Goal: Information Seeking & Learning: Learn about a topic

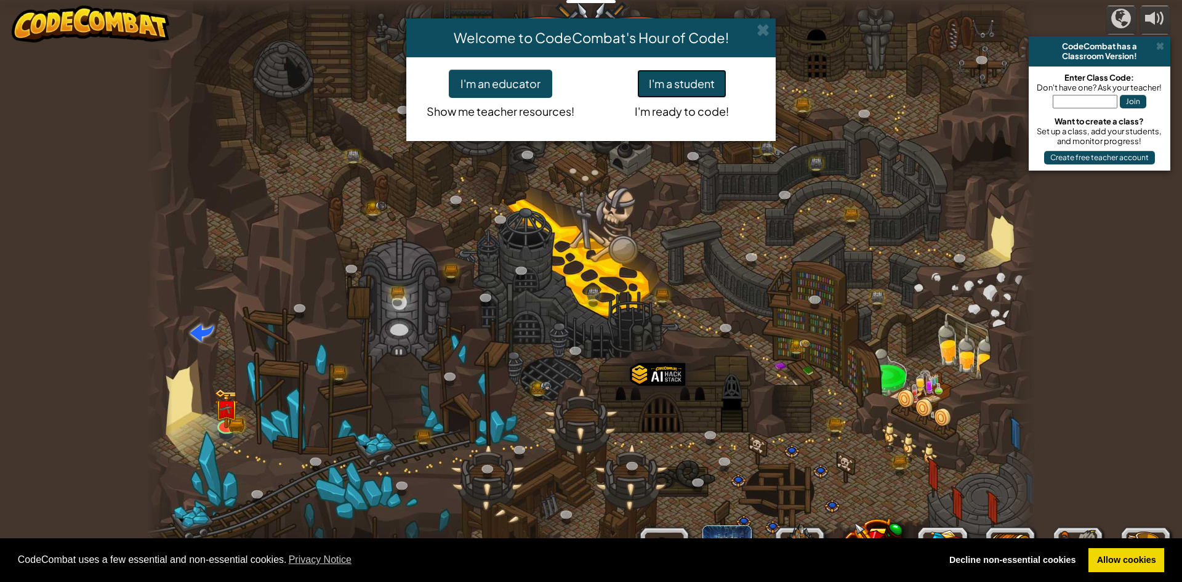
click at [716, 76] on button "I'm a student" at bounding box center [681, 84] width 89 height 28
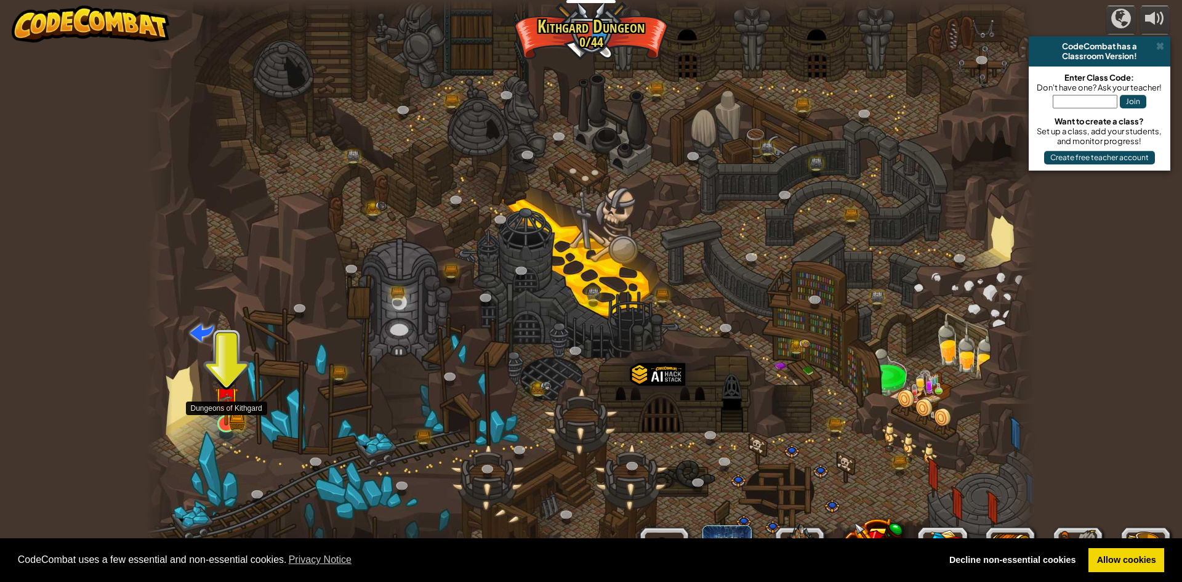
click at [217, 412] on img at bounding box center [226, 398] width 24 height 53
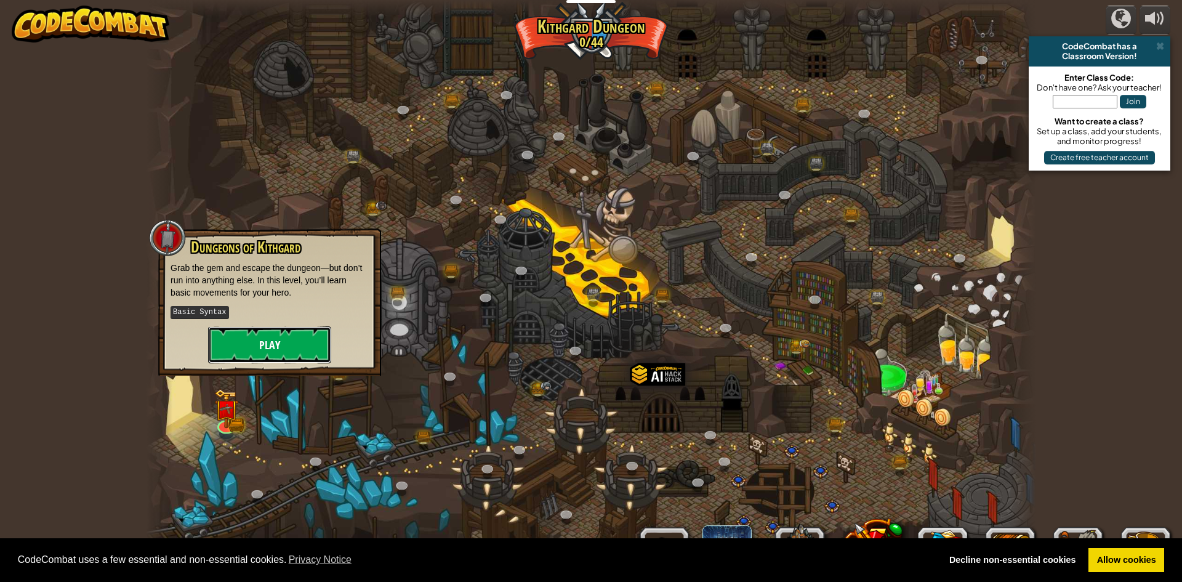
click at [260, 350] on button "Play" at bounding box center [269, 344] width 123 height 37
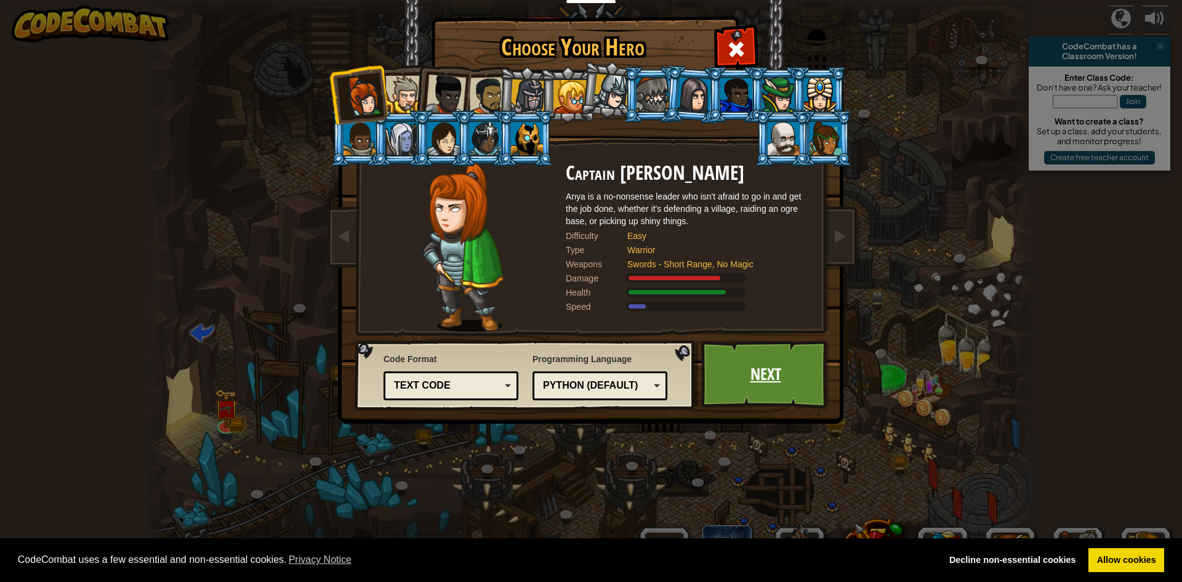
click at [792, 377] on link "Next" at bounding box center [765, 374] width 129 height 68
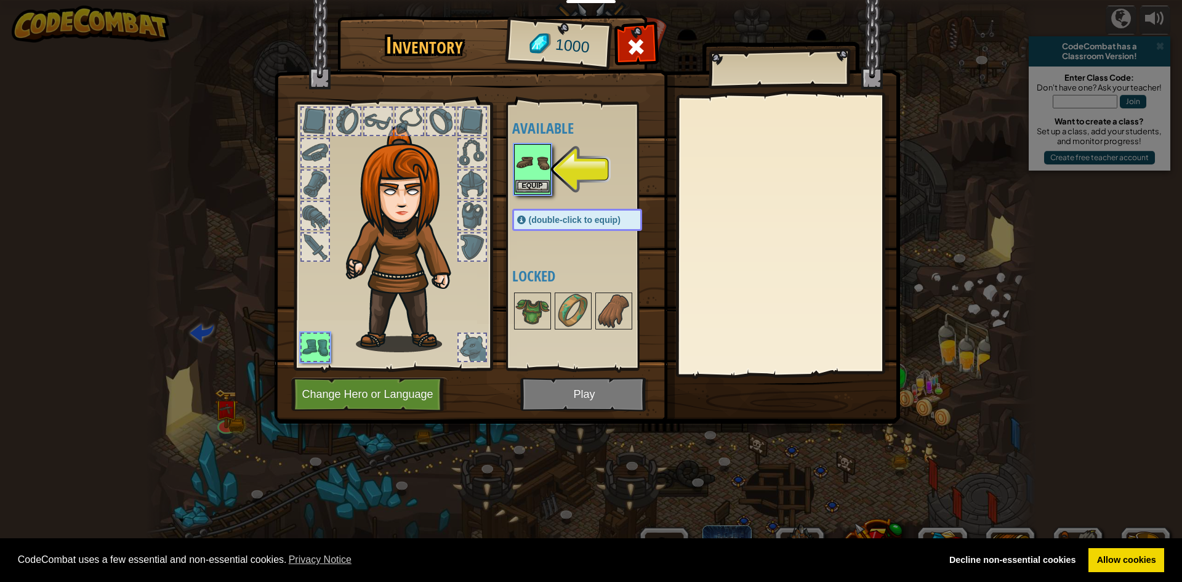
click at [542, 177] on img at bounding box center [532, 162] width 34 height 34
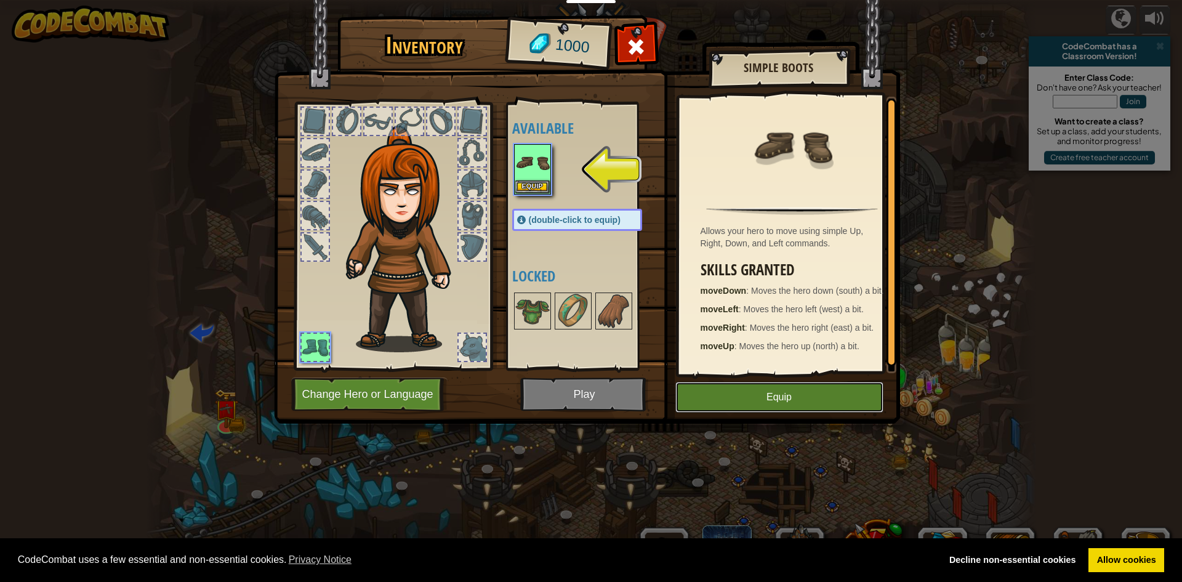
drag, startPoint x: 809, startPoint y: 407, endPoint x: 641, endPoint y: 401, distance: 168.2
click at [807, 407] on button "Equip" at bounding box center [779, 397] width 208 height 31
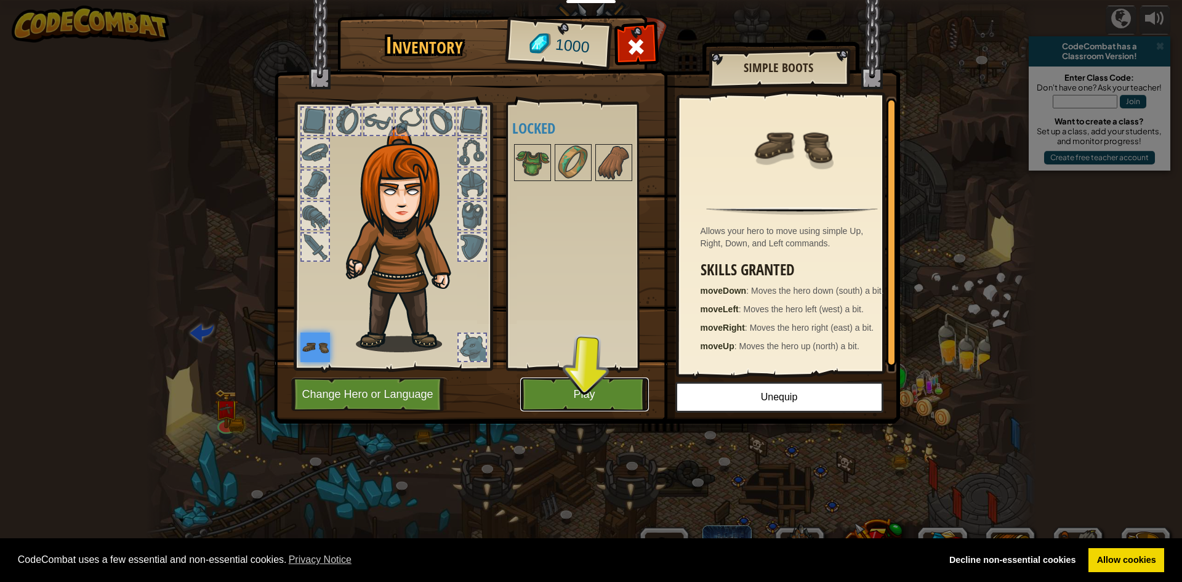
click at [617, 396] on button "Play" at bounding box center [584, 394] width 129 height 34
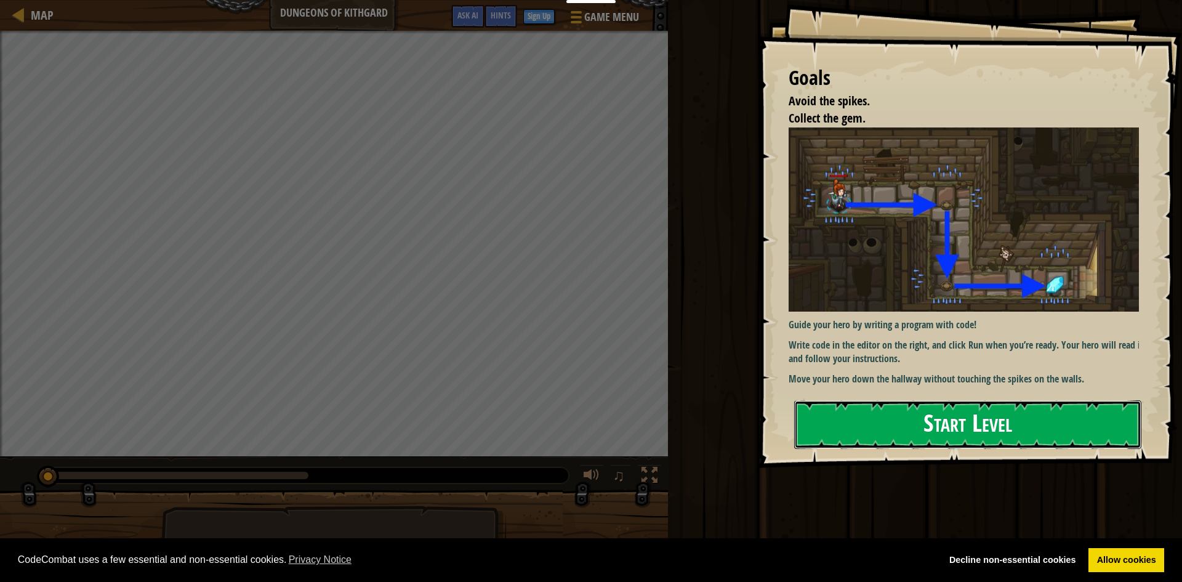
click at [910, 417] on button "Start Level" at bounding box center [967, 424] width 347 height 49
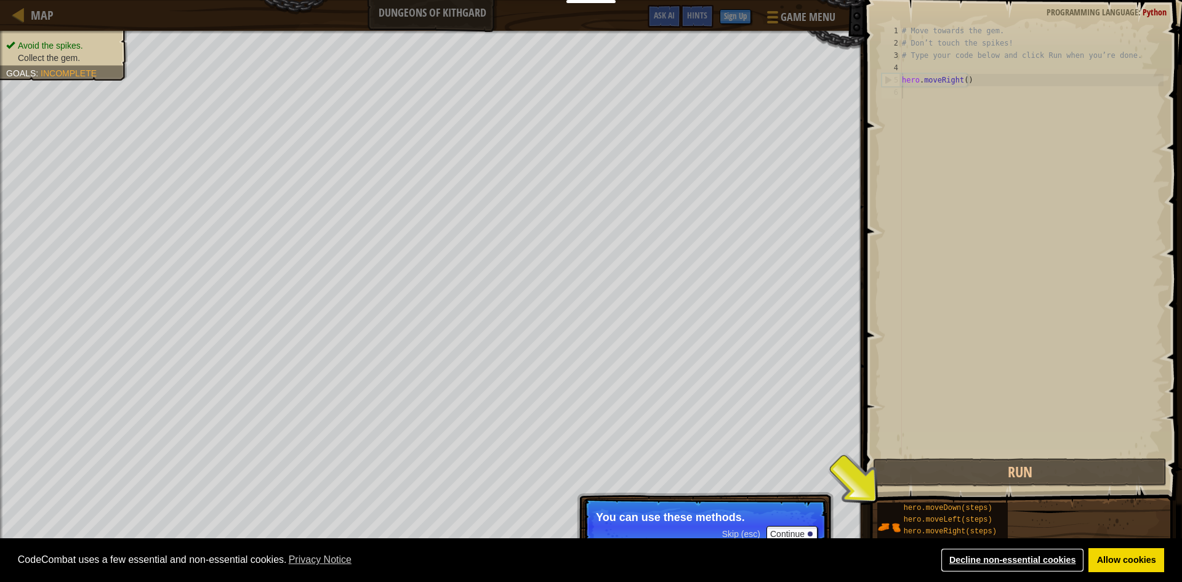
click at [1017, 556] on link "Decline non-essential cookies" at bounding box center [1012, 560] width 143 height 25
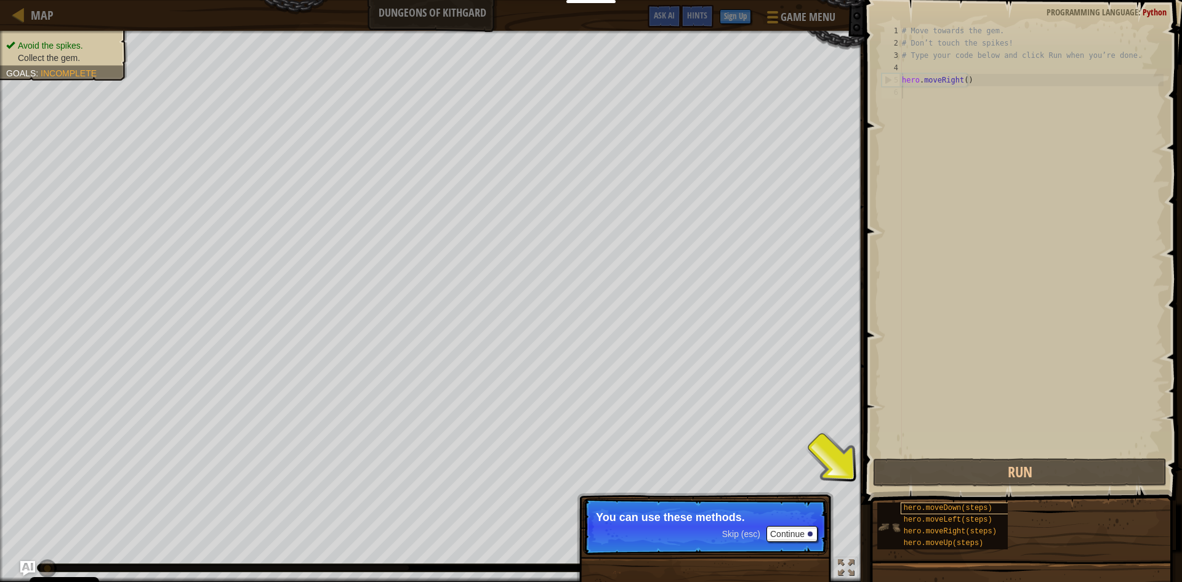
scroll to position [6, 0]
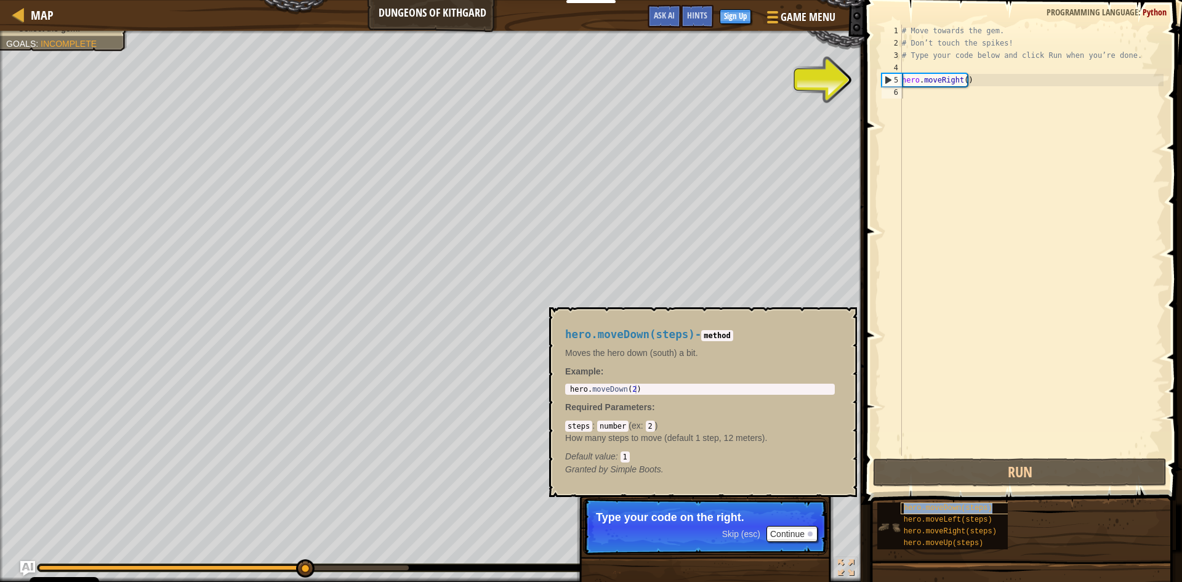
click at [971, 505] on span "hero.moveDown(steps)" at bounding box center [948, 507] width 89 height 9
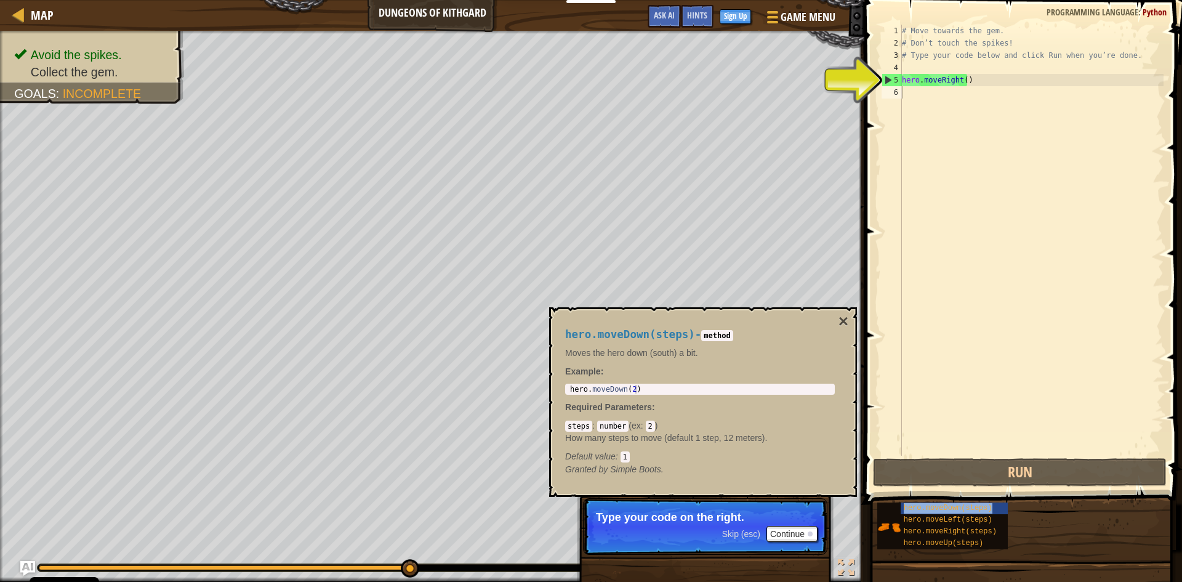
type textarea "hero.moveDown(steps)"
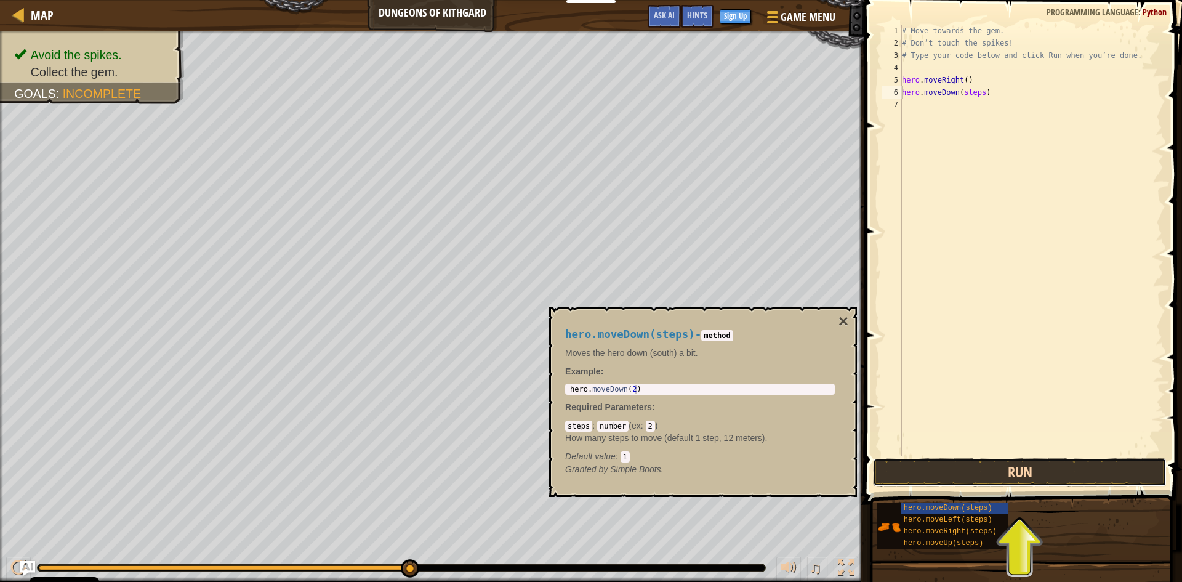
click at [1026, 467] on button "Run" at bounding box center [1020, 472] width 294 height 28
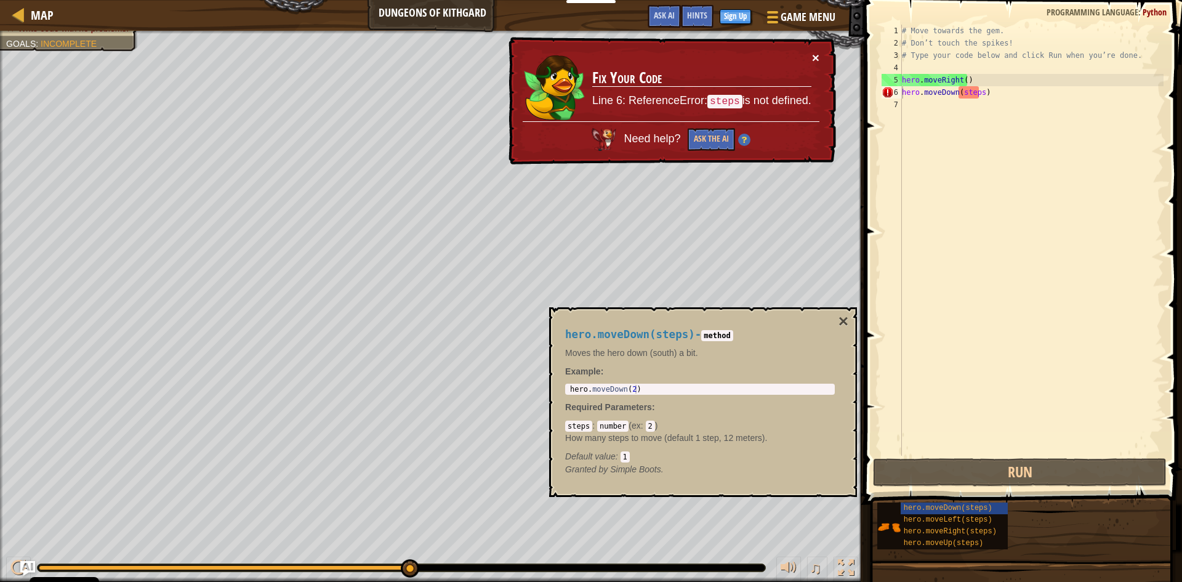
click at [814, 55] on button "×" at bounding box center [815, 57] width 7 height 13
click at [1005, 92] on div "# Move towards the gem. # Don’t touch the spikes! # Type your code below and cl…" at bounding box center [1031, 252] width 264 height 455
click at [977, 98] on div "# Move towards the gem. # Don’t touch the spikes! # Type your code below and cl…" at bounding box center [1031, 252] width 264 height 455
click at [982, 80] on div "# Move towards the gem. # Don’t touch the spikes! # Type your code below and cl…" at bounding box center [1031, 252] width 264 height 455
type textarea "hero.moveRight()"
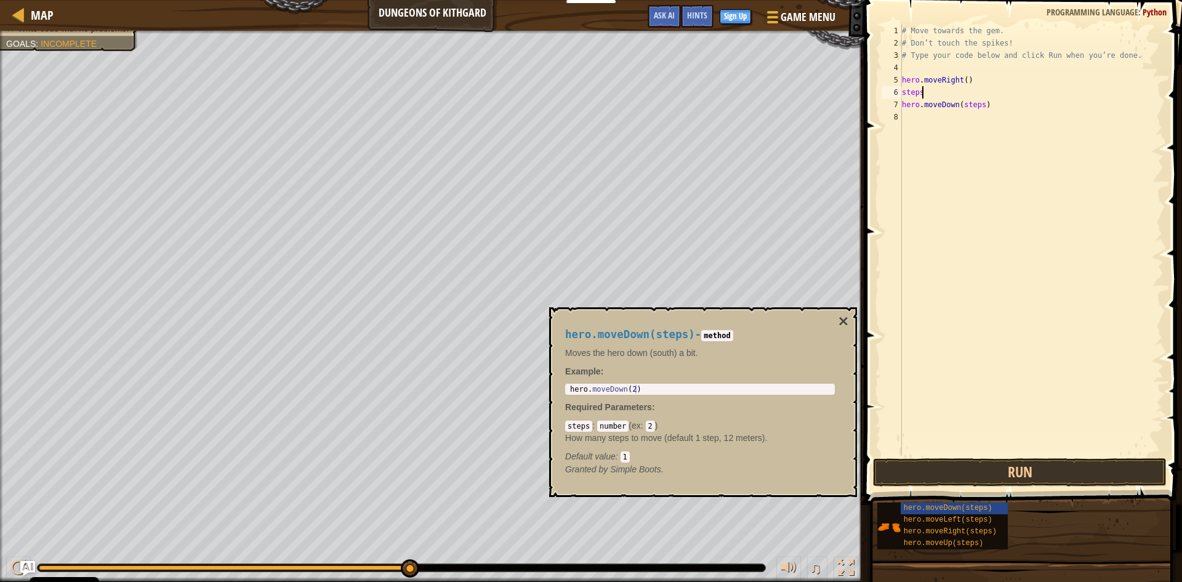
scroll to position [6, 1]
type textarea "steps=2"
click at [1035, 259] on div "# Move towards the gem. # Don’t touch the spikes! # Type your code below and cl…" at bounding box center [1031, 252] width 264 height 455
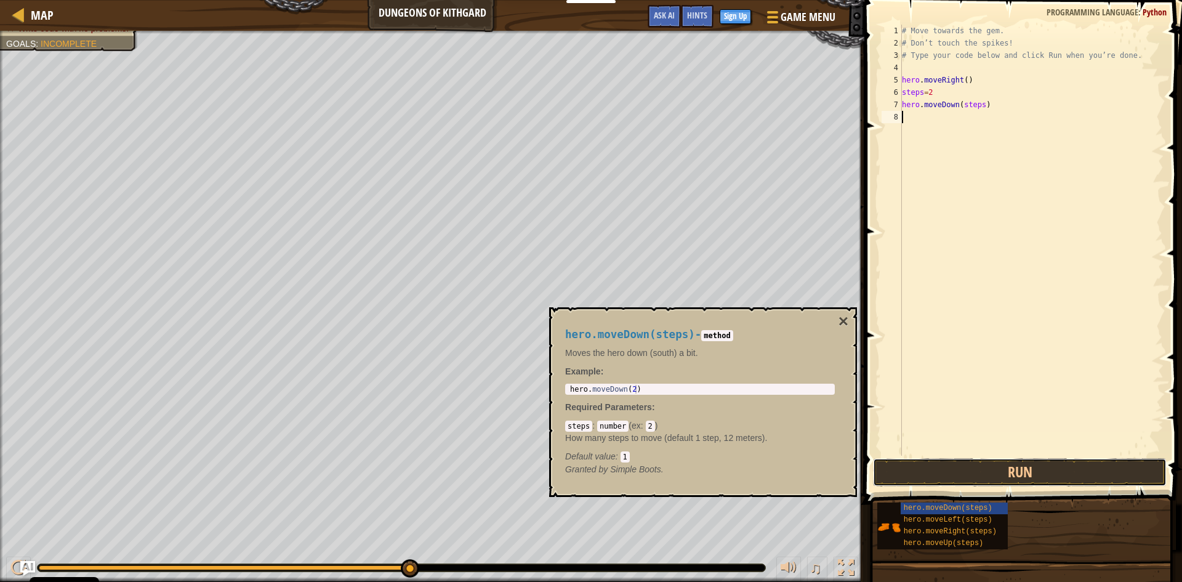
click at [1062, 463] on button "Run" at bounding box center [1020, 472] width 294 height 28
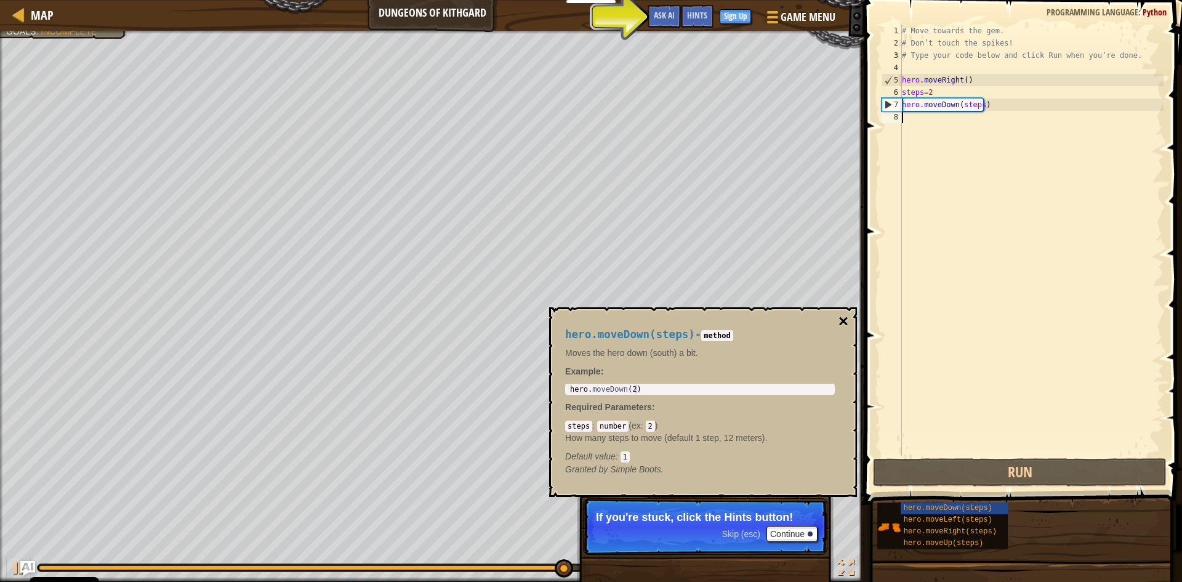
click at [846, 317] on button "×" at bounding box center [843, 321] width 10 height 17
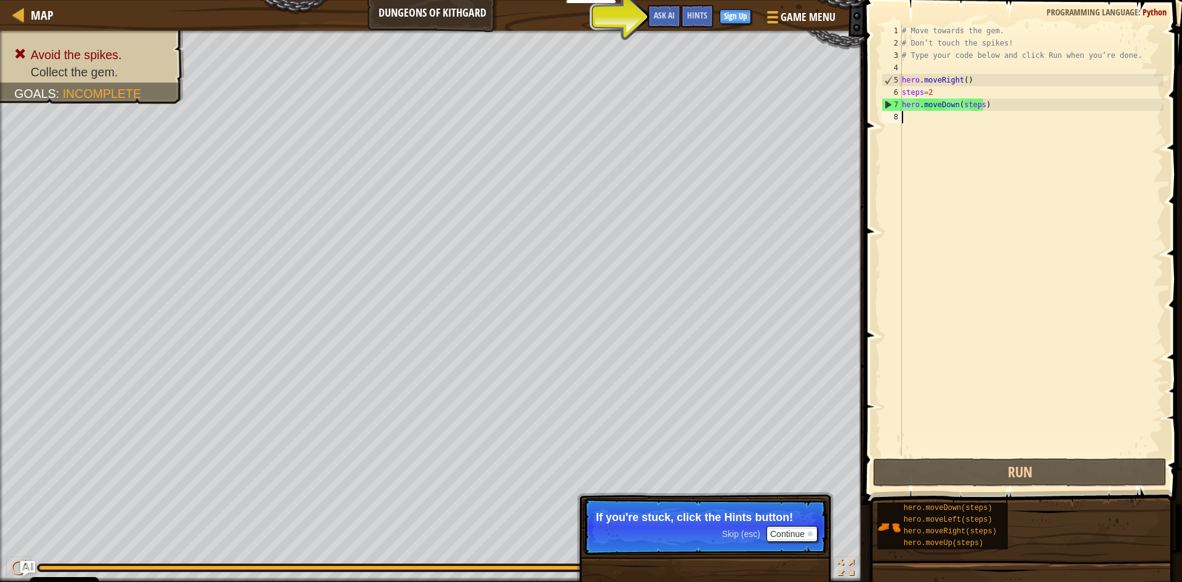
click at [921, 119] on div "# Move towards the gem. # Don’t touch the spikes! # Type your code below and cl…" at bounding box center [1031, 252] width 264 height 455
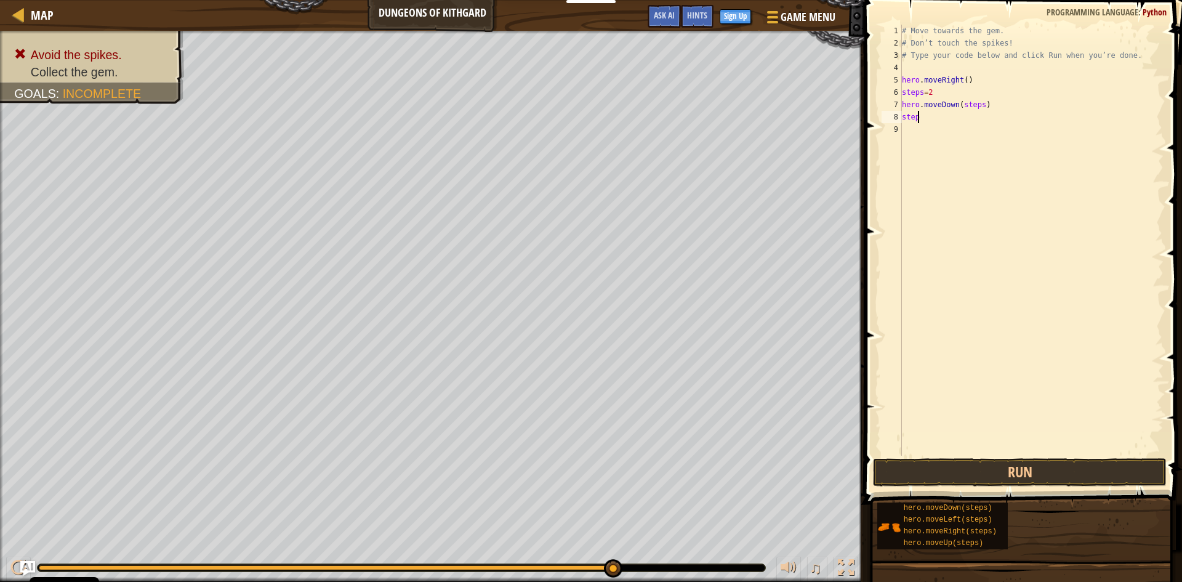
scroll to position [6, 1]
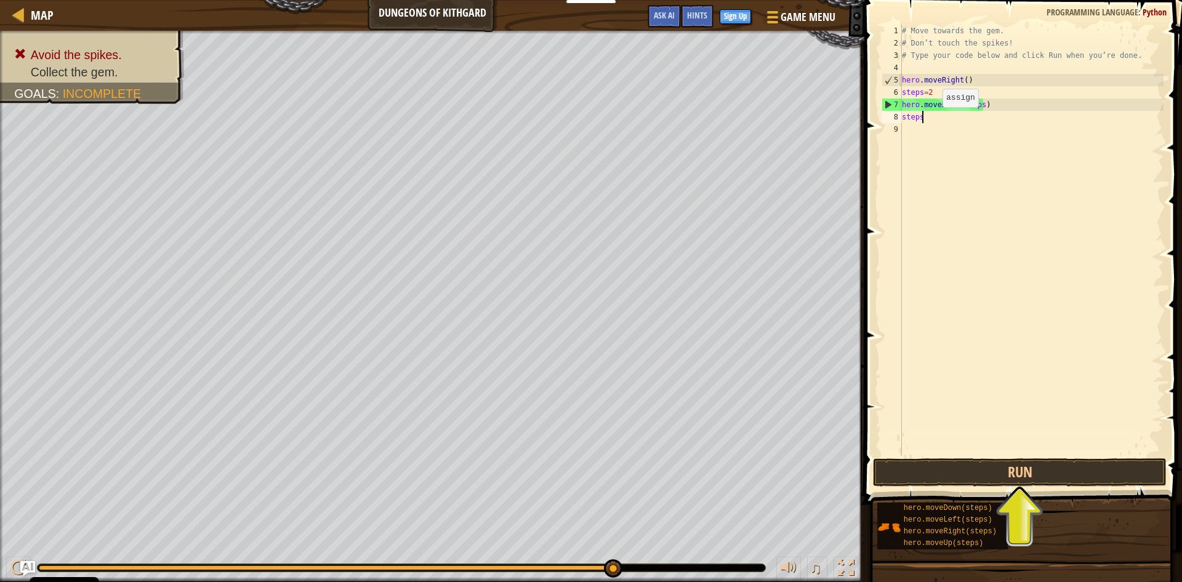
type textarea "steps=3"
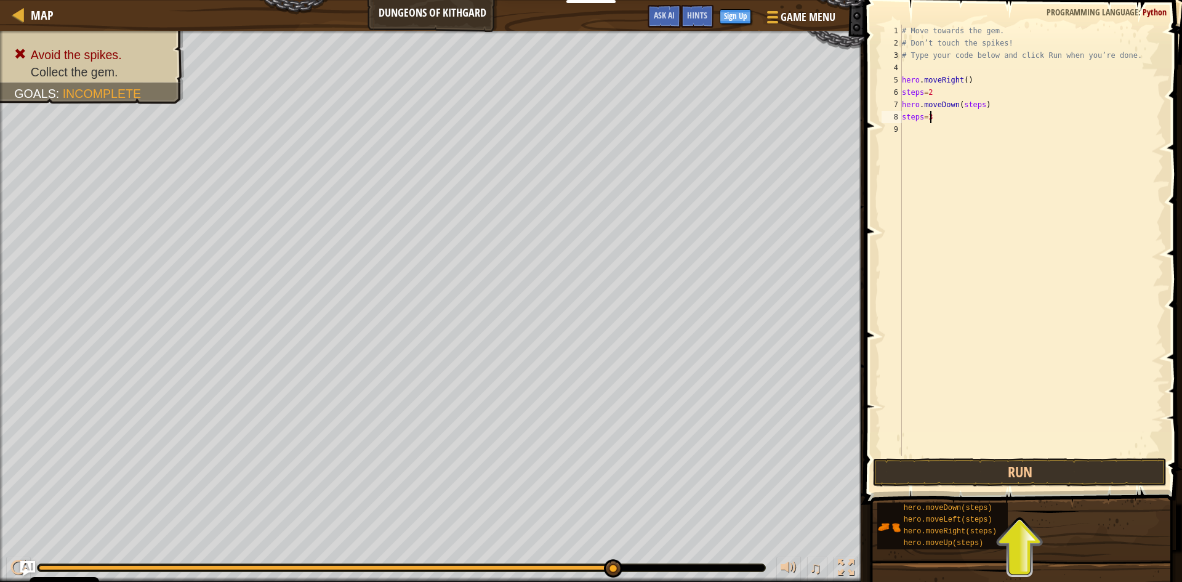
click at [931, 133] on div "# Move towards the gem. # Don’t touch the spikes! # Type your code below and cl…" at bounding box center [1031, 252] width 264 height 455
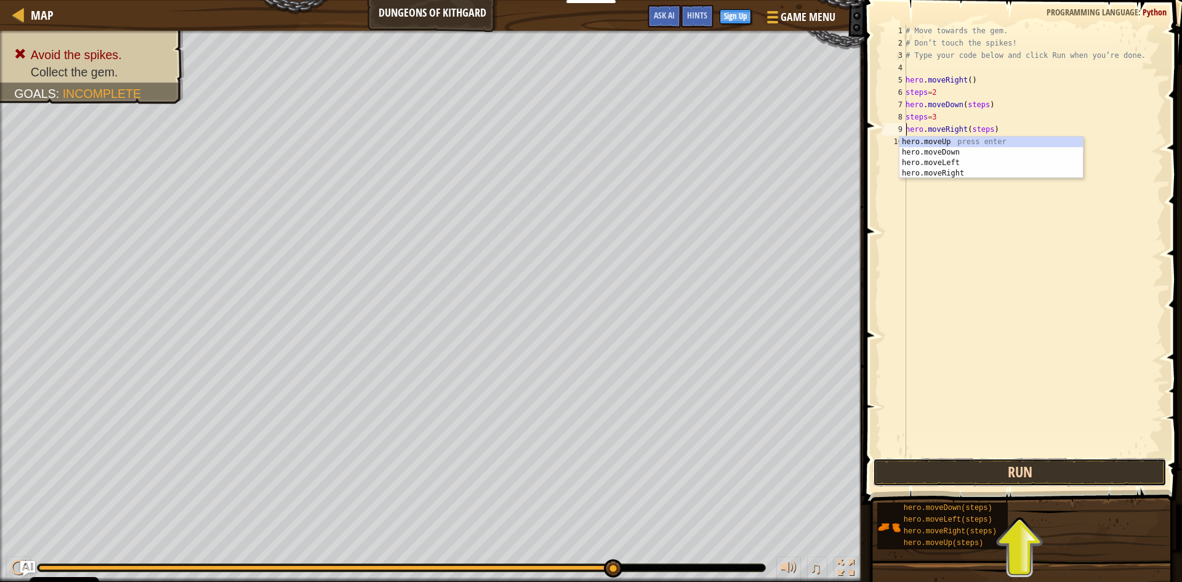
click at [1031, 476] on button "Run" at bounding box center [1020, 472] width 294 height 28
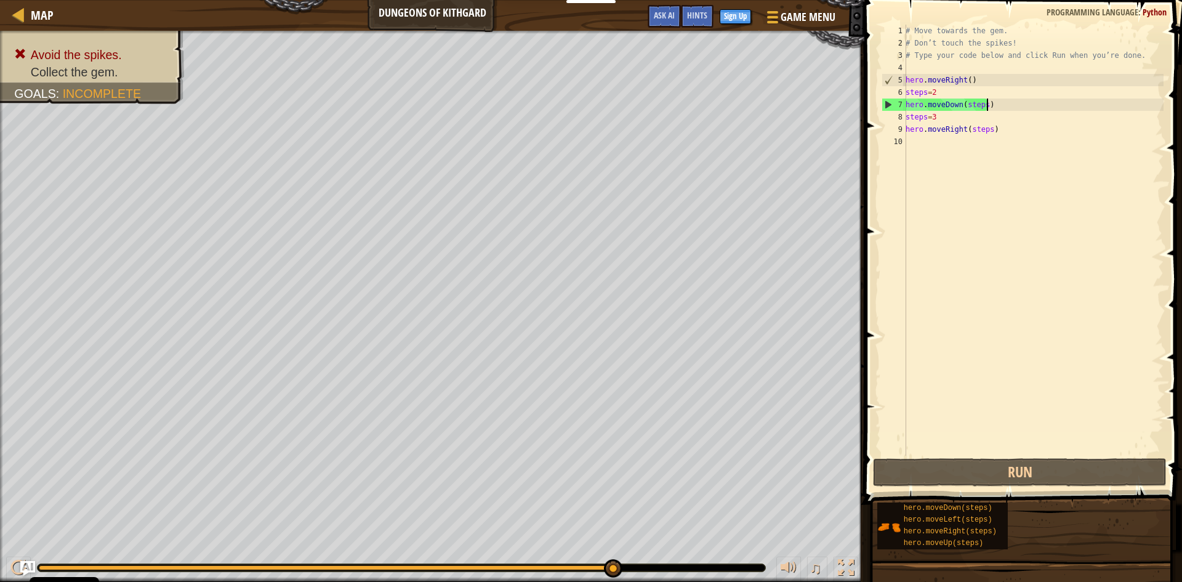
click at [989, 100] on div "# Move towards the gem. # Don’t touch the spikes! # Type your code below and cl…" at bounding box center [1033, 252] width 260 height 455
drag, startPoint x: 611, startPoint y: 569, endPoint x: 670, endPoint y: 569, distance: 59.1
click at [670, 569] on div at bounding box center [402, 567] width 728 height 7
drag, startPoint x: 670, startPoint y: 569, endPoint x: 819, endPoint y: 561, distance: 149.2
click at [819, 561] on div "♫" at bounding box center [432, 564] width 864 height 37
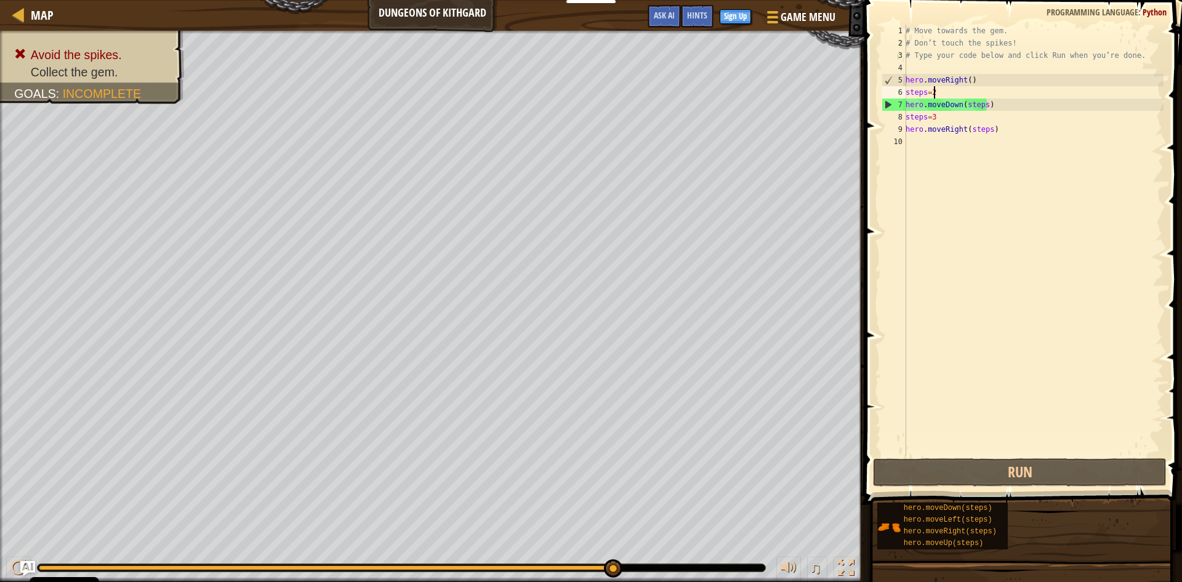
click at [947, 90] on div "# Move towards the gem. # Don’t touch the spikes! # Type your code below and cl…" at bounding box center [1033, 252] width 260 height 455
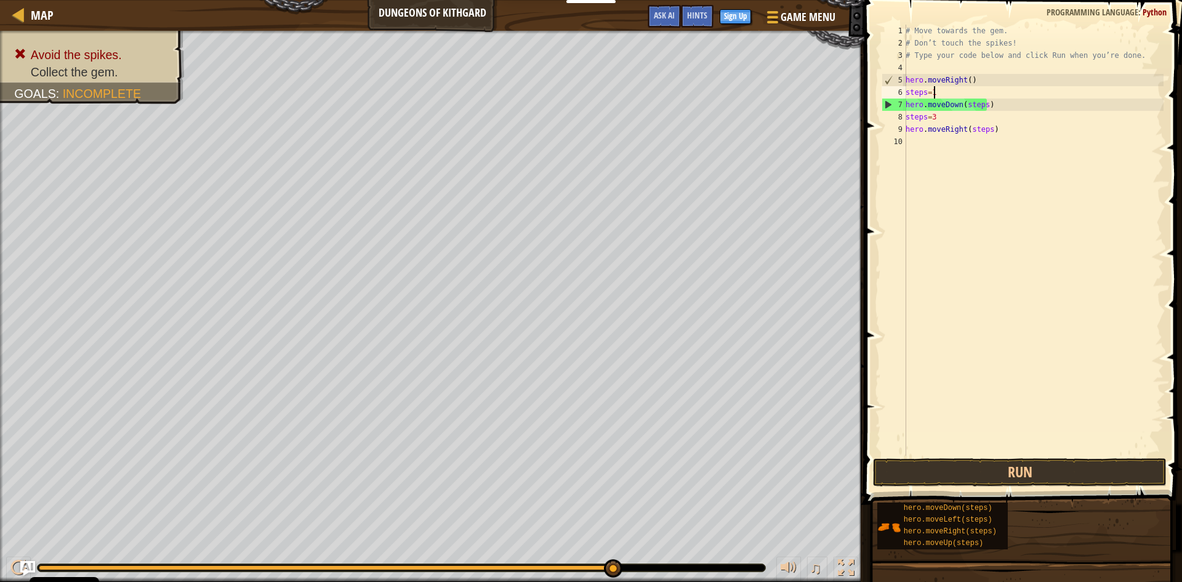
scroll to position [6, 2]
type textarea "steps=1"
click at [1031, 460] on button "Run" at bounding box center [1020, 472] width 294 height 28
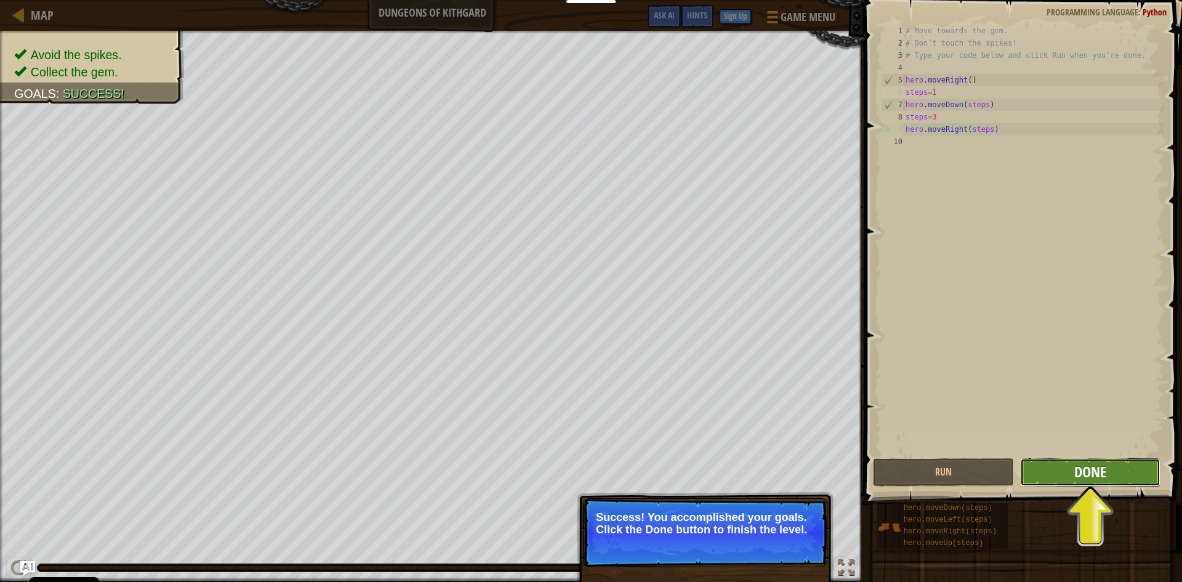
click at [1093, 471] on span "Done" at bounding box center [1090, 472] width 32 height 20
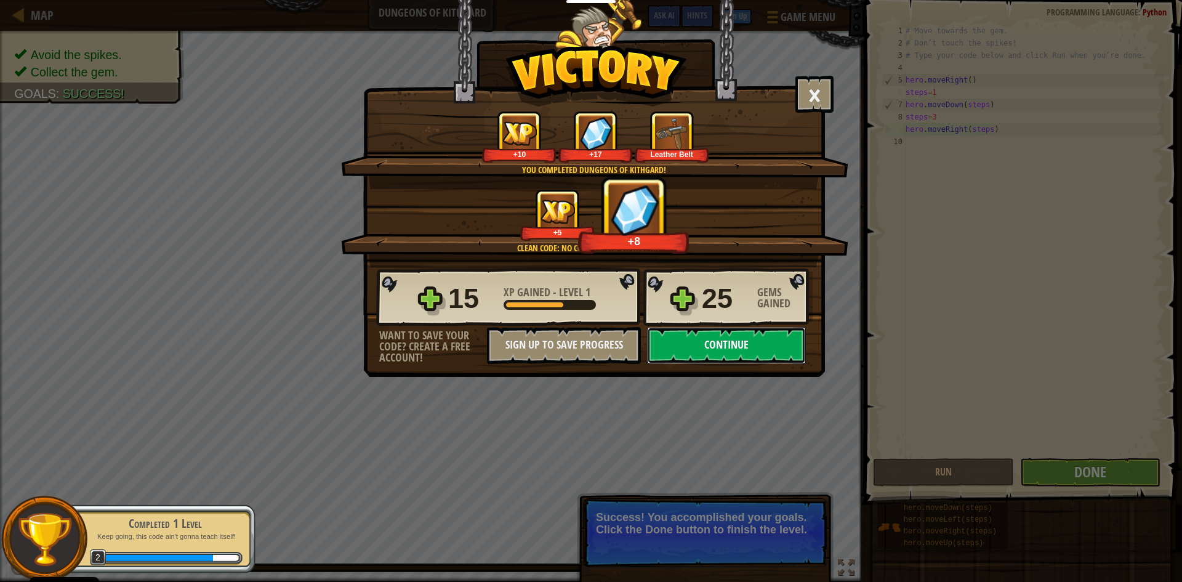
click at [729, 339] on button "Continue" at bounding box center [726, 345] width 159 height 37
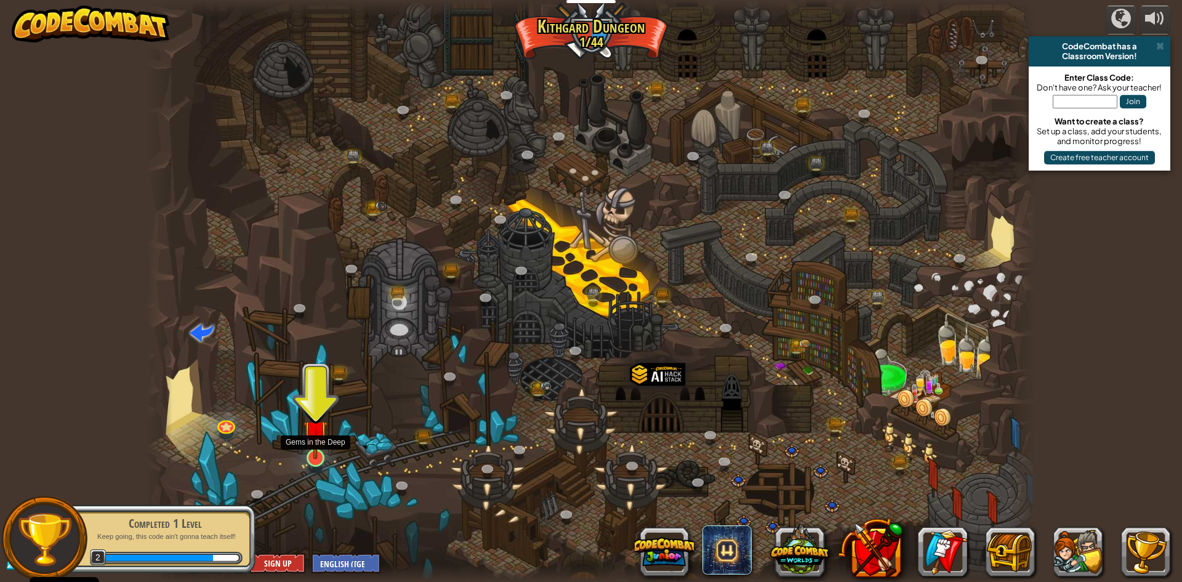
click at [311, 454] on img at bounding box center [315, 431] width 24 height 55
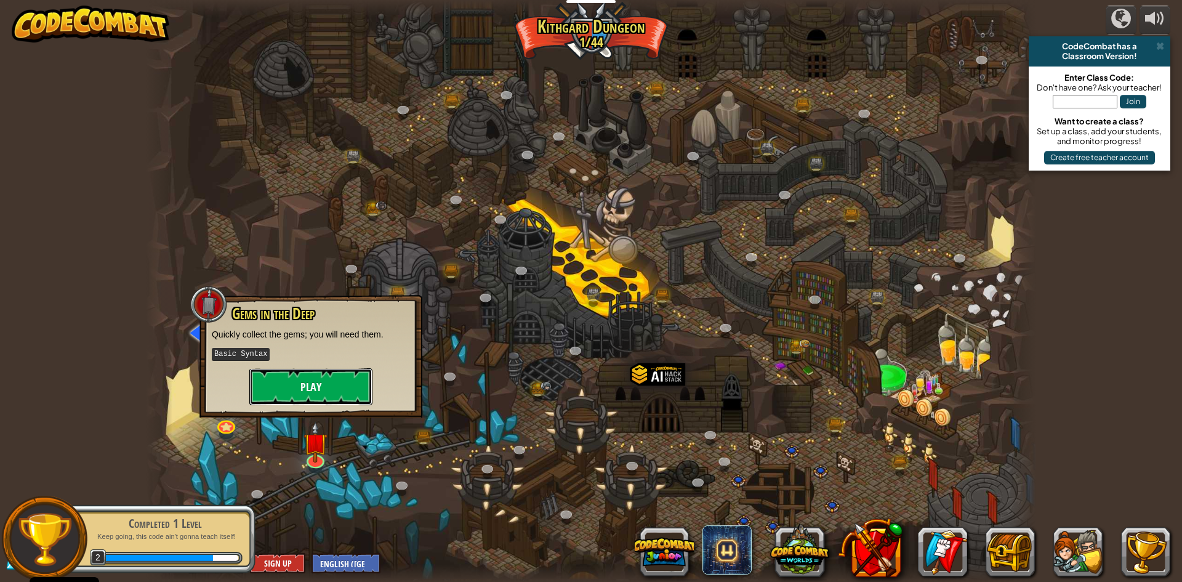
click at [348, 387] on button "Play" at bounding box center [310, 386] width 123 height 37
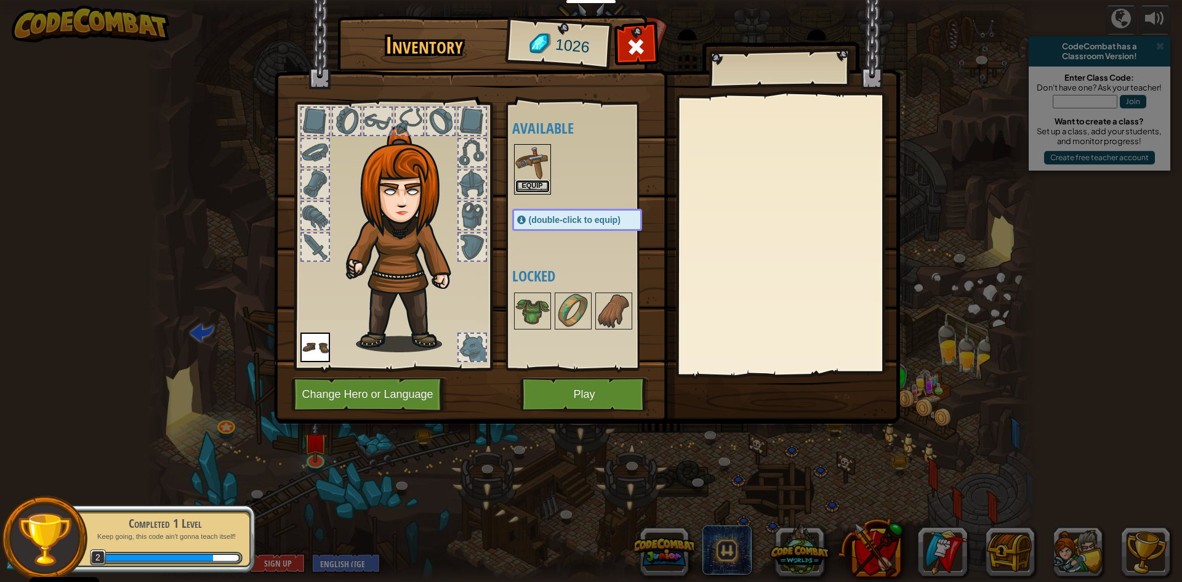
click at [535, 186] on button "Equip" at bounding box center [532, 186] width 34 height 13
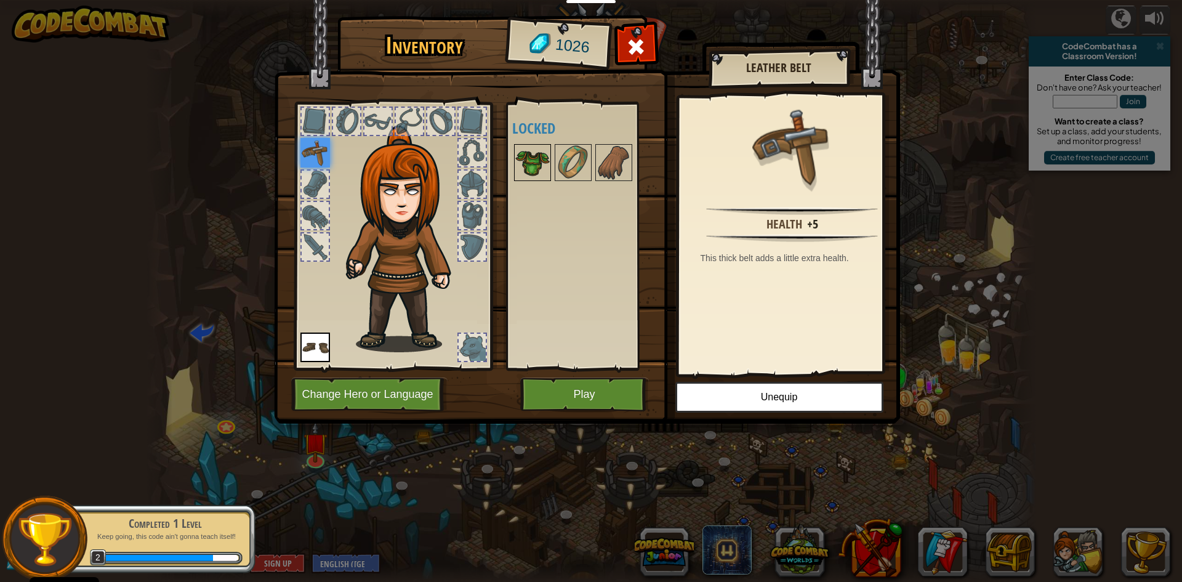
click at [534, 167] on img at bounding box center [532, 162] width 34 height 34
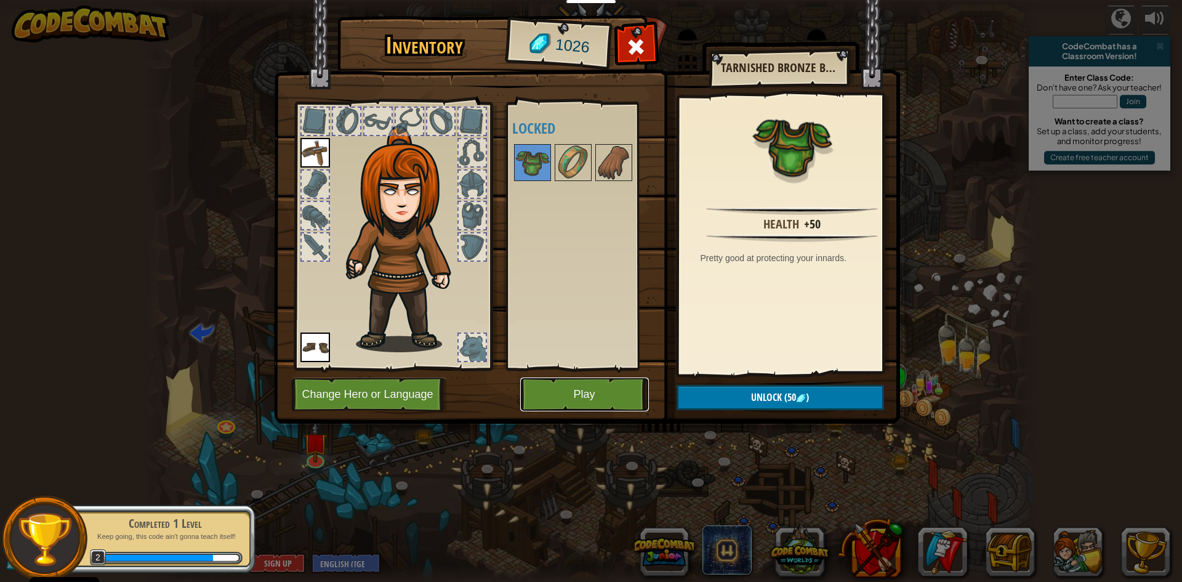
click at [587, 393] on button "Play" at bounding box center [584, 394] width 129 height 34
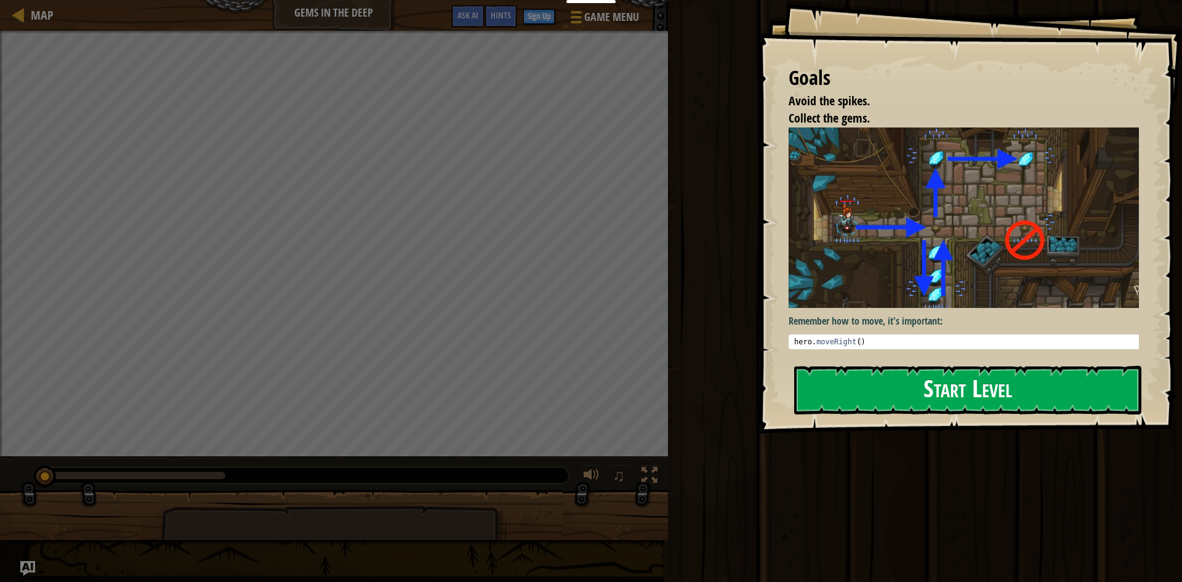
click at [888, 366] on button "Start Level" at bounding box center [967, 390] width 347 height 49
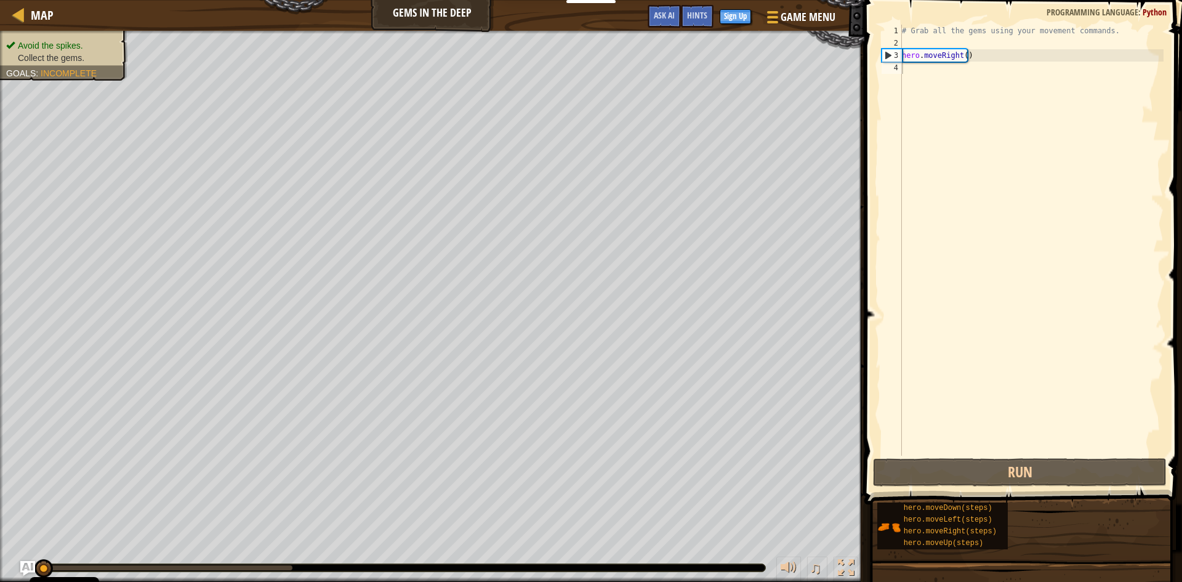
click at [964, 53] on div "# Grab all the gems using your movement commands. hero . moveRight ( )" at bounding box center [1031, 252] width 264 height 455
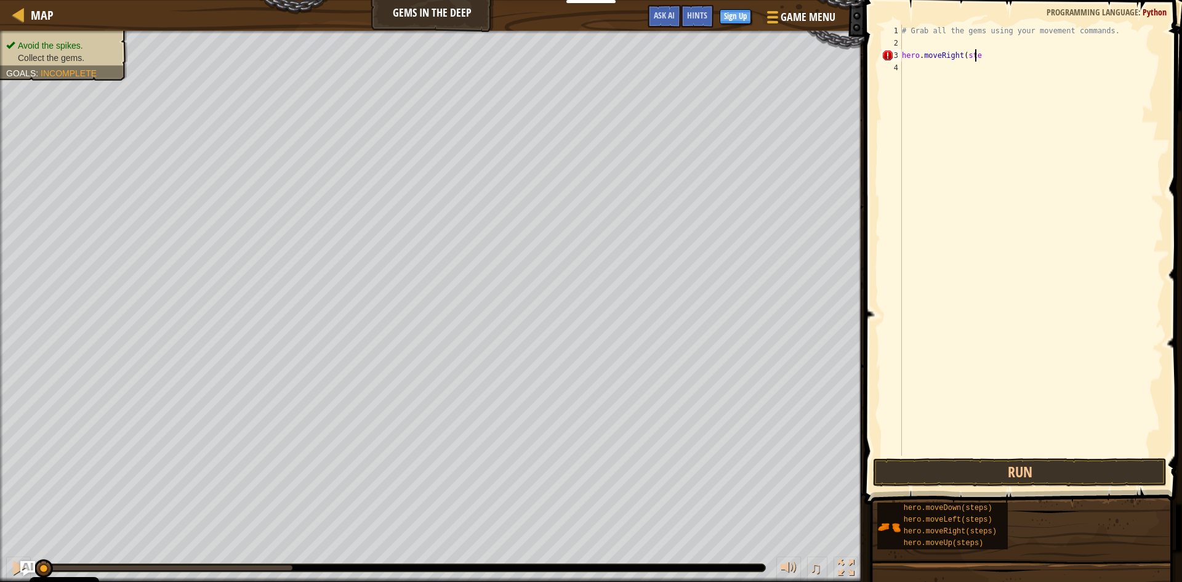
scroll to position [6, 6]
type textarea "hero.moveRight(steps)"
click at [992, 71] on div "# Grab all the gems using your movement commands. hero . moveRight ( steps )" at bounding box center [1031, 252] width 264 height 455
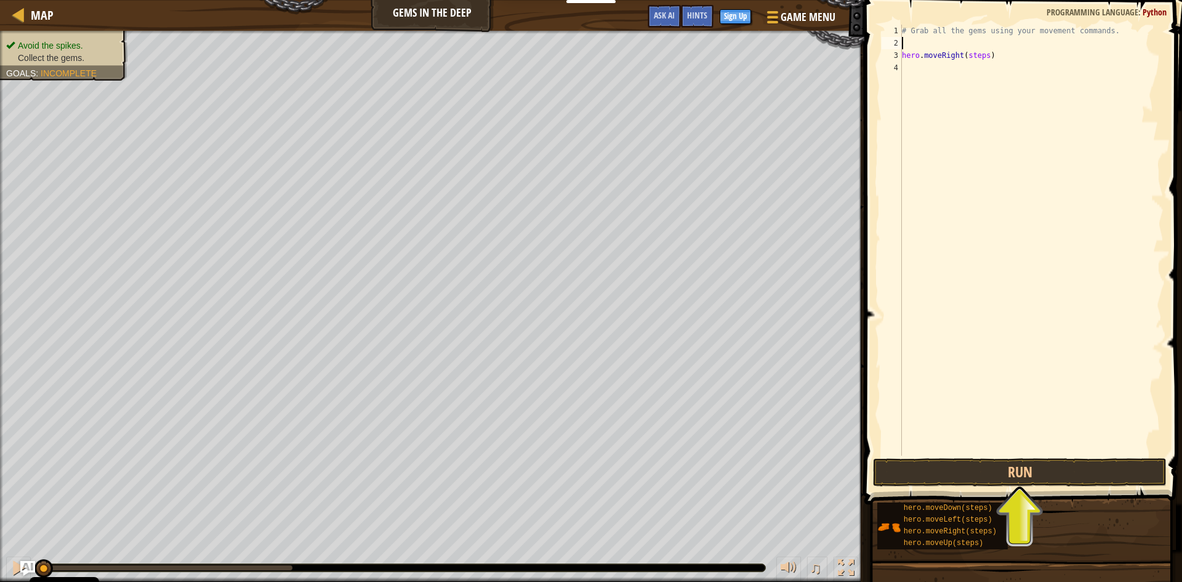
click at [952, 44] on div "# Grab all the gems using your movement commands. hero . moveRight ( steps )" at bounding box center [1031, 252] width 264 height 455
type textarea "a"
drag, startPoint x: 1049, startPoint y: 474, endPoint x: 957, endPoint y: 381, distance: 131.0
click at [1049, 473] on button "Run" at bounding box center [1020, 472] width 294 height 28
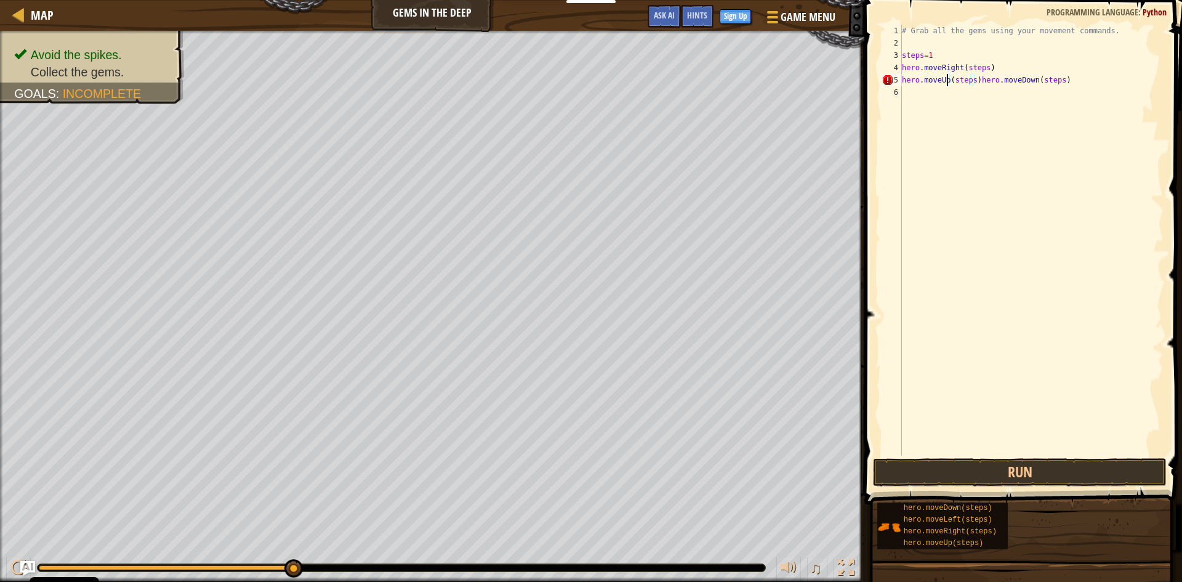
click at [949, 85] on div "# Grab all the gems using your movement commands. steps = 1 hero . moveRight ( …" at bounding box center [1031, 252] width 264 height 455
drag, startPoint x: 974, startPoint y: 79, endPoint x: 902, endPoint y: 86, distance: 71.7
click at [902, 86] on div "# Grab all the gems using your movement commands. steps = 1 hero . moveRight ( …" at bounding box center [1031, 252] width 264 height 455
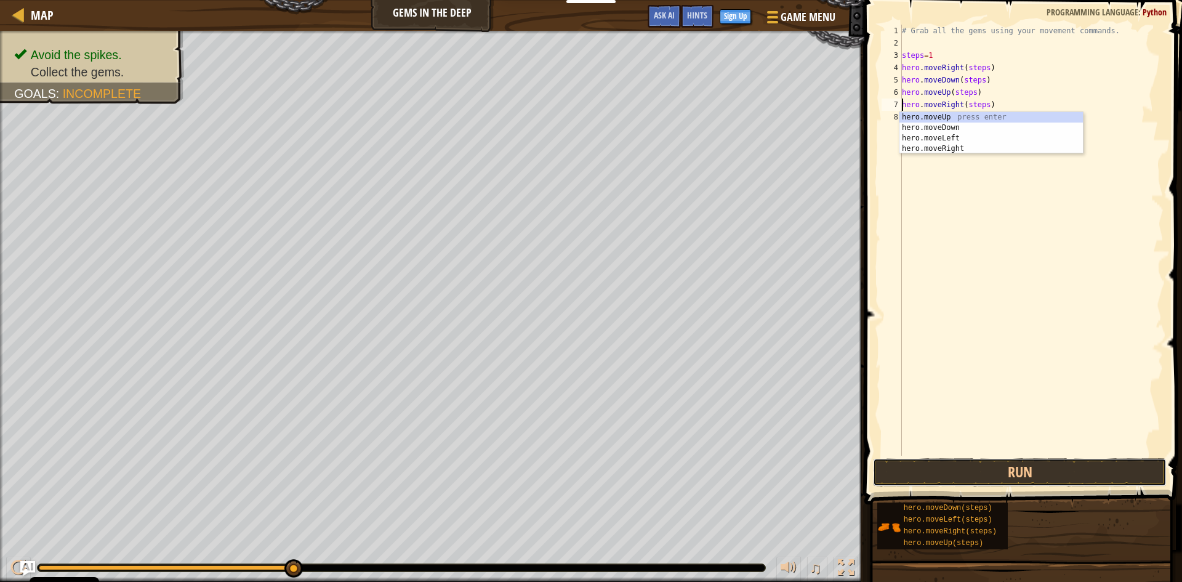
drag, startPoint x: 1088, startPoint y: 467, endPoint x: 880, endPoint y: 348, distance: 239.3
click at [1086, 466] on button "Run" at bounding box center [1020, 472] width 294 height 28
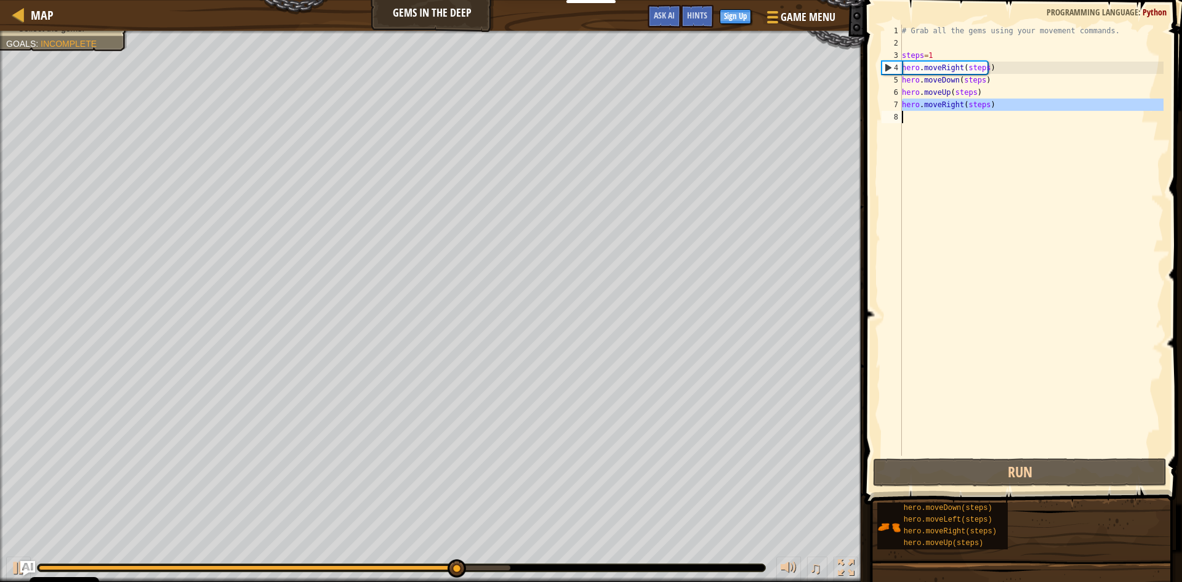
drag, startPoint x: 896, startPoint y: 105, endPoint x: 897, endPoint y: 114, distance: 9.9
type textarea "hero.moveRight(steps)"
drag, startPoint x: 895, startPoint y: 103, endPoint x: 892, endPoint y: 133, distance: 30.3
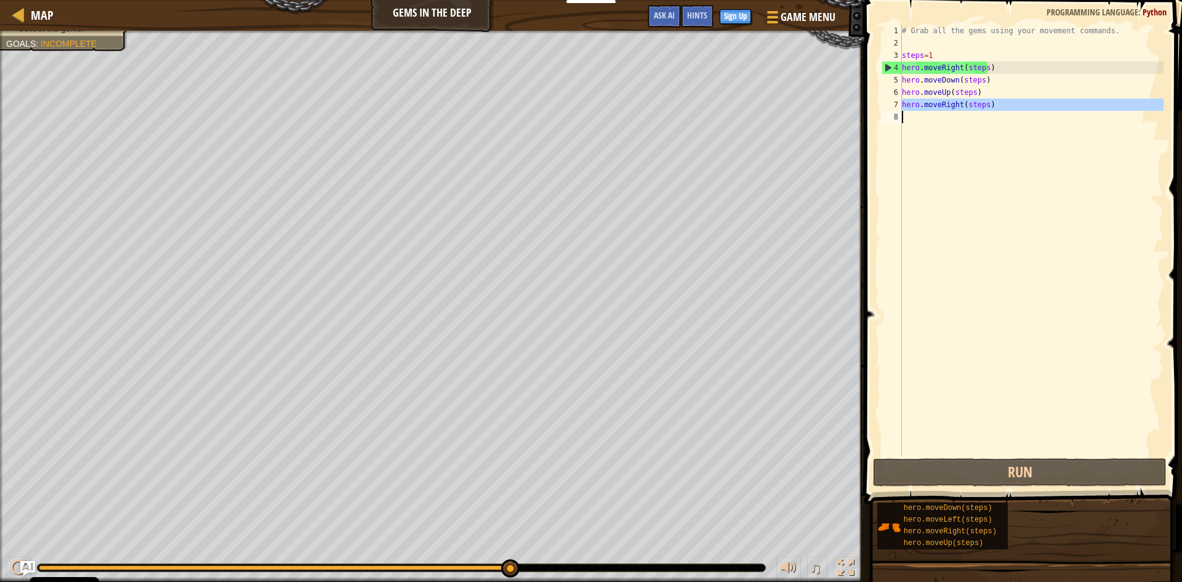
type textarea "hero.moveRight(steps)"
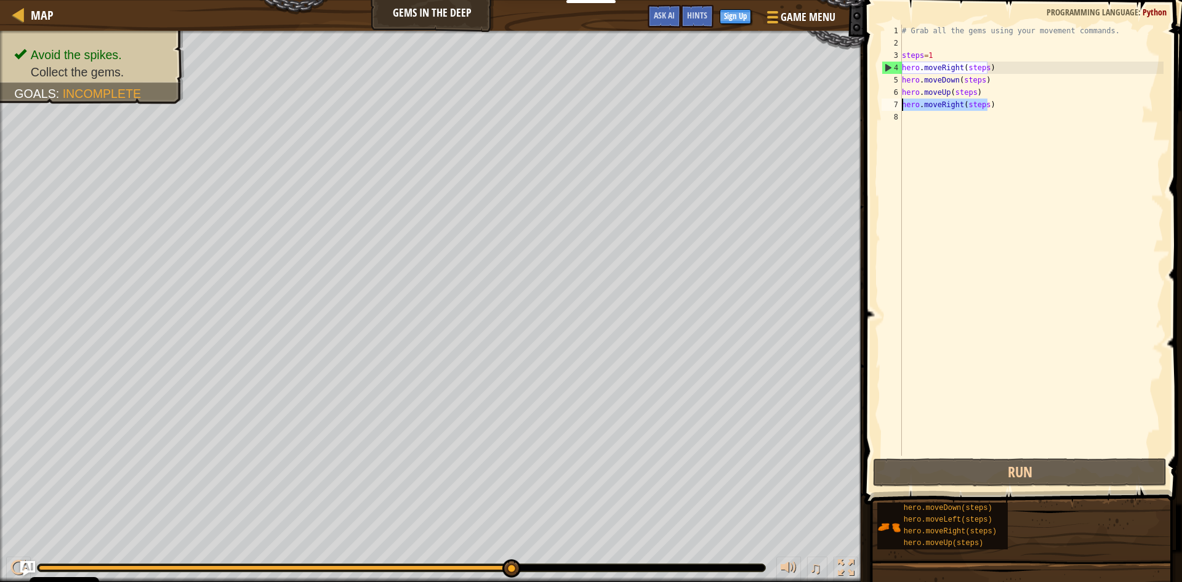
drag, startPoint x: 1007, startPoint y: 105, endPoint x: 900, endPoint y: 104, distance: 107.1
click at [900, 104] on div "1 2 3 4 5 6 7 8 # Grab all the gems using your movement commands. steps = 1 her…" at bounding box center [1021, 240] width 284 height 431
type textarea "hero.moveRight(steps)"
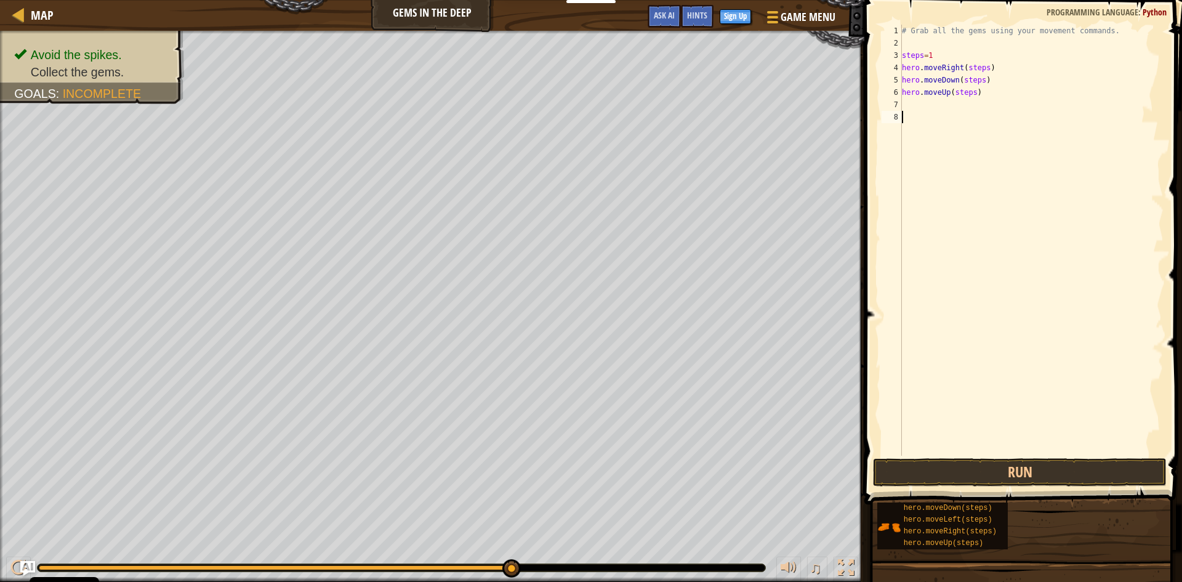
click at [954, 118] on div "# Grab all the gems using your movement commands. steps = 1 hero . moveRight ( …" at bounding box center [1031, 252] width 264 height 455
paste textarea "hero.moveRight(steps)"
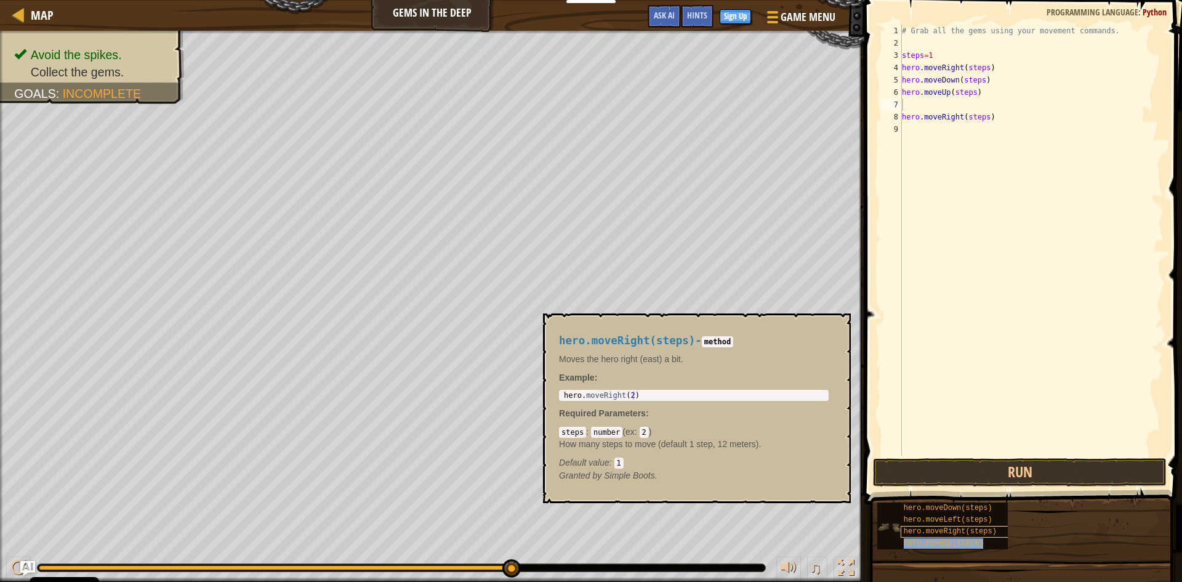
type textarea "hero.moveUp(steps)"
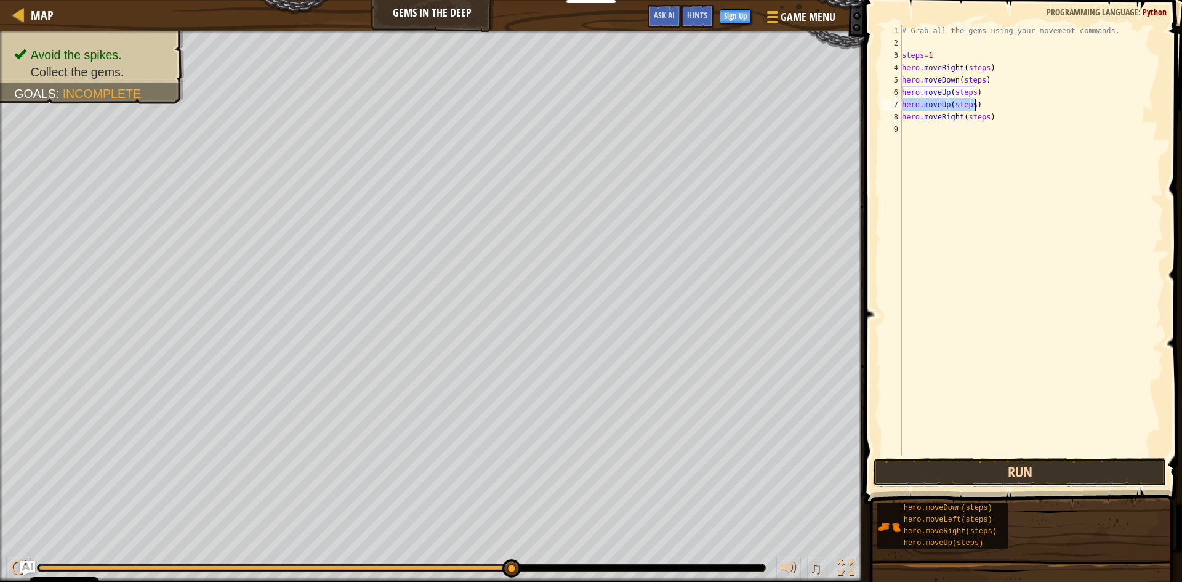
click at [1093, 473] on button "Run" at bounding box center [1020, 472] width 294 height 28
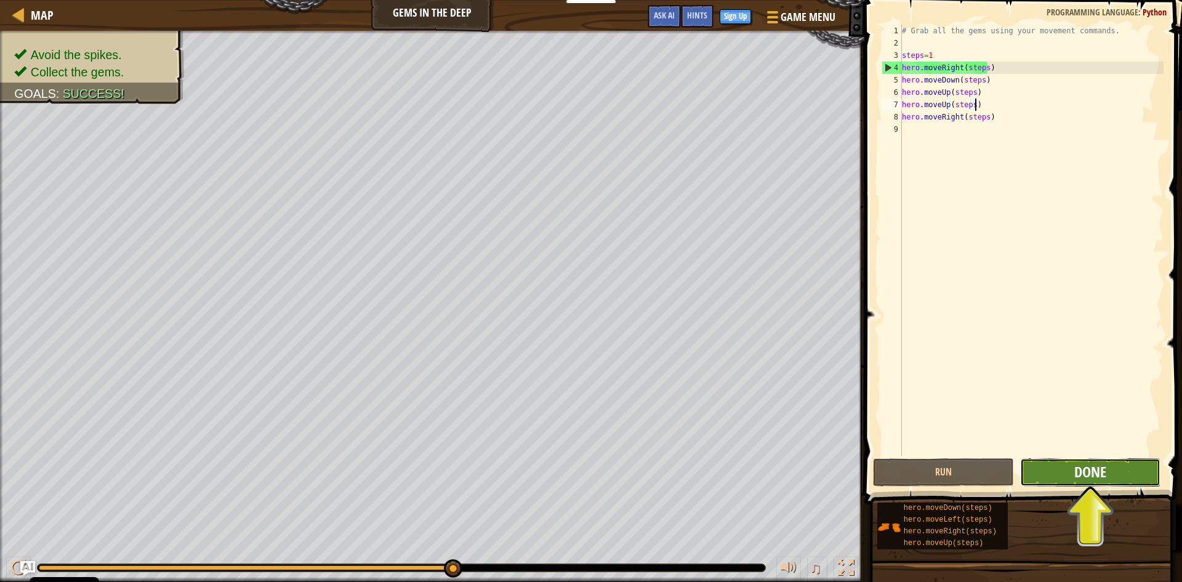
click at [1080, 480] on span "Done" at bounding box center [1090, 472] width 32 height 20
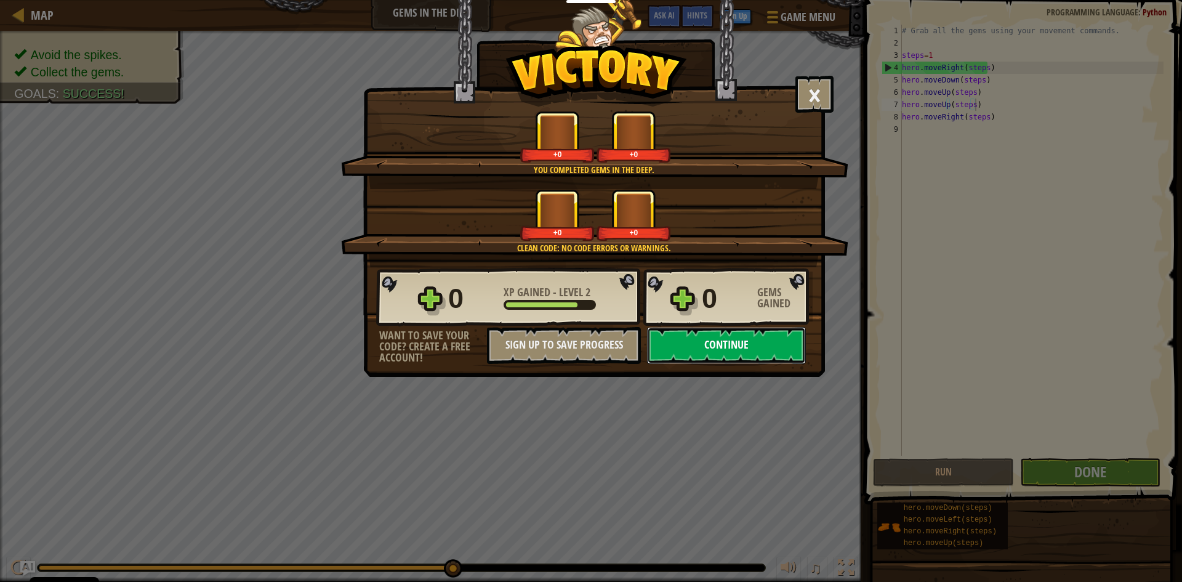
click at [739, 348] on button "Continue" at bounding box center [726, 345] width 159 height 37
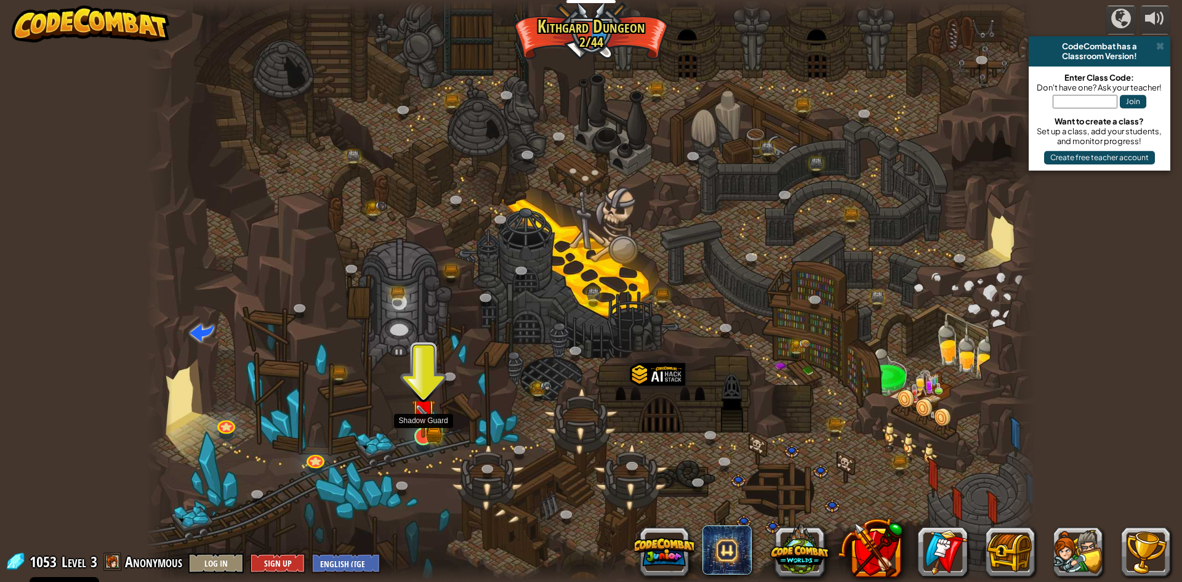
click at [419, 435] on img at bounding box center [423, 411] width 24 height 53
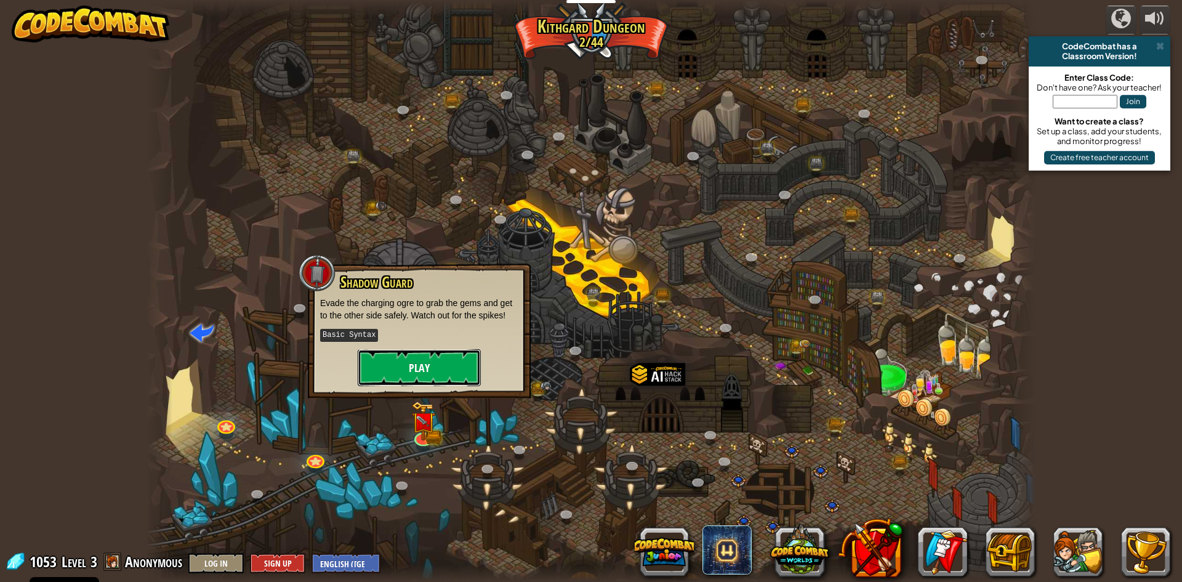
click at [429, 375] on button "Play" at bounding box center [419, 367] width 123 height 37
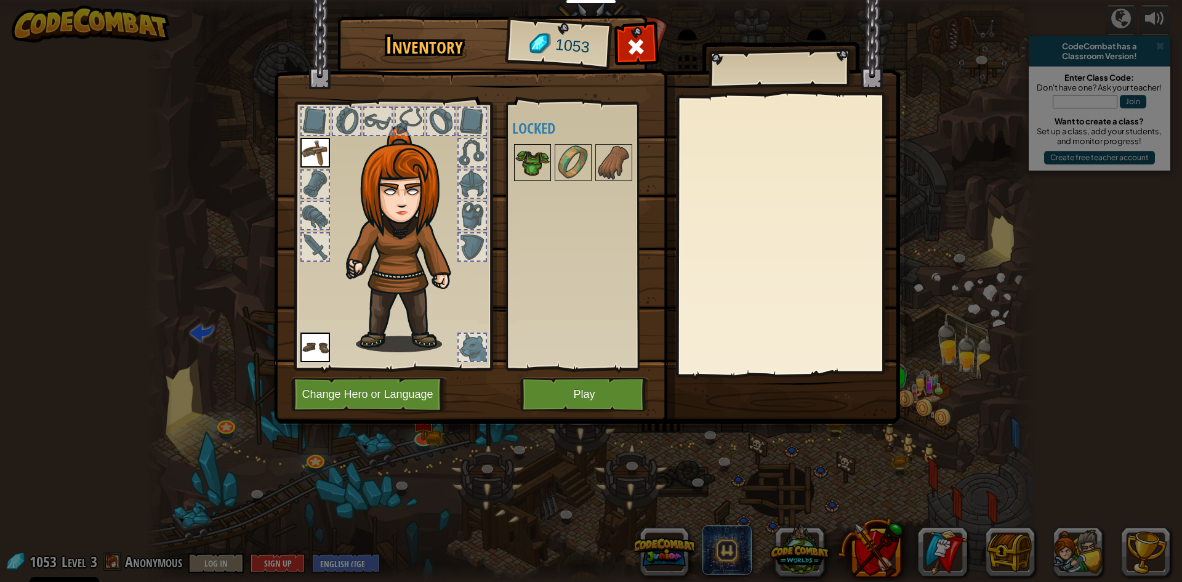
click at [534, 161] on img at bounding box center [532, 162] width 34 height 34
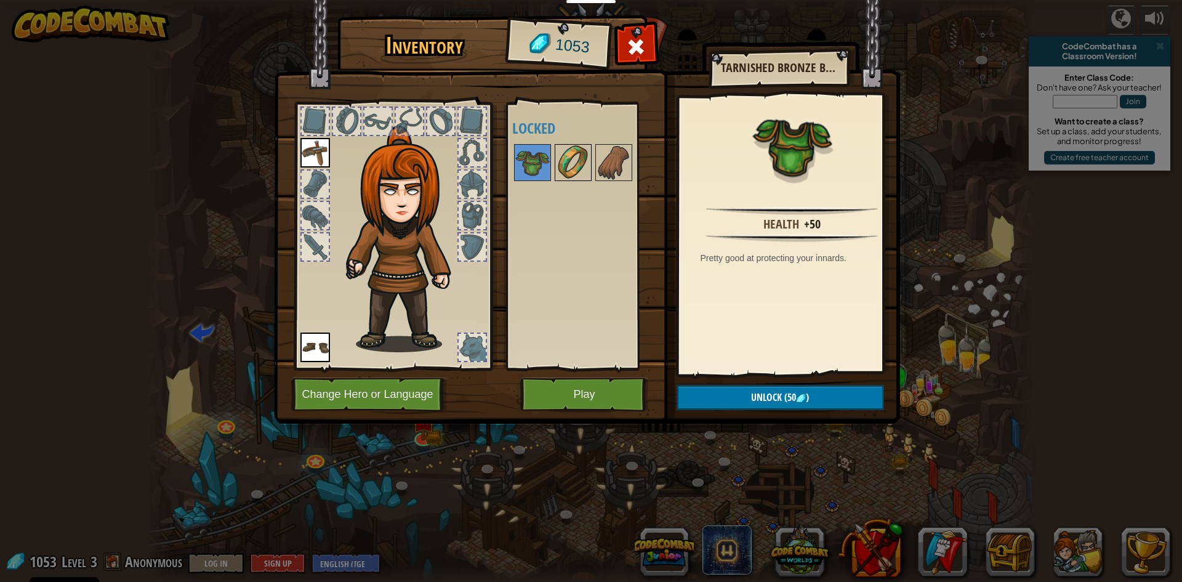
click at [563, 158] on img at bounding box center [573, 162] width 34 height 34
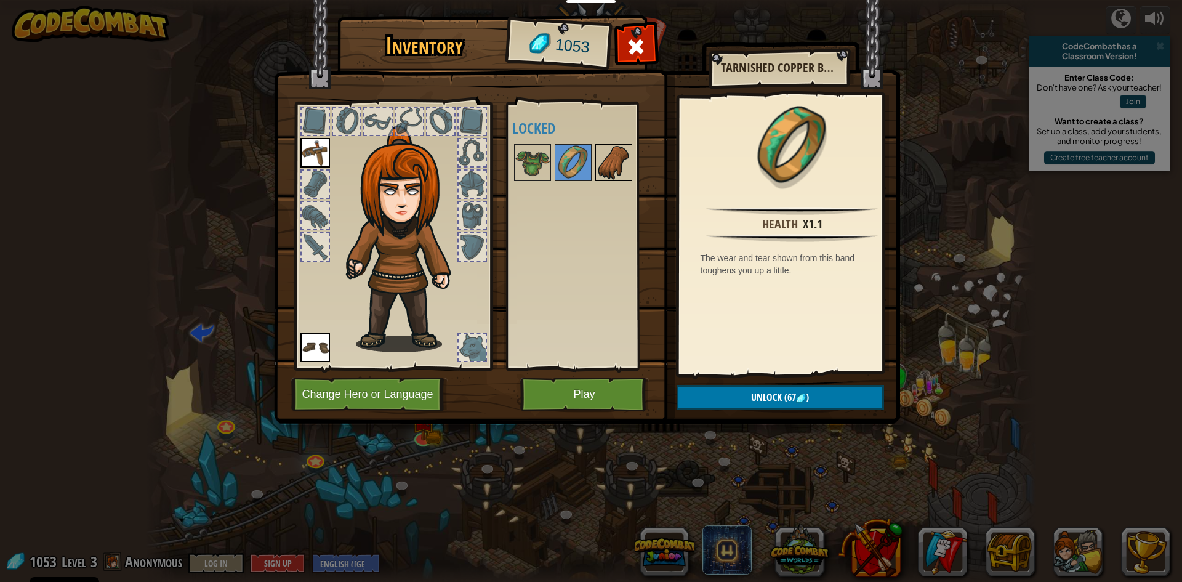
click at [596, 155] on img at bounding box center [613, 162] width 34 height 34
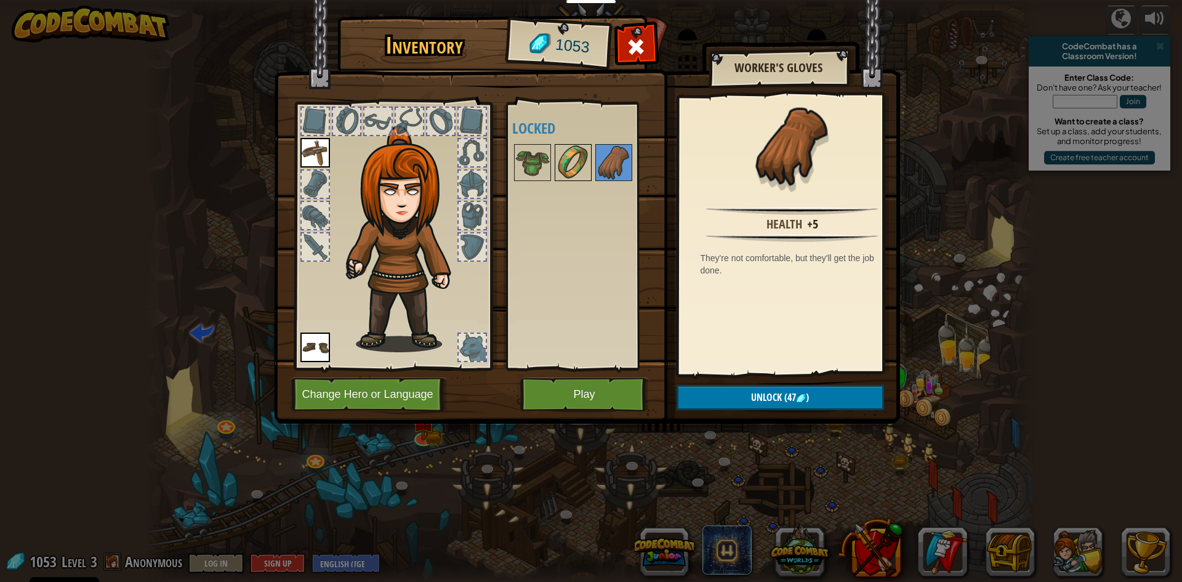
click at [585, 156] on img at bounding box center [573, 162] width 34 height 34
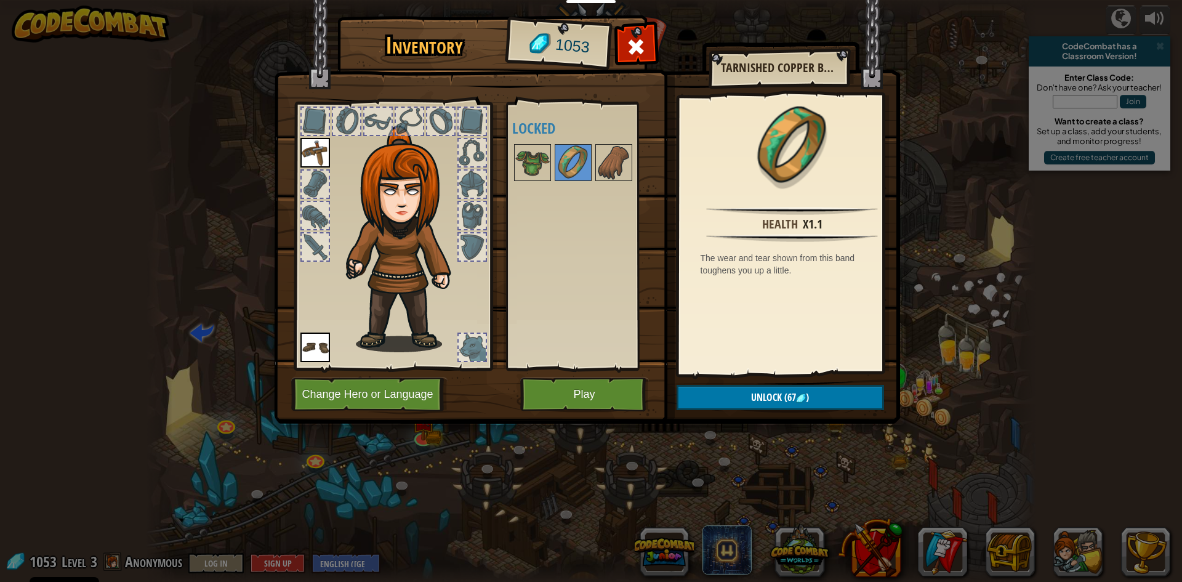
click at [552, 156] on div at bounding box center [589, 162] width 154 height 41
click at [548, 156] on img at bounding box center [532, 162] width 34 height 34
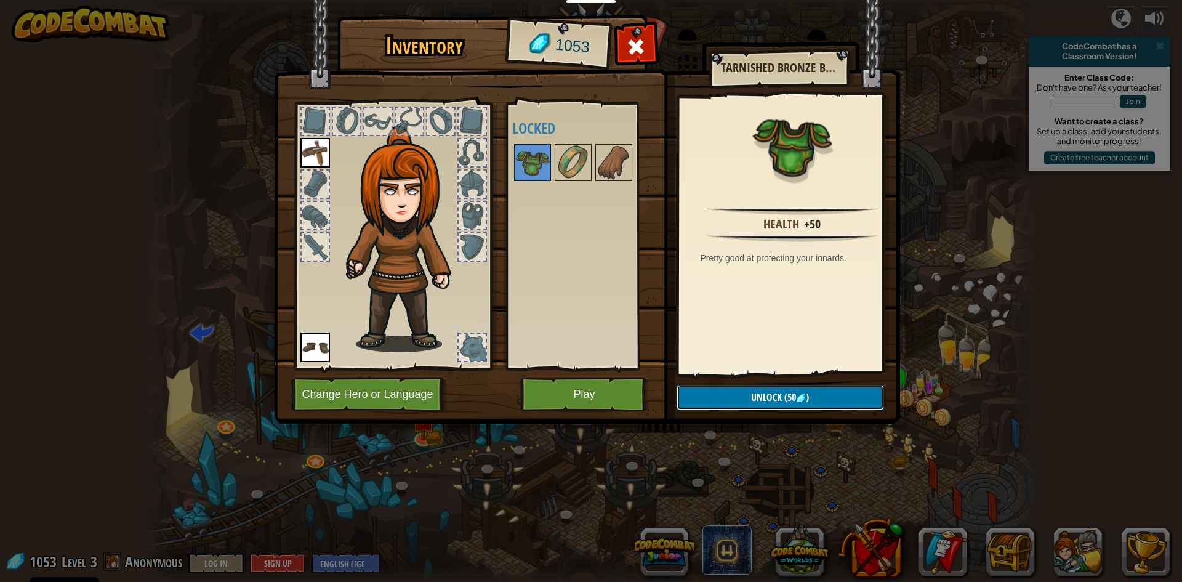
click at [760, 390] on span "Unlock" at bounding box center [766, 397] width 31 height 14
click at [810, 403] on button "Confirm" at bounding box center [779, 397] width 207 height 25
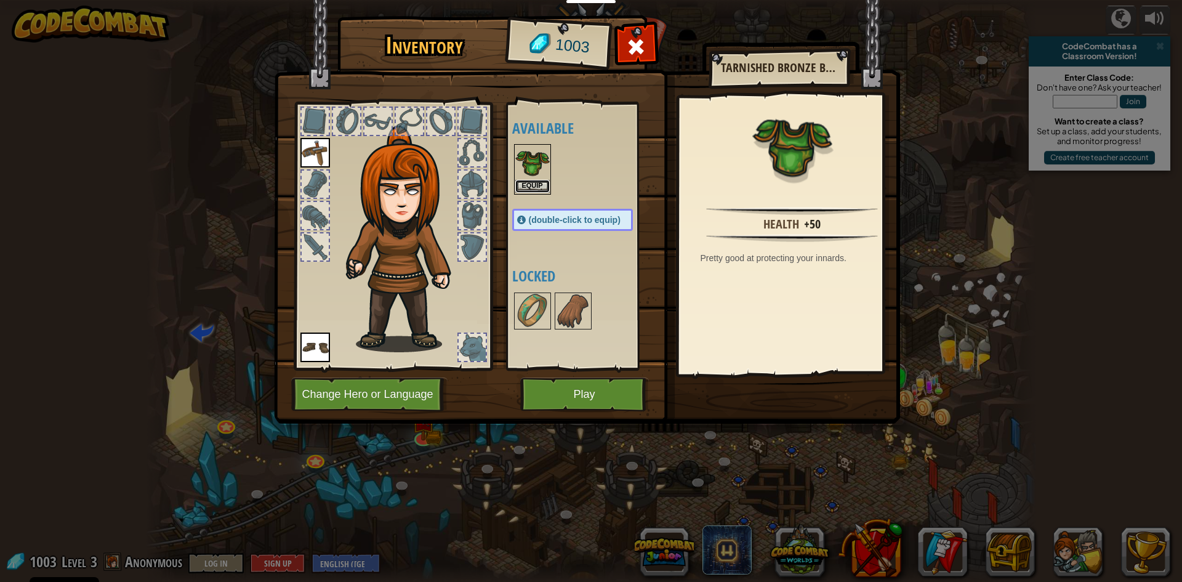
click at [538, 182] on button "Equip" at bounding box center [532, 186] width 34 height 13
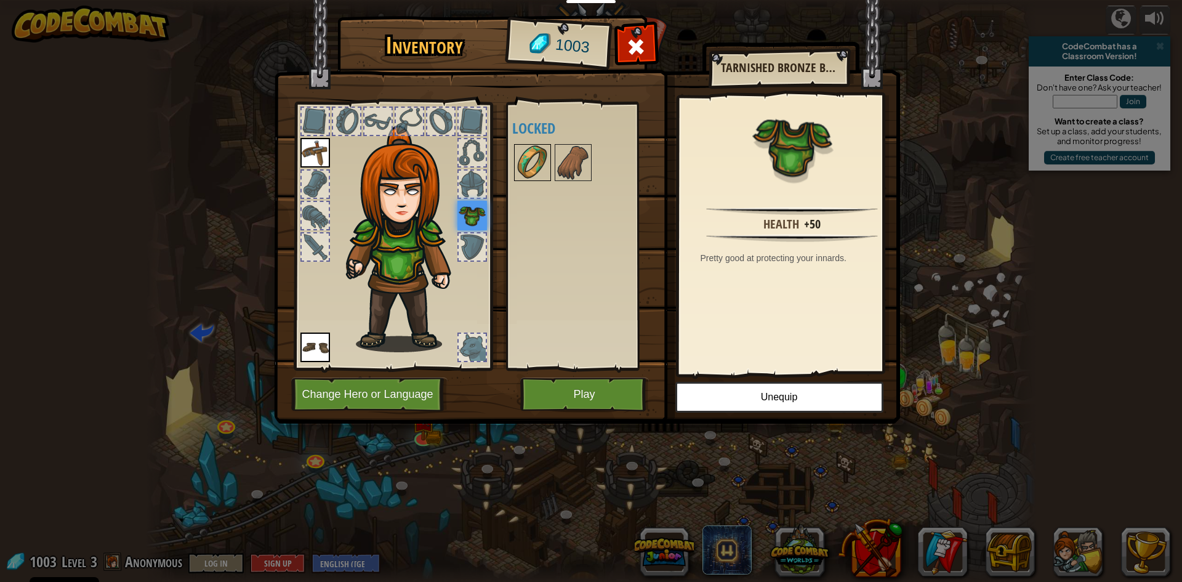
click at [544, 170] on img at bounding box center [532, 162] width 34 height 34
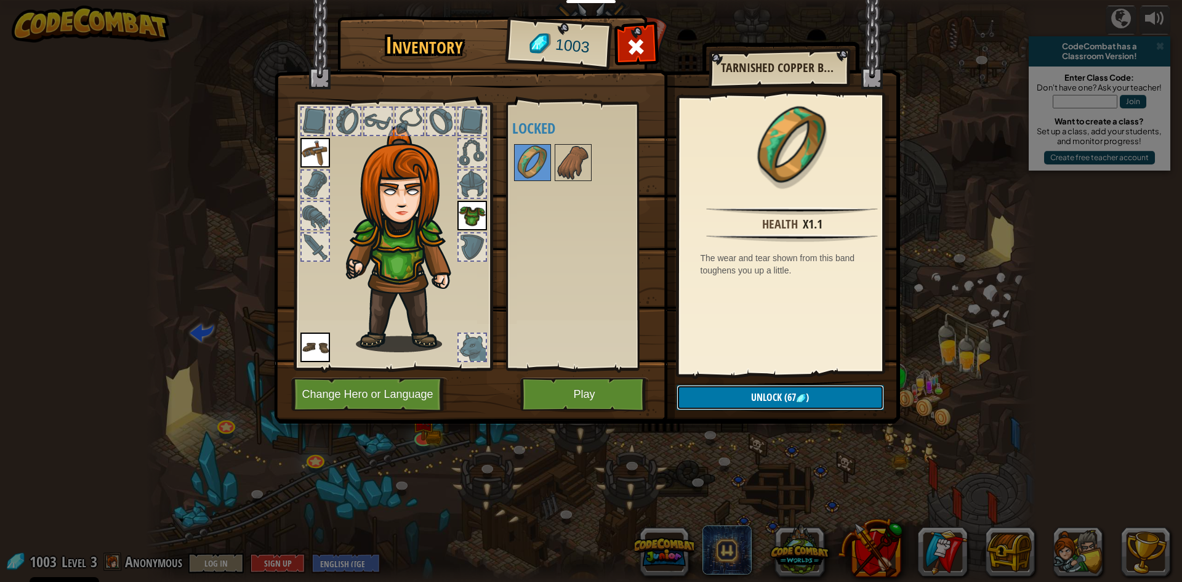
click at [812, 400] on button "Unlock (67 )" at bounding box center [779, 397] width 207 height 25
click at [811, 400] on button "Confirm" at bounding box center [779, 397] width 207 height 25
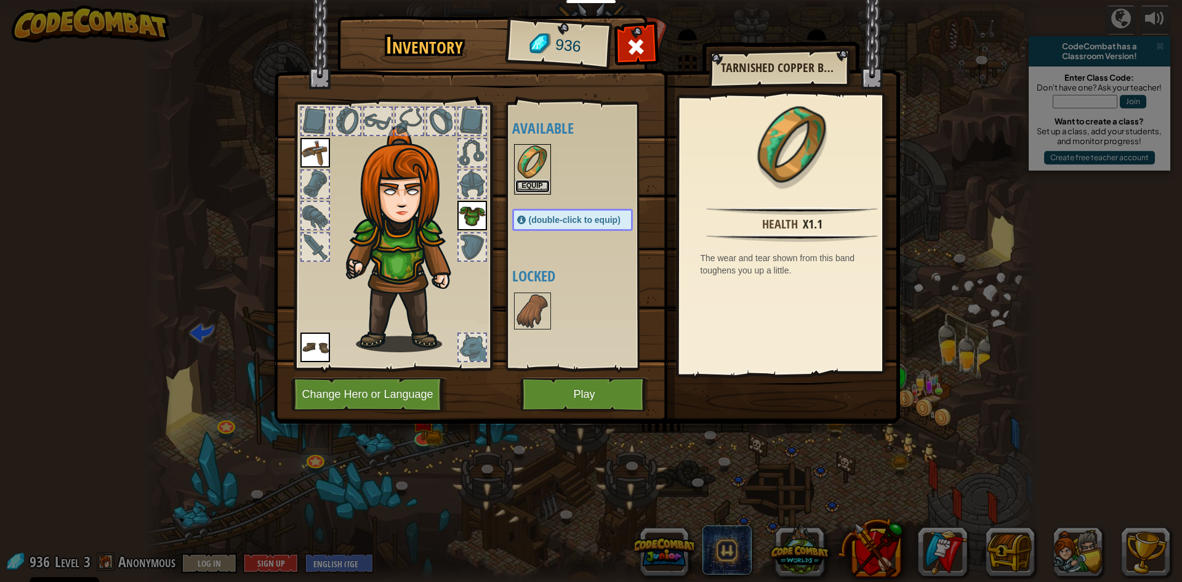
click at [539, 180] on button "Equip" at bounding box center [532, 186] width 34 height 13
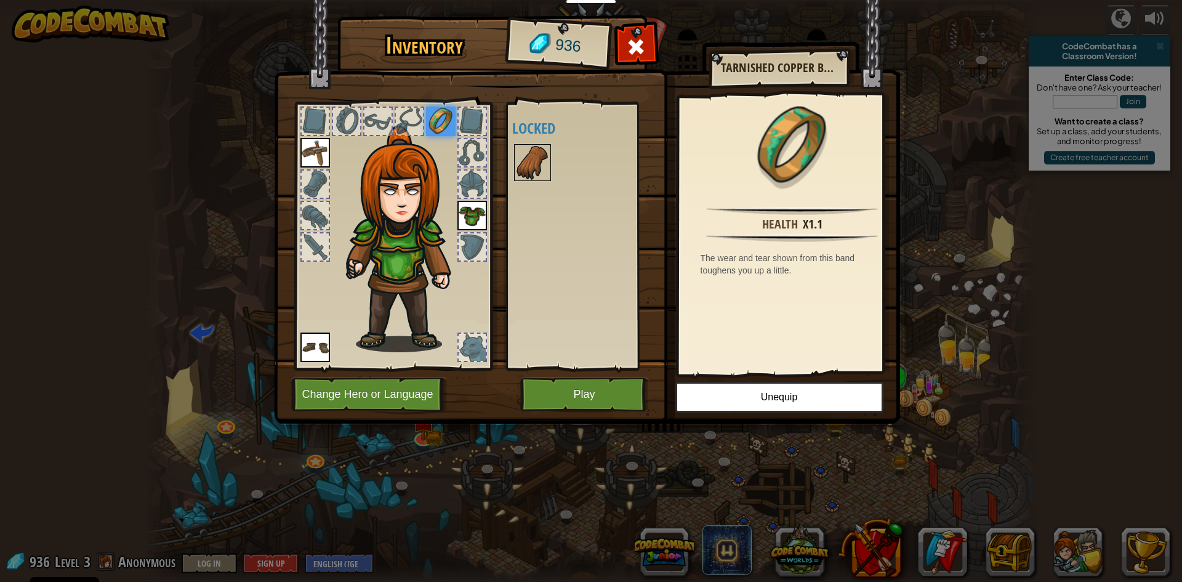
click at [539, 175] on img at bounding box center [532, 162] width 34 height 34
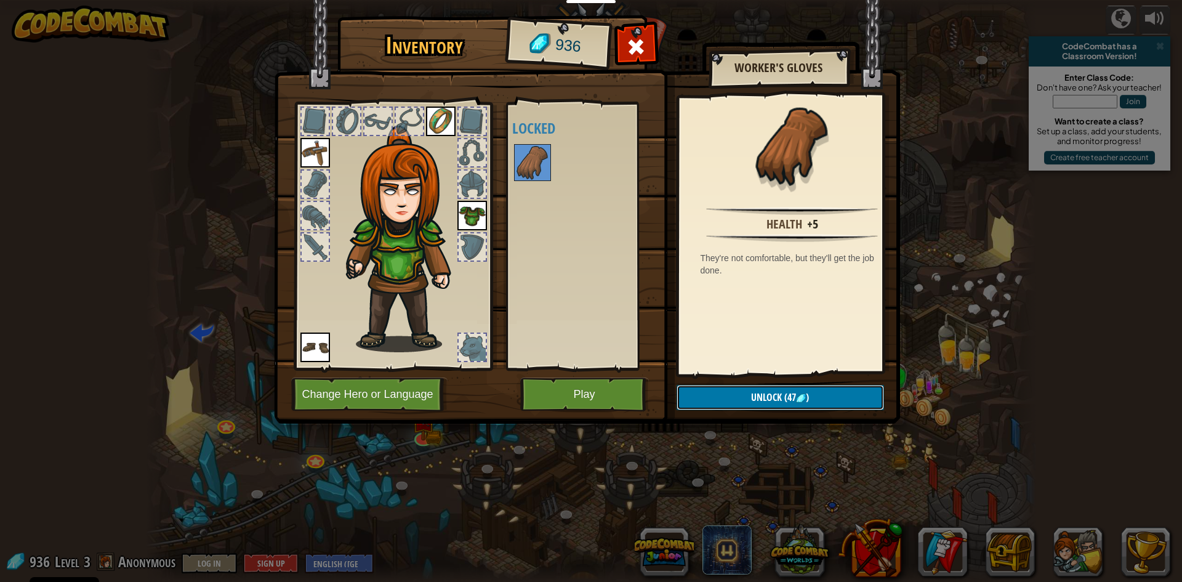
drag, startPoint x: 757, startPoint y: 393, endPoint x: 734, endPoint y: 343, distance: 55.1
click at [755, 392] on span "Unlock" at bounding box center [766, 397] width 31 height 14
click at [755, 394] on button "Confirm" at bounding box center [779, 397] width 207 height 25
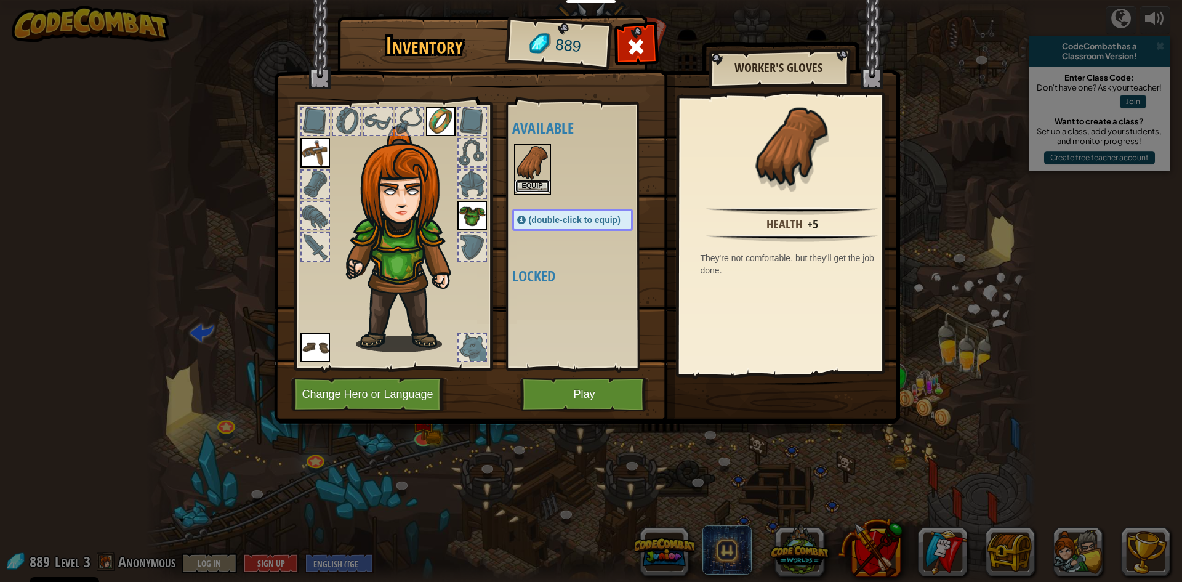
click at [538, 180] on button "Equip" at bounding box center [532, 186] width 34 height 13
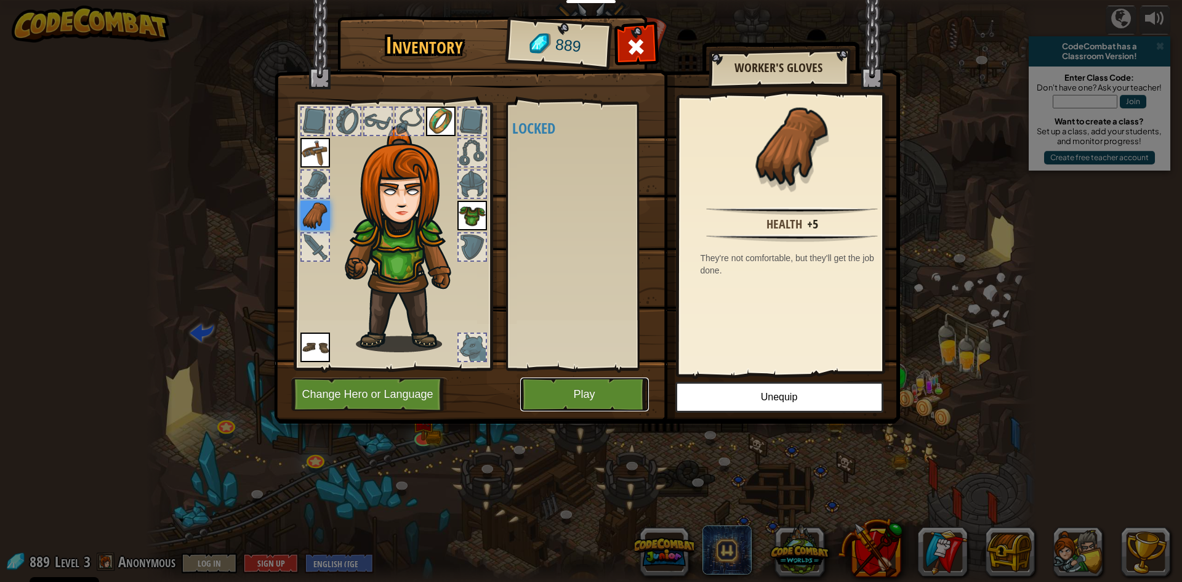
click at [600, 384] on button "Play" at bounding box center [584, 394] width 129 height 34
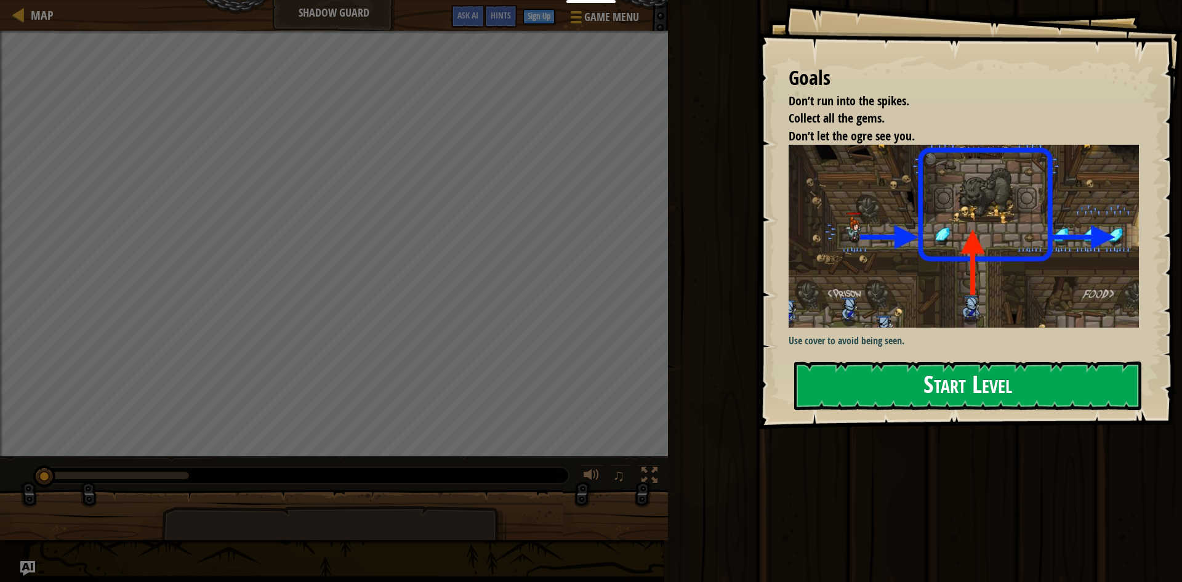
click at [989, 361] on button "Start Level" at bounding box center [967, 385] width 347 height 49
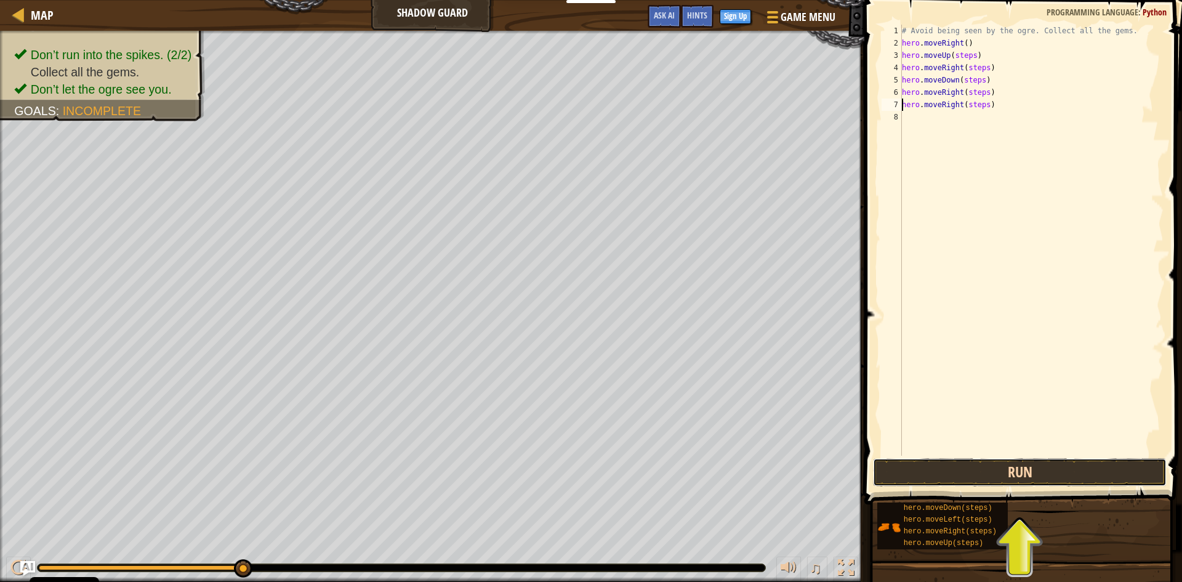
click at [1044, 483] on button "Run" at bounding box center [1020, 472] width 294 height 28
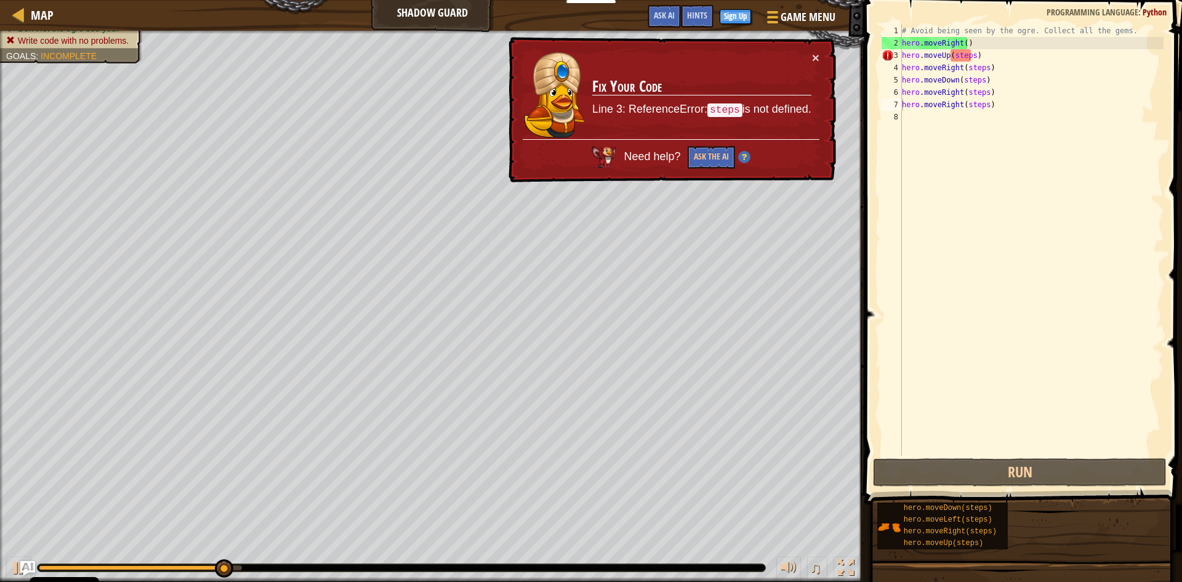
click at [817, 49] on div "× Fix Your Code Line 3: ReferenceError: steps is not defined. Need help? Ask th…" at bounding box center [671, 110] width 330 height 146
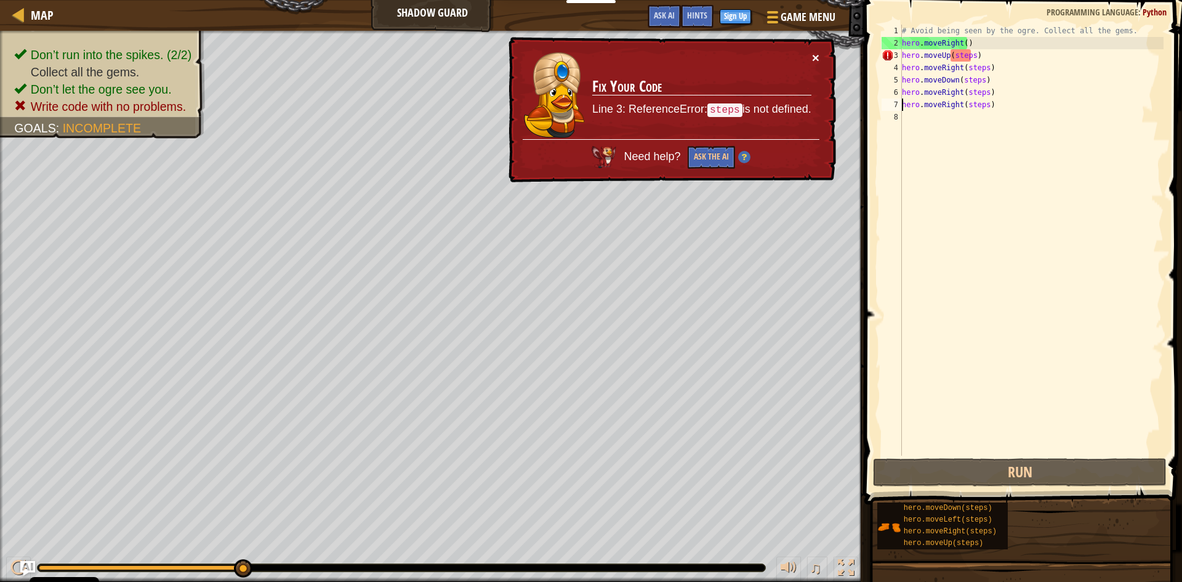
click at [816, 51] on div "× Fix Your Code Line 3: ReferenceError: steps is not defined. Need help? Ask th…" at bounding box center [670, 110] width 331 height 148
click at [810, 59] on td "Fix Your Code Line 3: ReferenceError: steps is not defined." at bounding box center [702, 95] width 222 height 91
click at [815, 59] on button "×" at bounding box center [815, 57] width 7 height 13
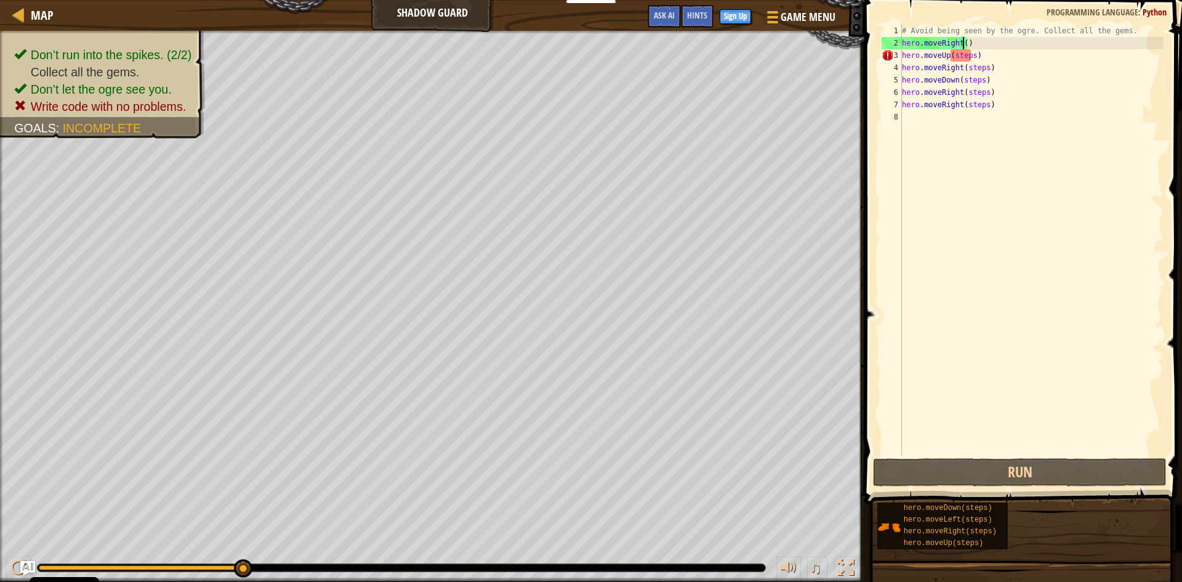
click at [962, 44] on div "# Avoid being seen by the ogre. Collect all the gems. hero . moveRight ( ) hero…" at bounding box center [1031, 252] width 264 height 455
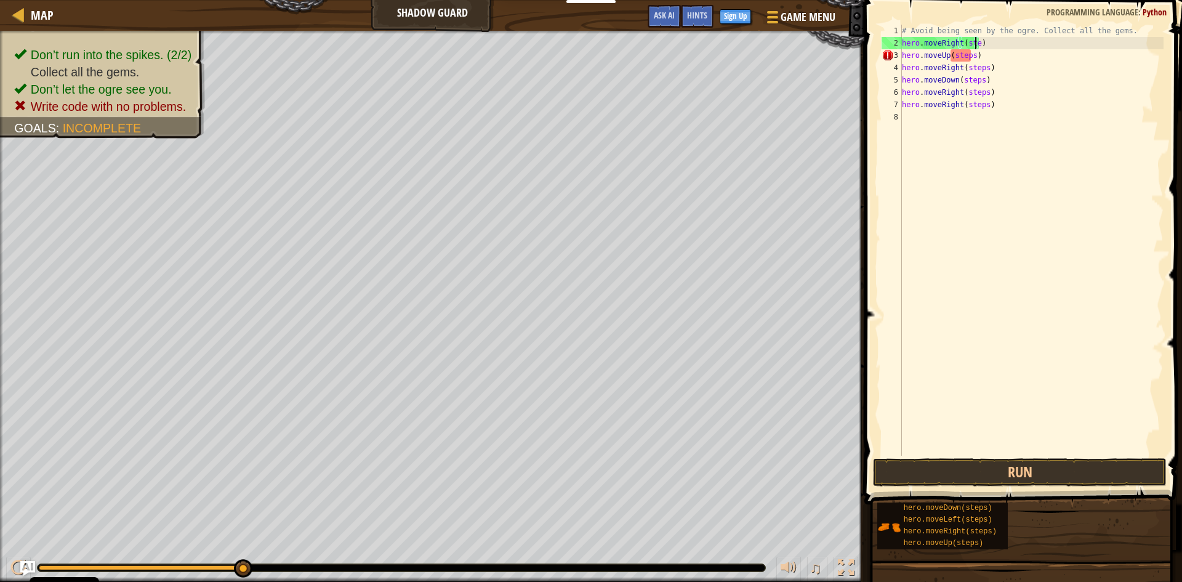
scroll to position [6, 7]
click at [1115, 30] on div "# Avoid being seen by the ogre. Collect all the gems. hero . moveRight ( steps …" at bounding box center [1031, 252] width 264 height 455
type textarea "# Avoid being seen by the ogre. Collect all the gems."
type textarea "steps=1"
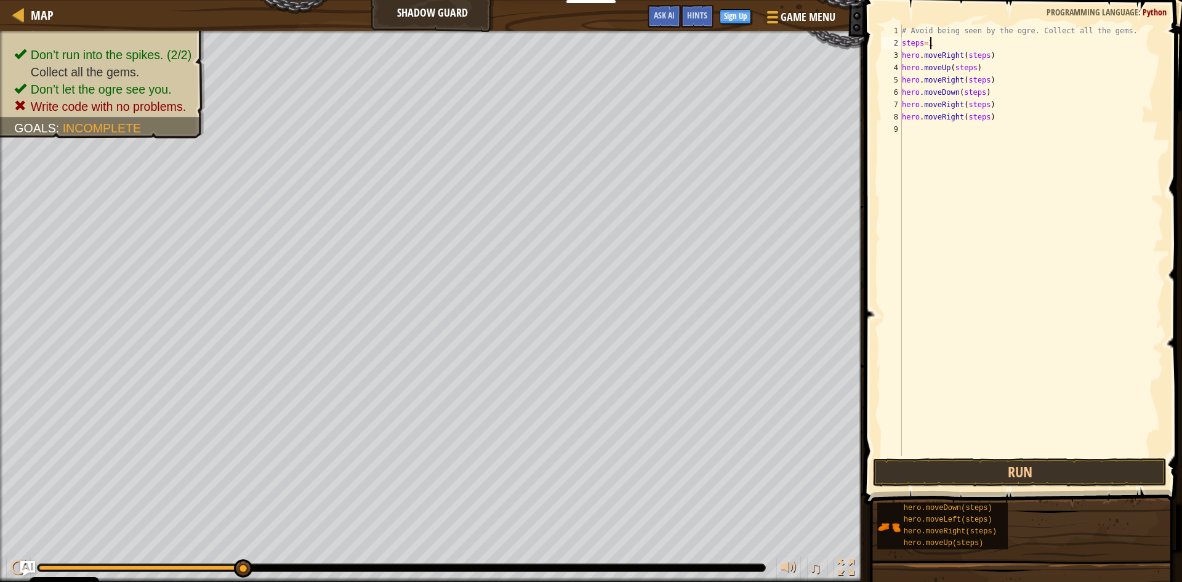
scroll to position [6, 2]
click at [1094, 447] on div "# Avoid being seen by the ogre. Collect all the gems. steps = 1 hero . moveRigh…" at bounding box center [1031, 252] width 264 height 455
click at [1093, 465] on button "Run" at bounding box center [1020, 472] width 294 height 28
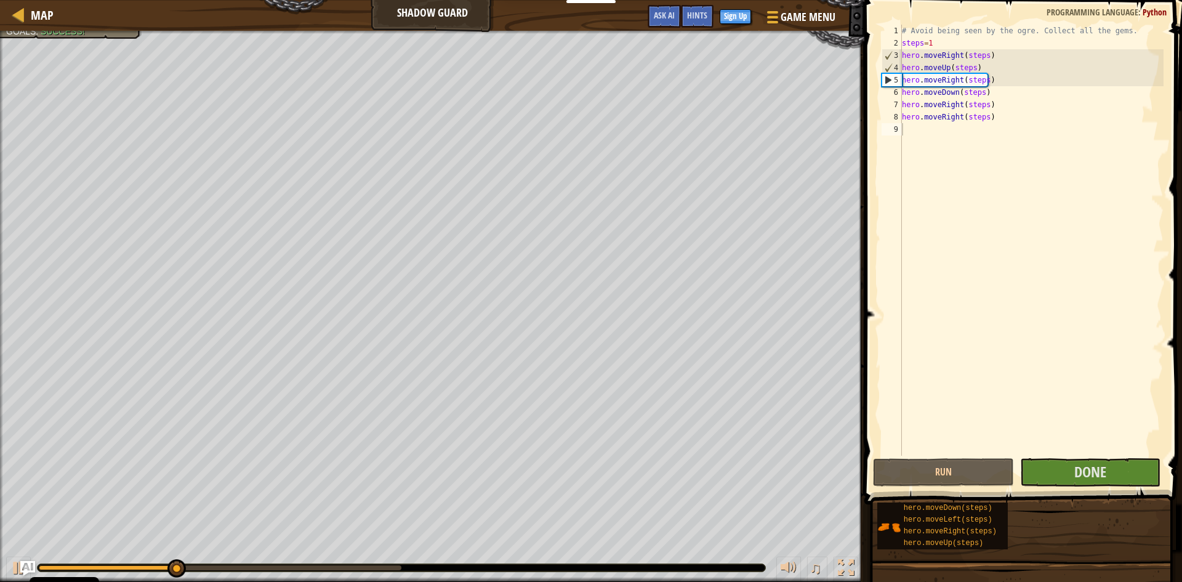
drag, startPoint x: 156, startPoint y: 562, endPoint x: 246, endPoint y: 559, distance: 89.9
click at [440, 568] on div "♫" at bounding box center [432, 564] width 864 height 37
click at [267, 561] on div "♫" at bounding box center [432, 564] width 864 height 37
click at [297, 569] on div at bounding box center [220, 567] width 363 height 5
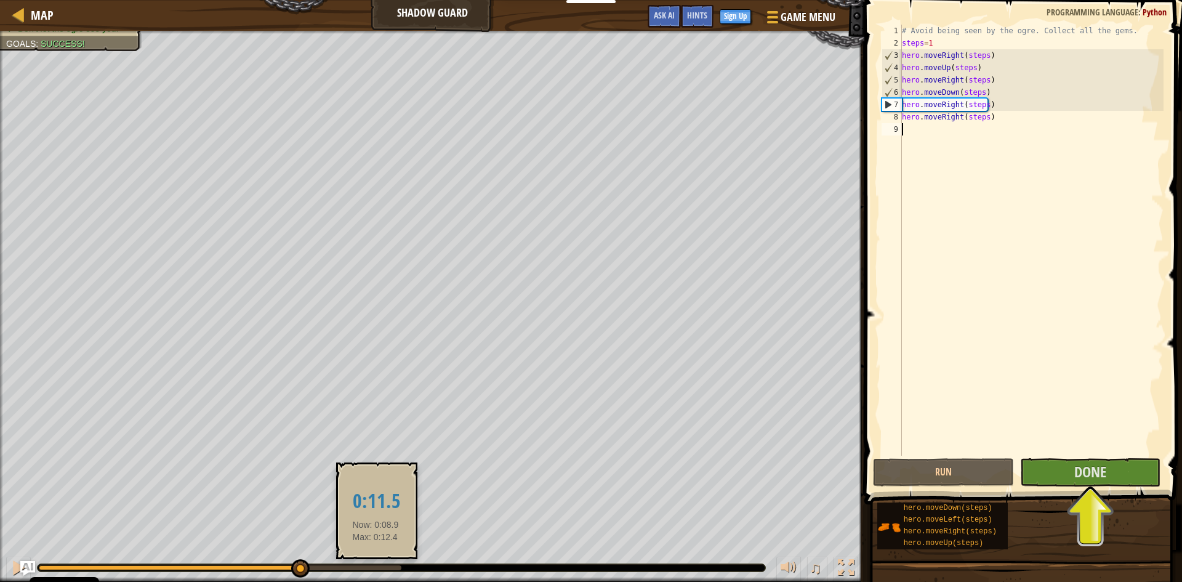
click at [375, 567] on div at bounding box center [220, 567] width 363 height 5
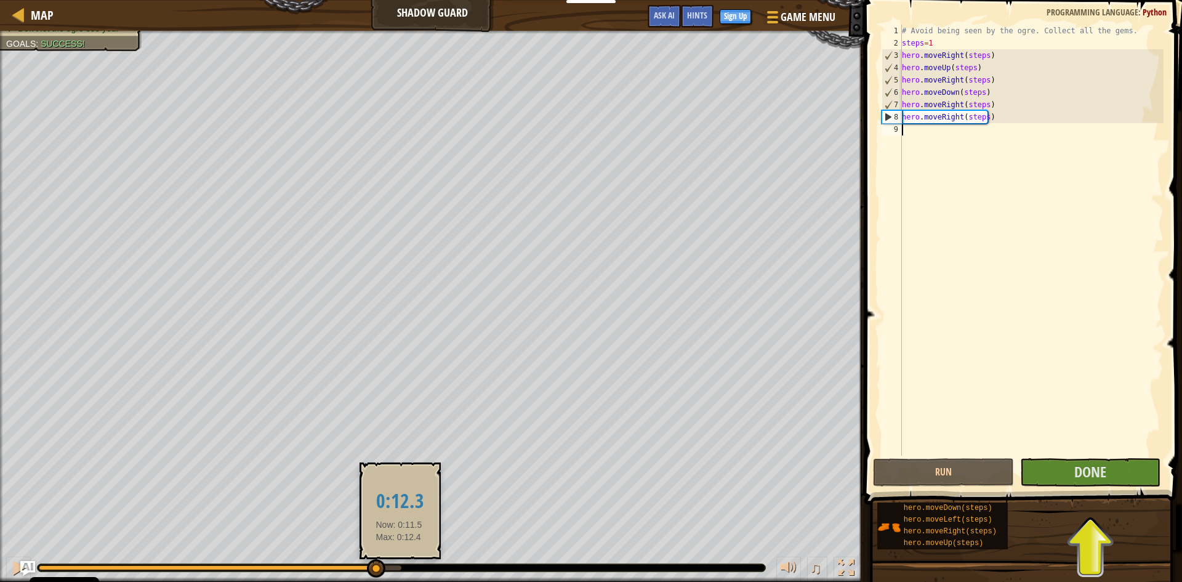
click at [399, 566] on div at bounding box center [220, 567] width 363 height 5
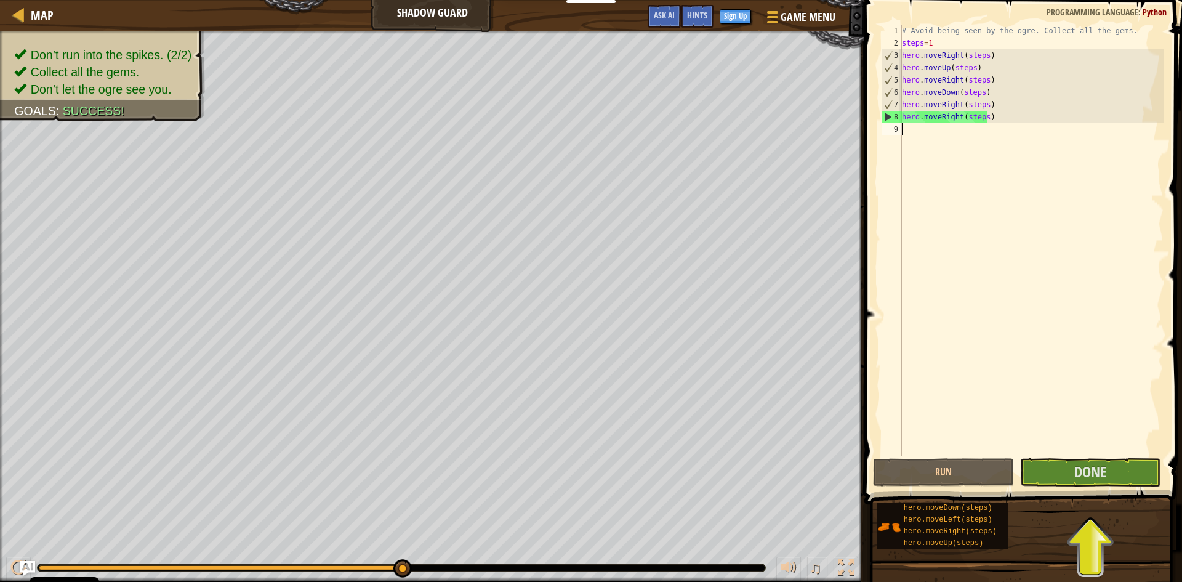
drag, startPoint x: 399, startPoint y: 566, endPoint x: 416, endPoint y: 569, distance: 17.5
click at [1098, 471] on span "Done" at bounding box center [1090, 472] width 32 height 20
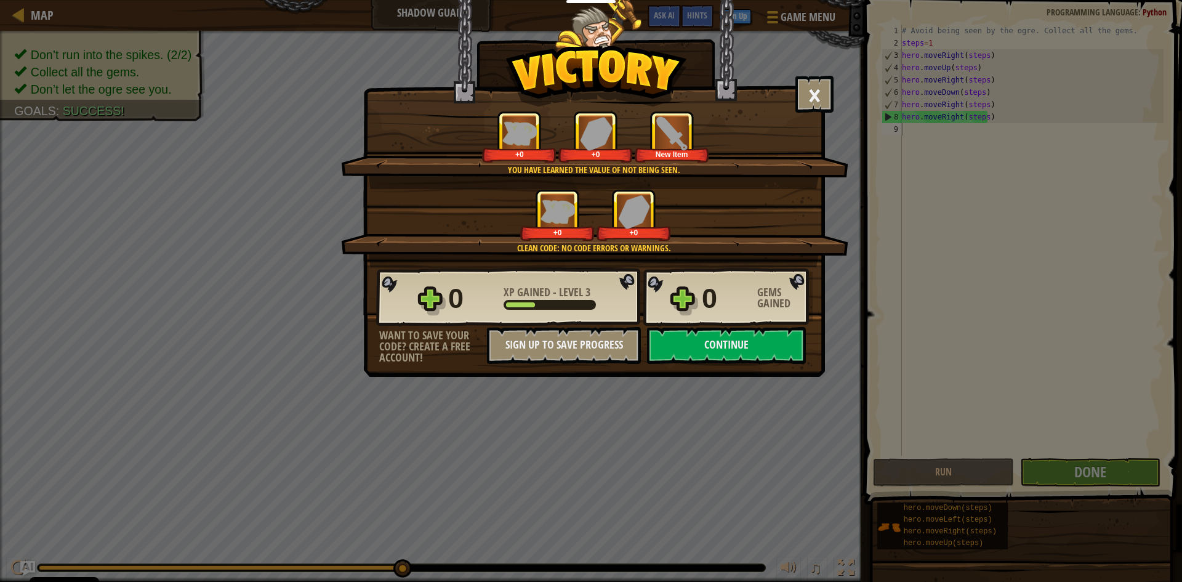
click at [726, 236] on div "+0 +0" at bounding box center [595, 215] width 478 height 52
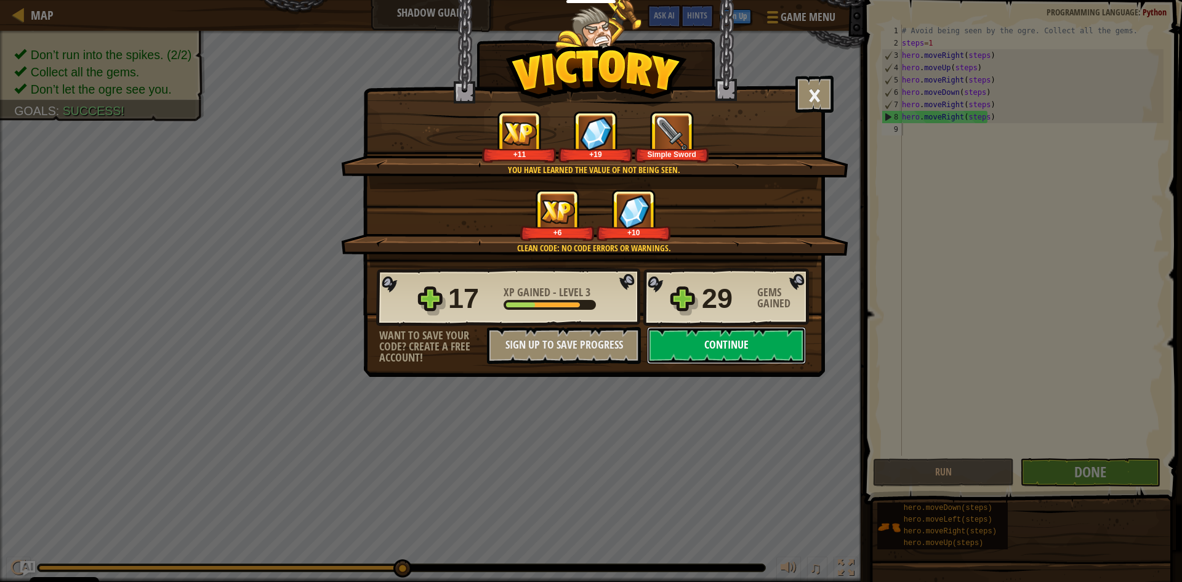
click at [745, 345] on button "Continue" at bounding box center [726, 345] width 159 height 37
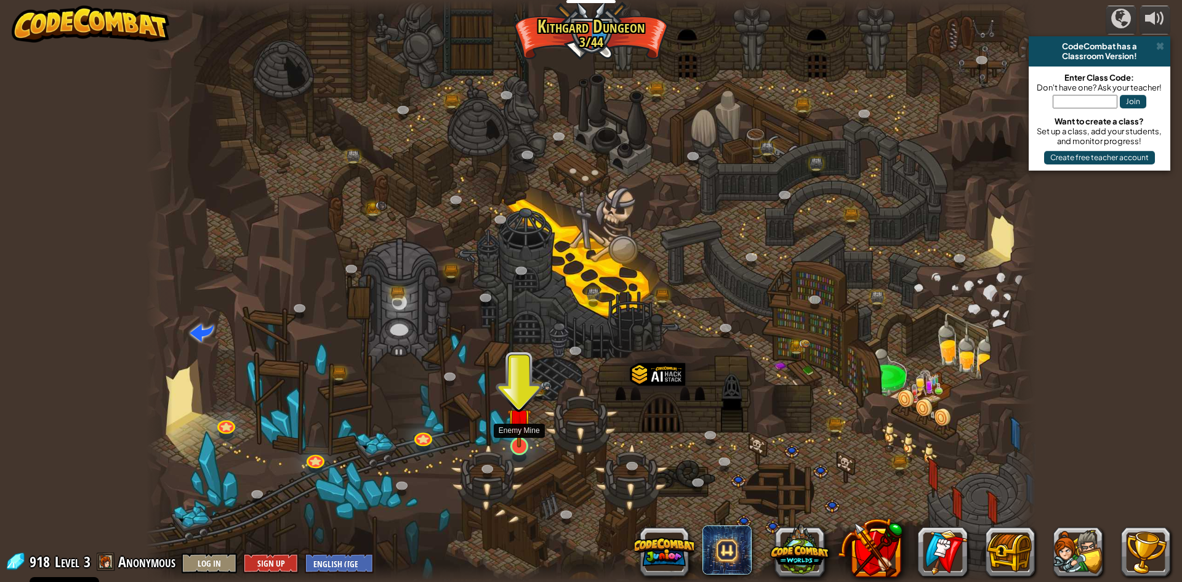
click at [519, 444] on img at bounding box center [519, 420] width 24 height 55
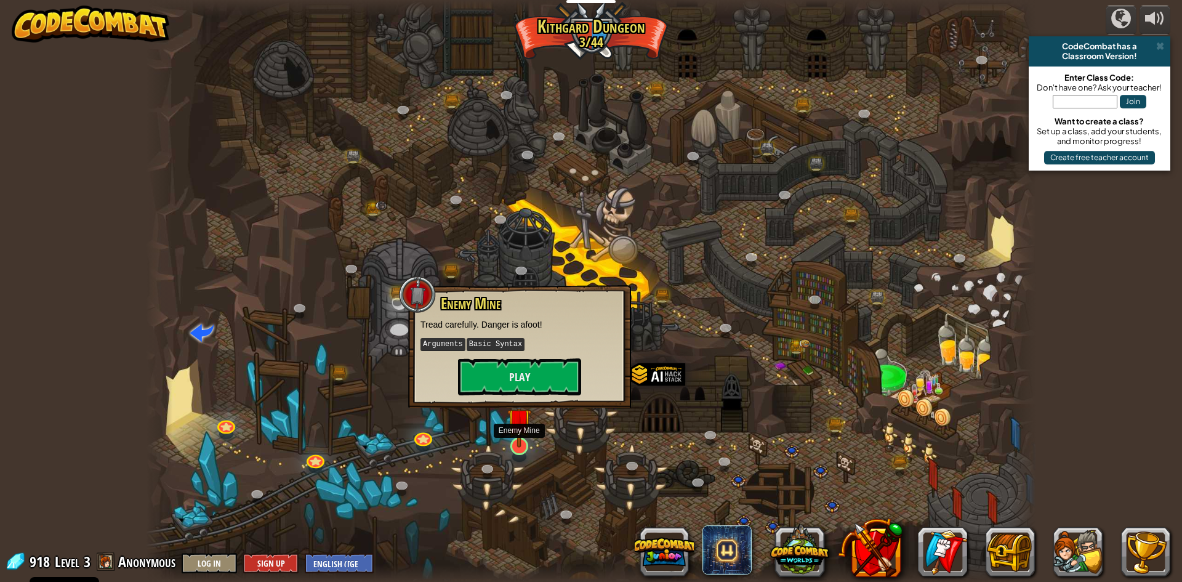
click at [519, 444] on img at bounding box center [519, 420] width 24 height 55
click at [561, 367] on button "Play" at bounding box center [519, 376] width 123 height 37
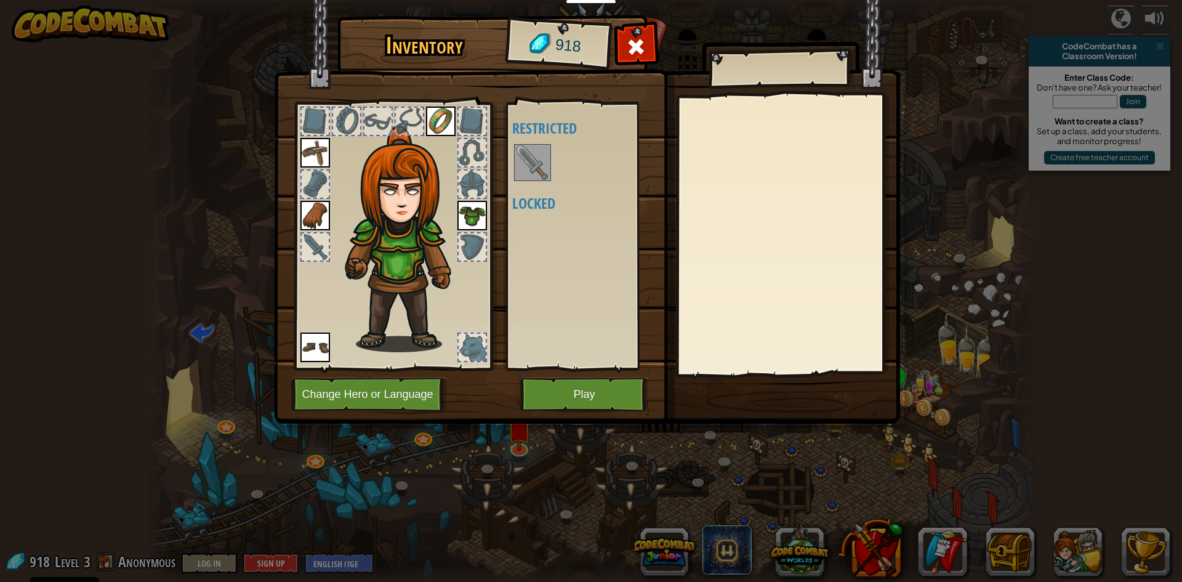
click at [518, 154] on img at bounding box center [532, 162] width 34 height 34
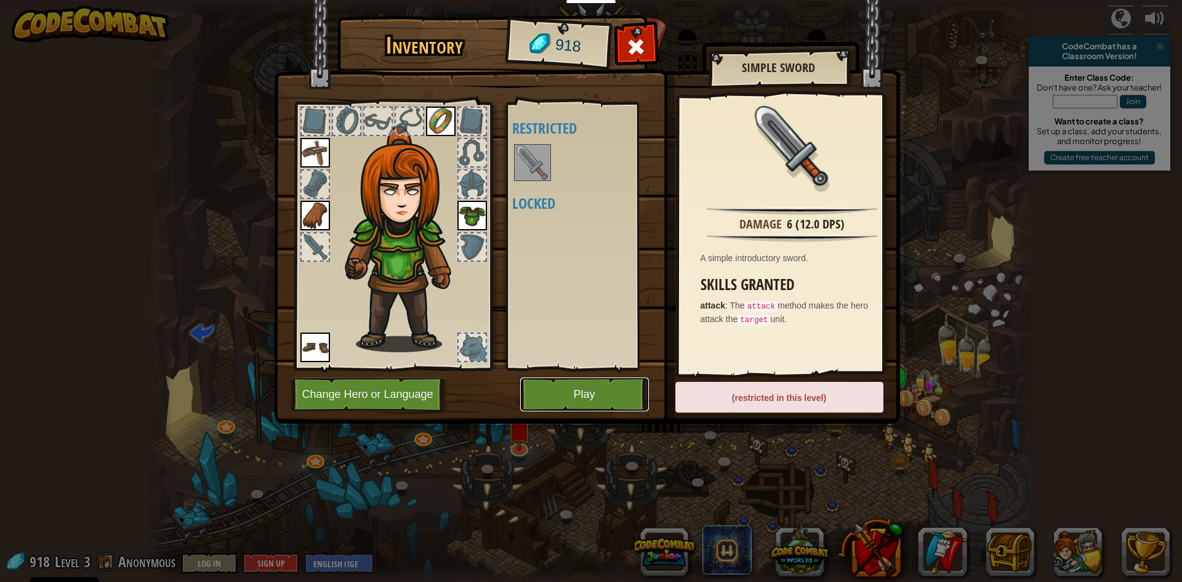
click at [624, 392] on button "Play" at bounding box center [584, 394] width 129 height 34
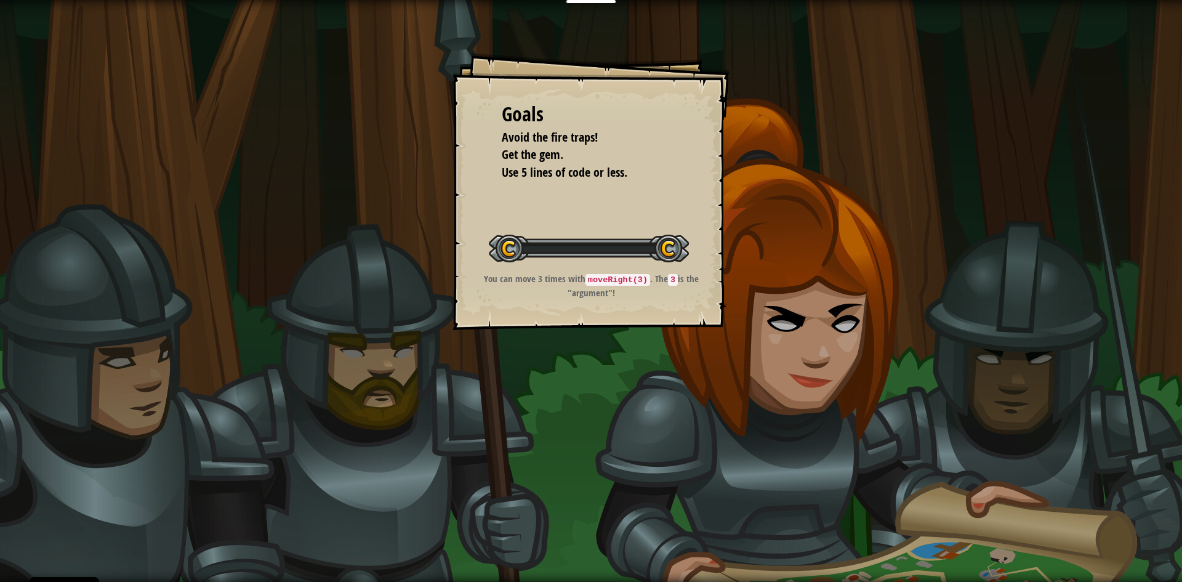
click at [624, 392] on div "Goals Avoid the fire traps! Get the gem. Use 5 lines of code or less. Start Lev…" at bounding box center [591, 291] width 1182 height 582
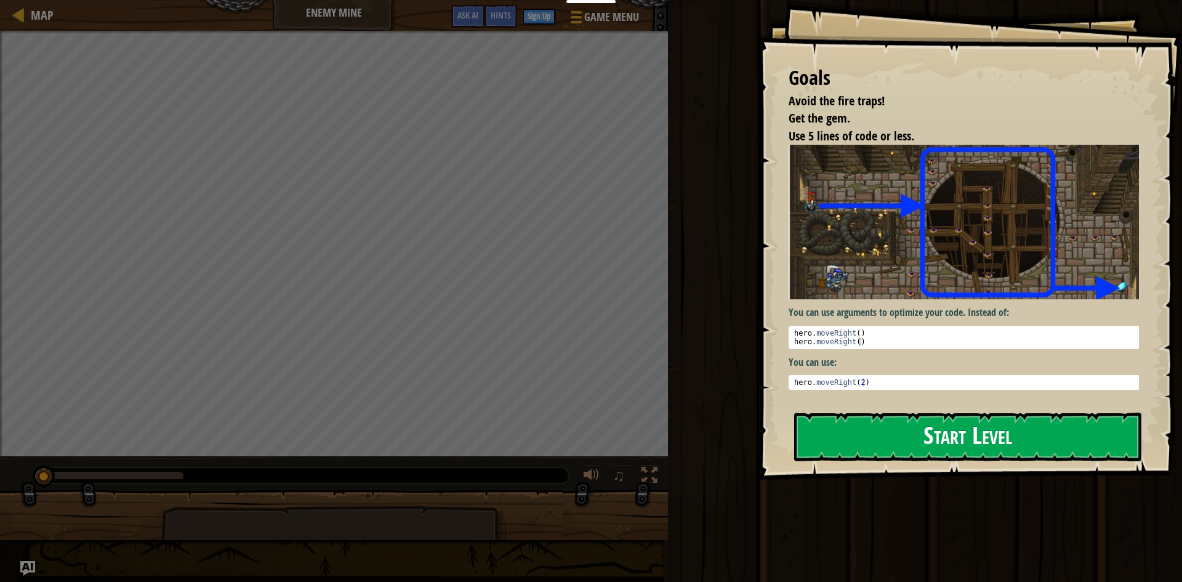
click at [923, 229] on img at bounding box center [967, 222] width 359 height 154
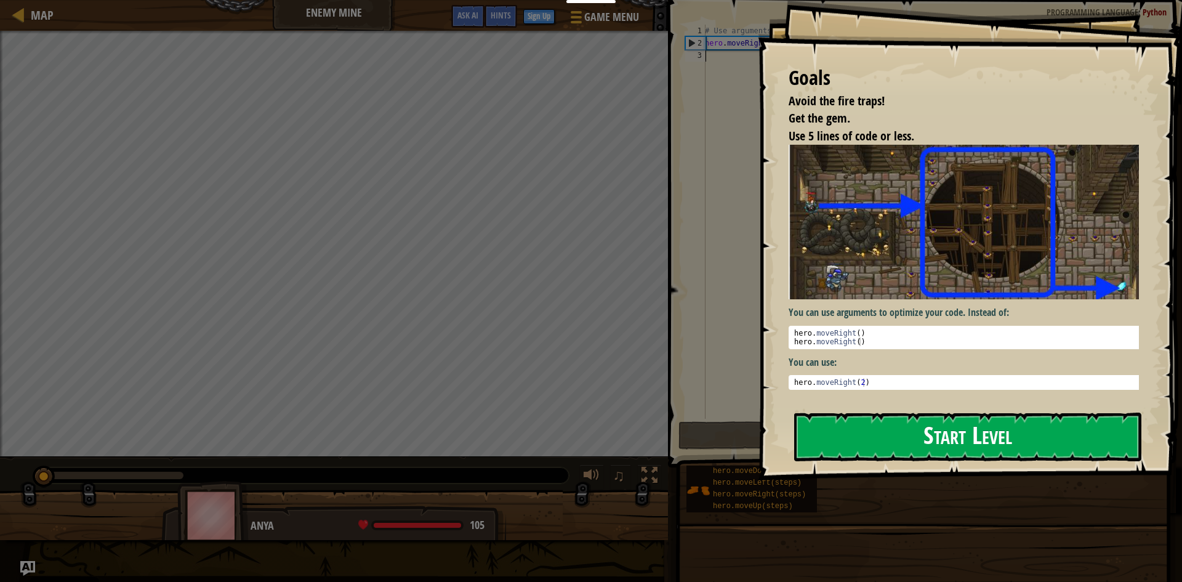
click at [928, 442] on button "Start Level" at bounding box center [967, 436] width 347 height 49
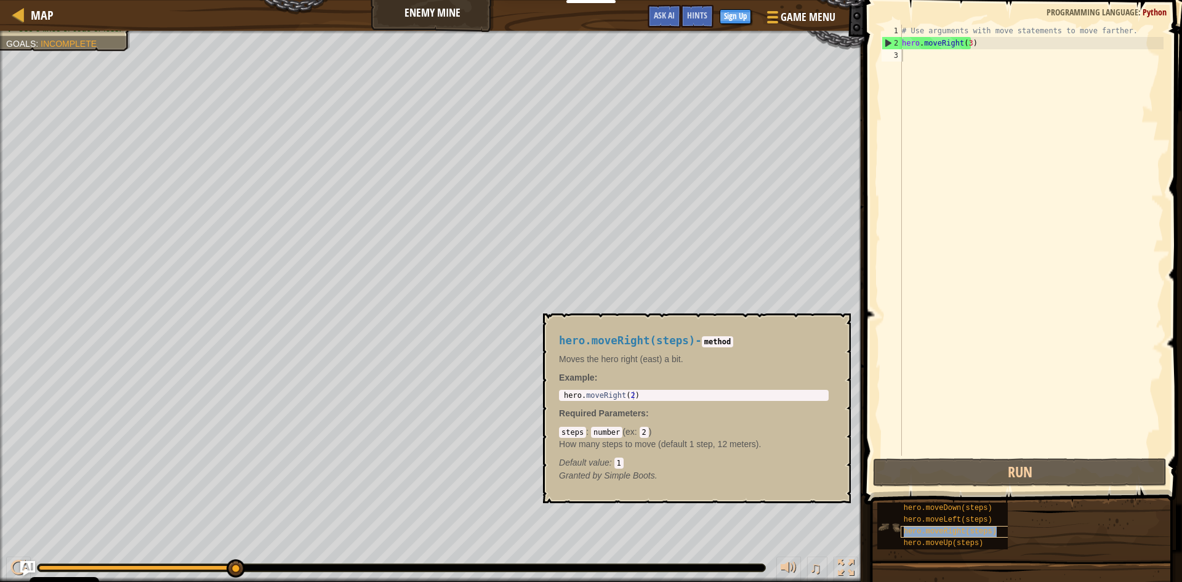
type textarea "hero.moveRight(steps)"
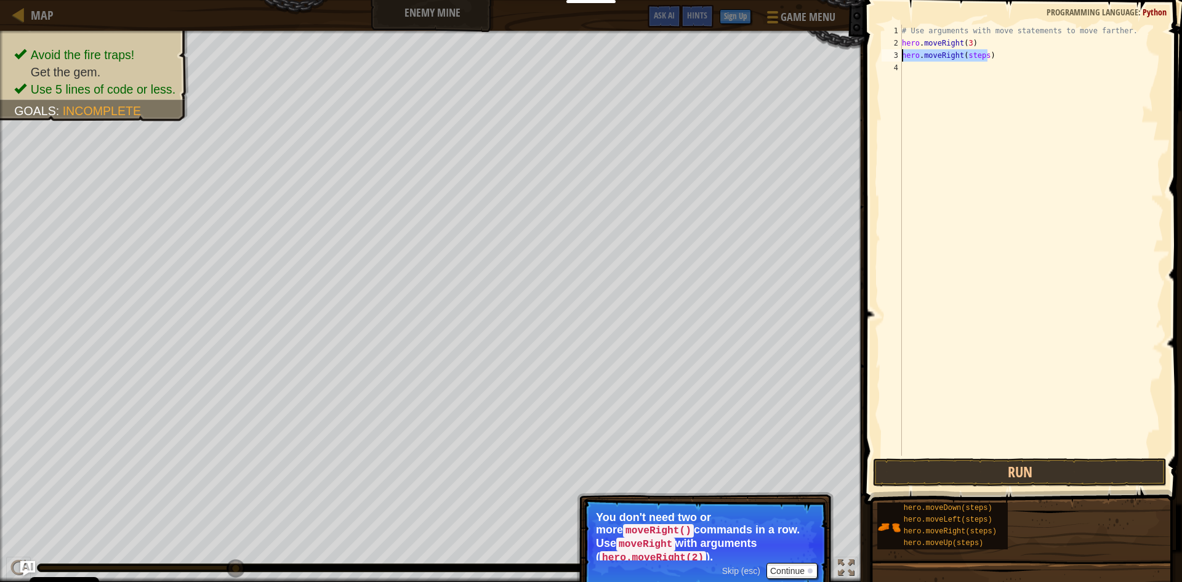
drag, startPoint x: 989, startPoint y: 56, endPoint x: 899, endPoint y: 59, distance: 89.9
click at [899, 59] on div "hero.moveRight(steps) 1 2 3 4 # Use arguments with move statements to move fart…" at bounding box center [1021, 240] width 284 height 431
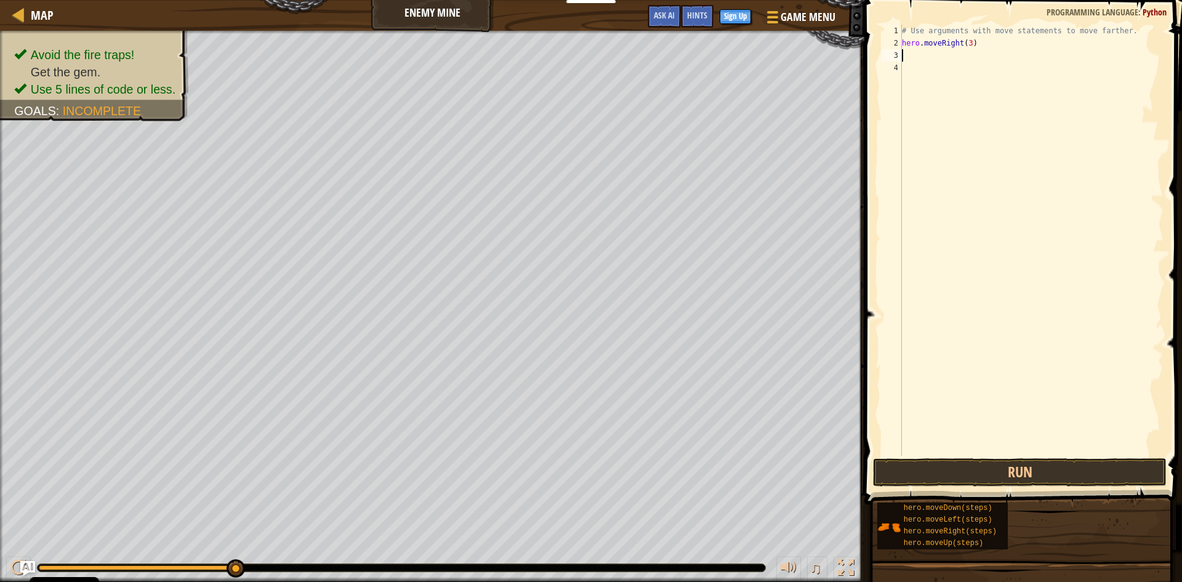
click at [966, 43] on div "# Use arguments with move statements to move farther. hero . moveRight ( 3 )" at bounding box center [1031, 252] width 264 height 455
type textarea "hero.moveRight(4)"
click at [976, 59] on div "# Use arguments with move statements to move farther. hero . moveRight ( 4 )" at bounding box center [1031, 252] width 264 height 455
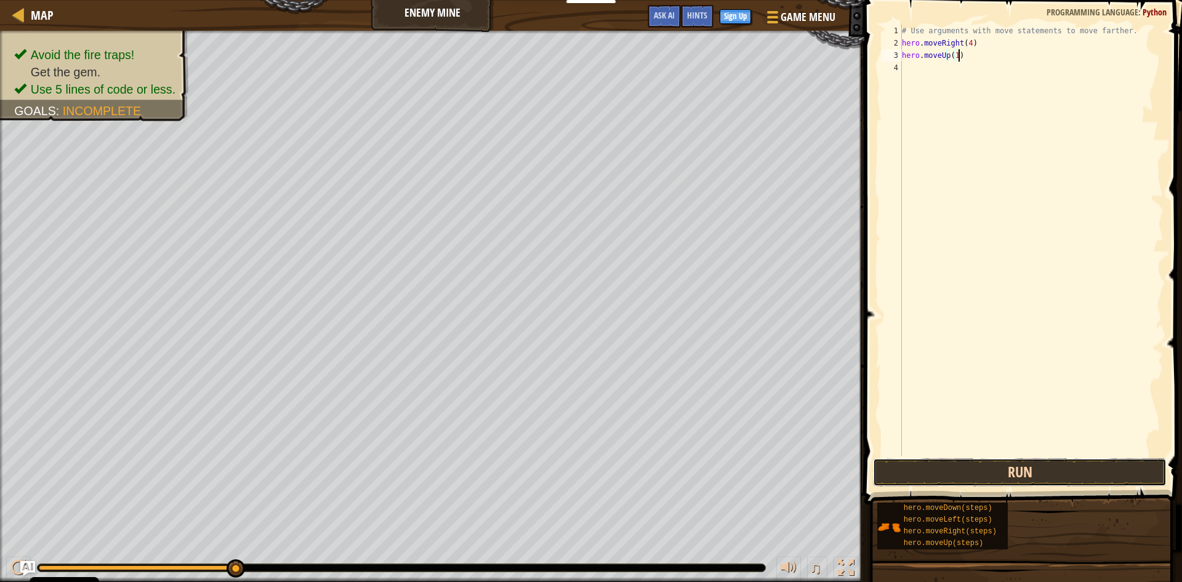
click at [1022, 470] on button "Run" at bounding box center [1020, 472] width 294 height 28
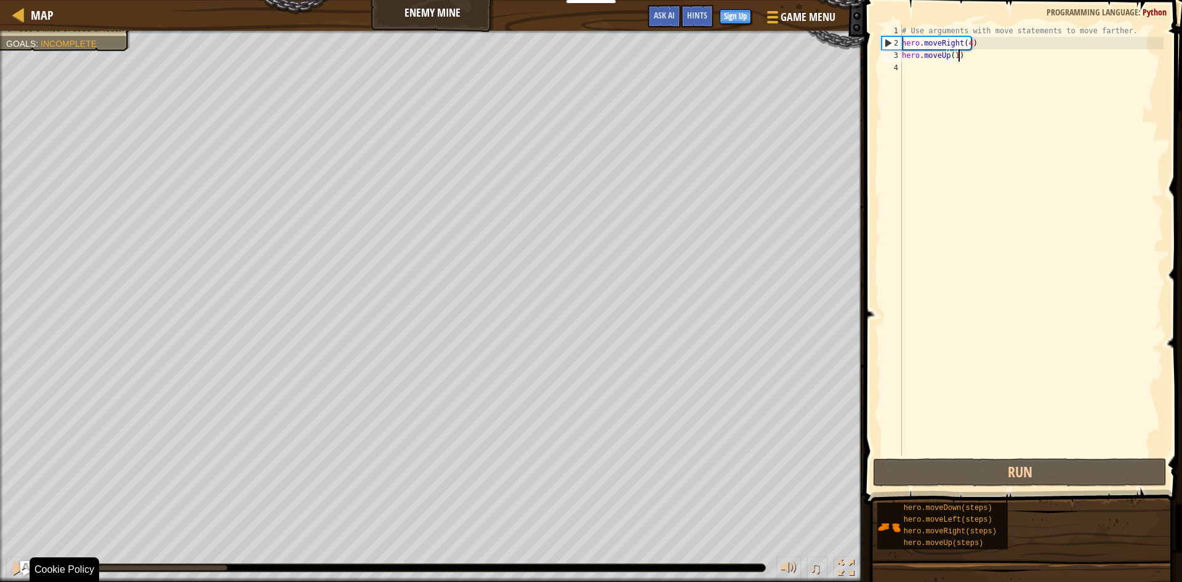
drag, startPoint x: 233, startPoint y: 566, endPoint x: 24, endPoint y: 556, distance: 208.9
click at [1, 573] on div "♫" at bounding box center [432, 564] width 864 height 37
drag, startPoint x: 971, startPoint y: 59, endPoint x: 905, endPoint y: 58, distance: 65.9
click at [905, 58] on div "# Use arguments with move statements to move farther. hero . moveRight ( 4 ) he…" at bounding box center [1031, 252] width 264 height 455
type textarea "h"
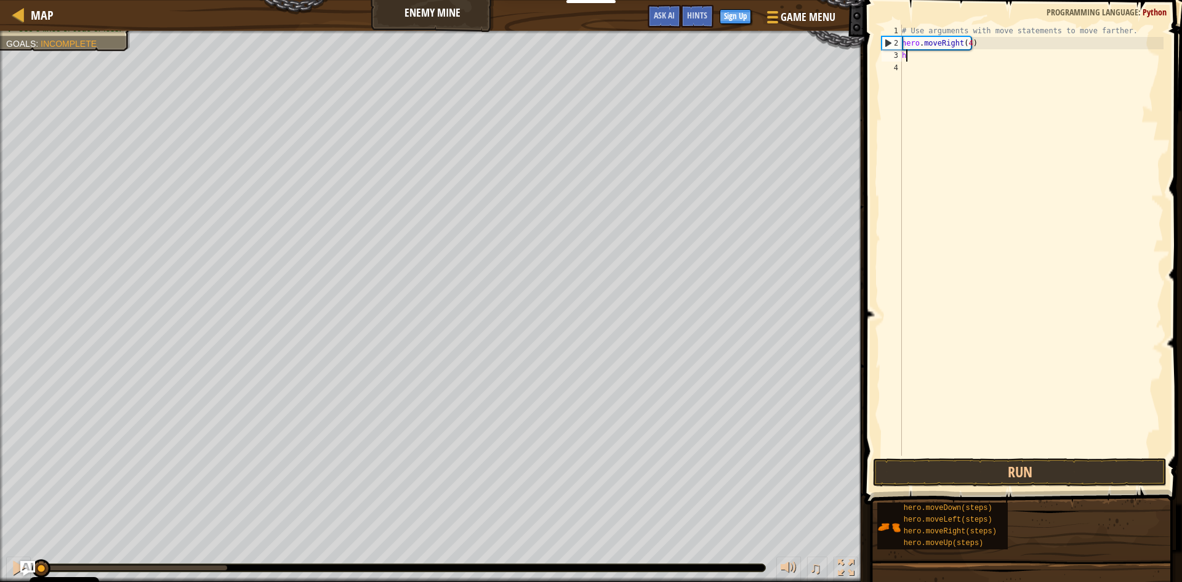
scroll to position [6, 0]
click at [961, 41] on div "# Use arguments with move statements to move farther. hero . moveRight ( 4 )" at bounding box center [1031, 252] width 264 height 455
type textarea "hero.moveRight(3)"
click at [1032, 467] on button "Run" at bounding box center [1020, 472] width 294 height 28
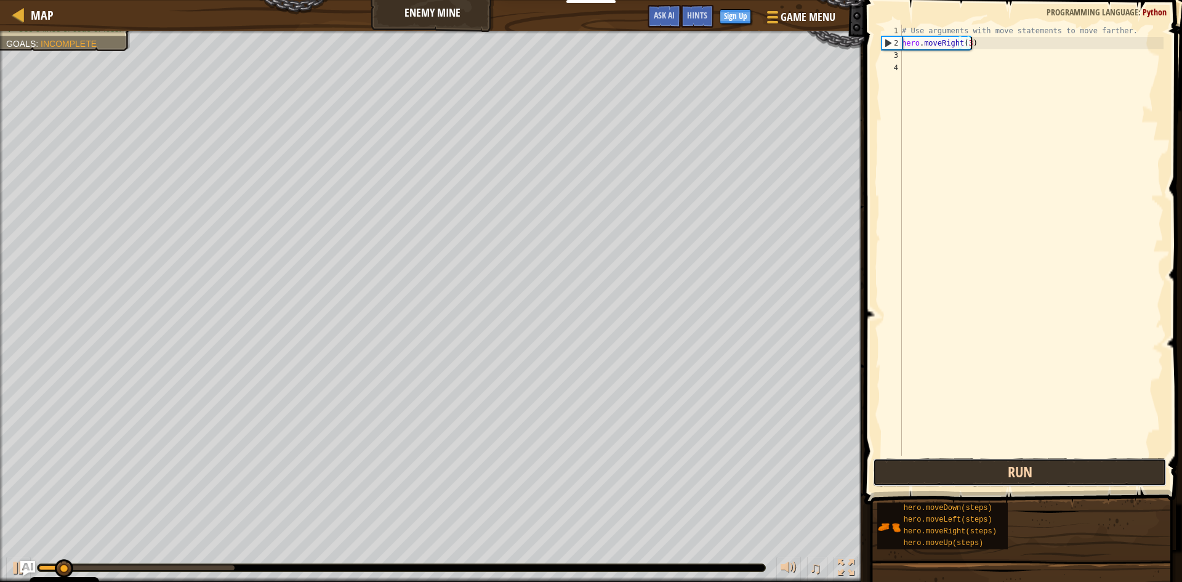
click at [1032, 467] on button "Run" at bounding box center [1020, 472] width 294 height 28
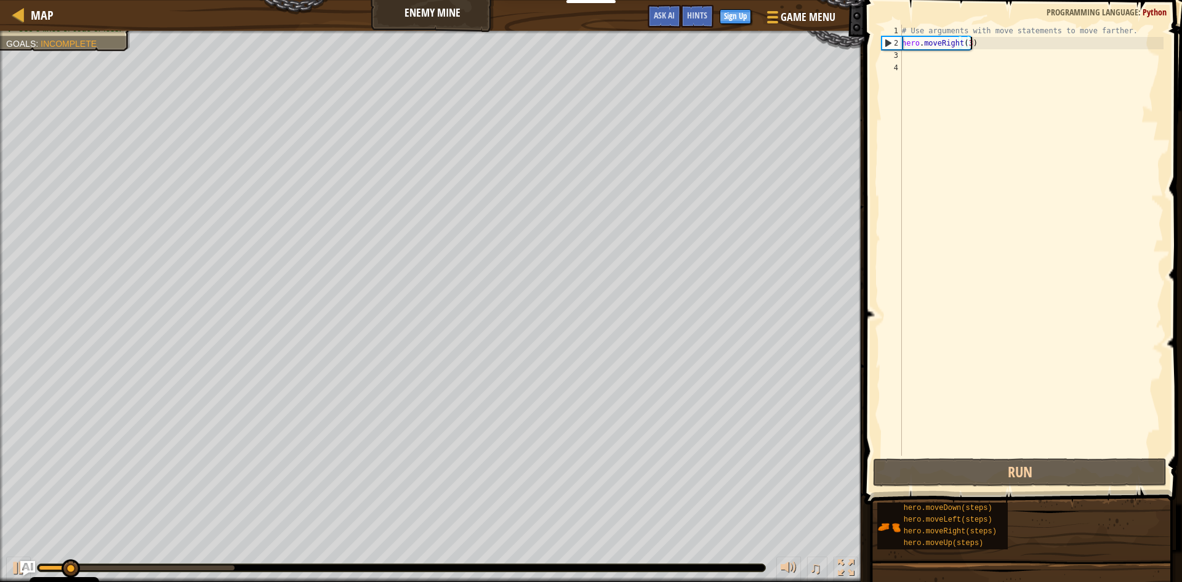
click at [936, 57] on div "# Use arguments with move statements to move farther. hero . moveRight ( 3 )" at bounding box center [1031, 252] width 264 height 455
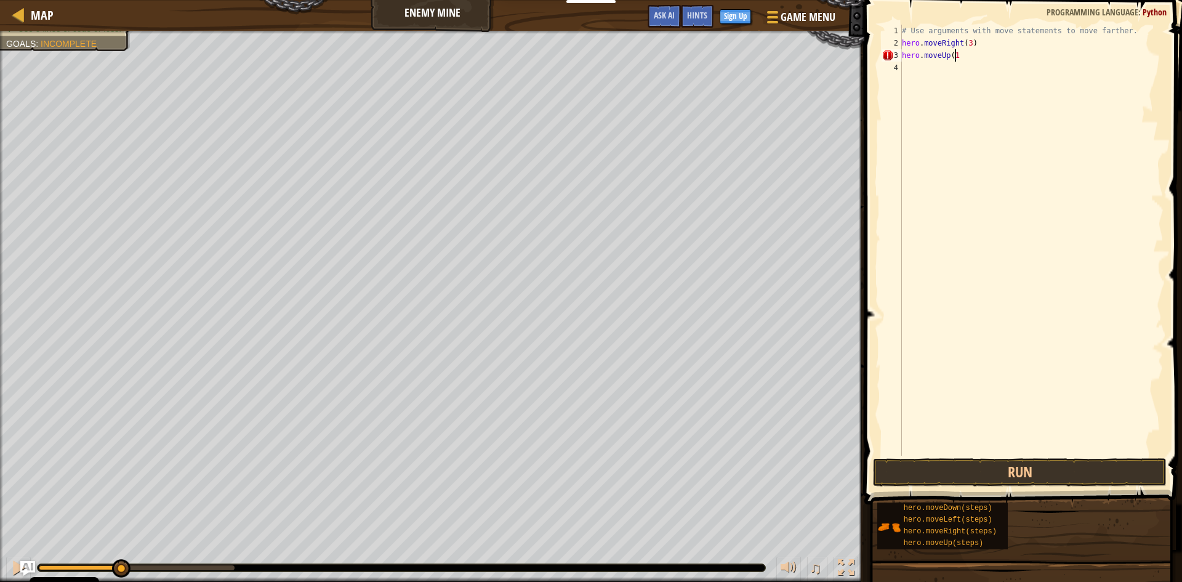
scroll to position [6, 4]
type textarea "hero.moveUp(1"
type textarea "0"
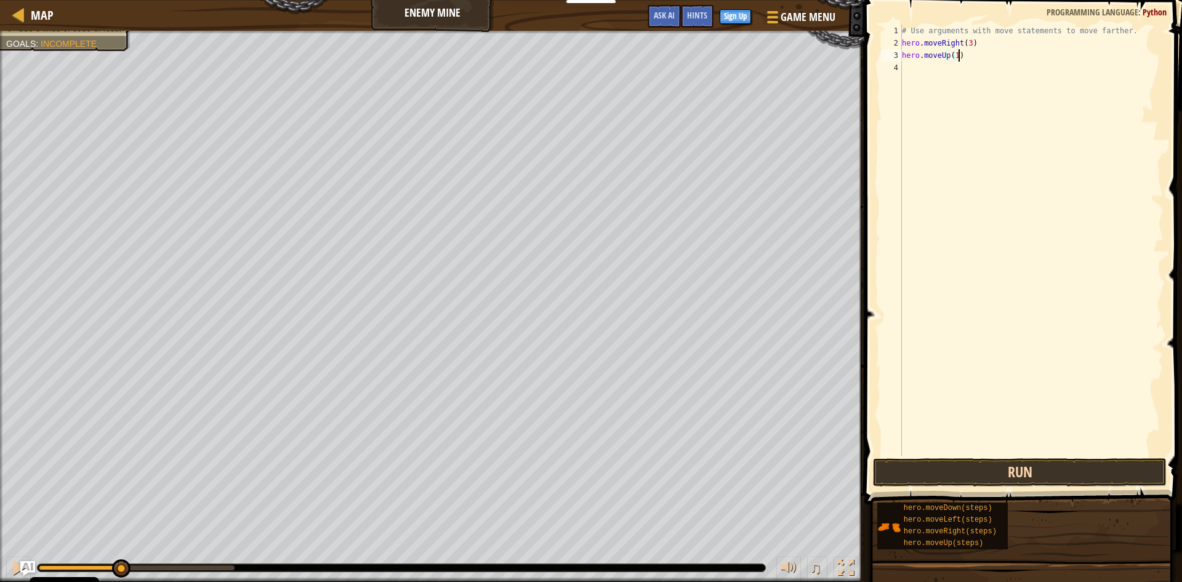
type textarea "hero.moveUp(1)"
click at [1093, 475] on button "Run" at bounding box center [1020, 472] width 294 height 28
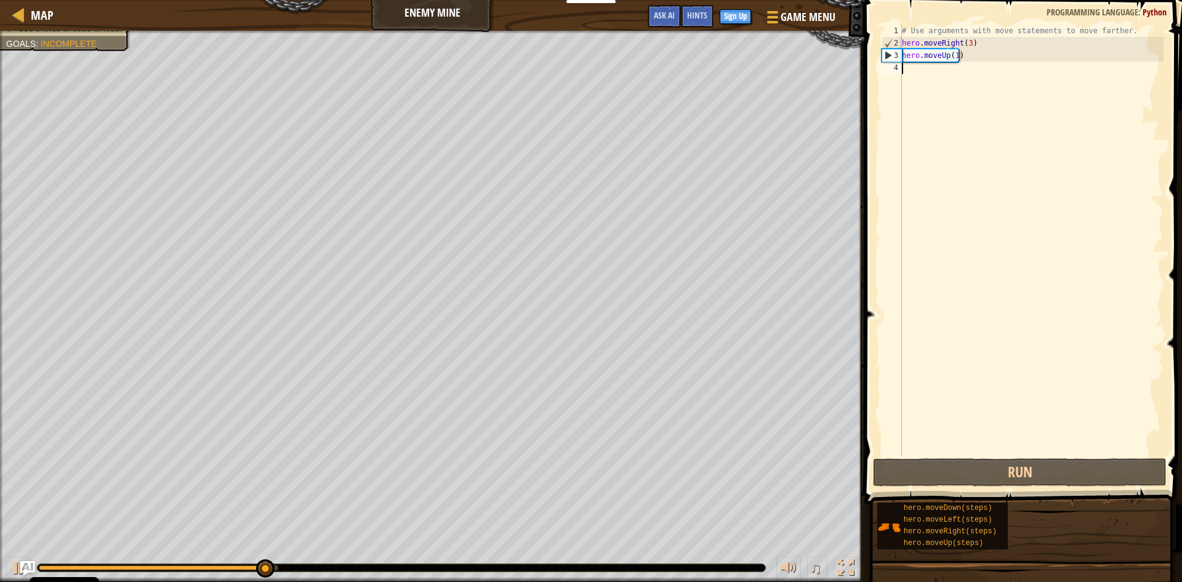
click at [944, 66] on div "# Use arguments with move statements to move farther. hero . moveRight ( 3 ) he…" at bounding box center [1031, 252] width 264 height 455
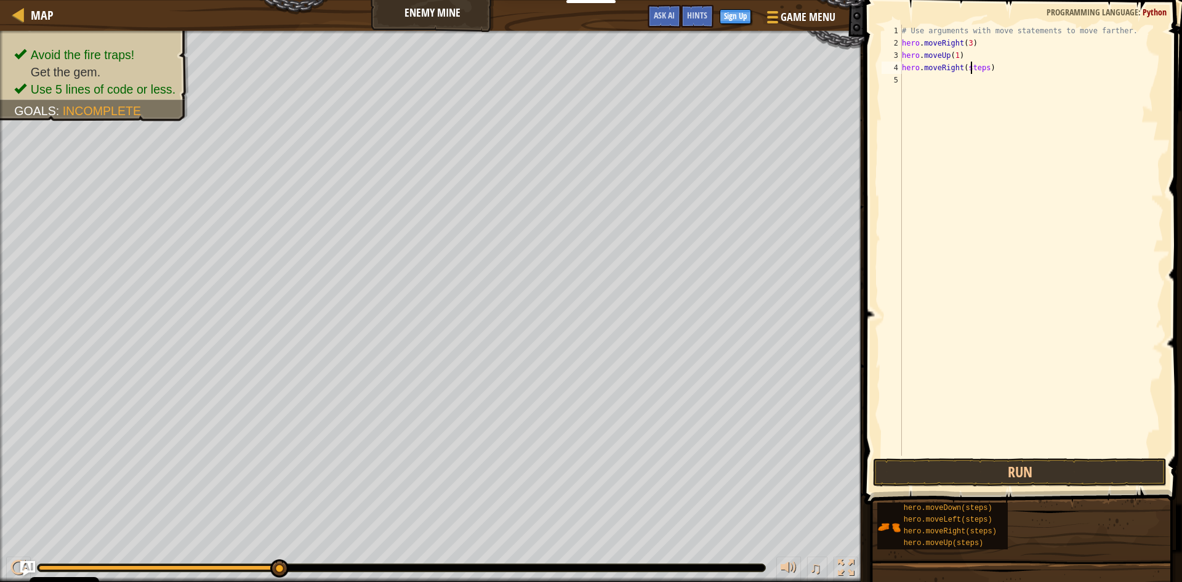
click at [972, 68] on div "# Use arguments with move statements to move farther. hero . moveRight ( 3 ) he…" at bounding box center [1031, 252] width 264 height 455
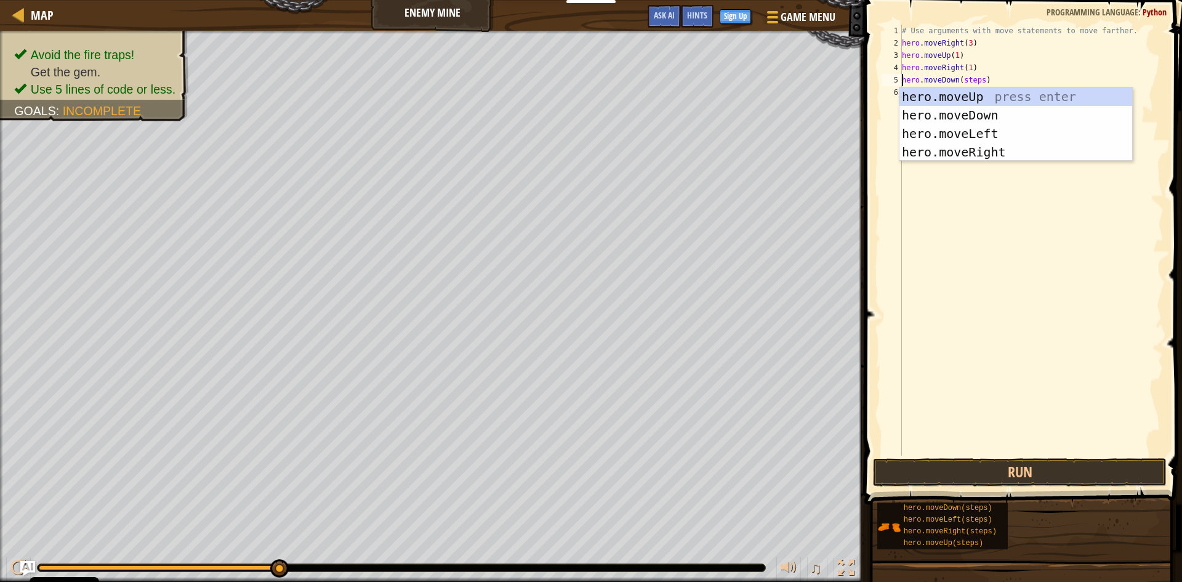
click at [975, 79] on div "# Use arguments with move statements to move farther. hero . moveRight ( 3 ) he…" at bounding box center [1031, 252] width 264 height 455
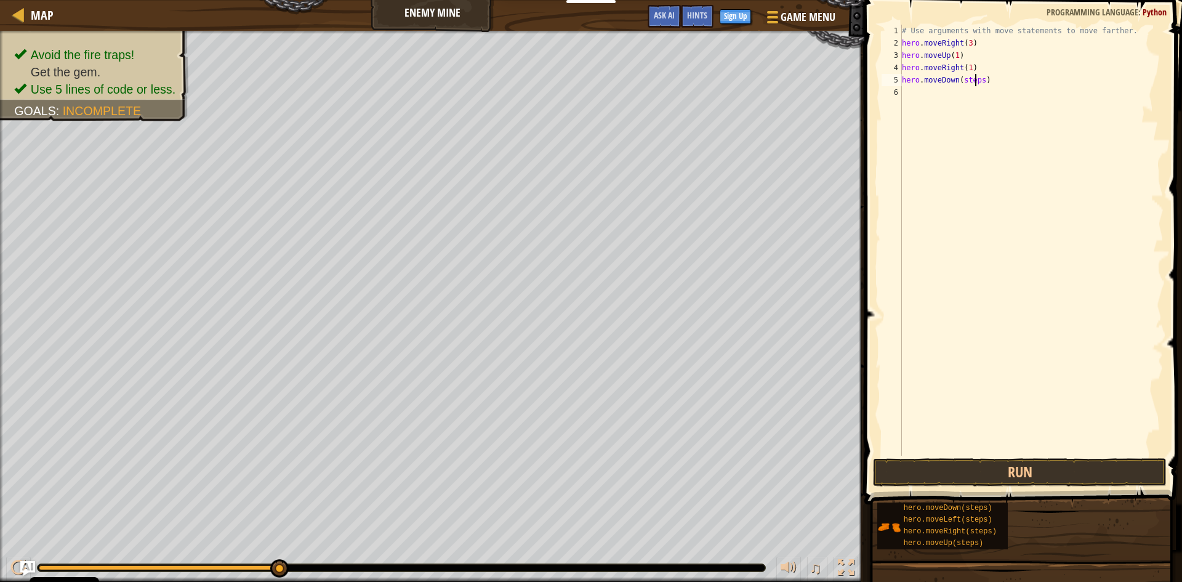
click at [975, 79] on div "# Use arguments with move statements to move farther. hero . moveRight ( 3 ) he…" at bounding box center [1031, 252] width 264 height 455
type textarea "hero.moveDown(3)"
click at [968, 84] on div "# Use arguments with move statements to move farther. hero . moveRight ( 3 ) he…" at bounding box center [1031, 252] width 264 height 455
click at [977, 95] on div "# Use arguments with move statements to move farther. hero . moveRight ( 3 ) he…" at bounding box center [1031, 252] width 264 height 455
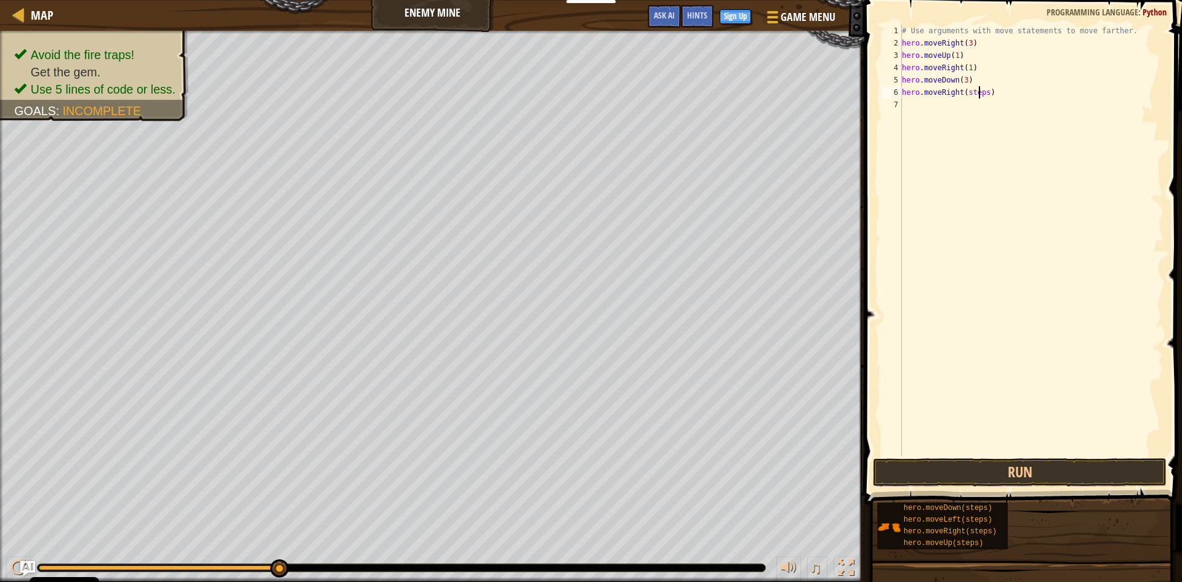
click at [977, 89] on div "# Use arguments with move statements to move farther. hero . moveRight ( 3 ) he…" at bounding box center [1031, 252] width 264 height 455
type textarea "hero.moveRight(3)"
click at [1038, 220] on div "# Use arguments with move statements to move farther. hero . moveRight ( 3 ) he…" at bounding box center [1031, 252] width 264 height 455
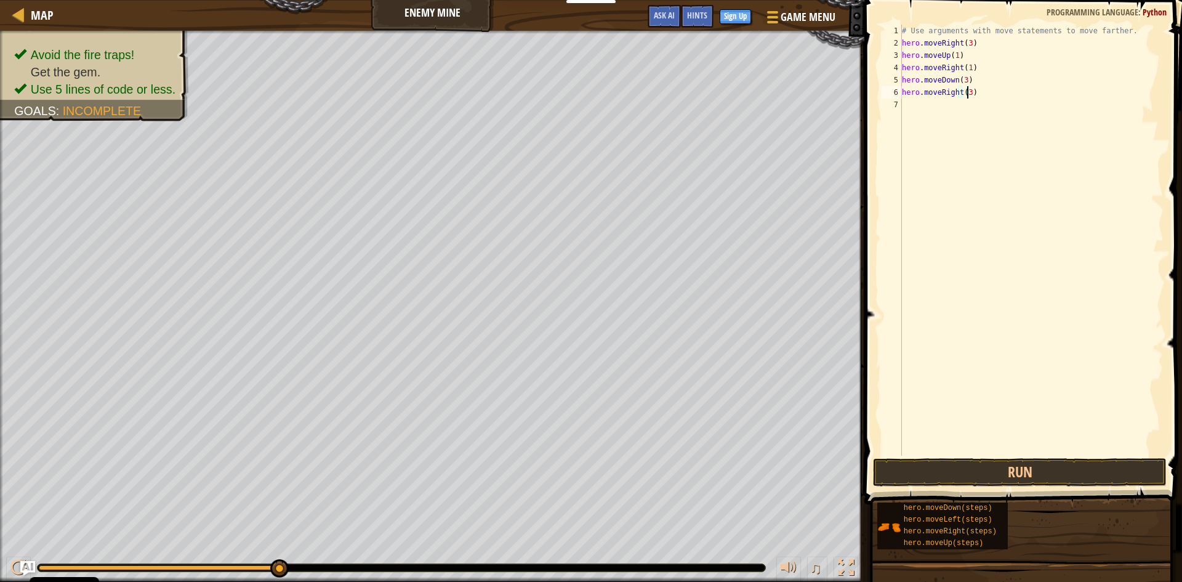
scroll to position [6, 0]
click at [1039, 473] on button "Run" at bounding box center [1020, 472] width 294 height 28
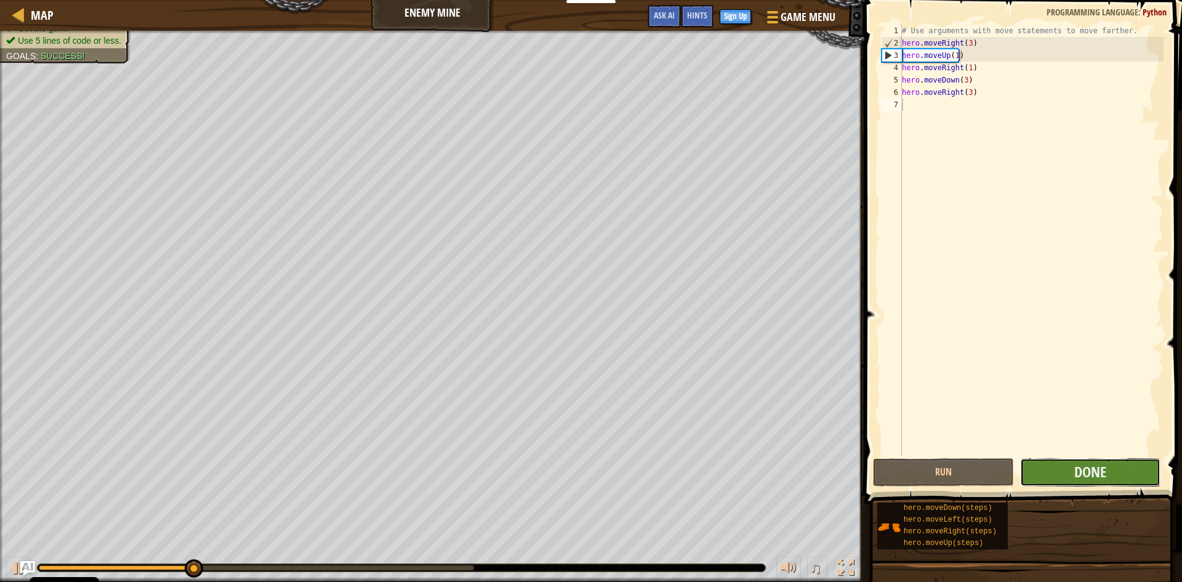
click at [1067, 470] on button "Done" at bounding box center [1090, 472] width 141 height 28
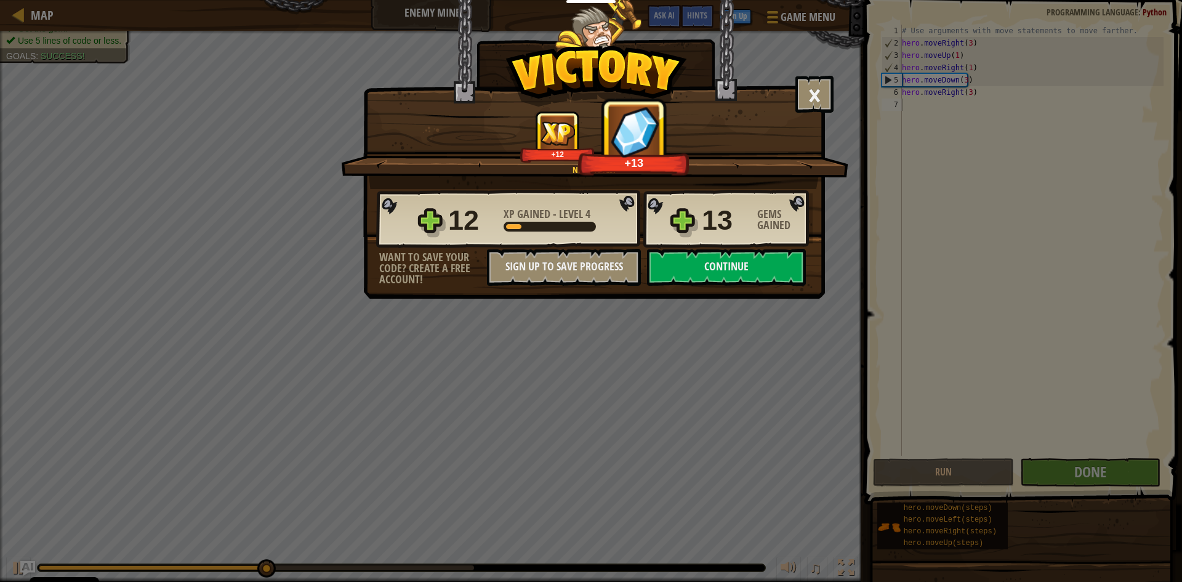
click at [734, 138] on div "+12 +13" at bounding box center [595, 137] width 478 height 52
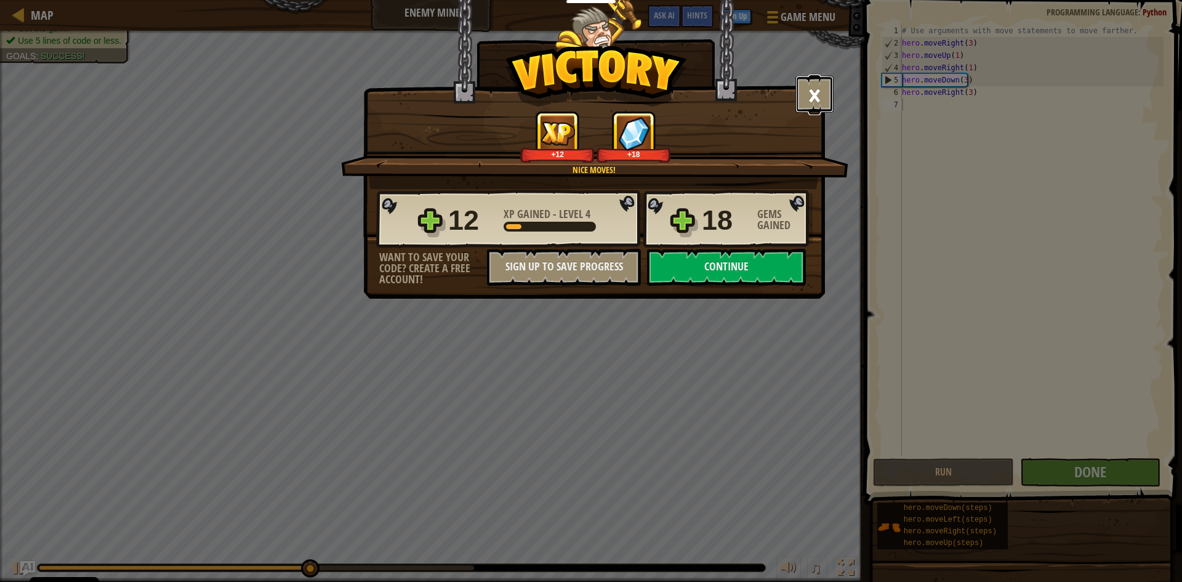
click at [807, 102] on button "×" at bounding box center [814, 94] width 38 height 37
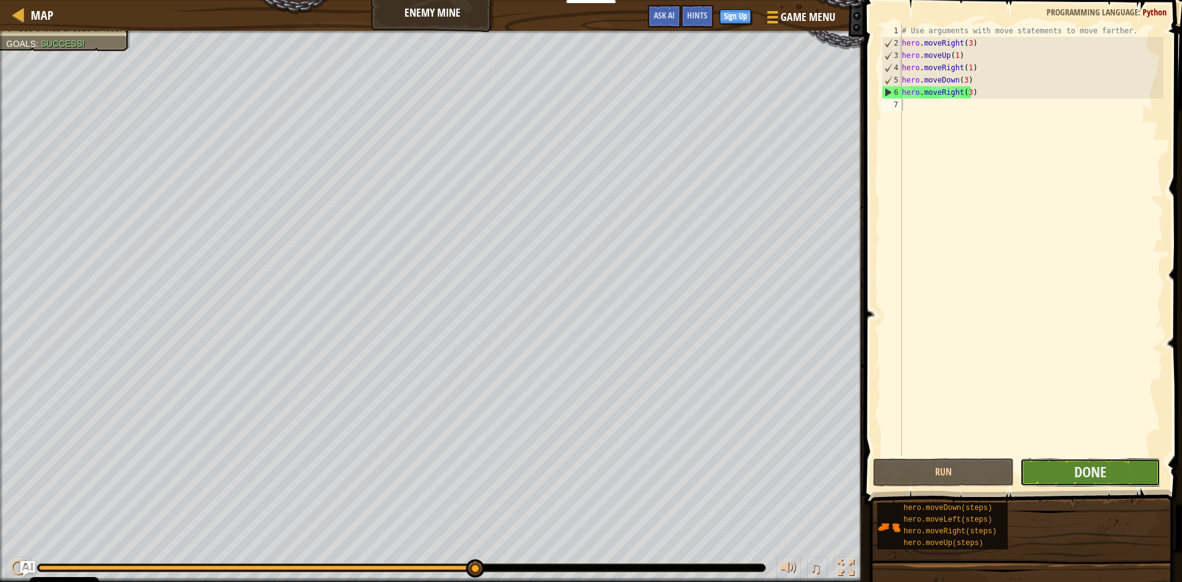
click at [1113, 470] on button "Done" at bounding box center [1090, 472] width 141 height 28
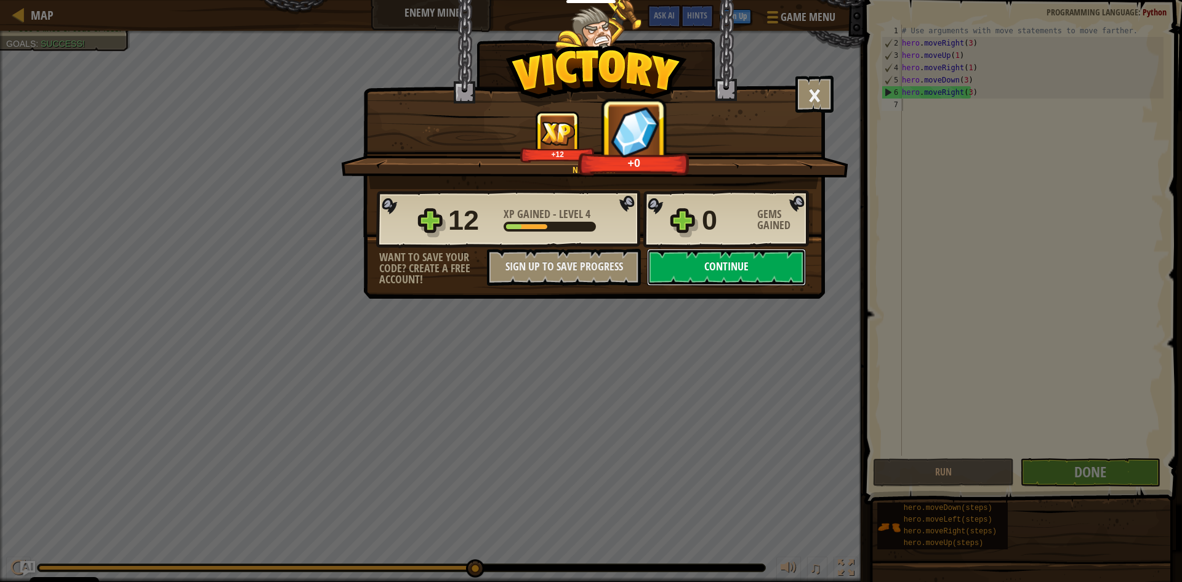
click at [772, 262] on button "Continue" at bounding box center [726, 267] width 159 height 37
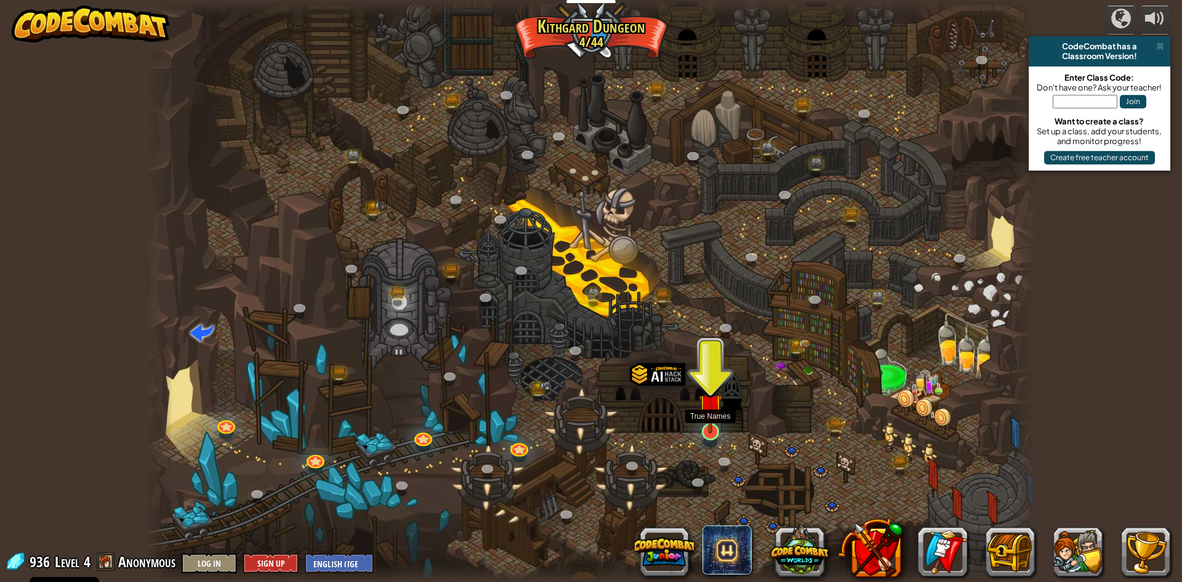
click at [712, 426] on img at bounding box center [711, 405] width 24 height 55
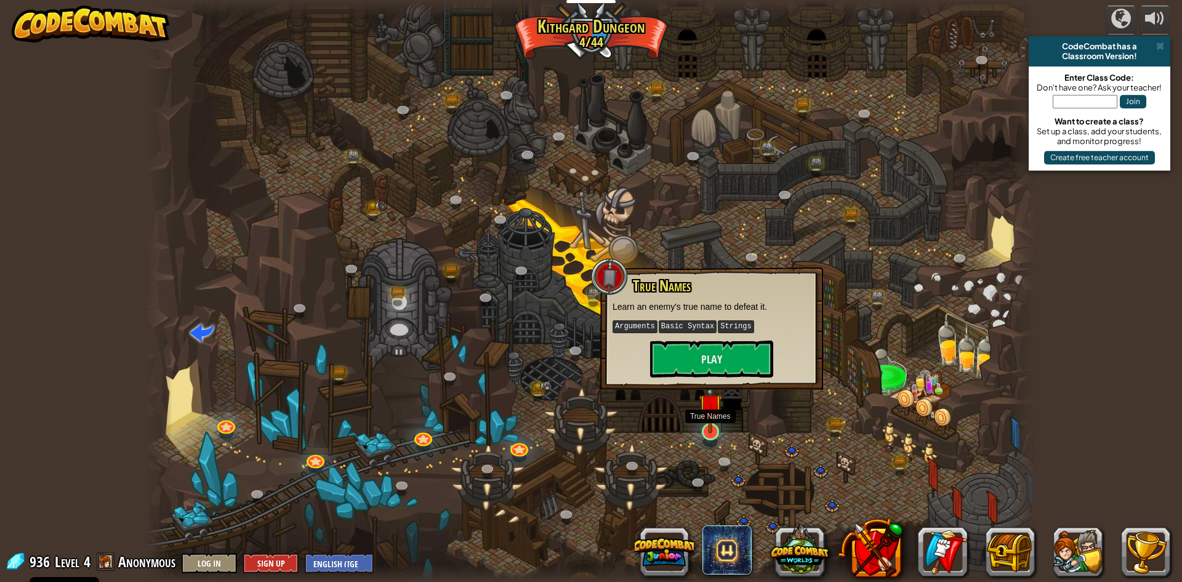
click at [712, 426] on img at bounding box center [711, 405] width 24 height 55
click at [733, 357] on button "Play" at bounding box center [711, 358] width 123 height 37
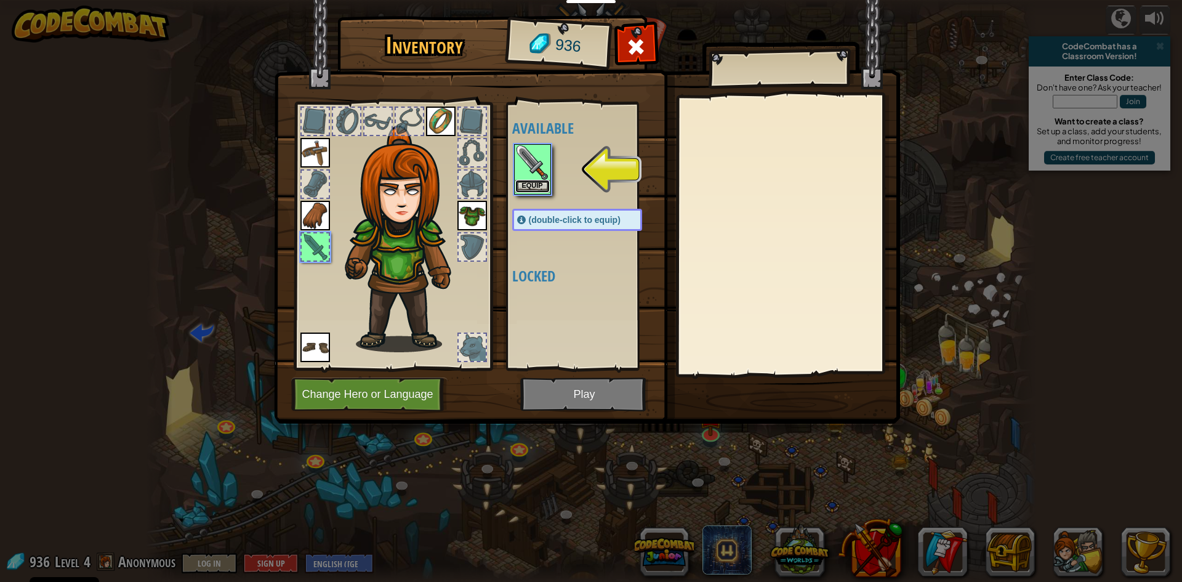
click at [537, 186] on button "Equip" at bounding box center [532, 186] width 34 height 13
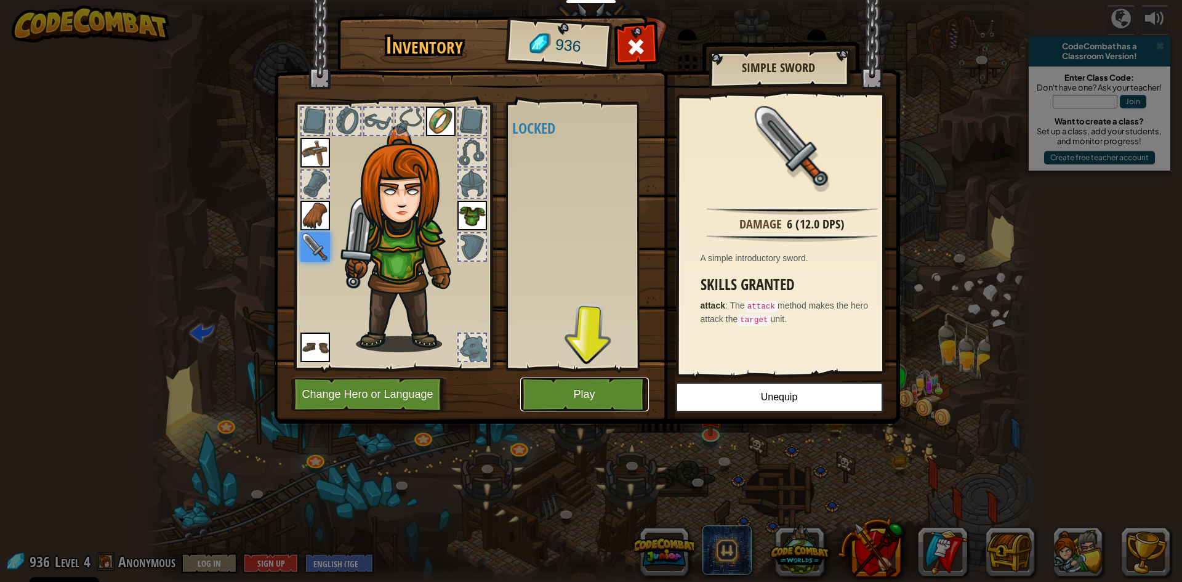
click at [604, 399] on button "Play" at bounding box center [584, 394] width 129 height 34
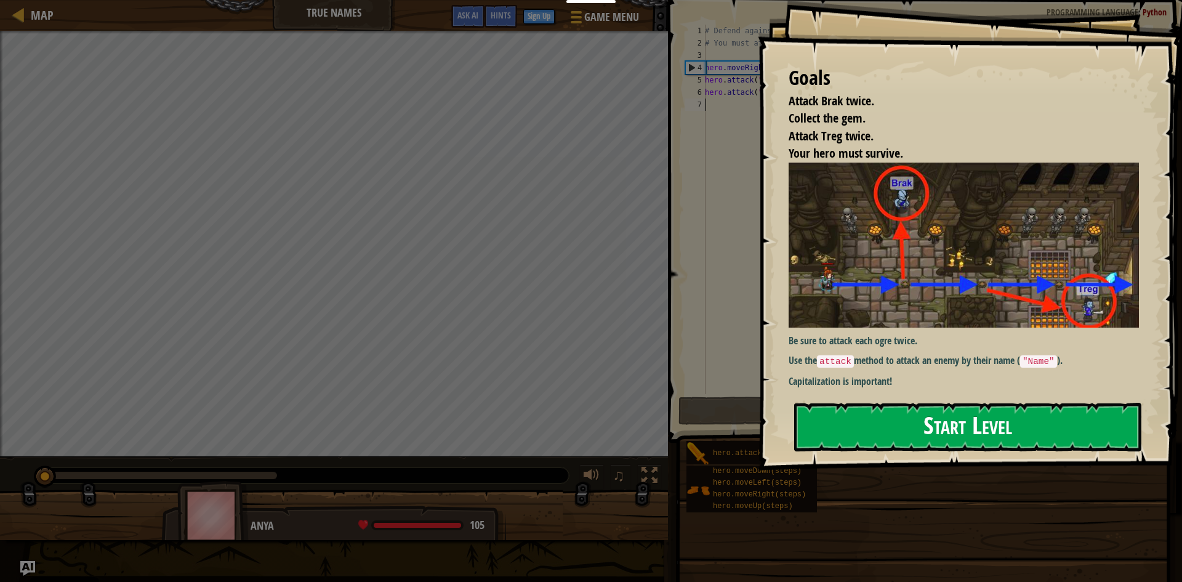
click at [977, 429] on button "Start Level" at bounding box center [967, 427] width 347 height 49
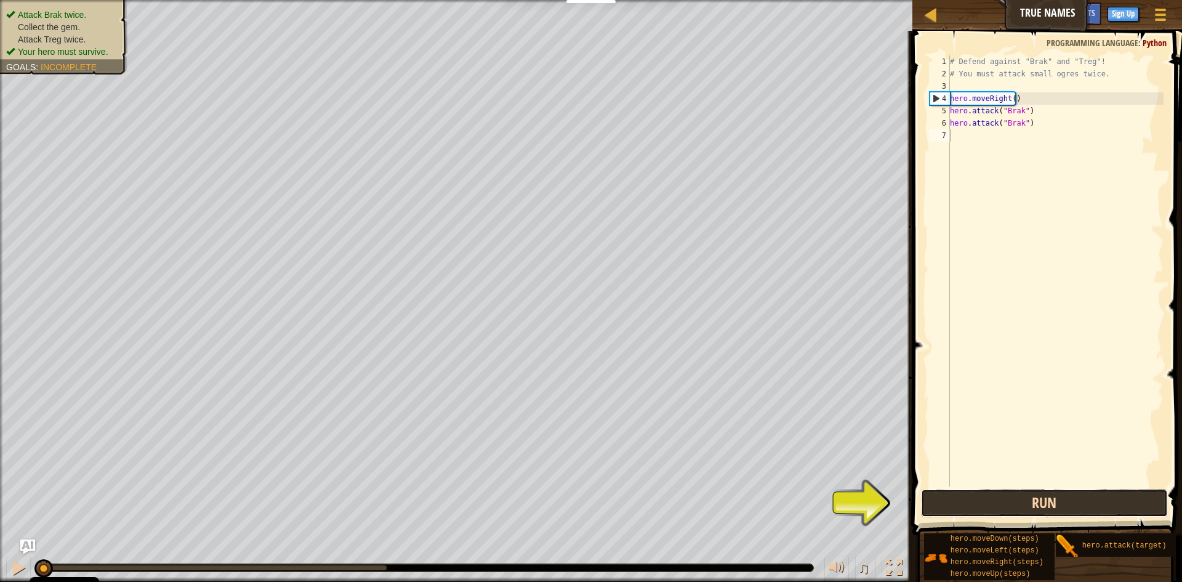
click at [1061, 500] on button "Run" at bounding box center [1044, 503] width 247 height 28
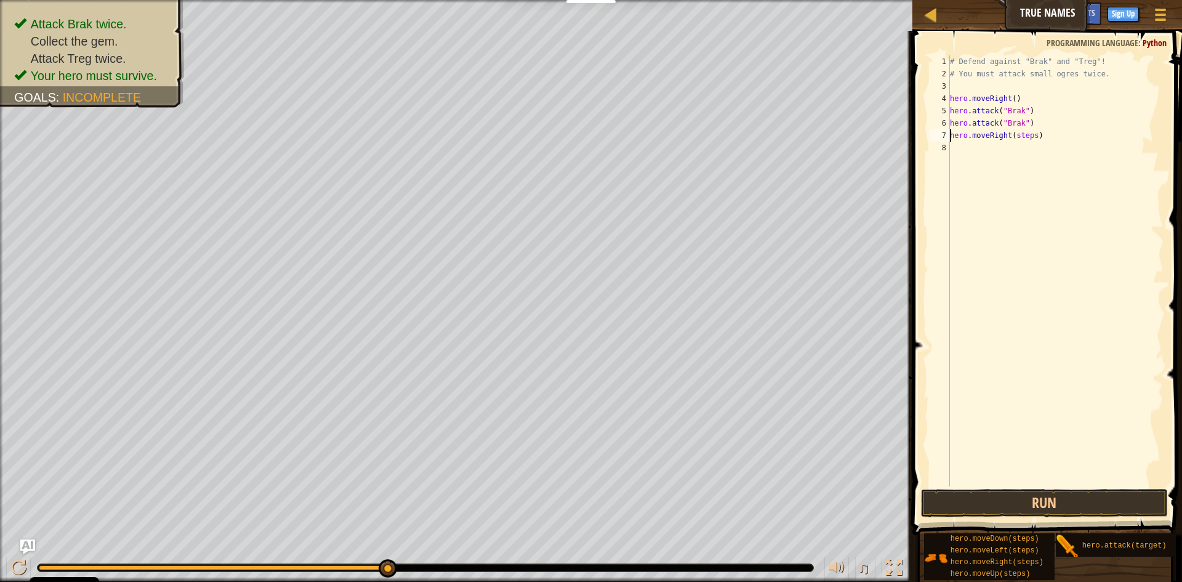
click at [1020, 134] on div "# Defend against "Brak" and "Treg"! # You must attack small ogres twice. hero .…" at bounding box center [1055, 282] width 216 height 455
click at [1018, 143] on div "# Defend against "Brak" and "Treg"! # You must attack small ogres twice. hero .…" at bounding box center [1058, 282] width 212 height 455
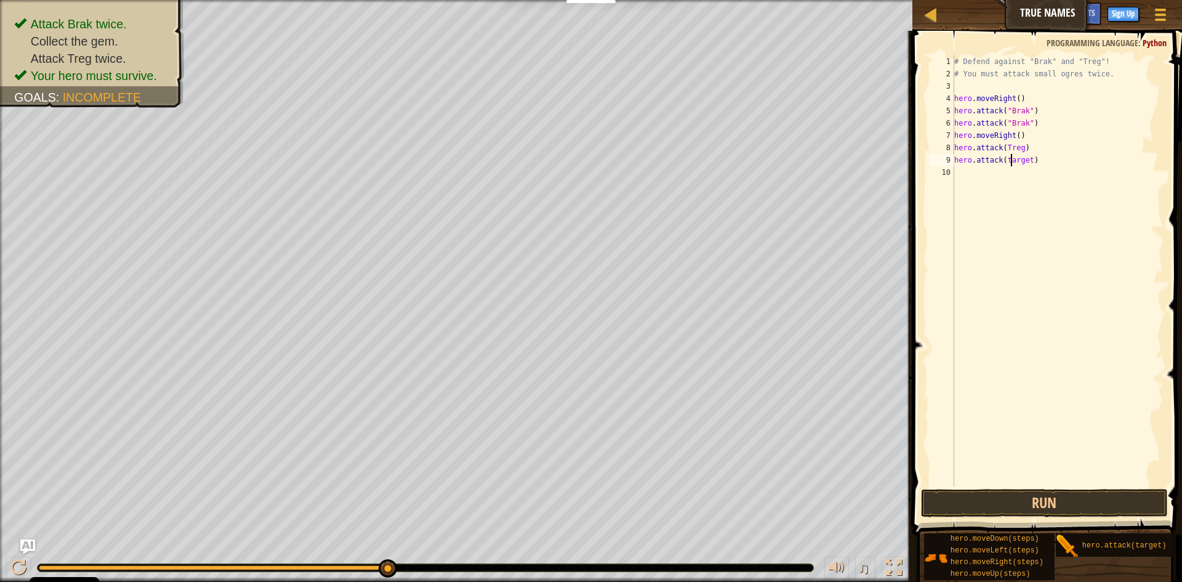
click at [1013, 157] on div "# Defend against "Brak" and "Treg"! # You must attack small ogres twice. hero .…" at bounding box center [1058, 282] width 212 height 455
click at [1077, 509] on button "Run" at bounding box center [1044, 503] width 247 height 28
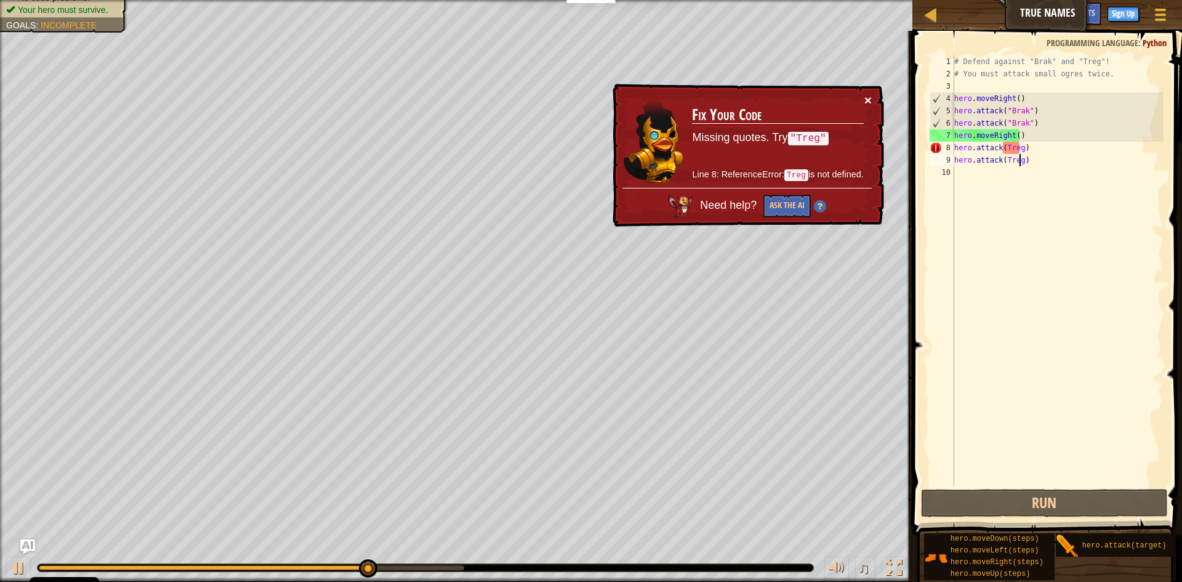
click at [868, 95] on button "×" at bounding box center [867, 100] width 7 height 13
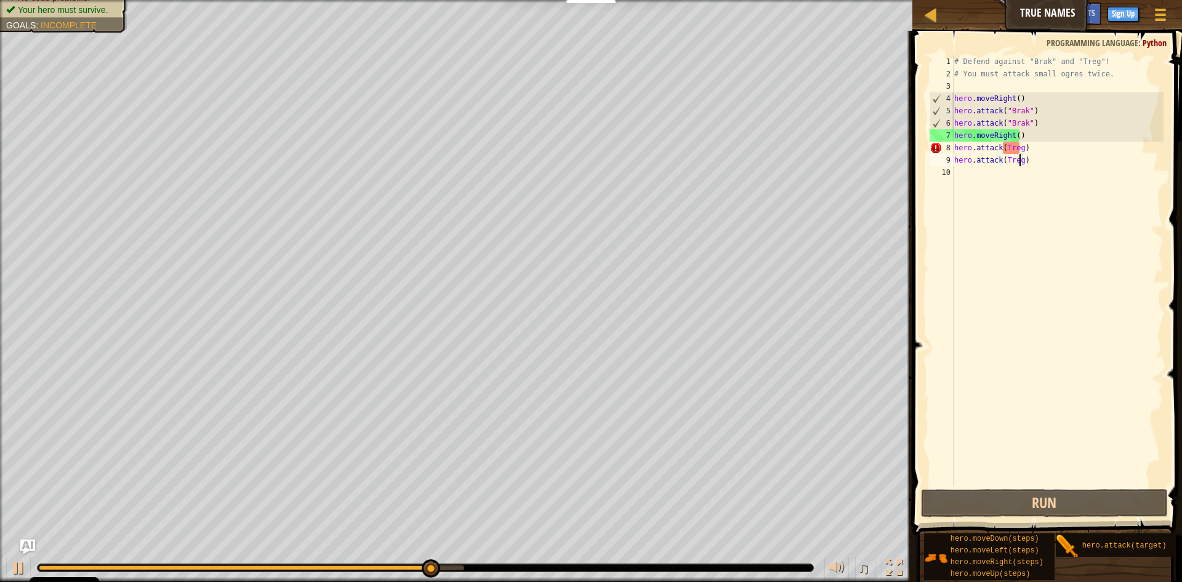
click at [1003, 146] on div "# Defend against "Brak" and "Treg"! # You must attack small ogres twice. hero .…" at bounding box center [1058, 282] width 212 height 455
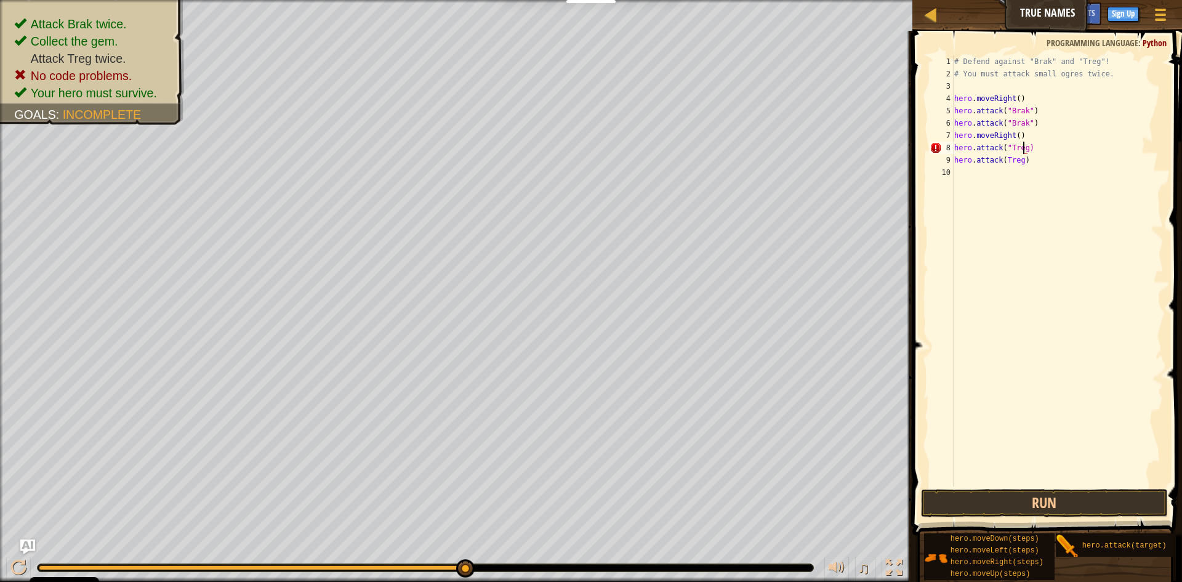
click at [1023, 147] on div "# Defend against "Brak" and "Treg"! # You must attack small ogres twice. hero .…" at bounding box center [1058, 282] width 212 height 455
click at [1003, 158] on div "# Defend against "Brak" and "Treg"! # You must attack small ogres twice. hero .…" at bounding box center [1058, 282] width 212 height 455
click at [1025, 158] on div "# Defend against "Brak" and "Treg"! # You must attack small ogres twice. hero .…" at bounding box center [1058, 282] width 212 height 455
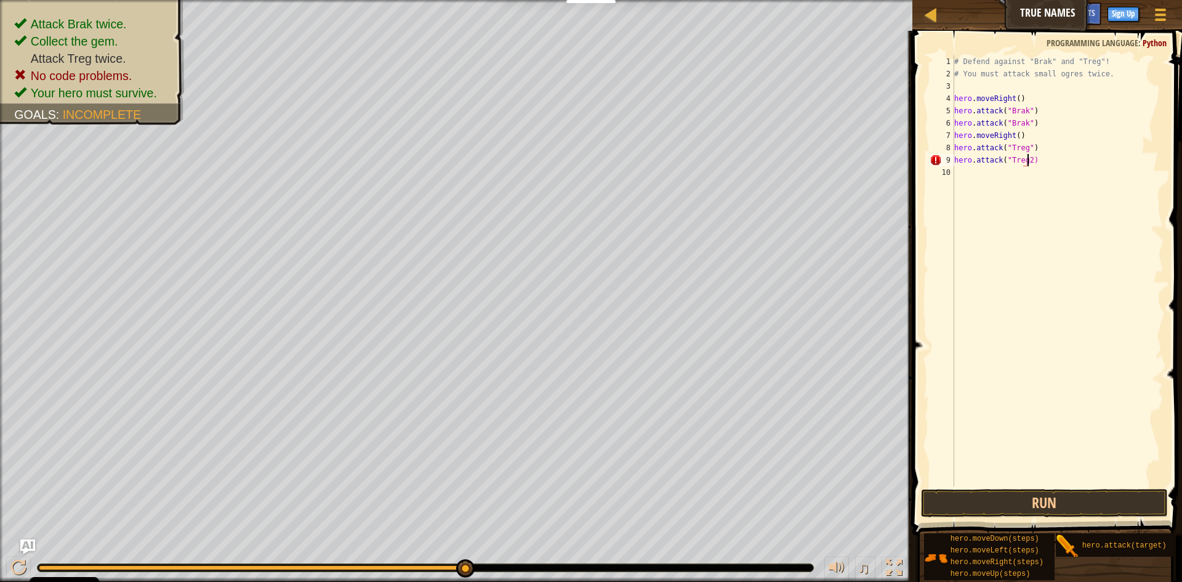
scroll to position [6, 6]
click at [1115, 492] on button "Run" at bounding box center [1044, 503] width 247 height 28
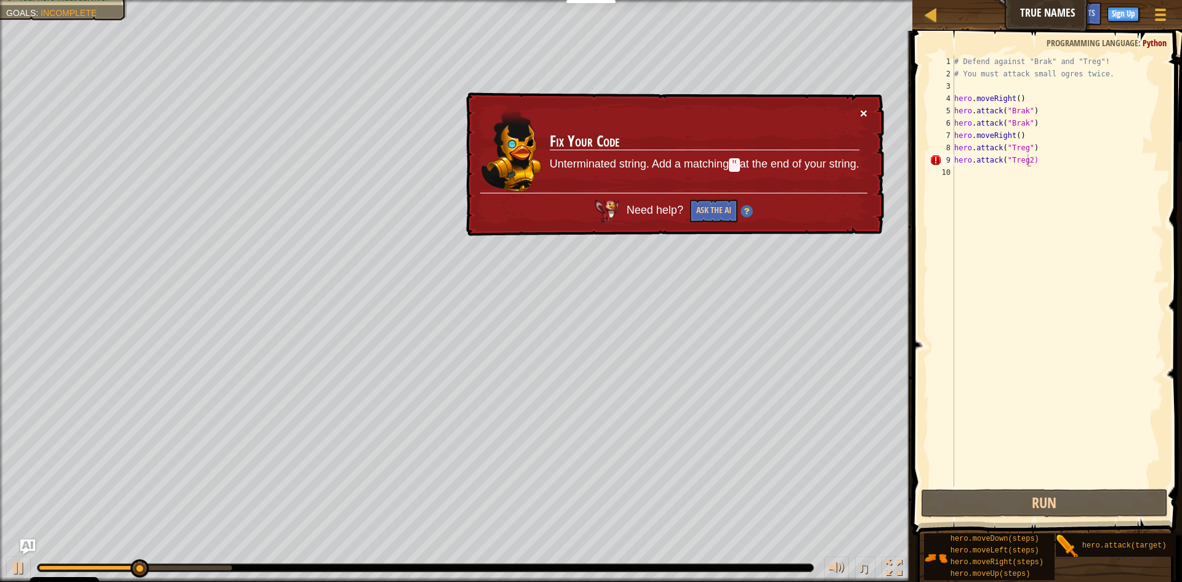
click at [861, 106] on button "×" at bounding box center [863, 112] width 7 height 13
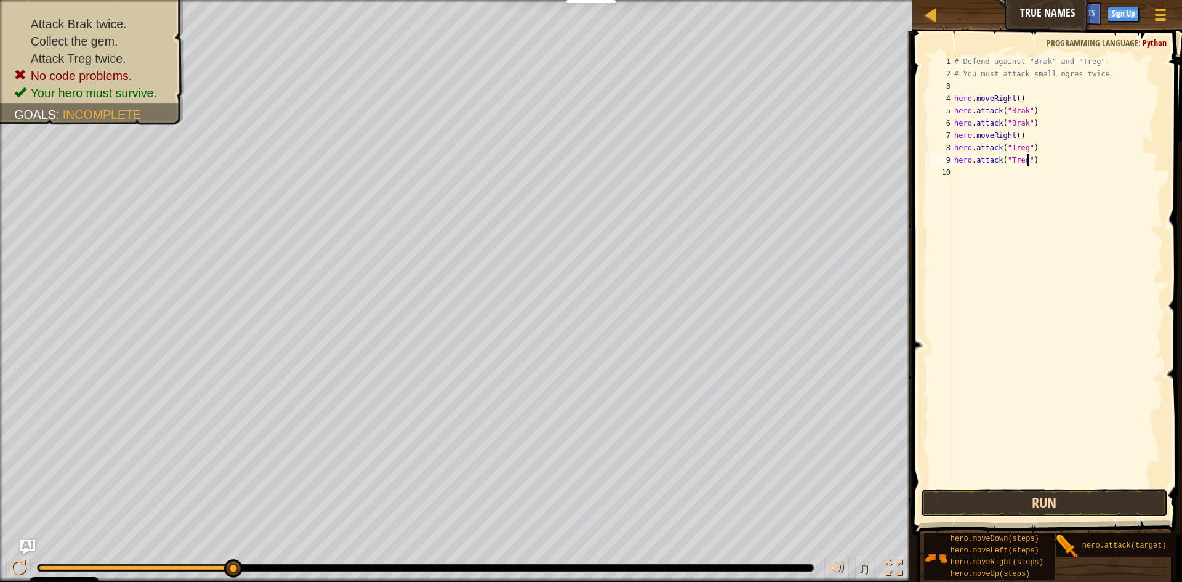
click at [1081, 494] on button "Run" at bounding box center [1044, 503] width 247 height 28
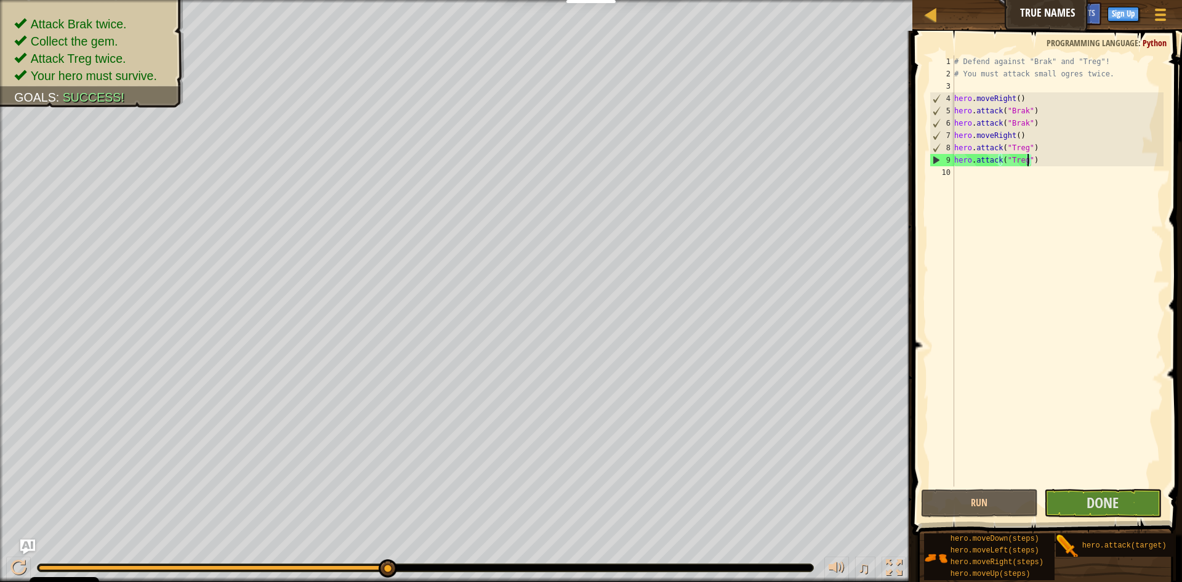
drag, startPoint x: 193, startPoint y: 569, endPoint x: 436, endPoint y: 561, distance: 243.9
click at [436, 561] on div "♫" at bounding box center [456, 564] width 912 height 37
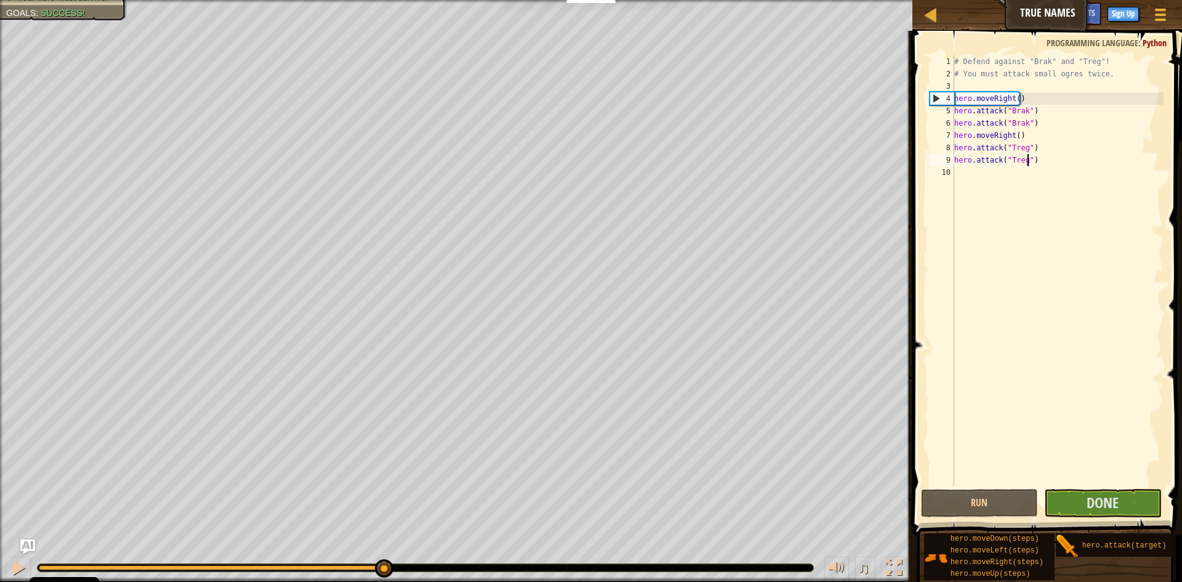
click at [382, 568] on div at bounding box center [213, 567] width 348 height 5
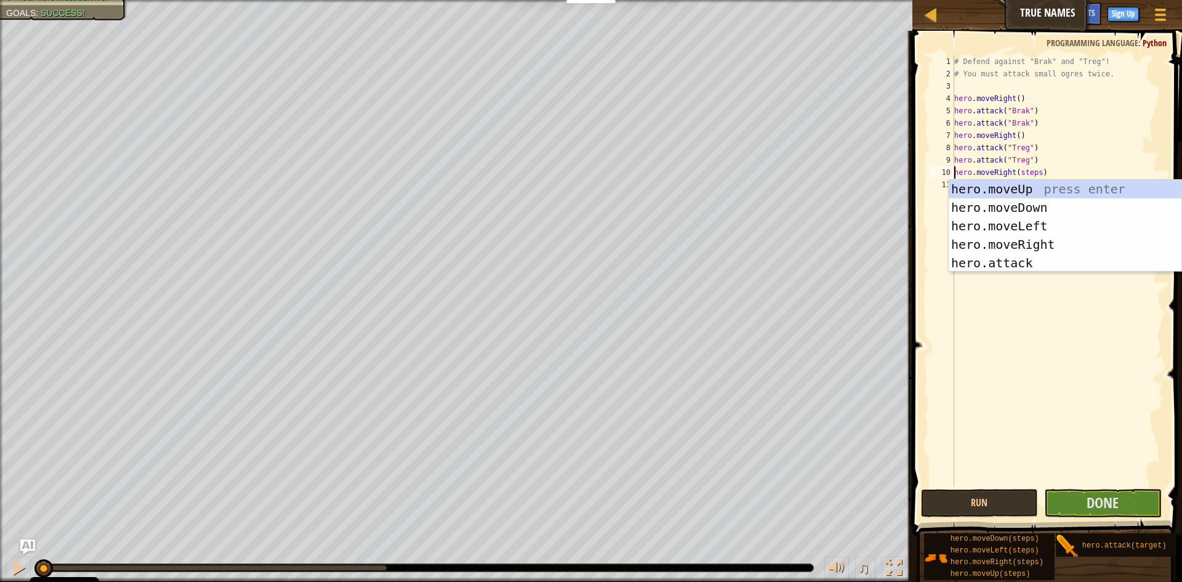
click at [1025, 167] on div "# Defend against "Brak" and "Treg"! # You must attack small ogres twice. hero .…" at bounding box center [1058, 282] width 212 height 455
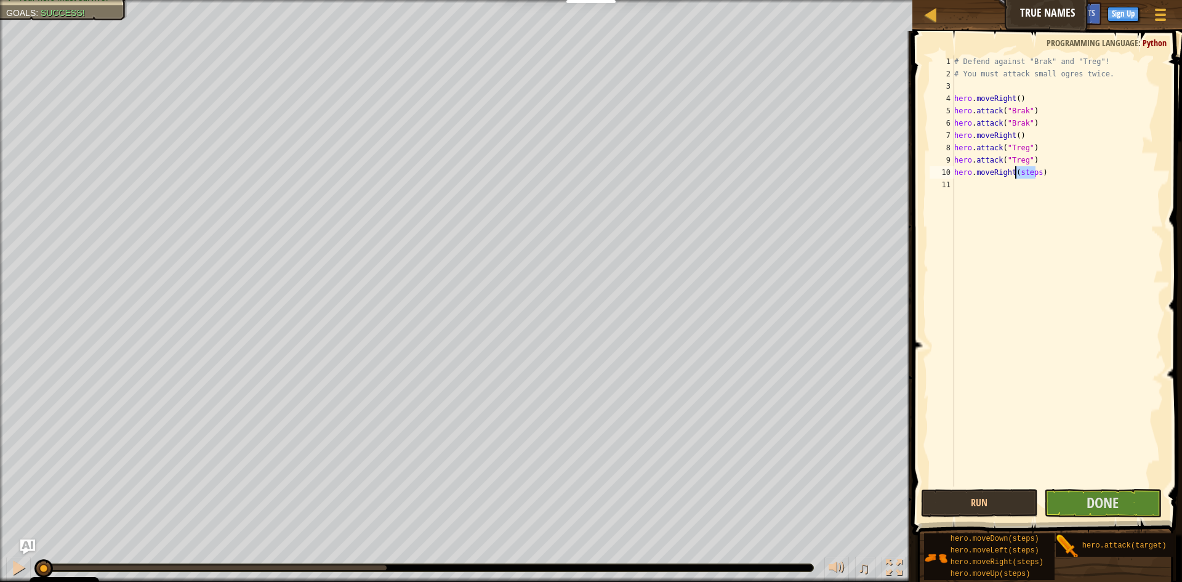
click at [1025, 167] on div "# Defend against "Brak" and "Treg"! # You must attack small ogres twice. hero .…" at bounding box center [1058, 282] width 212 height 455
click at [1083, 501] on button "Done" at bounding box center [1103, 503] width 118 height 28
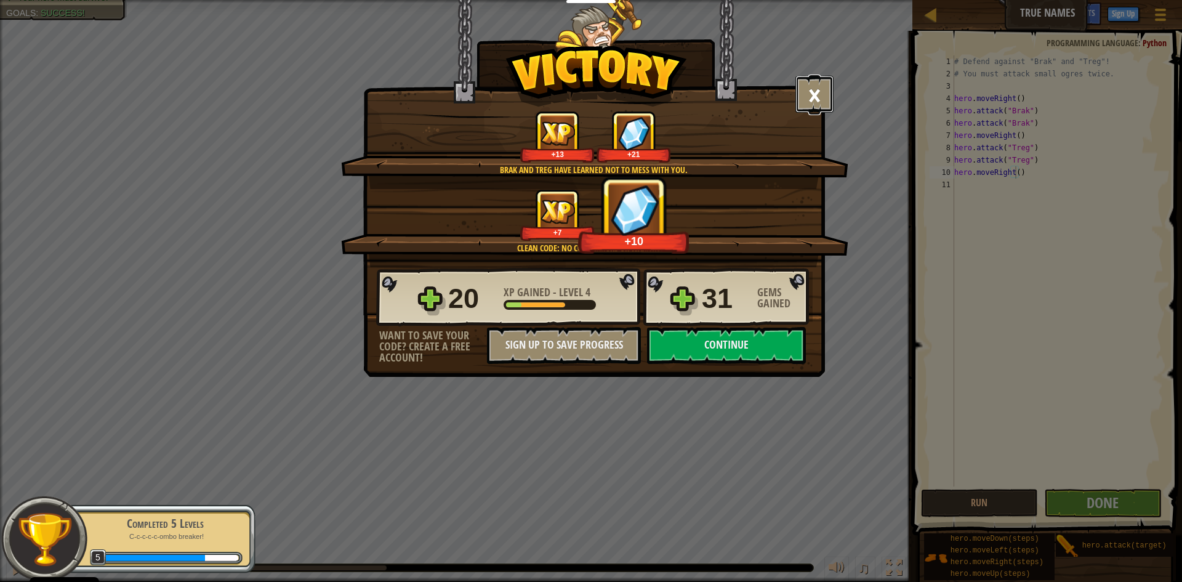
click at [806, 97] on button "×" at bounding box center [814, 94] width 38 height 37
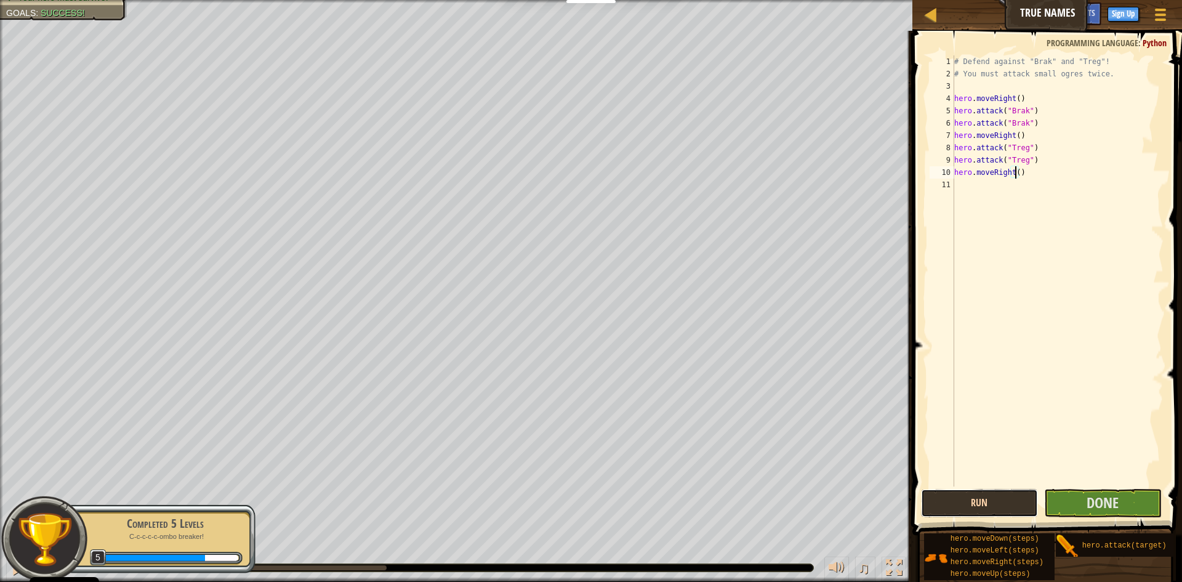
click at [980, 496] on button "Run" at bounding box center [980, 503] width 118 height 28
click at [383, 565] on div at bounding box center [213, 567] width 348 height 5
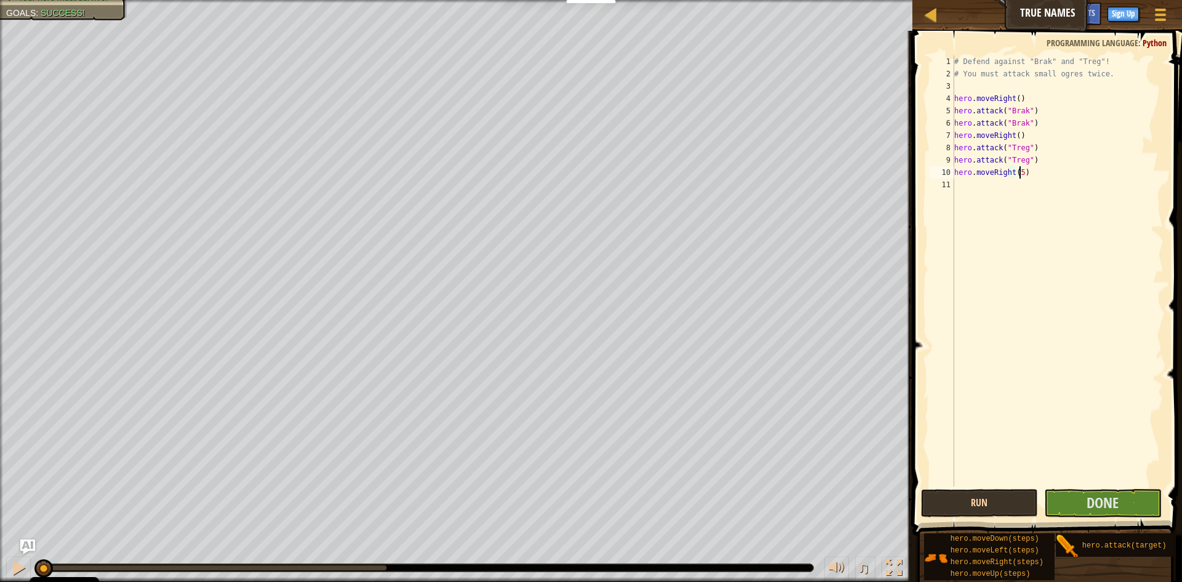
type textarea "hero.moveRight(5)"
click at [978, 513] on button "Run" at bounding box center [980, 503] width 118 height 28
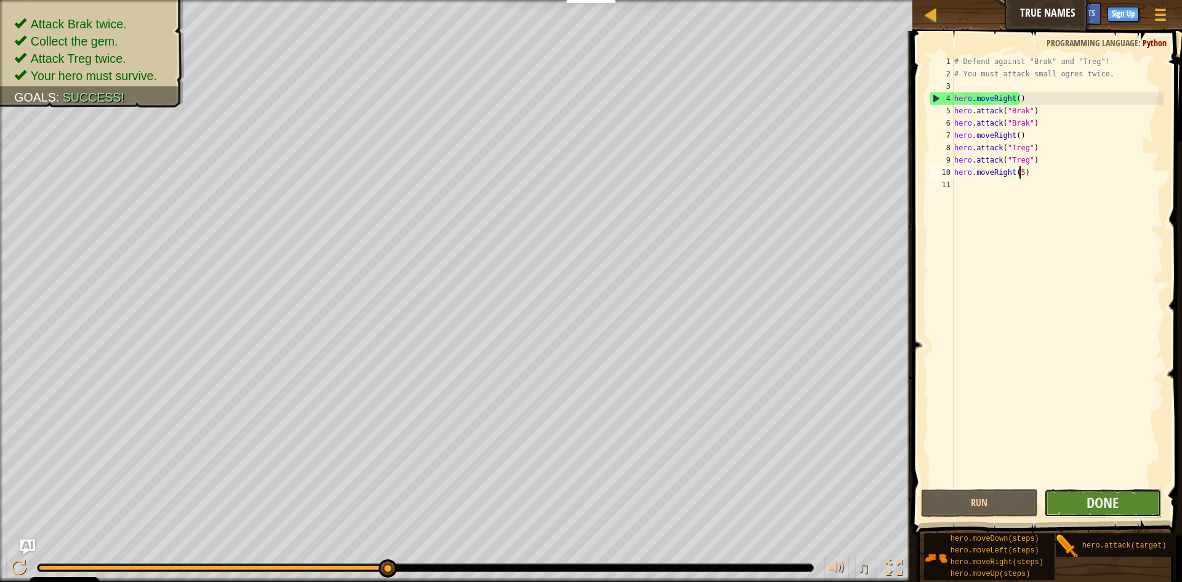
click at [1081, 506] on button "Done" at bounding box center [1103, 503] width 118 height 28
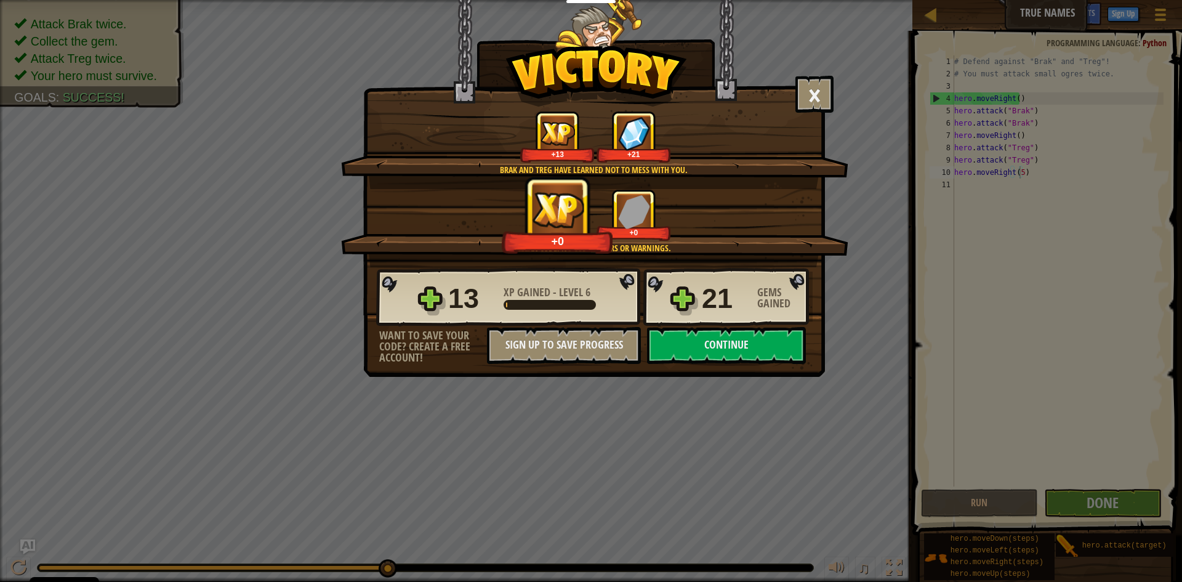
click at [763, 211] on div "+0 +0" at bounding box center [595, 215] width 478 height 52
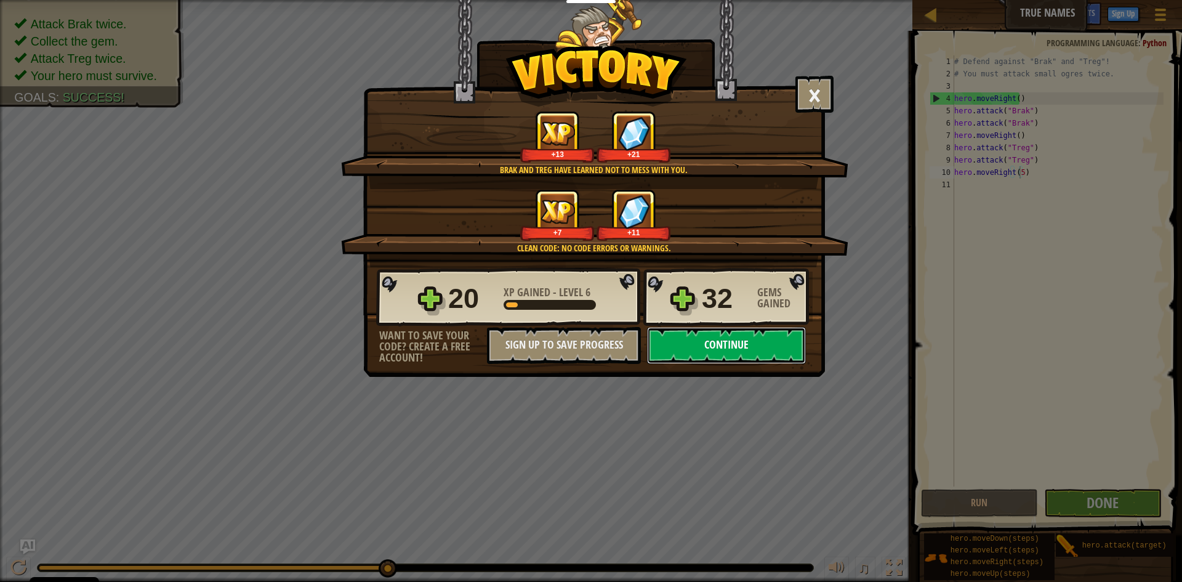
click at [766, 355] on button "Continue" at bounding box center [726, 345] width 159 height 37
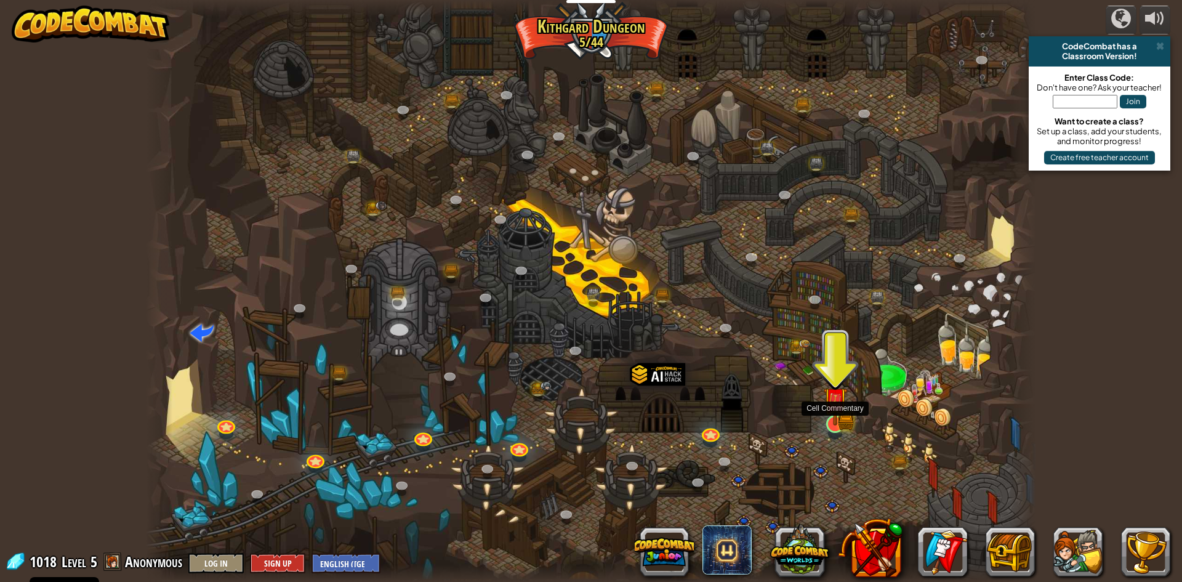
click at [829, 425] on img at bounding box center [835, 399] width 24 height 53
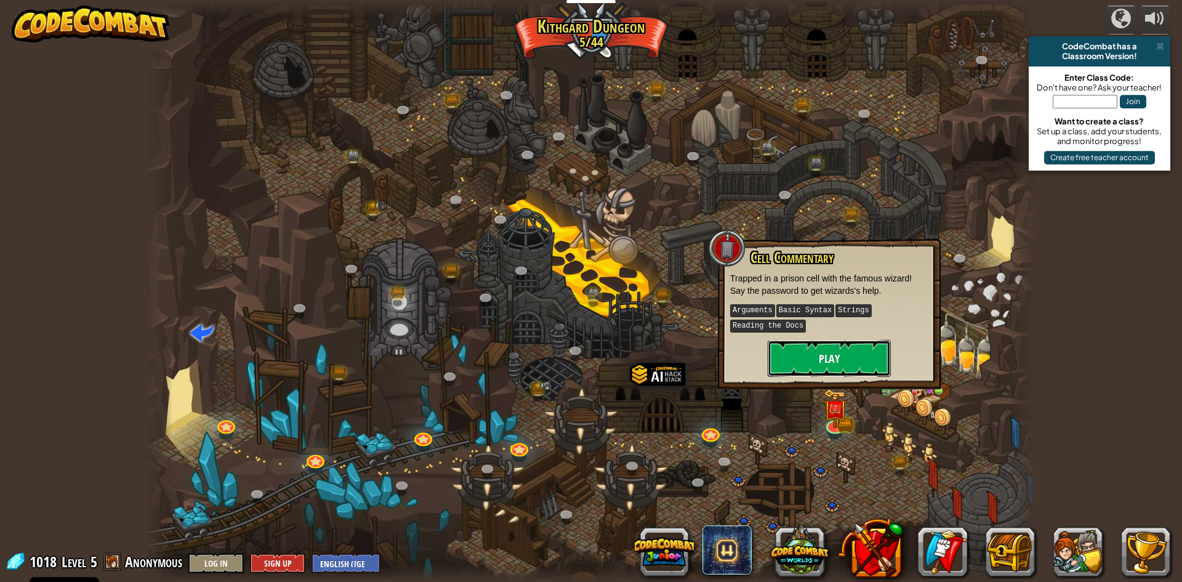
click at [822, 345] on button "Play" at bounding box center [829, 358] width 123 height 37
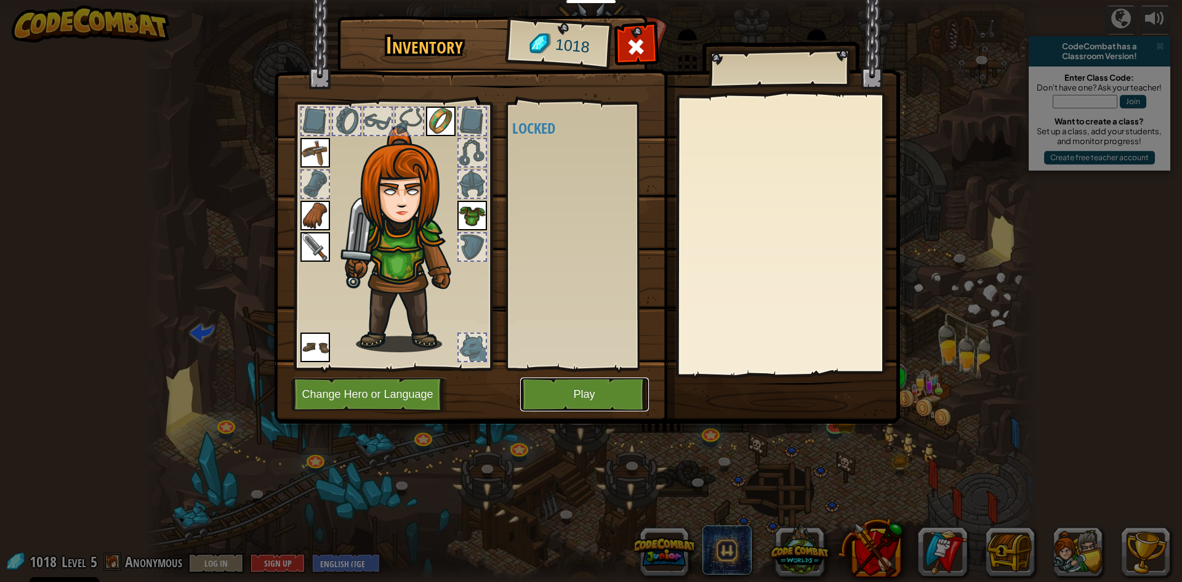
click at [604, 390] on button "Play" at bounding box center [584, 394] width 129 height 34
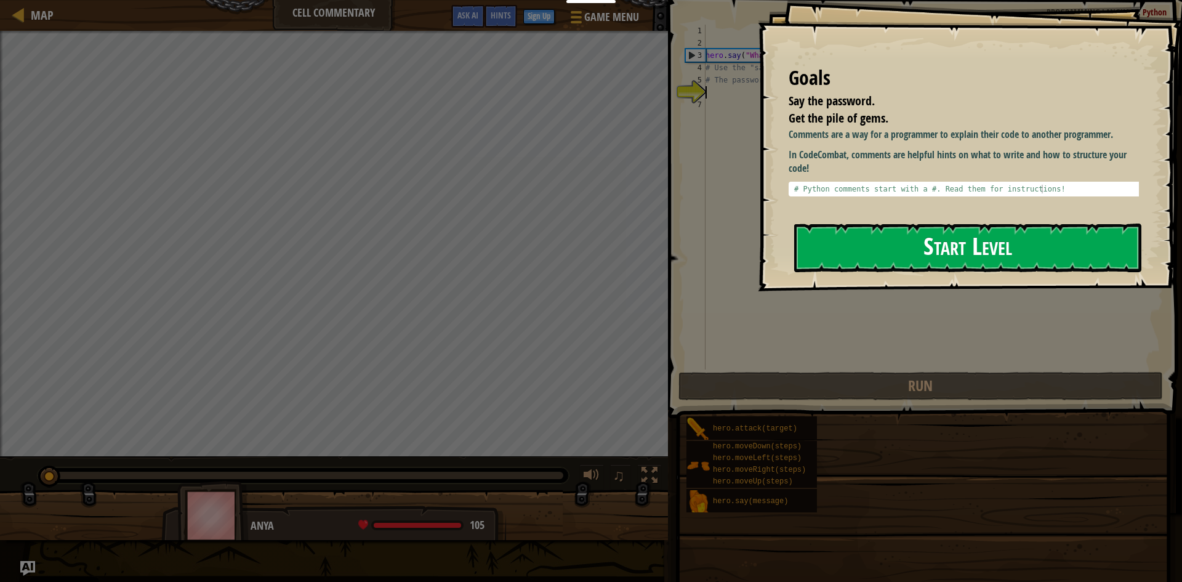
click at [1012, 241] on button "Start Level" at bounding box center [967, 247] width 347 height 49
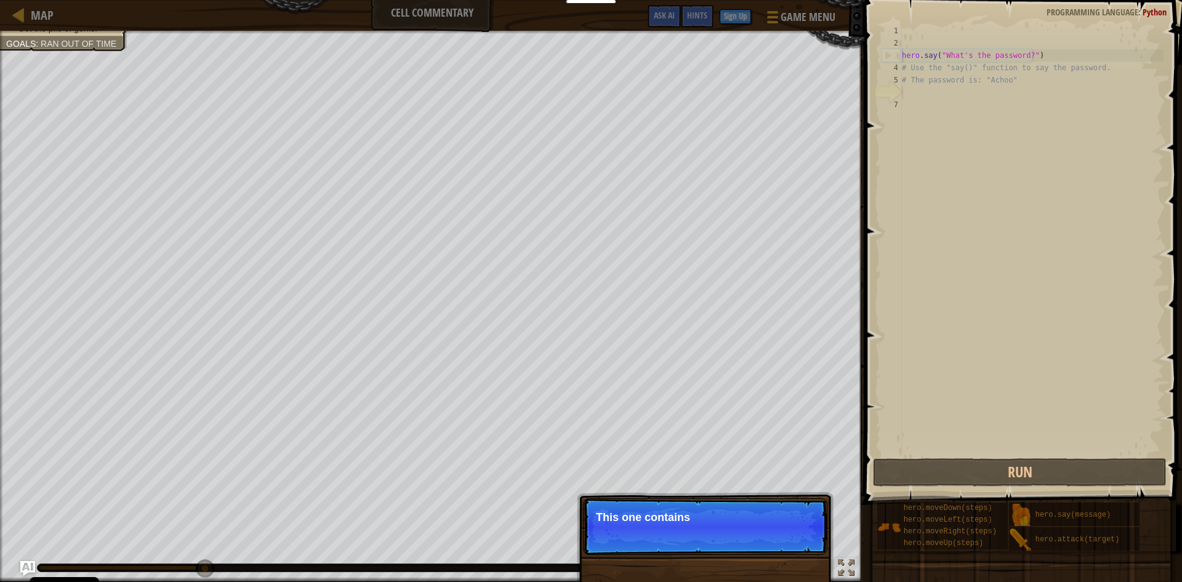
click at [792, 531] on p "Skip (esc) Continue This one contains" at bounding box center [705, 526] width 244 height 57
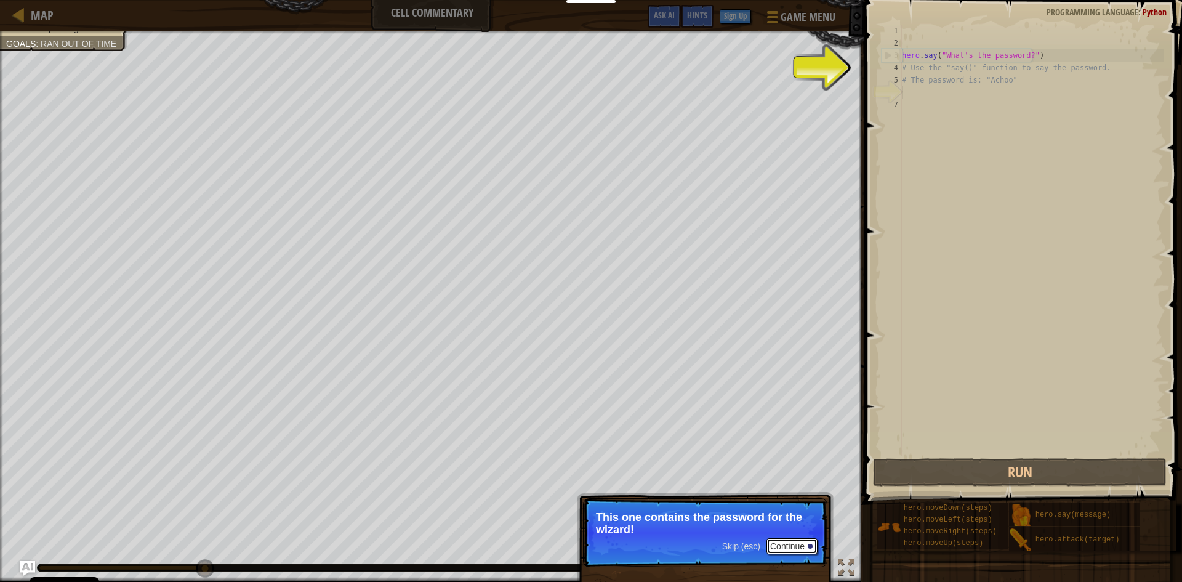
click at [797, 547] on button "Continue" at bounding box center [791, 546] width 51 height 16
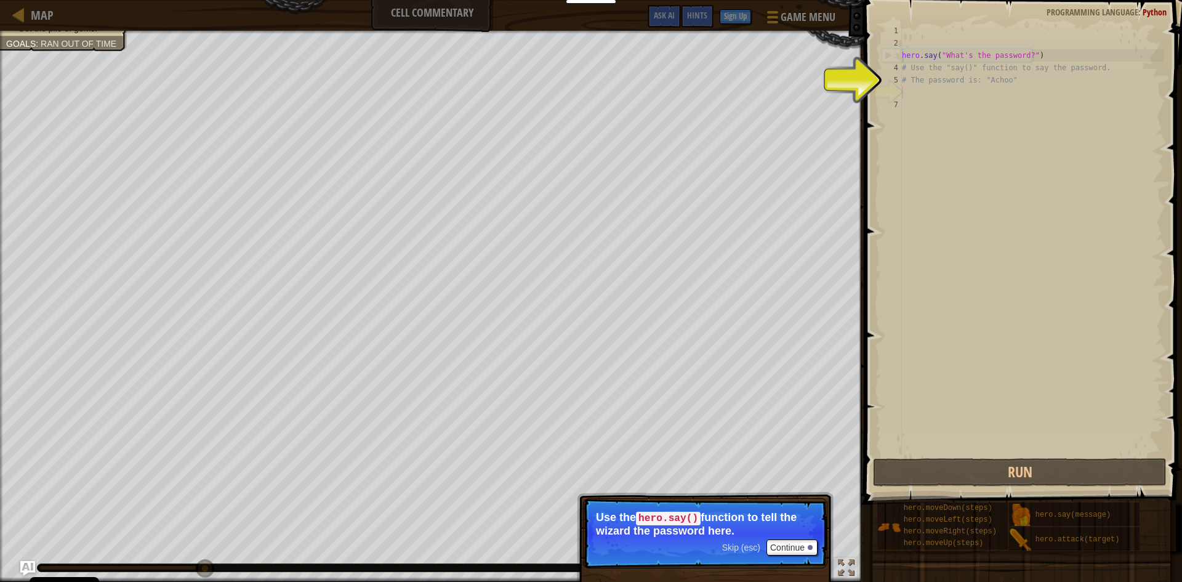
click at [744, 544] on span "Skip (esc)" at bounding box center [741, 547] width 38 height 10
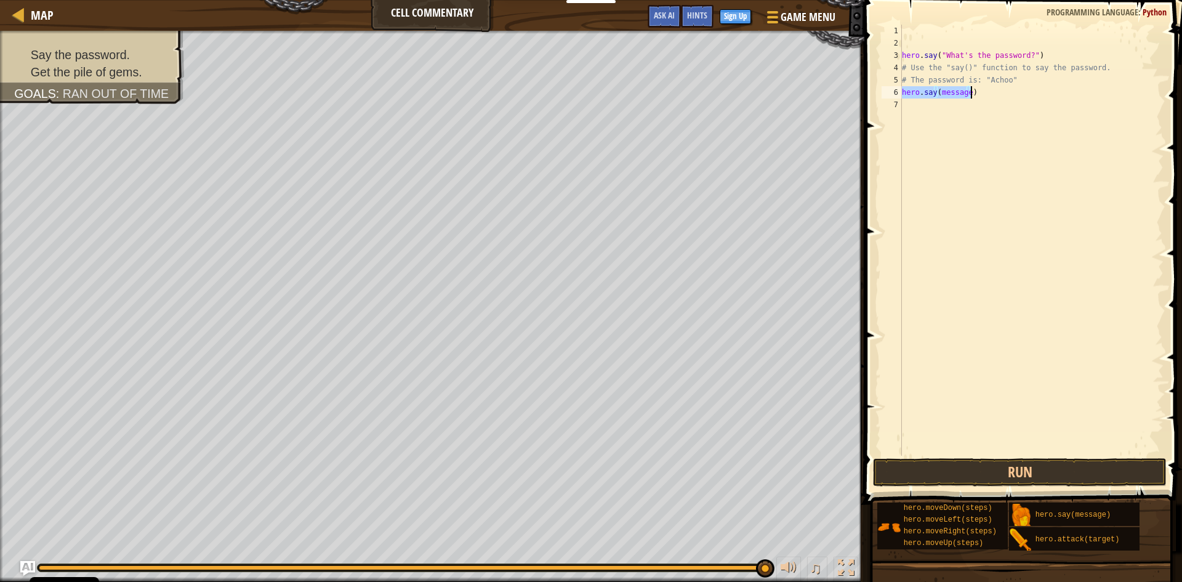
click at [961, 92] on div "hero . say ( "What's the password?" ) # Use the "say()" function to say the pas…" at bounding box center [1031, 240] width 264 height 431
click at [961, 92] on div "hero . say ( "What's the password?" ) # Use the "say()" function to say the pas…" at bounding box center [1031, 252] width 264 height 455
type textarea "hero.say(Achoo)"
click at [952, 138] on div "hero . say ( "What's the password?" ) # Use the "say()" function to say the pas…" at bounding box center [1031, 252] width 264 height 455
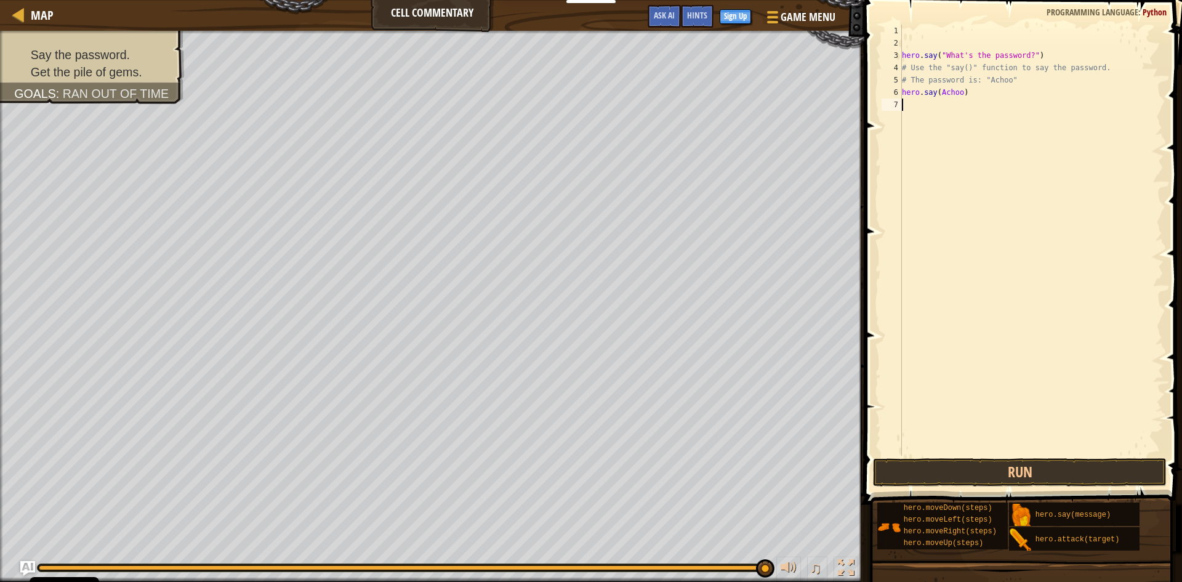
scroll to position [6, 0]
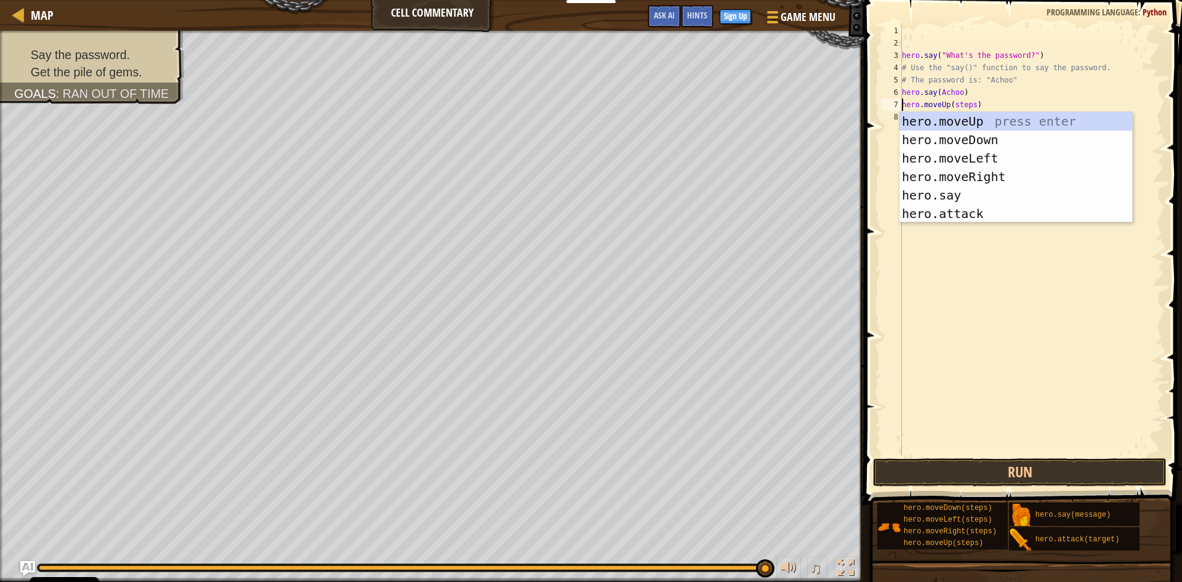
click at [963, 106] on div "hero . say ( "What's the password?" ) # Use the "say()" function to say the pas…" at bounding box center [1031, 252] width 264 height 455
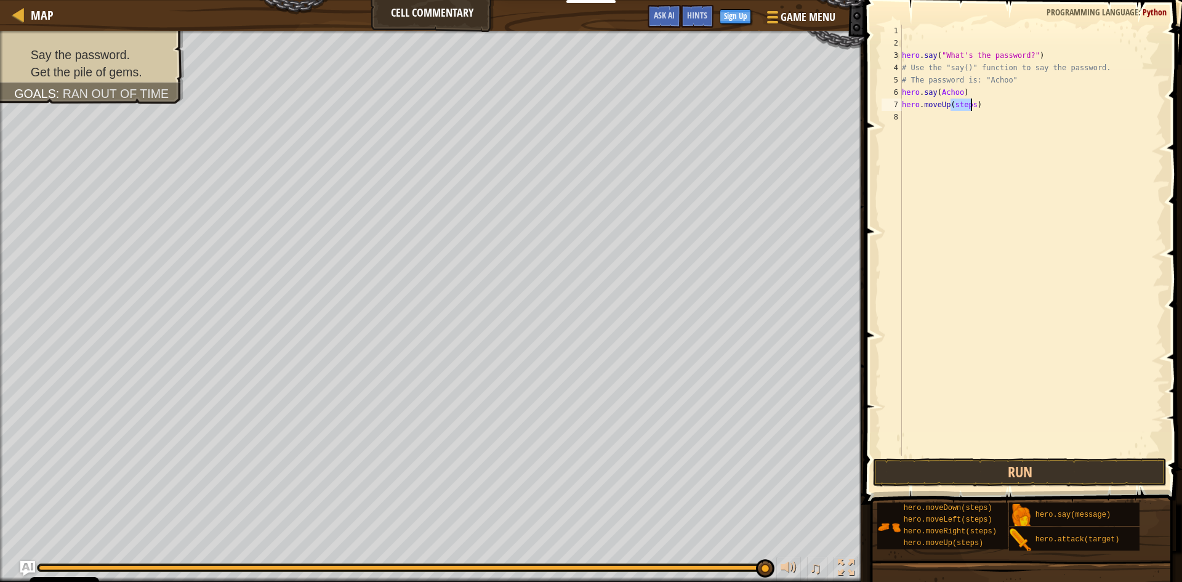
click at [963, 106] on div "hero . say ( "What's the password?" ) # Use the "say()" function to say the pas…" at bounding box center [1031, 252] width 264 height 455
click at [957, 468] on button "Run" at bounding box center [1020, 472] width 294 height 28
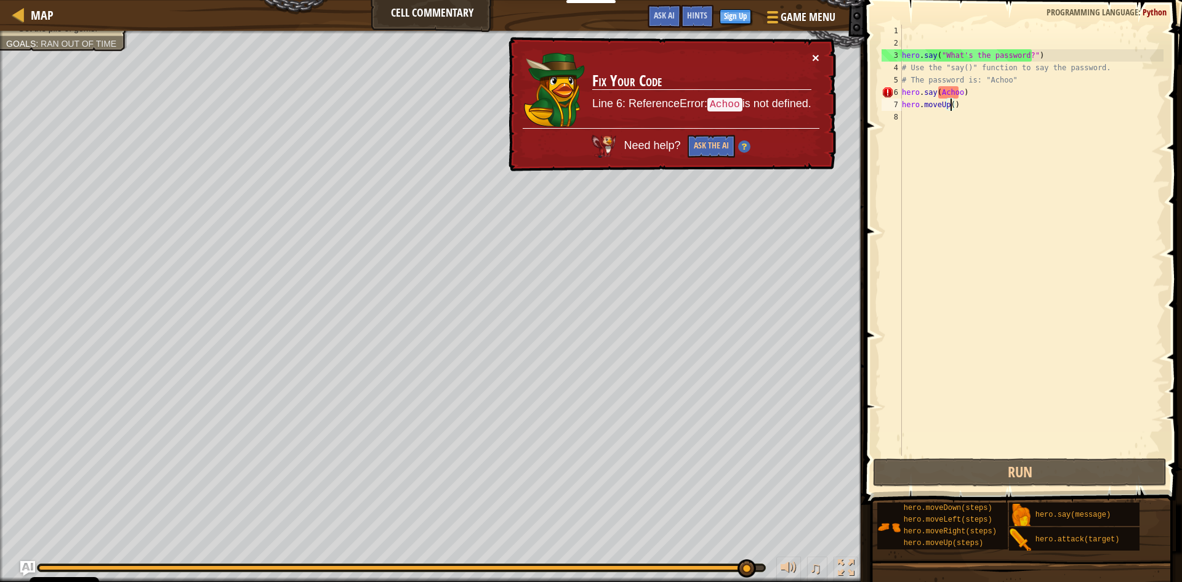
click at [812, 57] on button "×" at bounding box center [815, 57] width 7 height 13
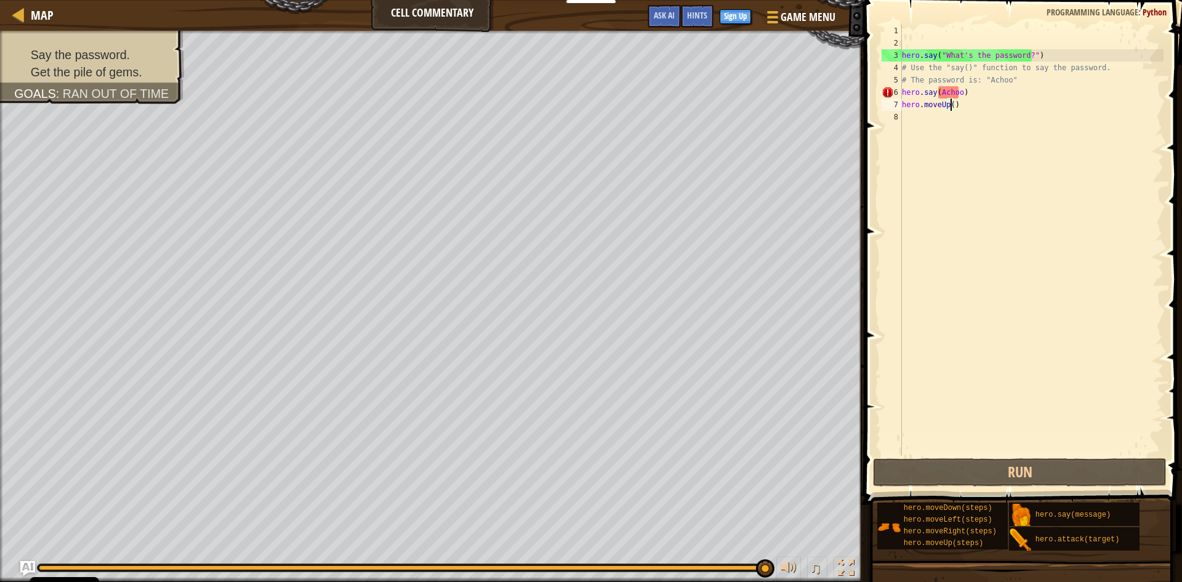
drag, startPoint x: 938, startPoint y: 94, endPoint x: 944, endPoint y: 95, distance: 6.4
click at [940, 94] on div "hero . say ( "What's the password?" ) # Use the "say()" function to say the pas…" at bounding box center [1031, 252] width 264 height 455
click at [942, 92] on div "hero . say ( "What's the password?" ) # Use the "say()" function to say the pas…" at bounding box center [1031, 252] width 264 height 455
drag, startPoint x: 937, startPoint y: 92, endPoint x: 945, endPoint y: 92, distance: 7.4
click at [939, 92] on div "hero . say ( "What's the password?" ) # Use the "say()" function to say the pas…" at bounding box center [1031, 252] width 264 height 455
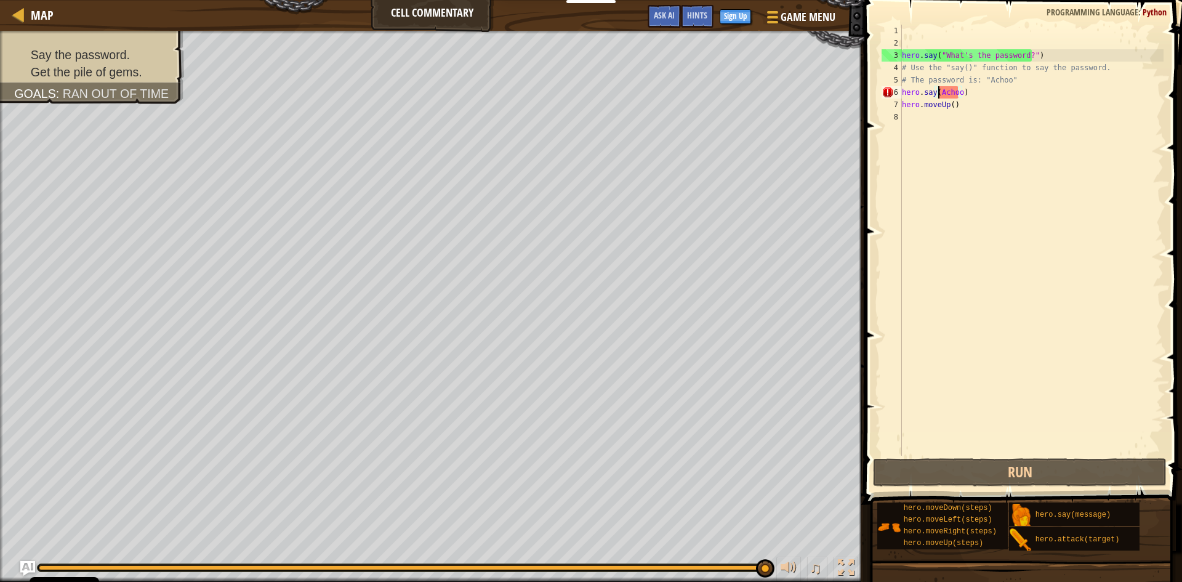
scroll to position [6, 4]
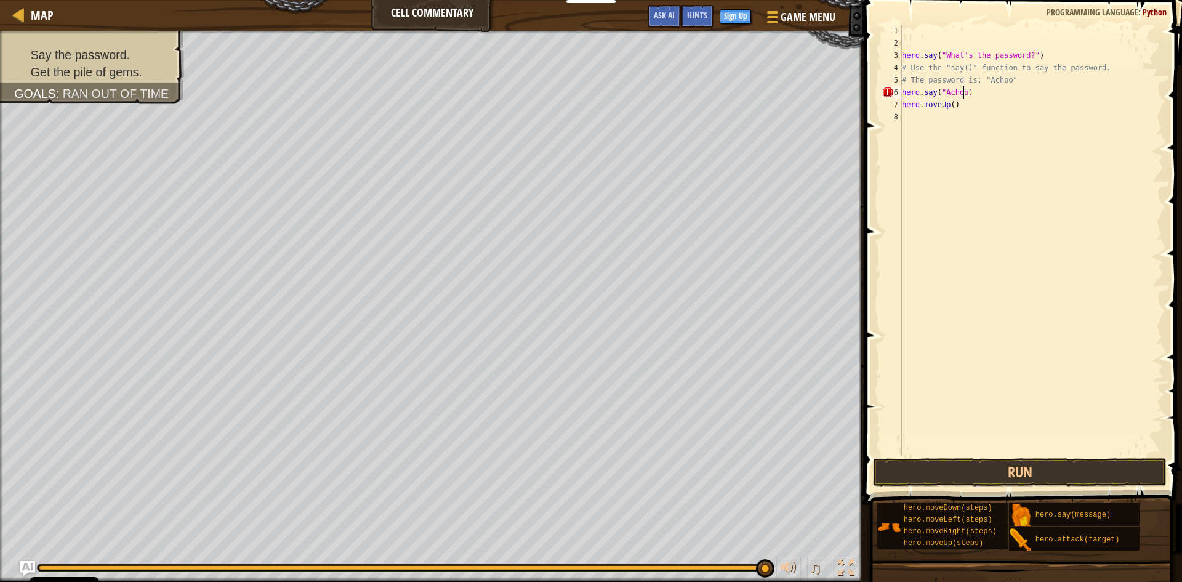
click at [963, 94] on div "hero . say ( "What's the password?" ) # Use the "say()" function to say the pas…" at bounding box center [1031, 252] width 264 height 455
click at [1085, 463] on button "Run" at bounding box center [1020, 472] width 294 height 28
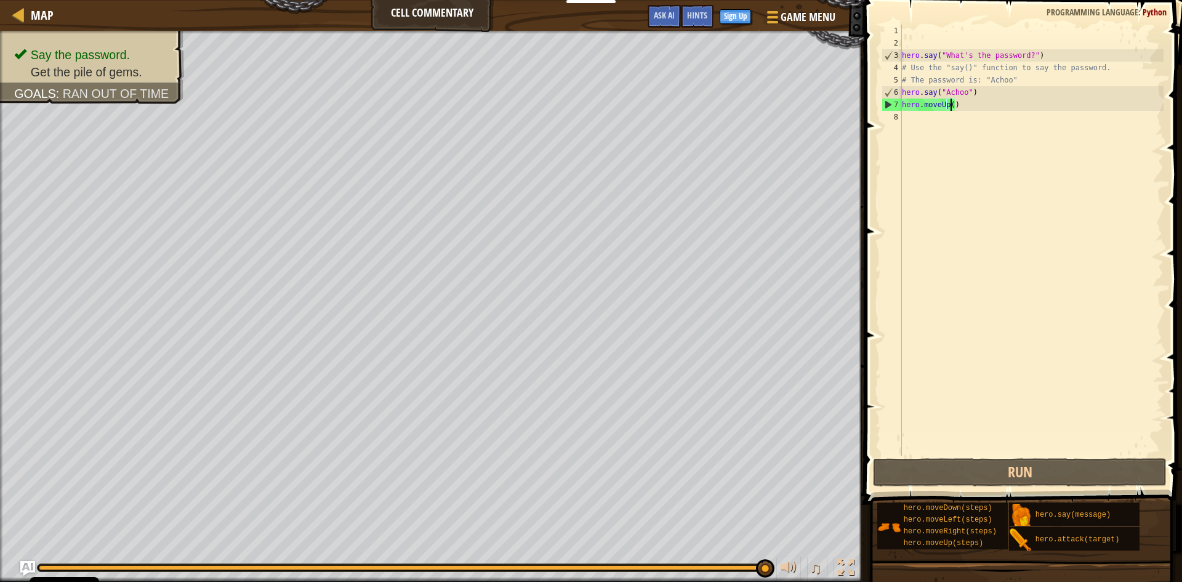
click at [950, 101] on div "hero . say ( "What's the password?" ) # Use the "say()" function to say the pas…" at bounding box center [1031, 252] width 264 height 455
type textarea "hero.moveUp(2)"
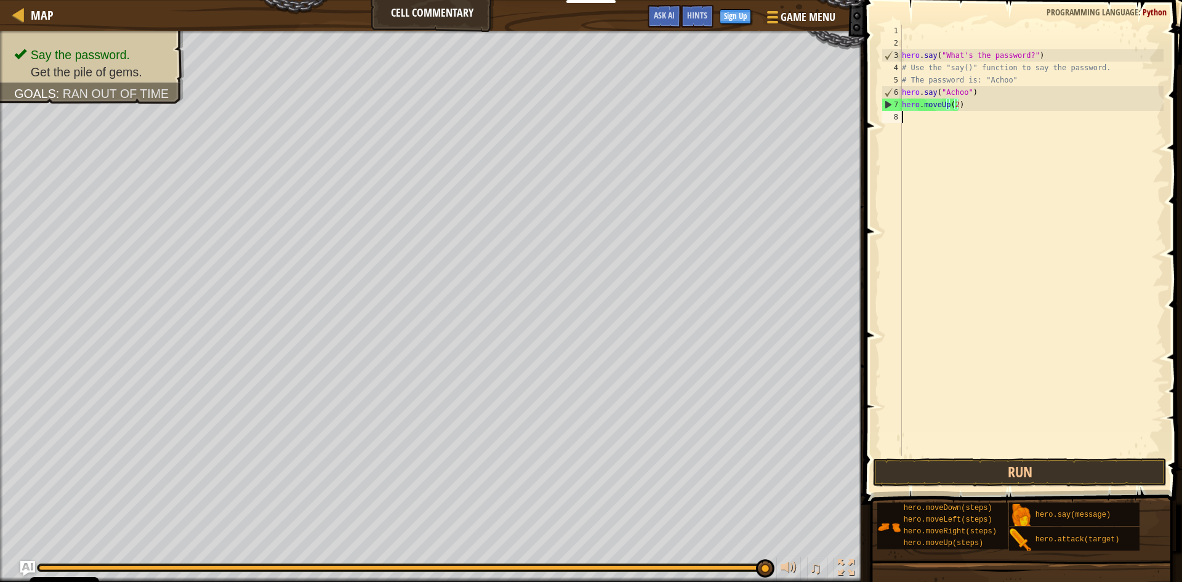
click at [1072, 268] on div "hero . say ( "What's the password?" ) # Use the "say()" function to say the pas…" at bounding box center [1031, 252] width 264 height 455
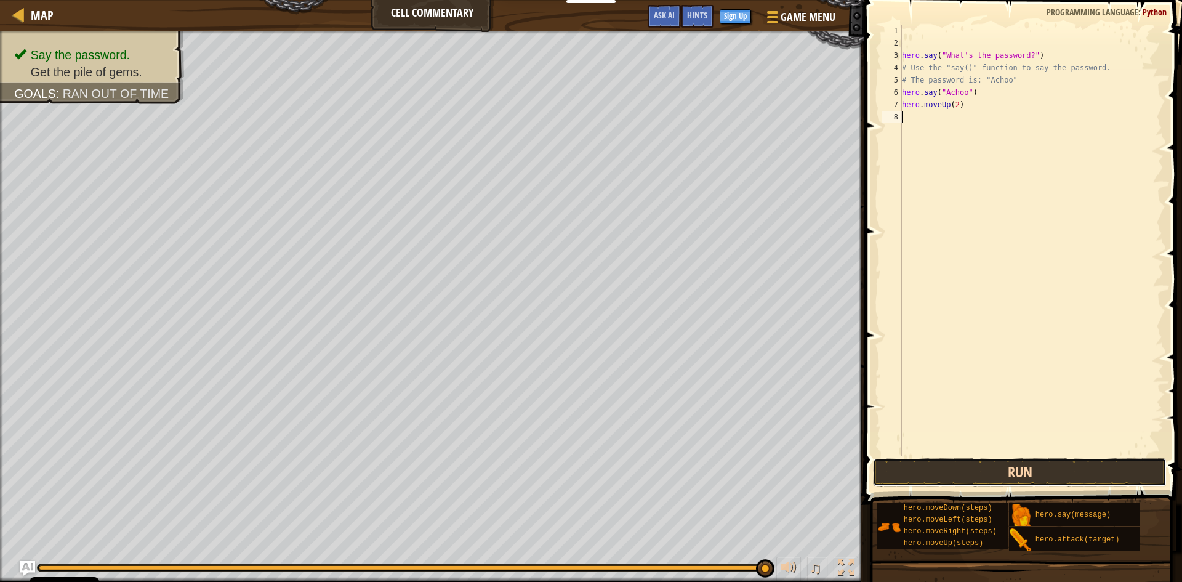
click at [1028, 472] on button "Run" at bounding box center [1020, 472] width 294 height 28
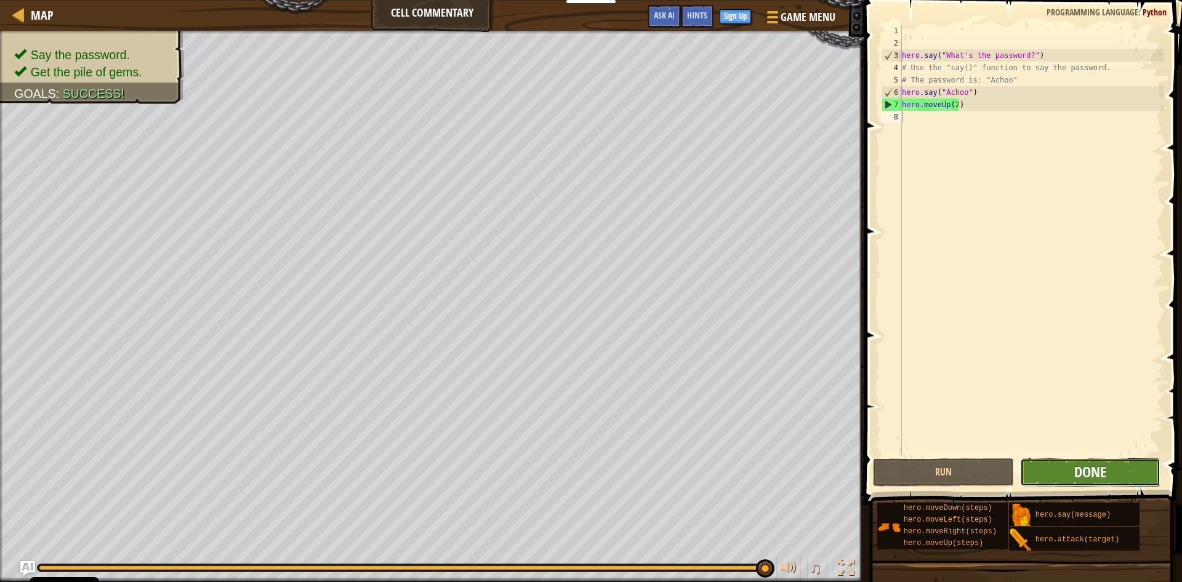
click at [1099, 474] on span "Done" at bounding box center [1090, 472] width 32 height 20
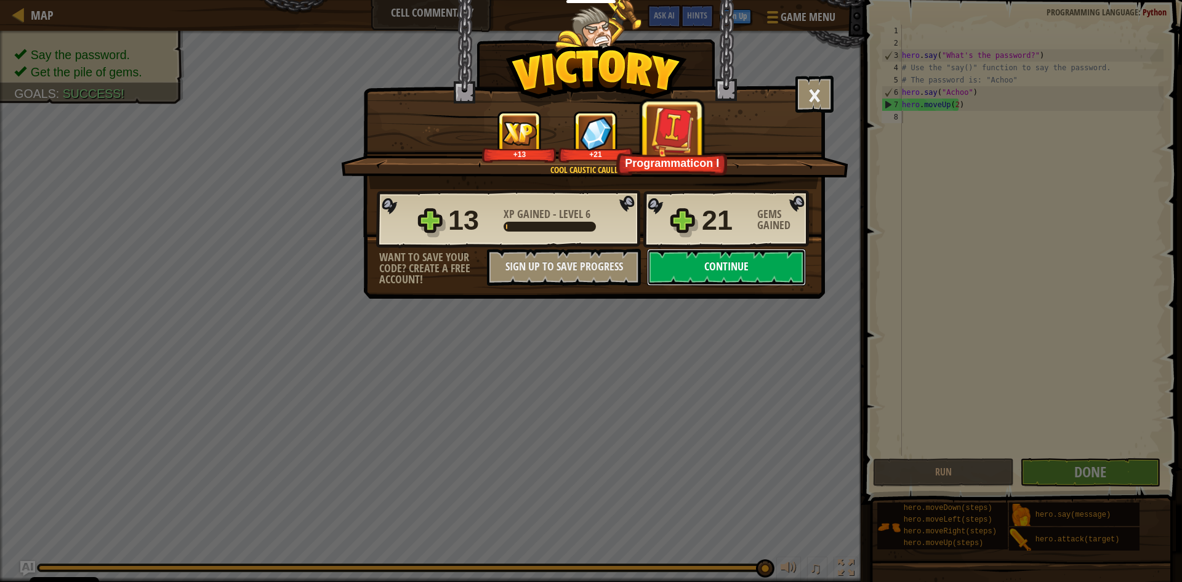
click at [742, 271] on button "Continue" at bounding box center [726, 267] width 159 height 37
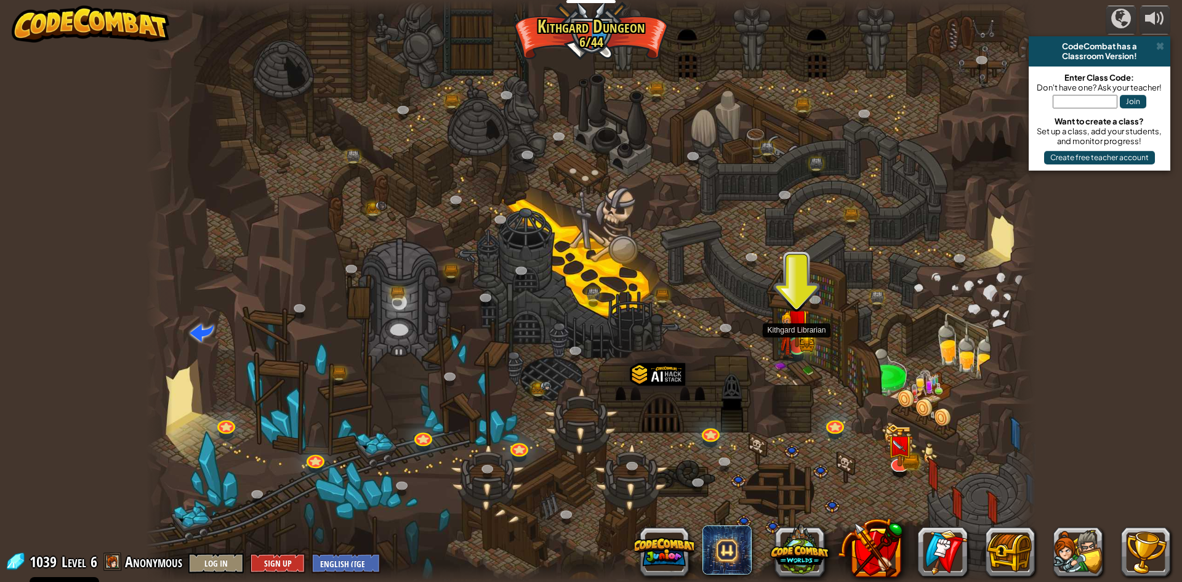
click at [791, 355] on img at bounding box center [787, 336] width 16 height 47
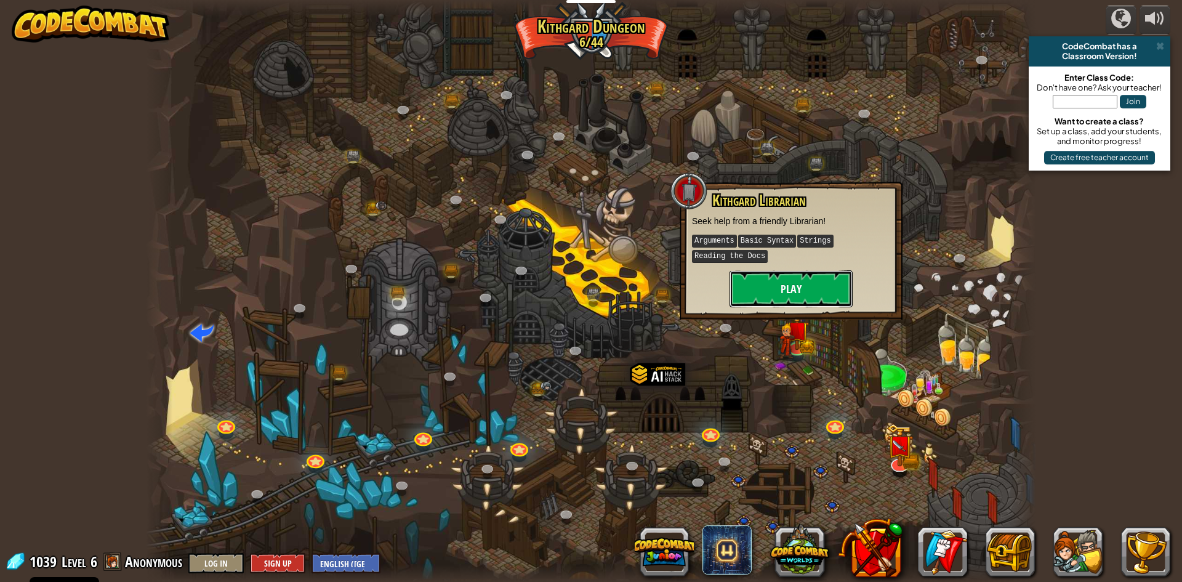
click at [782, 278] on button "Play" at bounding box center [790, 288] width 123 height 37
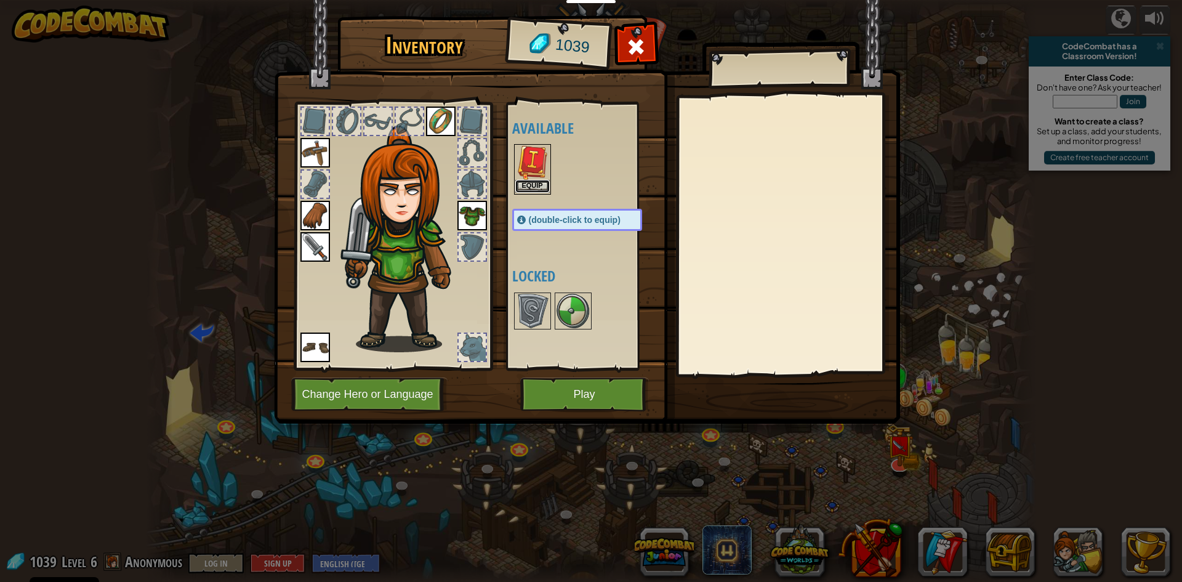
click at [540, 185] on button "Equip" at bounding box center [532, 186] width 34 height 13
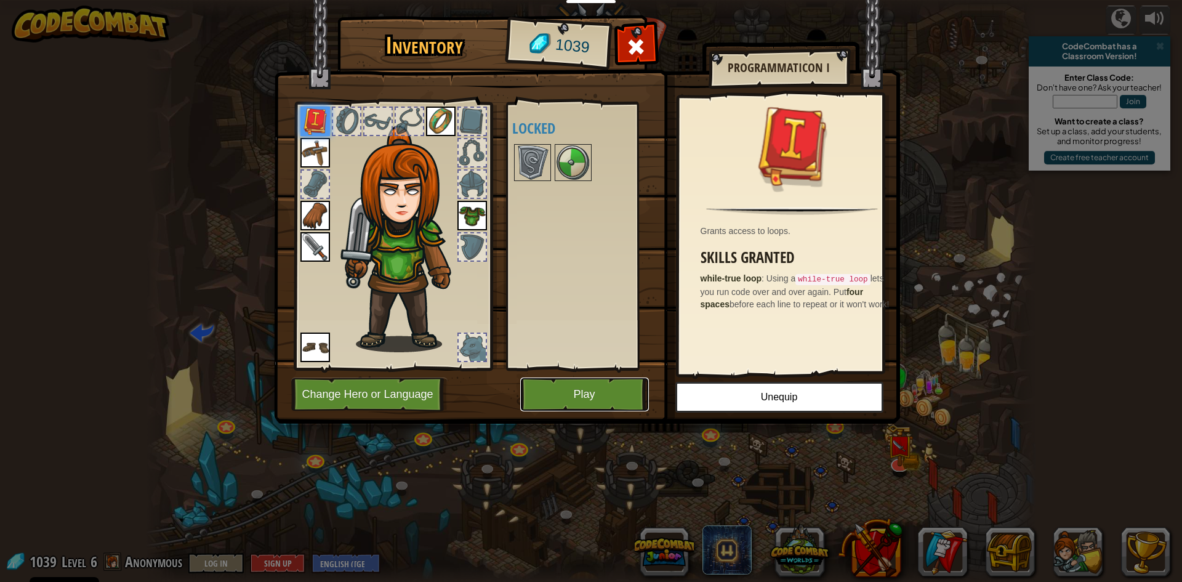
click at [625, 393] on button "Play" at bounding box center [584, 394] width 129 height 34
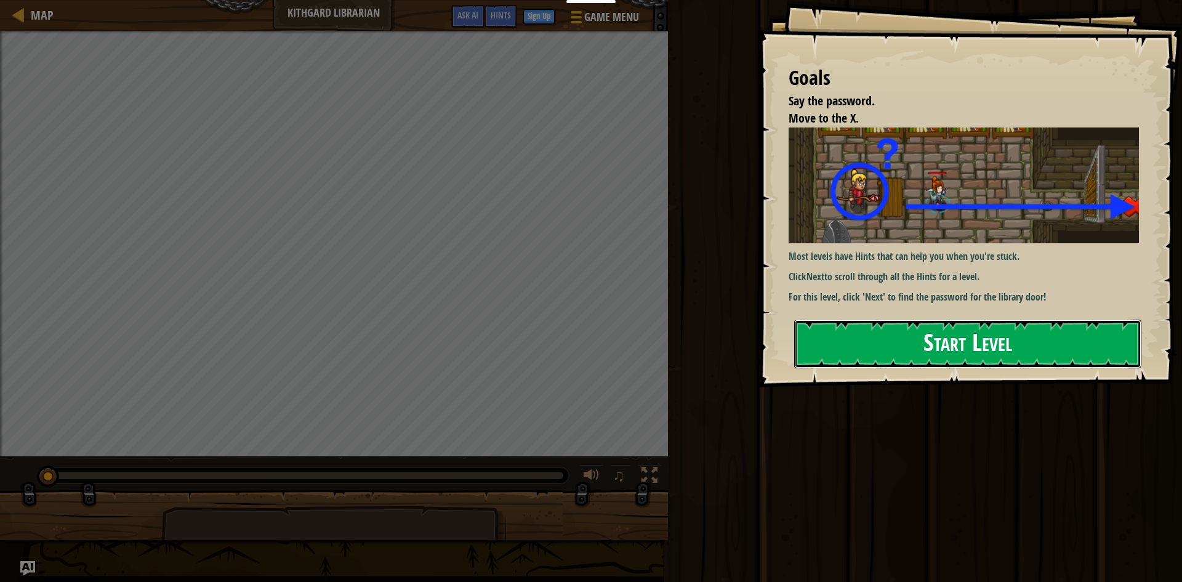
click at [987, 358] on button "Start Level" at bounding box center [967, 343] width 347 height 49
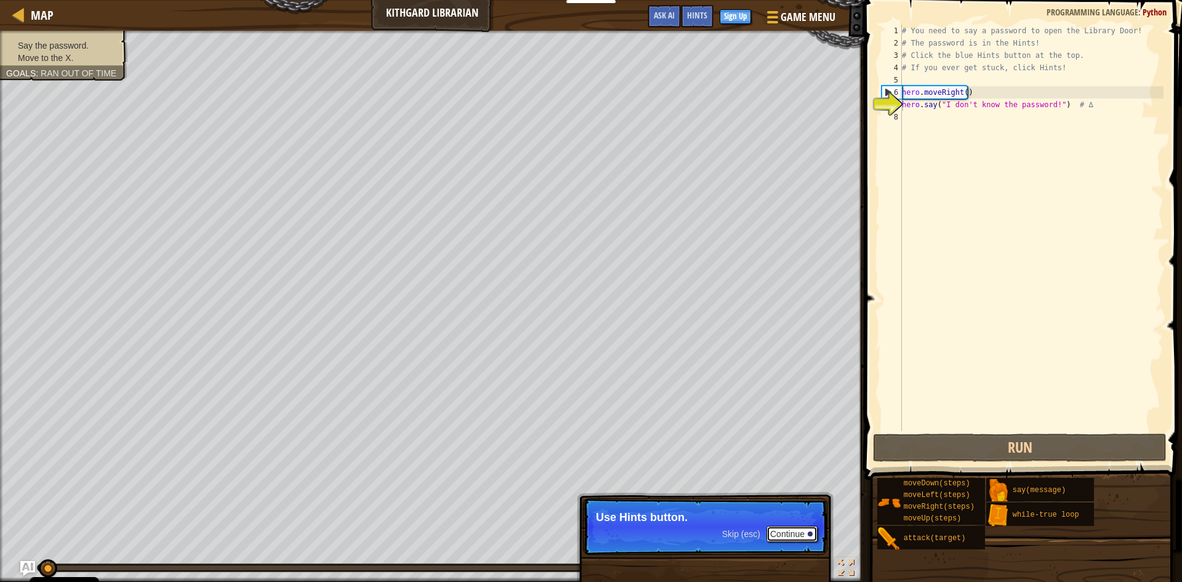
click at [793, 538] on button "Continue" at bounding box center [791, 534] width 51 height 16
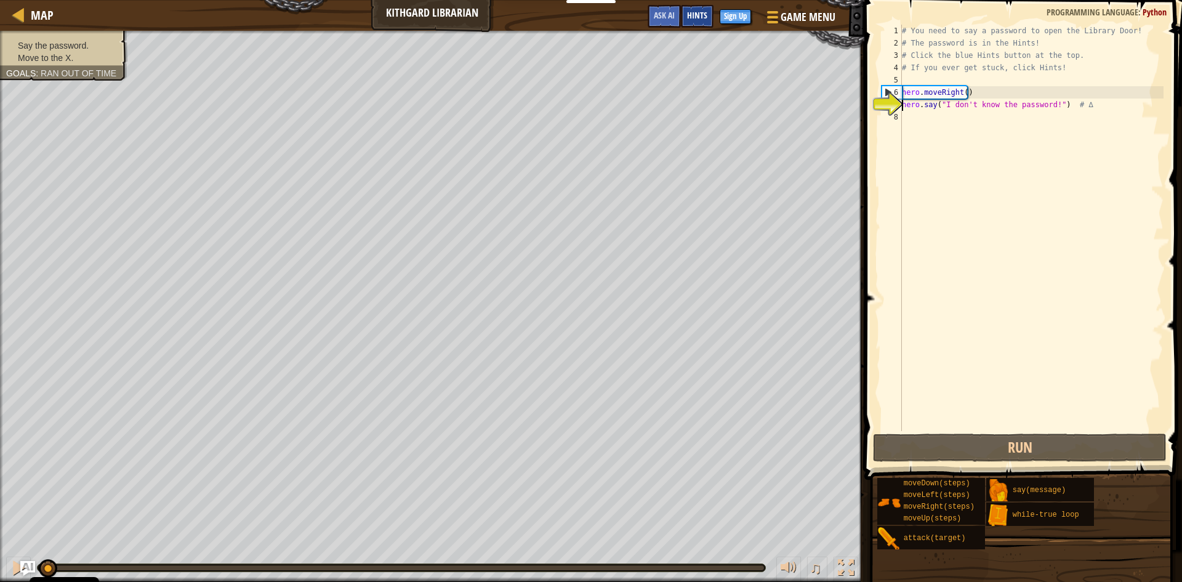
click at [692, 6] on div "Hints" at bounding box center [697, 16] width 33 height 23
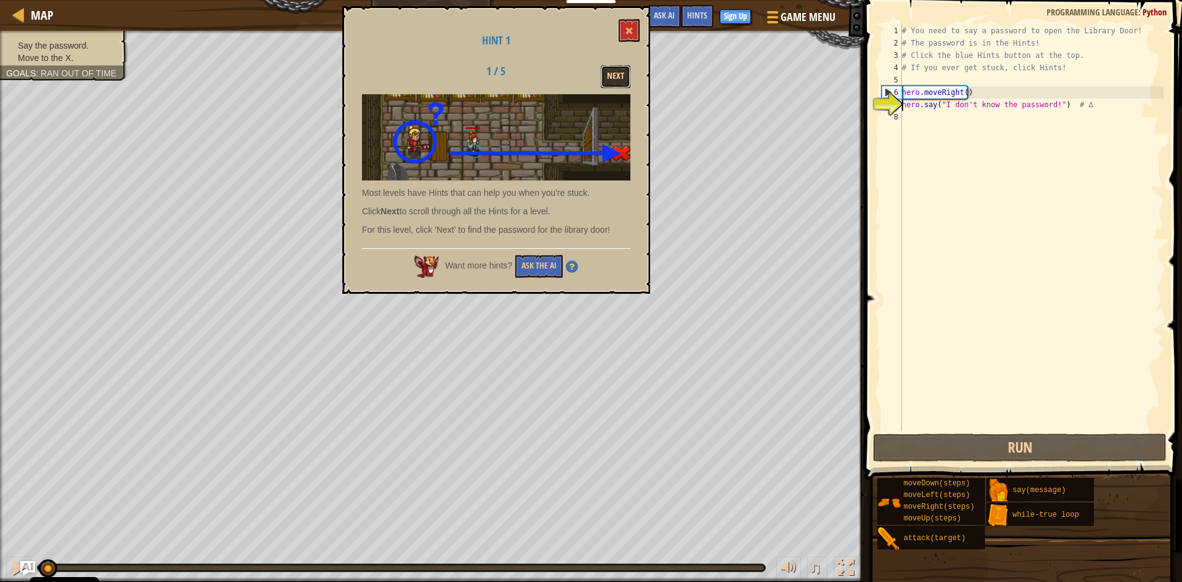
click at [620, 72] on button "Next" at bounding box center [616, 76] width 30 height 23
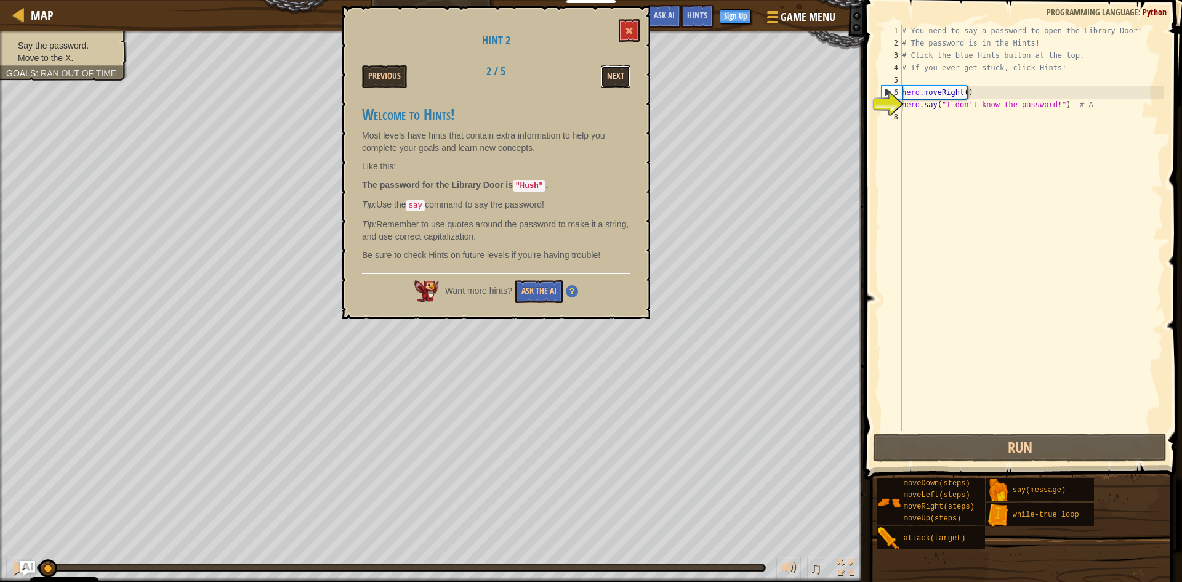
click at [615, 84] on button "Next" at bounding box center [616, 76] width 30 height 23
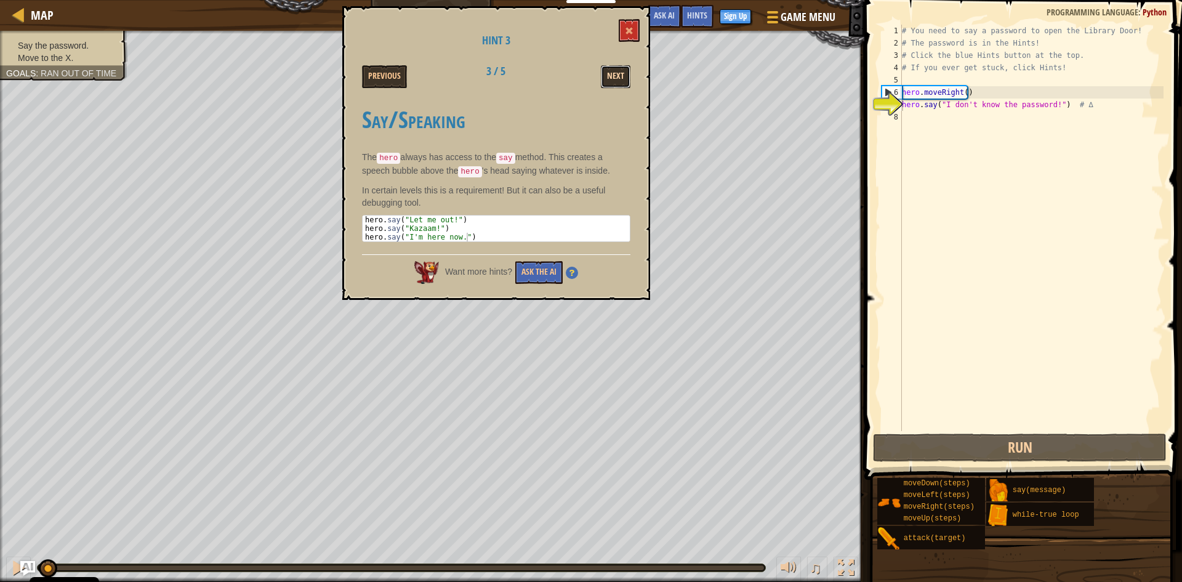
click at [616, 79] on button "Next" at bounding box center [616, 76] width 30 height 23
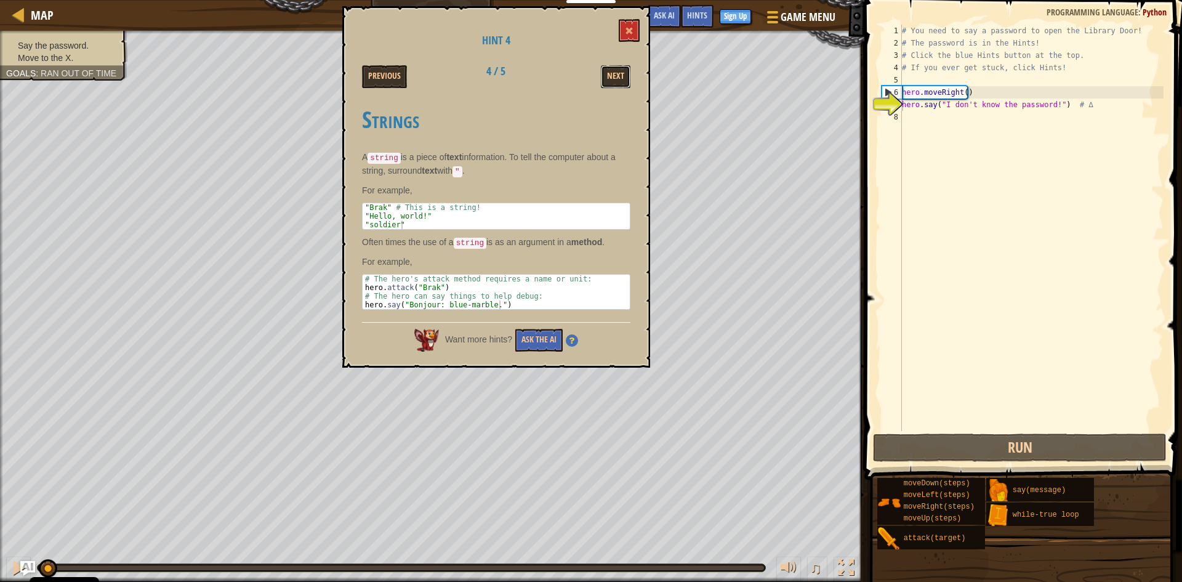
click at [616, 79] on button "Next" at bounding box center [616, 76] width 30 height 23
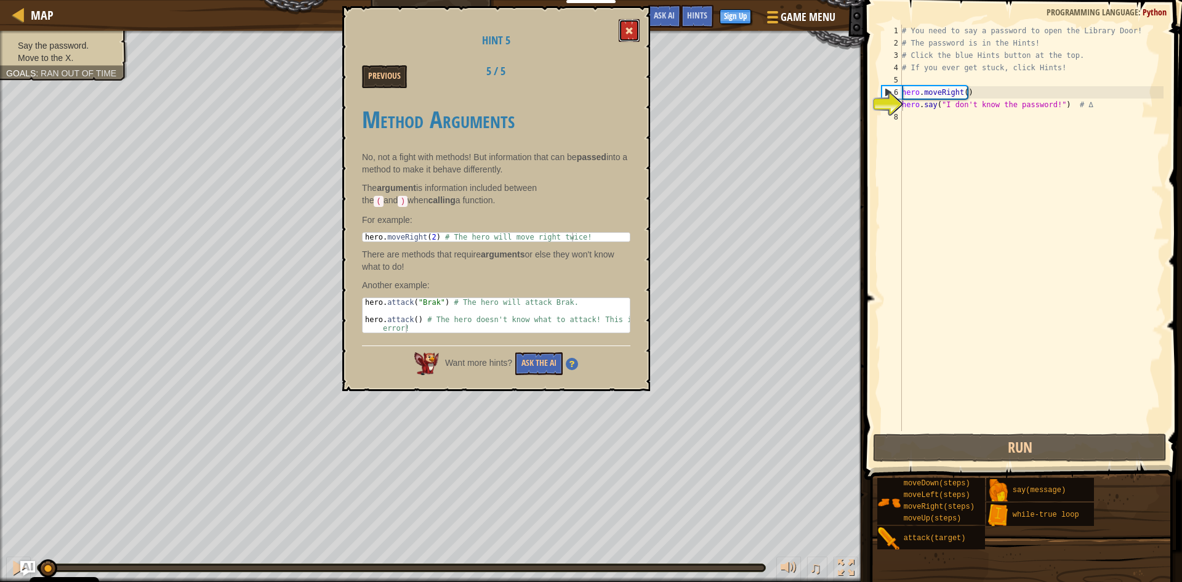
click at [629, 26] on button at bounding box center [629, 30] width 21 height 23
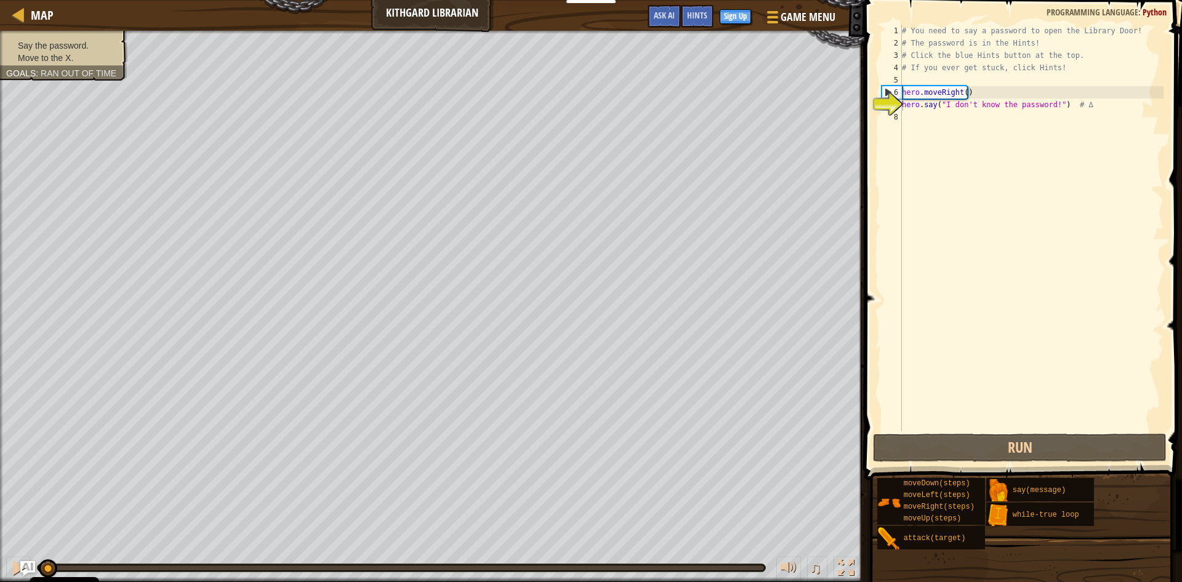
click at [1019, 105] on div "# You need to say a password to open the Library Door! # The password is in the…" at bounding box center [1031, 240] width 264 height 431
click at [1020, 105] on div "# You need to say a password to open the Library Door! # The password is in the…" at bounding box center [1031, 240] width 264 height 431
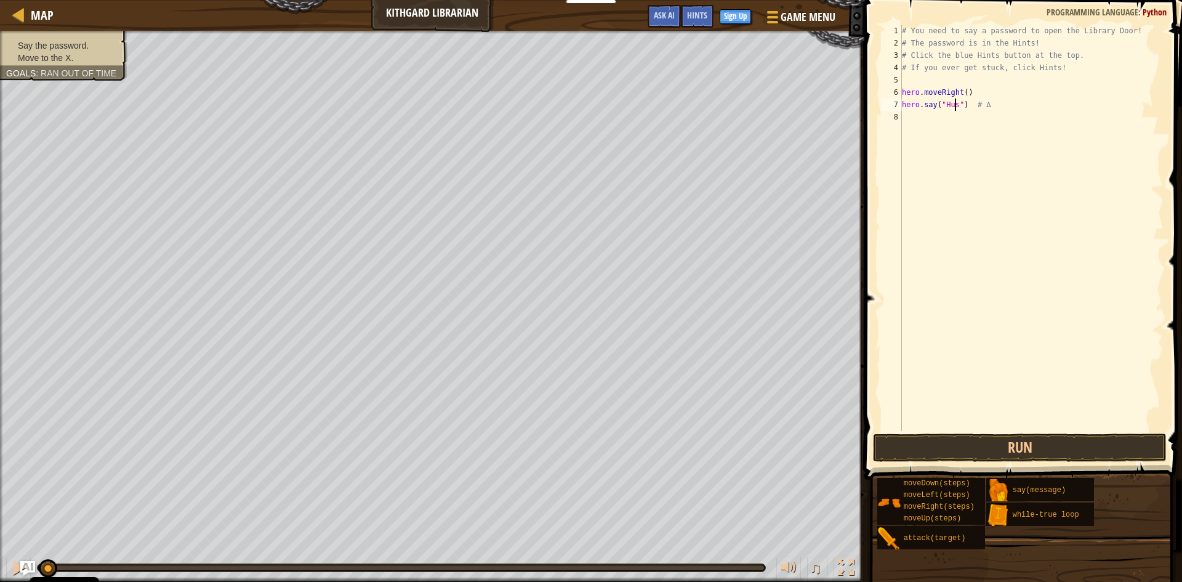
scroll to position [6, 5]
click at [990, 102] on div "# You need to say a password to open the Library Door! # The password is in the…" at bounding box center [1031, 240] width 264 height 431
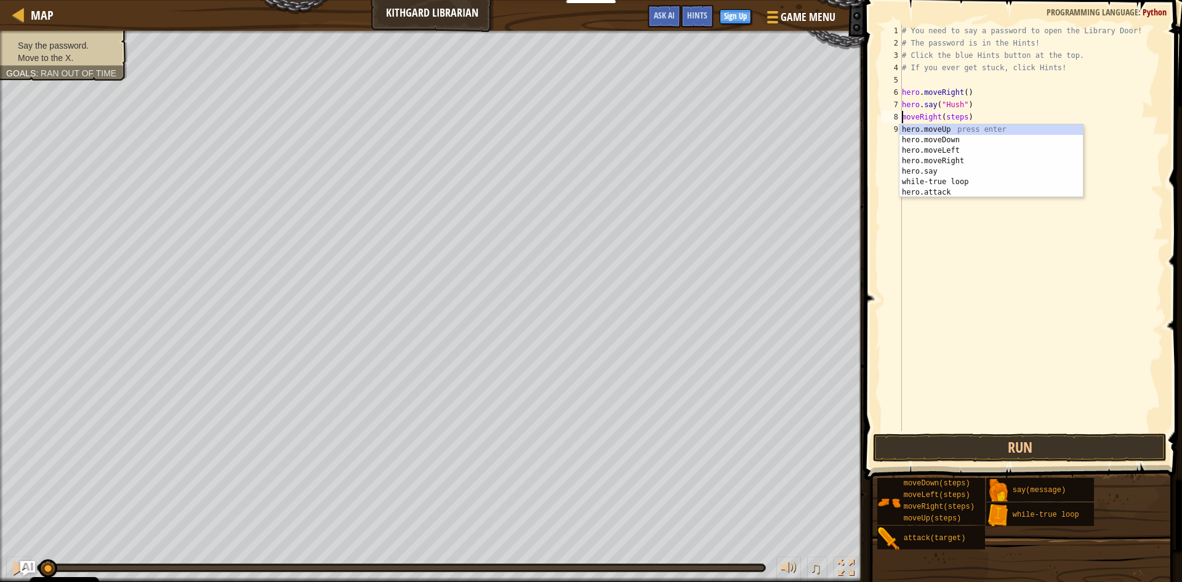
click at [960, 111] on div "# You need to say a password to open the Library Door! # The password is in the…" at bounding box center [1031, 240] width 264 height 431
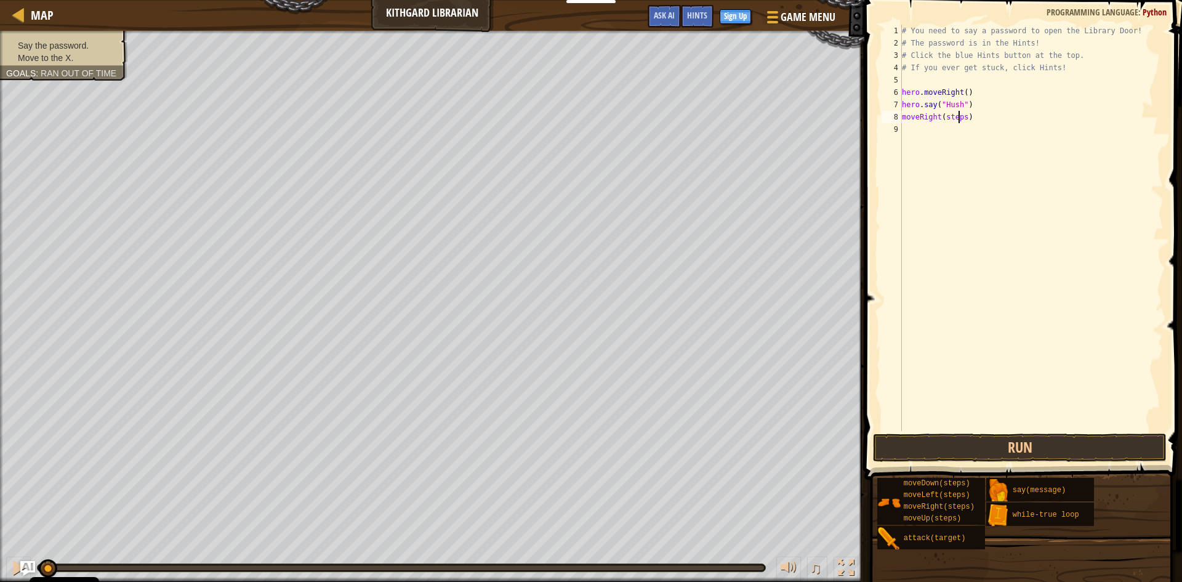
click at [955, 113] on div "# You need to say a password to open the Library Door! # The password is in the…" at bounding box center [1031, 240] width 264 height 431
click at [1034, 452] on button "Run" at bounding box center [1020, 447] width 294 height 28
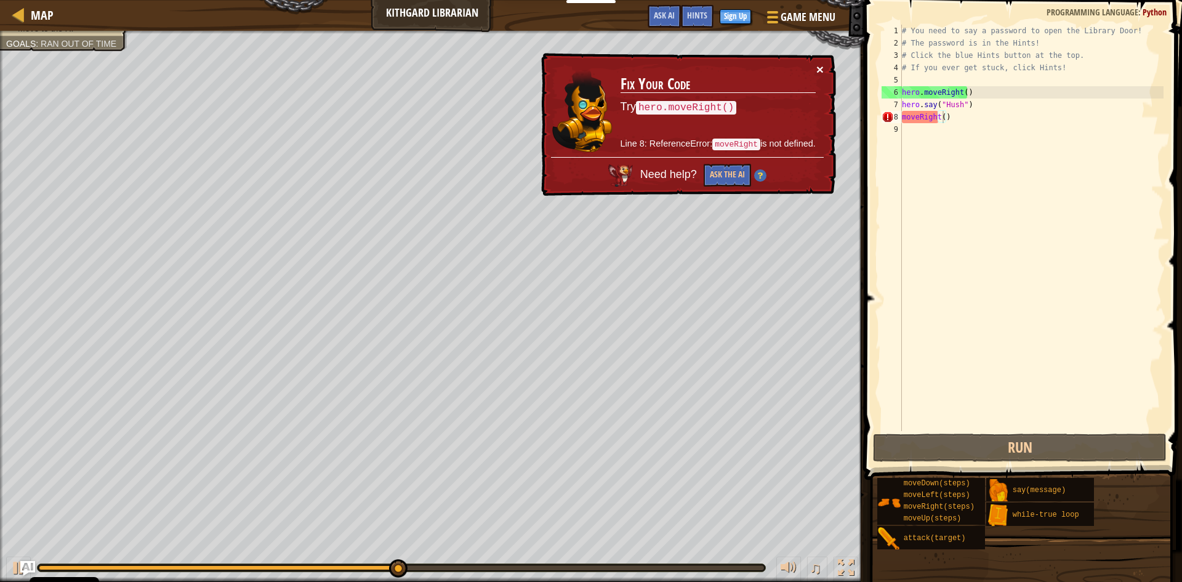
click at [820, 66] on button "×" at bounding box center [819, 69] width 7 height 13
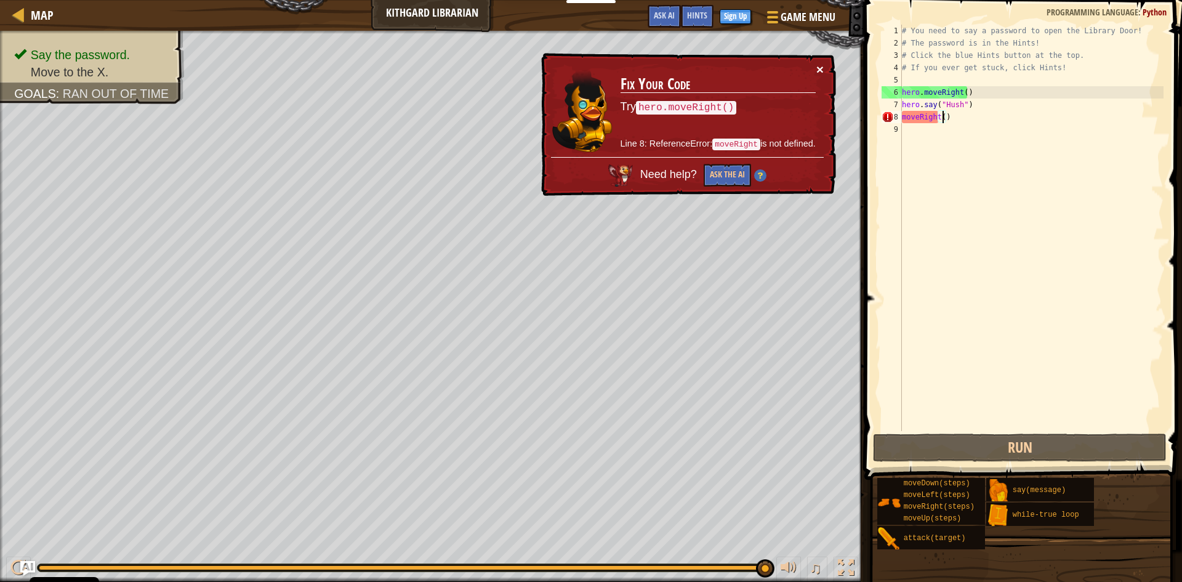
click at [822, 69] on button "×" at bounding box center [819, 69] width 7 height 13
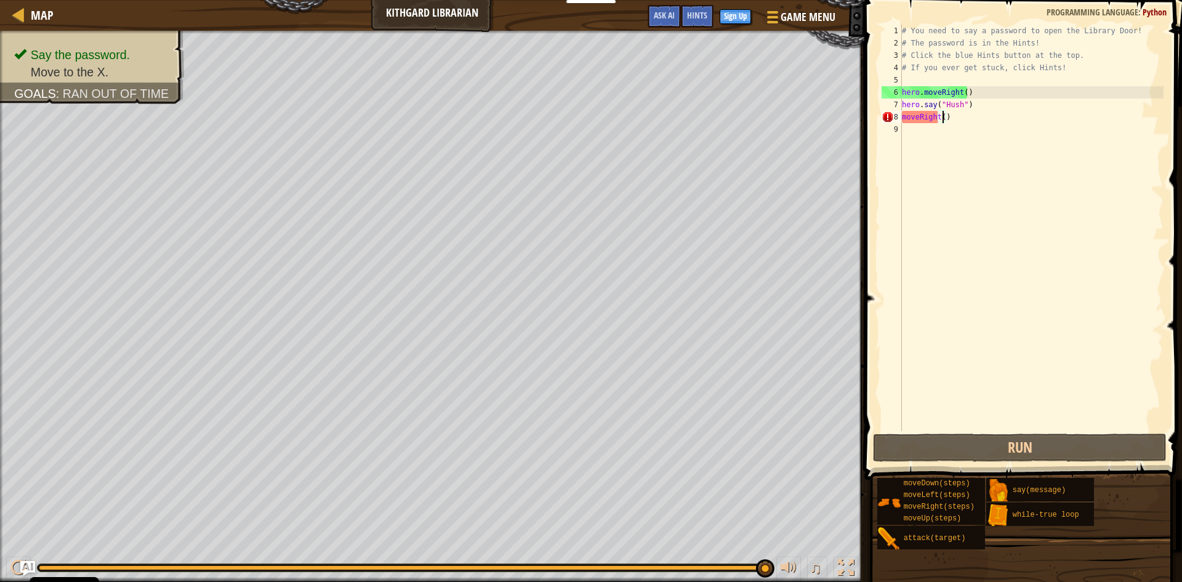
click at [904, 116] on div "# You need to say a password to open the Library Door! # The password is in the…" at bounding box center [1031, 240] width 264 height 431
click at [903, 117] on div "# You need to say a password to open the Library Door! # The password is in the…" at bounding box center [1031, 240] width 264 height 431
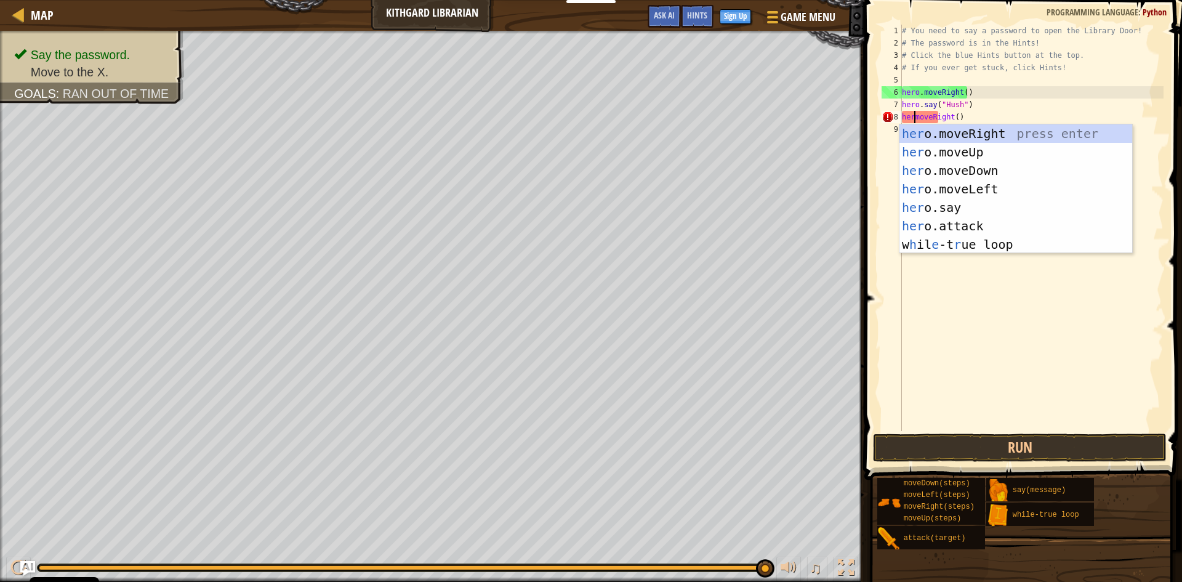
scroll to position [6, 2]
type textarea "hero.moveRight()"
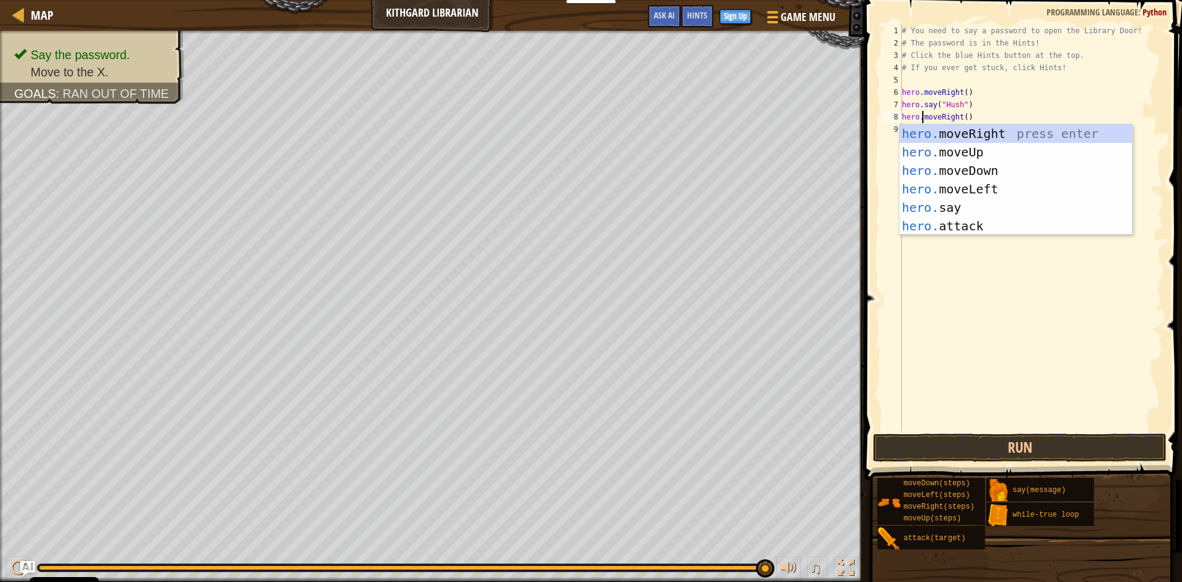
click at [1003, 375] on div "# You need to say a password to open the Library Door! # The password is in the…" at bounding box center [1031, 240] width 264 height 431
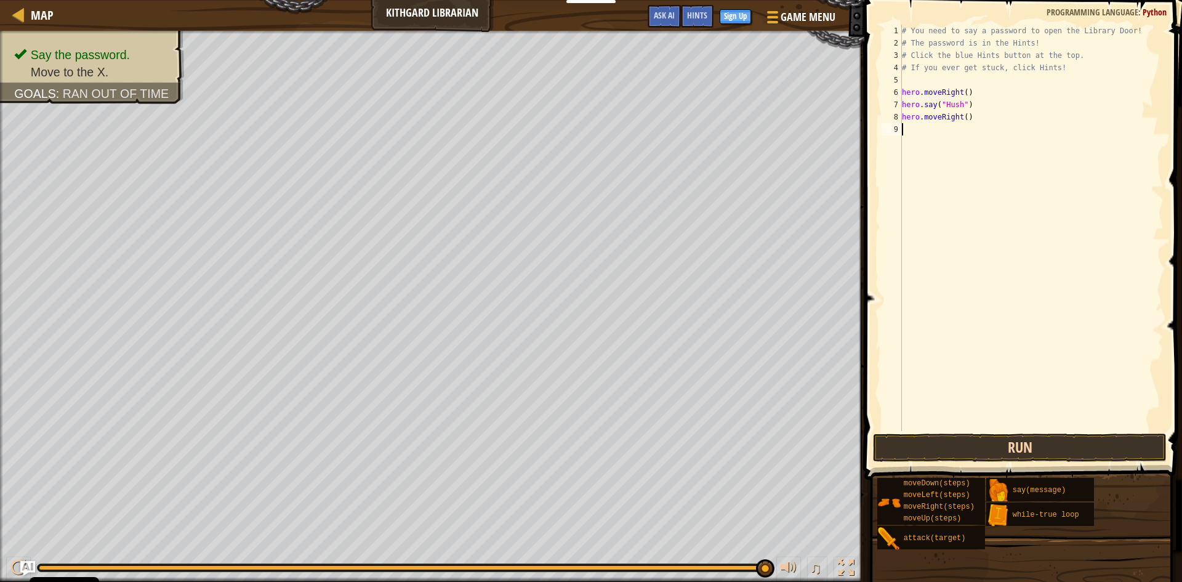
scroll to position [6, 0]
click at [1017, 450] on button "Run" at bounding box center [1020, 447] width 294 height 28
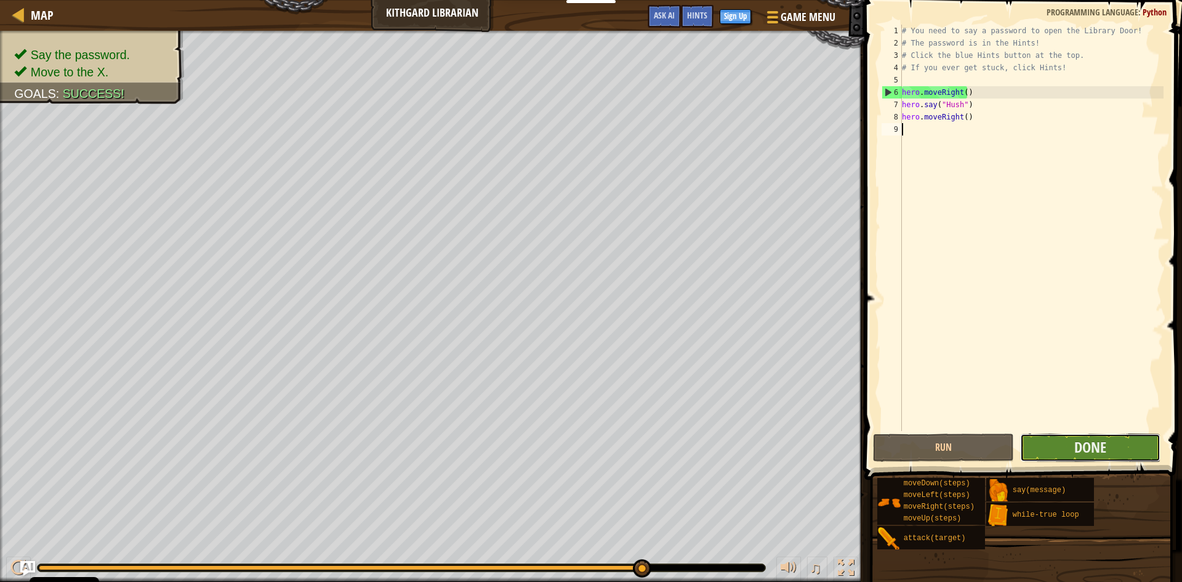
click at [1127, 440] on button "Done" at bounding box center [1090, 447] width 141 height 28
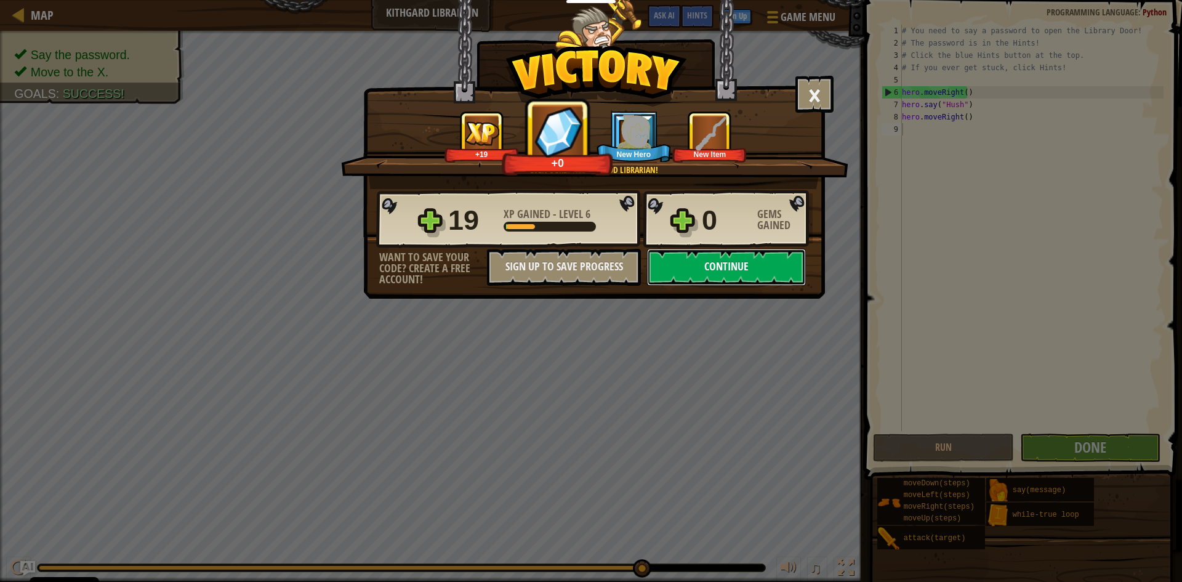
click at [700, 275] on button "Continue" at bounding box center [726, 267] width 159 height 37
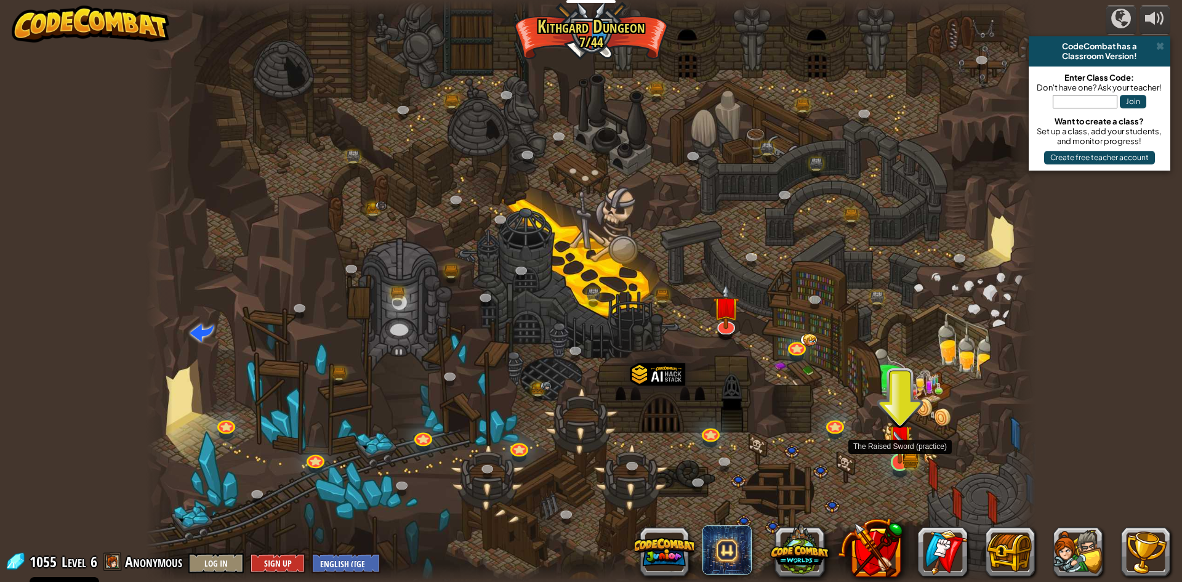
click at [903, 453] on img at bounding box center [900, 437] width 24 height 53
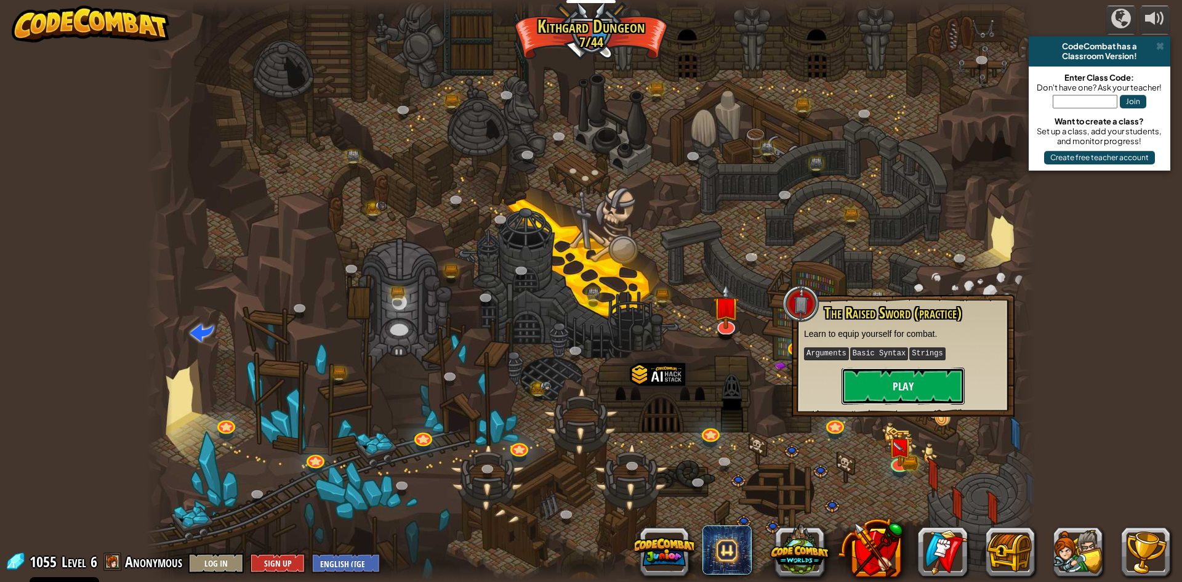
click at [899, 392] on button "Play" at bounding box center [902, 385] width 123 height 37
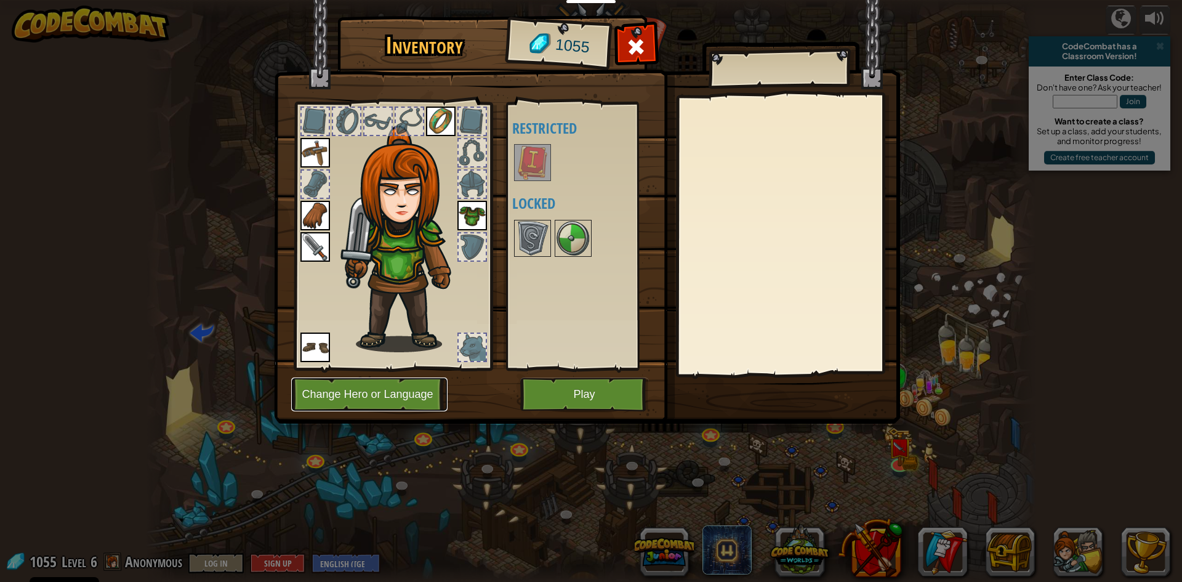
click at [424, 385] on button "Change Hero or Language" at bounding box center [369, 394] width 156 height 34
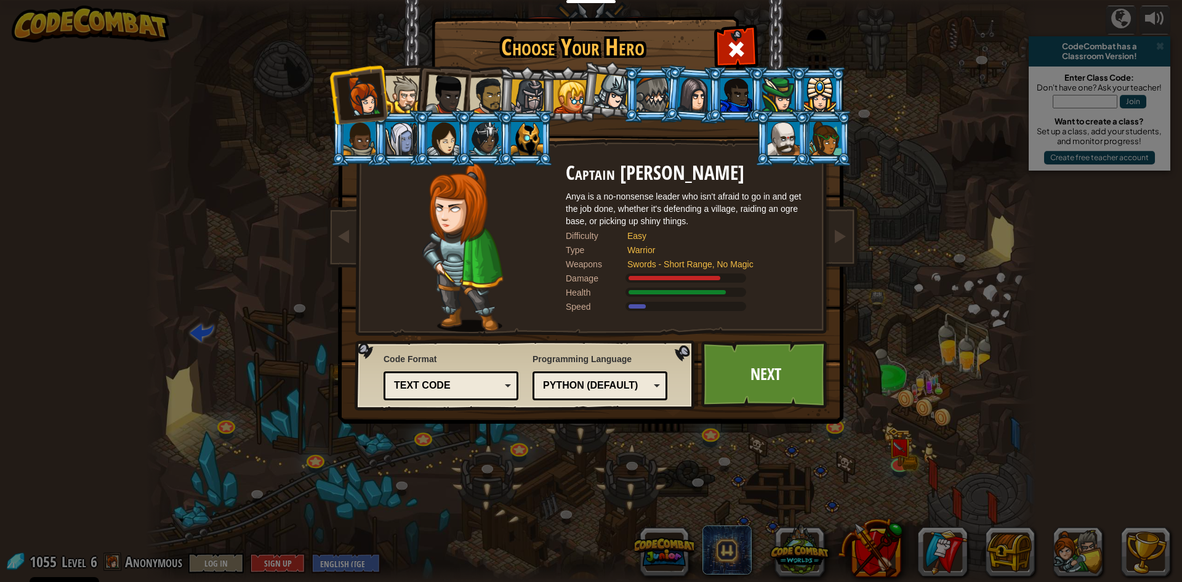
click at [595, 103] on div at bounding box center [611, 92] width 36 height 36
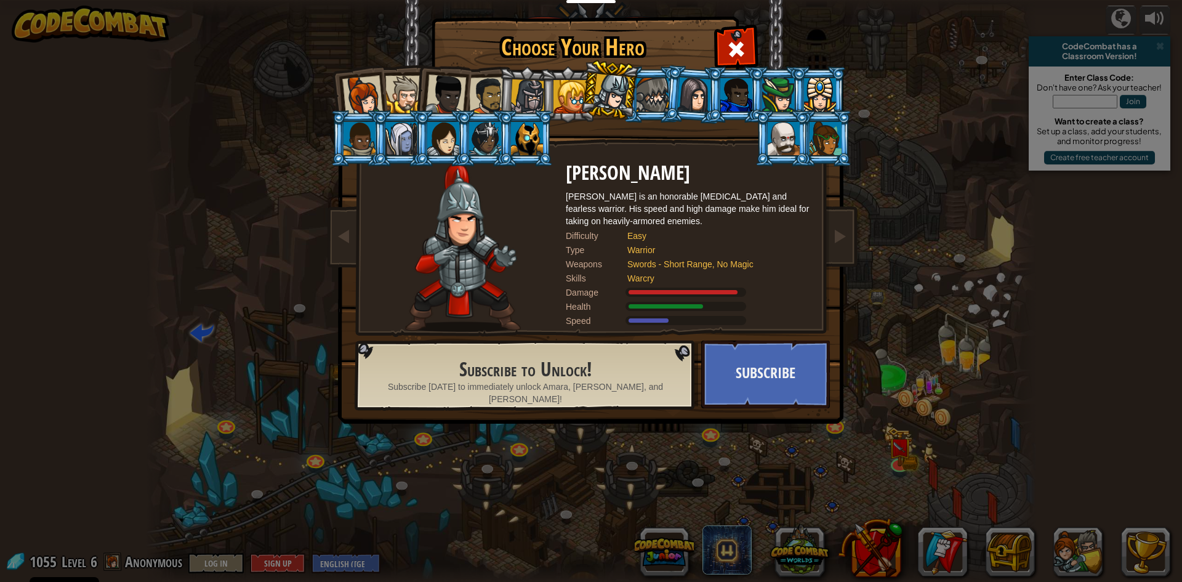
click at [569, 95] on div at bounding box center [569, 96] width 33 height 33
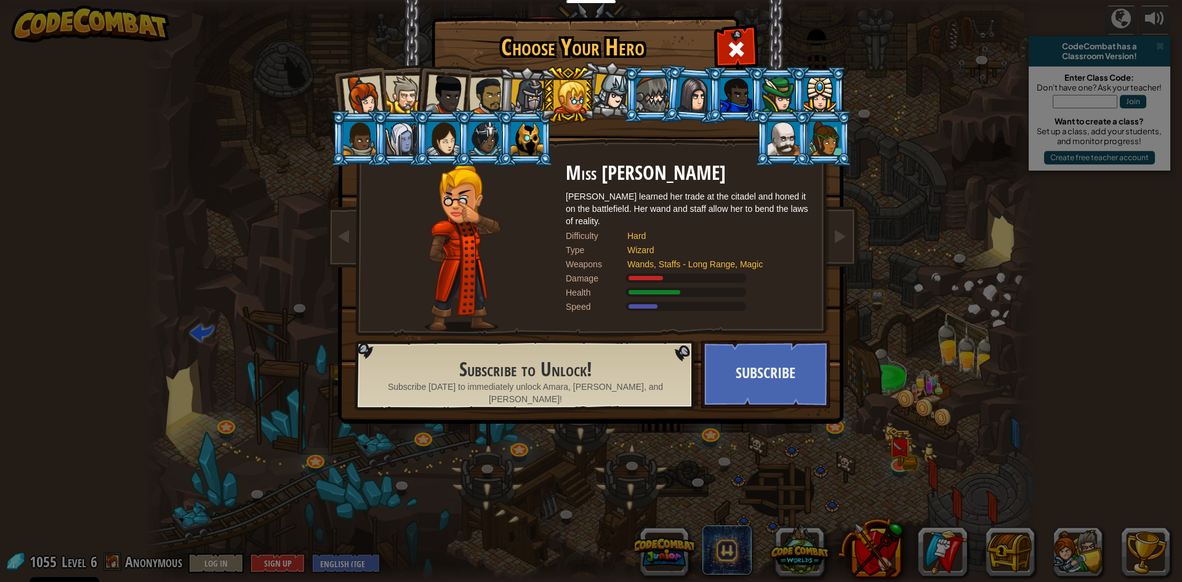
click at [616, 94] on div at bounding box center [611, 92] width 36 height 36
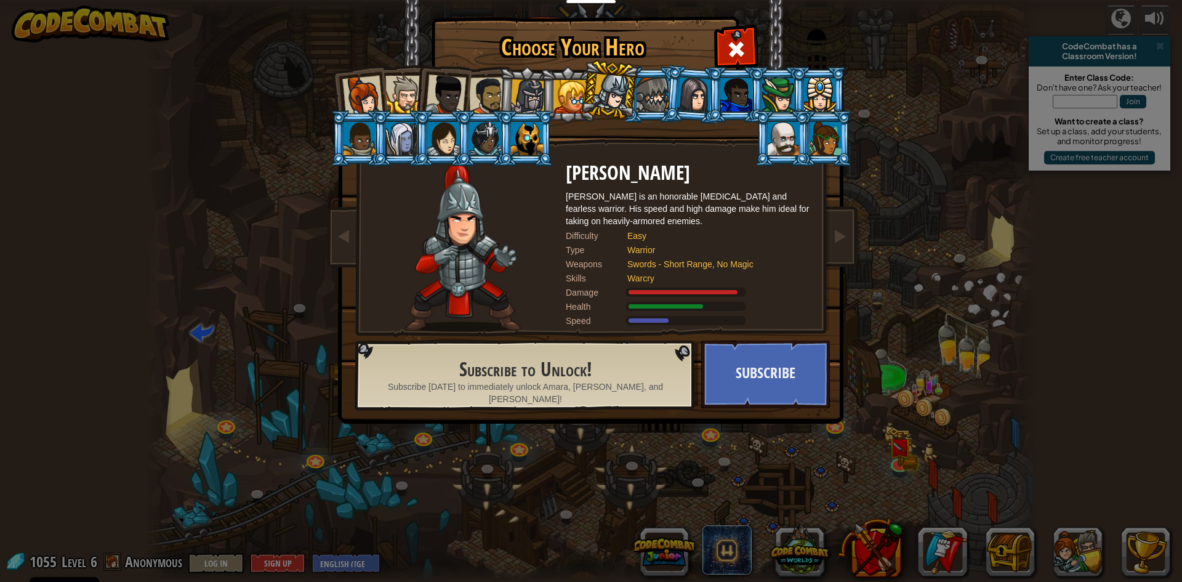
drag, startPoint x: 536, startPoint y: 90, endPoint x: 543, endPoint y: 90, distance: 7.4
click at [537, 90] on div at bounding box center [527, 96] width 35 height 35
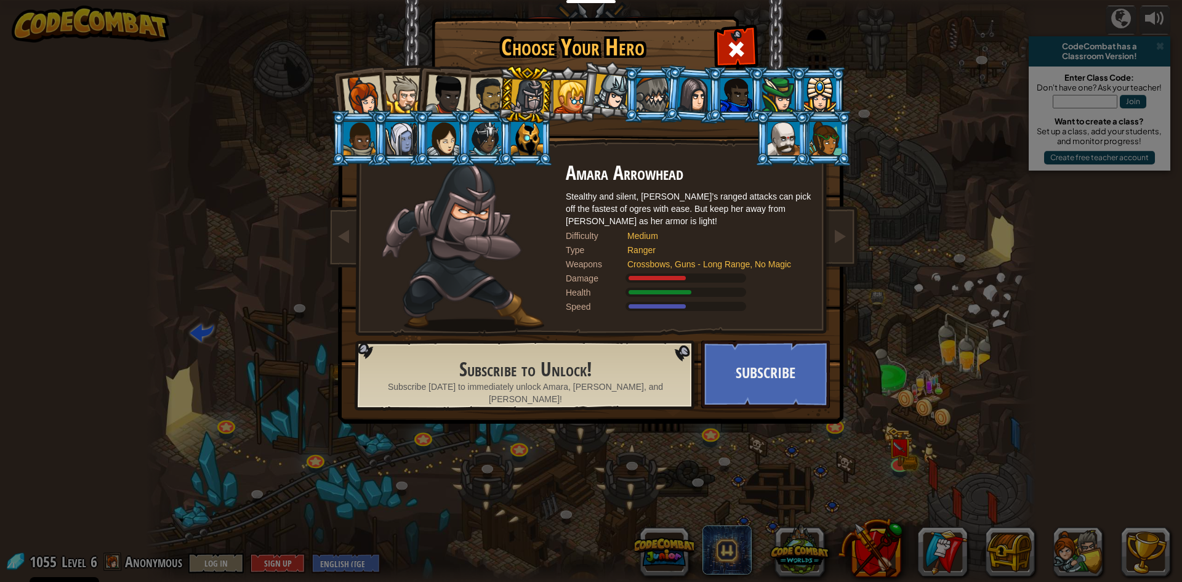
click at [564, 89] on div at bounding box center [569, 96] width 33 height 33
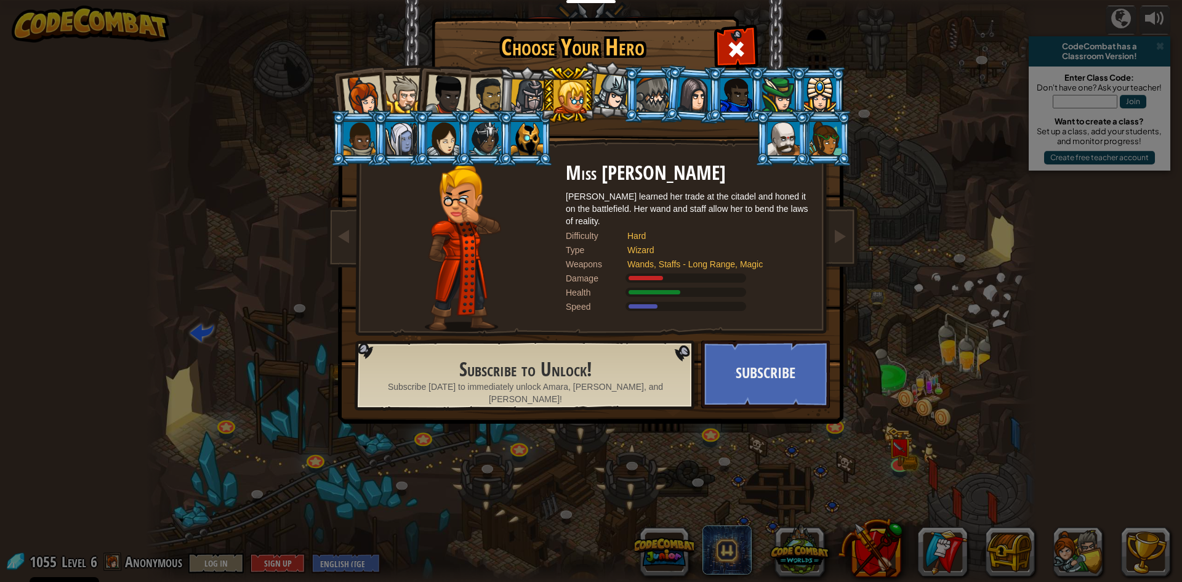
click at [534, 84] on div at bounding box center [527, 96] width 35 height 35
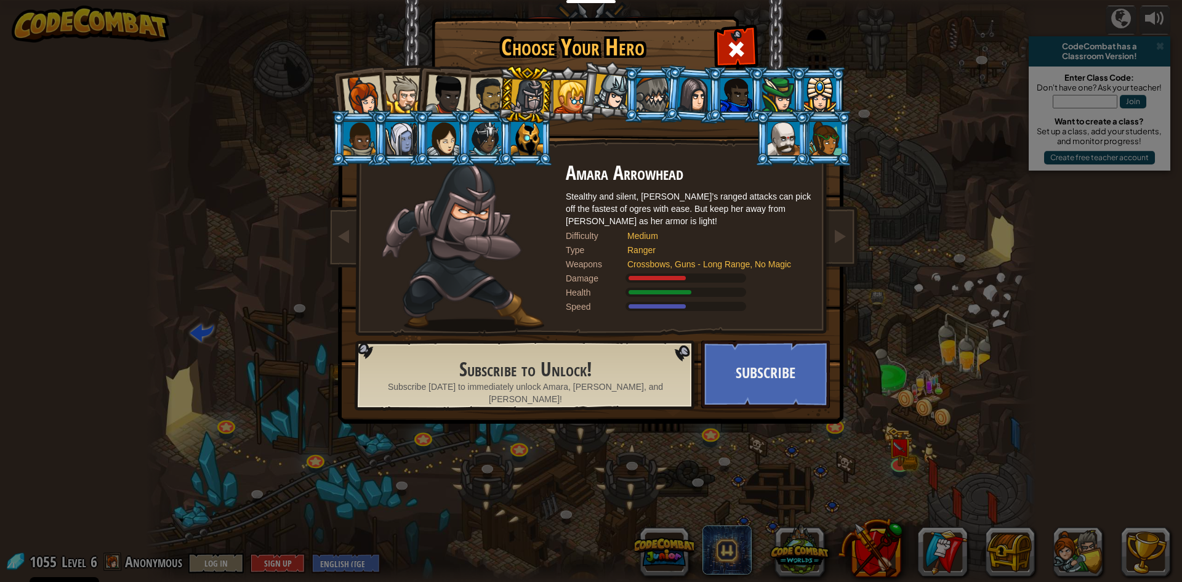
click at [500, 85] on li at bounding box center [526, 94] width 58 height 59
click at [491, 96] on div at bounding box center [488, 96] width 38 height 38
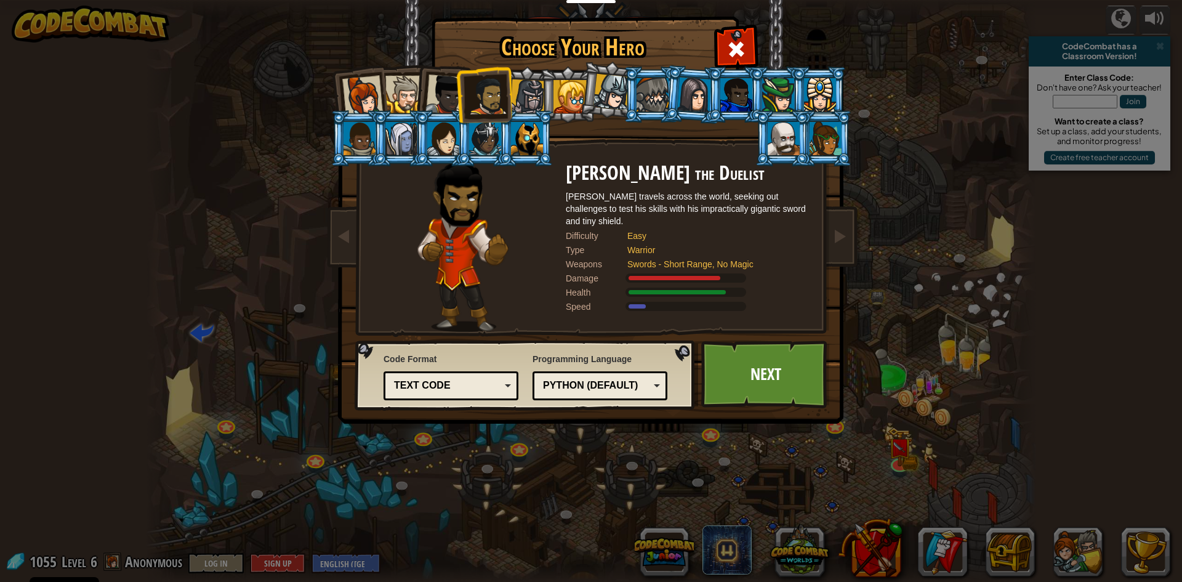
click at [455, 93] on div at bounding box center [445, 94] width 41 height 41
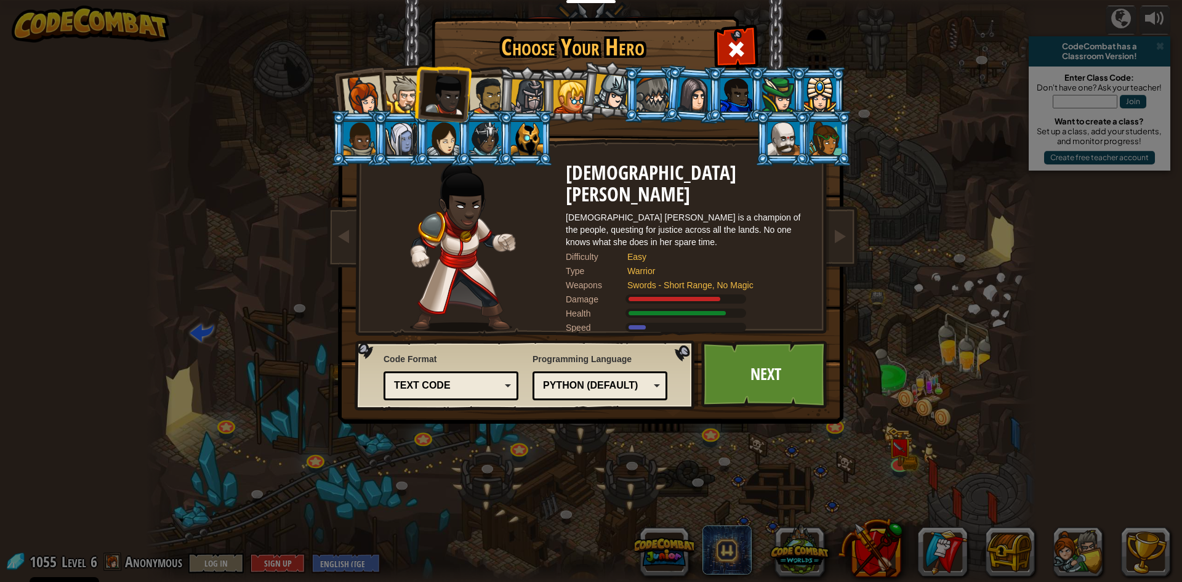
click at [617, 94] on div at bounding box center [611, 92] width 36 height 36
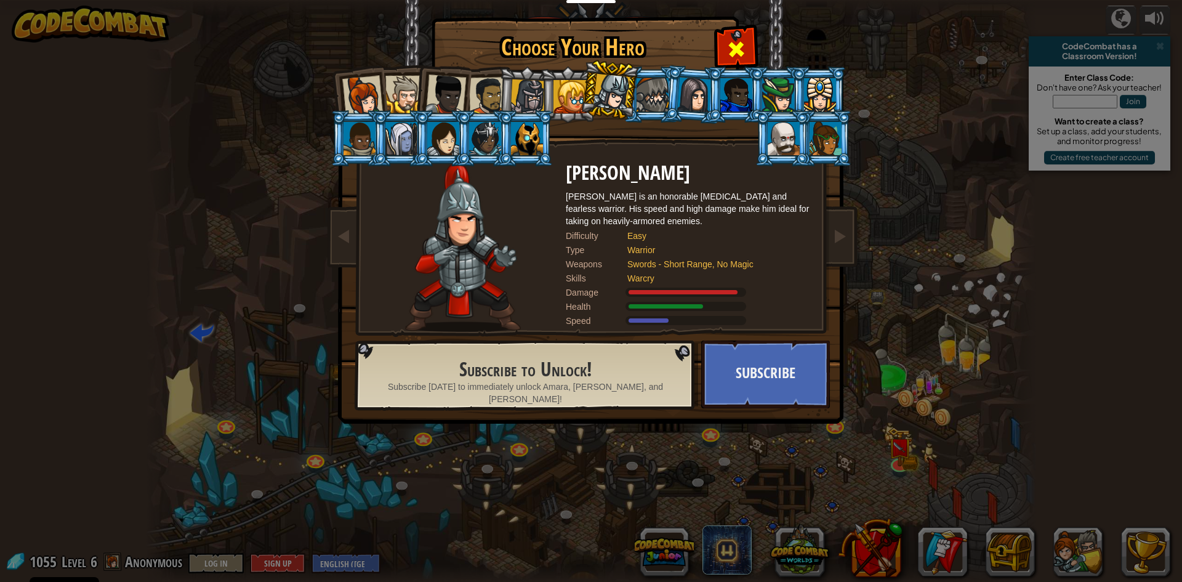
click at [726, 43] on div at bounding box center [735, 47] width 39 height 39
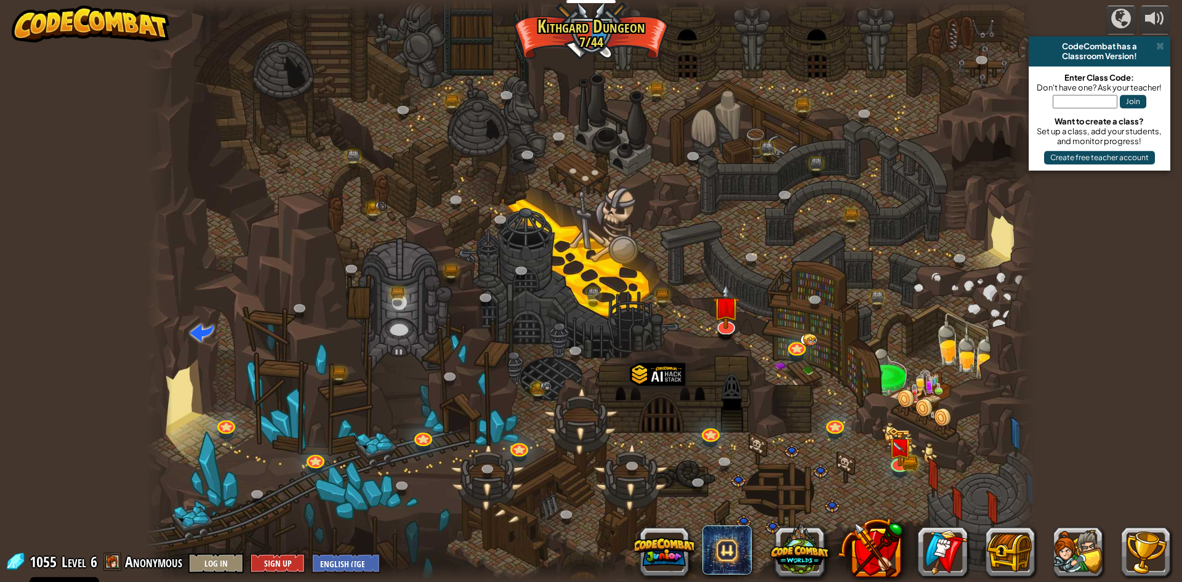
click at [899, 476] on div at bounding box center [899, 472] width 14 height 10
click at [900, 469] on link at bounding box center [898, 461] width 25 height 25
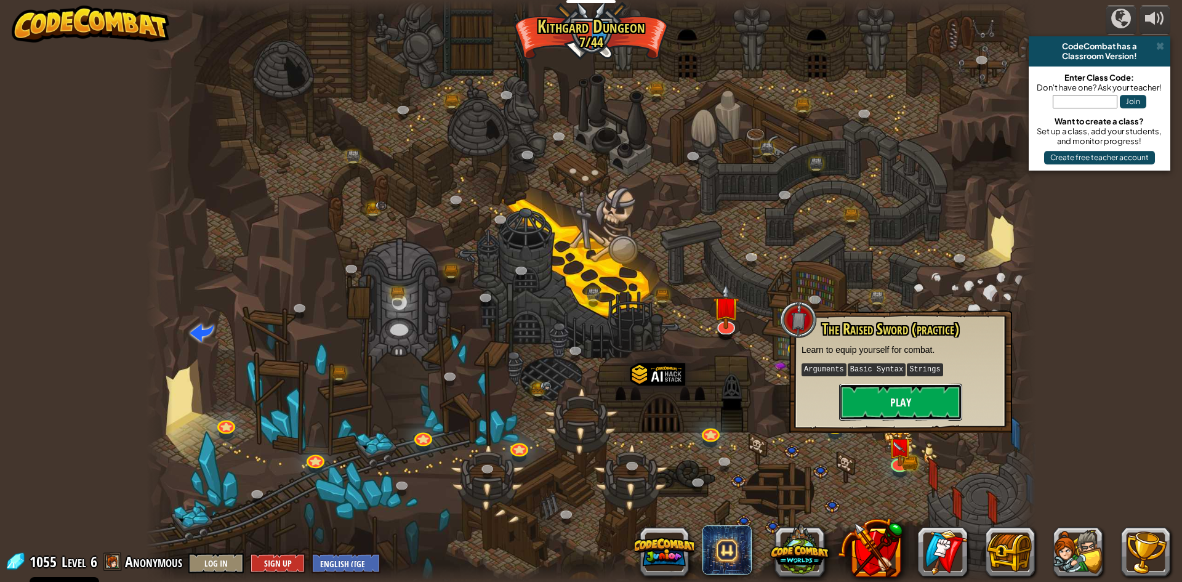
click at [902, 405] on button "Play" at bounding box center [900, 401] width 123 height 37
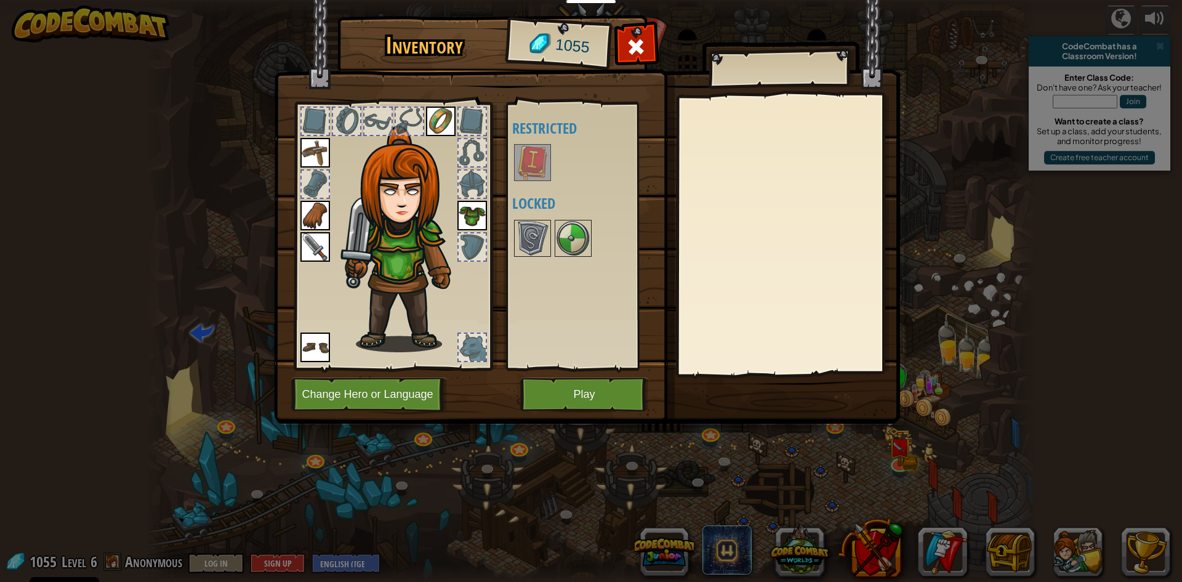
click at [538, 153] on img at bounding box center [532, 162] width 34 height 34
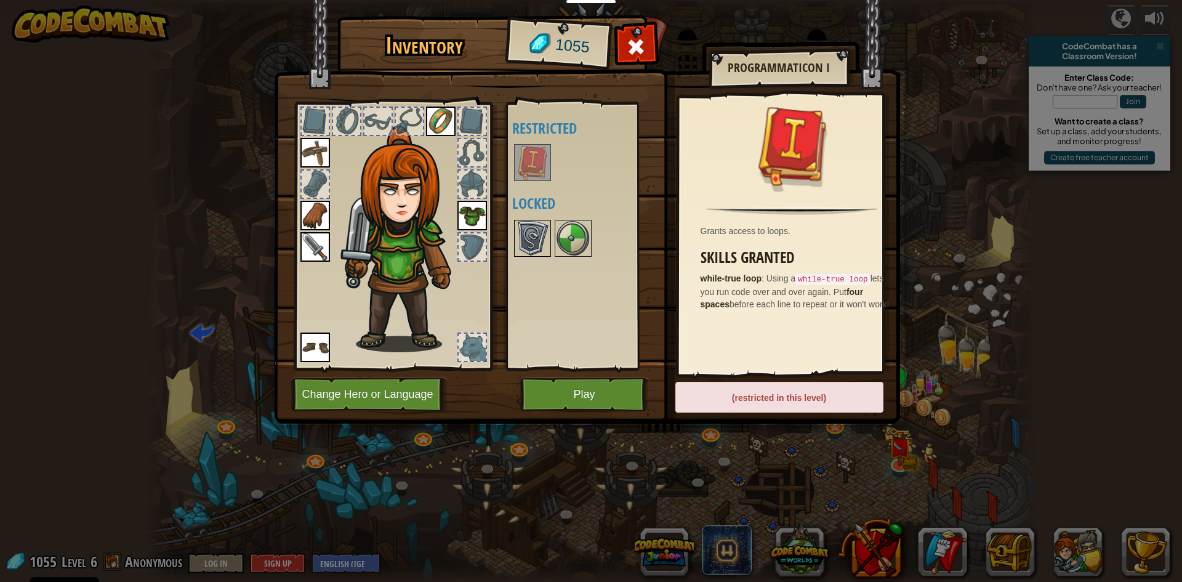
click at [532, 248] on img at bounding box center [532, 238] width 34 height 34
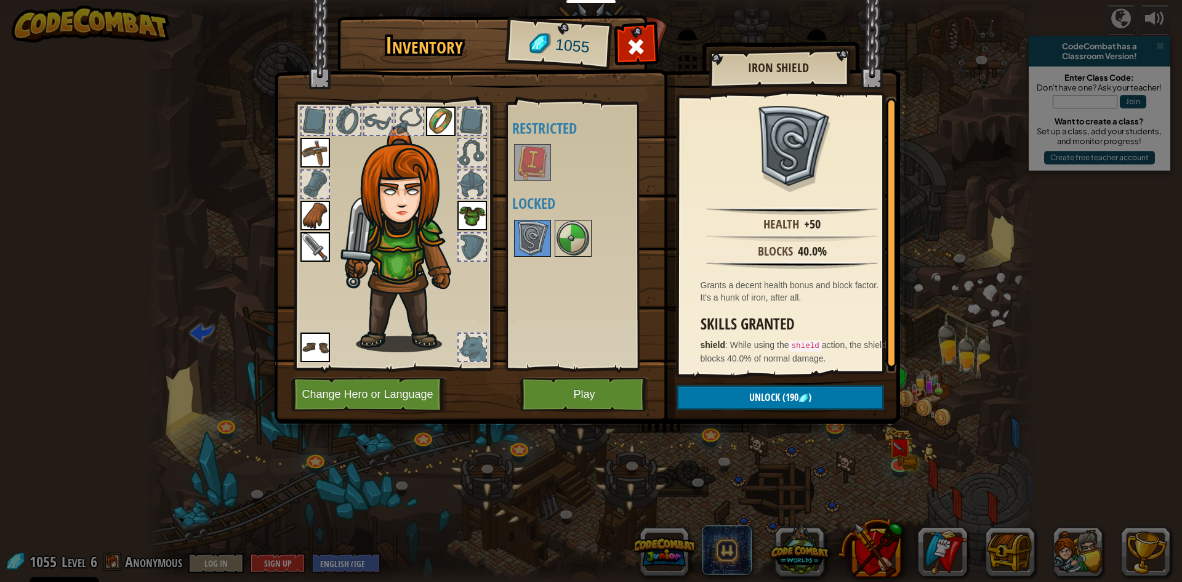
scroll to position [2, 0]
click at [579, 241] on img at bounding box center [573, 238] width 34 height 34
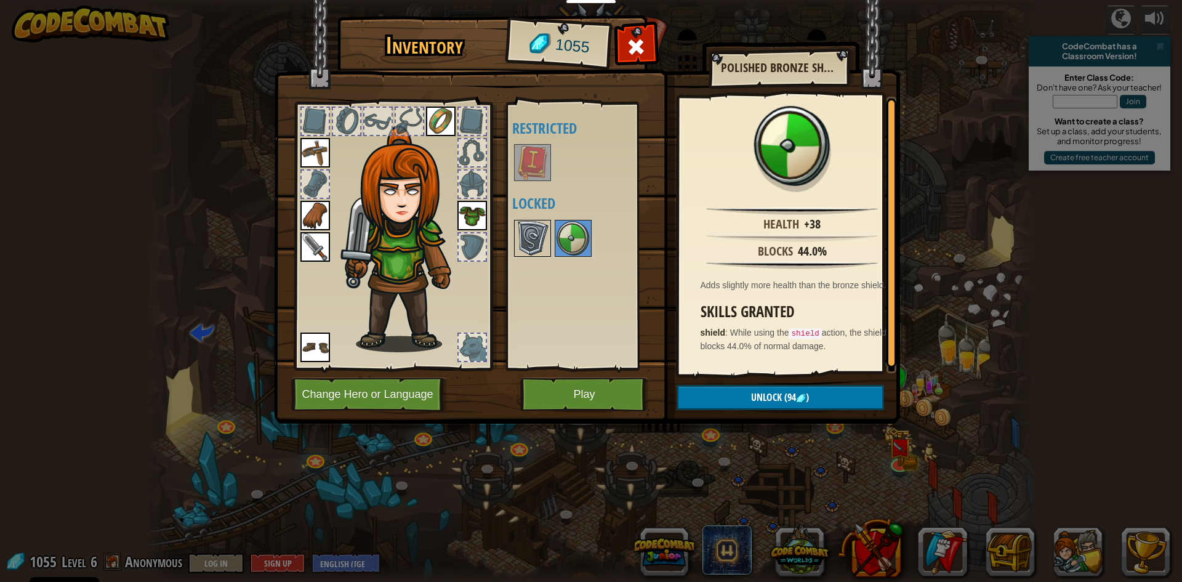
click at [529, 243] on img at bounding box center [532, 238] width 34 height 34
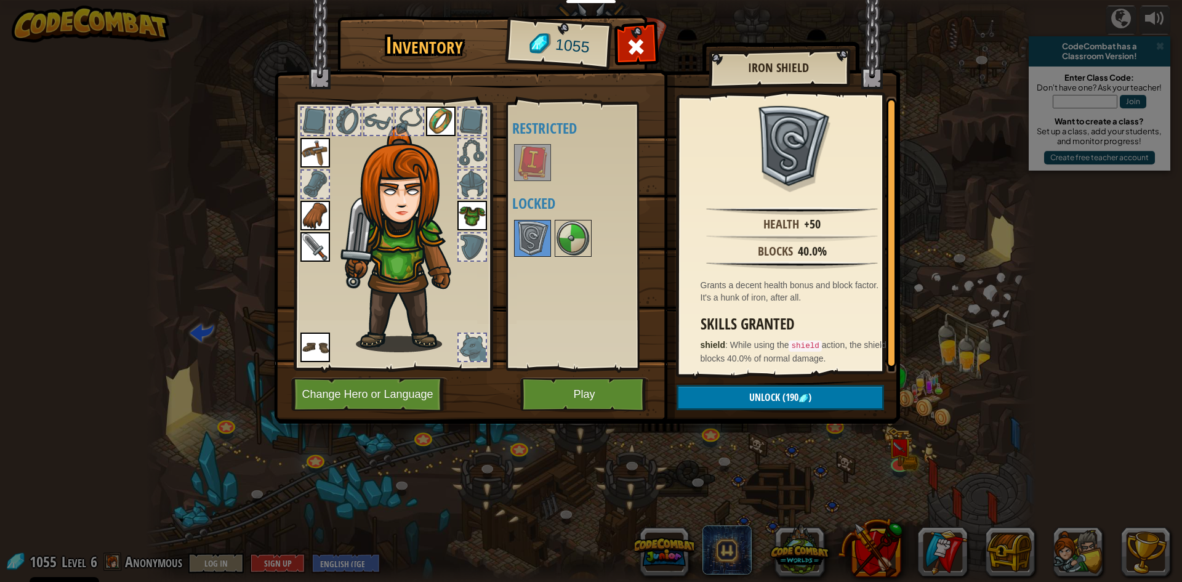
click at [552, 246] on div at bounding box center [589, 238] width 154 height 41
click at [526, 248] on img at bounding box center [532, 238] width 34 height 34
click at [562, 244] on img at bounding box center [573, 238] width 34 height 34
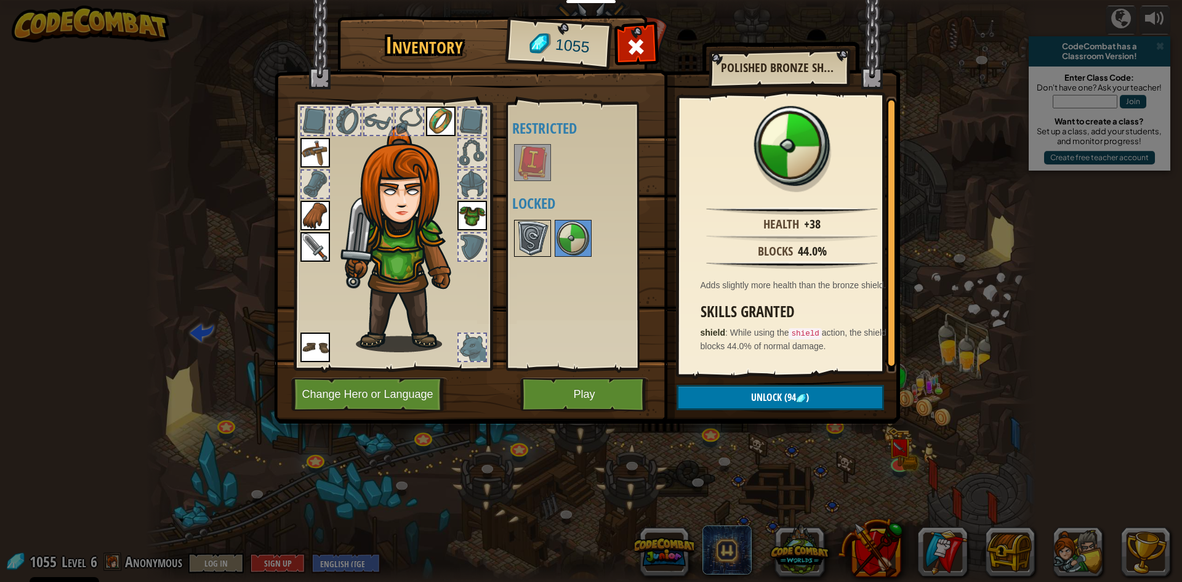
click at [532, 246] on img at bounding box center [532, 238] width 34 height 34
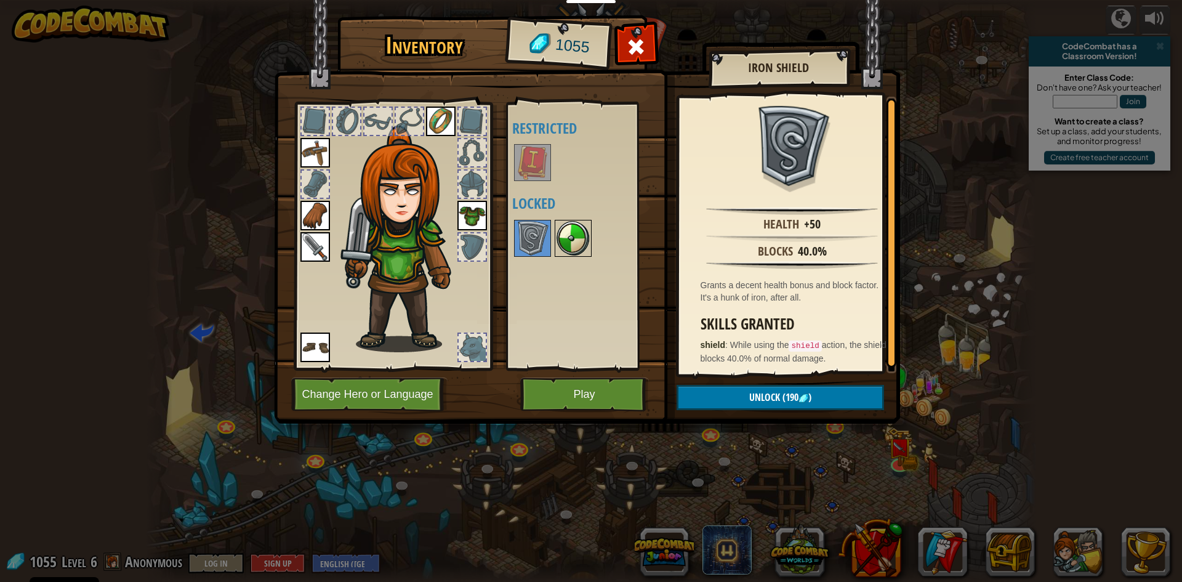
click at [562, 246] on img at bounding box center [573, 238] width 34 height 34
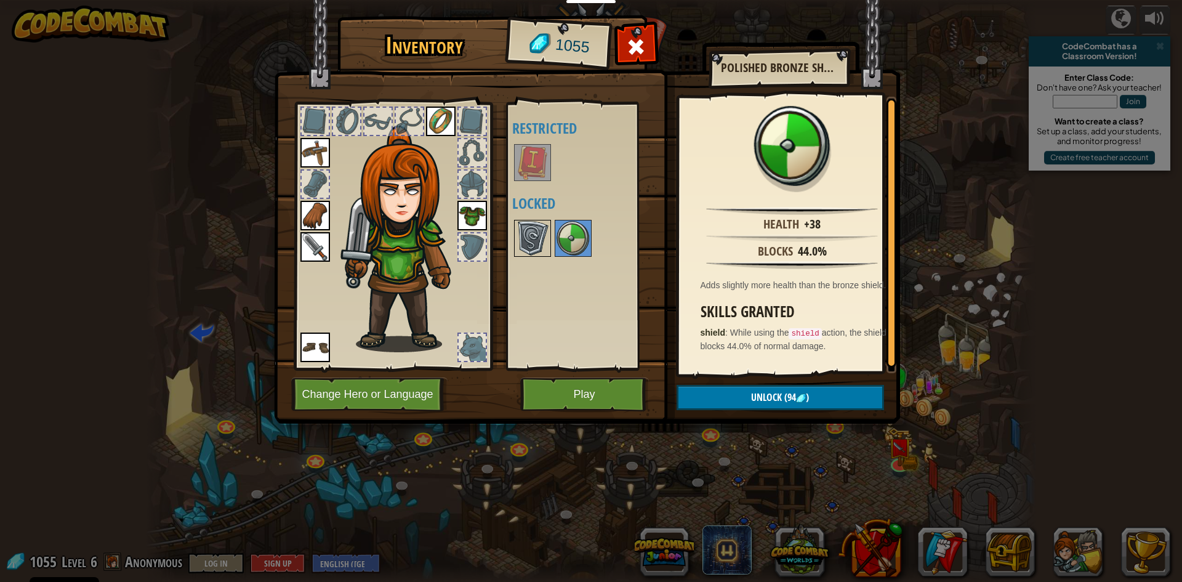
click at [532, 246] on img at bounding box center [532, 238] width 34 height 34
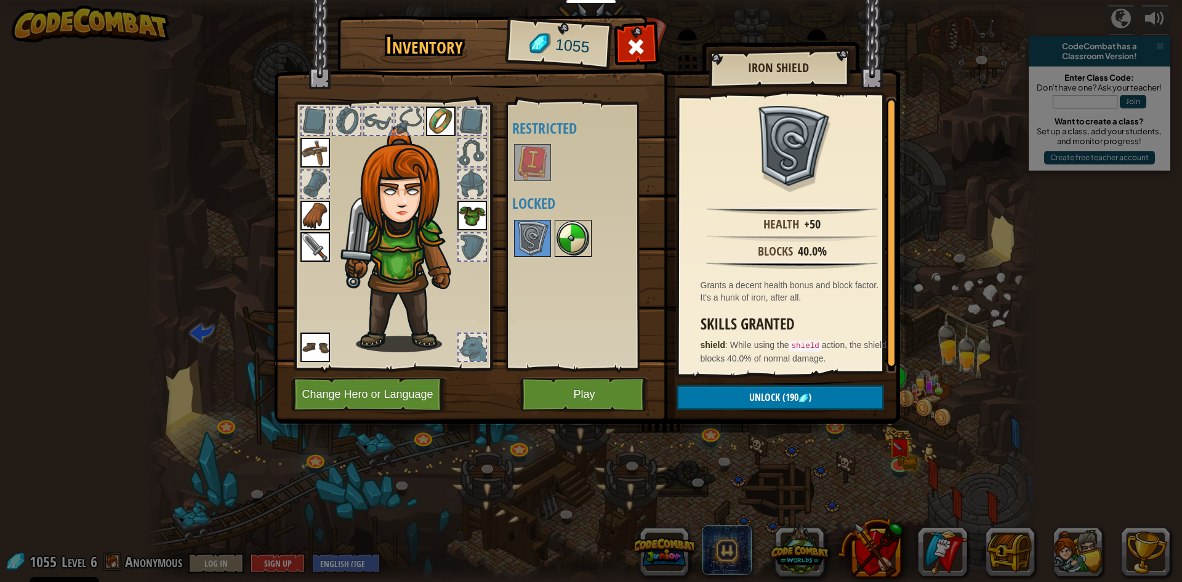
click at [562, 244] on img at bounding box center [573, 238] width 34 height 34
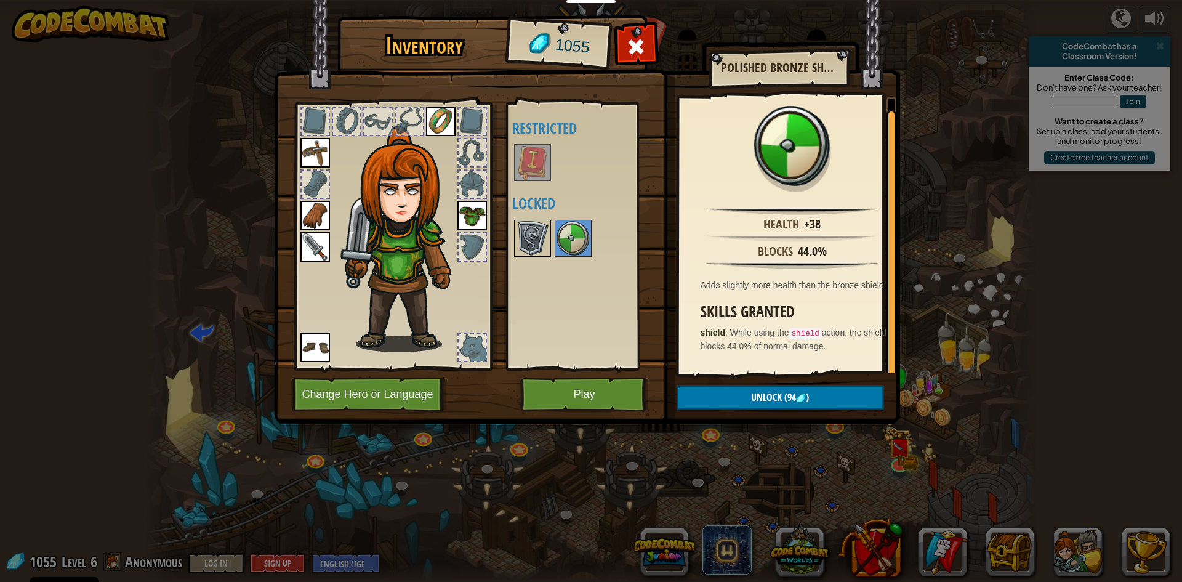
click at [519, 239] on img at bounding box center [532, 238] width 34 height 34
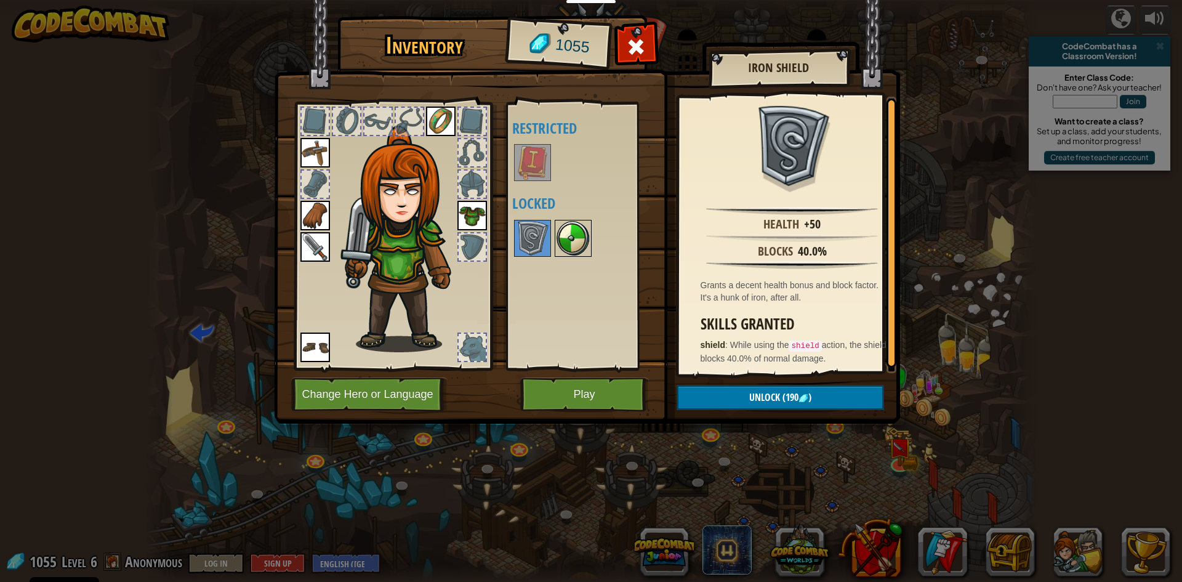
click at [556, 243] on img at bounding box center [573, 238] width 34 height 34
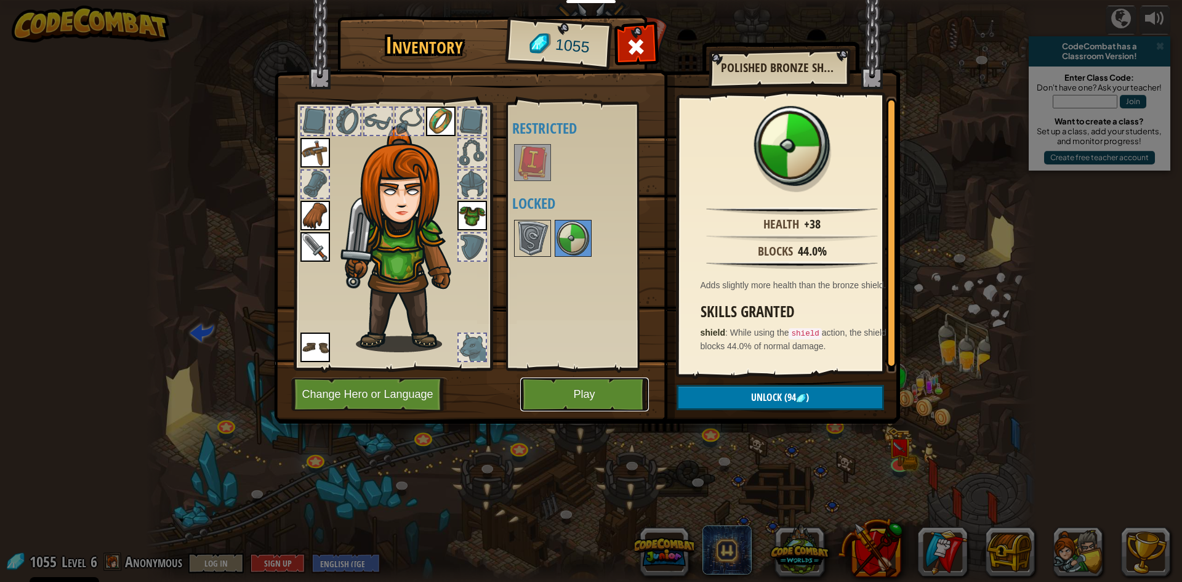
click at [591, 385] on button "Play" at bounding box center [584, 394] width 129 height 34
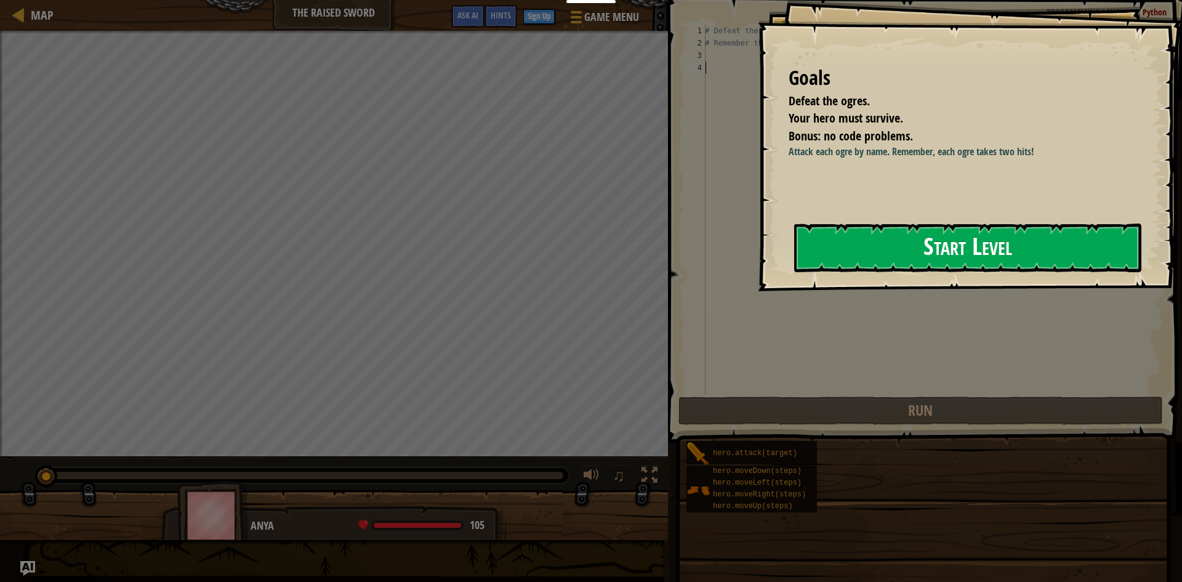
click at [916, 247] on button "Start Level" at bounding box center [967, 247] width 347 height 49
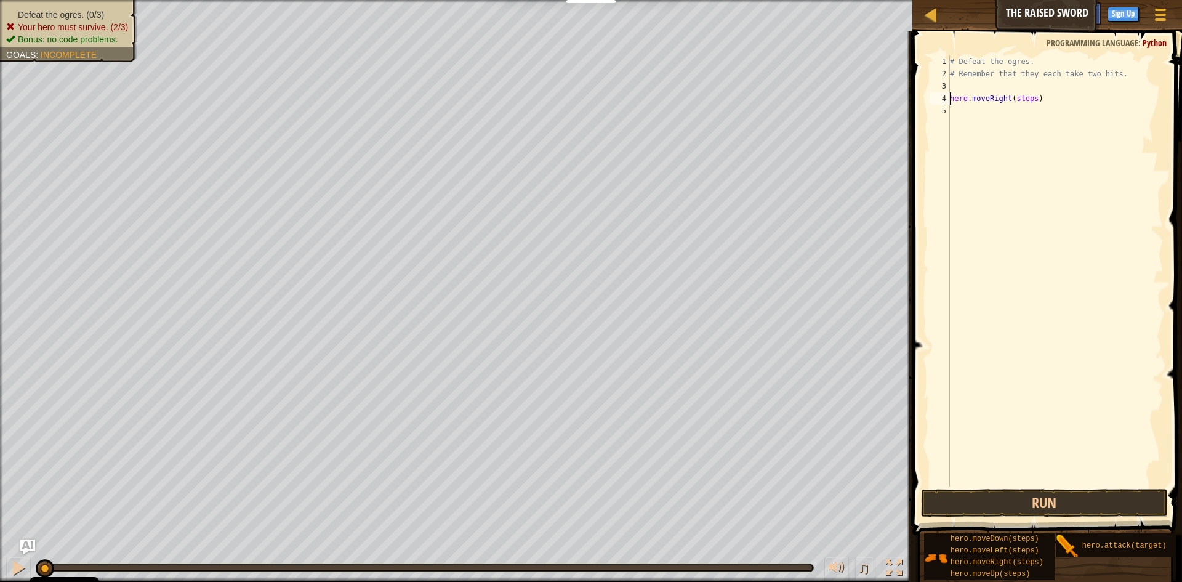
click at [1021, 98] on div "# Defeat the ogres. # Remember that they each take two hits. hero . moveRight (…" at bounding box center [1055, 282] width 216 height 455
click at [1009, 112] on div "# Defeat the ogres. # Remember that they each take two hits. hero . moveRight (…" at bounding box center [1058, 282] width 212 height 455
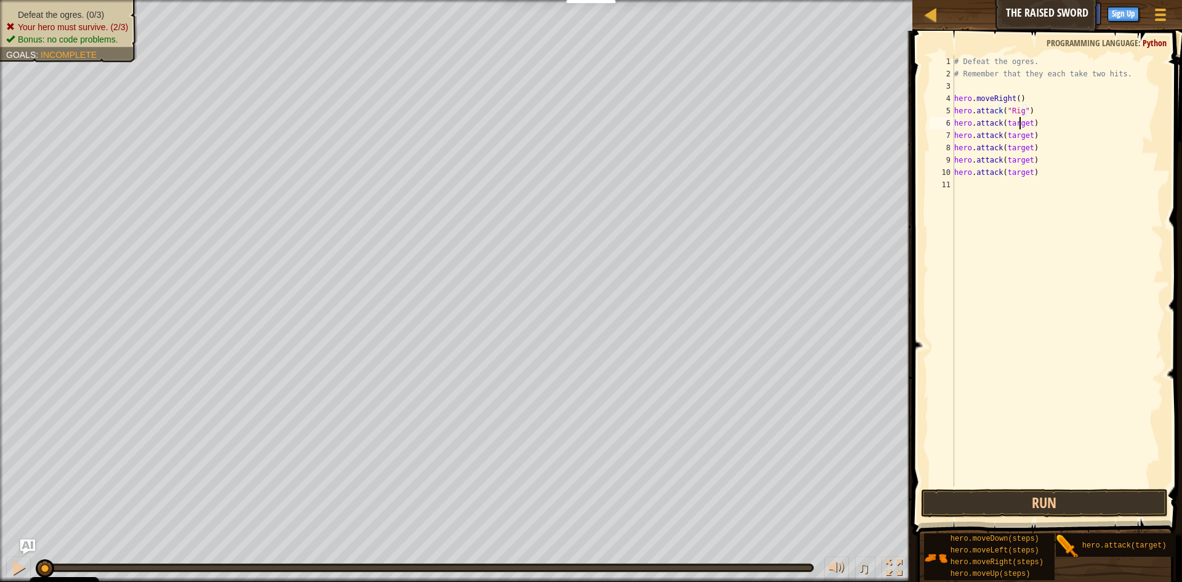
click at [1018, 121] on div "# Defeat the ogres. # Remember that they each take two hits. hero . moveRight (…" at bounding box center [1058, 282] width 212 height 455
click at [1022, 137] on div "# Defeat the ogres. # Remember that they each take two hits. hero . moveRight (…" at bounding box center [1058, 282] width 212 height 455
click at [1020, 146] on div "# Defeat the ogres. # Remember that they each take two hits. hero . moveRight (…" at bounding box center [1058, 282] width 212 height 455
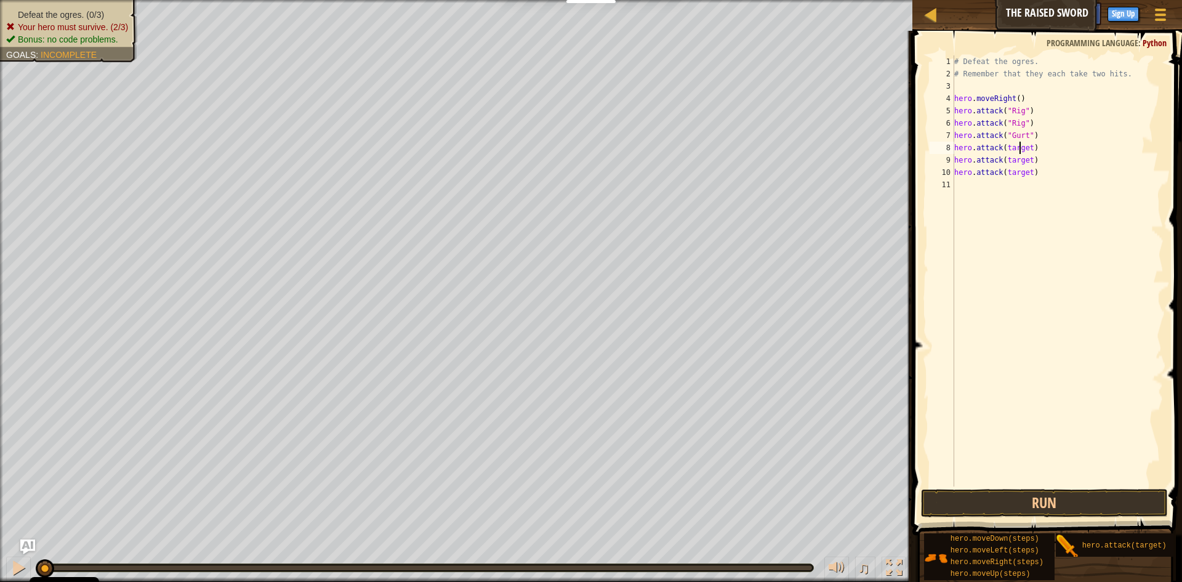
click at [1020, 146] on div "# Defeat the ogres. # Remember that they each take two hits. hero . moveRight (…" at bounding box center [1058, 282] width 212 height 455
click at [1029, 151] on div "# Defeat the ogres. # Remember that they each take two hits. hero . moveRight (…" at bounding box center [1058, 282] width 212 height 455
click at [1014, 160] on div "# Defeat the ogres. # Remember that they each take two hits. hero . moveRight (…" at bounding box center [1058, 282] width 212 height 455
click at [1014, 161] on div "# Defeat the ogres. # Remember that they each take two hits. hero . moveRight (…" at bounding box center [1058, 282] width 212 height 455
click at [1014, 170] on div "# Defeat the ogres. # Remember that they each take two hits. hero . moveRight (…" at bounding box center [1058, 282] width 212 height 455
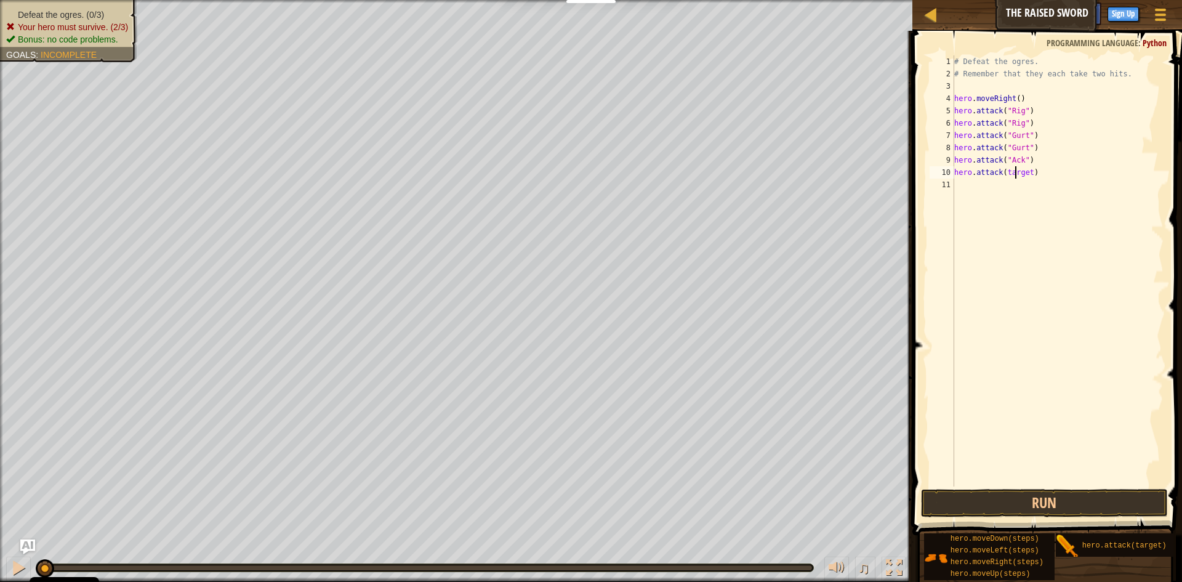
click at [1014, 170] on div "# Defeat the ogres. # Remember that they each take two hits. hero . moveRight (…" at bounding box center [1058, 282] width 212 height 455
type textarea "hero.attack("Ack")"
click at [975, 190] on div "# Defeat the ogres. # Remember that they each take two hits. hero . moveRight (…" at bounding box center [1058, 282] width 212 height 455
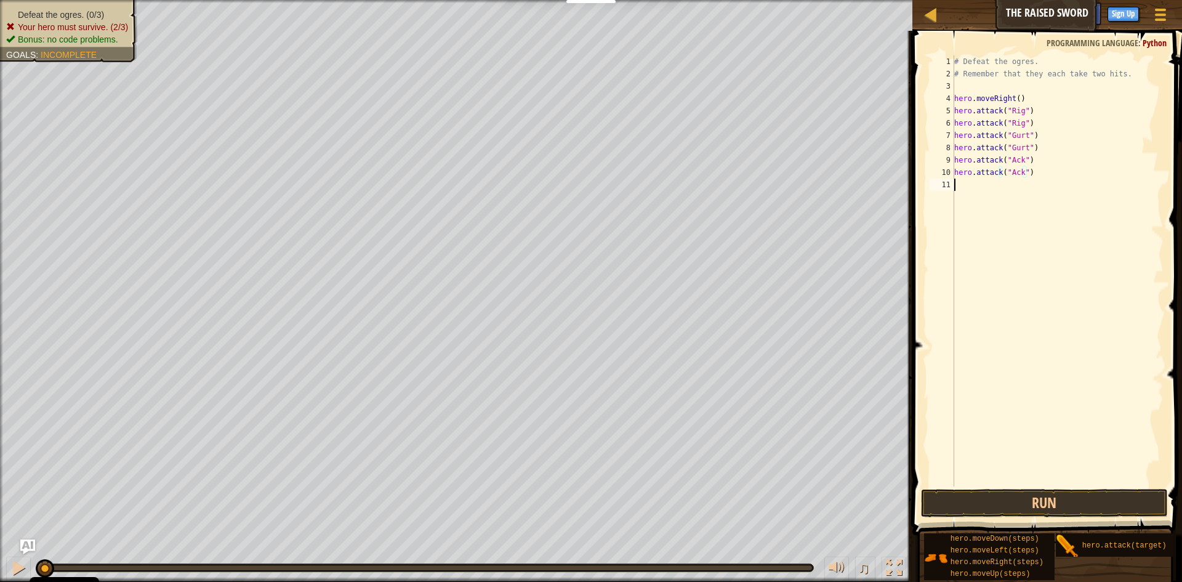
scroll to position [6, 0]
type textarea "hero.attack("Ack")"
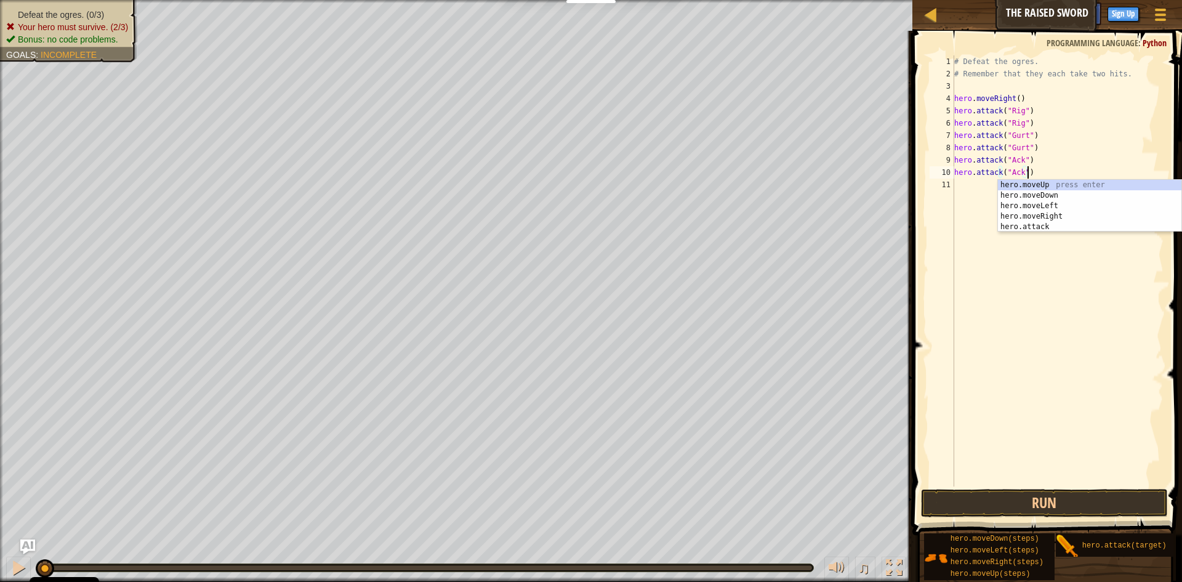
click at [982, 234] on div "# Defeat the ogres. # Remember that they each take two hits. hero . moveRight (…" at bounding box center [1058, 282] width 212 height 455
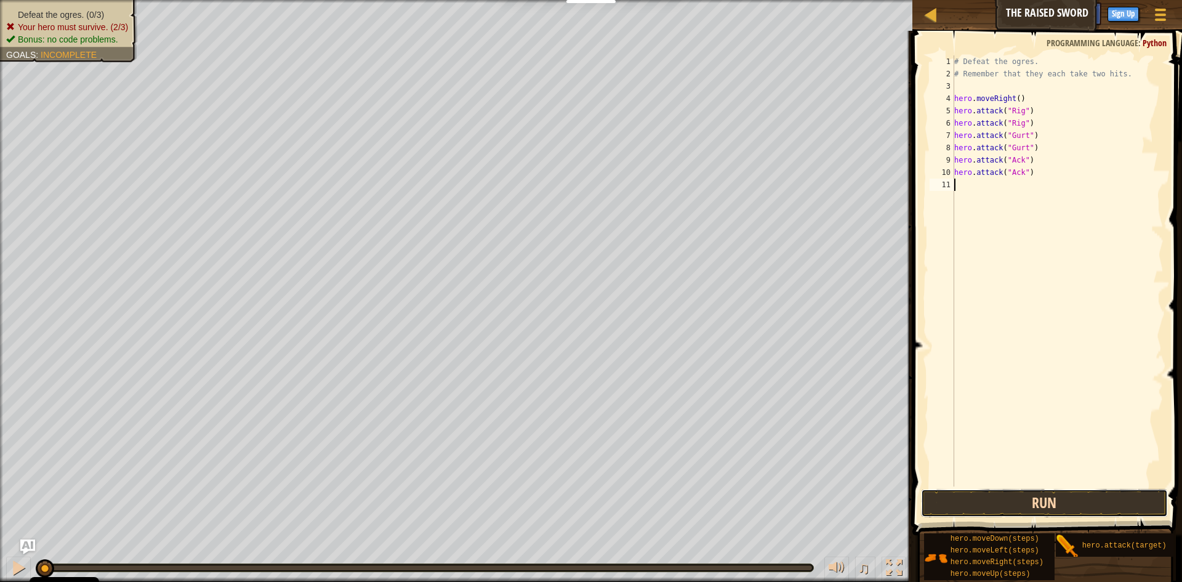
click at [1060, 500] on button "Run" at bounding box center [1044, 503] width 247 height 28
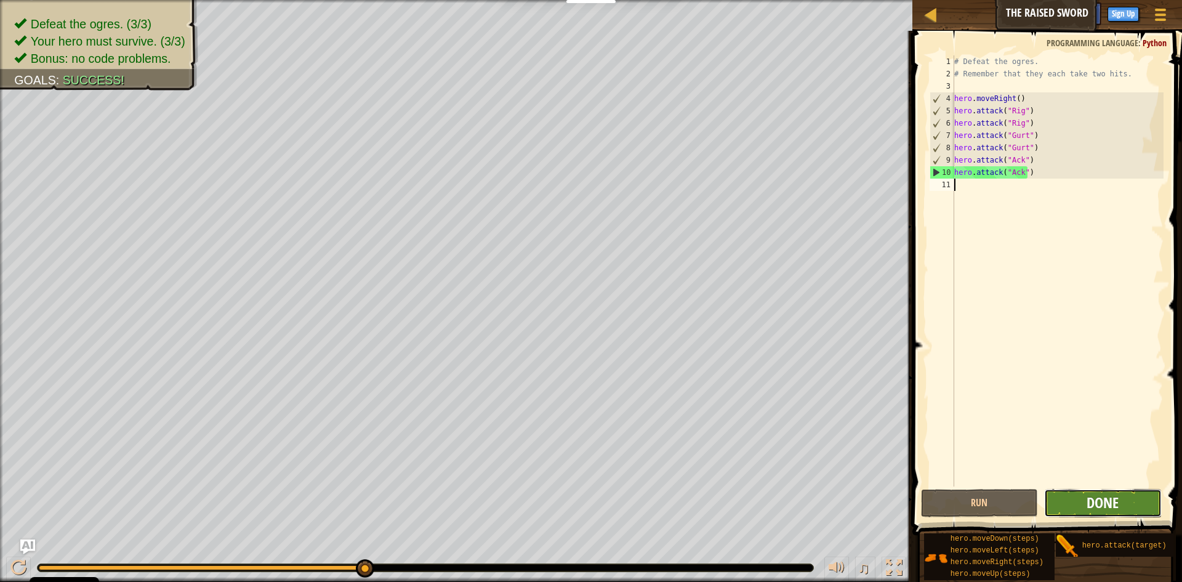
click at [1107, 500] on span "Done" at bounding box center [1102, 502] width 32 height 20
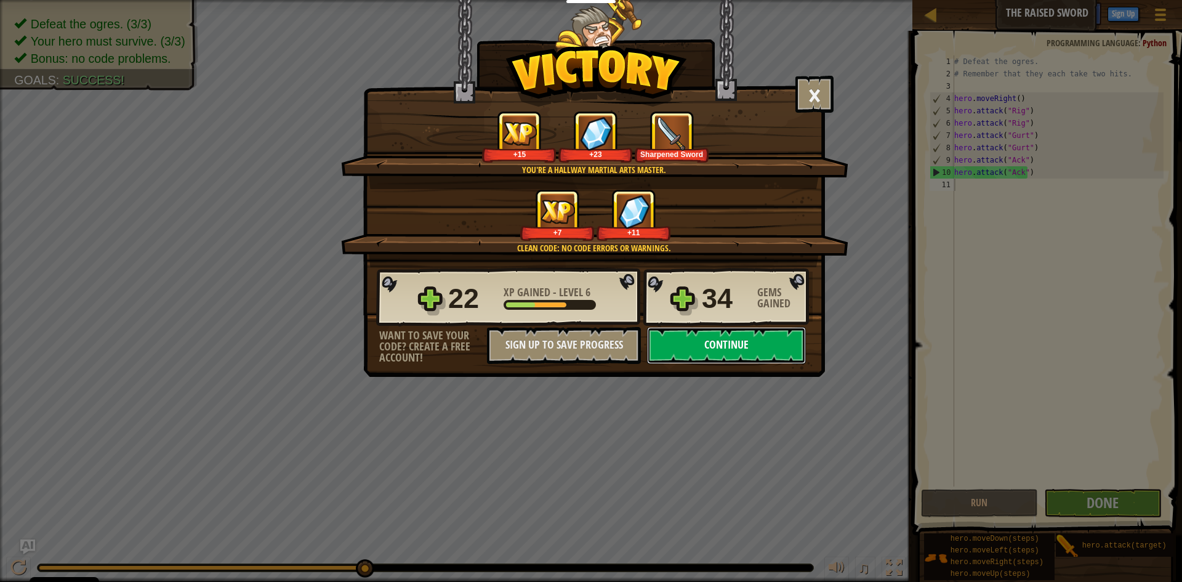
click at [723, 337] on button "Continue" at bounding box center [726, 345] width 159 height 37
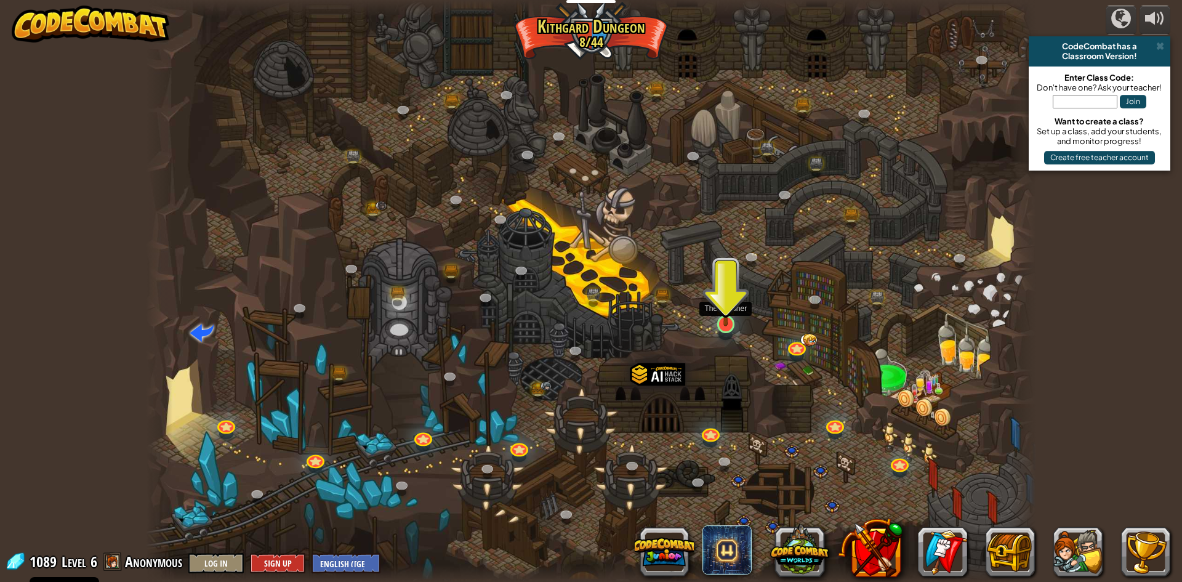
click at [731, 319] on img at bounding box center [726, 298] width 24 height 55
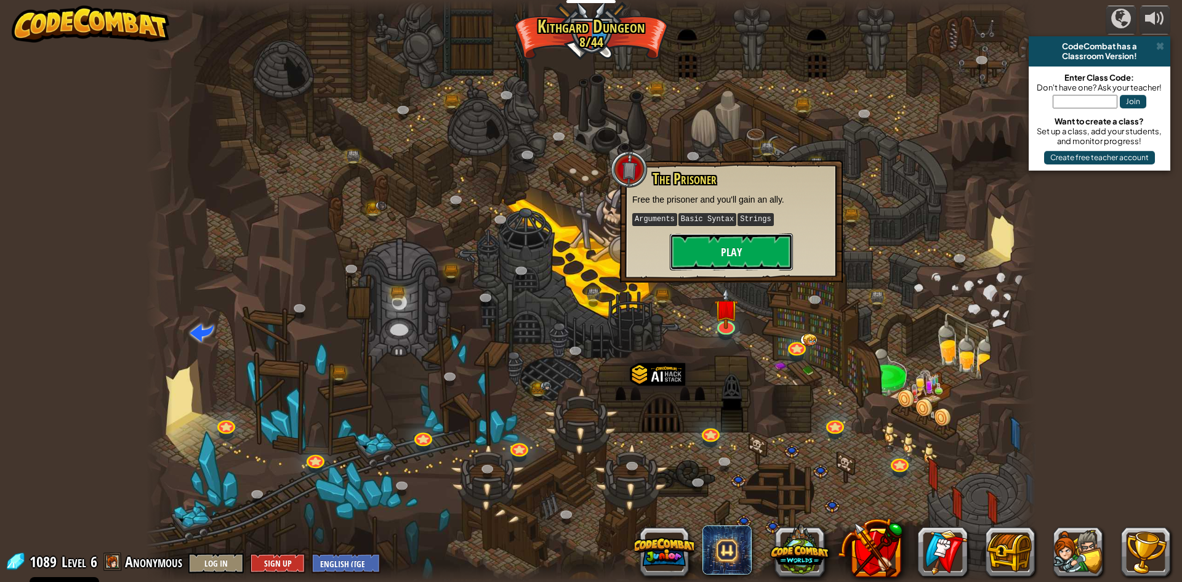
click at [748, 254] on button "Play" at bounding box center [731, 251] width 123 height 37
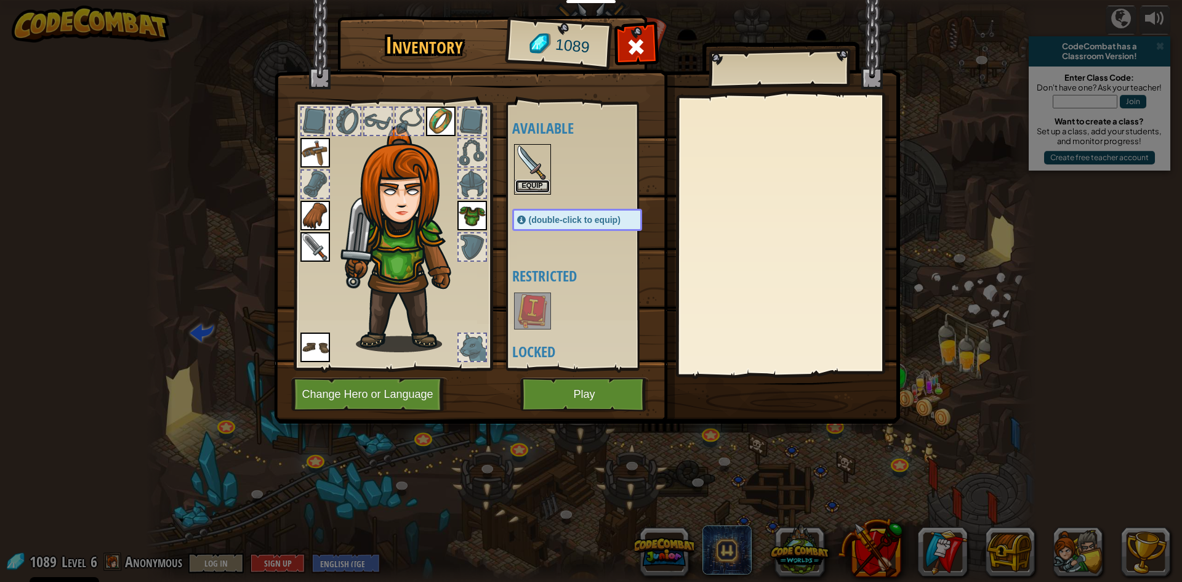
click at [534, 183] on button "Equip" at bounding box center [532, 186] width 34 height 13
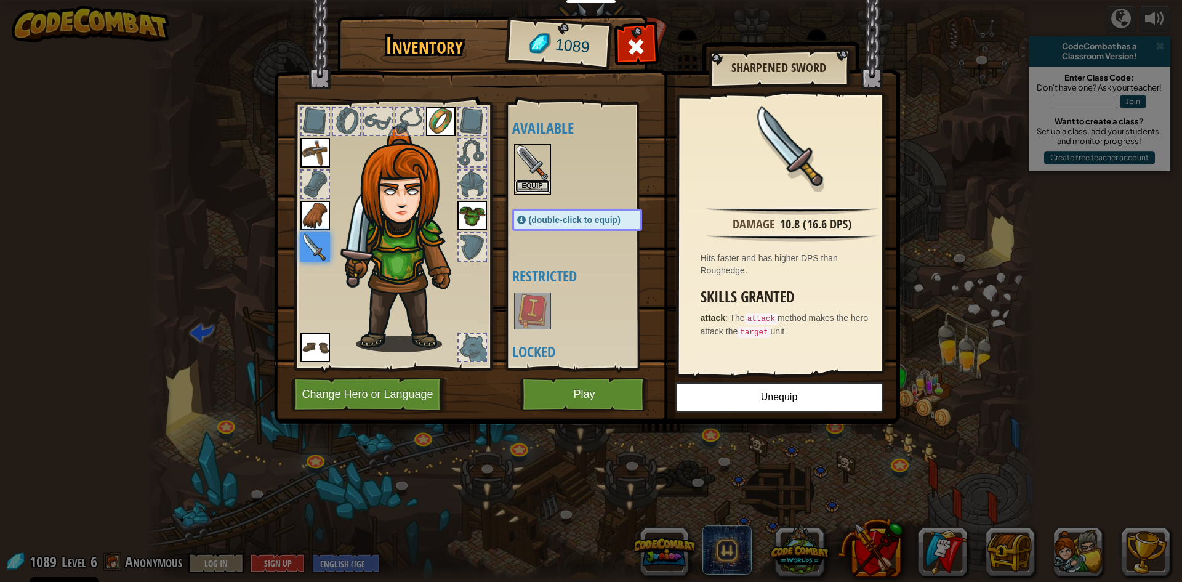
click at [534, 180] on button "Equip" at bounding box center [532, 186] width 34 height 13
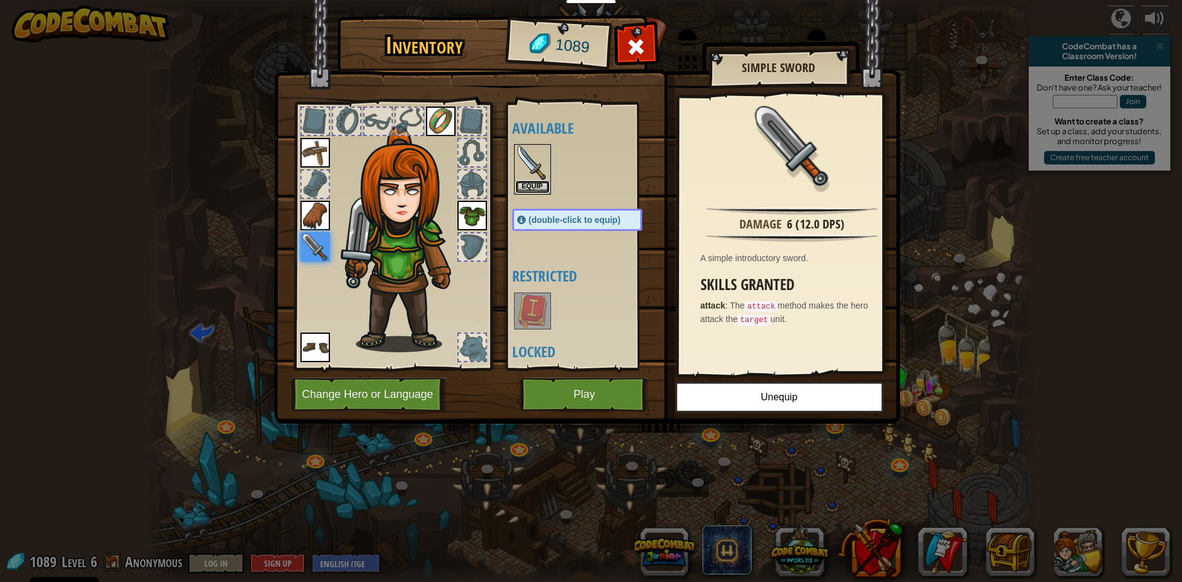
click at [534, 180] on button "Equip" at bounding box center [532, 186] width 34 height 13
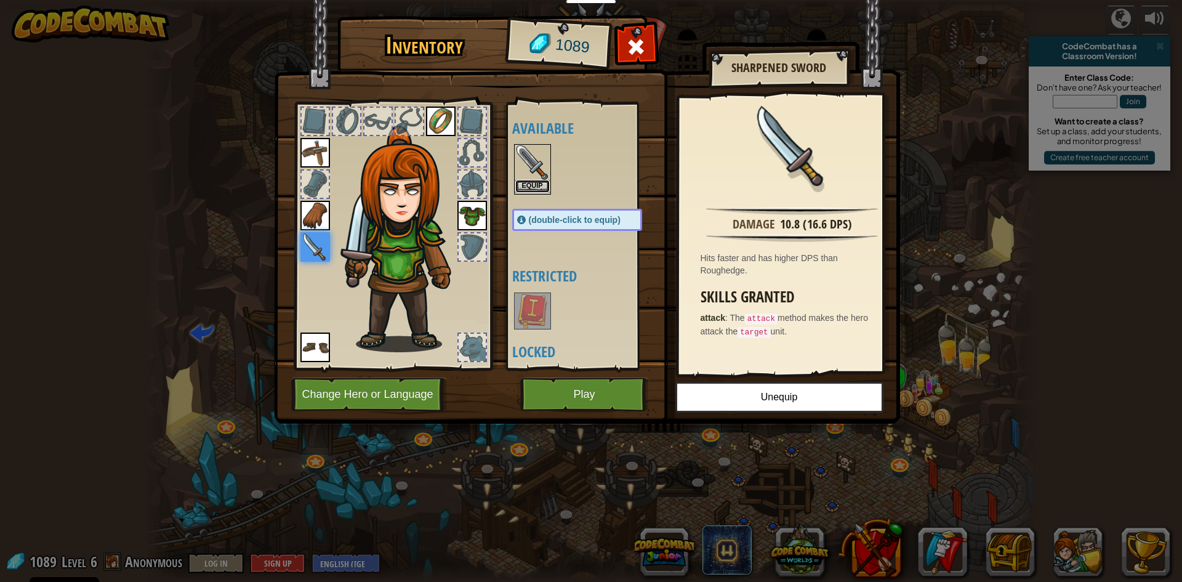
click at [534, 180] on button "Equip" at bounding box center [532, 186] width 34 height 13
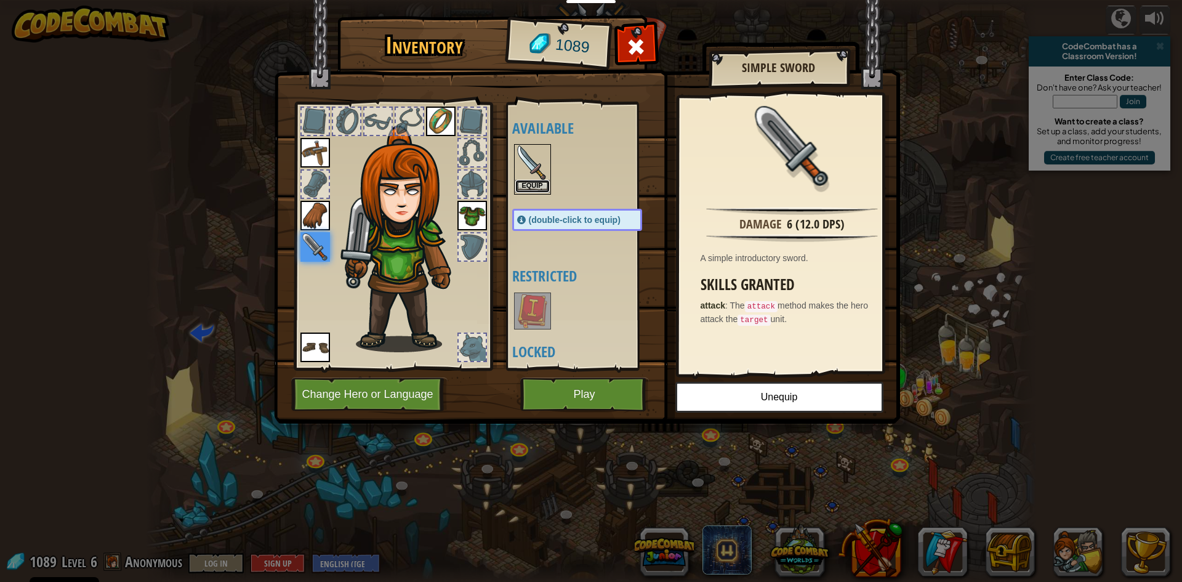
click at [534, 180] on button "Equip" at bounding box center [532, 186] width 34 height 13
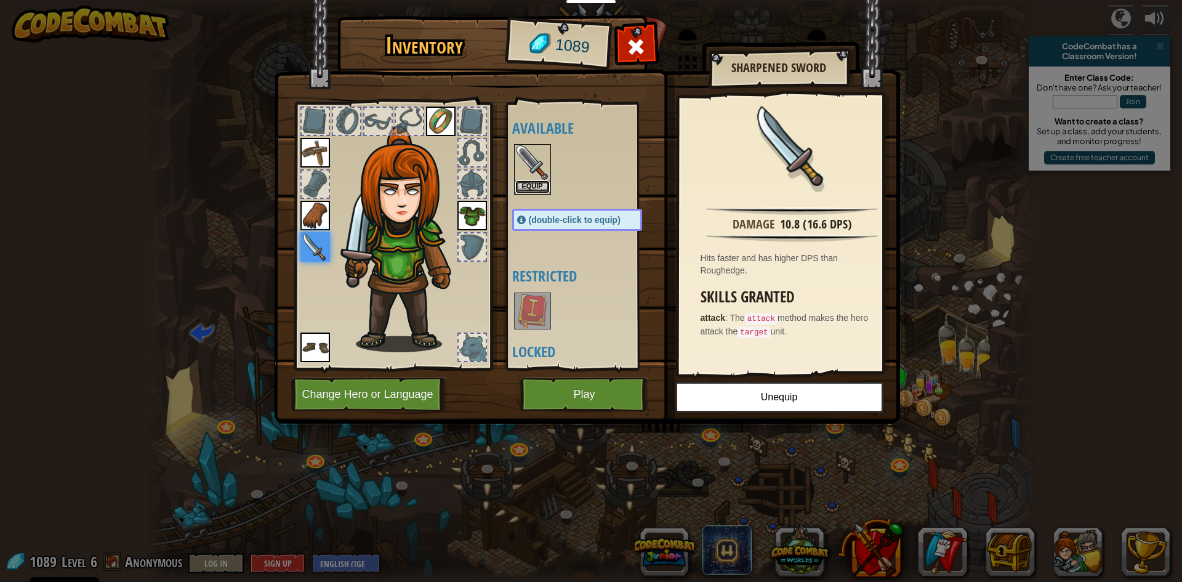
click at [534, 180] on button "Equip" at bounding box center [532, 186] width 34 height 13
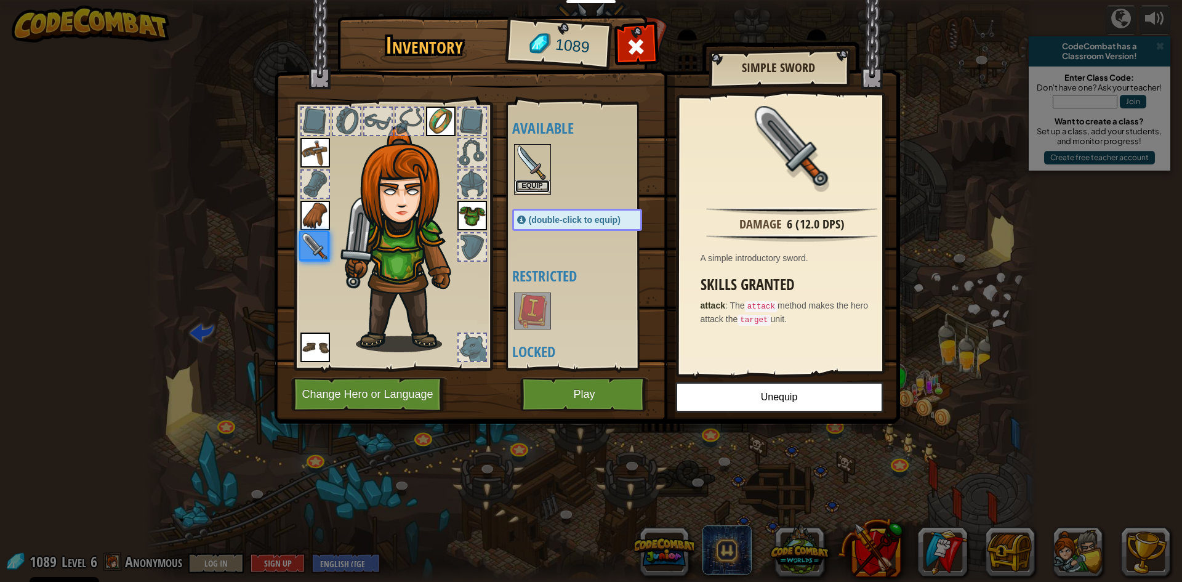
click at [534, 180] on button "Equip" at bounding box center [532, 186] width 34 height 13
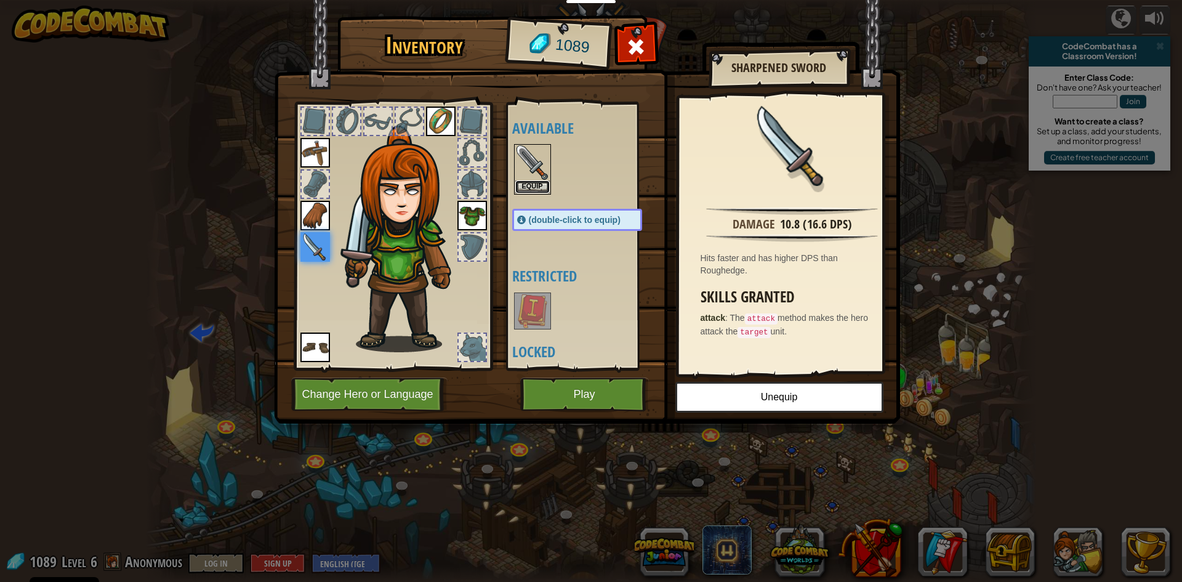
click at [534, 180] on button "Equip" at bounding box center [532, 186] width 34 height 13
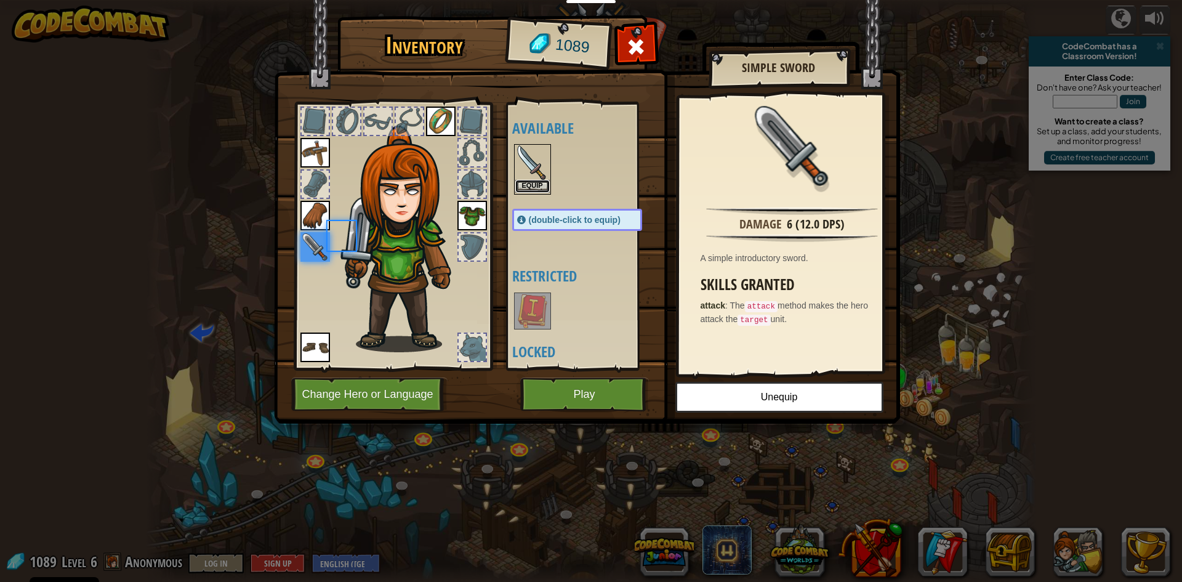
click at [534, 180] on button "Equip" at bounding box center [532, 186] width 34 height 13
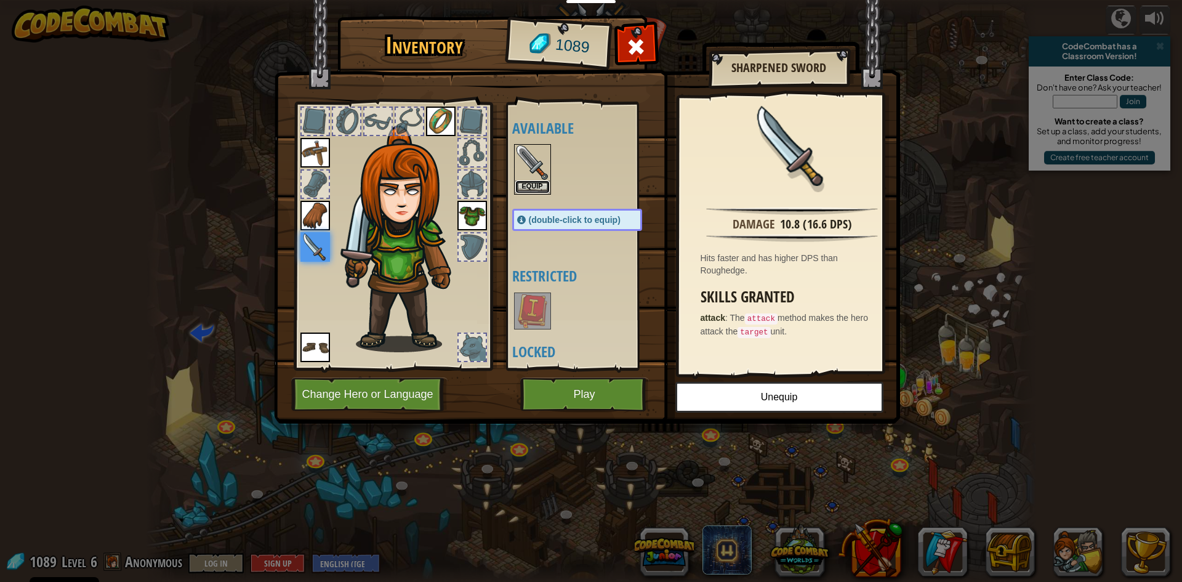
click at [534, 180] on button "Equip" at bounding box center [532, 186] width 34 height 13
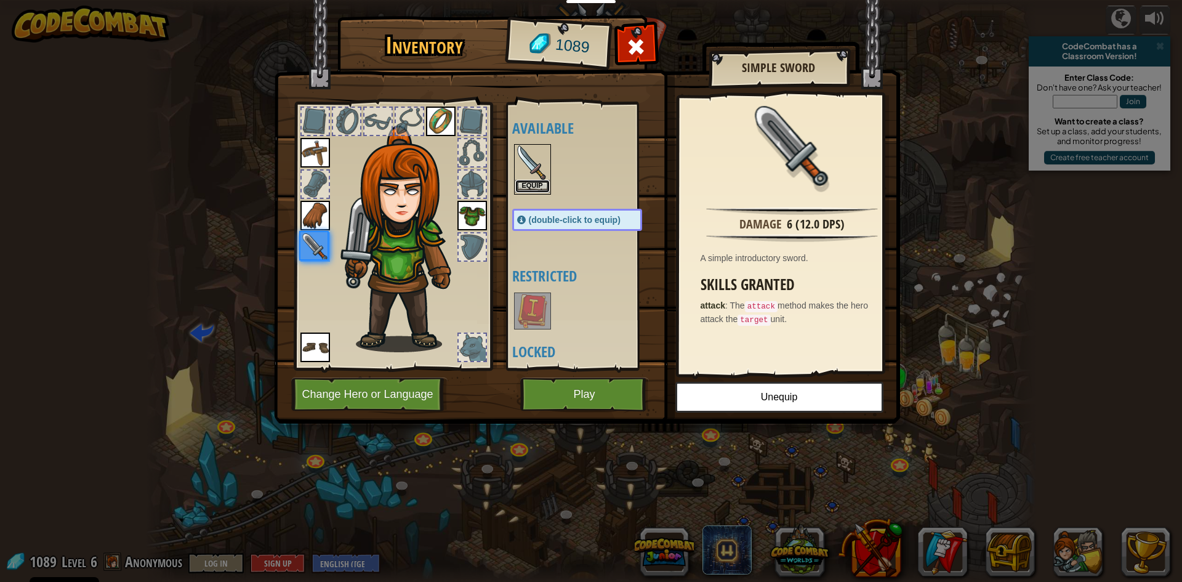
click at [534, 180] on button "Equip" at bounding box center [532, 186] width 34 height 13
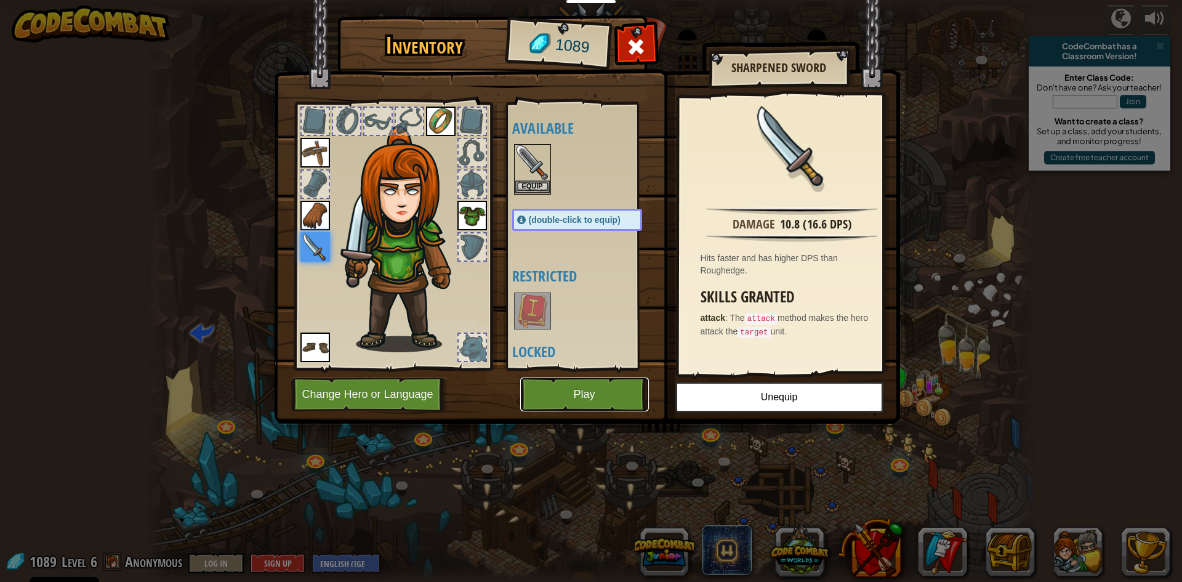
click at [614, 407] on button "Play" at bounding box center [584, 394] width 129 height 34
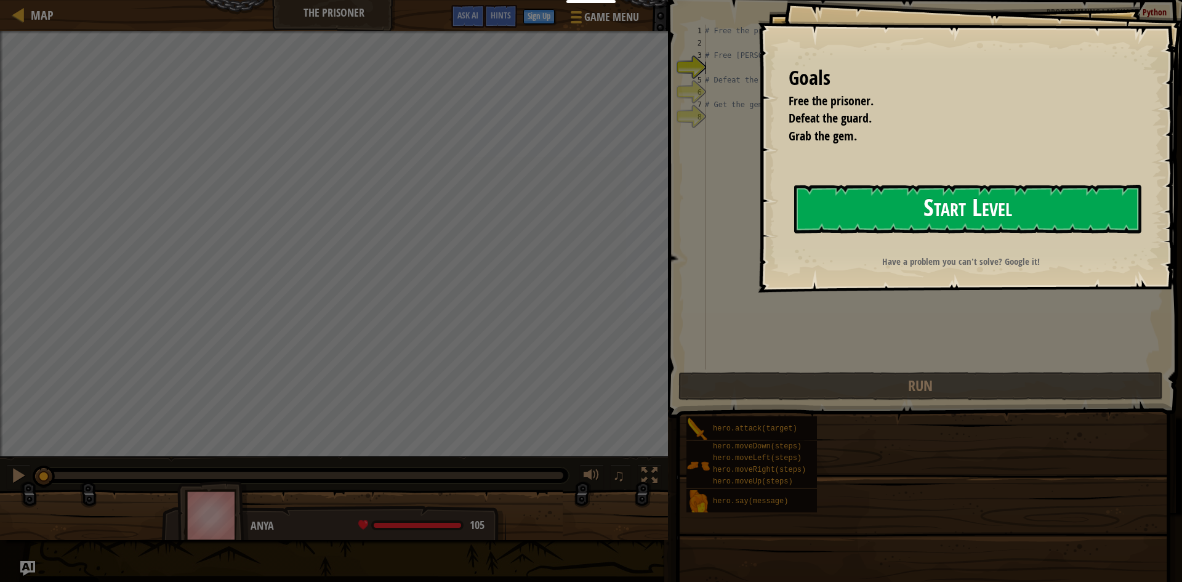
click at [887, 206] on button "Start Level" at bounding box center [967, 209] width 347 height 49
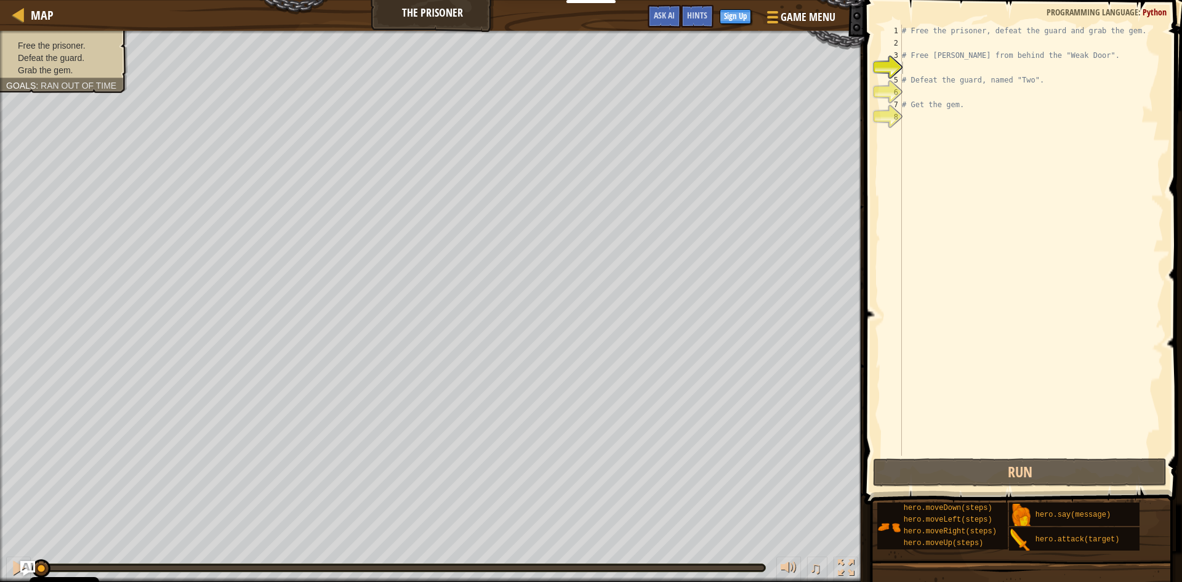
click at [947, 89] on div "# Free the prisoner, defeat the guard and grab the gem. # Free [PERSON_NAME] fr…" at bounding box center [1031, 252] width 264 height 455
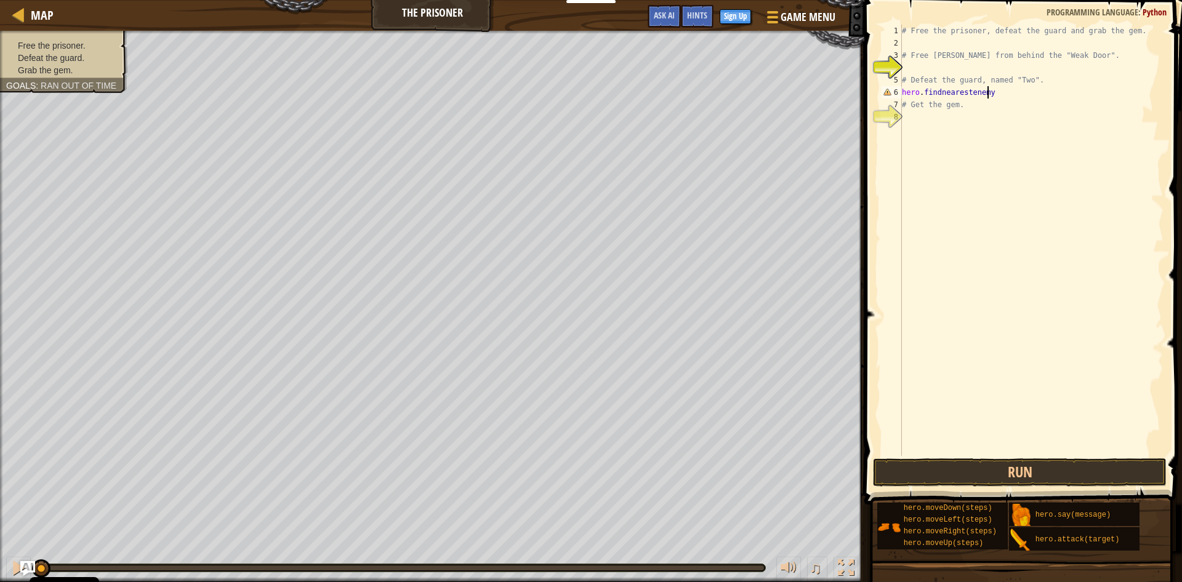
scroll to position [6, 7]
click at [900, 90] on div "6" at bounding box center [891, 92] width 20 height 12
click at [903, 90] on div "# Free the prisoner, defeat the guard and grab the gem. # Free [PERSON_NAME] fr…" at bounding box center [1031, 252] width 264 height 455
click at [1037, 91] on div "# Free the prisoner, defeat the guard and grab the gem. # Free [PERSON_NAME] fr…" at bounding box center [1031, 252] width 264 height 455
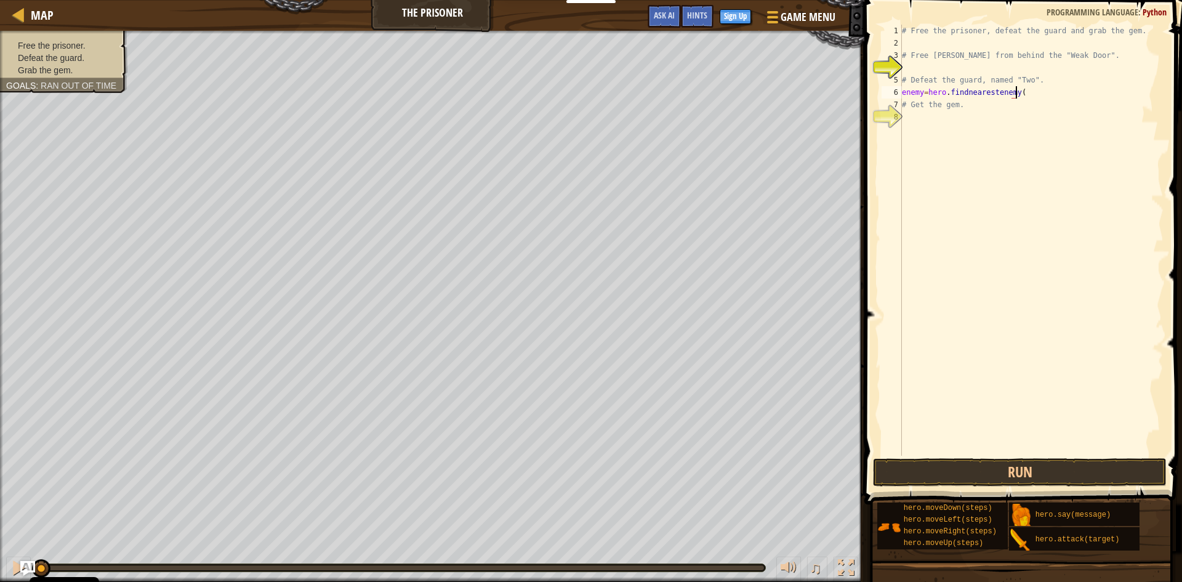
scroll to position [6, 9]
click at [975, 106] on div "# Free the prisoner, defeat the guard and grab the gem. # Free [PERSON_NAME] fr…" at bounding box center [1031, 252] width 264 height 455
click at [1056, 92] on div "# Free the prisoner, defeat the guard and grab the gem. # Free [PERSON_NAME] fr…" at bounding box center [1031, 252] width 264 height 455
type textarea "enemy=hero.findnearestenemy()"
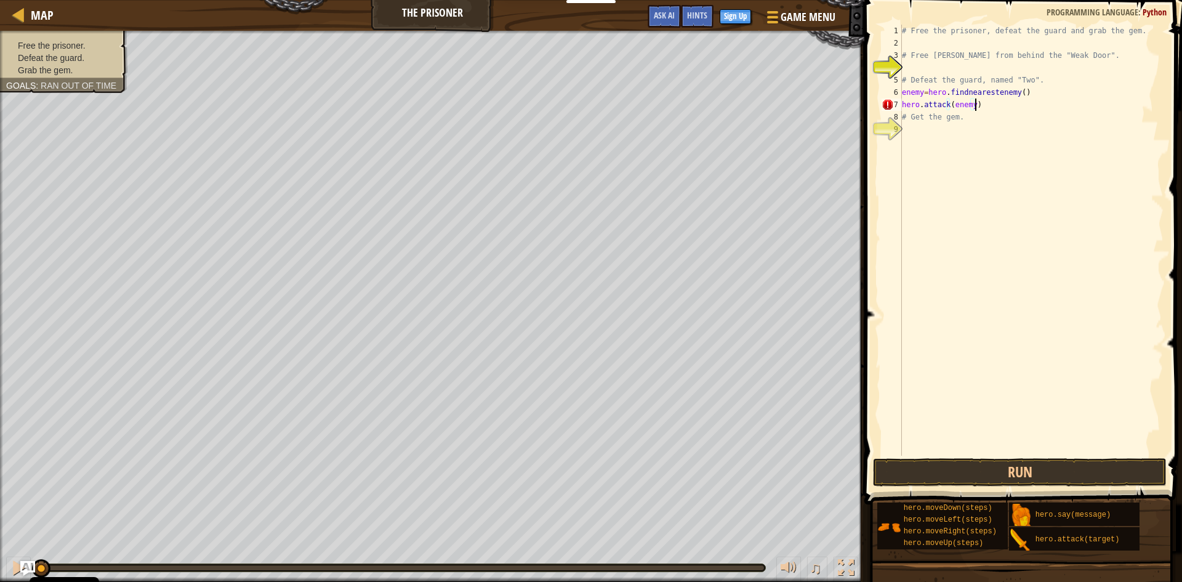
scroll to position [6, 6]
click at [960, 120] on div "# Free the prisoner, defeat the guard and grab the gem. # Free [PERSON_NAME] fr…" at bounding box center [1031, 252] width 264 height 455
type textarea "# Get the gem."
click at [961, 135] on div "# Free the prisoner, defeat the guard and grab the gem. # Free [PERSON_NAME] fr…" at bounding box center [1031, 252] width 264 height 455
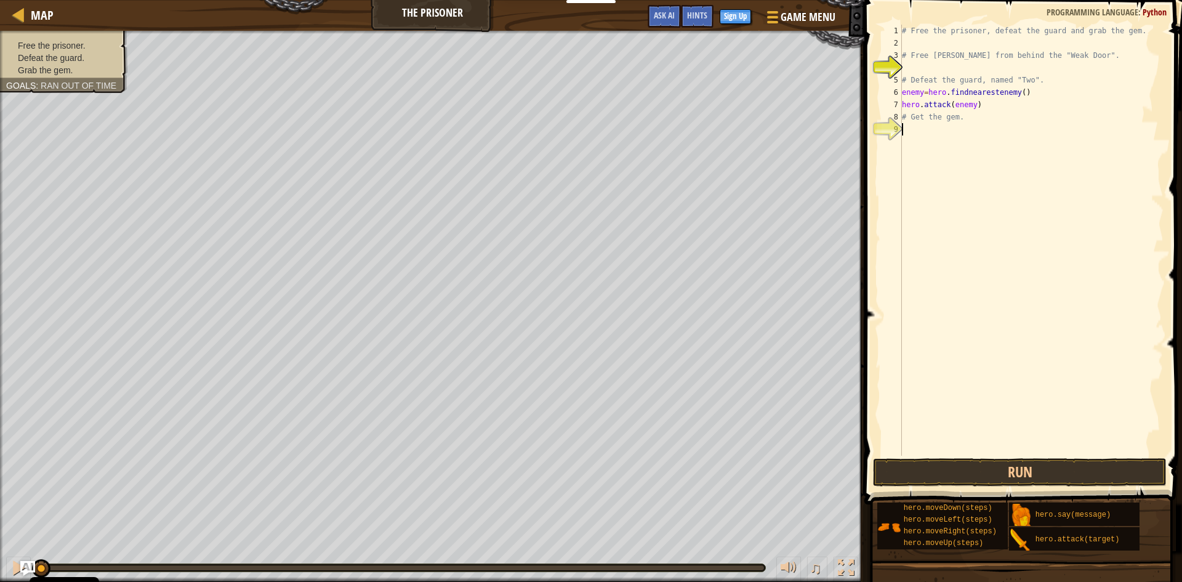
scroll to position [6, 0]
drag, startPoint x: 902, startPoint y: 91, endPoint x: 978, endPoint y: 105, distance: 77.5
click at [978, 105] on div "# Free the prisoner, defeat the guard and grab the gem. # Free [PERSON_NAME] fr…" at bounding box center [1031, 252] width 264 height 455
type textarea "enemy=hero.findnearestenemy() hero.attack(enemy)"
click at [977, 68] on div "# Free the prisoner, defeat the guard and grab the gem. # Free [PERSON_NAME] fr…" at bounding box center [1031, 252] width 264 height 455
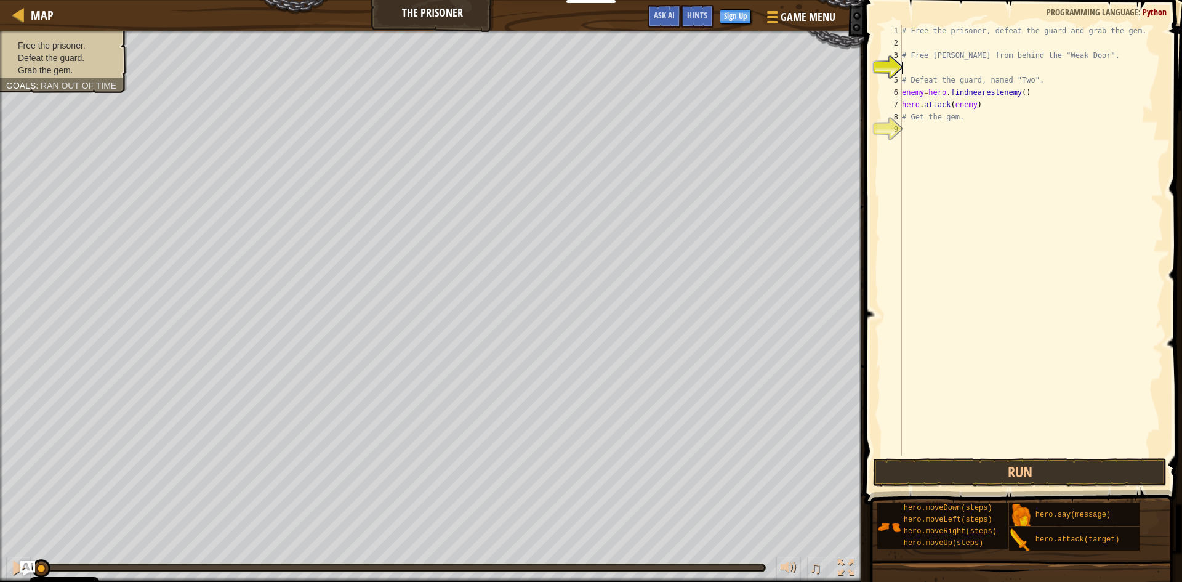
click at [979, 41] on div "# Free the prisoner, defeat the guard and grab the gem. # Free [PERSON_NAME] fr…" at bounding box center [1031, 252] width 264 height 455
click at [1004, 65] on div "# Free the prisoner, defeat the guard and grab the gem. # Free [PERSON_NAME] fr…" at bounding box center [1031, 252] width 264 height 455
paste textarea "hero.attack(enemy)"
click at [1025, 68] on div "# Free the prisoner, defeat the guard and grab the gem. # Free [PERSON_NAME] fr…" at bounding box center [1033, 252] width 260 height 455
click at [1082, 62] on div "# Free the prisoner, defeat the guard and grab the gem. # Free [PERSON_NAME] fr…" at bounding box center [1033, 252] width 260 height 455
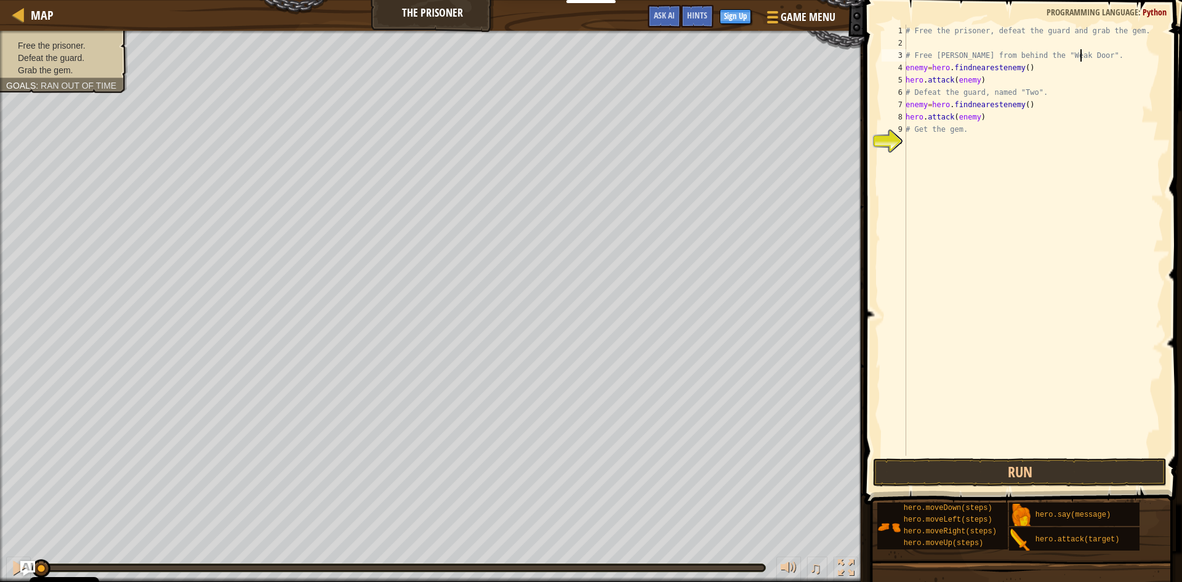
click at [1086, 58] on div "# Free the prisoner, defeat the guard and grab the gem. # Free [PERSON_NAME] fr…" at bounding box center [1033, 252] width 260 height 455
type textarea "# Free [PERSON_NAME] from behind the "Weak Door"."
click at [1042, 110] on div "# Free the prisoner, defeat the guard and grab the gem. # Free [PERSON_NAME] fr…" at bounding box center [1033, 252] width 260 height 455
type textarea "# Defeat the guard, named "Two"."
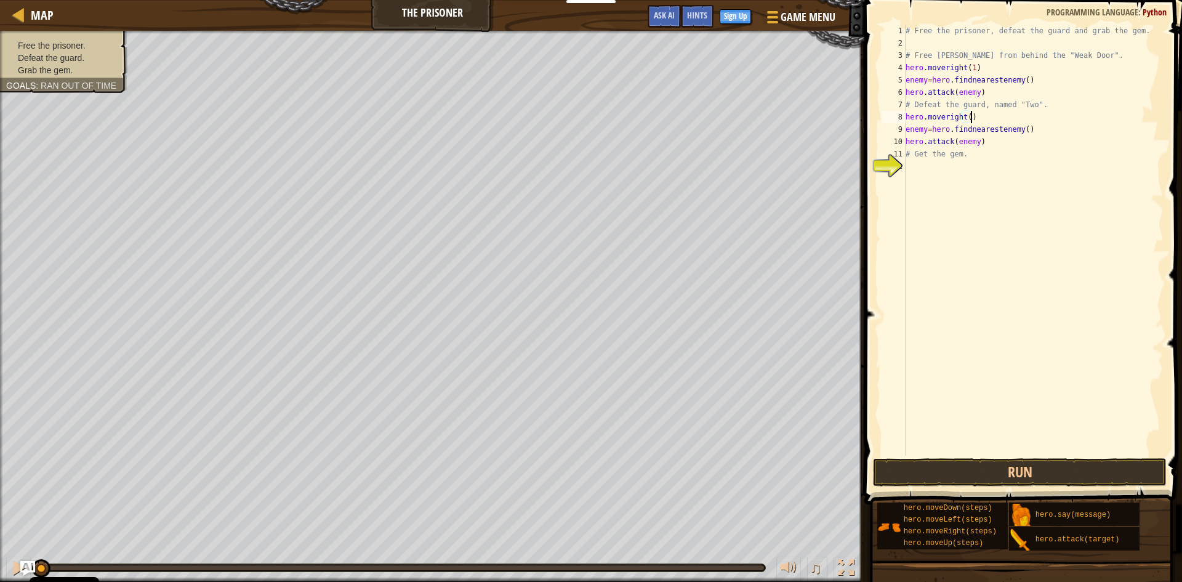
click at [970, 156] on div "# Free the prisoner, defeat the guard and grab the gem. # Free [PERSON_NAME] fr…" at bounding box center [1033, 252] width 260 height 455
click at [1053, 467] on button "Run" at bounding box center [1020, 472] width 294 height 28
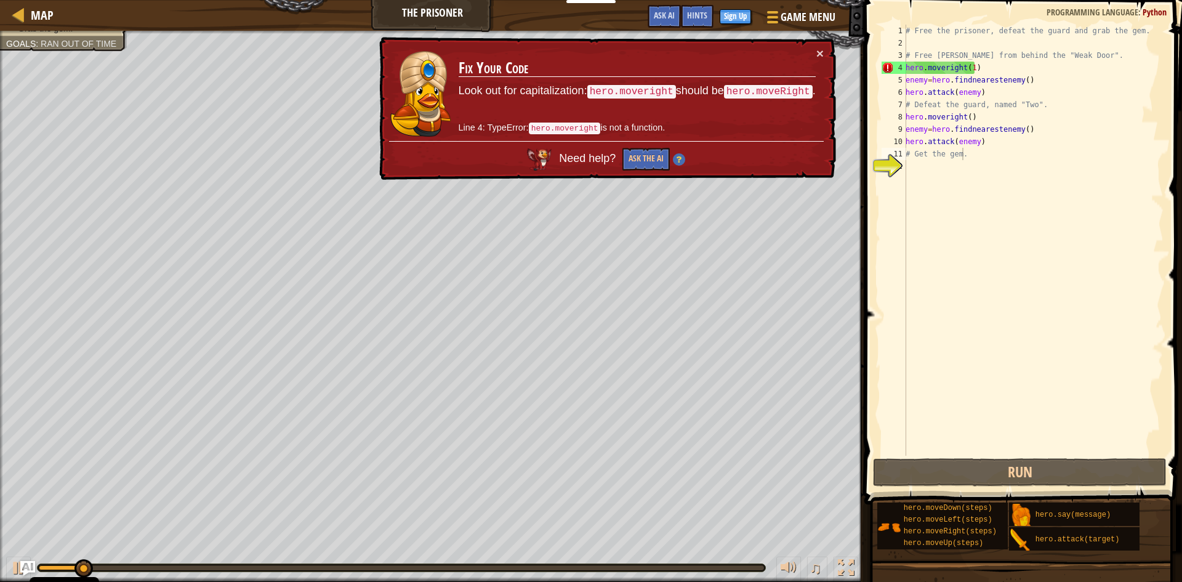
click at [813, 59] on td "Fix Your Code Look out for capitalization: hero.moveright should be hero.moveRi…" at bounding box center [637, 94] width 358 height 94
click at [822, 50] on button "×" at bounding box center [819, 53] width 7 height 13
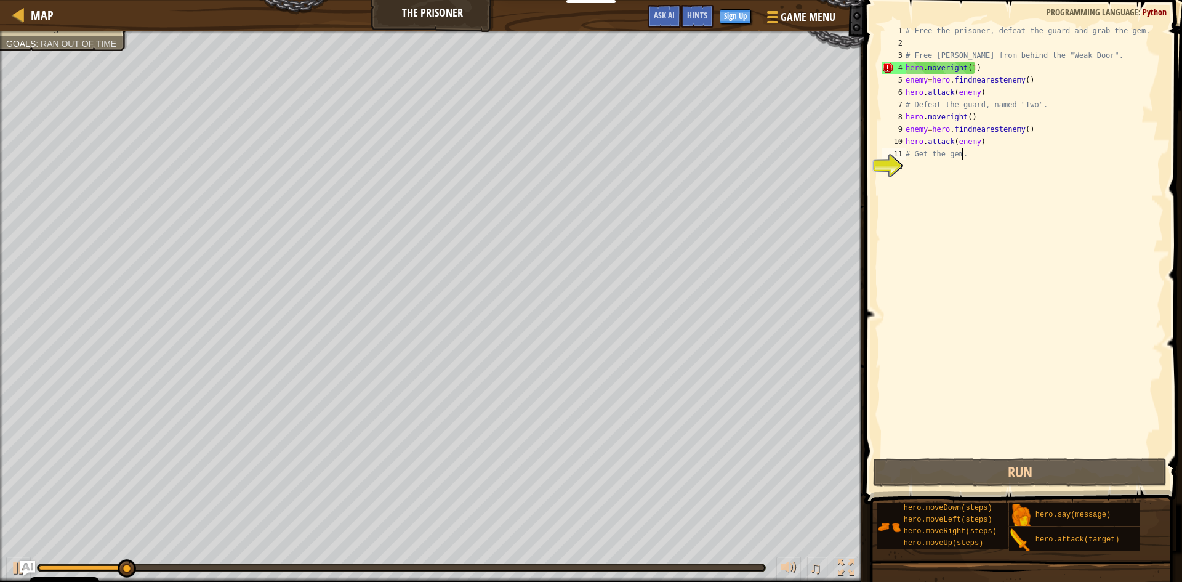
click at [945, 73] on div "# Free the prisoner, defeat the guard and grab the gem. # Free [PERSON_NAME] fr…" at bounding box center [1033, 252] width 260 height 455
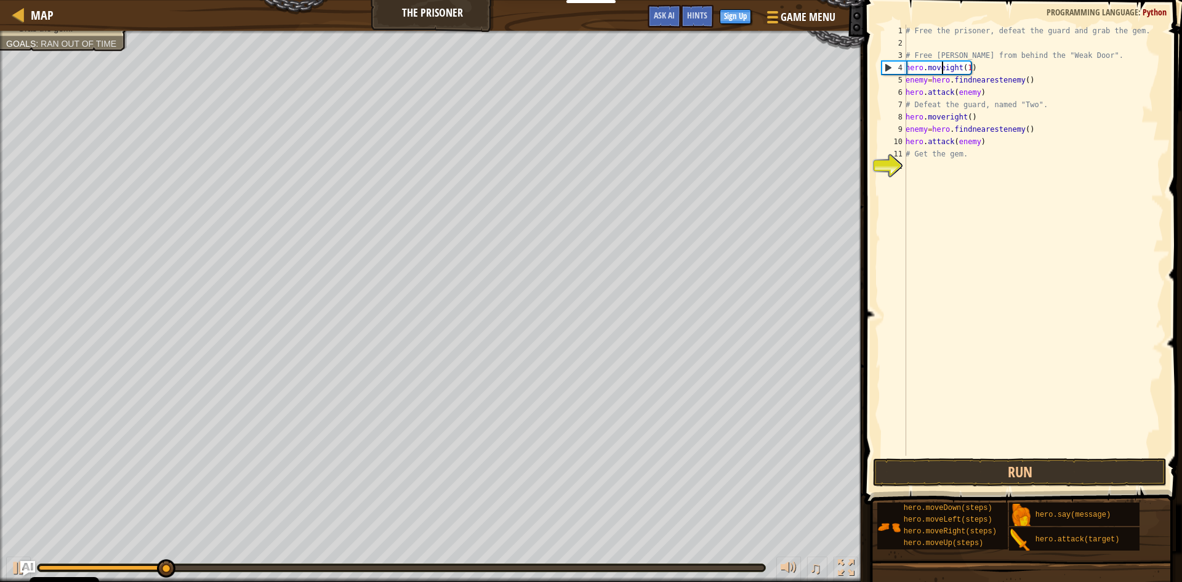
scroll to position [6, 4]
click at [1046, 469] on button "Run" at bounding box center [1020, 472] width 294 height 28
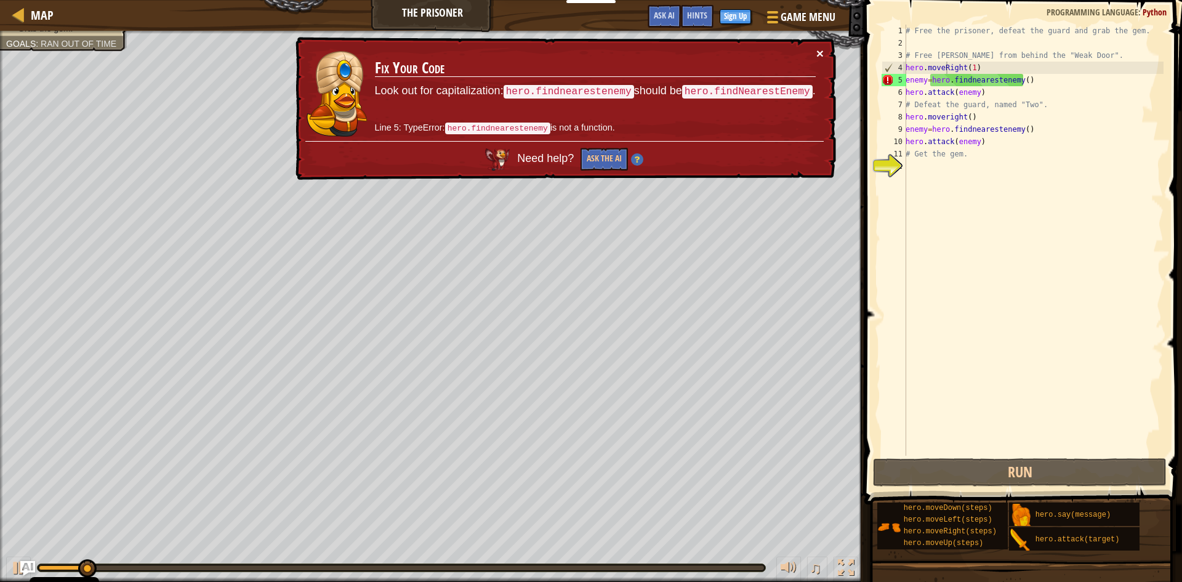
click at [816, 55] on button "×" at bounding box center [819, 53] width 7 height 13
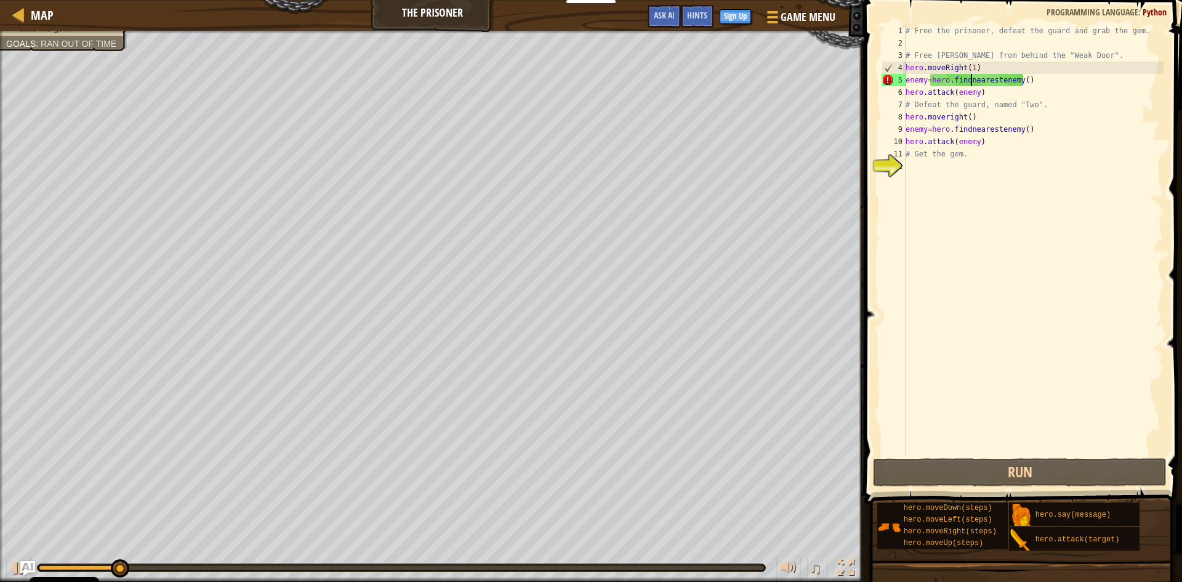
click at [971, 81] on div "# Free the prisoner, defeat the guard and grab the gem. # Free [PERSON_NAME] fr…" at bounding box center [1033, 252] width 260 height 455
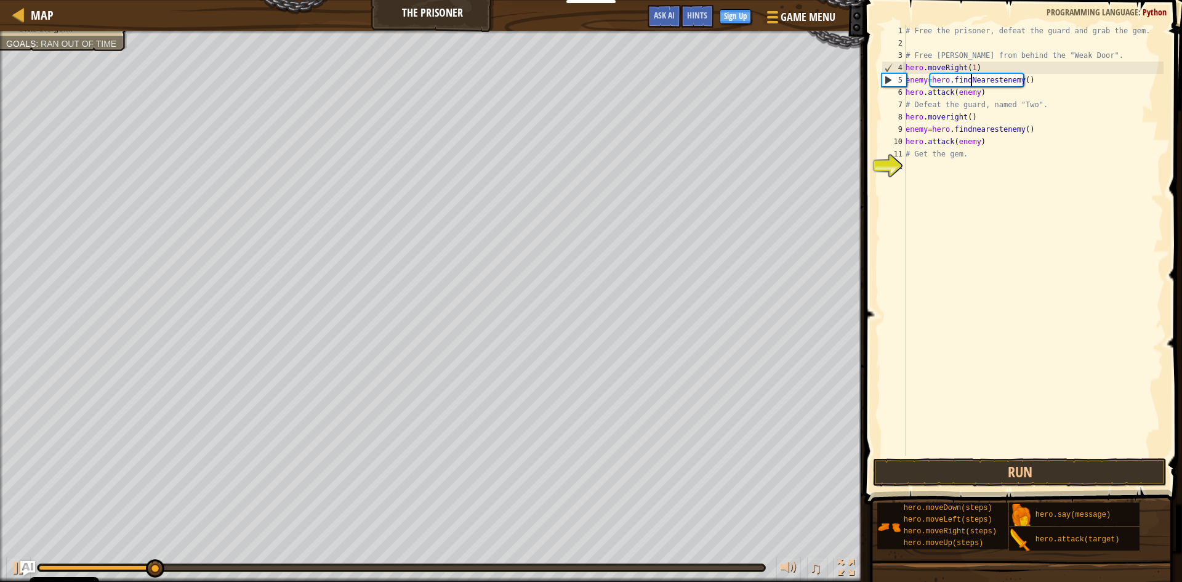
scroll to position [6, 6]
click at [1001, 474] on button "Run" at bounding box center [1020, 472] width 294 height 28
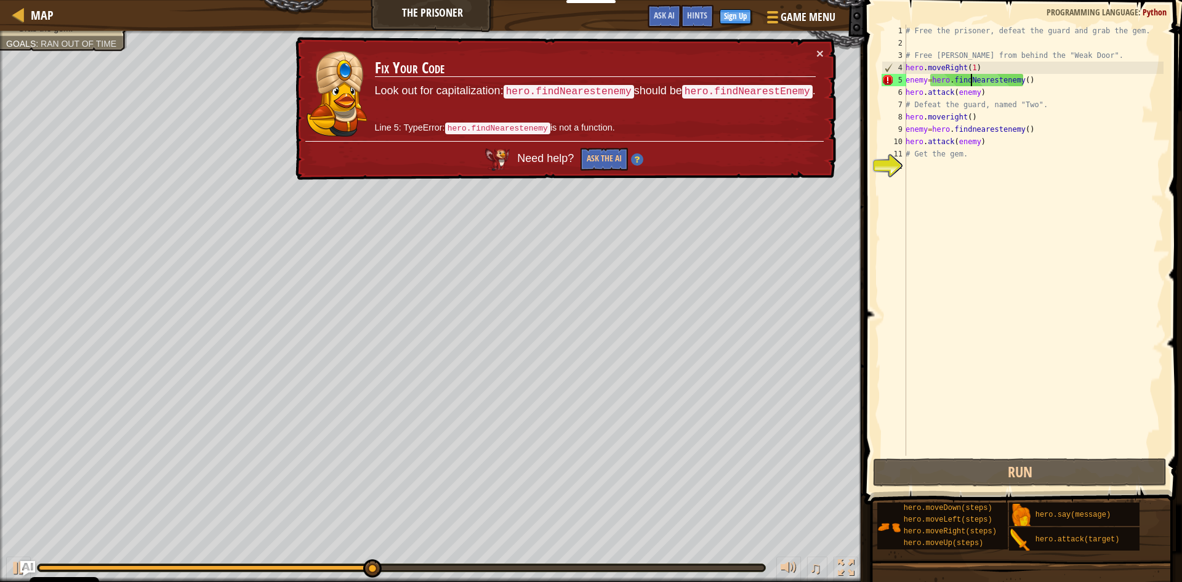
click at [999, 84] on div "# Free the prisoner, defeat the guard and grab the gem. # Free [PERSON_NAME] fr…" at bounding box center [1033, 252] width 260 height 455
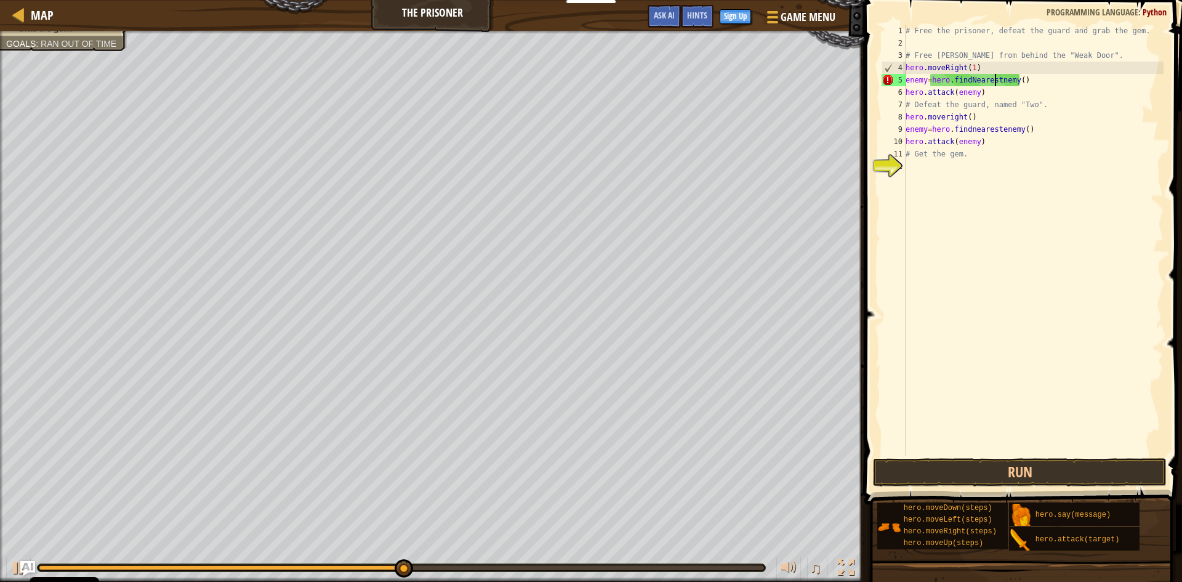
scroll to position [6, 8]
click at [1013, 467] on button "Run" at bounding box center [1020, 472] width 294 height 28
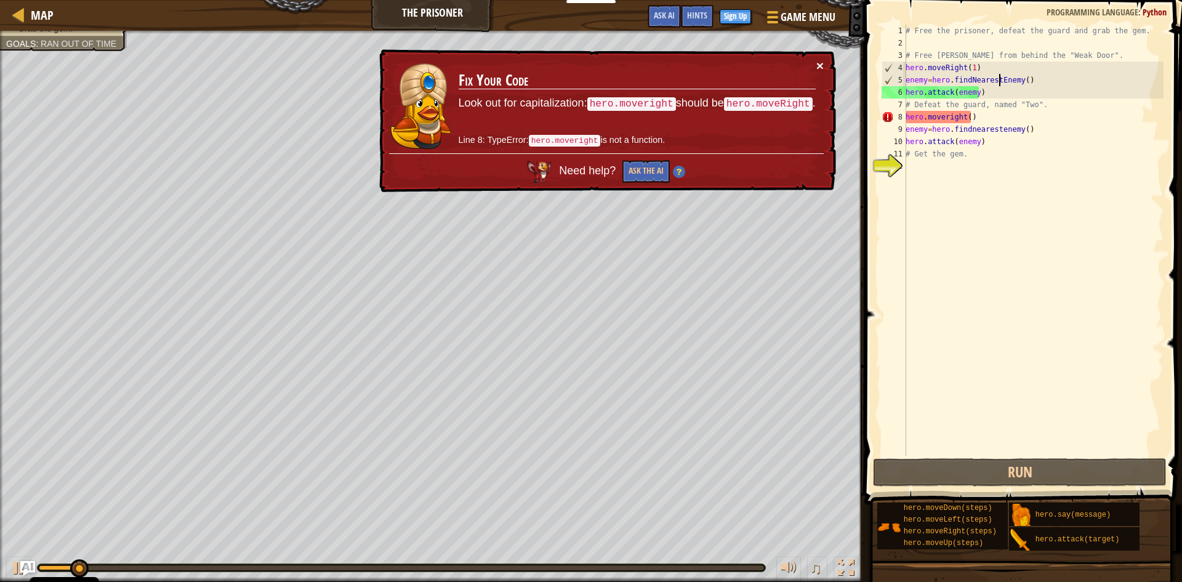
click at [812, 68] on td "Fix Your Code Look out for capitalization: hero.moveright should be hero.moveRi…" at bounding box center [637, 106] width 358 height 94
click at [945, 117] on div "# Free the prisoner, defeat the guard and grab the gem. # Free [PERSON_NAME] fr…" at bounding box center [1033, 252] width 260 height 455
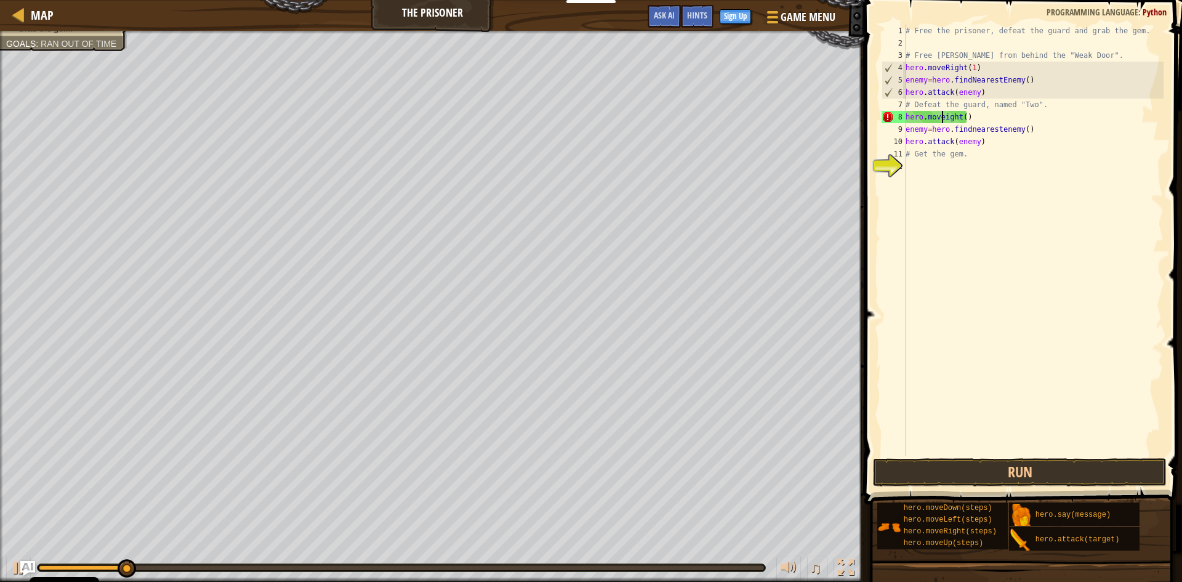
type textarea "hero.moveRight()"
click at [997, 340] on div "# Free the prisoner, defeat the guard and grab the gem. # Free [PERSON_NAME] fr…" at bounding box center [1033, 252] width 260 height 455
click at [1033, 468] on button "Run" at bounding box center [1020, 472] width 294 height 28
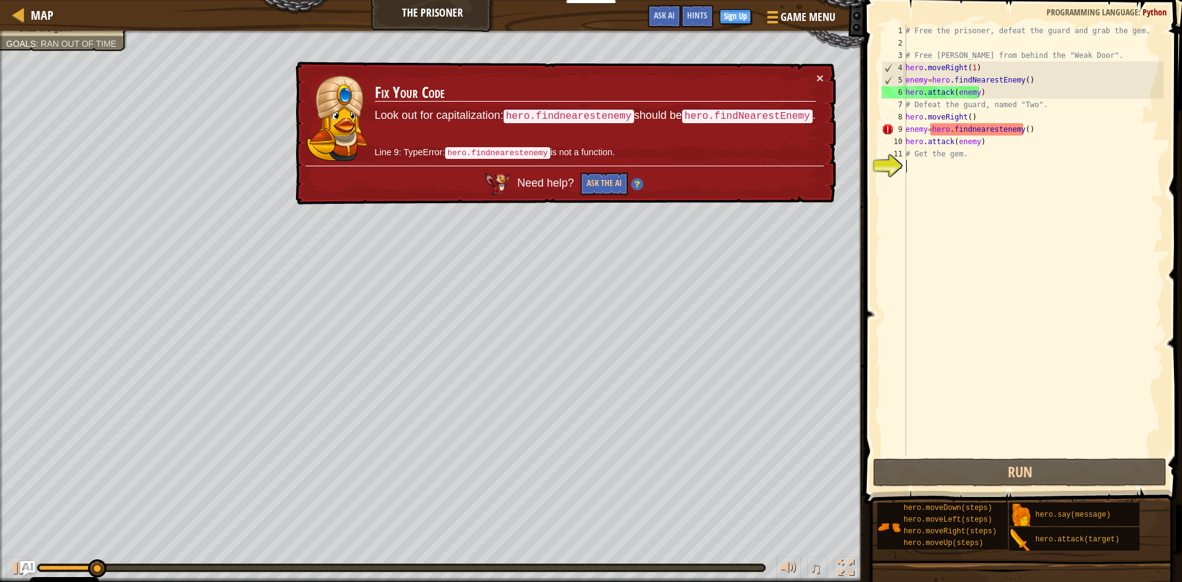
click at [970, 130] on div "# Free the prisoner, defeat the guard and grab the gem. # Free [PERSON_NAME] fr…" at bounding box center [1033, 252] width 260 height 455
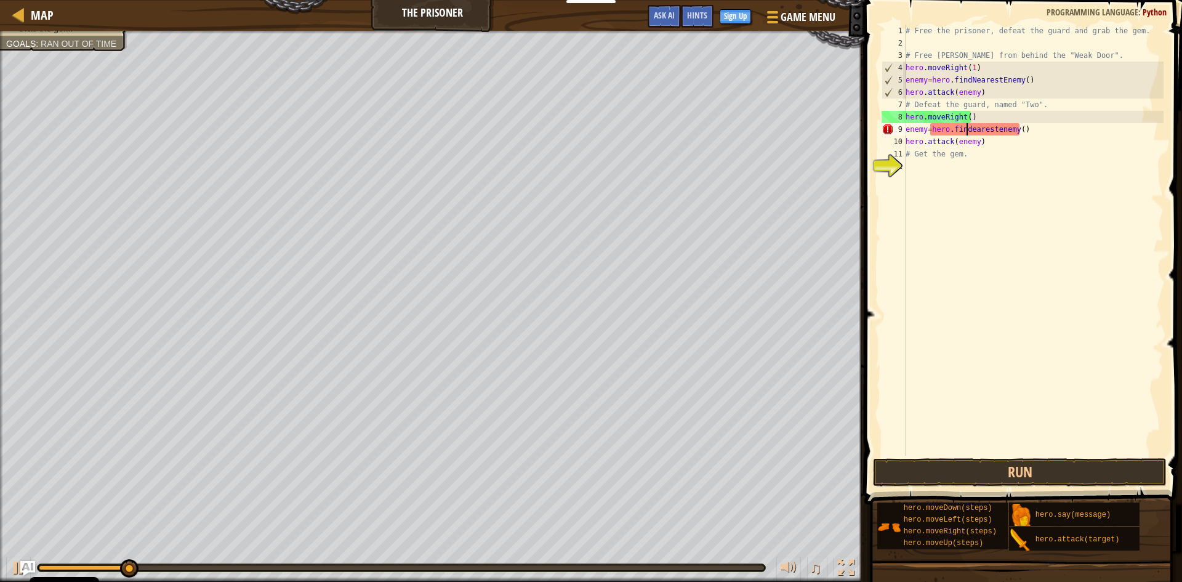
scroll to position [6, 6]
click at [1000, 127] on div "# Free the prisoner, defeat the guard and grab the gem. # Free [PERSON_NAME] fr…" at bounding box center [1033, 252] width 260 height 455
click at [1031, 470] on button "Run" at bounding box center [1020, 472] width 294 height 28
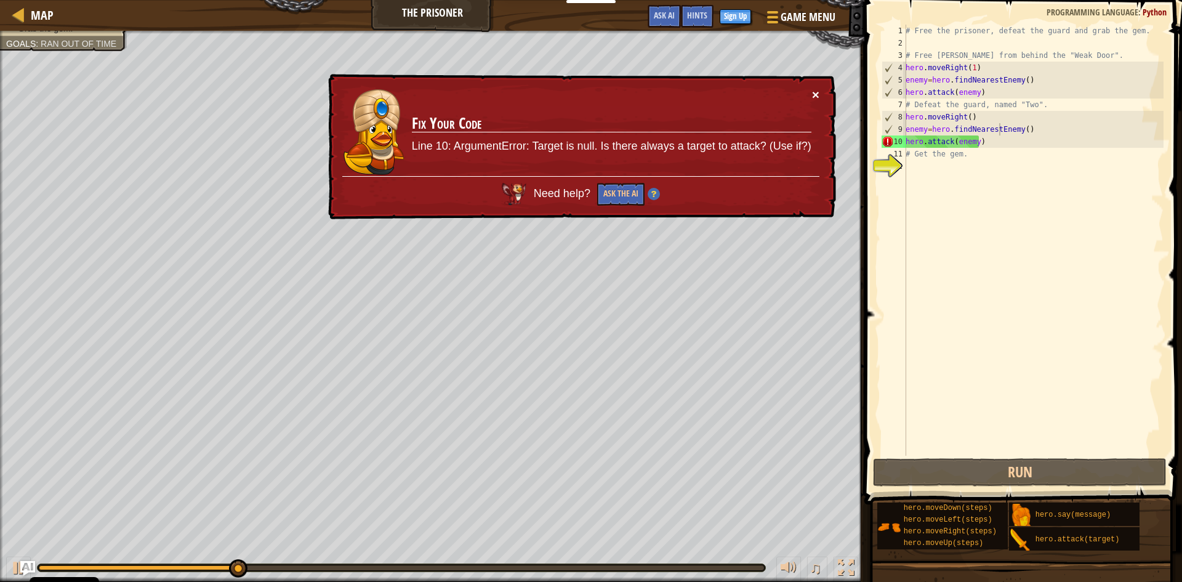
click at [817, 90] on button "×" at bounding box center [815, 94] width 7 height 13
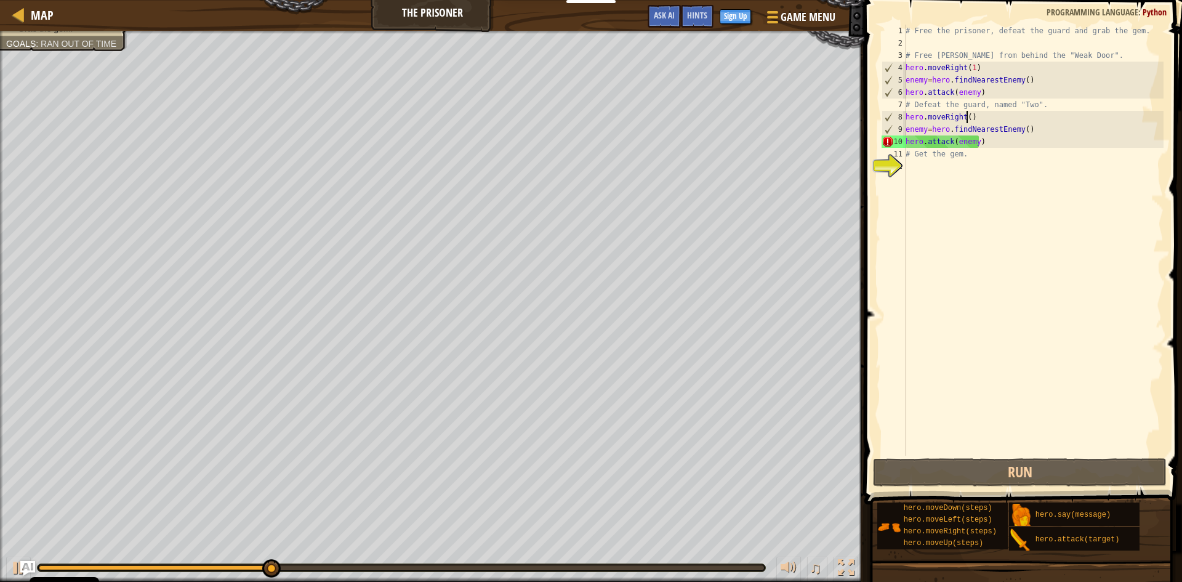
click at [968, 114] on div "# Free the prisoner, defeat the guard and grab the gem. # Free [PERSON_NAME] fr…" at bounding box center [1033, 252] width 260 height 455
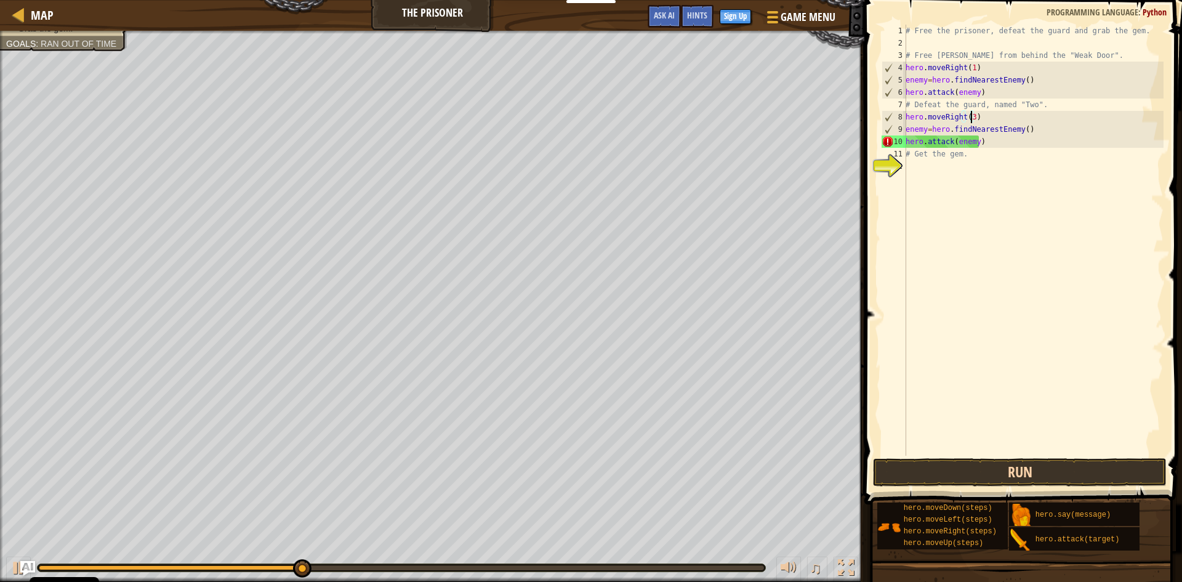
type textarea "hero.moveRight(3)"
click at [1044, 472] on button "Run" at bounding box center [1020, 472] width 294 height 28
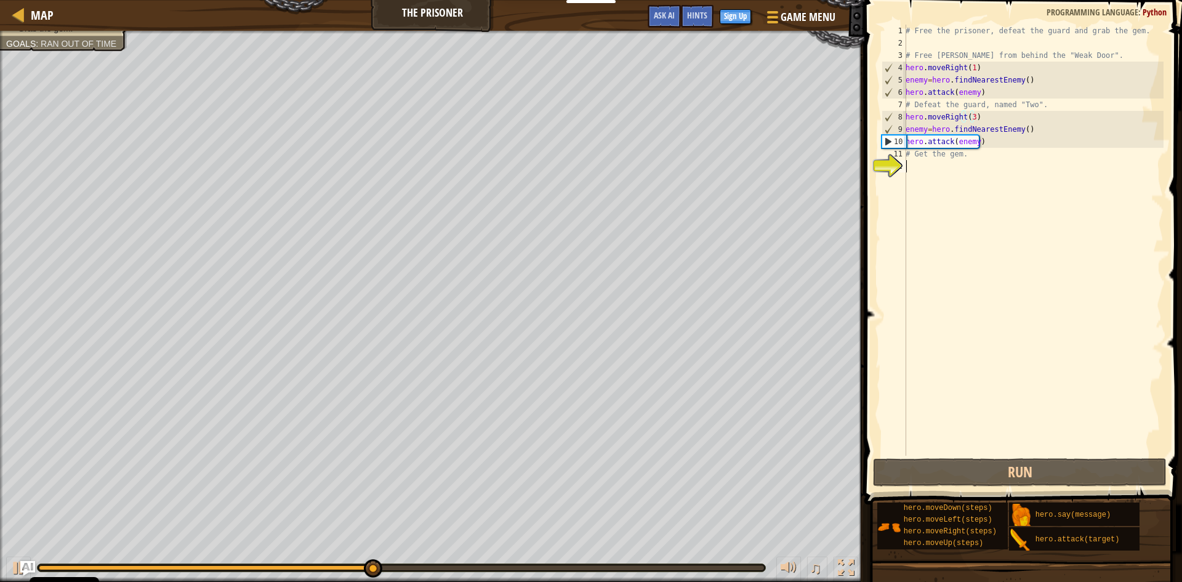
click at [977, 164] on div "# Free the prisoner, defeat the guard and grab the gem. # Free [PERSON_NAME] fr…" at bounding box center [1033, 252] width 260 height 455
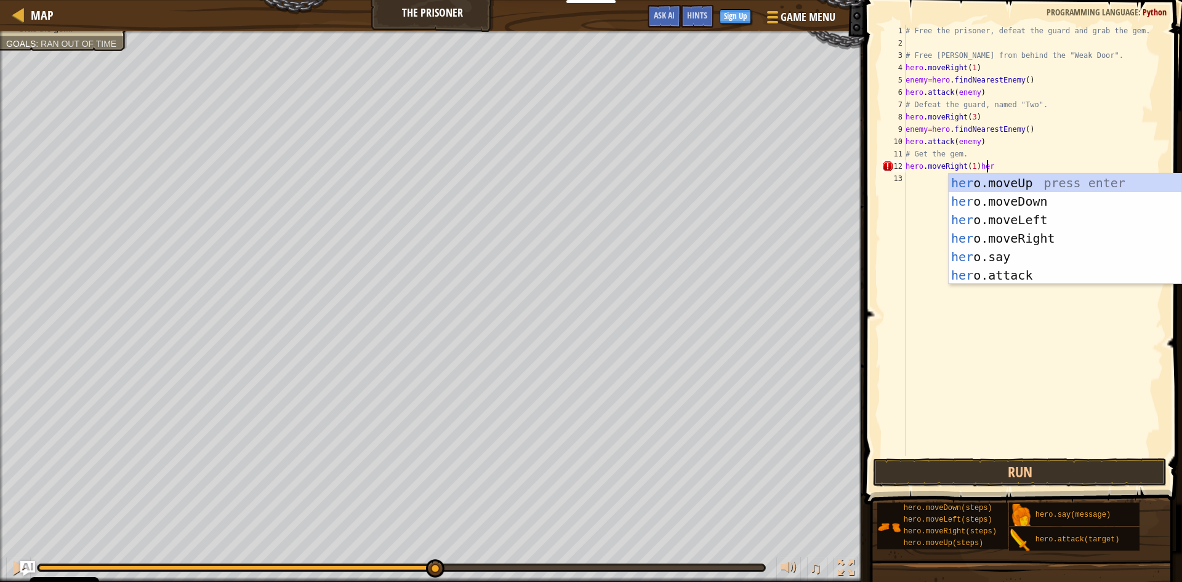
scroll to position [6, 6]
type textarea "hero.moveRight(1)"
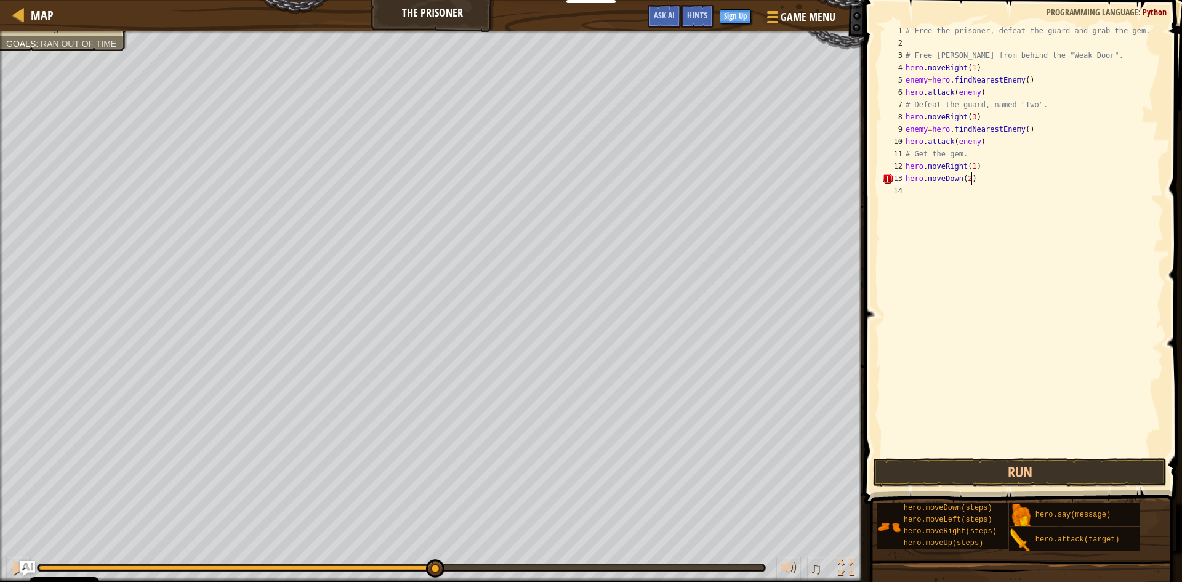
scroll to position [6, 5]
type textarea "hero.moveDown(2)"
click at [1054, 472] on button "Run" at bounding box center [1020, 472] width 294 height 28
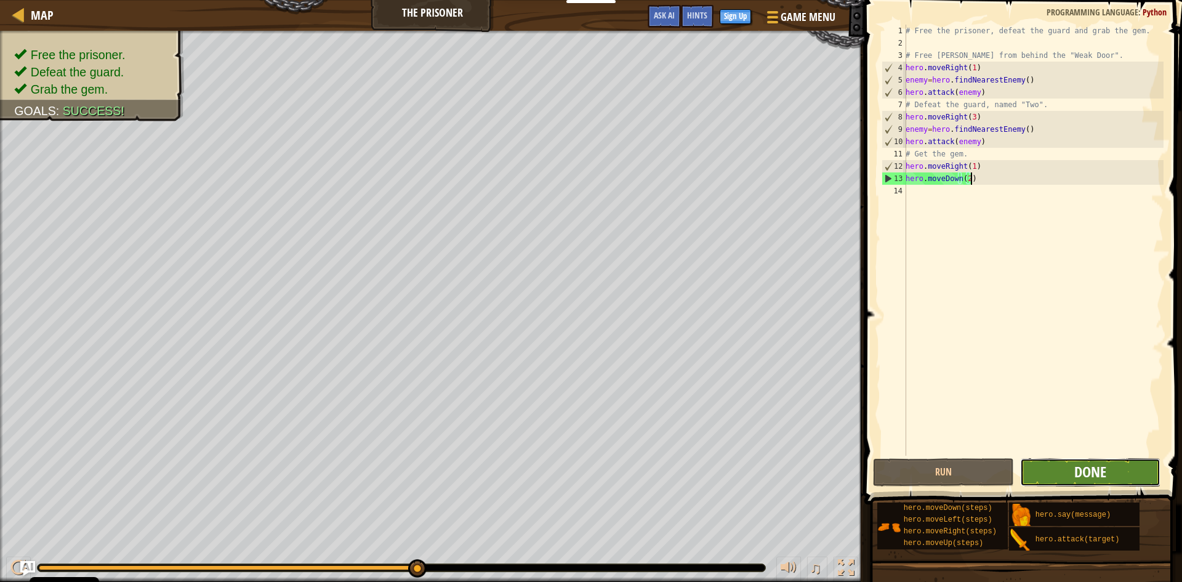
click at [1075, 475] on span "Done" at bounding box center [1090, 472] width 32 height 20
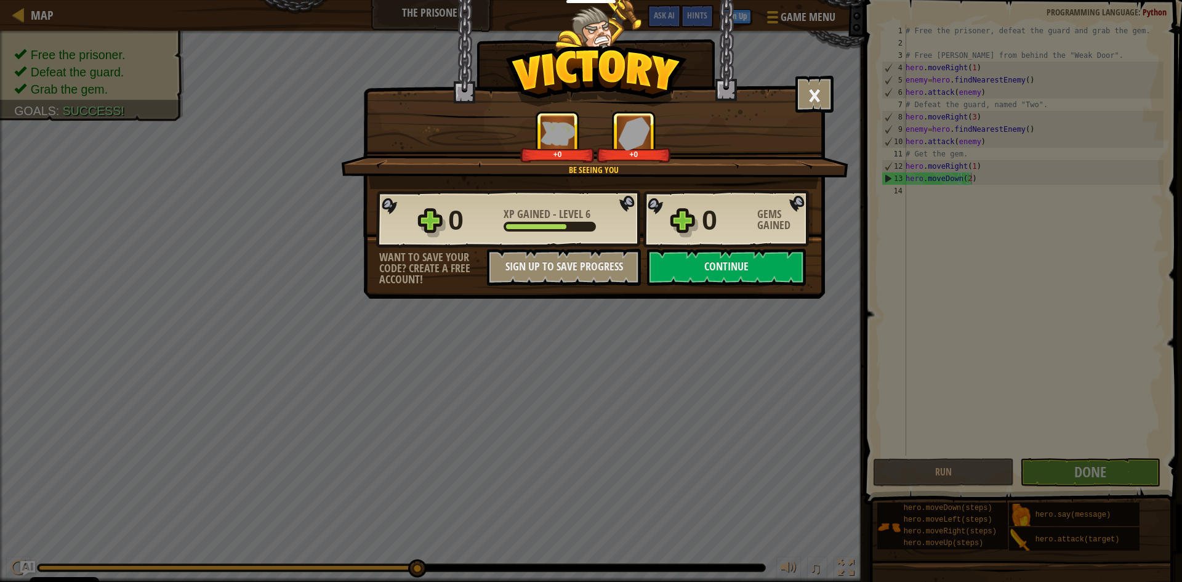
click at [643, 173] on div "Be Seeing You" at bounding box center [593, 170] width 388 height 12
click at [724, 262] on button "Continue" at bounding box center [726, 267] width 159 height 37
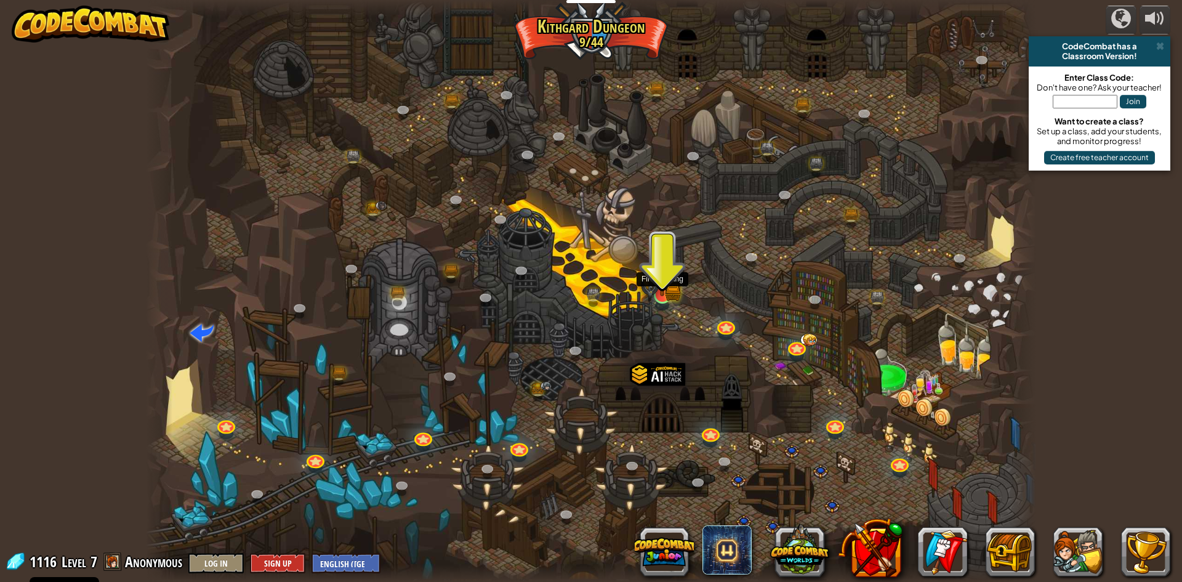
click at [665, 289] on img at bounding box center [662, 270] width 24 height 53
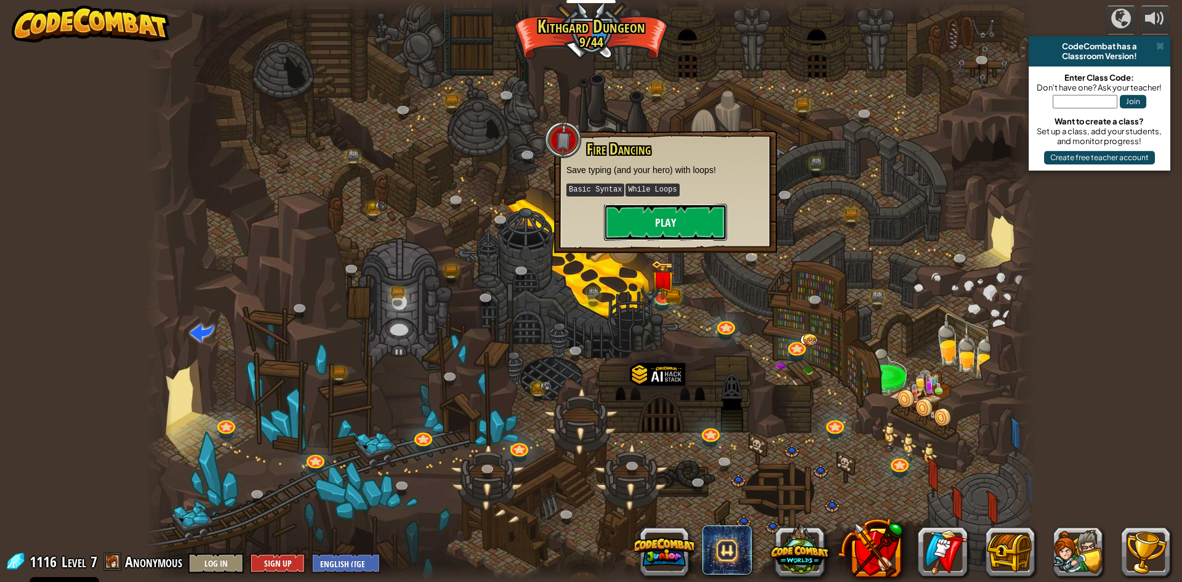
click at [694, 211] on button "Play" at bounding box center [665, 222] width 123 height 37
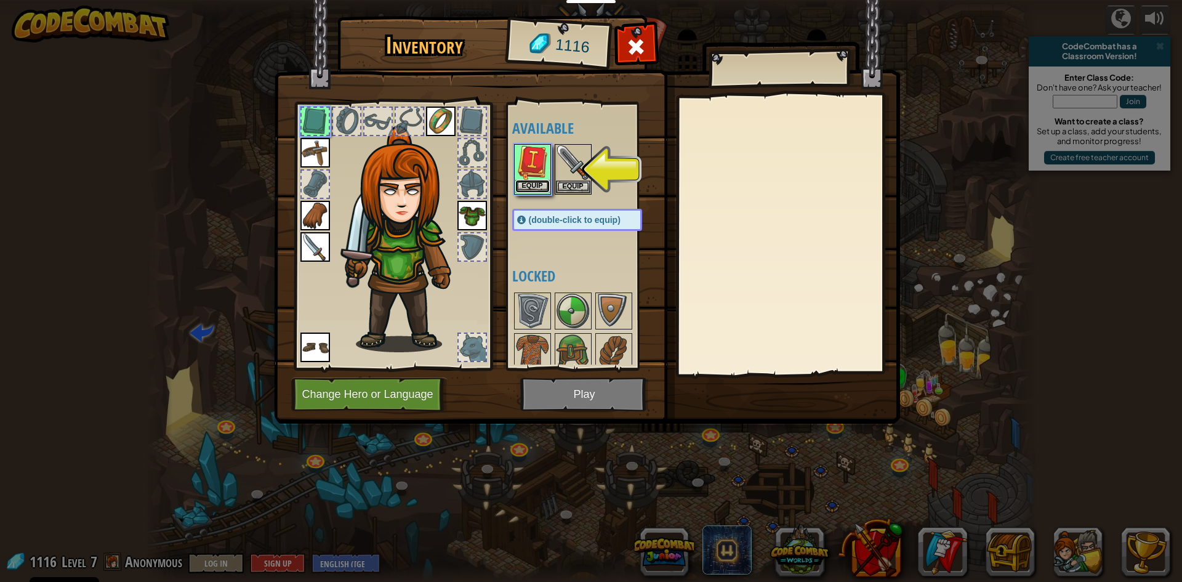
click at [537, 186] on button "Equip" at bounding box center [532, 186] width 34 height 13
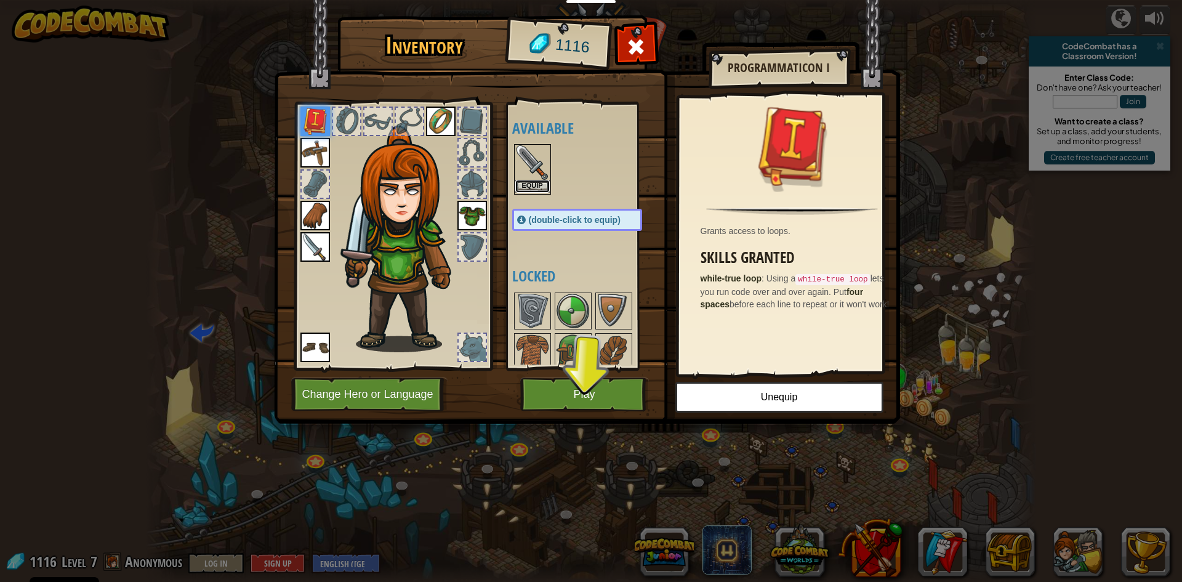
click at [545, 184] on button "Equip" at bounding box center [532, 186] width 34 height 13
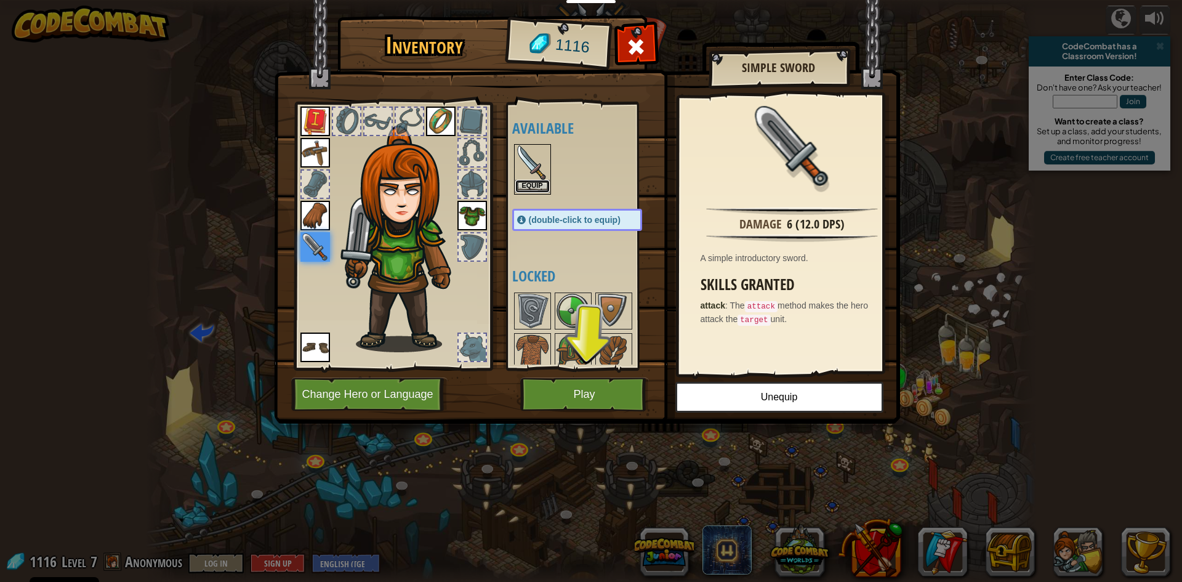
click at [540, 184] on button "Equip" at bounding box center [532, 186] width 34 height 13
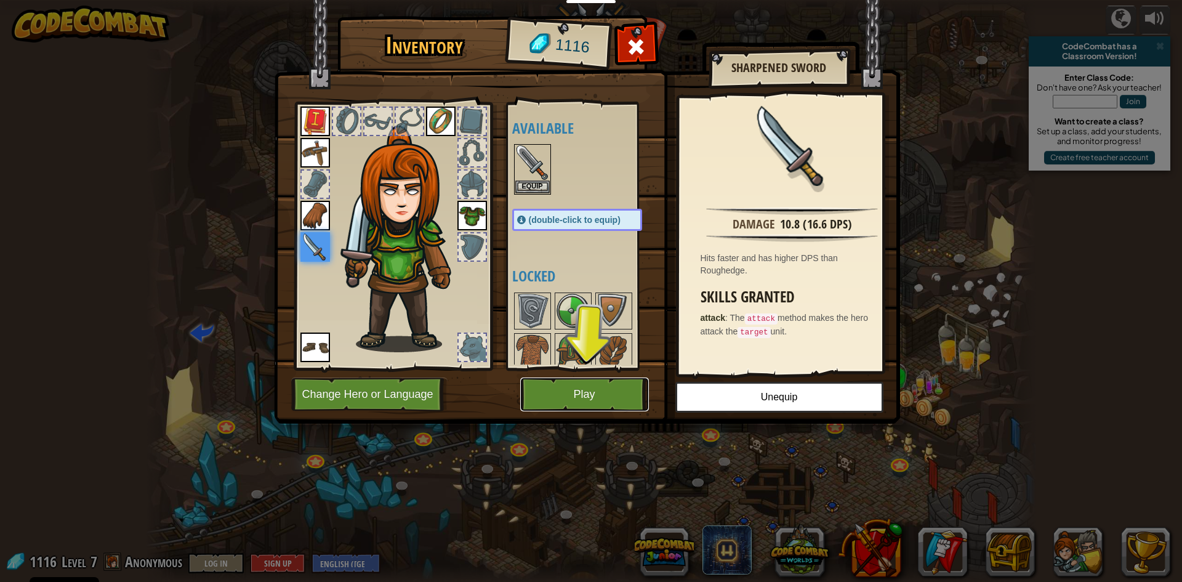
click at [615, 386] on button "Play" at bounding box center [584, 394] width 129 height 34
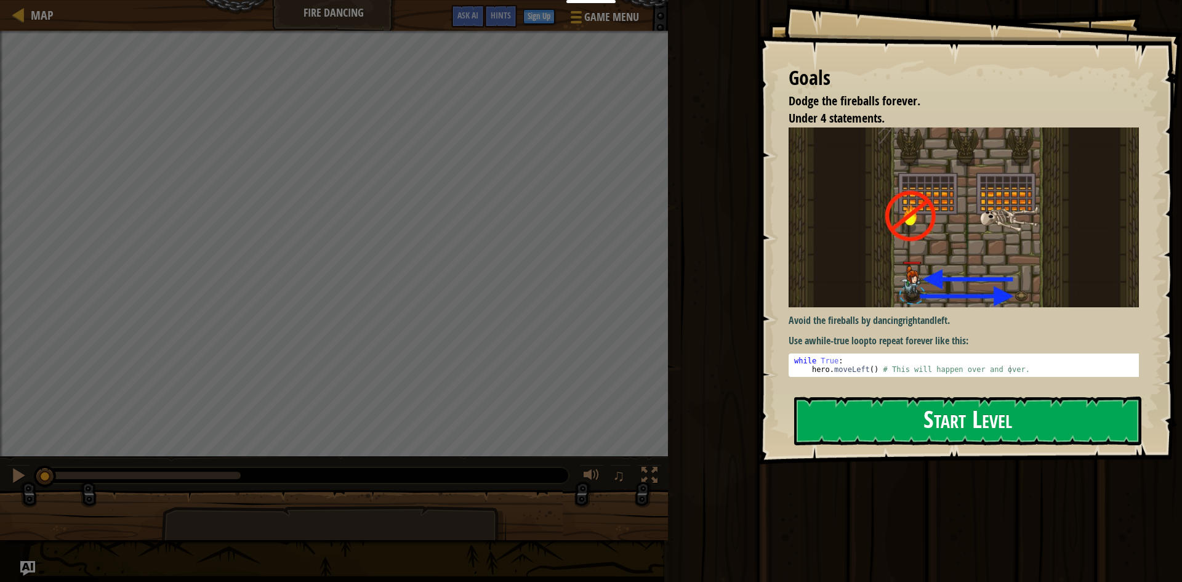
click at [966, 410] on button "Start Level" at bounding box center [967, 420] width 347 height 49
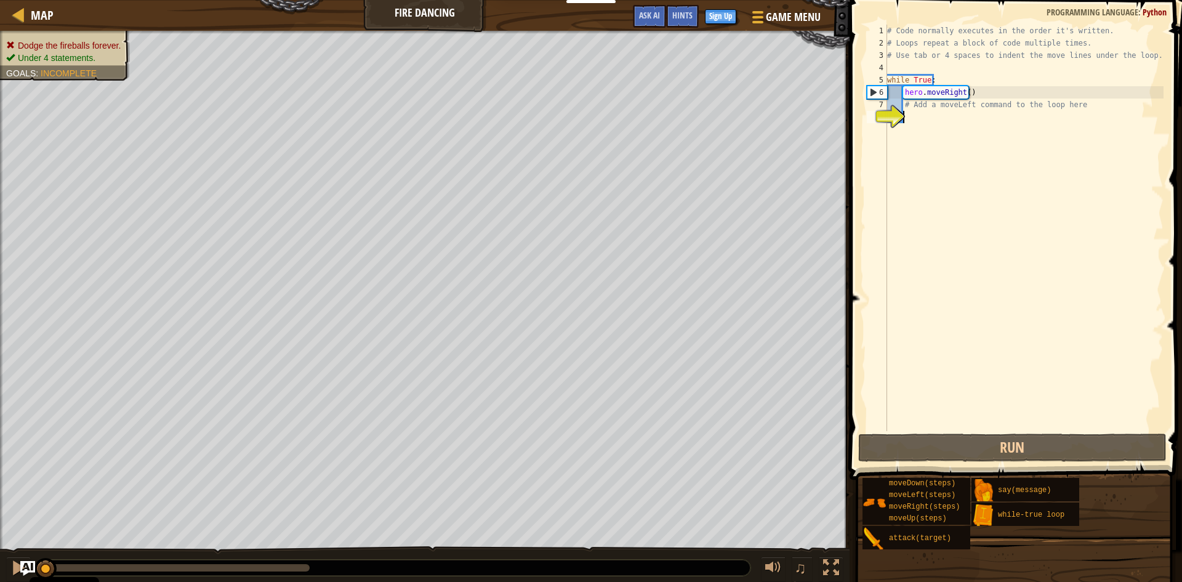
click at [935, 122] on div "# Code normally executes in the order it's written. # Loops repeat a block of c…" at bounding box center [1023, 240] width 279 height 431
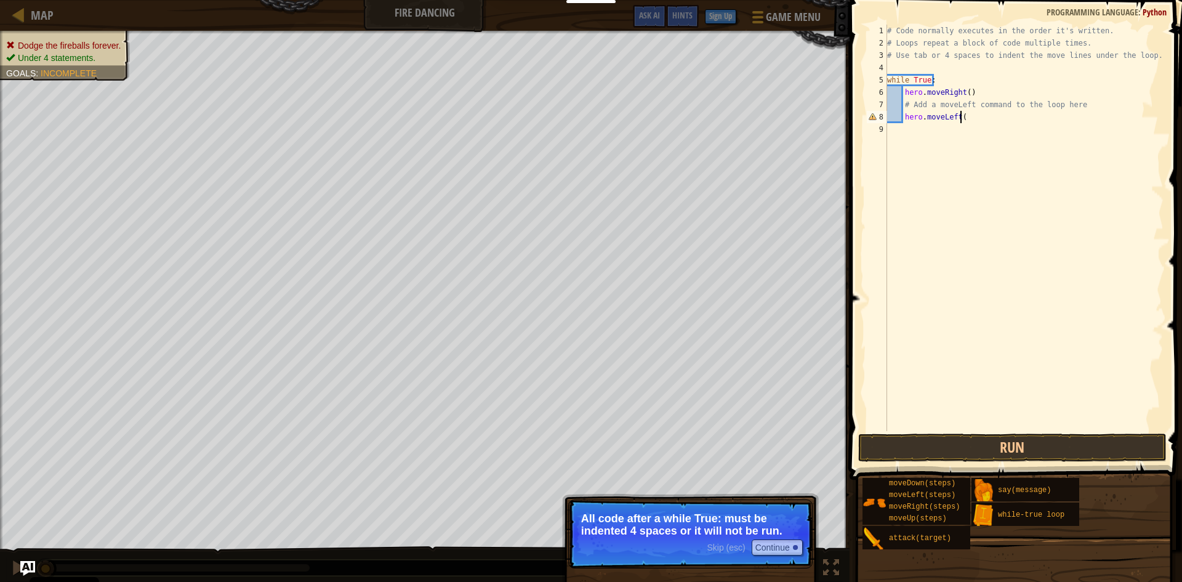
scroll to position [6, 6]
type textarea "hero.moveLeft()"
click at [1014, 453] on button "Run" at bounding box center [1012, 447] width 308 height 28
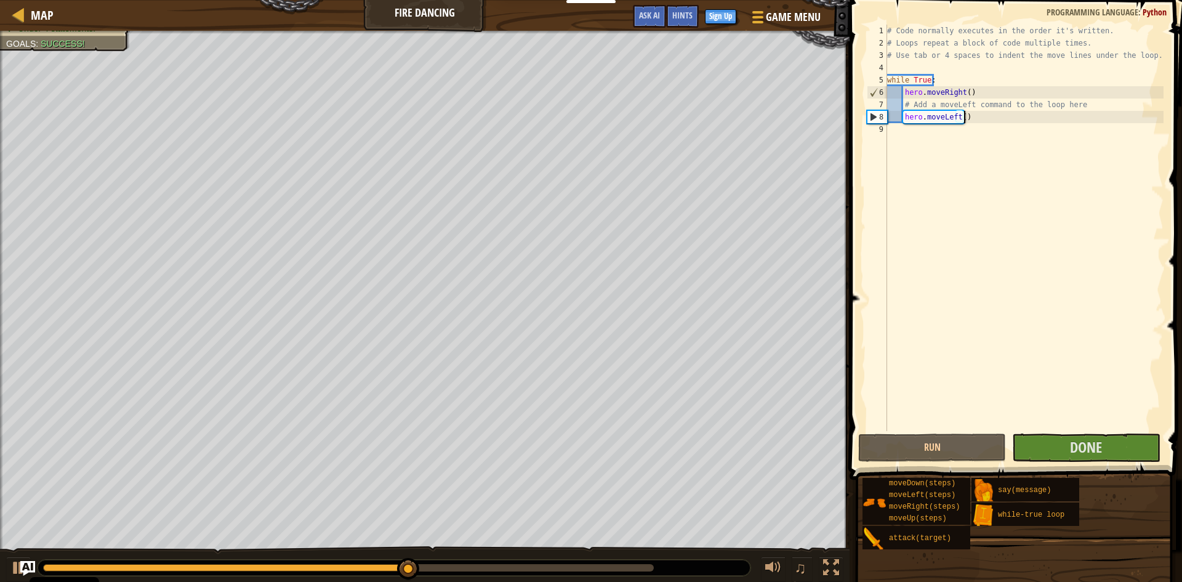
click at [619, 568] on div at bounding box center [348, 567] width 611 height 7
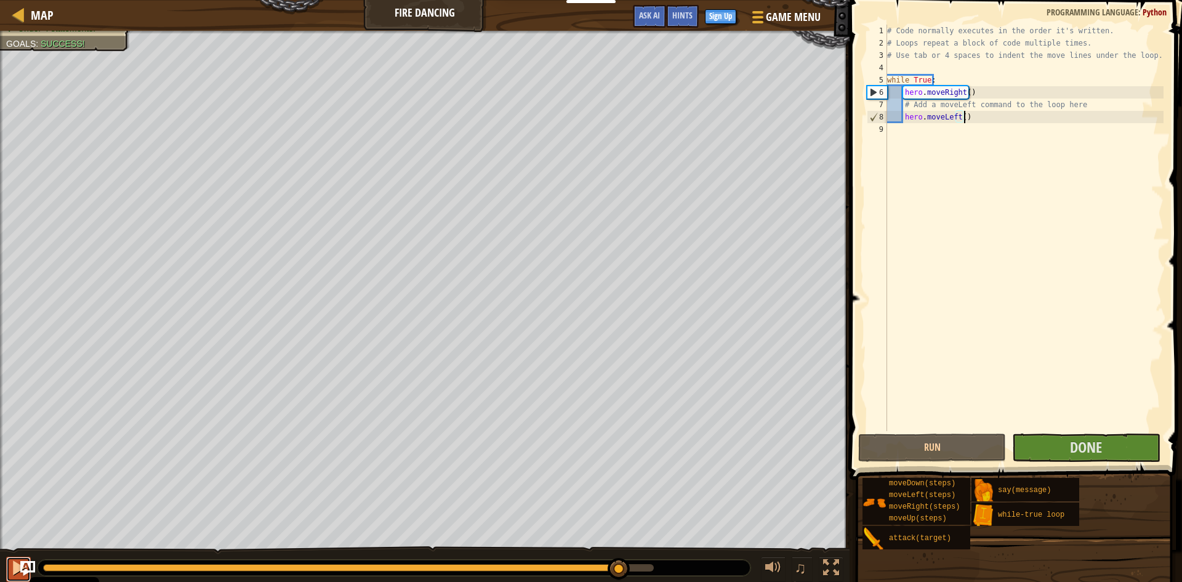
click at [14, 564] on div at bounding box center [18, 567] width 16 height 16
click at [65, 44] on span "Success!" at bounding box center [63, 44] width 44 height 10
click at [8, 570] on button at bounding box center [18, 568] width 25 height 25
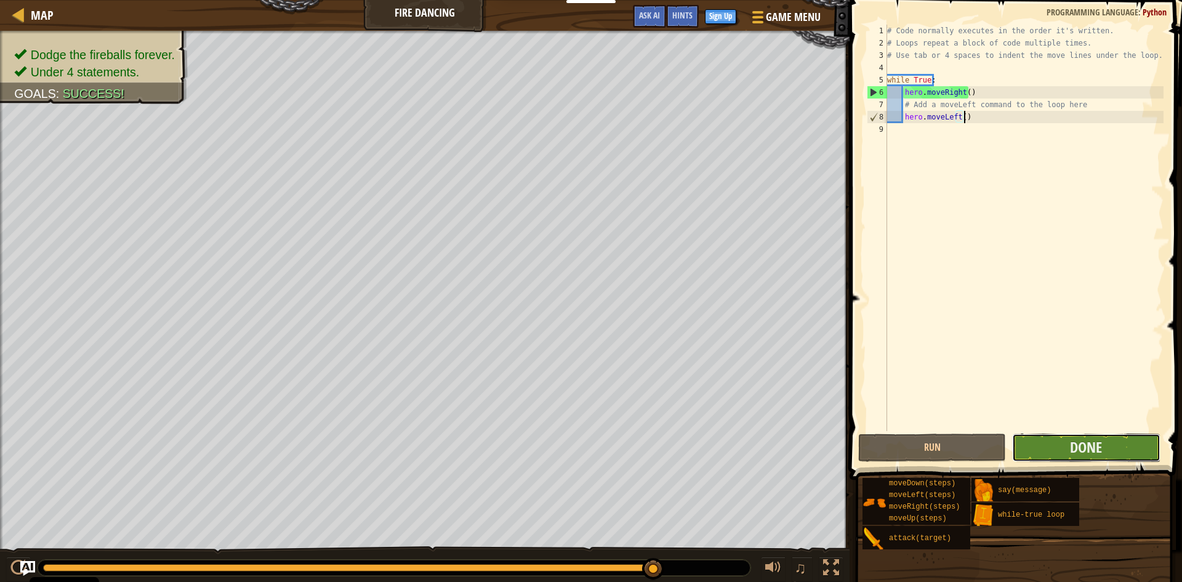
click at [1125, 454] on button "Done" at bounding box center [1086, 447] width 148 height 28
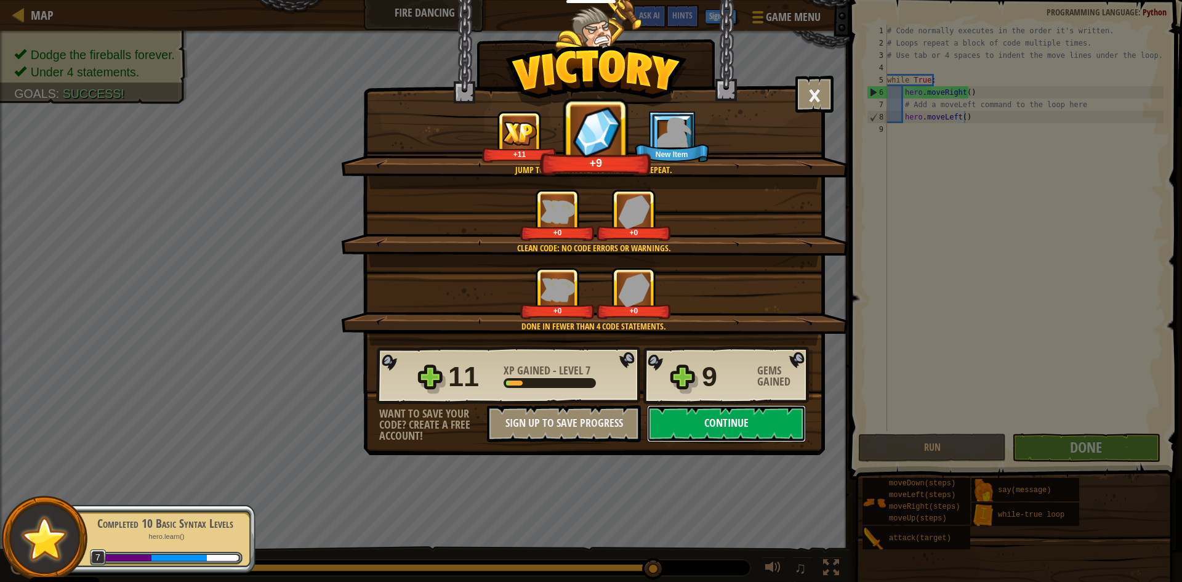
click at [755, 427] on button "Continue" at bounding box center [726, 423] width 159 height 37
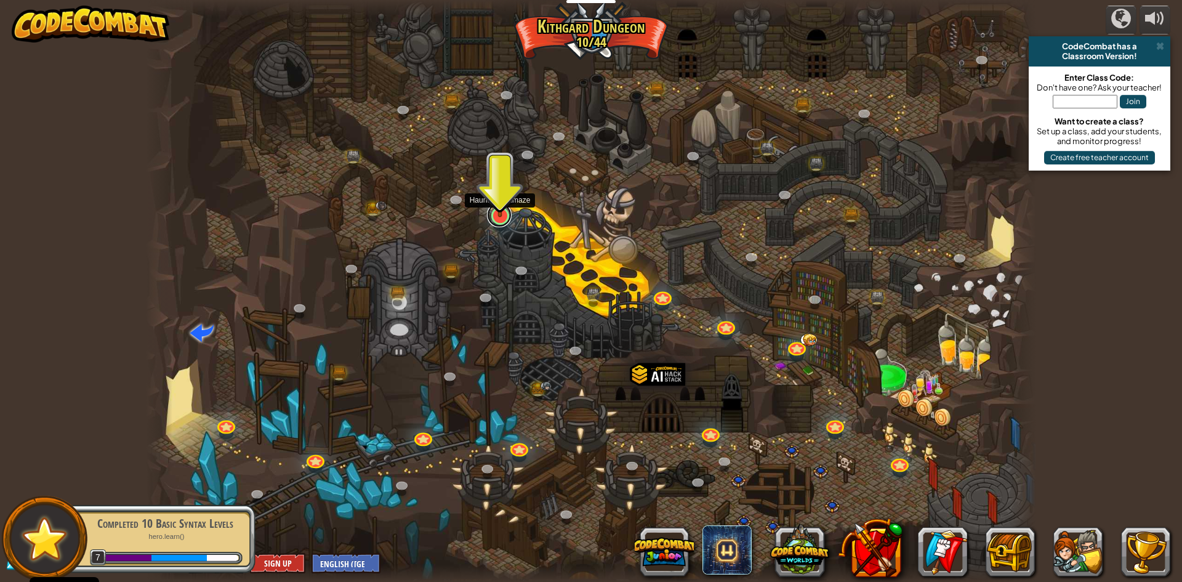
click at [505, 220] on link at bounding box center [499, 215] width 25 height 25
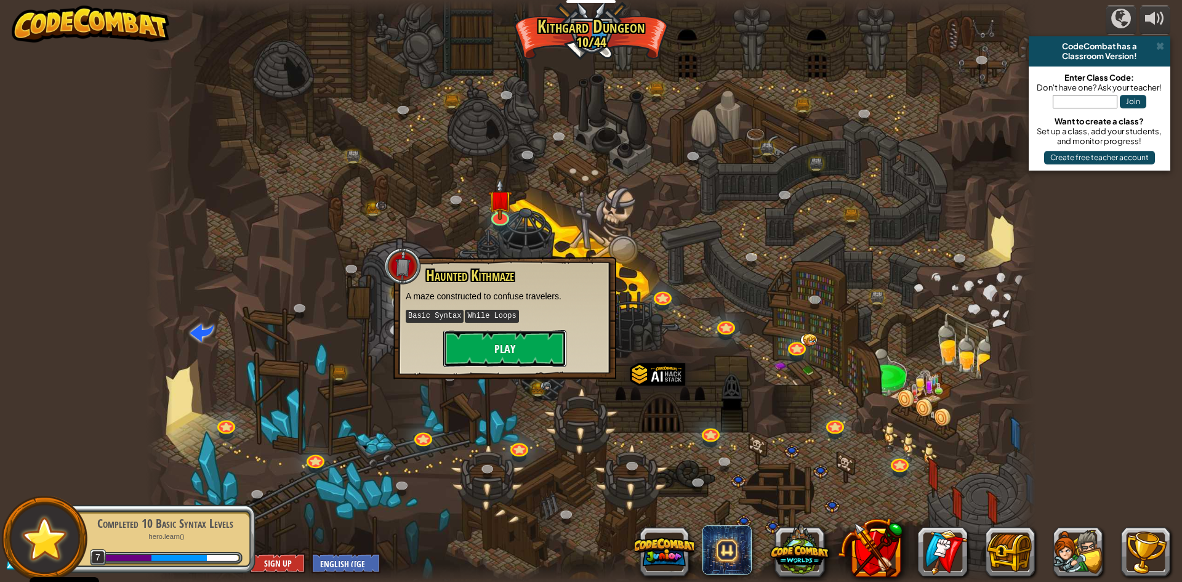
click at [534, 336] on button "Play" at bounding box center [504, 348] width 123 height 37
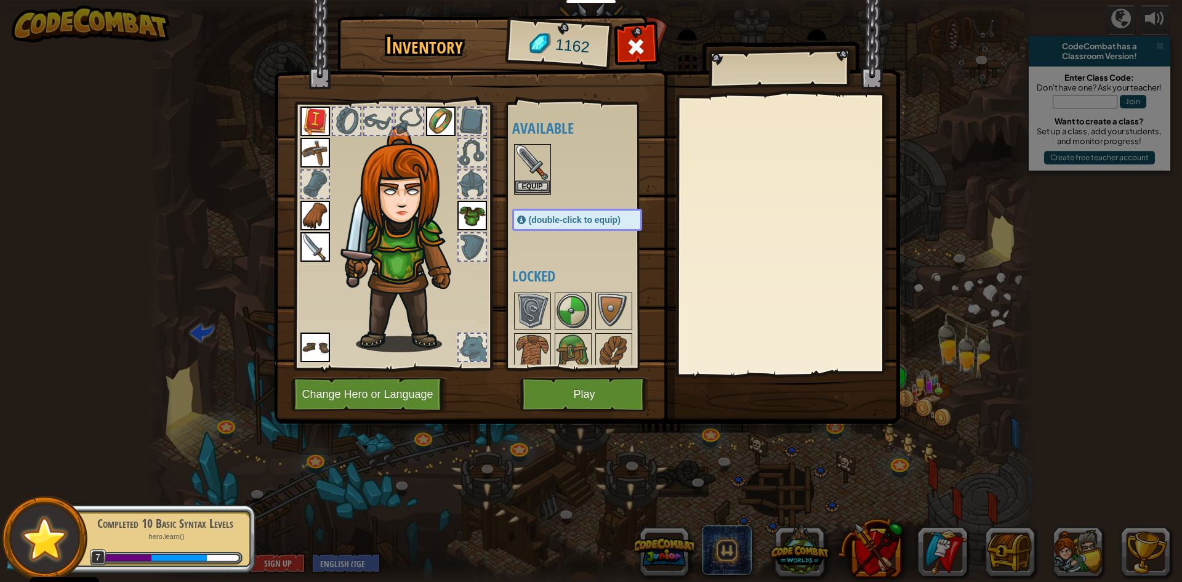
scroll to position [89, 0]
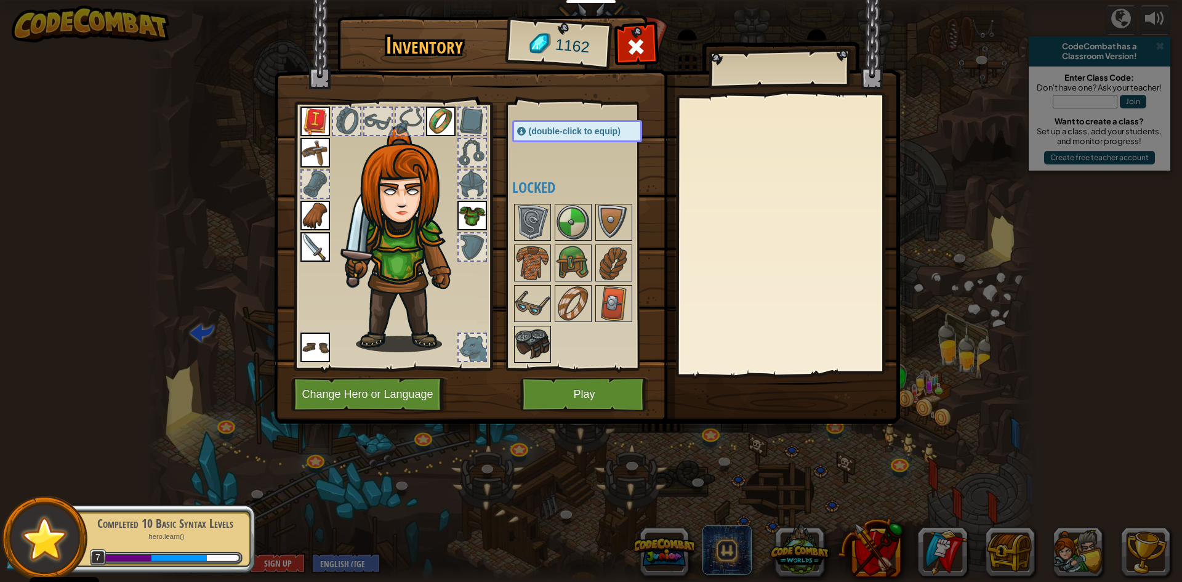
click at [521, 355] on img at bounding box center [532, 344] width 34 height 34
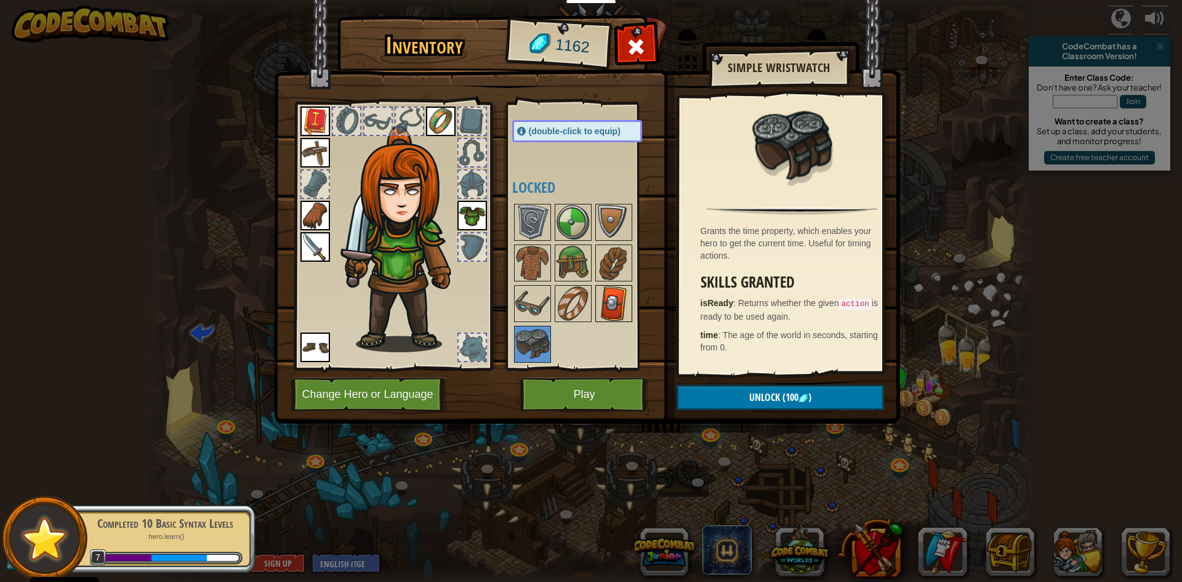
click at [622, 289] on img at bounding box center [613, 303] width 34 height 34
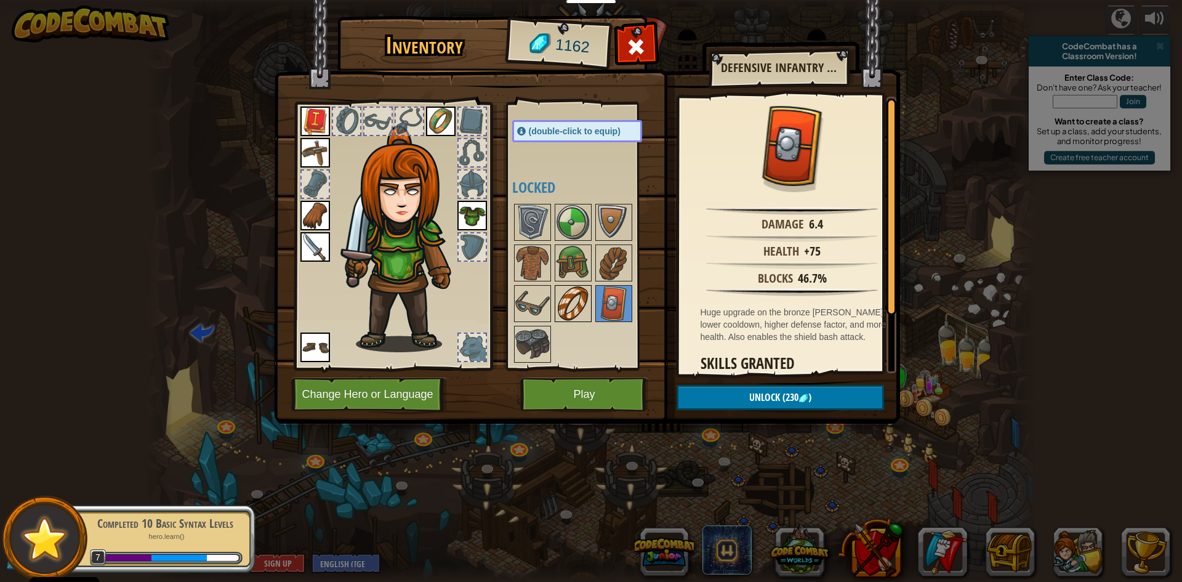
click at [587, 291] on img at bounding box center [573, 303] width 34 height 34
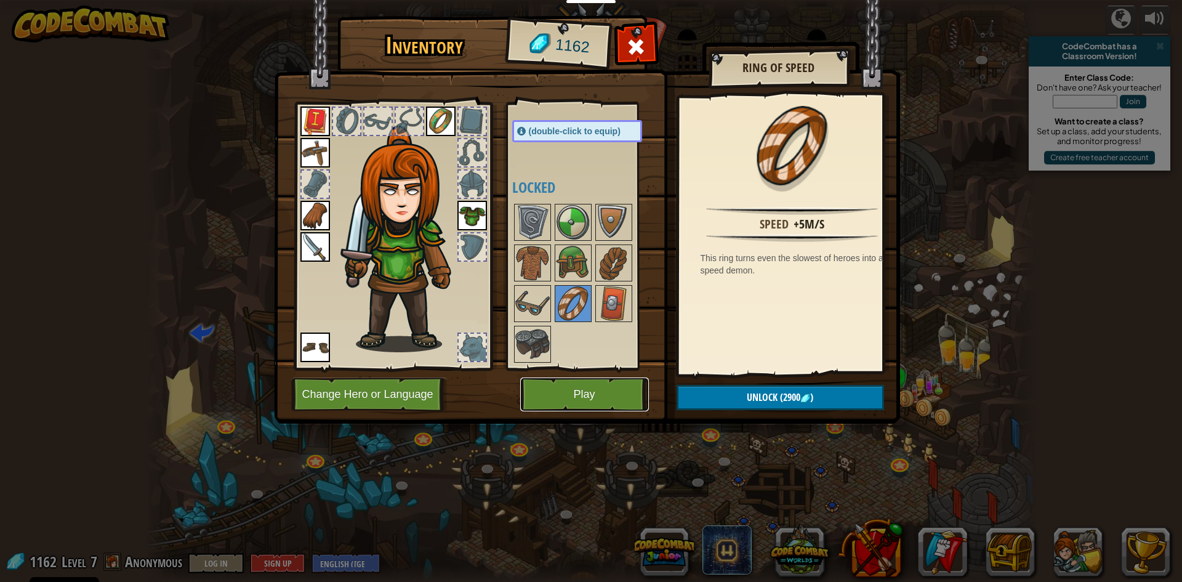
click at [591, 387] on button "Play" at bounding box center [584, 394] width 129 height 34
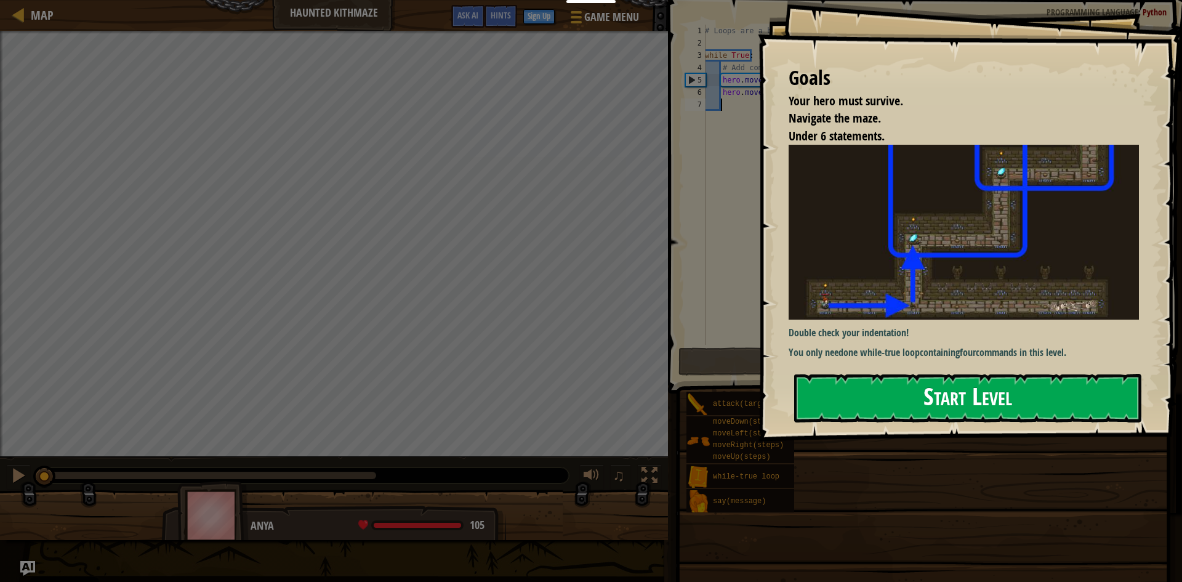
click at [977, 374] on button "Start Level" at bounding box center [967, 398] width 347 height 49
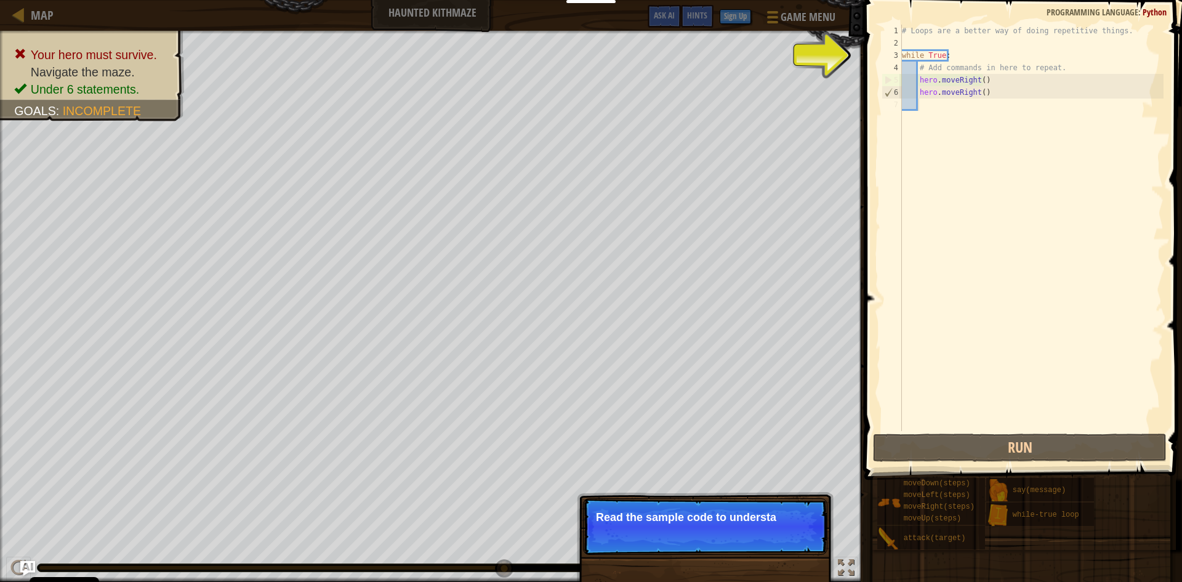
click at [782, 538] on p "Skip (esc) Continue Read the sample code to understa" at bounding box center [705, 526] width 244 height 57
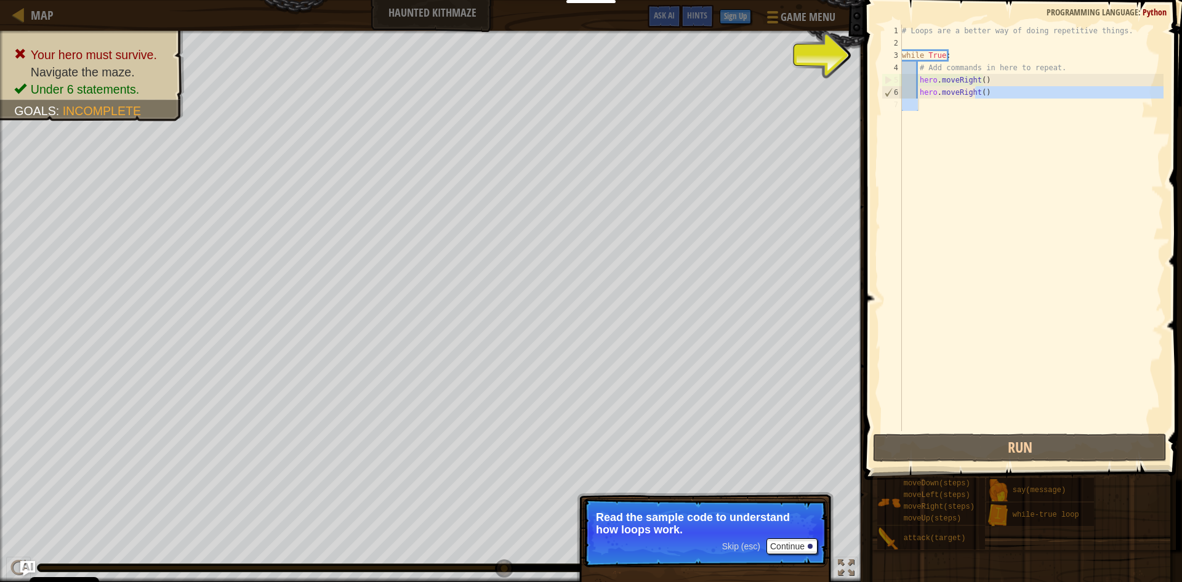
drag, startPoint x: 974, startPoint y: 97, endPoint x: 953, endPoint y: 98, distance: 21.0
click at [953, 98] on div "# Loops are a better way of doing repetitive things. while True : # Add command…" at bounding box center [1031, 240] width 264 height 431
click at [957, 95] on div "# Loops are a better way of doing repetitive things. while True : # Add command…" at bounding box center [1031, 240] width 264 height 431
drag, startPoint x: 973, startPoint y: 94, endPoint x: 954, endPoint y: 95, distance: 19.1
click at [954, 95] on div "# Loops are a better way of doing repetitive things. while True : # Add command…" at bounding box center [1031, 240] width 264 height 431
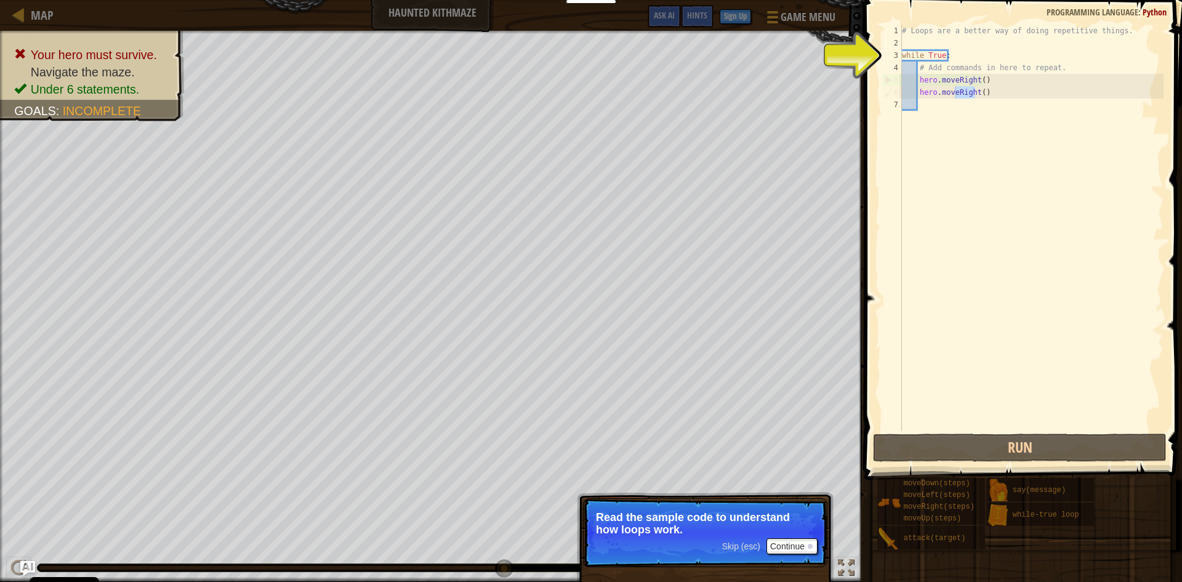
click at [971, 92] on div "# Loops are a better way of doing repetitive things. while True : # Add command…" at bounding box center [1031, 228] width 264 height 406
click at [971, 92] on div "# Loops are a better way of doing repetitive things. while True : # Add command…" at bounding box center [1031, 240] width 264 height 431
click at [971, 92] on div "# Loops are a better way of doing repetitive things. while True : # Add command…" at bounding box center [1031, 228] width 264 height 406
drag, startPoint x: 974, startPoint y: 96, endPoint x: 953, endPoint y: 94, distance: 21.1
click at [953, 94] on div "# Loops are a better way of doing repetitive things. while True : # Add command…" at bounding box center [1031, 240] width 264 height 431
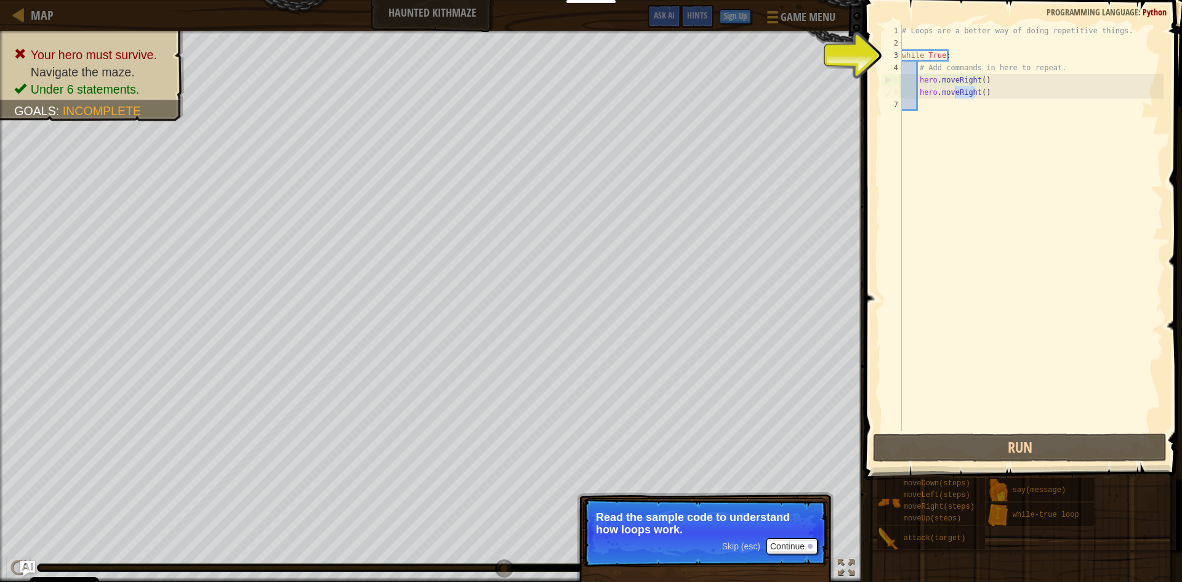
click at [994, 92] on div "# Loops are a better way of doing repetitive things. while True : # Add command…" at bounding box center [1031, 240] width 264 height 431
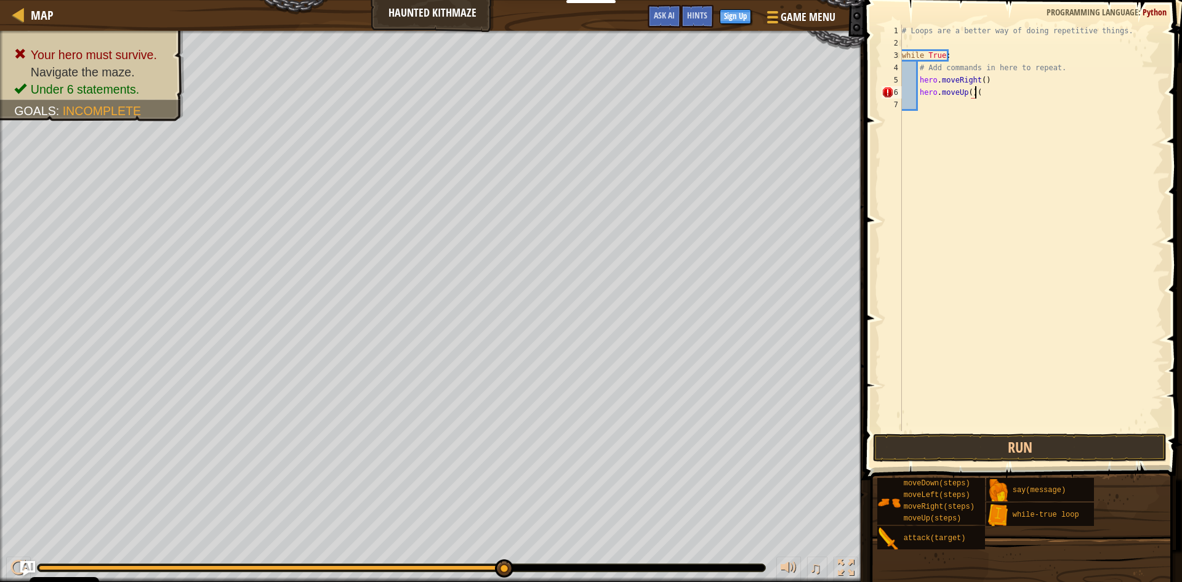
scroll to position [6, 5]
click at [1004, 451] on button "Run" at bounding box center [1020, 447] width 294 height 28
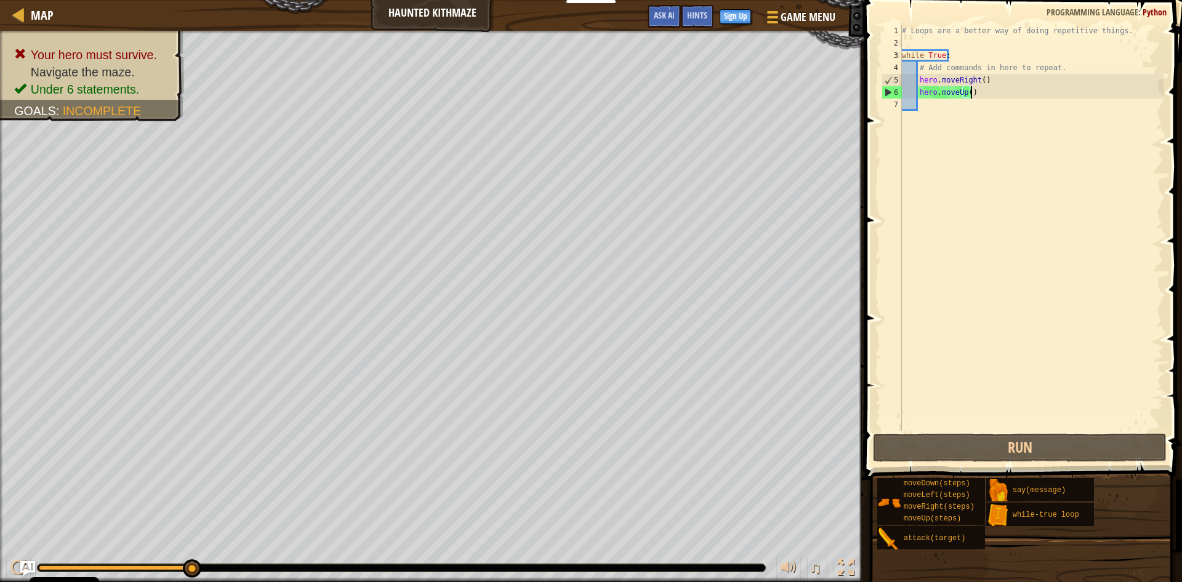
click at [984, 81] on div "# Loops are a better way of doing repetitive things. while True : # Add command…" at bounding box center [1031, 240] width 264 height 431
type textarea "hero.moveRight()"
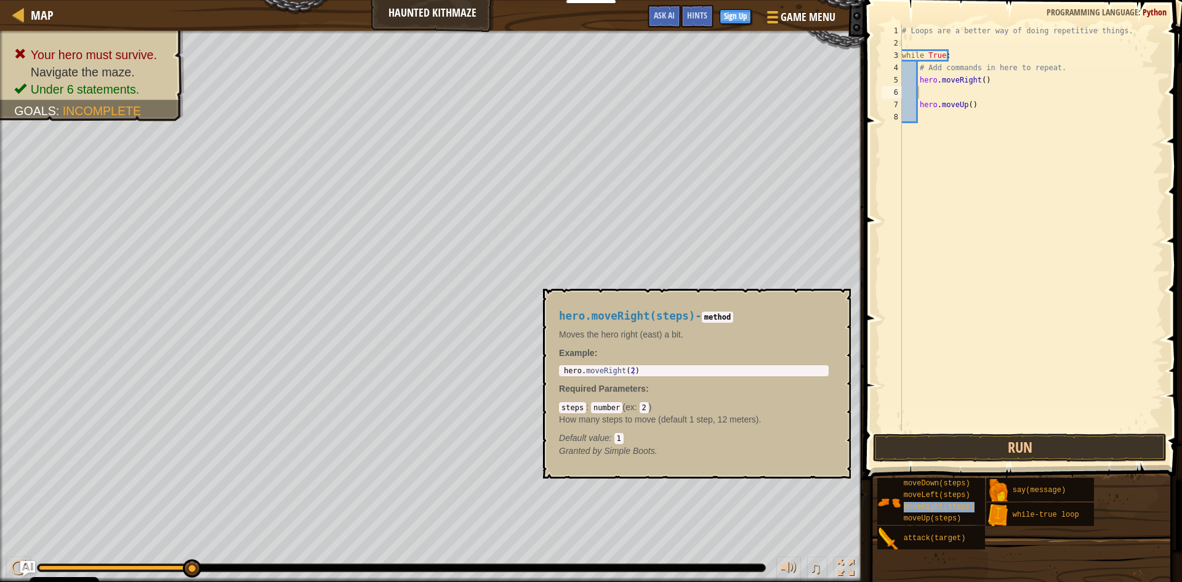
type textarea "moveRight(steps)"
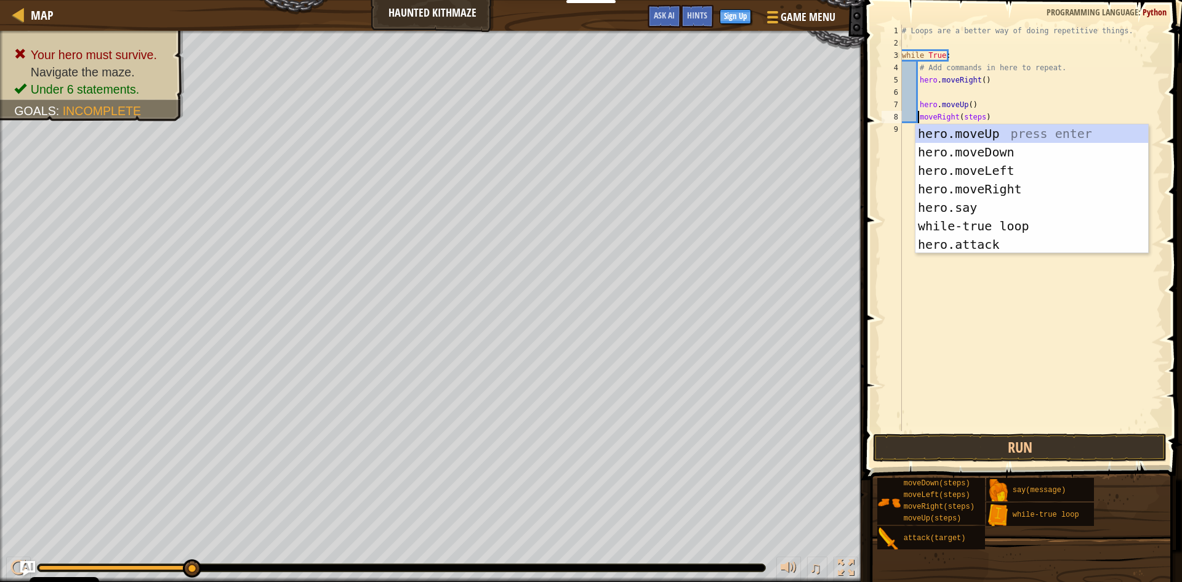
click at [964, 360] on div "# Loops are a better way of doing repetitive things. while True : # Add command…" at bounding box center [1031, 240] width 264 height 431
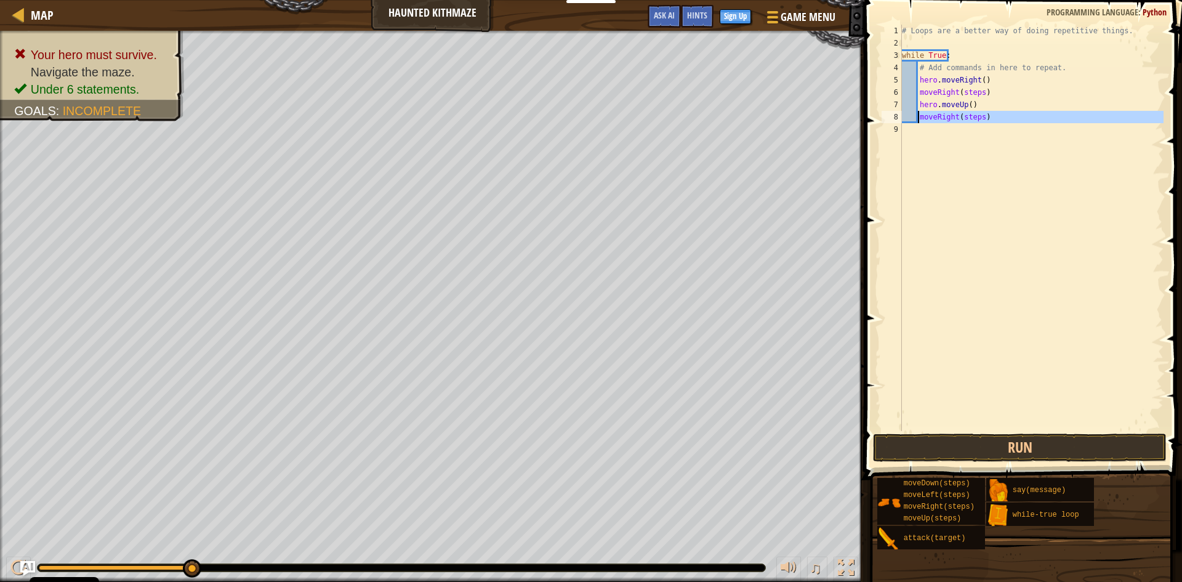
drag, startPoint x: 989, startPoint y: 126, endPoint x: 918, endPoint y: 116, distance: 72.0
click at [918, 116] on div "# Loops are a better way of doing repetitive things. while True : # Add command…" at bounding box center [1031, 240] width 264 height 431
type textarea "moveRight(steps)"
drag, startPoint x: 1008, startPoint y: 449, endPoint x: 1003, endPoint y: 441, distance: 9.4
click at [1008, 449] on button "Run" at bounding box center [1020, 447] width 294 height 28
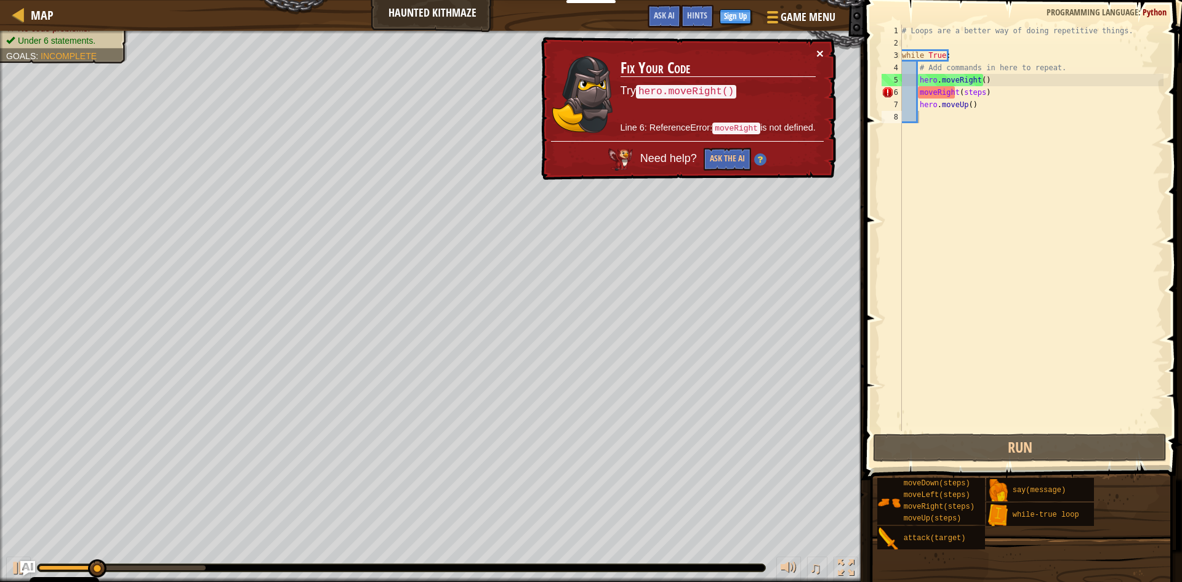
click at [819, 51] on button "×" at bounding box center [819, 53] width 7 height 13
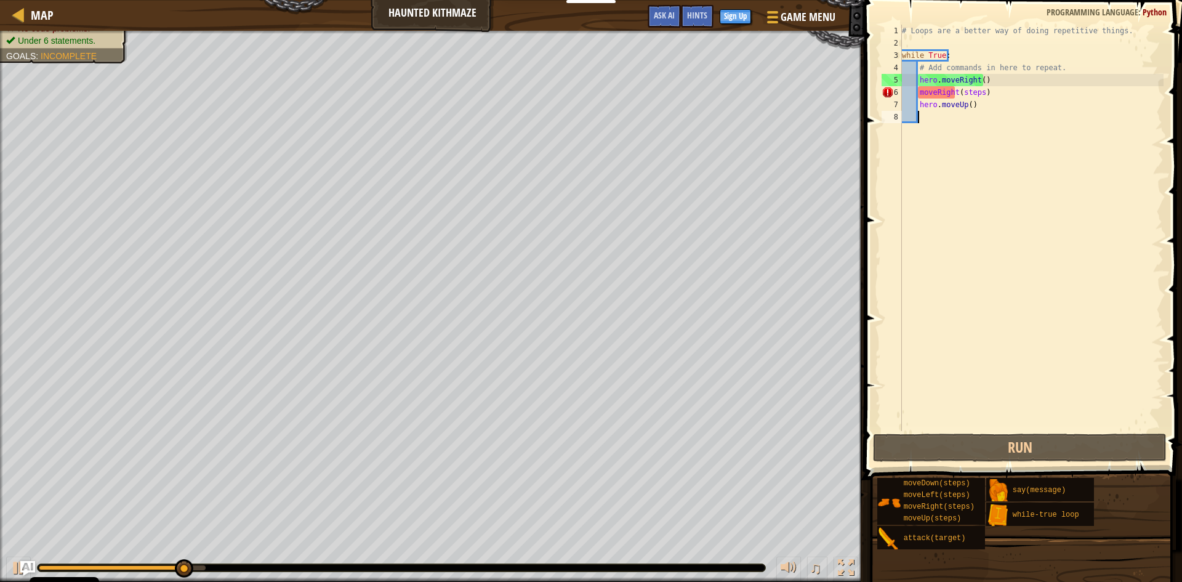
click at [920, 90] on div "# Loops are a better way of doing repetitive things. while True : # Add command…" at bounding box center [1031, 240] width 264 height 431
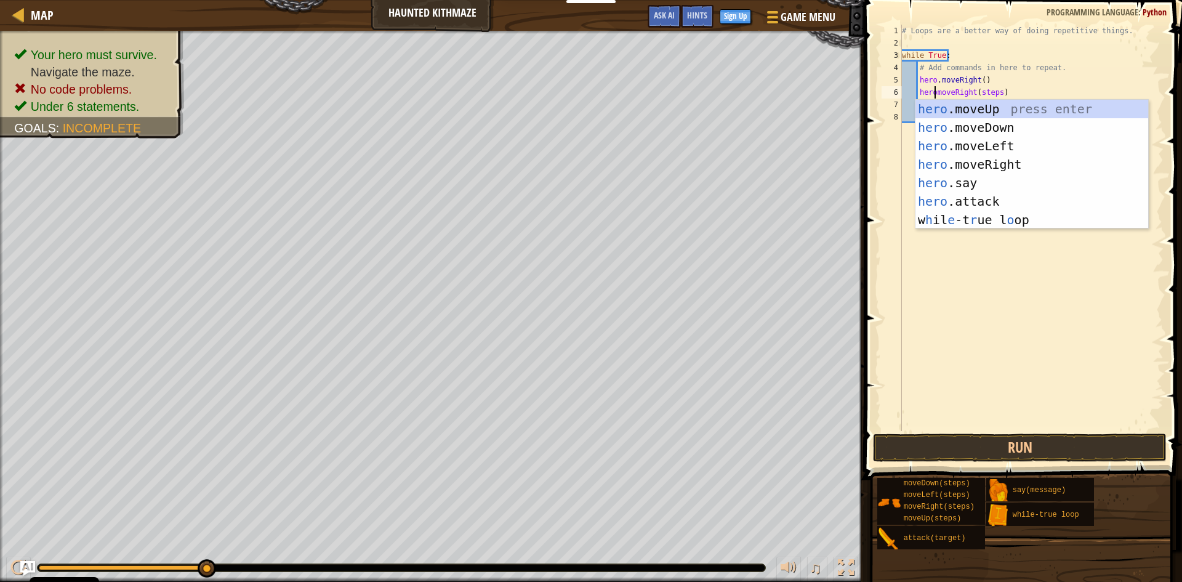
scroll to position [6, 3]
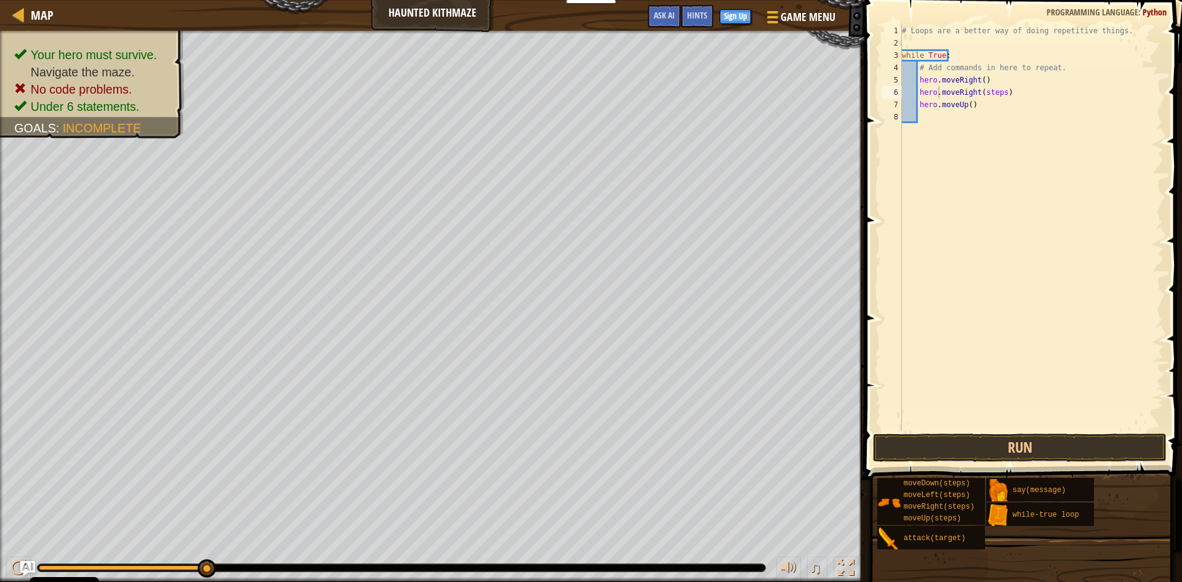
click at [1035, 432] on span at bounding box center [1023, 222] width 327 height 516
click at [1037, 440] on button "Run" at bounding box center [1020, 447] width 294 height 28
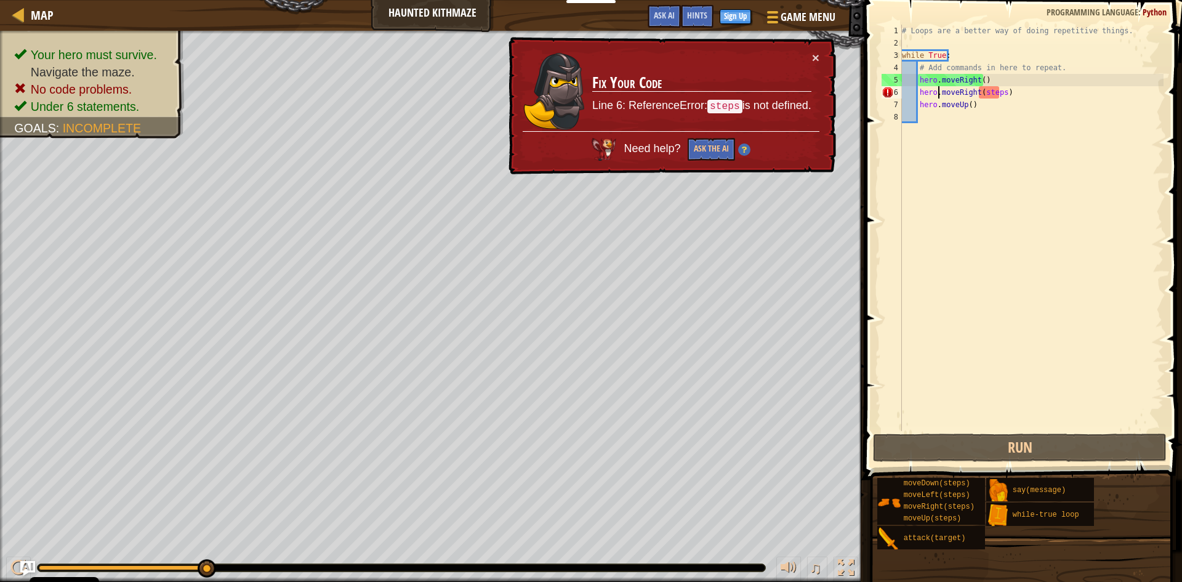
click at [809, 54] on td "Fix Your Code Line 6: ReferenceError: steps is not defined." at bounding box center [702, 91] width 220 height 80
click at [810, 55] on td "Fix Your Code Line 6: ReferenceError: steps is not defined." at bounding box center [702, 91] width 220 height 80
drag, startPoint x: 819, startPoint y: 58, endPoint x: 827, endPoint y: 55, distance: 8.0
click at [820, 58] on div "× Fix Your Code Line 6: ReferenceError: steps is not defined. Need help? Ask th…" at bounding box center [671, 106] width 330 height 138
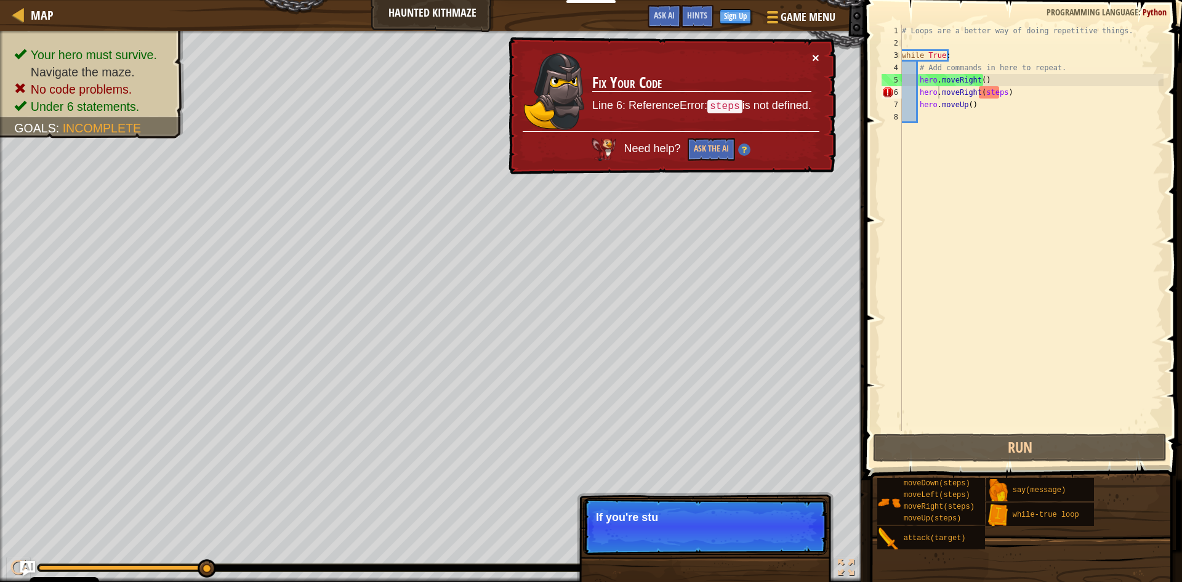
click at [812, 55] on button "×" at bounding box center [815, 57] width 7 height 13
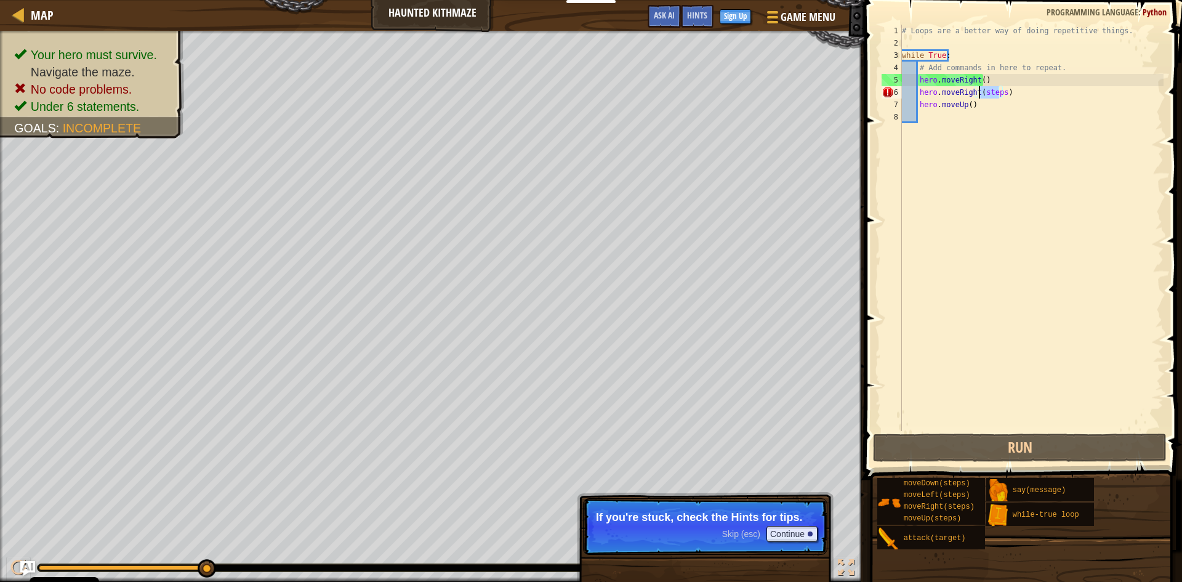
drag, startPoint x: 999, startPoint y: 97, endPoint x: 980, endPoint y: 97, distance: 19.1
click at [980, 97] on div "# Loops are a better way of doing repetitive things. while True : # Add command…" at bounding box center [1031, 240] width 264 height 431
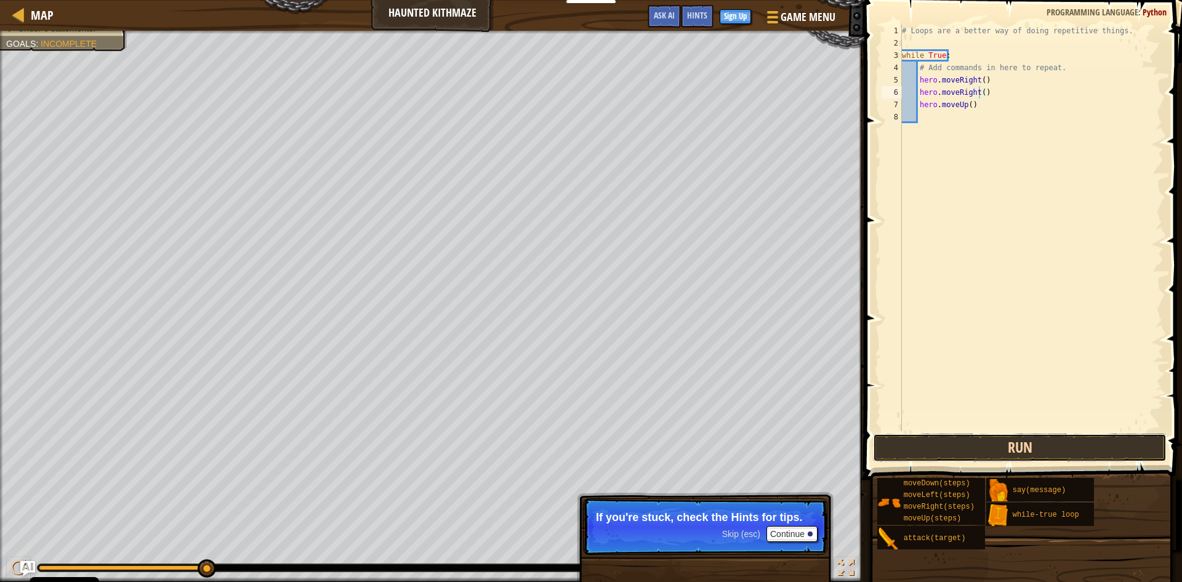
click at [1094, 439] on button "Run" at bounding box center [1020, 447] width 294 height 28
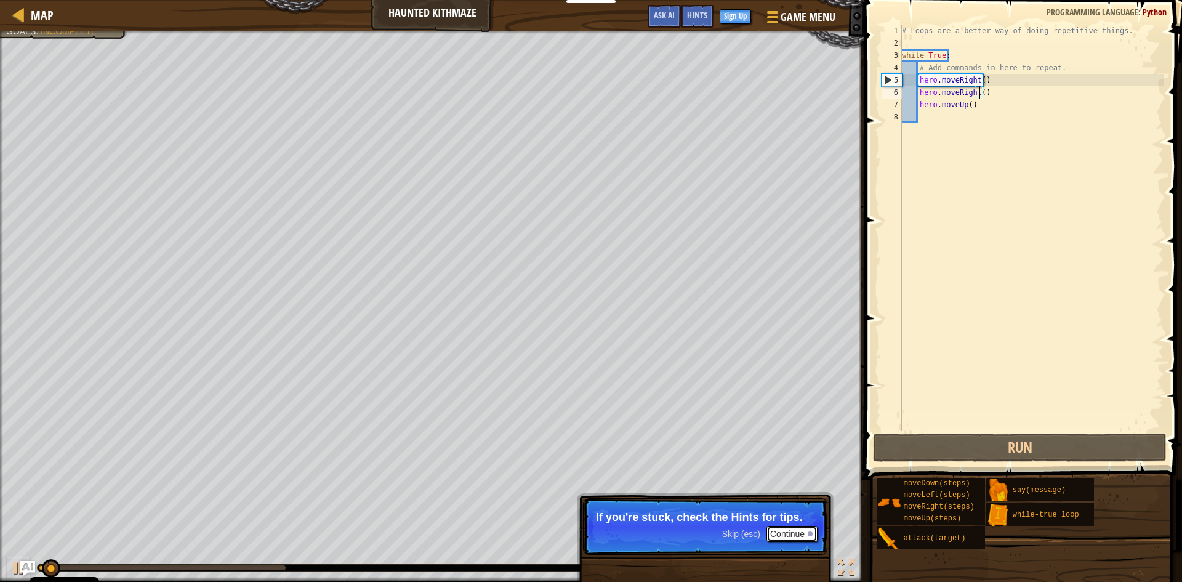
click at [793, 534] on button "Continue" at bounding box center [791, 534] width 51 height 16
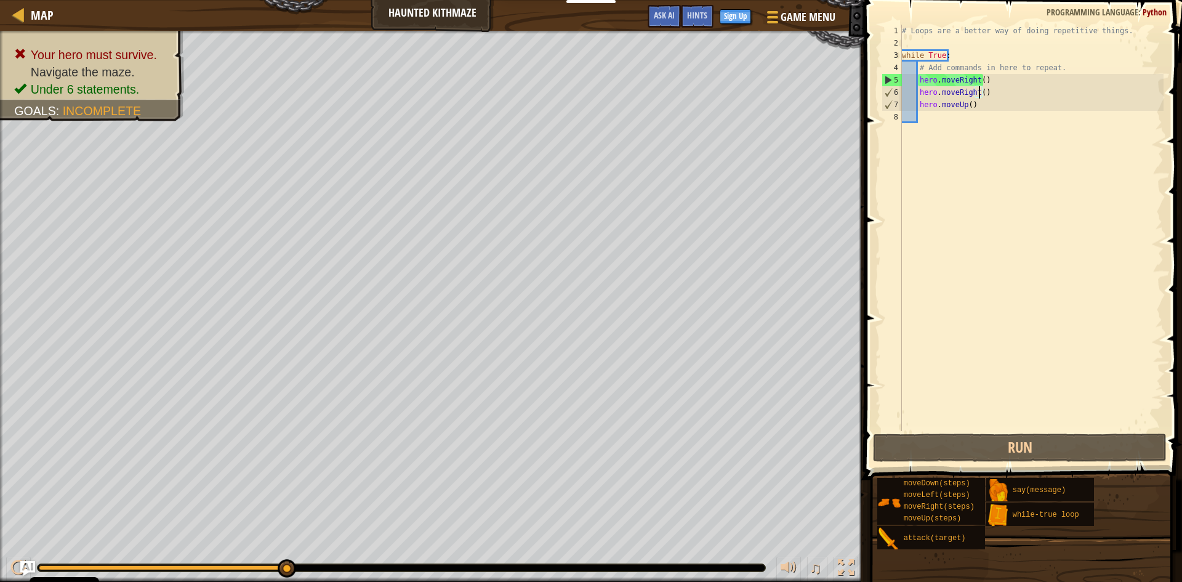
click at [976, 108] on div "# Loops are a better way of doing repetitive things. while True : # Add command…" at bounding box center [1031, 240] width 264 height 431
type textarea "hero.moveUp()"
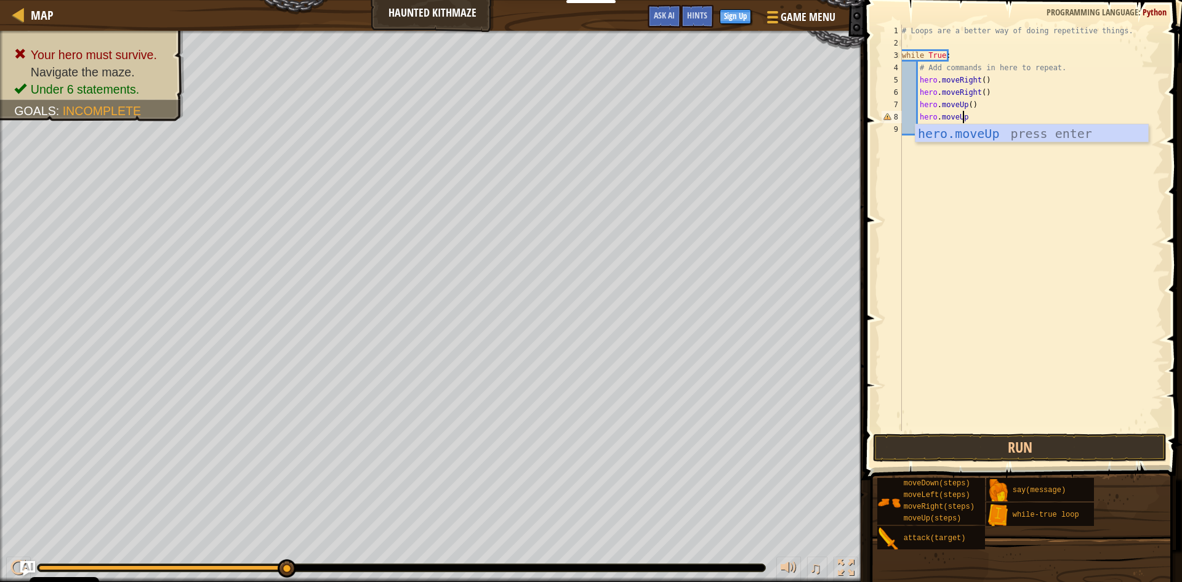
scroll to position [6, 5]
type textarea "hero.moveUp()"
click at [1041, 452] on button "Run" at bounding box center [1020, 447] width 294 height 28
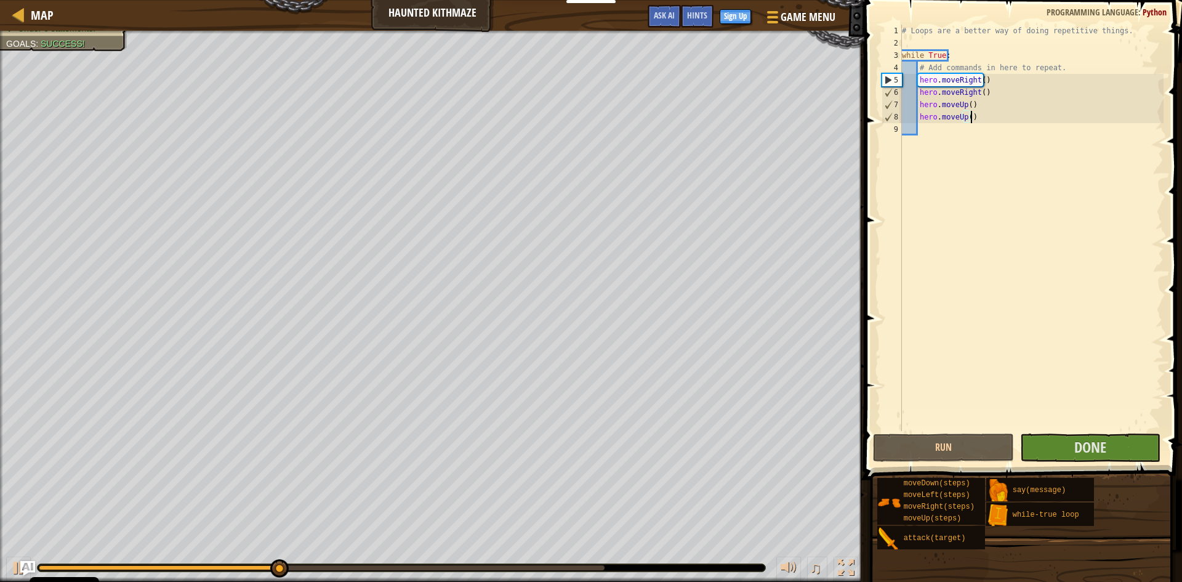
click at [491, 565] on div at bounding box center [322, 567] width 566 height 5
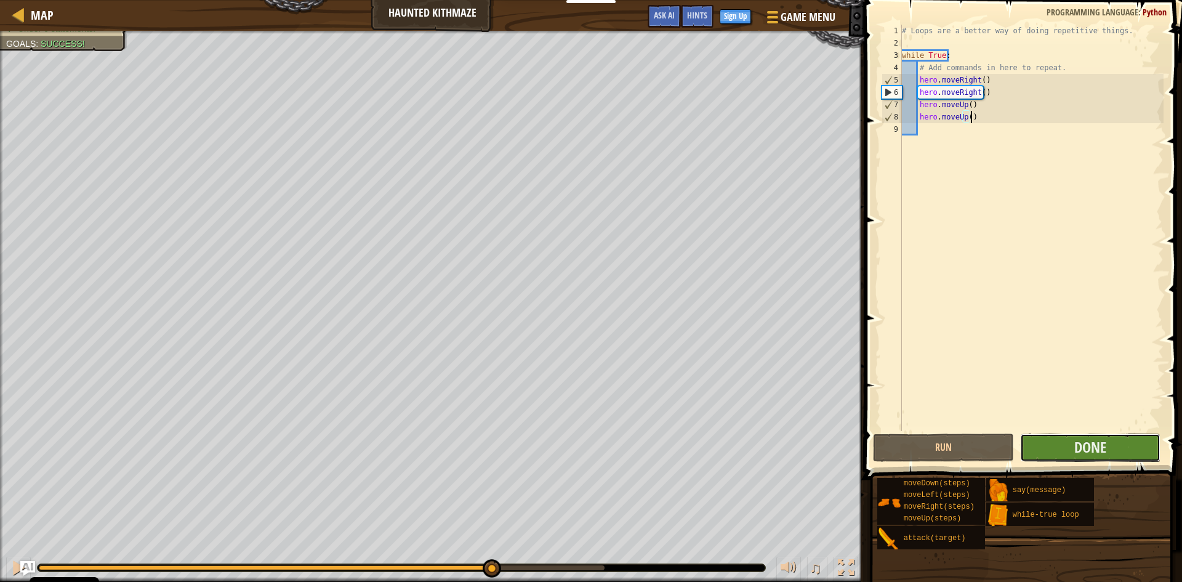
click at [1115, 436] on button "Done" at bounding box center [1090, 447] width 141 height 28
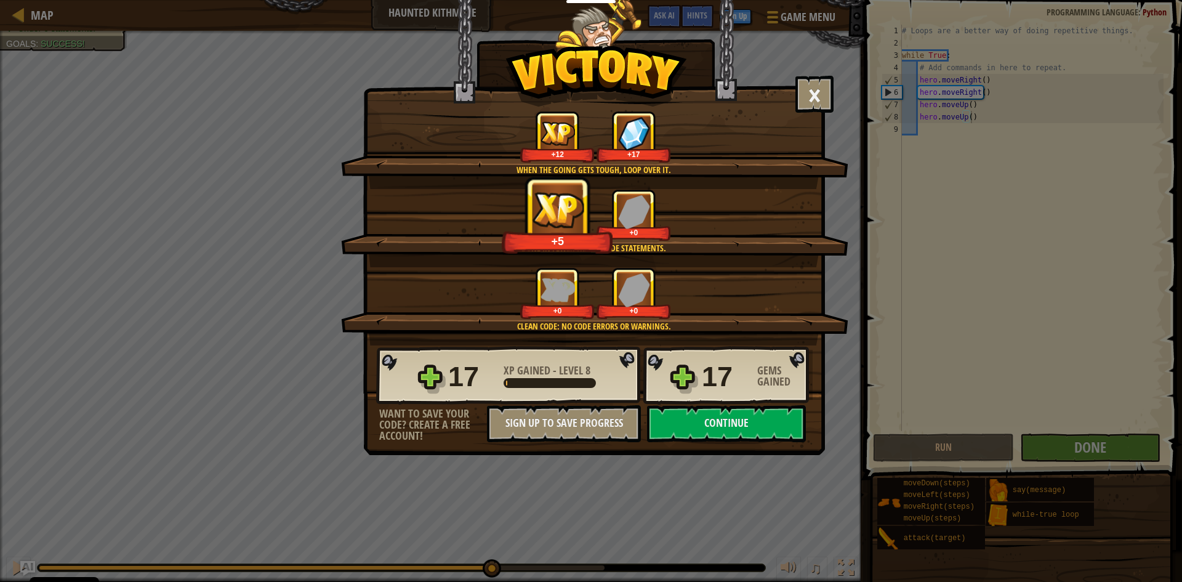
click at [668, 212] on div "+0" at bounding box center [633, 215] width 74 height 51
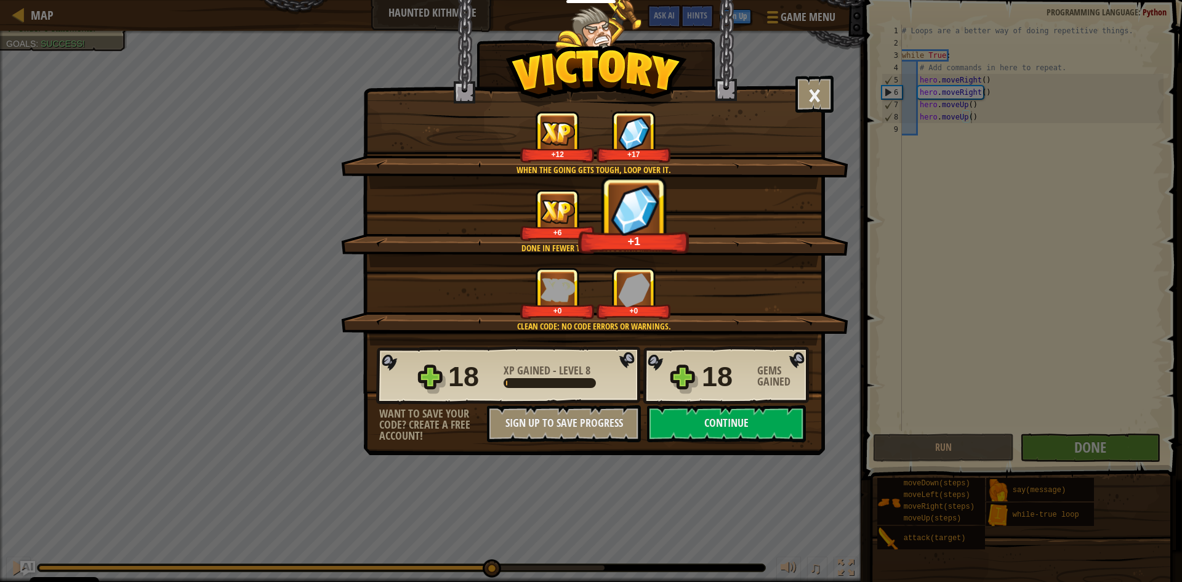
click at [668, 212] on div "+1" at bounding box center [633, 215] width 111 height 77
click at [668, 212] on div "+5" at bounding box center [633, 215] width 111 height 77
click at [668, 212] on div "+8" at bounding box center [633, 215] width 111 height 77
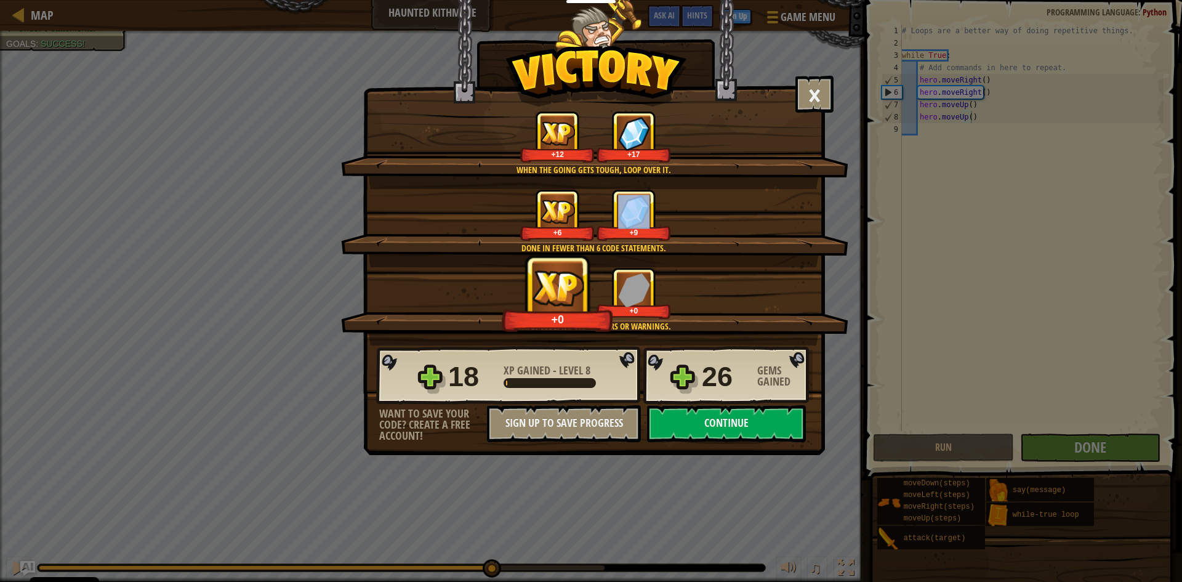
click at [668, 212] on div "+9" at bounding box center [633, 215] width 74 height 51
click at [630, 212] on img at bounding box center [633, 211] width 39 height 39
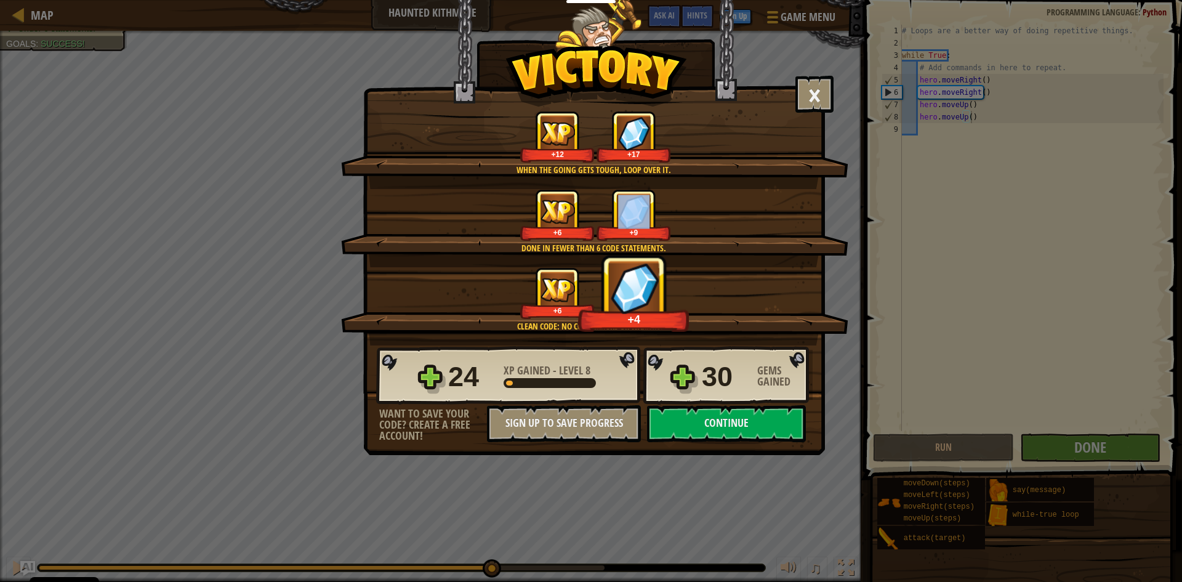
click at [692, 220] on div "+6 +9" at bounding box center [595, 215] width 478 height 52
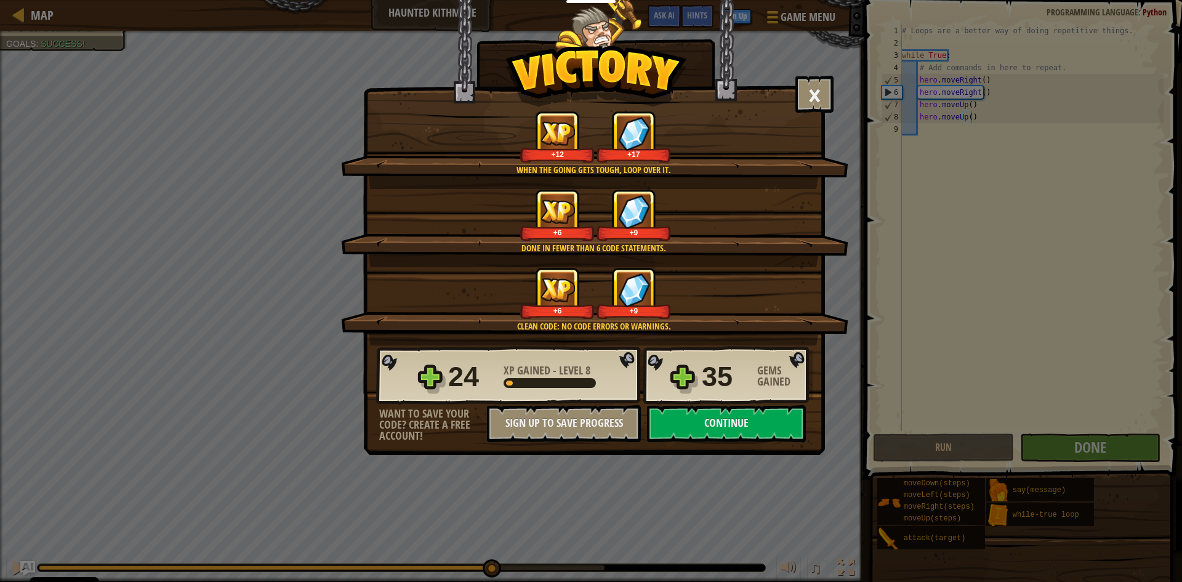
click at [692, 220] on div "+6 +9" at bounding box center [595, 215] width 478 height 52
click at [744, 411] on button "Continue" at bounding box center [726, 423] width 159 height 37
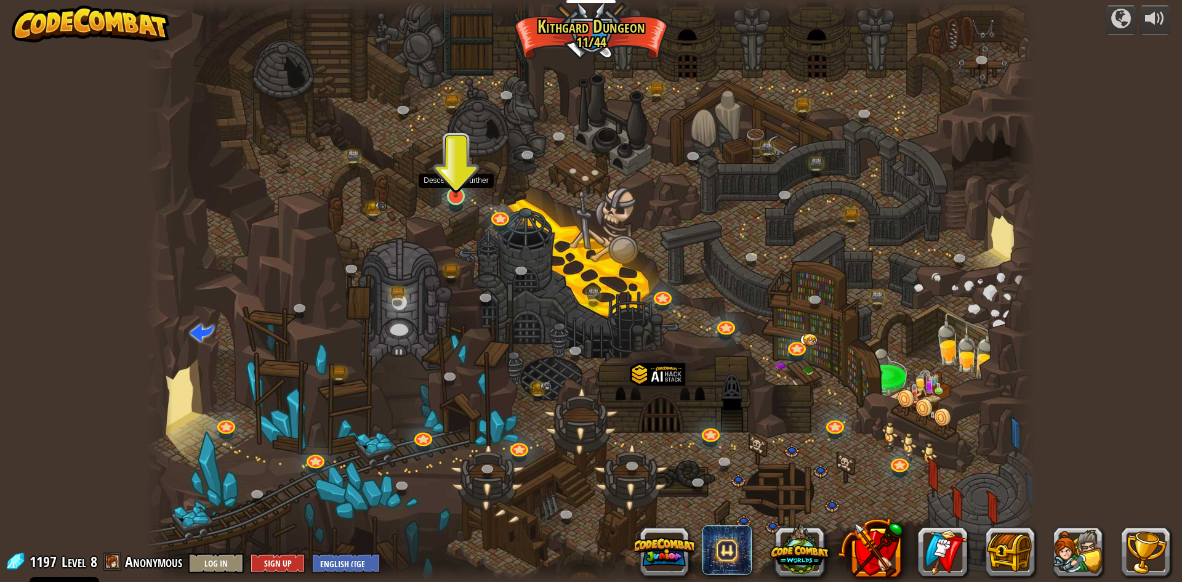
click at [465, 195] on img at bounding box center [456, 170] width 24 height 55
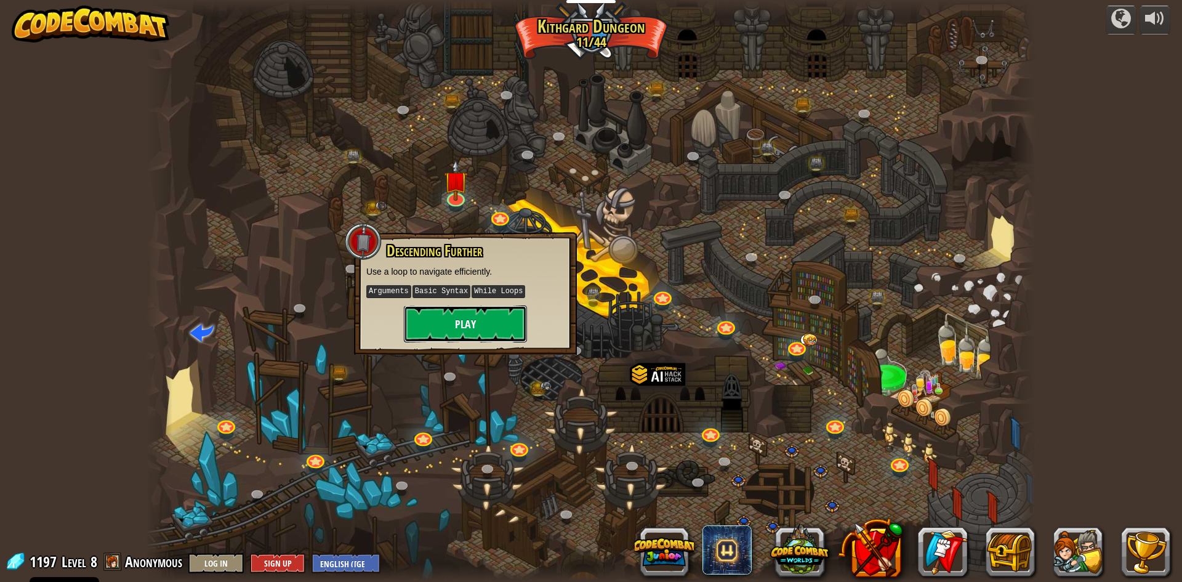
click at [490, 326] on button "Play" at bounding box center [465, 323] width 123 height 37
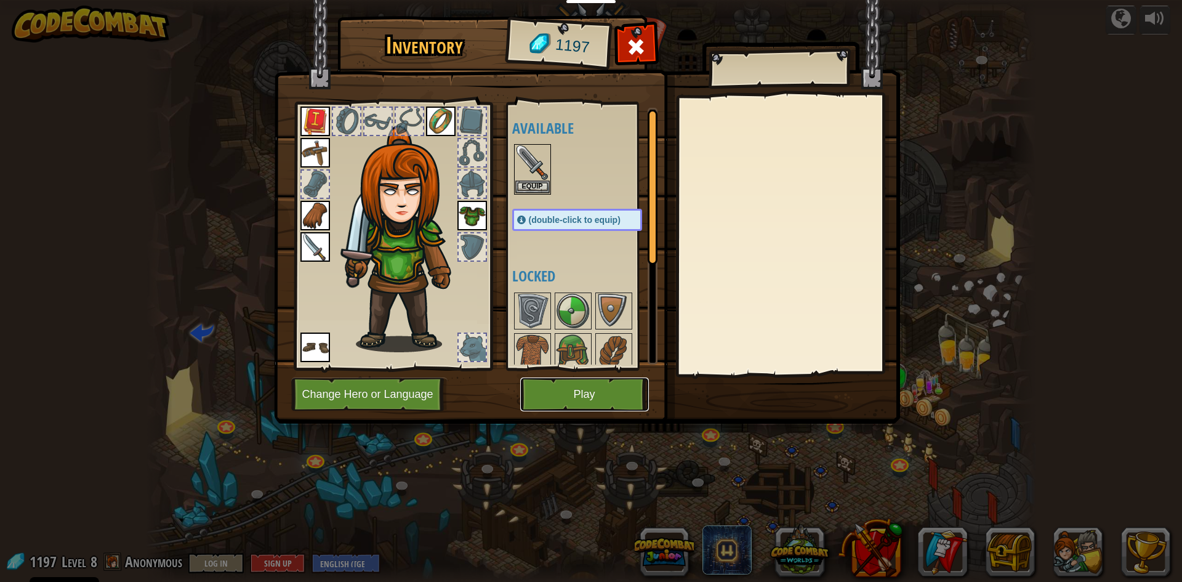
click at [573, 398] on button "Play" at bounding box center [584, 394] width 129 height 34
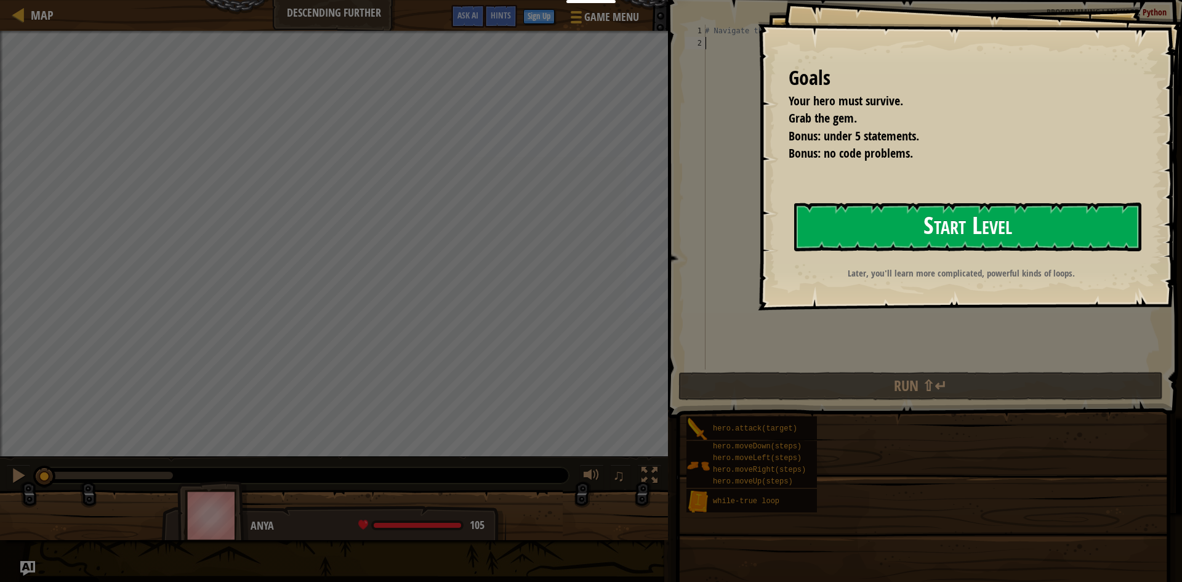
click at [874, 230] on button "Start Level" at bounding box center [967, 227] width 347 height 49
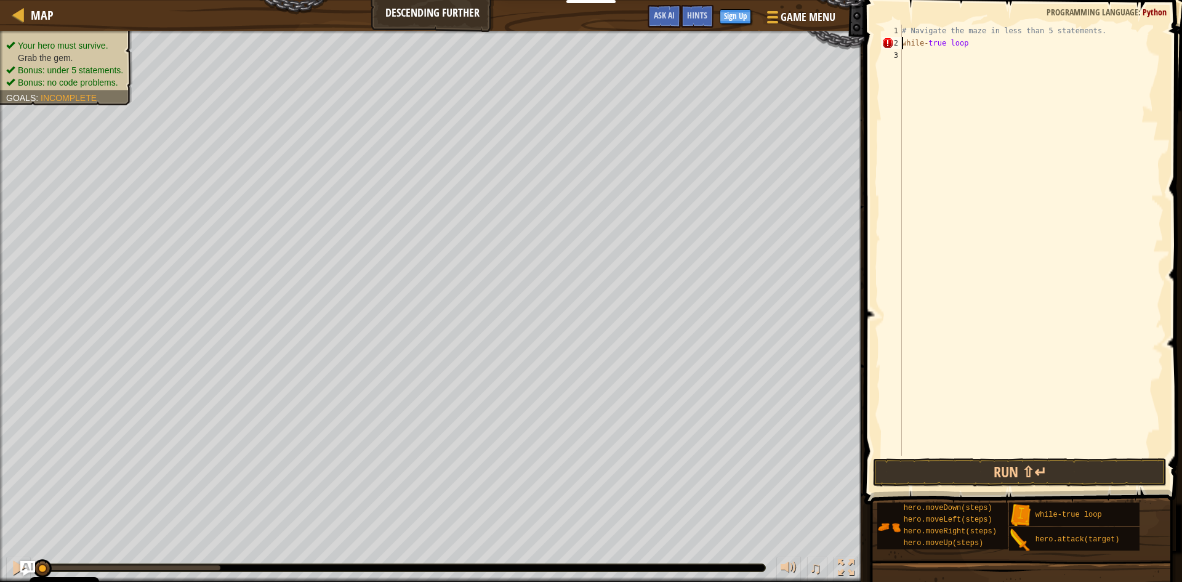
click at [972, 49] on div "# Navigate the maze in less than 5 statements. while - true loop" at bounding box center [1031, 252] width 264 height 455
type textarea "while-true loop:"
click at [966, 57] on div "# Navigate the maze in less than 5 statements. while - true loop :" at bounding box center [1031, 252] width 264 height 455
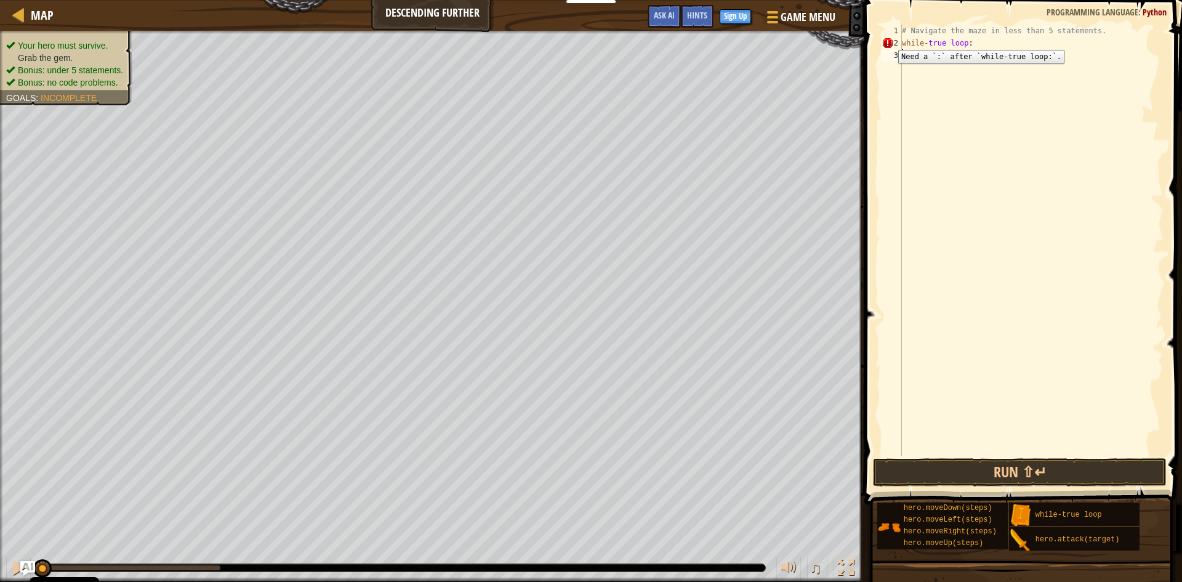
click at [889, 41] on div "2" at bounding box center [891, 43] width 20 height 12
type textarea "while-true loop:"
click at [968, 48] on div "# Navigate the maze in less than 5 statements. while - true loop :" at bounding box center [1031, 252] width 264 height 455
drag, startPoint x: 902, startPoint y: 67, endPoint x: 998, endPoint y: 84, distance: 97.4
click at [998, 84] on div "# Navigate the maze in less than 5 statements. while - true loop : hero . moveR…" at bounding box center [1031, 252] width 264 height 455
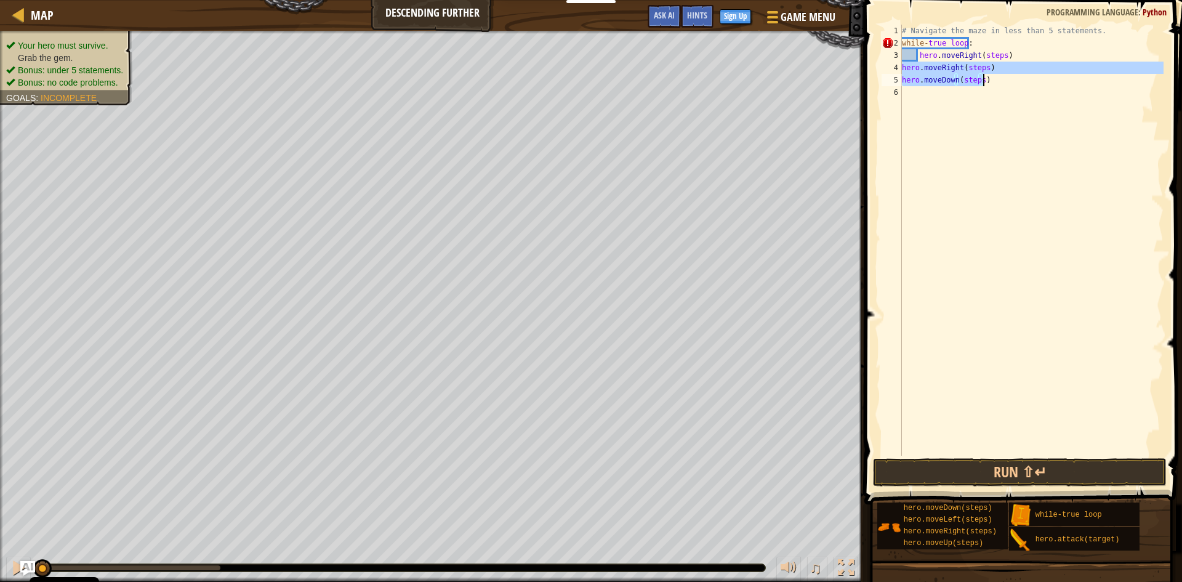
type textarea "hero.moveRight(steps) hero.moveDown(steps)"
click at [1020, 55] on div "# Navigate the maze in less than 5 statements. while - true loop : hero . moveR…" at bounding box center [1031, 252] width 264 height 455
type textarea "hero.moveRight(steps)"
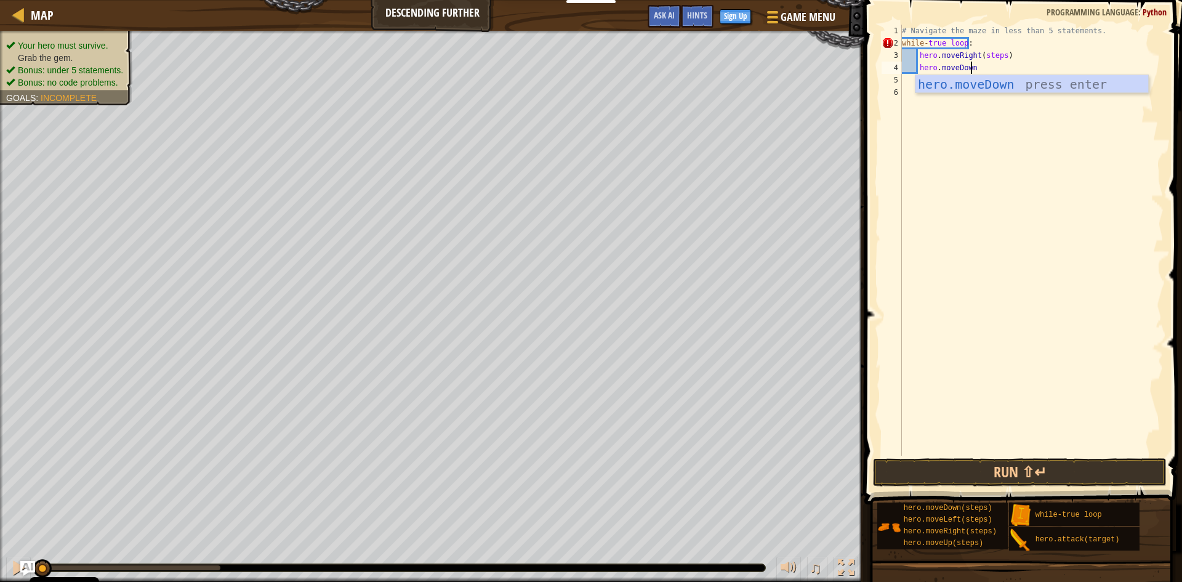
scroll to position [6, 6]
type textarea "hero.moveDown()"
click at [990, 54] on div "# Navigate the maze in less than 5 statements. while - true loop : hero . moveR…" at bounding box center [1031, 252] width 264 height 455
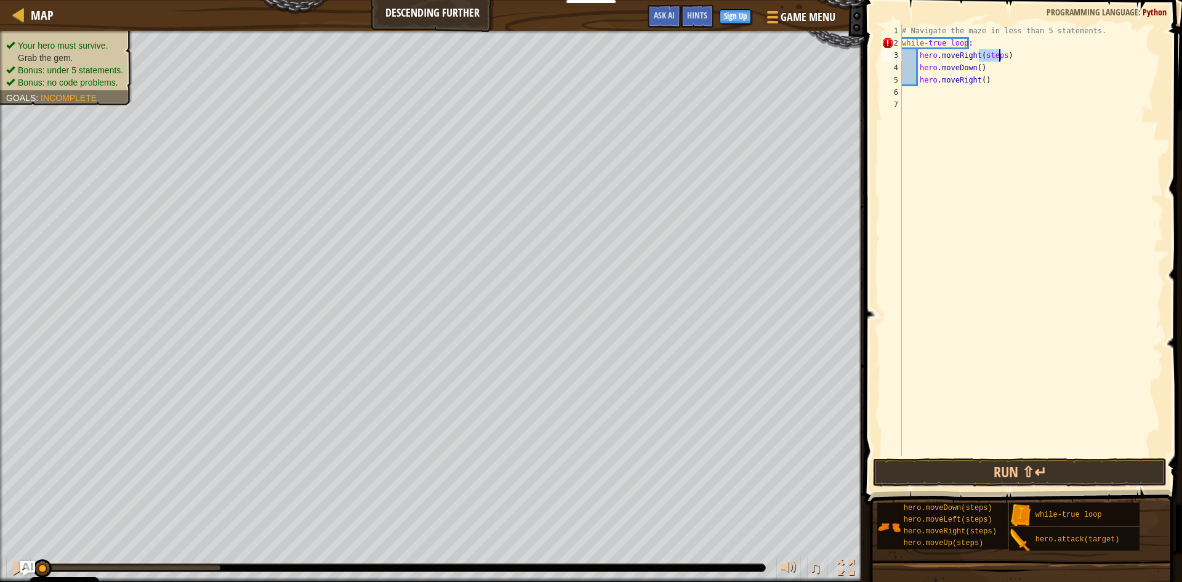
type textarea "hero.moveRight()"
drag, startPoint x: 990, startPoint y: 78, endPoint x: 917, endPoint y: 79, distance: 73.3
click at [917, 79] on div "# Navigate the maze in less than 5 statements. while - true loop : hero . moveR…" at bounding box center [1031, 252] width 264 height 455
click at [989, 58] on div "# Navigate the maze in less than 5 statements. while - true loop : hero . moveR…" at bounding box center [1031, 252] width 264 height 455
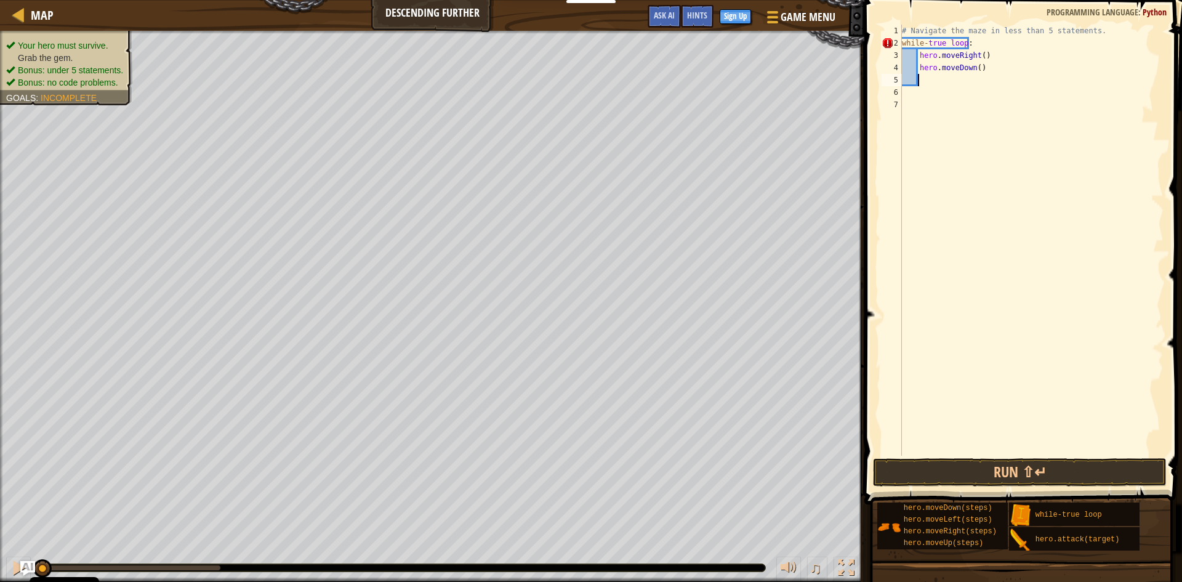
type textarea "hero.moveRight()"
paste textarea "hero.moveRight()"
click at [1099, 475] on button "Run ⇧↵" at bounding box center [1020, 472] width 294 height 28
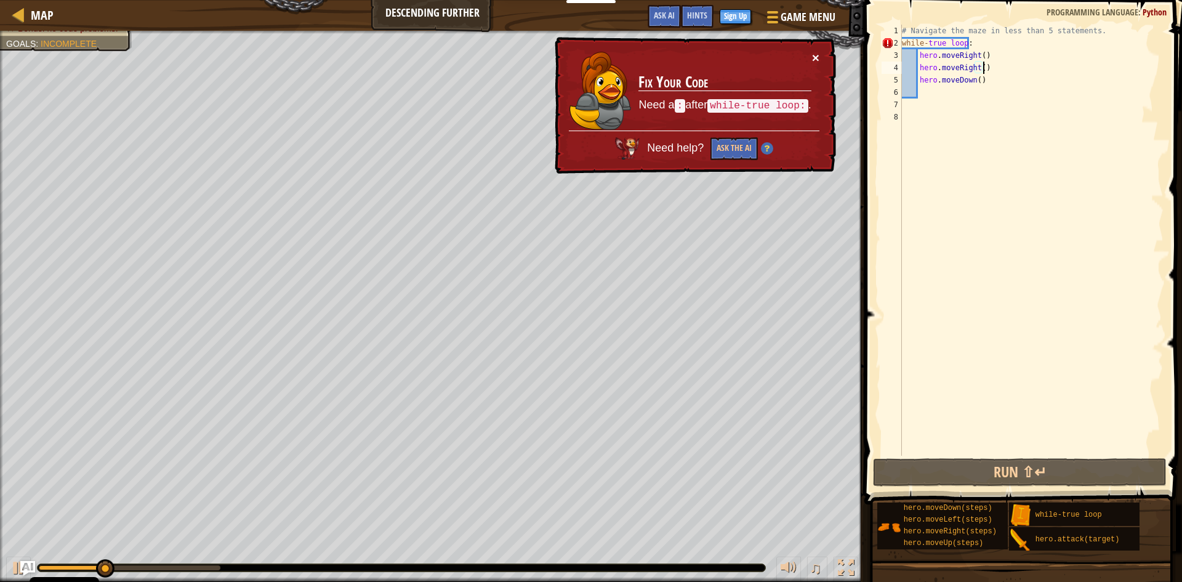
drag, startPoint x: 814, startPoint y: 53, endPoint x: 990, endPoint y: 34, distance: 177.0
click at [816, 53] on button "×" at bounding box center [815, 57] width 7 height 13
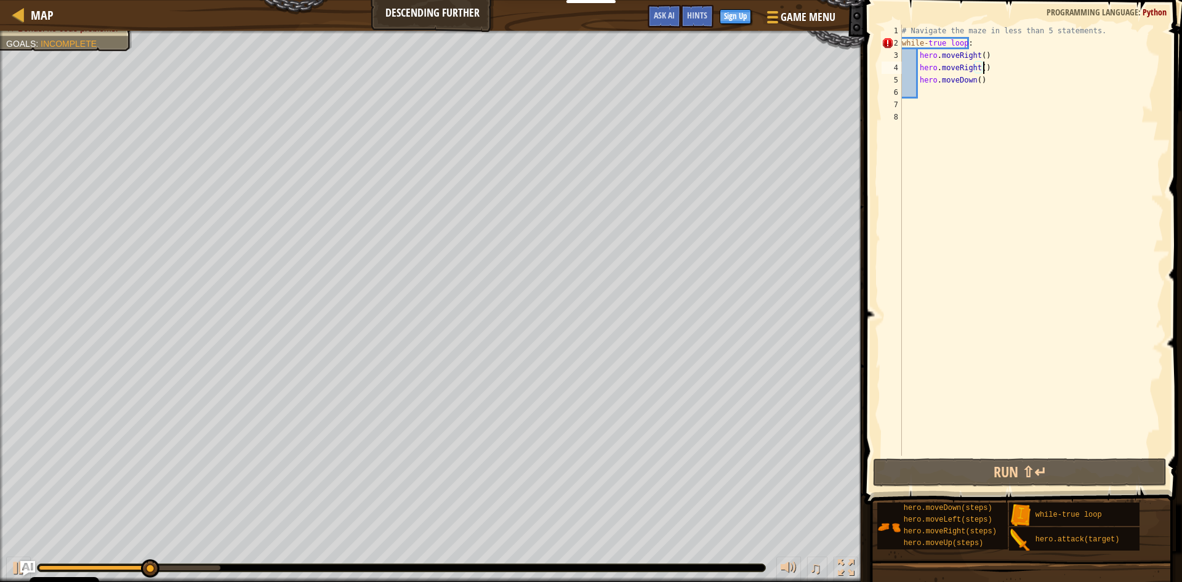
click at [979, 43] on div "# Navigate the maze in less than 5 statements. while - true loop : hero . moveR…" at bounding box center [1031, 252] width 264 height 455
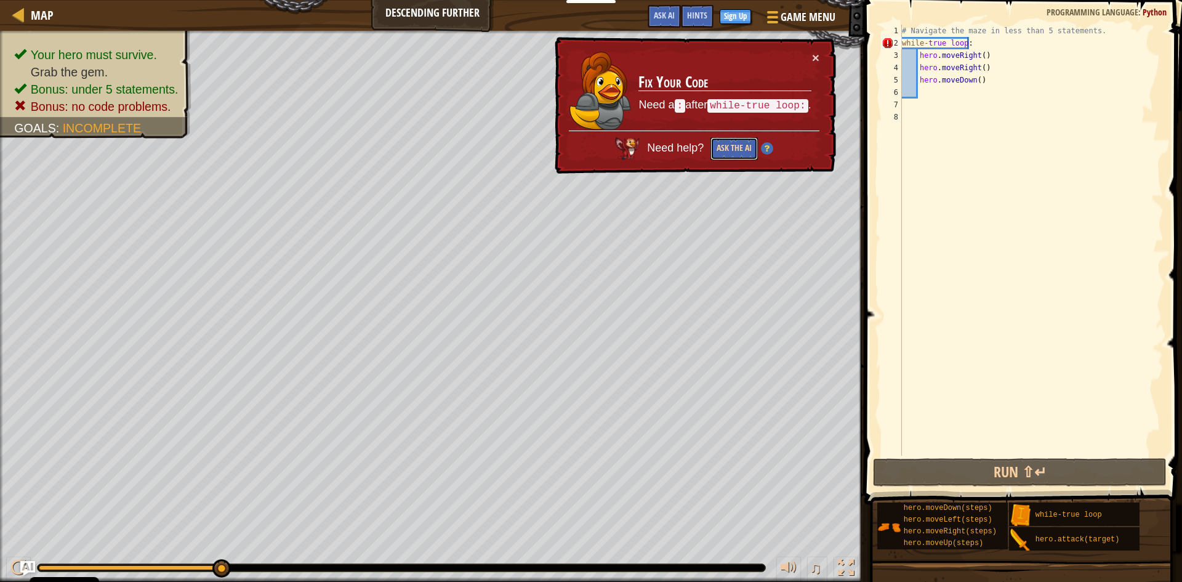
click at [745, 150] on button "Ask the AI" at bounding box center [733, 148] width 47 height 23
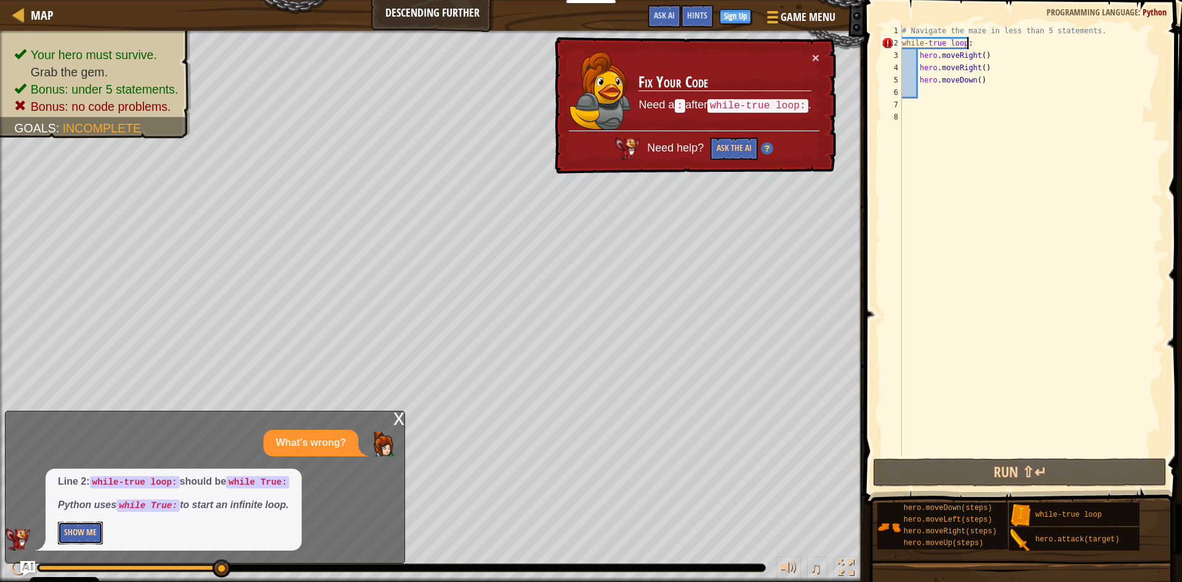
click at [81, 535] on button "Show Me" at bounding box center [80, 532] width 45 height 23
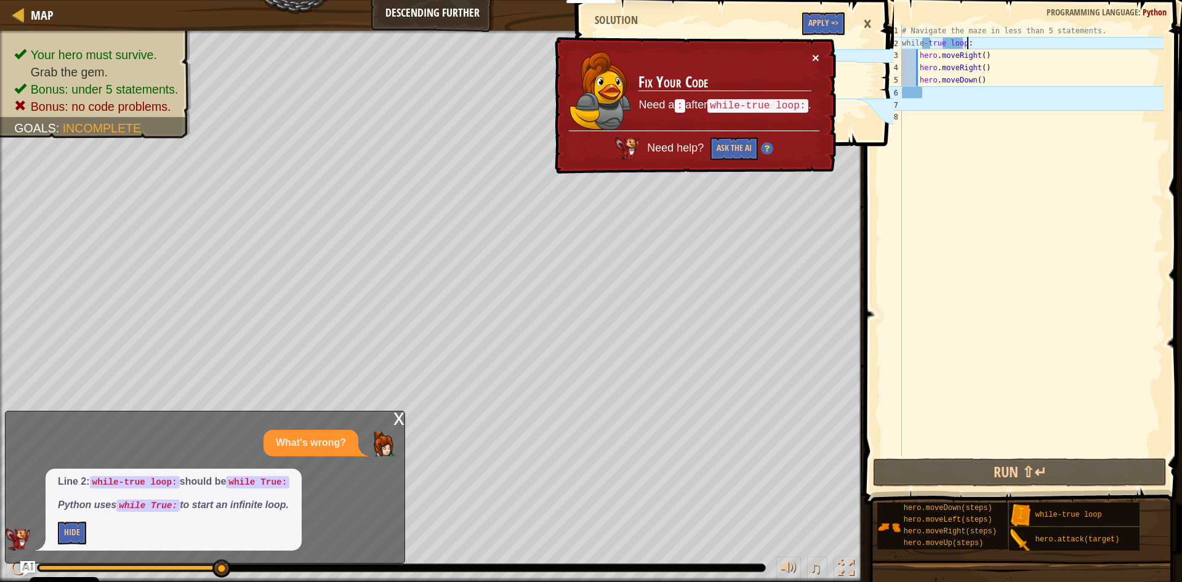
click at [817, 58] on button "×" at bounding box center [815, 57] width 7 height 13
click at [1019, 467] on button "Run ⇧↵" at bounding box center [1020, 472] width 294 height 28
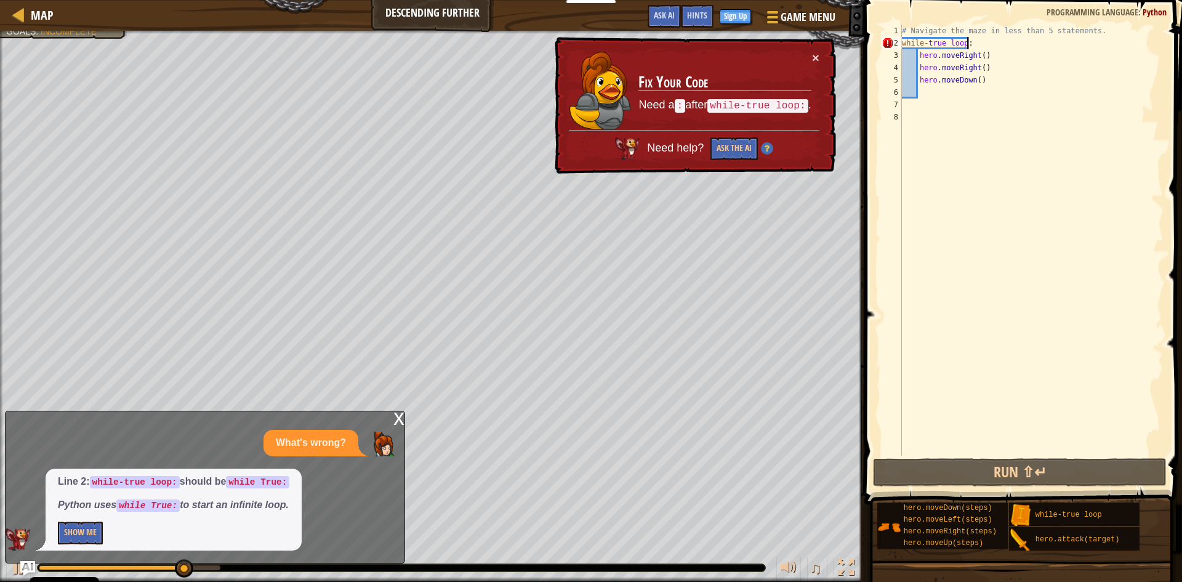
click at [975, 39] on div "# Navigate the maze in less than 5 statements. while - true loop : hero . moveR…" at bounding box center [1031, 252] width 264 height 455
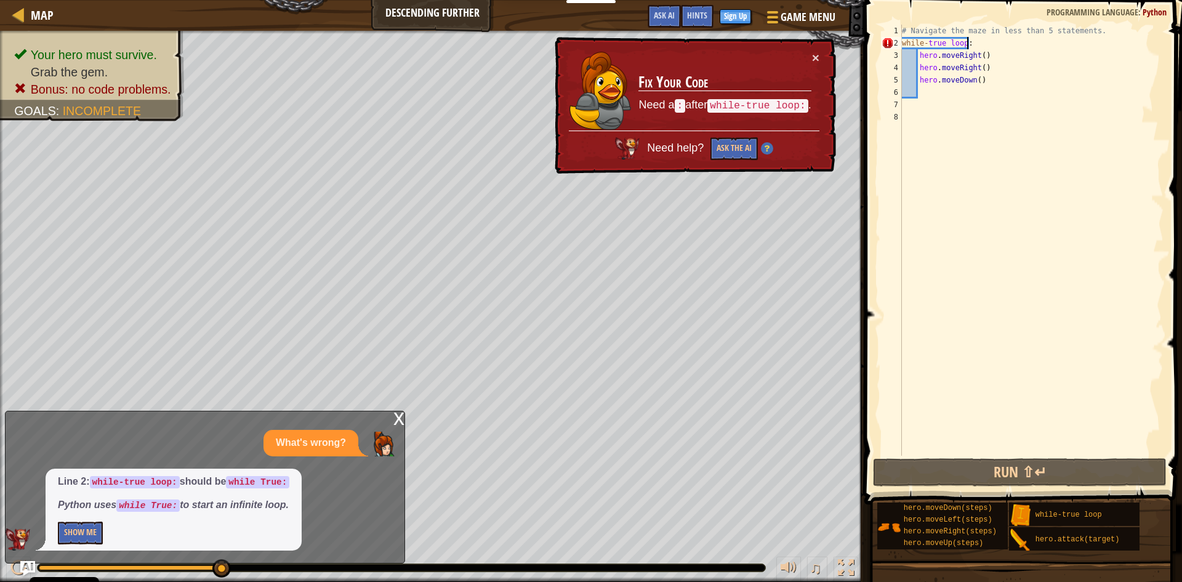
click at [978, 39] on div "# Navigate the maze in less than 5 statements. while - true loop : hero . moveR…" at bounding box center [1031, 252] width 264 height 455
drag, startPoint x: 816, startPoint y: 53, endPoint x: 1050, endPoint y: 58, distance: 234.6
click at [819, 53] on button "×" at bounding box center [815, 57] width 7 height 13
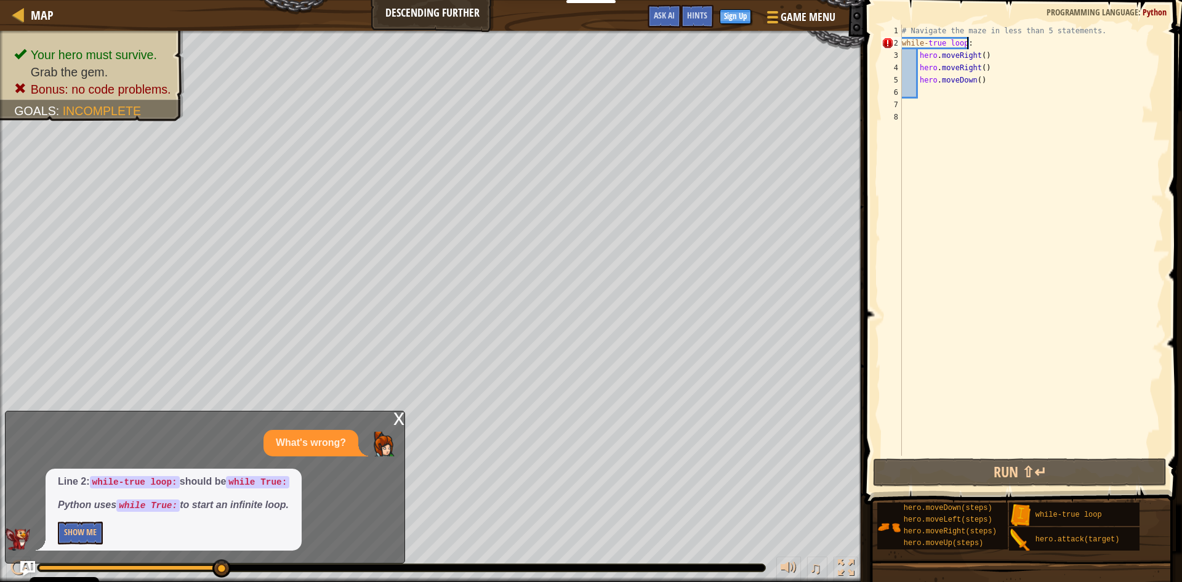
click at [1023, 45] on div "# Navigate the maze in less than 5 statements. while - true loop : hero . moveR…" at bounding box center [1031, 252] width 264 height 455
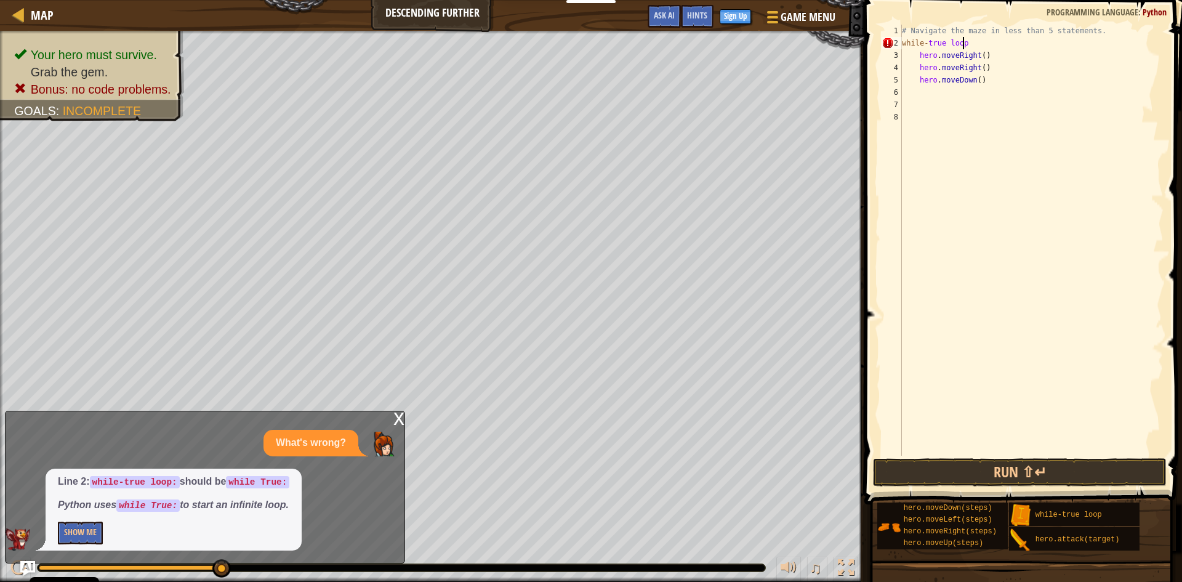
scroll to position [6, 5]
drag, startPoint x: 968, startPoint y: 39, endPoint x: 941, endPoint y: 41, distance: 27.1
click at [941, 41] on div "# Navigate the maze in less than 5 statements. while - true loop :: hero . move…" at bounding box center [1031, 252] width 264 height 455
click at [928, 36] on div "# Navigate the maze in less than 5 statements. while - true :: hero . moveRight…" at bounding box center [1031, 252] width 264 height 455
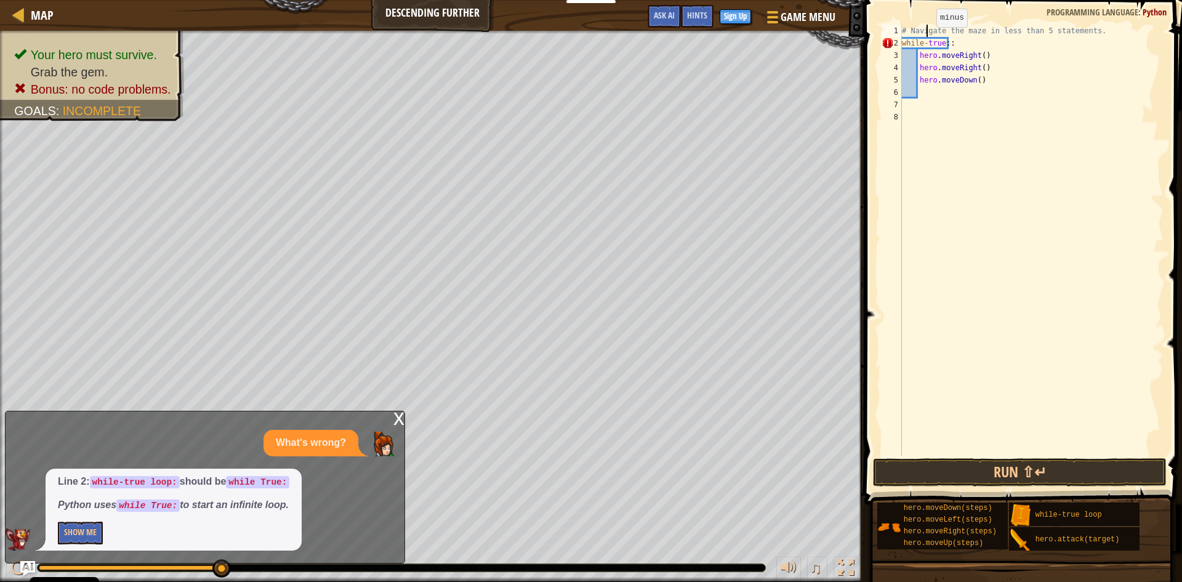
drag, startPoint x: 926, startPoint y: 39, endPoint x: 936, endPoint y: 50, distance: 14.4
click at [926, 40] on div "# Navigate the maze in less than 5 statements. while - true :: hero . moveRight…" at bounding box center [1031, 252] width 264 height 455
click at [951, 43] on div "# Navigate the maze in less than 5 statements. whiletrue :: hero . moveRight ( …" at bounding box center [1031, 252] width 264 height 455
click at [1085, 474] on button "Run ⇧↵" at bounding box center [1020, 472] width 294 height 28
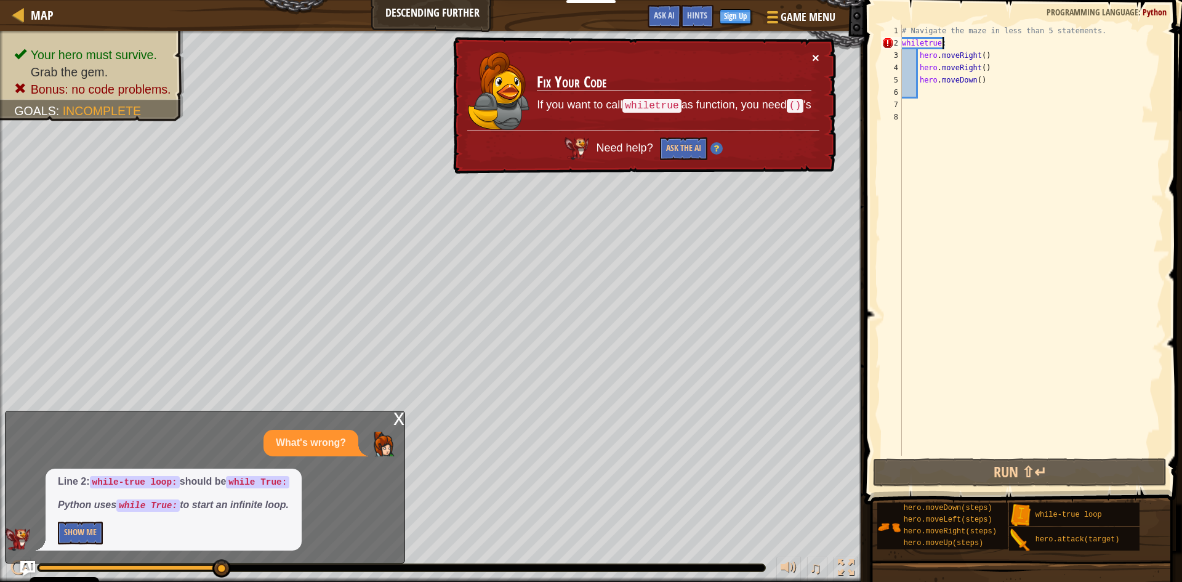
click at [816, 58] on button "×" at bounding box center [815, 57] width 7 height 13
click at [923, 43] on div "# Navigate the maze in less than 5 statements. whiletrue : hero . moveRight ( )…" at bounding box center [1031, 252] width 264 height 455
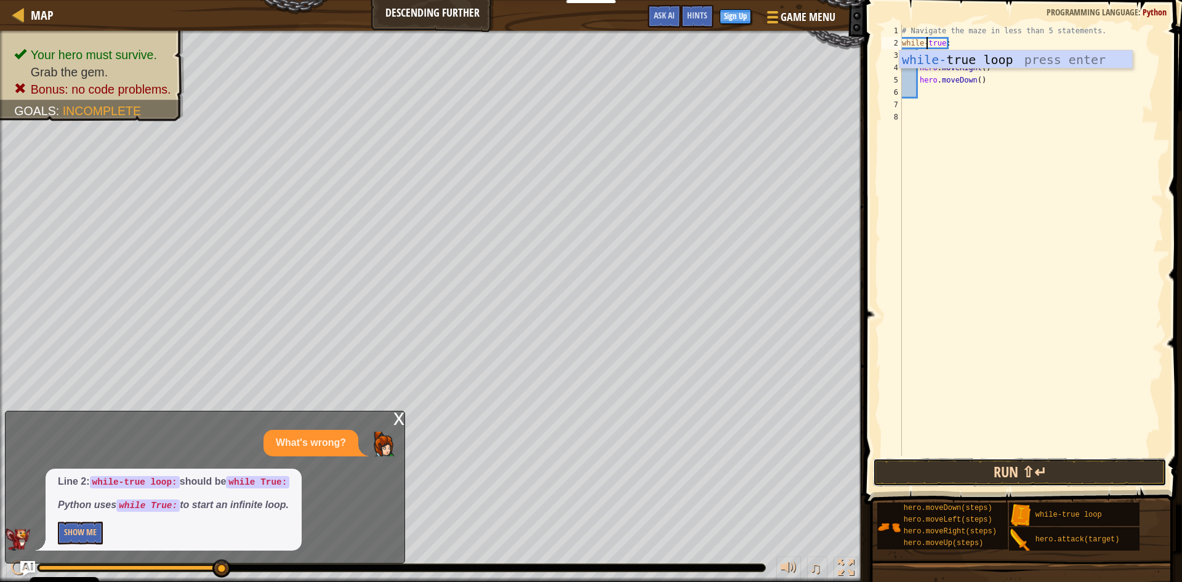
click at [1046, 475] on button "Run ⇧↵" at bounding box center [1020, 472] width 294 height 28
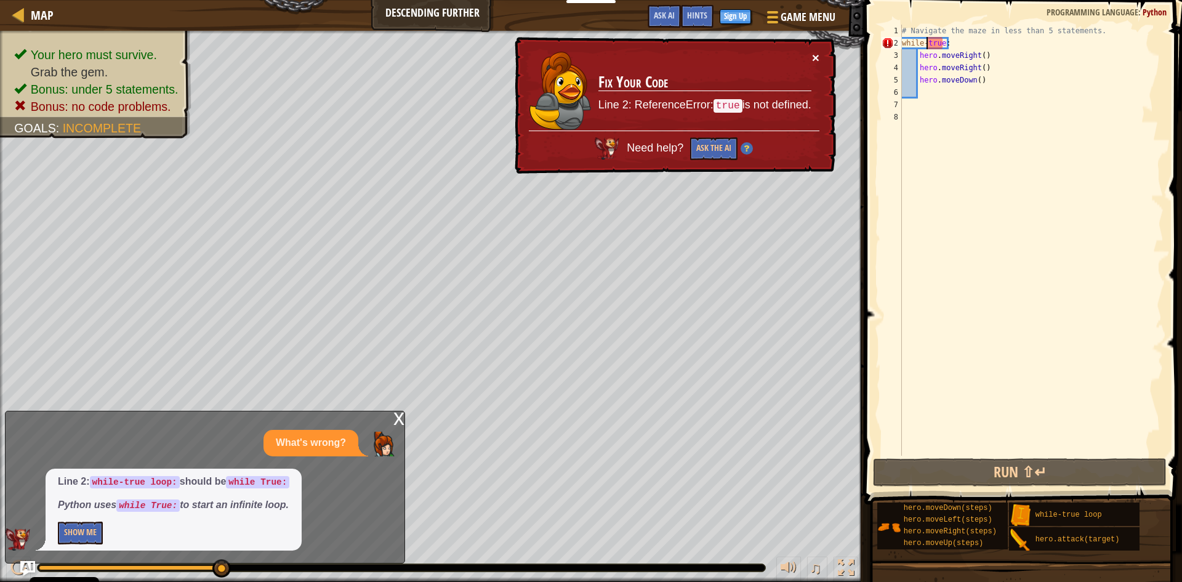
click at [812, 53] on button "×" at bounding box center [815, 57] width 7 height 13
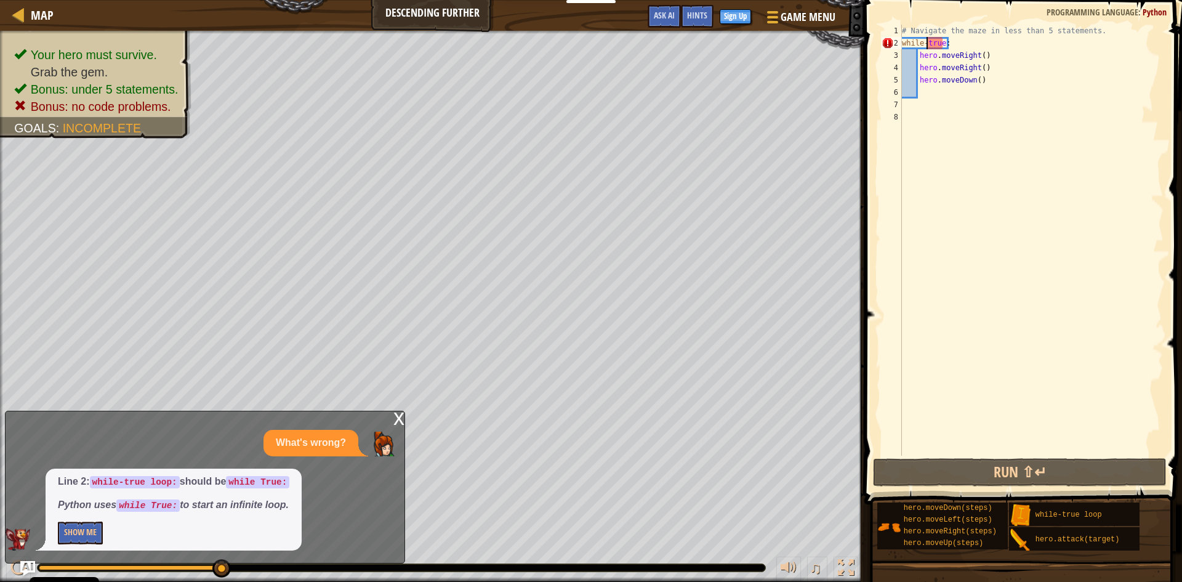
click at [941, 42] on div "# Navigate the maze in less than 5 statements. while - true : hero . moveRight …" at bounding box center [1031, 252] width 264 height 455
click at [943, 41] on div "# Navigate the maze in less than 5 statements. while - true : hero . moveRight …" at bounding box center [1031, 252] width 264 height 455
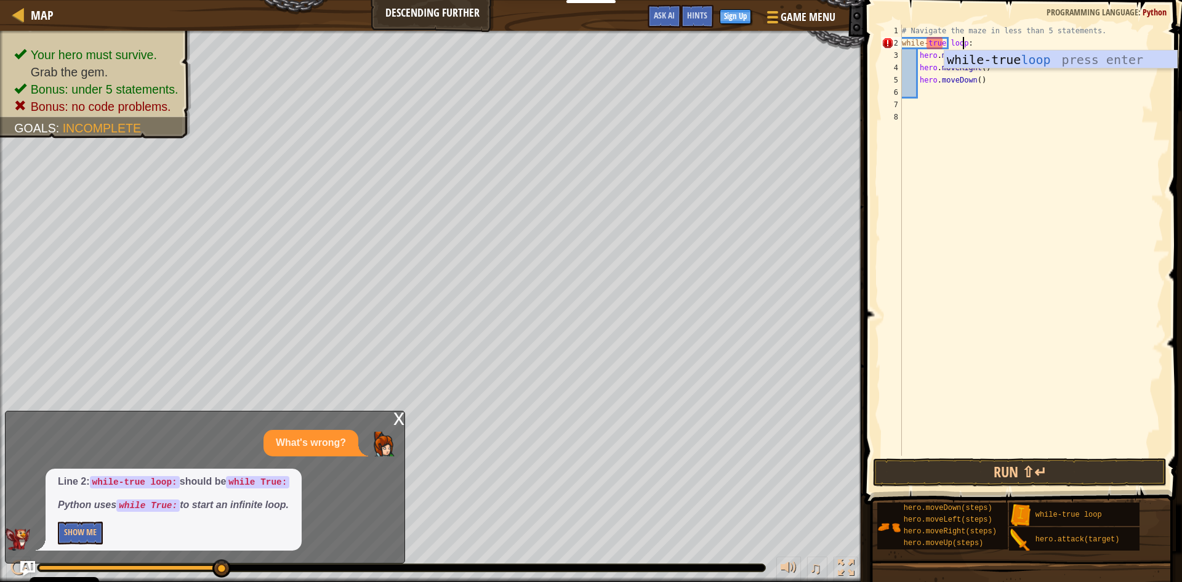
scroll to position [6, 5]
click at [976, 35] on div "# Navigate the maze in less than 5 statements. while - true loop : hero . moveR…" at bounding box center [1031, 252] width 264 height 455
click at [1044, 465] on button "Run ⇧↵" at bounding box center [1020, 472] width 294 height 28
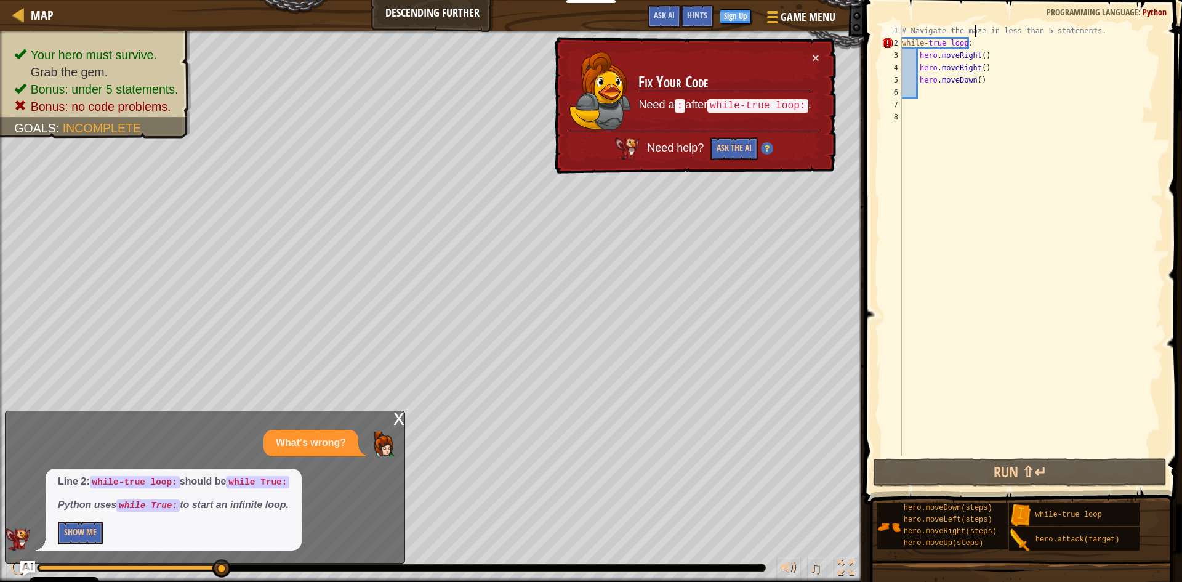
click at [681, 105] on code ":" at bounding box center [680, 106] width 11 height 14
drag, startPoint x: 681, startPoint y: 105, endPoint x: 689, endPoint y: 105, distance: 8.0
click at [689, 105] on p "Need a : after while-true loop: ." at bounding box center [724, 105] width 172 height 16
click at [87, 536] on button "Show Me" at bounding box center [80, 532] width 45 height 23
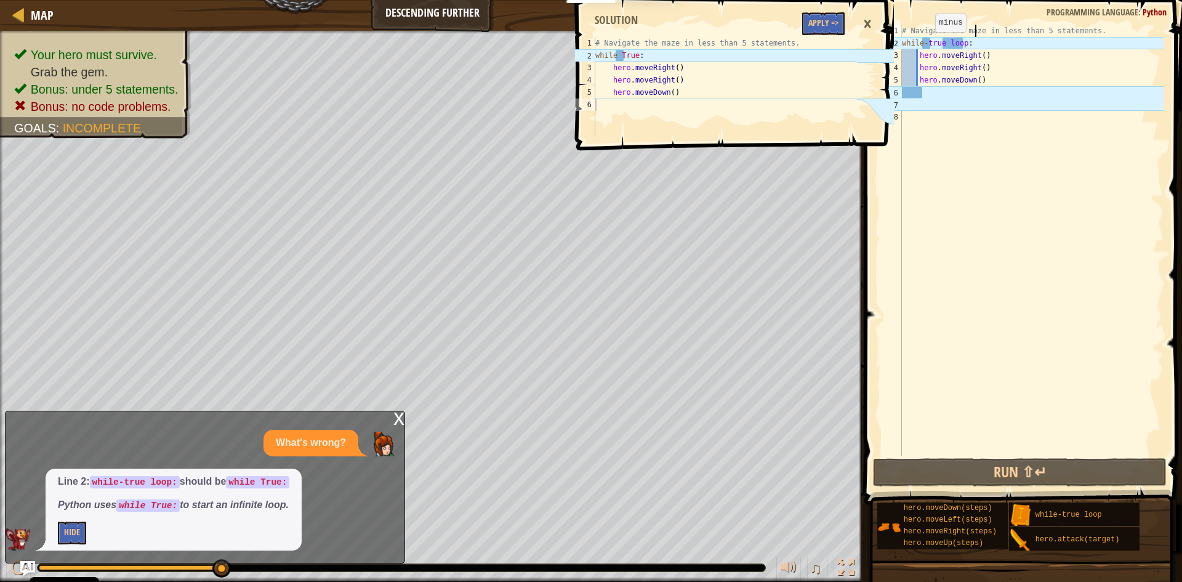
click at [924, 44] on div "# Navigate the maze in less than 5 statements. while - true loop : hero . moveR…" at bounding box center [1031, 252] width 264 height 455
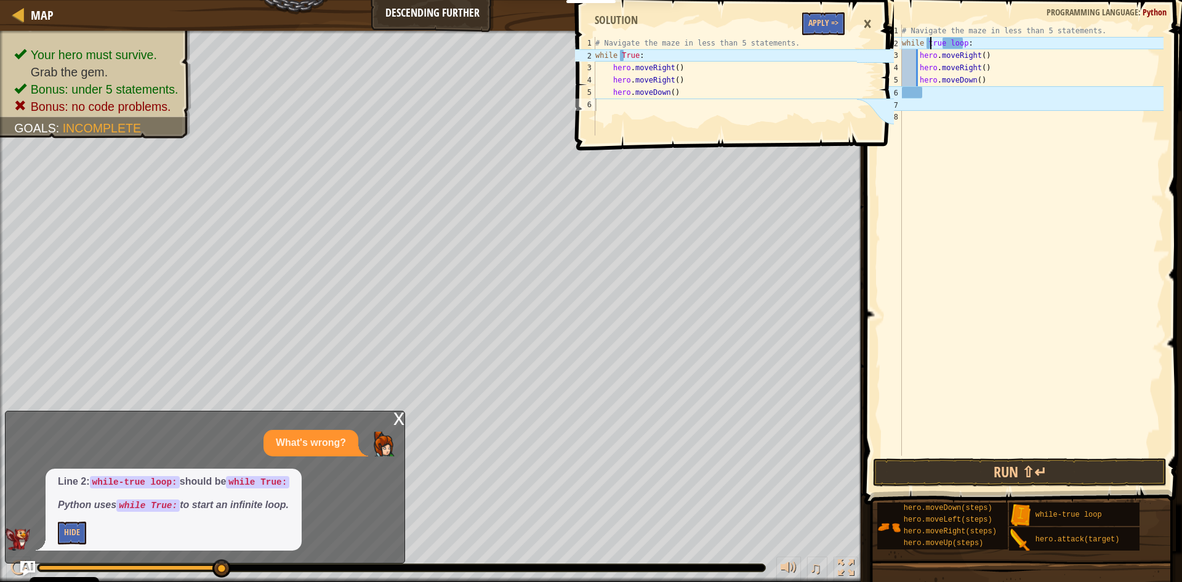
click at [929, 42] on div "# Navigate the maze in less than 5 statements. while true loop : hero . moveRig…" at bounding box center [1031, 252] width 264 height 455
drag, startPoint x: 963, startPoint y: 40, endPoint x: 942, endPoint y: 41, distance: 21.6
click at [942, 41] on div "# Navigate the maze in less than 5 statements. while True loop : hero . moveRig…" at bounding box center [1031, 252] width 264 height 455
click at [962, 40] on div "# Navigate the maze in less than 5 statements. while True loop : hero . moveRig…" at bounding box center [1031, 252] width 264 height 455
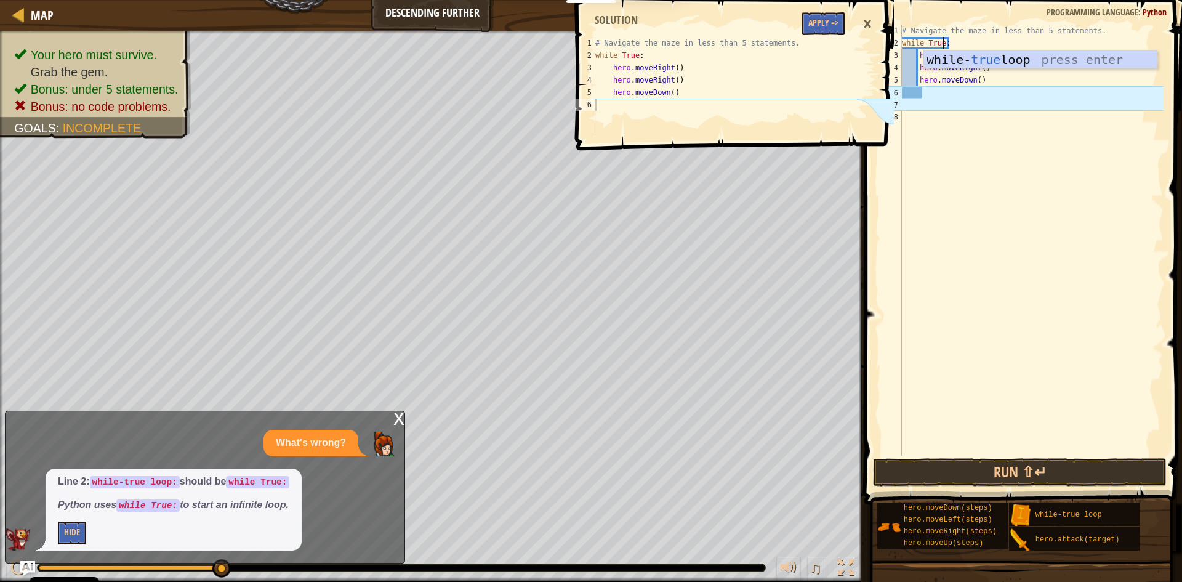
scroll to position [6, 3]
type textarea "while True:"
click at [1062, 478] on button "Run ⇧↵" at bounding box center [1020, 472] width 294 height 28
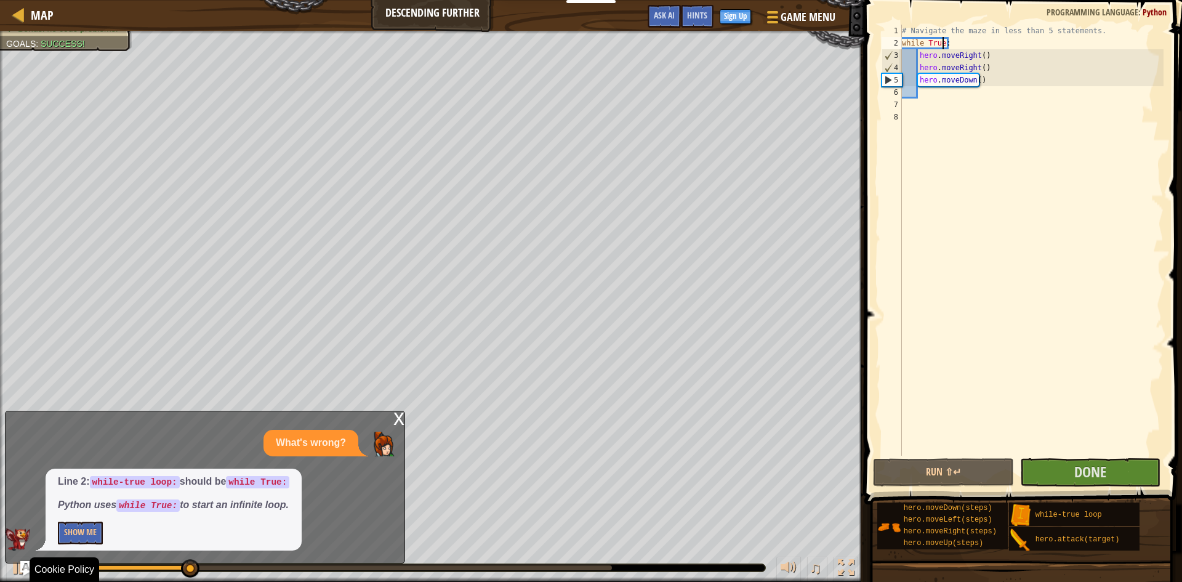
click at [427, 561] on div "♫" at bounding box center [432, 564] width 864 height 37
click at [432, 568] on div at bounding box center [325, 567] width 573 height 5
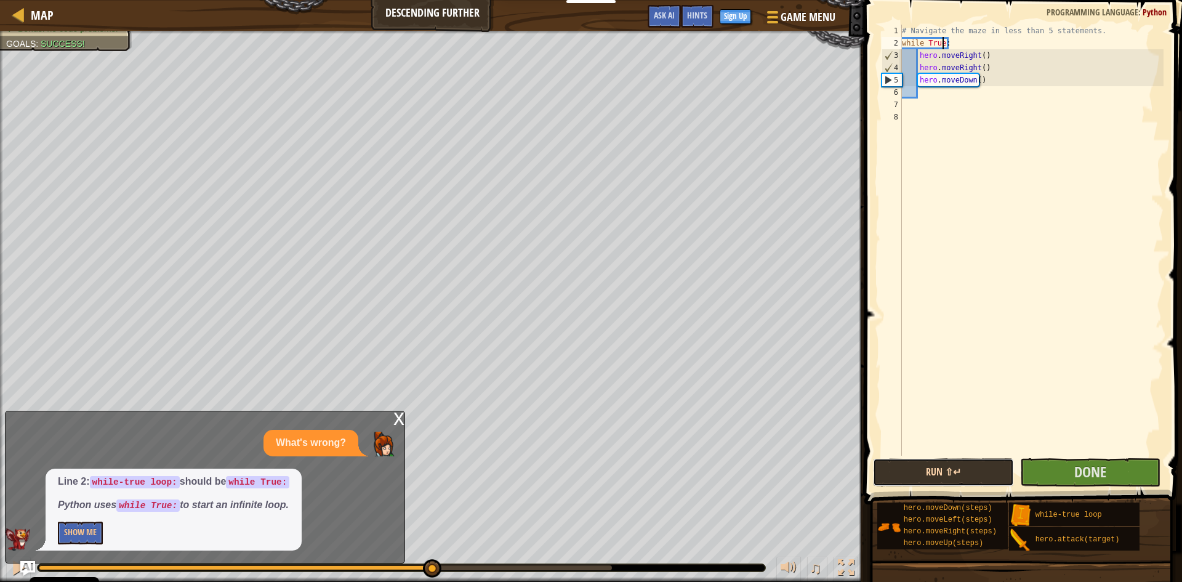
click at [976, 474] on button "Run ⇧↵" at bounding box center [943, 472] width 141 height 28
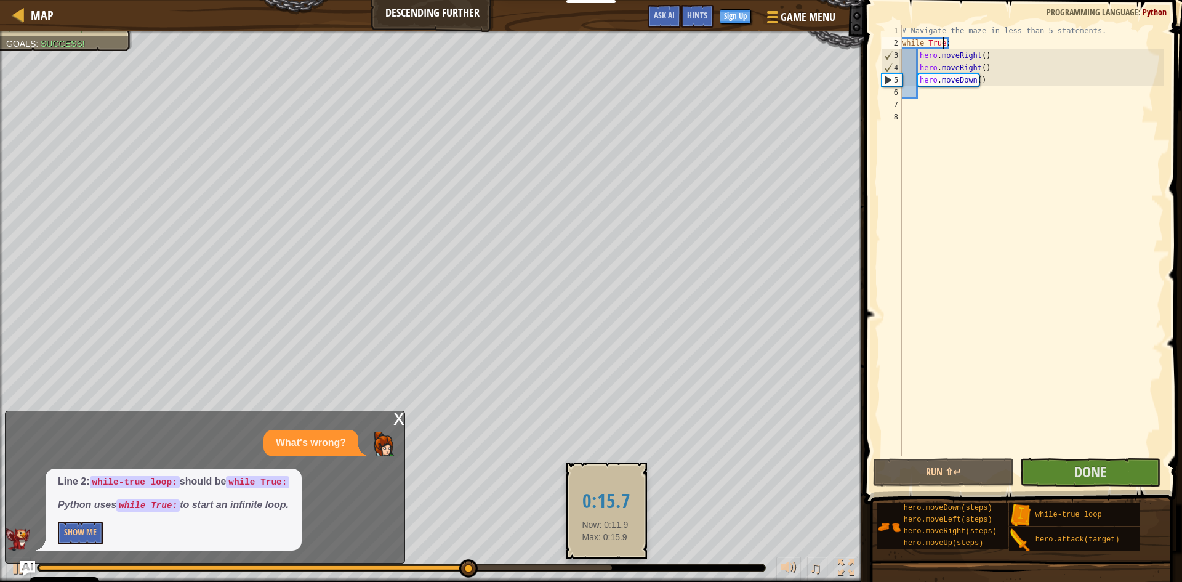
click at [605, 568] on div at bounding box center [325, 567] width 573 height 5
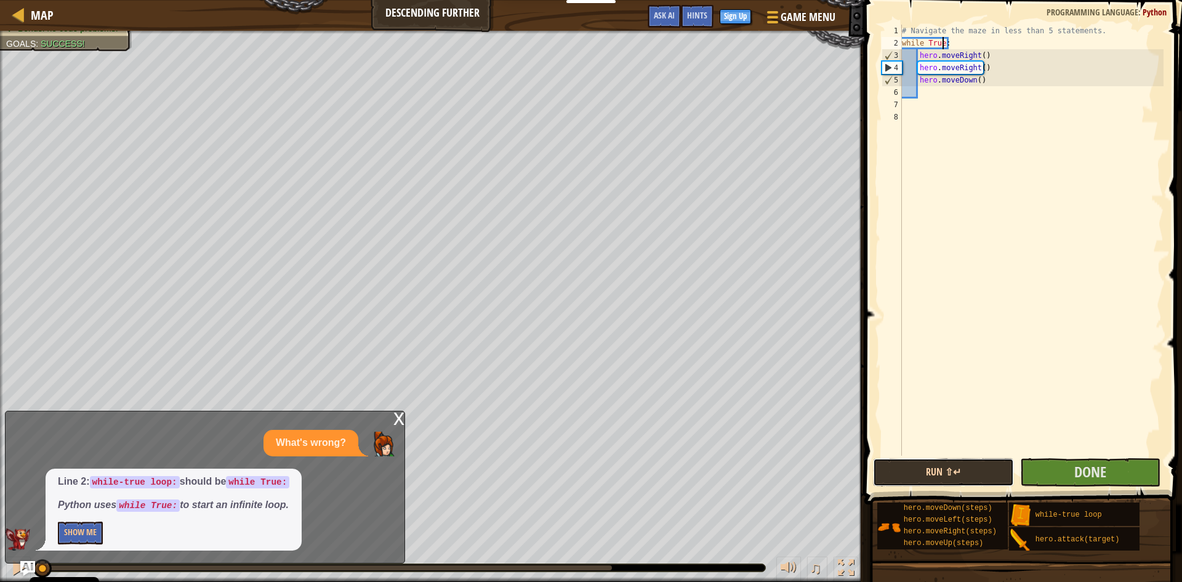
click at [966, 478] on button "Run ⇧↵" at bounding box center [943, 472] width 141 height 28
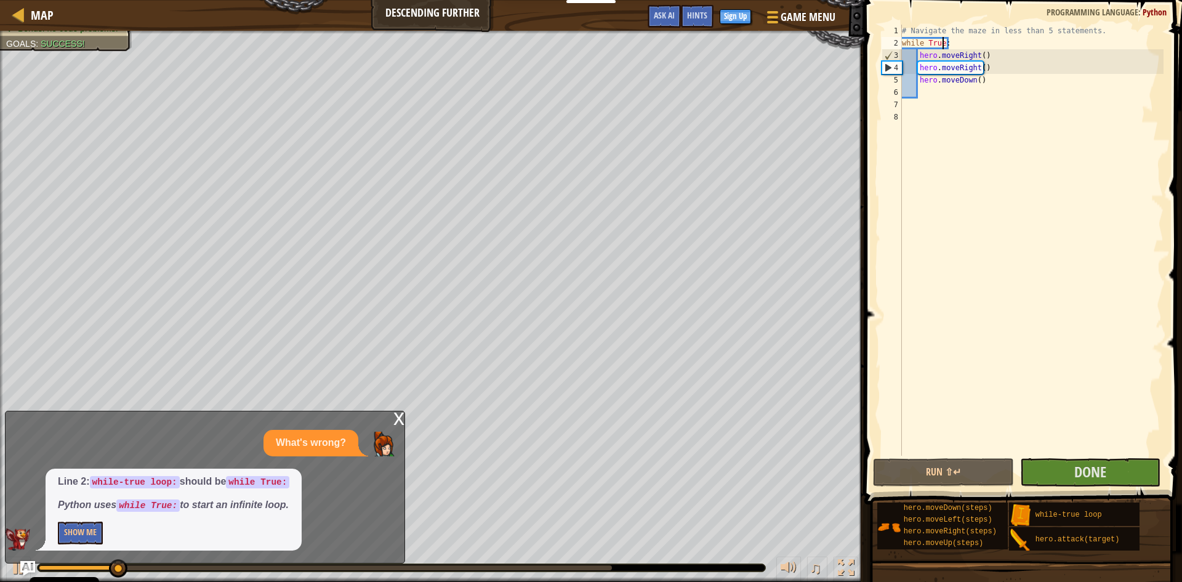
click at [590, 568] on div at bounding box center [325, 567] width 573 height 5
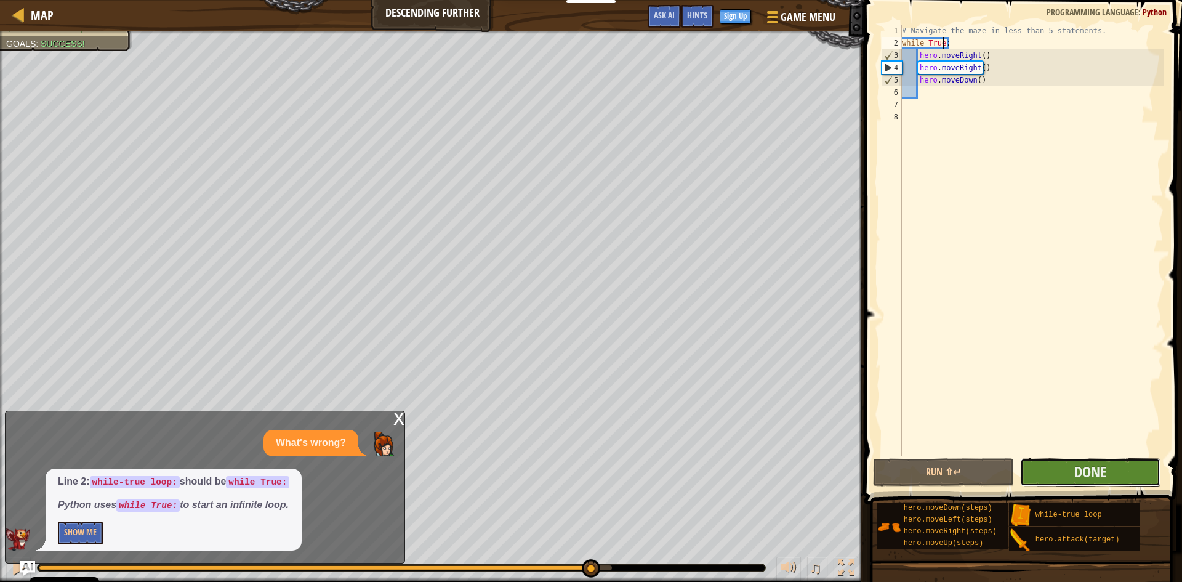
click at [1050, 476] on button "Done" at bounding box center [1090, 472] width 141 height 28
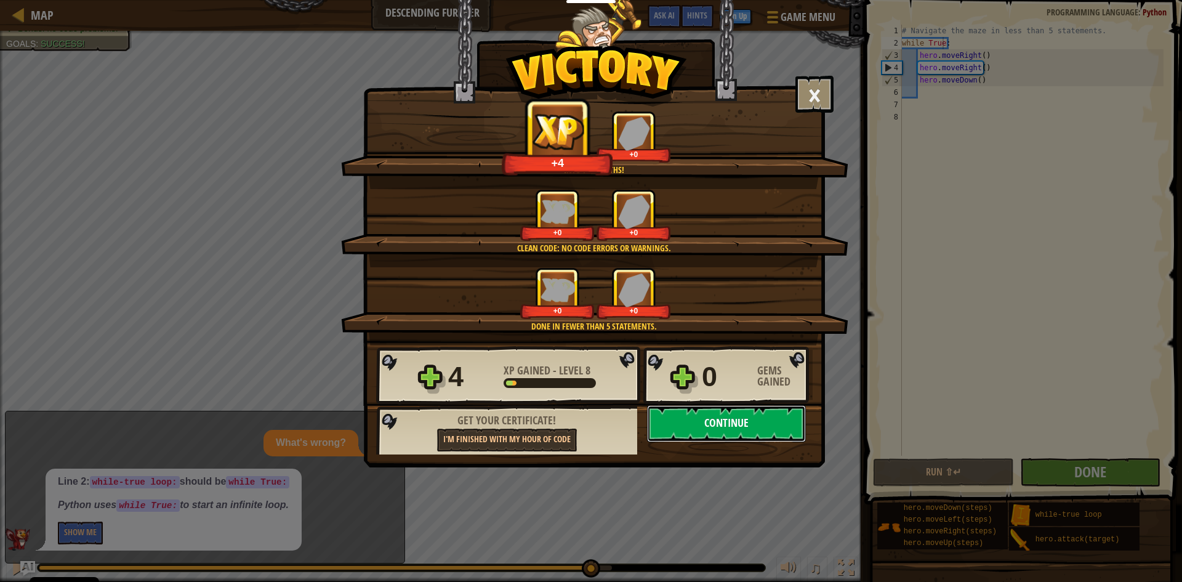
click at [752, 427] on button "Continue" at bounding box center [726, 423] width 159 height 37
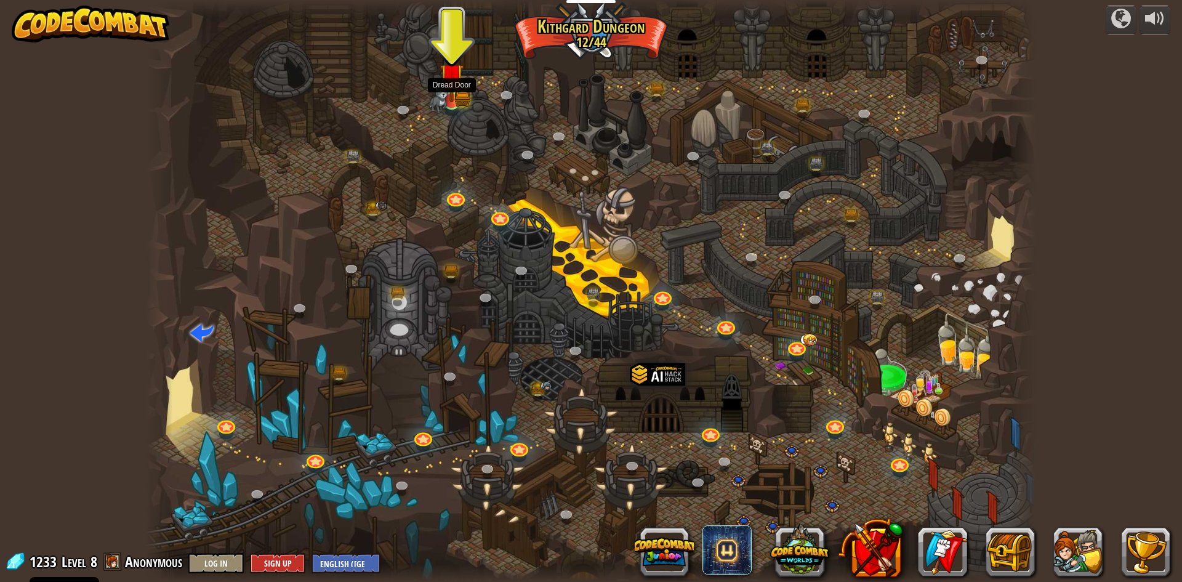
click at [446, 102] on div at bounding box center [452, 101] width 18 height 18
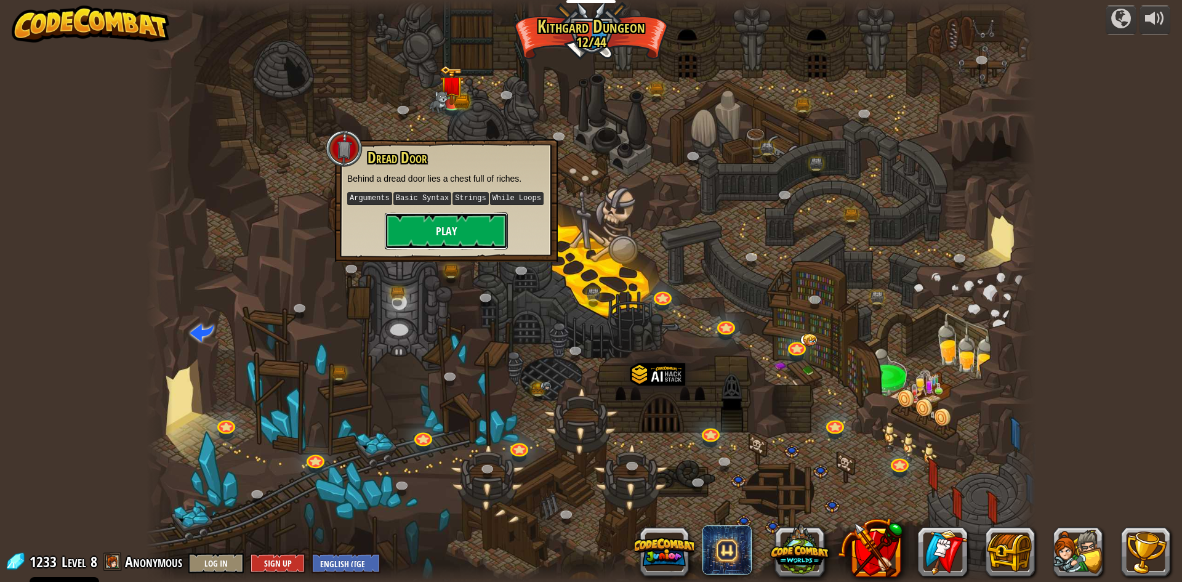
click at [478, 224] on button "Play" at bounding box center [446, 230] width 123 height 37
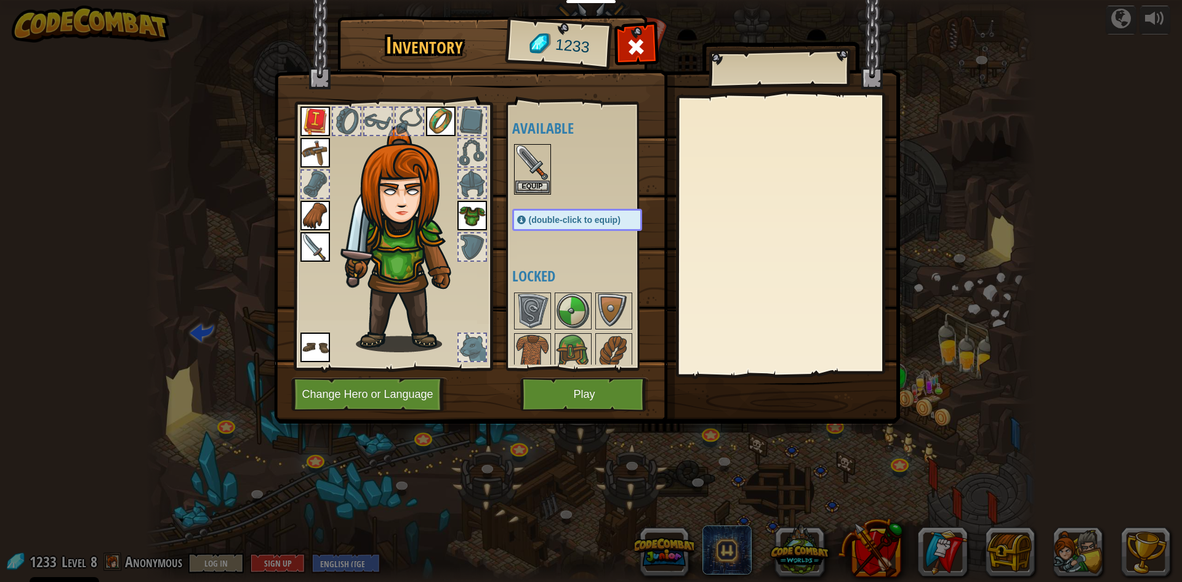
scroll to position [170, 0]
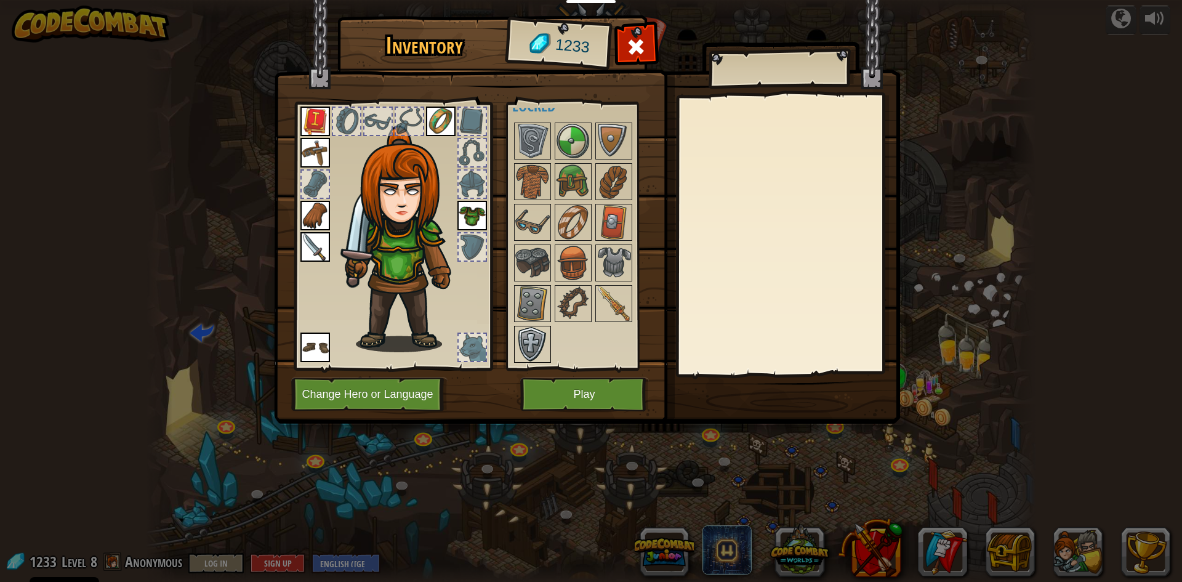
click at [528, 339] on img at bounding box center [532, 344] width 34 height 34
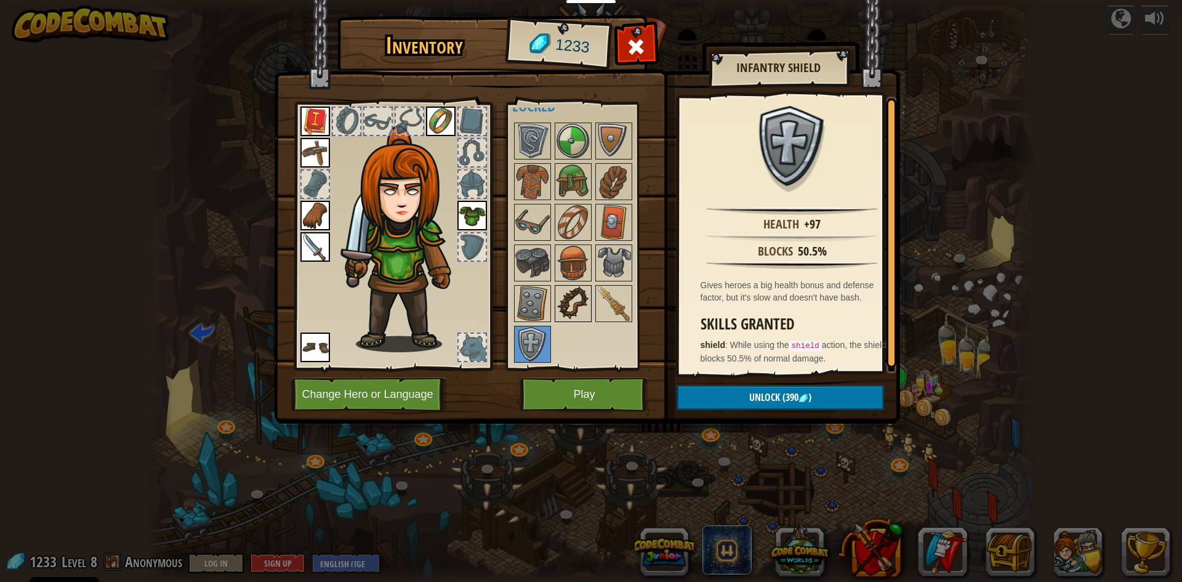
click at [591, 287] on div at bounding box center [573, 303] width 37 height 37
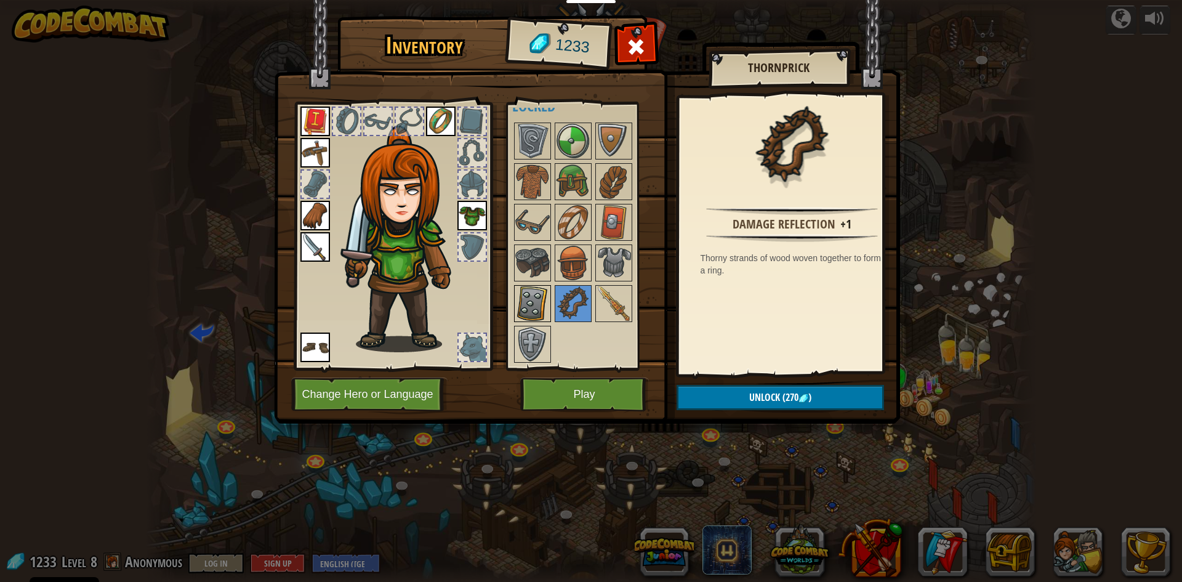
click at [544, 288] on img at bounding box center [532, 303] width 34 height 34
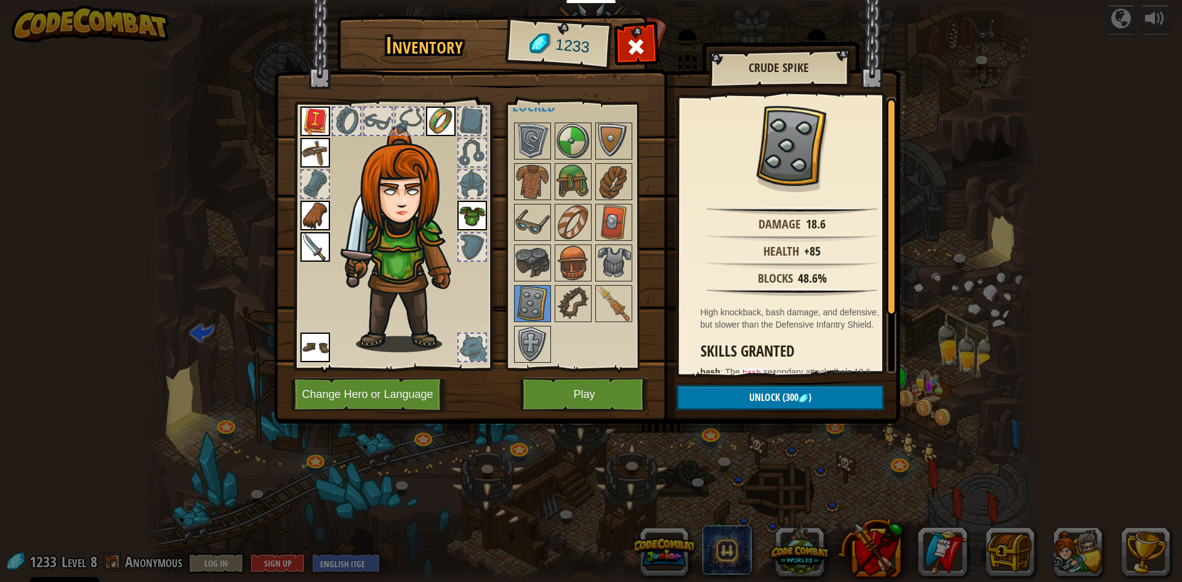
click at [553, 252] on div "Available Equip Equip Equip Equip Equip Equip Equip Equip (double-click to equi…" at bounding box center [589, 236] width 154 height 257
click at [533, 259] on img at bounding box center [532, 263] width 34 height 34
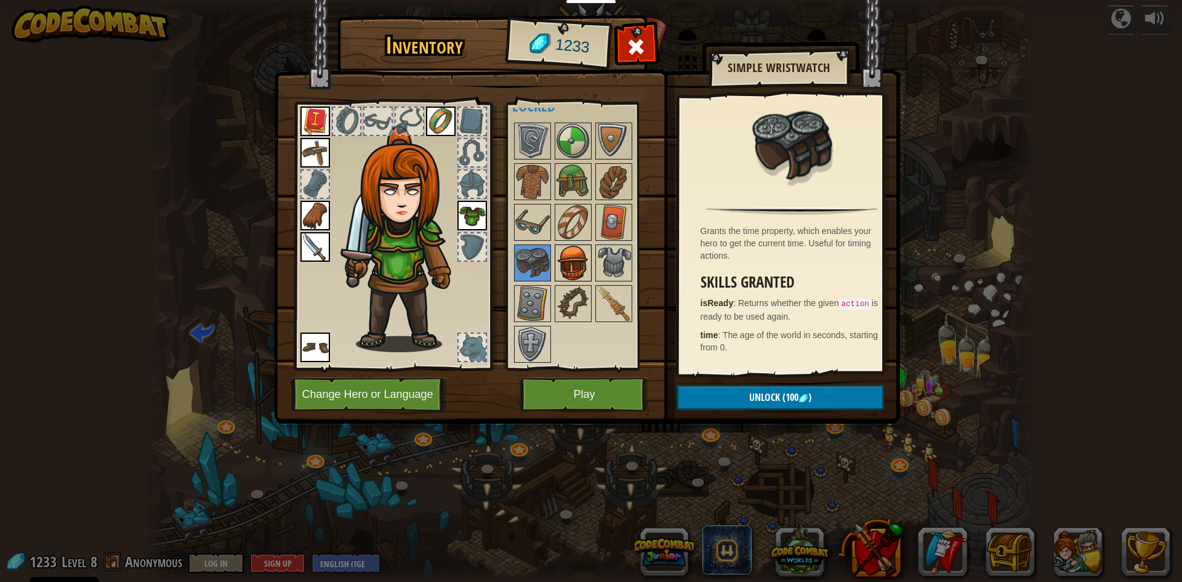
click at [581, 255] on img at bounding box center [573, 263] width 34 height 34
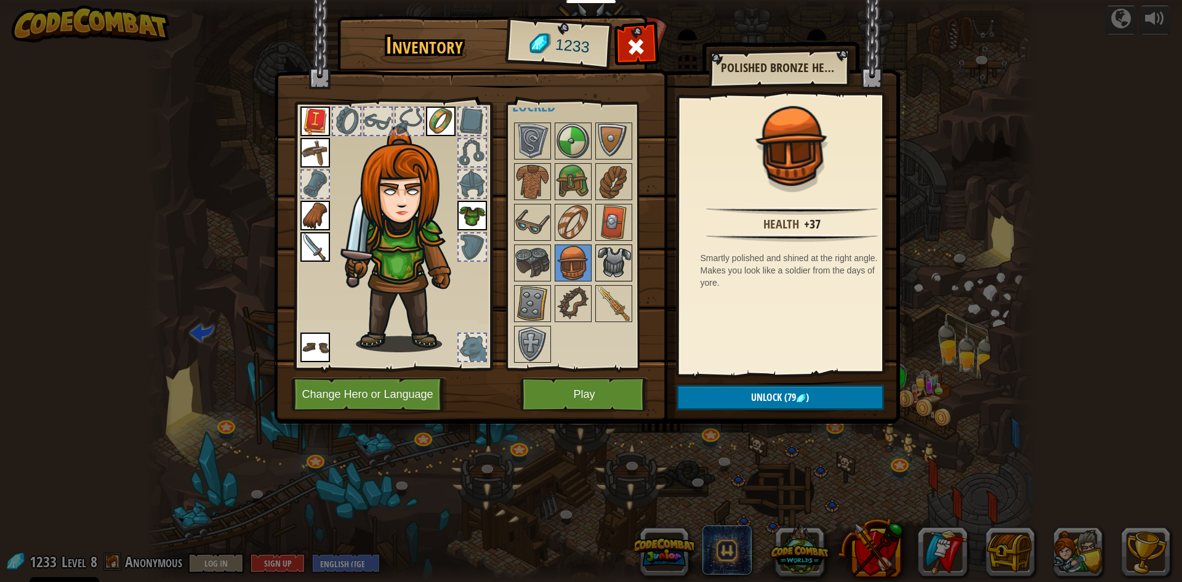
click at [609, 256] on img at bounding box center [613, 263] width 34 height 34
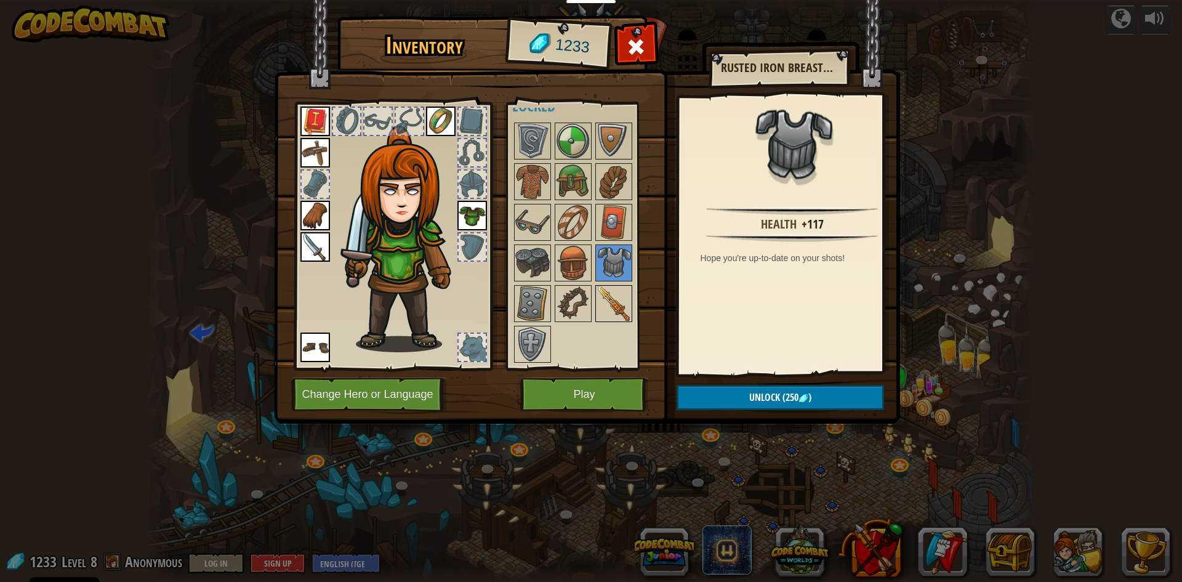
click at [628, 316] on img at bounding box center [613, 303] width 34 height 34
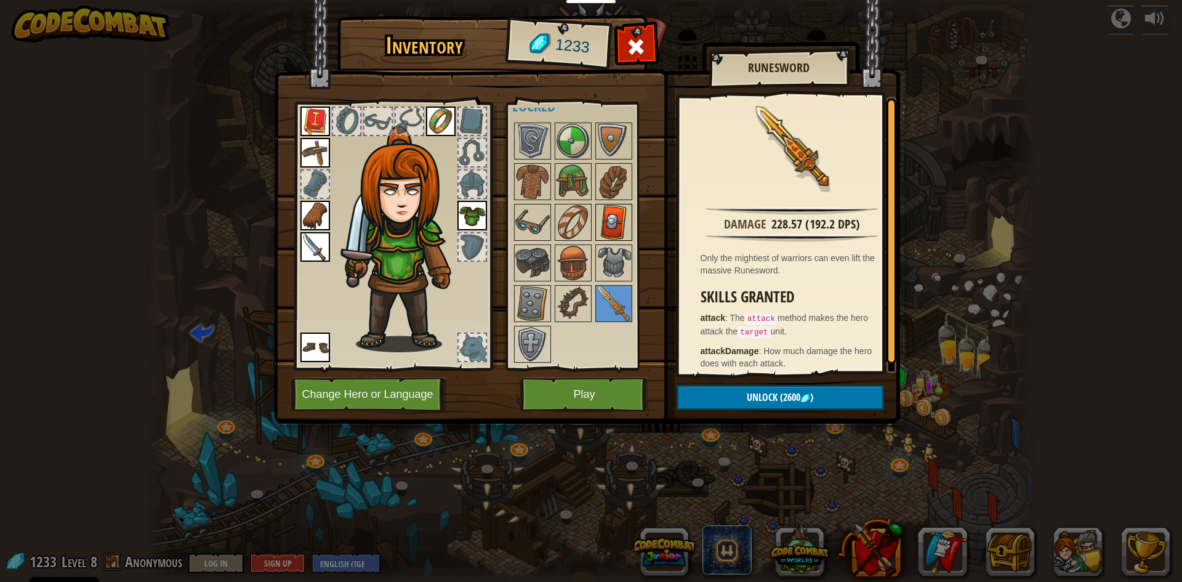
click at [622, 226] on img at bounding box center [613, 222] width 34 height 34
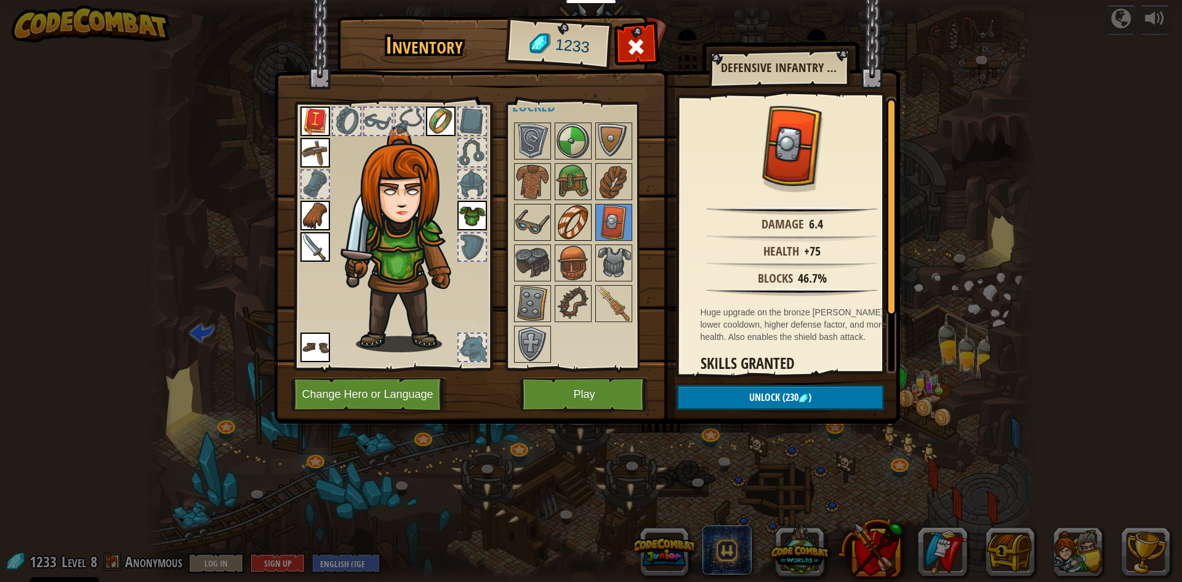
click at [580, 223] on img at bounding box center [573, 222] width 34 height 34
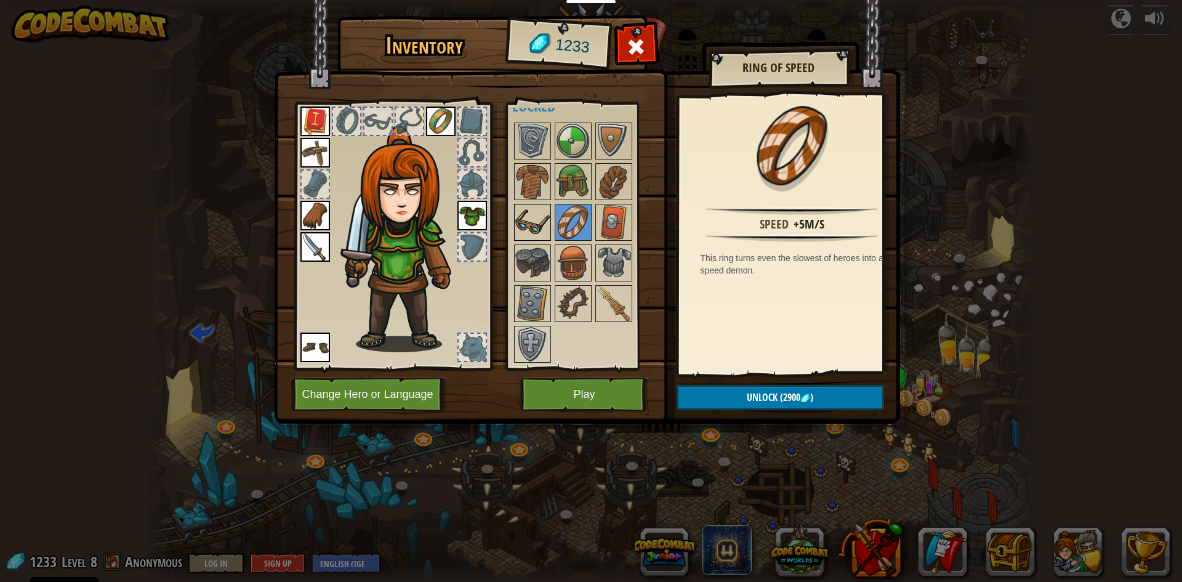
click at [548, 228] on img at bounding box center [532, 222] width 34 height 34
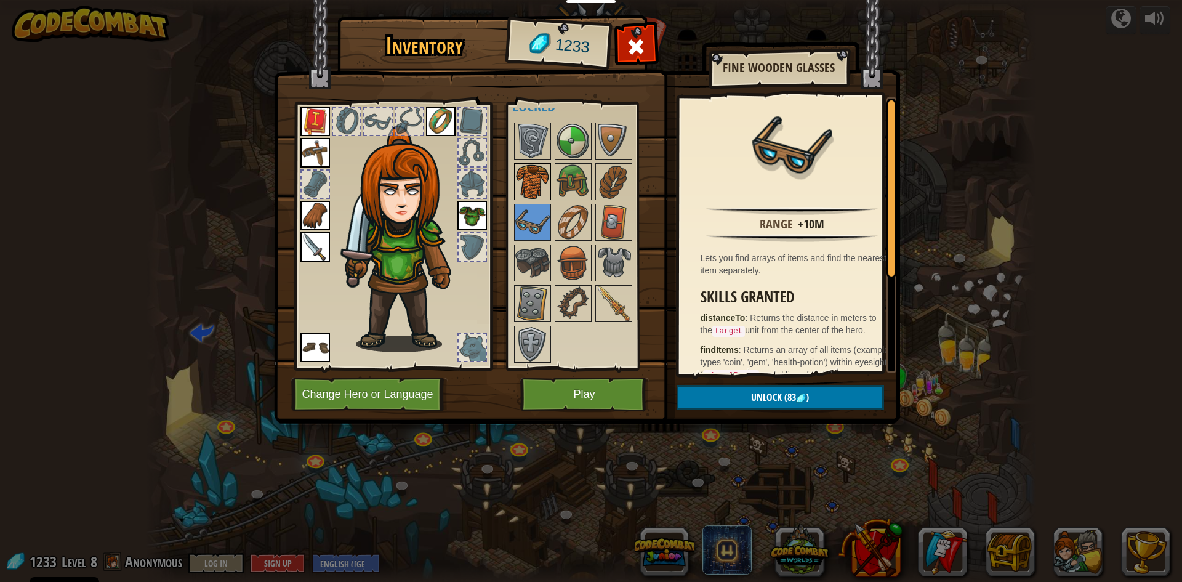
click at [545, 191] on img at bounding box center [532, 181] width 34 height 34
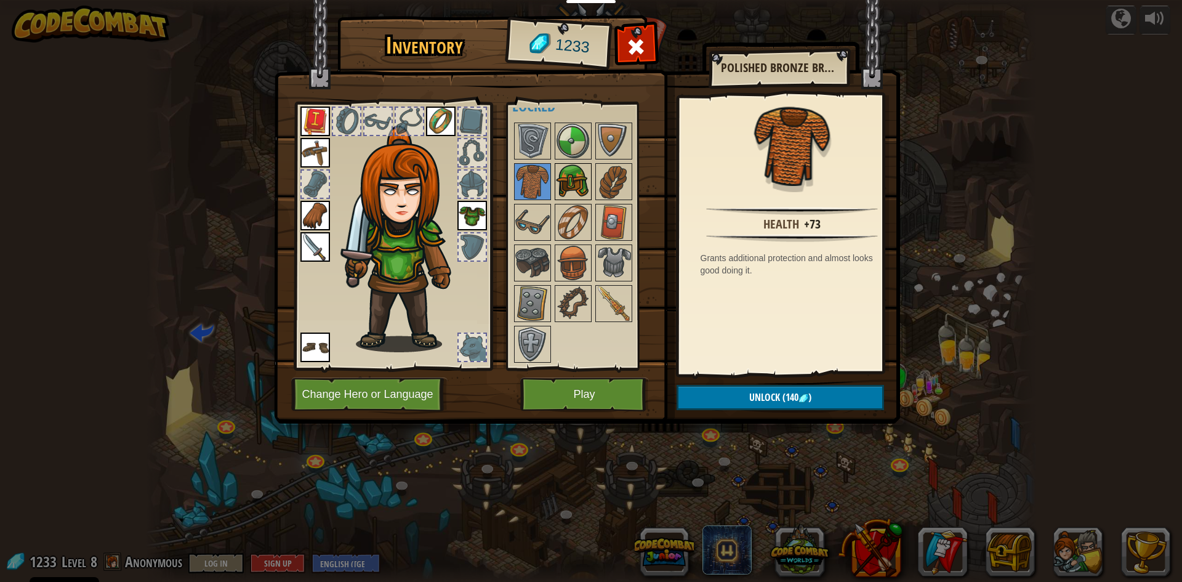
click at [571, 187] on img at bounding box center [573, 181] width 34 height 34
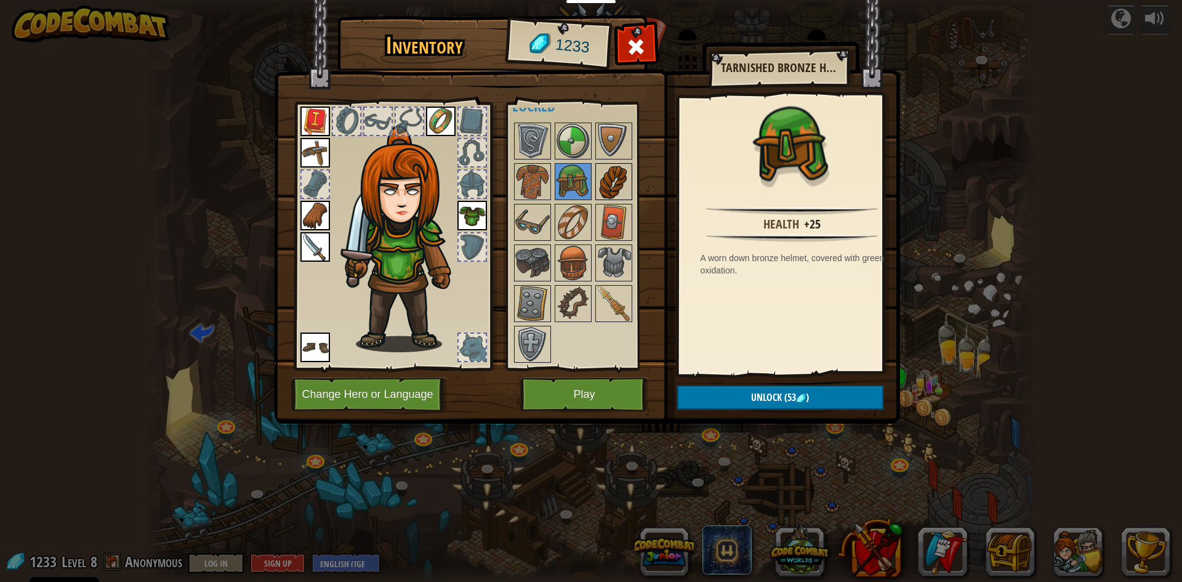
click at [608, 182] on img at bounding box center [613, 181] width 34 height 34
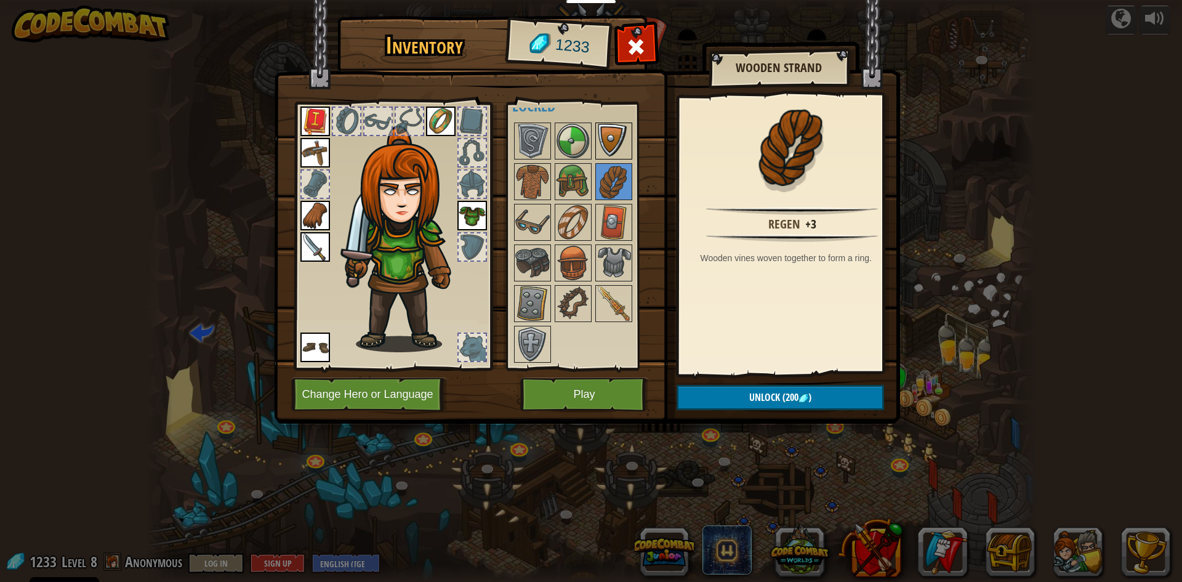
drag, startPoint x: 609, startPoint y: 150, endPoint x: 602, endPoint y: 150, distance: 6.8
click at [607, 150] on img at bounding box center [613, 141] width 34 height 34
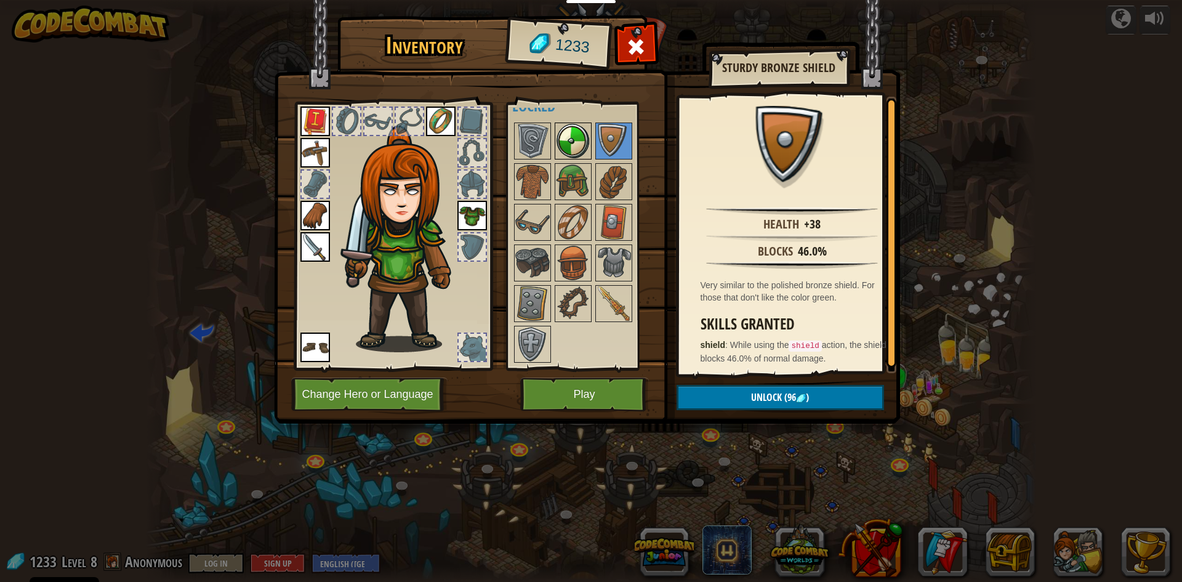
click at [580, 151] on img at bounding box center [573, 141] width 34 height 34
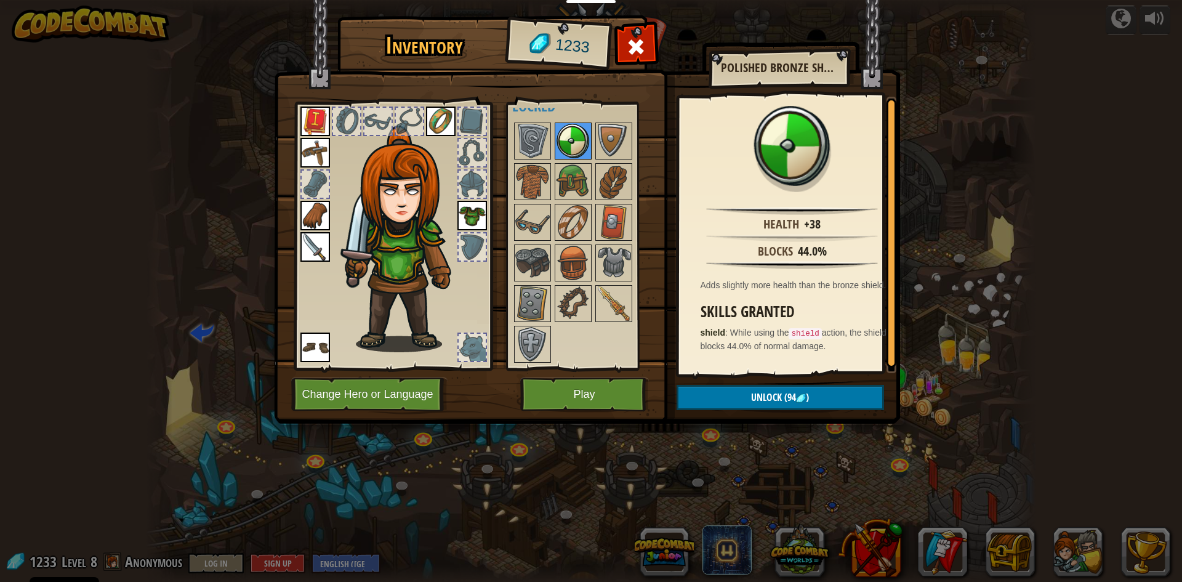
click at [557, 153] on img at bounding box center [573, 141] width 34 height 34
click at [542, 142] on img at bounding box center [532, 141] width 34 height 34
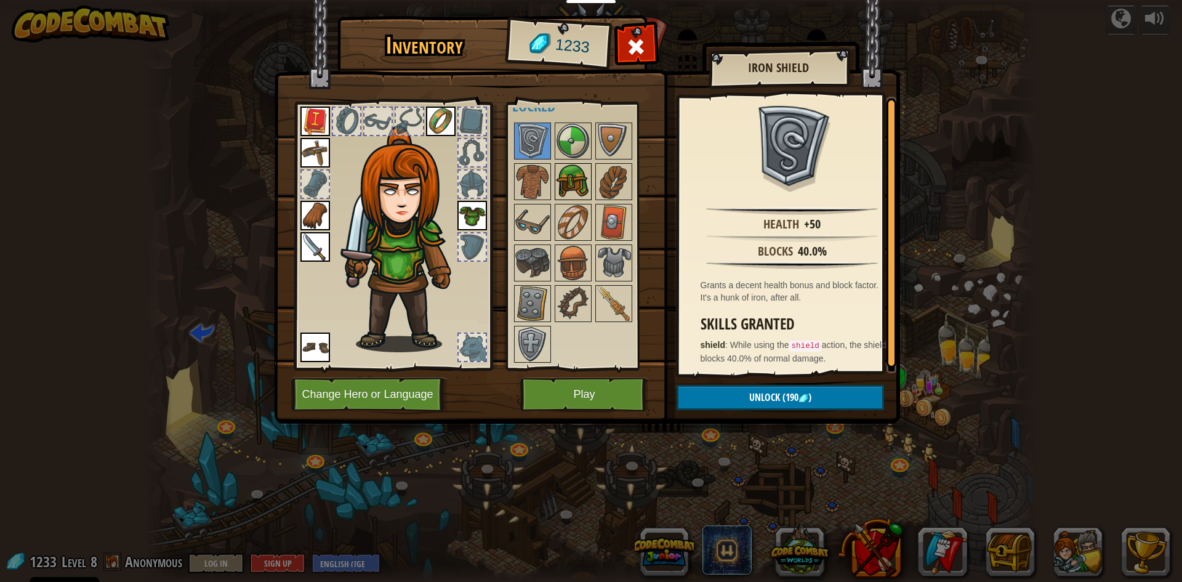
scroll to position [47, 0]
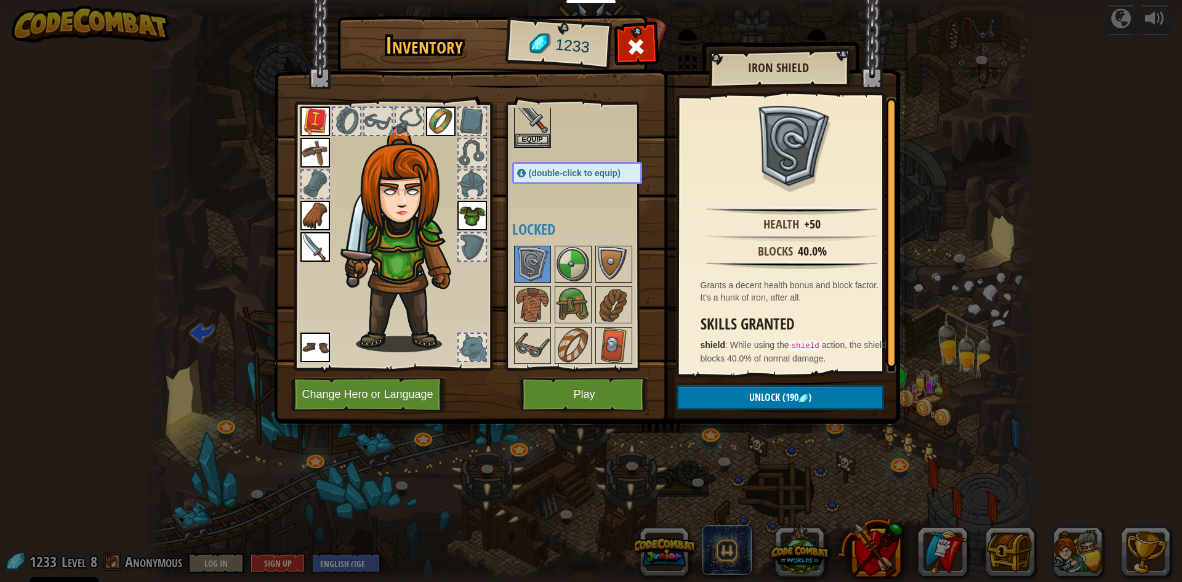
click at [474, 177] on div at bounding box center [472, 183] width 27 height 27
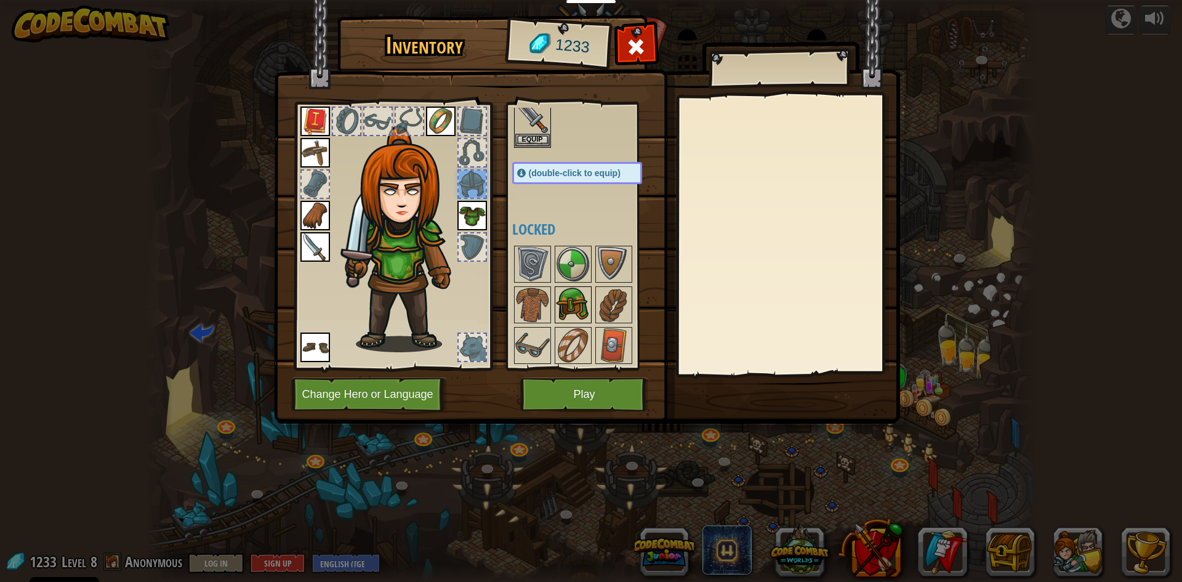
click at [579, 301] on img at bounding box center [573, 304] width 34 height 34
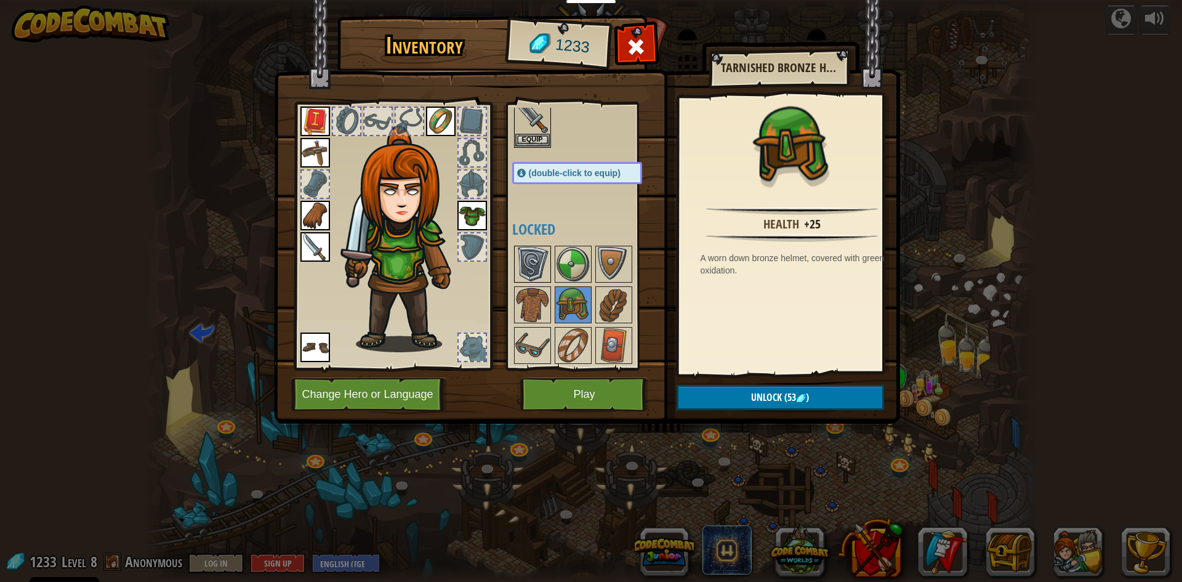
click at [541, 273] on img at bounding box center [532, 264] width 34 height 34
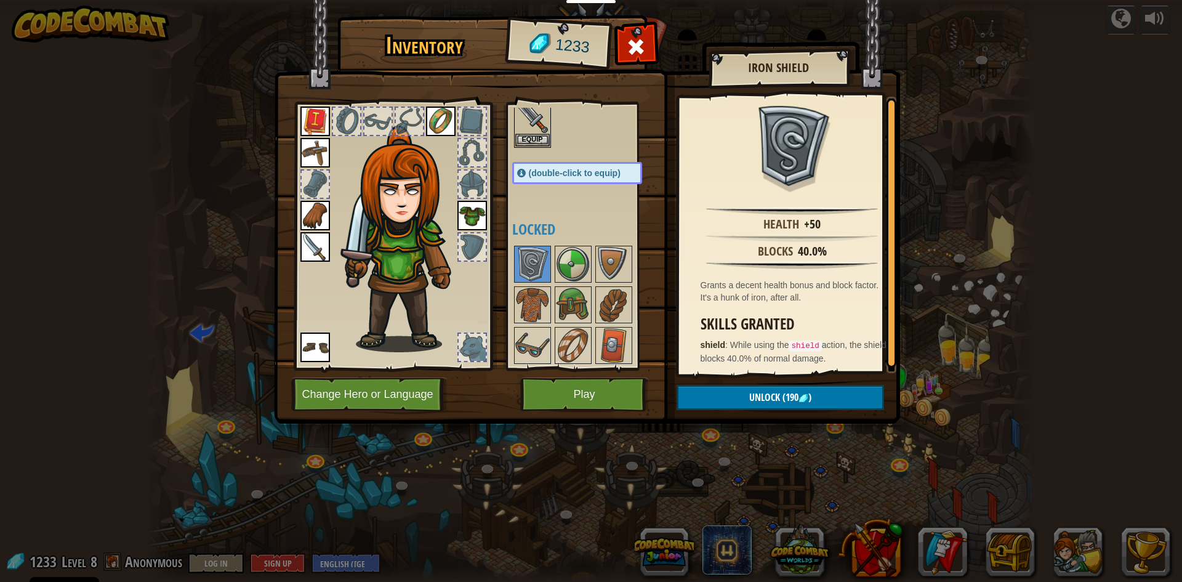
click at [924, 83] on div "Inventory 1233 Available Equip Equip Equip Equip Equip Equip Equip Equip (doubl…" at bounding box center [591, 291] width 1182 height 582
click at [628, 37] on span at bounding box center [636, 47] width 20 height 20
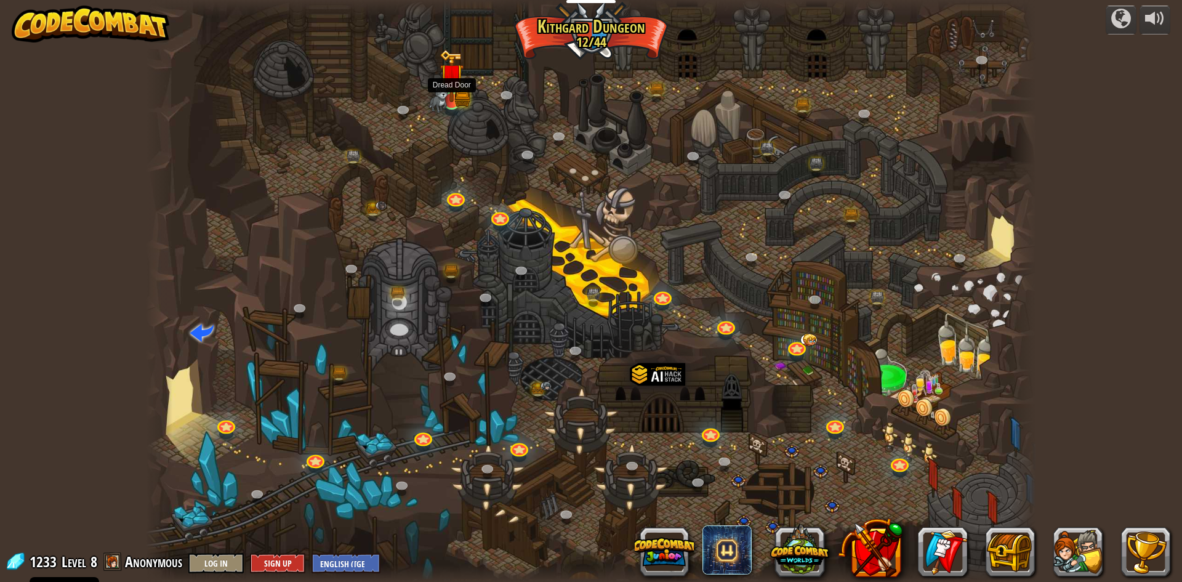
click at [439, 97] on img at bounding box center [438, 98] width 19 height 30
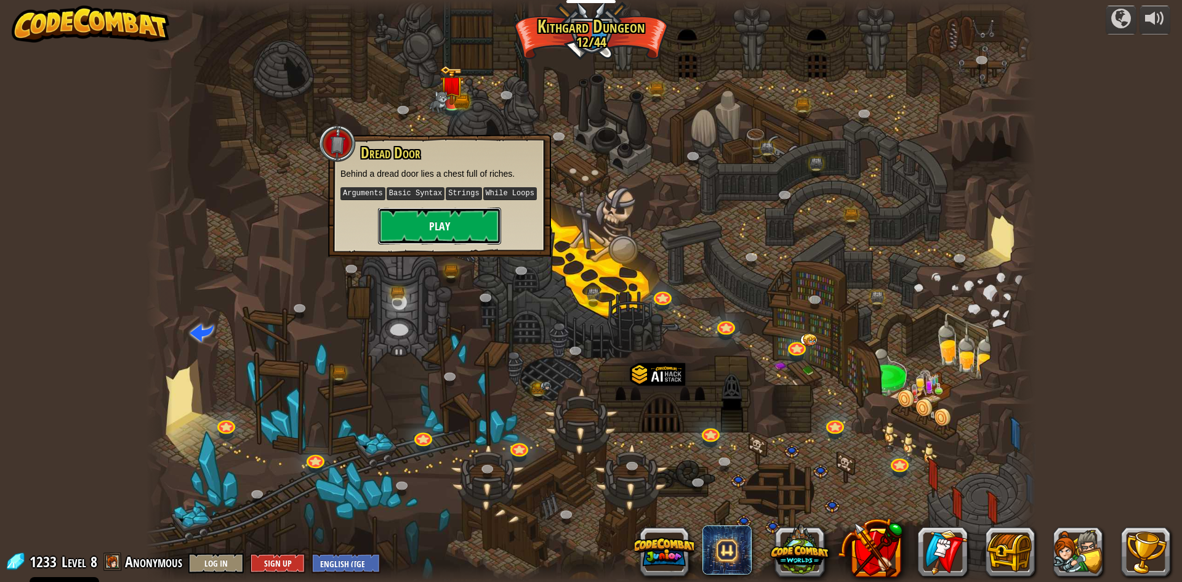
click at [473, 214] on button "Play" at bounding box center [439, 225] width 123 height 37
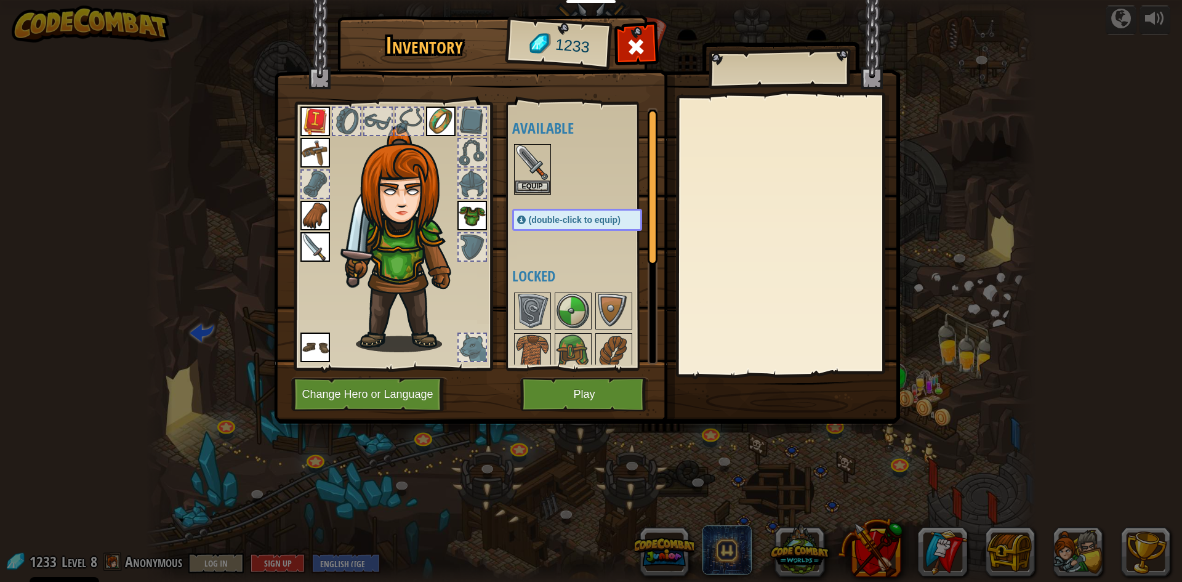
drag, startPoint x: 601, startPoint y: 375, endPoint x: 599, endPoint y: 411, distance: 35.8
click at [604, 375] on img at bounding box center [587, 200] width 626 height 447
click at [599, 411] on img at bounding box center [587, 200] width 626 height 447
click at [594, 409] on button "Play" at bounding box center [584, 394] width 129 height 34
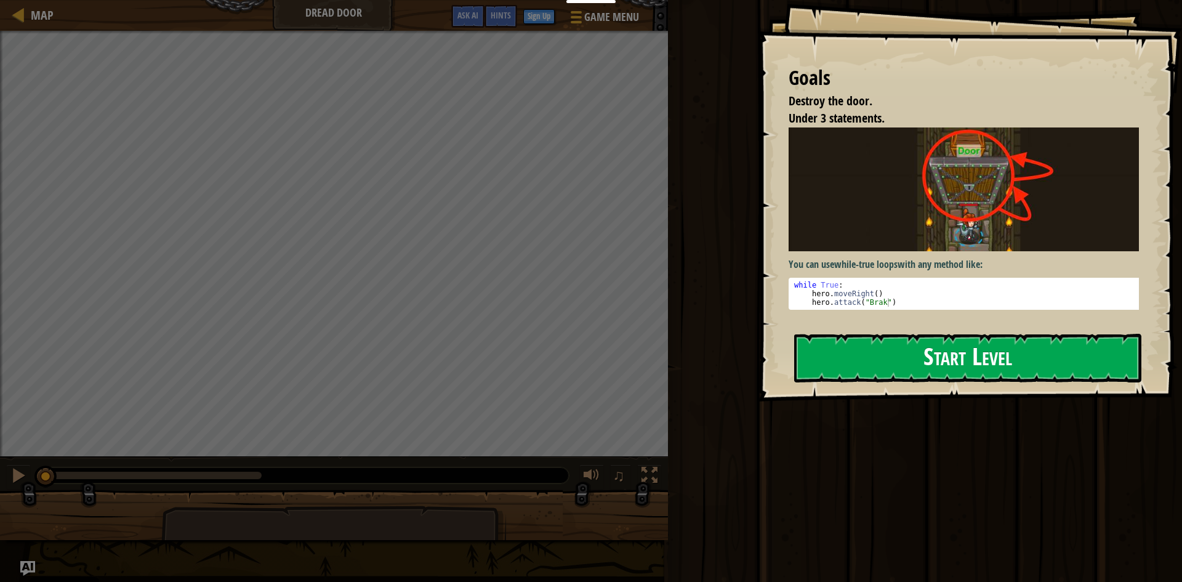
click at [943, 360] on button "Start Level" at bounding box center [967, 358] width 347 height 49
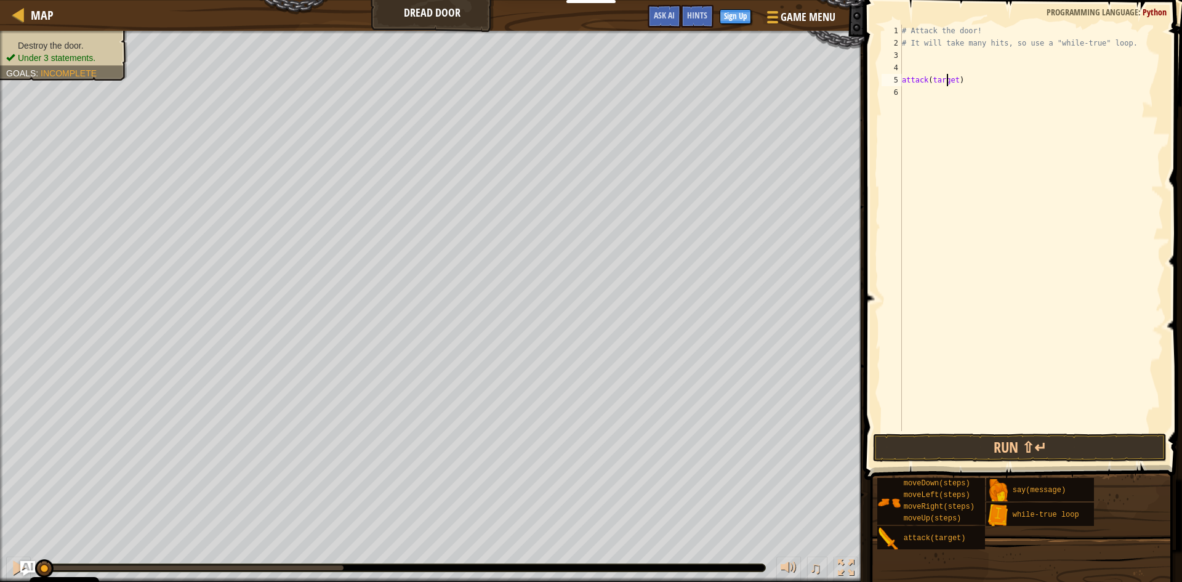
click at [947, 79] on div "# Attack the door! # It will take many hits, so use a "while-true" loop. attack…" at bounding box center [1031, 240] width 264 height 431
click at [1014, 60] on div "# Attack the door! # It will take many hits, so use a "while-true" loop. while …" at bounding box center [1031, 240] width 264 height 431
drag, startPoint x: 986, startPoint y: 62, endPoint x: 934, endPoint y: 55, distance: 52.8
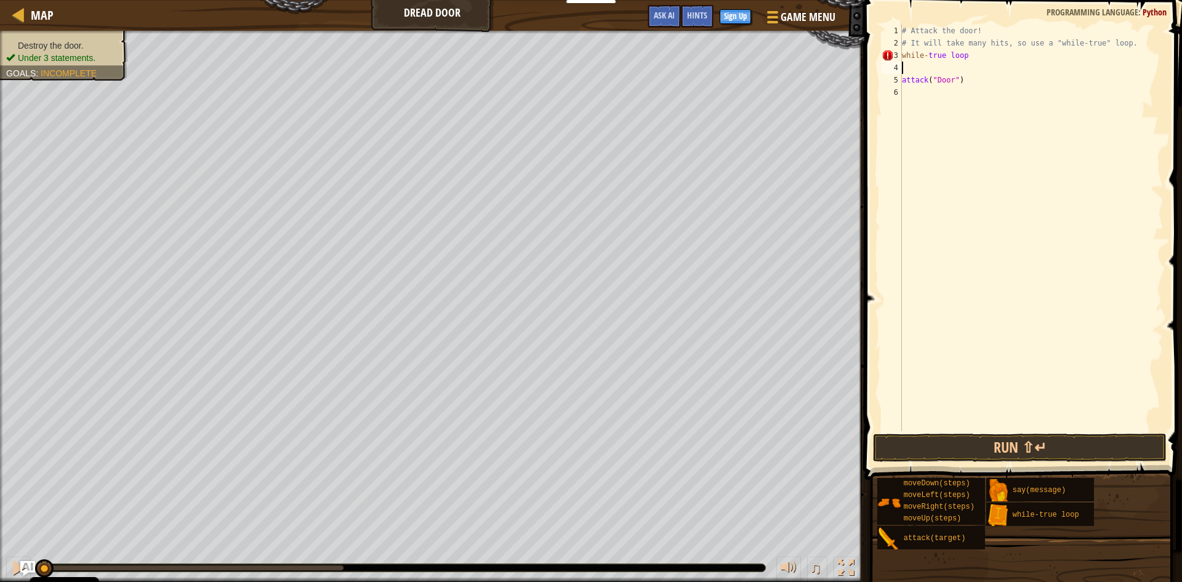
click at [927, 58] on div "# Attack the door! # It will take many hits, so use a "while-true" loop. while …" at bounding box center [1031, 240] width 264 height 431
click at [1001, 57] on div "# Attack the door! # It will take many hits, so use a "while-true" loop. while …" at bounding box center [1031, 228] width 264 height 406
type textarea "while-true loop"
drag, startPoint x: 1001, startPoint y: 57, endPoint x: 894, endPoint y: 58, distance: 107.1
click at [894, 58] on div "while-true loop 1 2 3 4 5 6 # Attack the door! # It will take many hits, so use…" at bounding box center [1021, 228] width 284 height 406
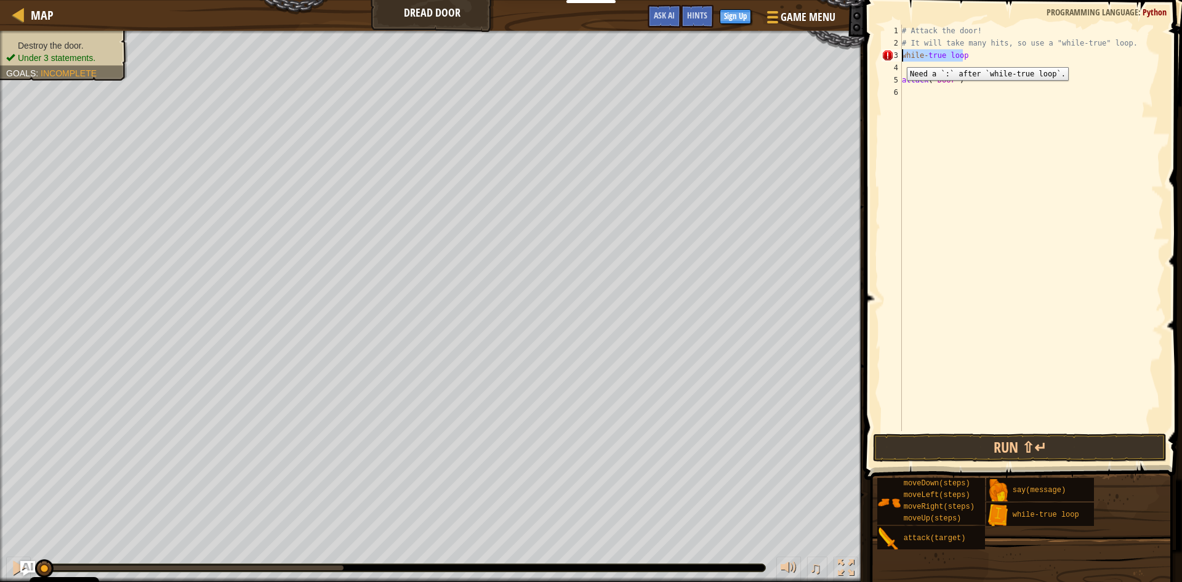
scroll to position [6, 0]
click at [933, 69] on div "# Attack the door! # It will take many hits, so use a "while-true" loop. attack…" at bounding box center [1031, 240] width 264 height 431
paste textarea "while-true loop"
click at [903, 78] on div "# Attack the door! # It will take many hits, so use a "while-true" loop. while …" at bounding box center [1031, 240] width 264 height 431
click at [984, 66] on div "# Attack the door! # It will take many hits, so use a "while-true" loop. while …" at bounding box center [1031, 240] width 264 height 431
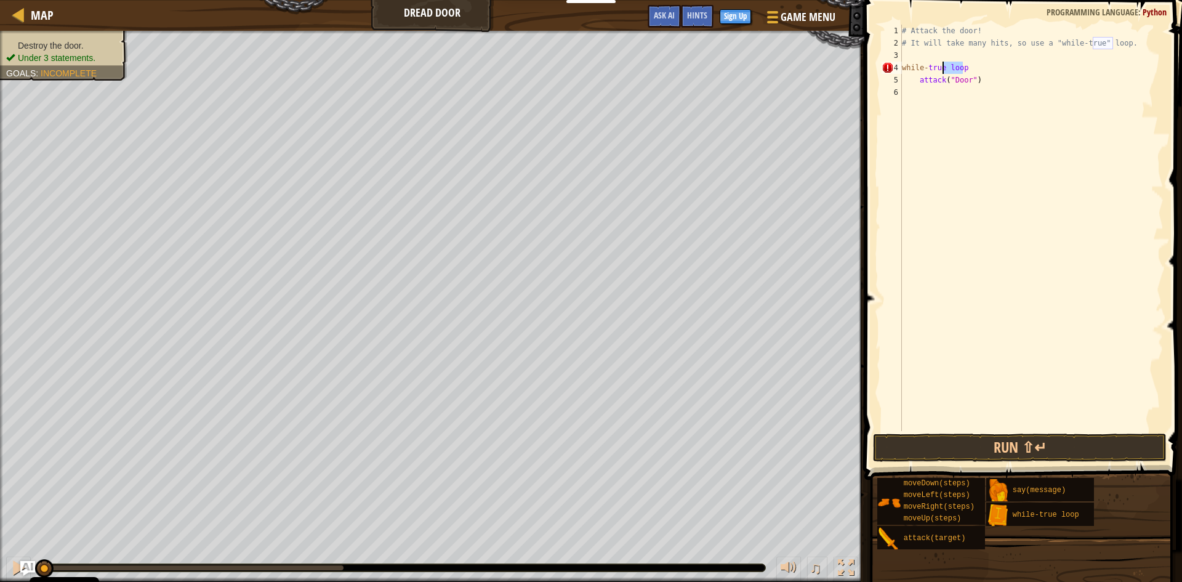
drag, startPoint x: 977, startPoint y: 65, endPoint x: 942, endPoint y: 63, distance: 35.2
click at [942, 63] on div "# Attack the door! # It will take many hits, so use a "while-true" loop. while …" at bounding box center [1031, 240] width 264 height 431
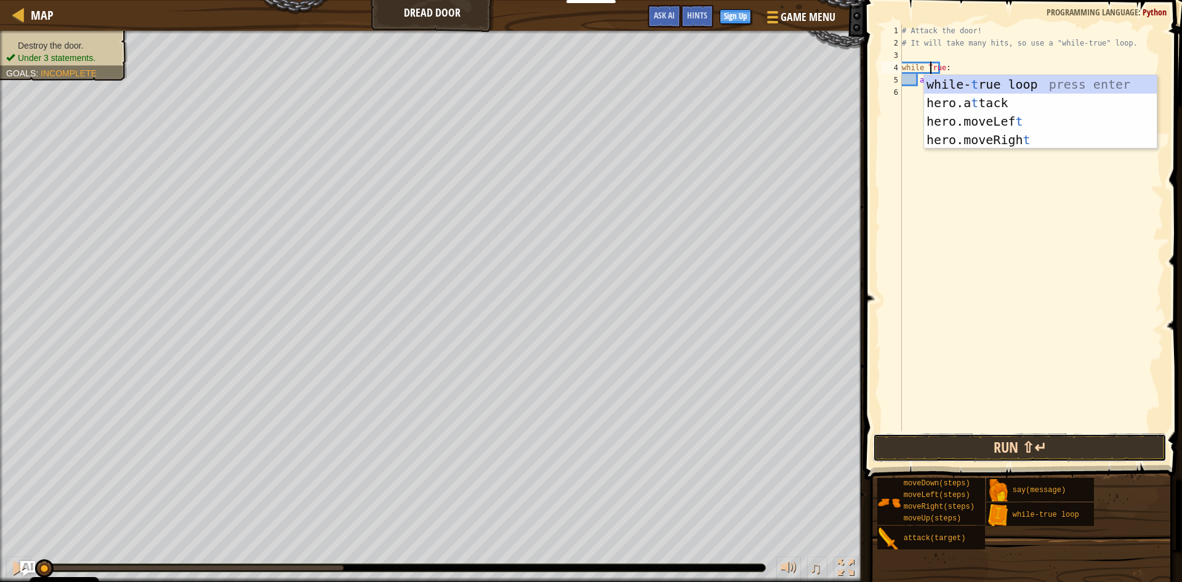
click at [1037, 447] on button "Run ⇧↵" at bounding box center [1020, 447] width 294 height 28
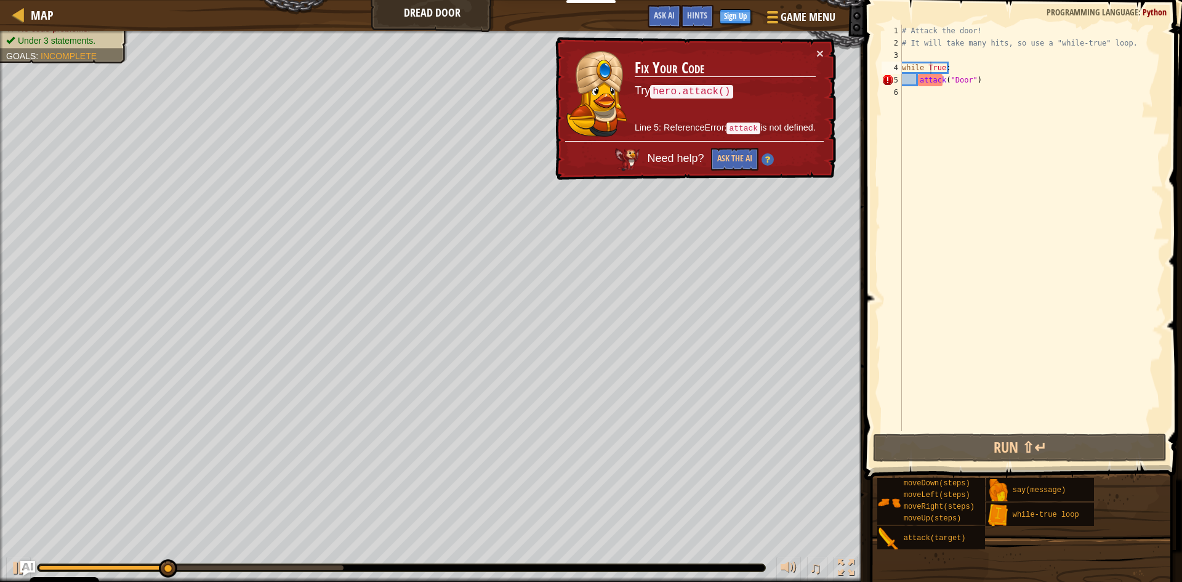
drag, startPoint x: 808, startPoint y: 50, endPoint x: 912, endPoint y: 66, distance: 105.2
click at [808, 50] on td "Fix Your Code Try hero.attack() Line 5: ReferenceError: attack is not defined." at bounding box center [725, 94] width 182 height 94
click at [815, 50] on td "Fix Your Code Try hero.attack() Line 5: ReferenceError: attack is not defined." at bounding box center [725, 94] width 182 height 94
click at [916, 81] on div "# Attack the door! # It will take many hits, so use a "while-true" loop. while …" at bounding box center [1031, 240] width 264 height 431
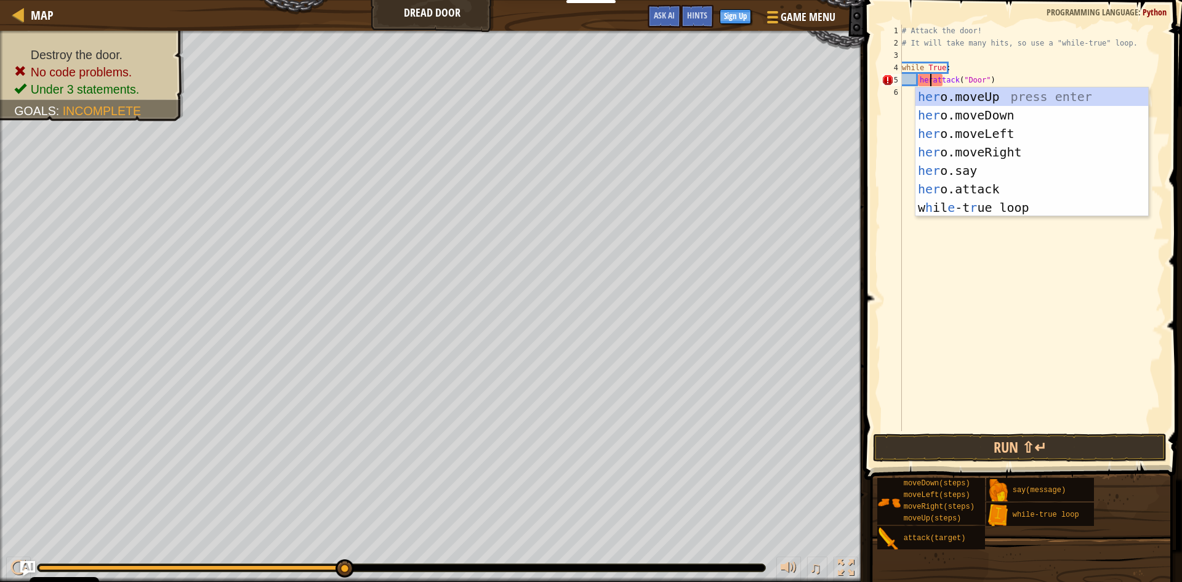
scroll to position [6, 3]
type textarea "hero.attack("Door")"
drag, startPoint x: 1006, startPoint y: 447, endPoint x: 1006, endPoint y: 419, distance: 28.3
click at [1006, 447] on button "Run ⇧↵" at bounding box center [1020, 447] width 294 height 28
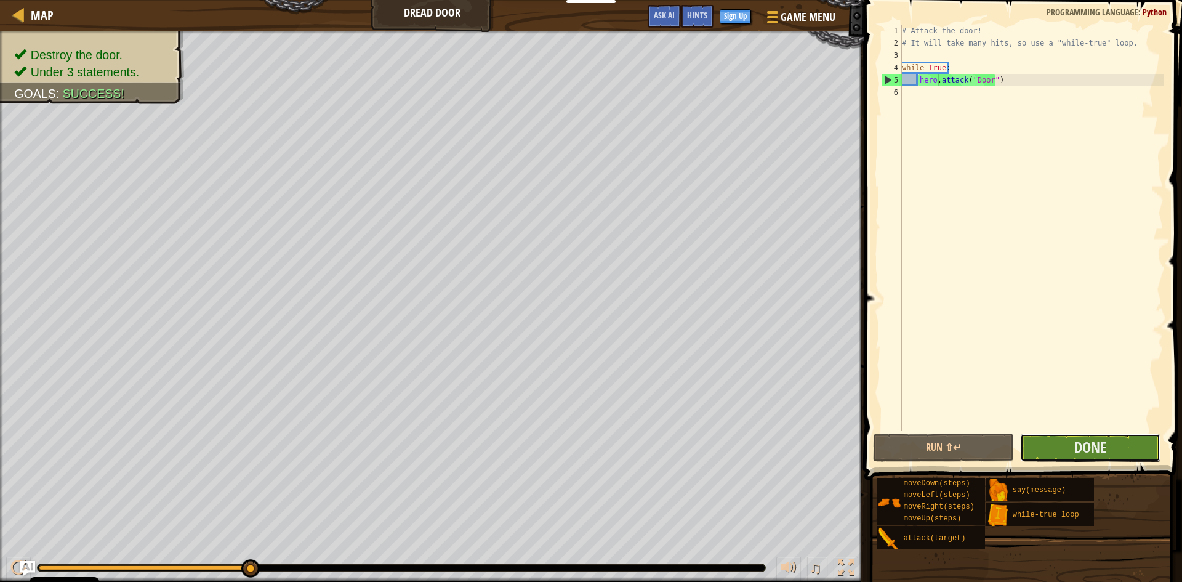
click at [1128, 449] on button "Done" at bounding box center [1090, 447] width 141 height 28
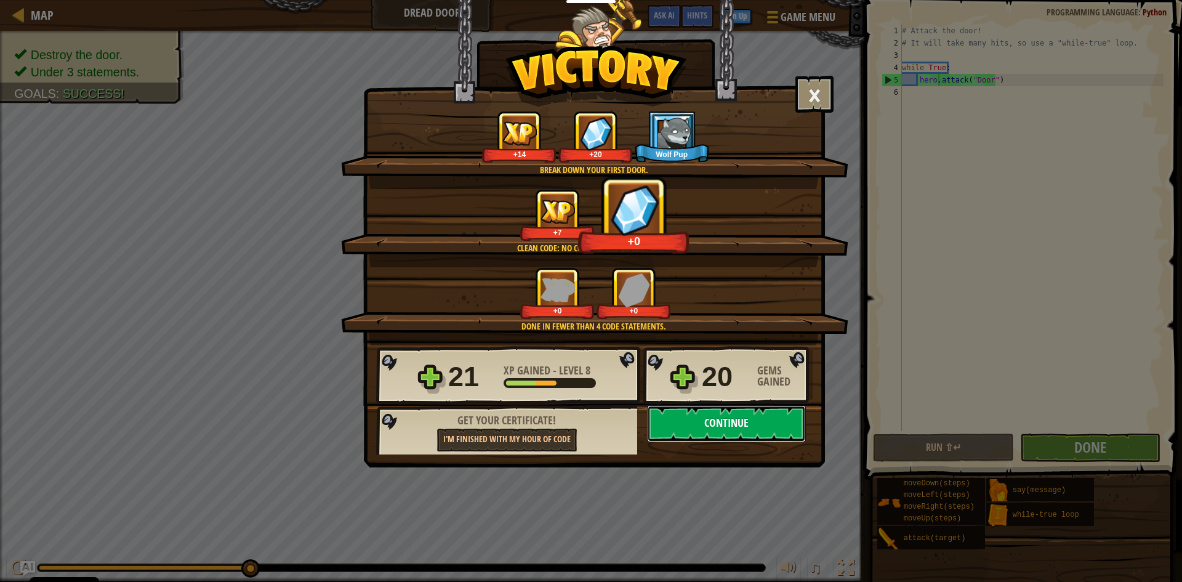
click at [748, 423] on button "Continue" at bounding box center [726, 423] width 159 height 37
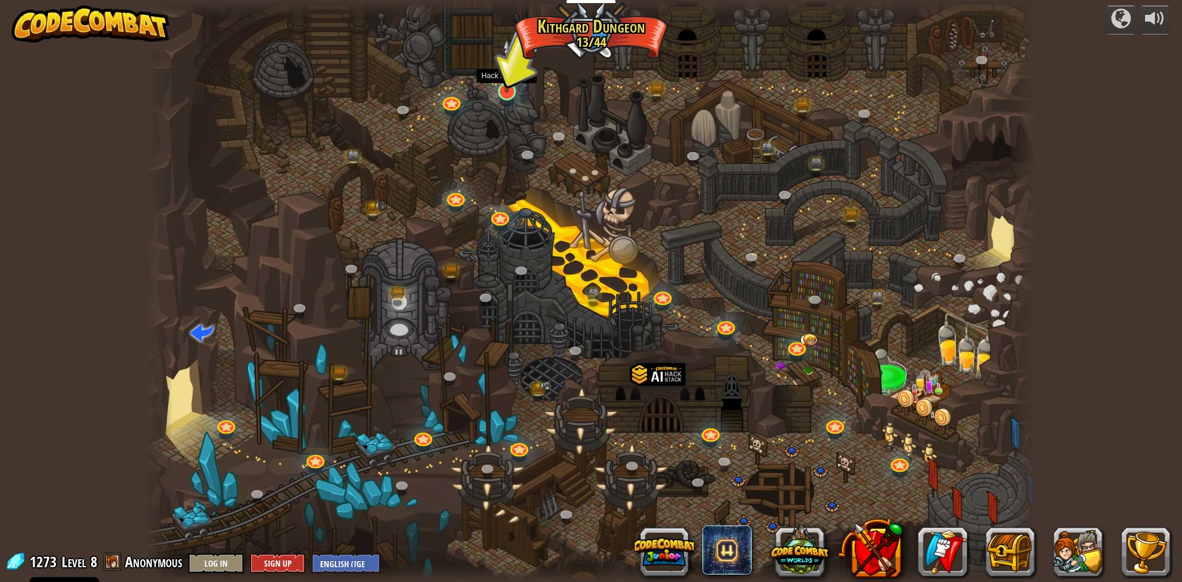
click at [509, 89] on img at bounding box center [507, 65] width 24 height 55
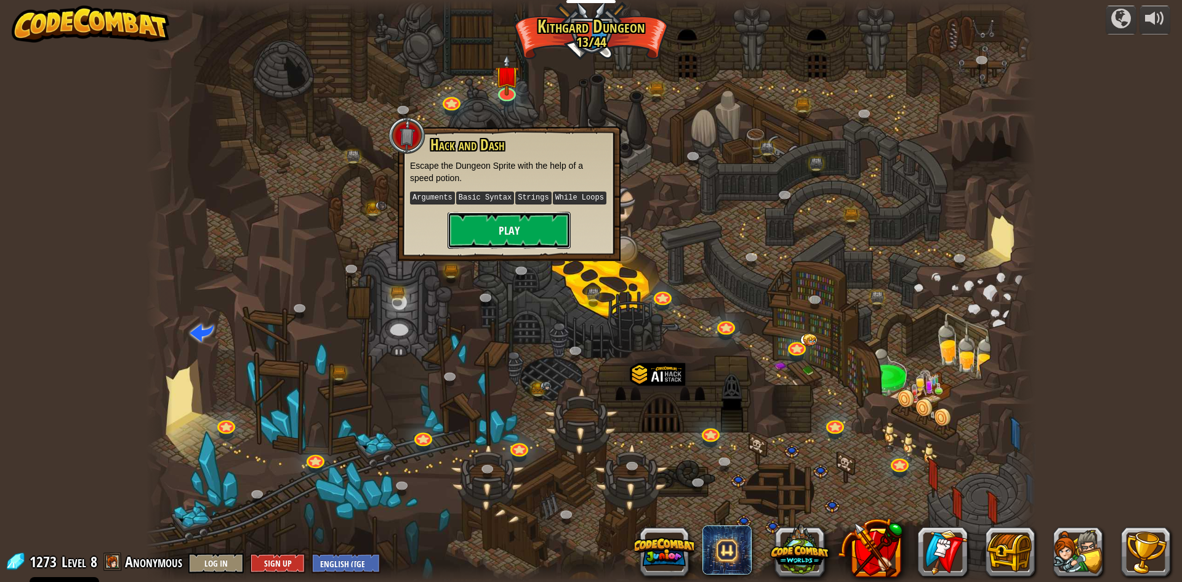
click at [533, 228] on button "Play" at bounding box center [508, 230] width 123 height 37
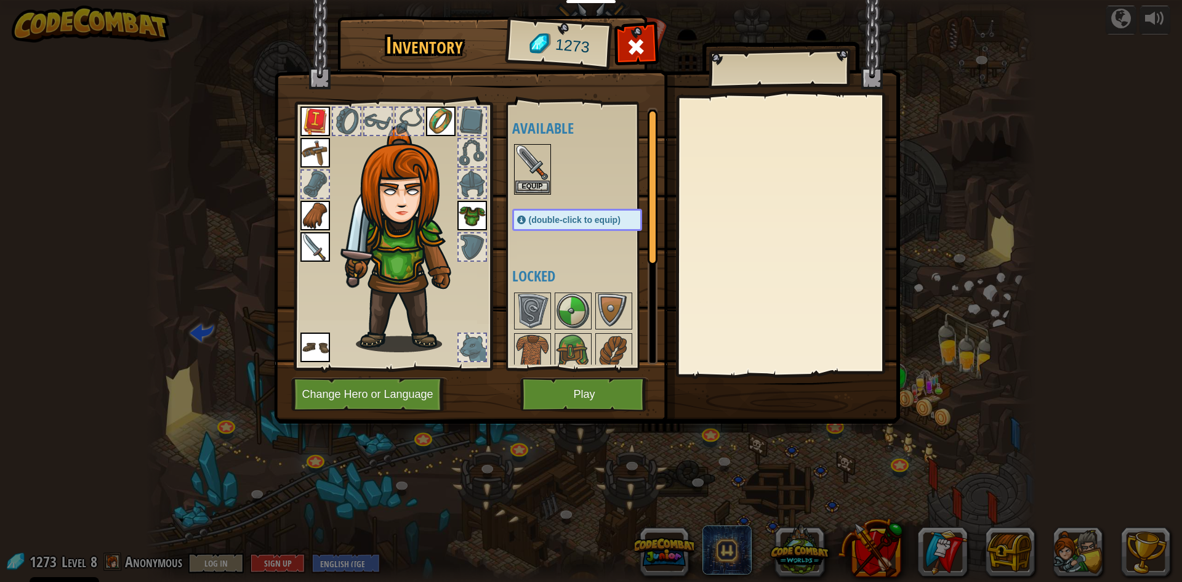
click at [465, 344] on div at bounding box center [472, 347] width 27 height 27
click at [619, 46] on div at bounding box center [636, 50] width 39 height 39
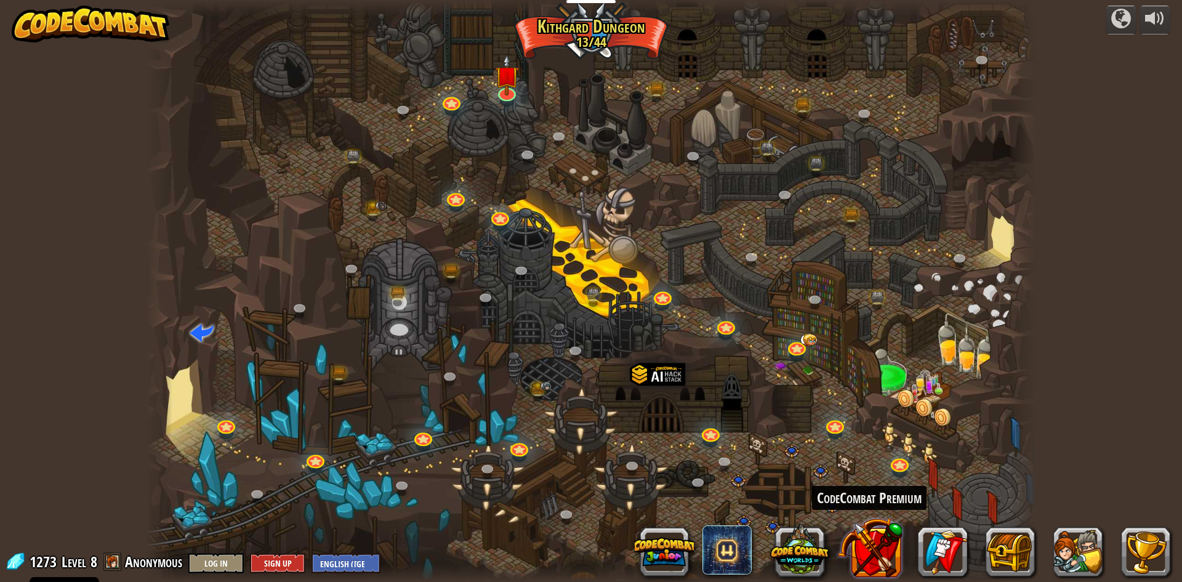
click at [873, 534] on button at bounding box center [870, 547] width 65 height 65
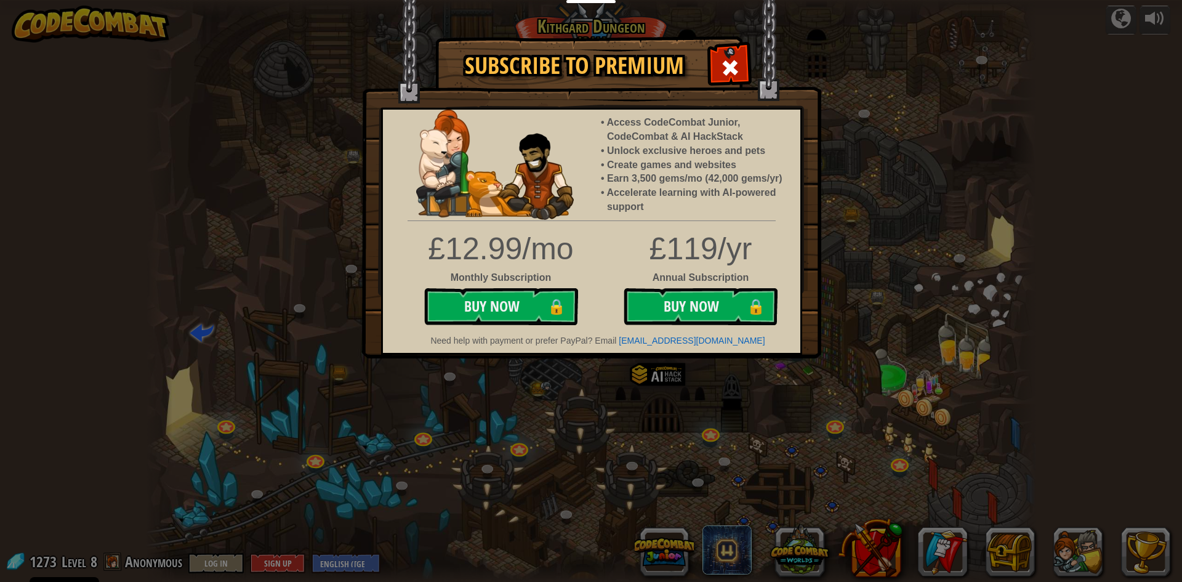
click at [902, 217] on div "Subscribe to Premium Access CodeCombat Junior, CodeCombat & AI HackStack Unlock…" at bounding box center [591, 291] width 1182 height 582
click at [722, 65] on span at bounding box center [730, 68] width 20 height 20
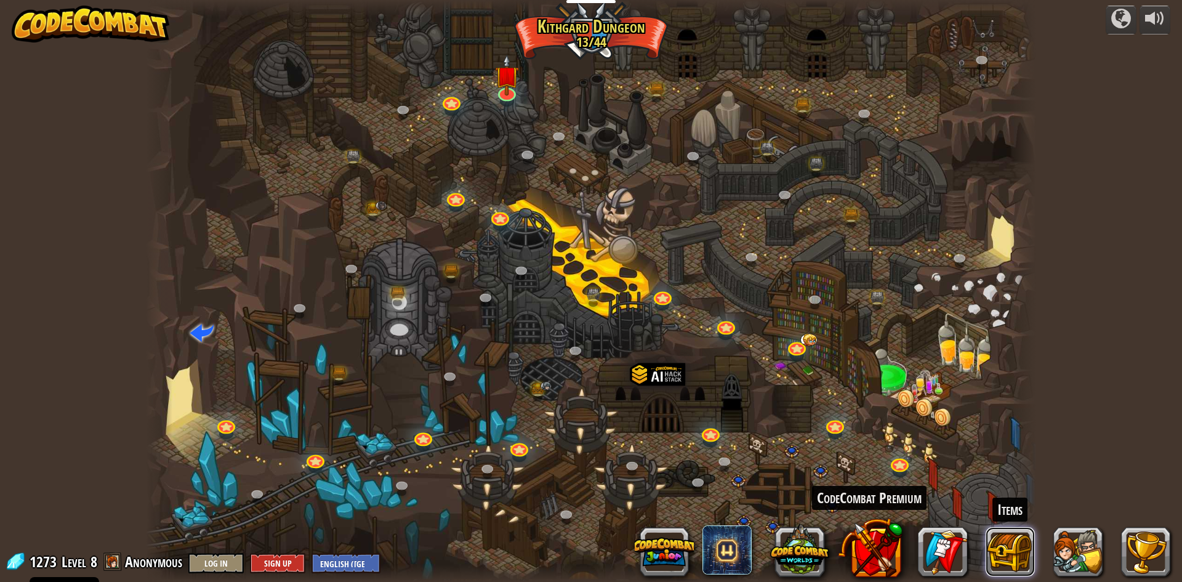
click at [1013, 543] on button at bounding box center [1009, 551] width 49 height 49
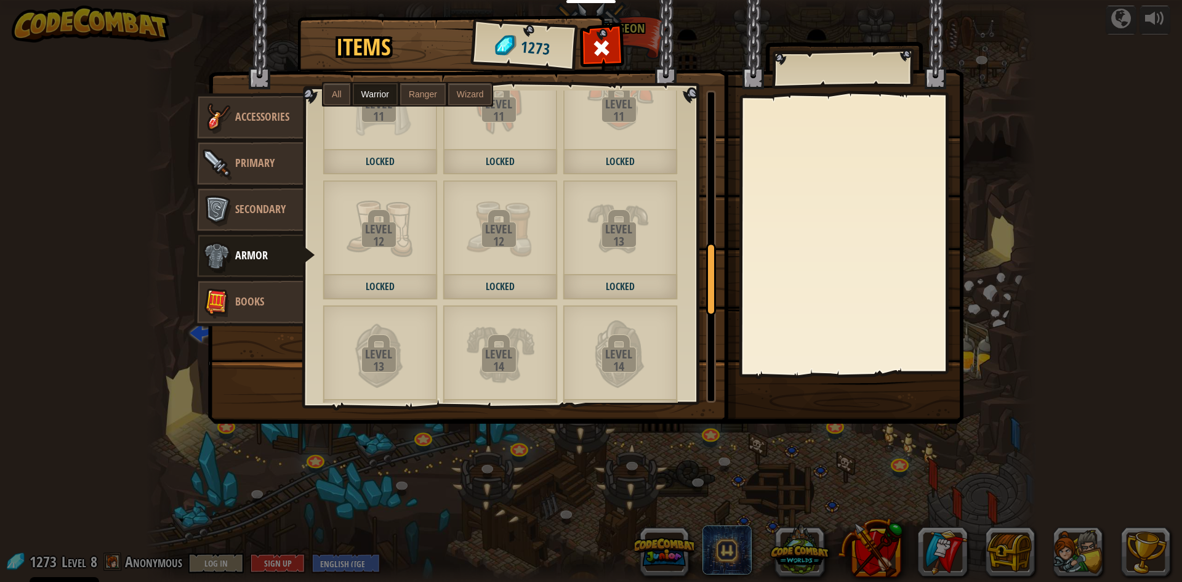
scroll to position [739, 0]
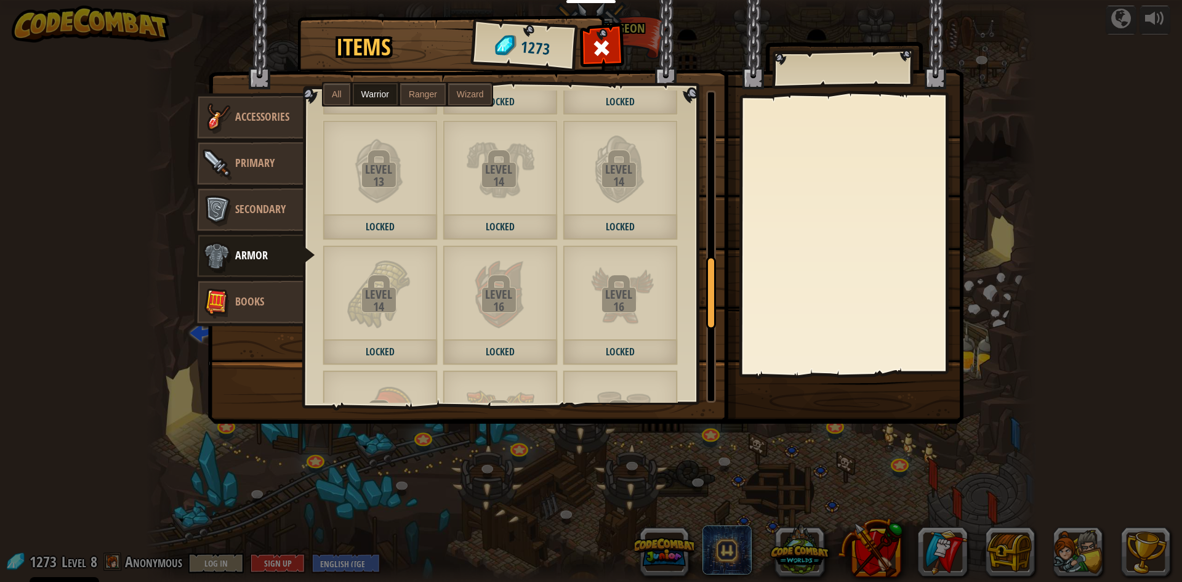
click at [254, 103] on link "Accessories" at bounding box center [249, 117] width 110 height 49
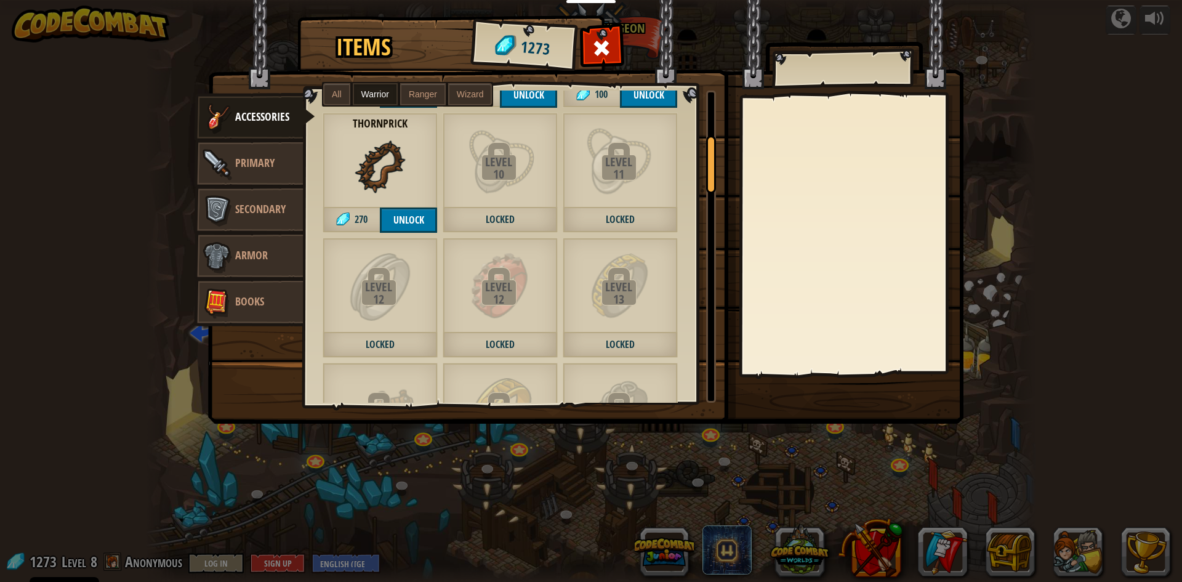
scroll to position [123, 0]
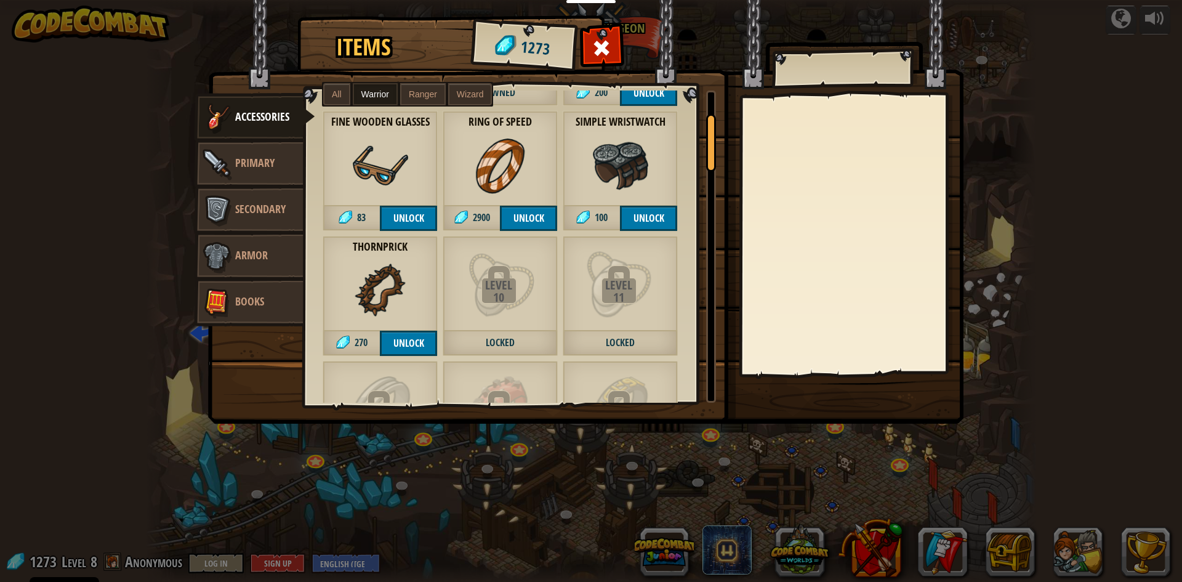
click at [438, 88] on label "Ranger" at bounding box center [423, 94] width 46 height 22
click at [455, 92] on label "Wizard" at bounding box center [470, 94] width 44 height 22
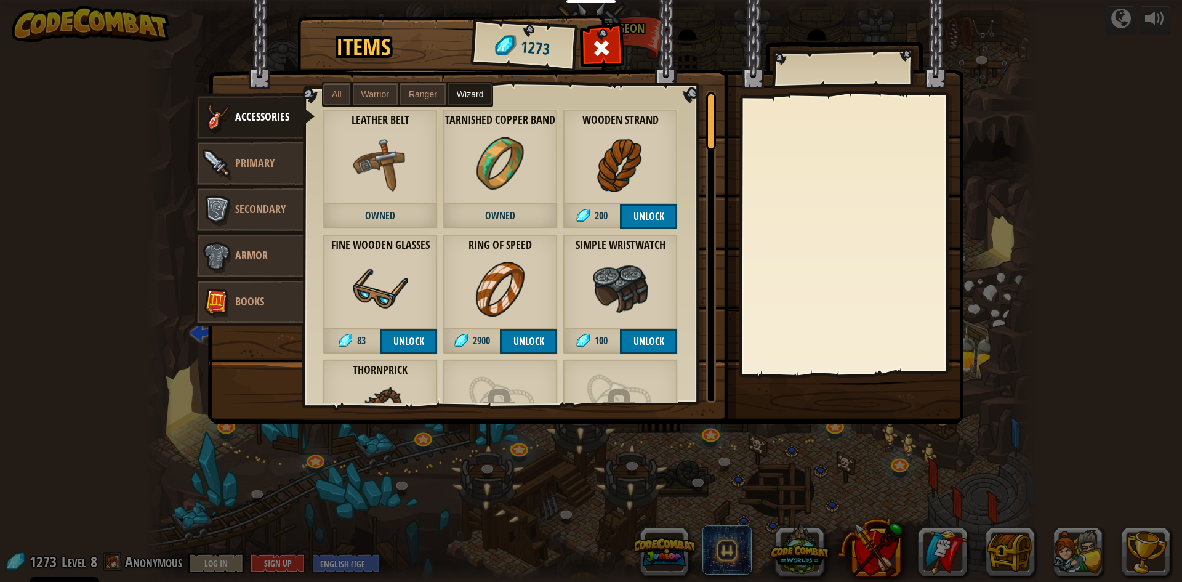
click at [474, 82] on div "All Warrior Ranger Wizard" at bounding box center [407, 94] width 171 height 25
click at [479, 88] on label "Wizard" at bounding box center [470, 94] width 44 height 22
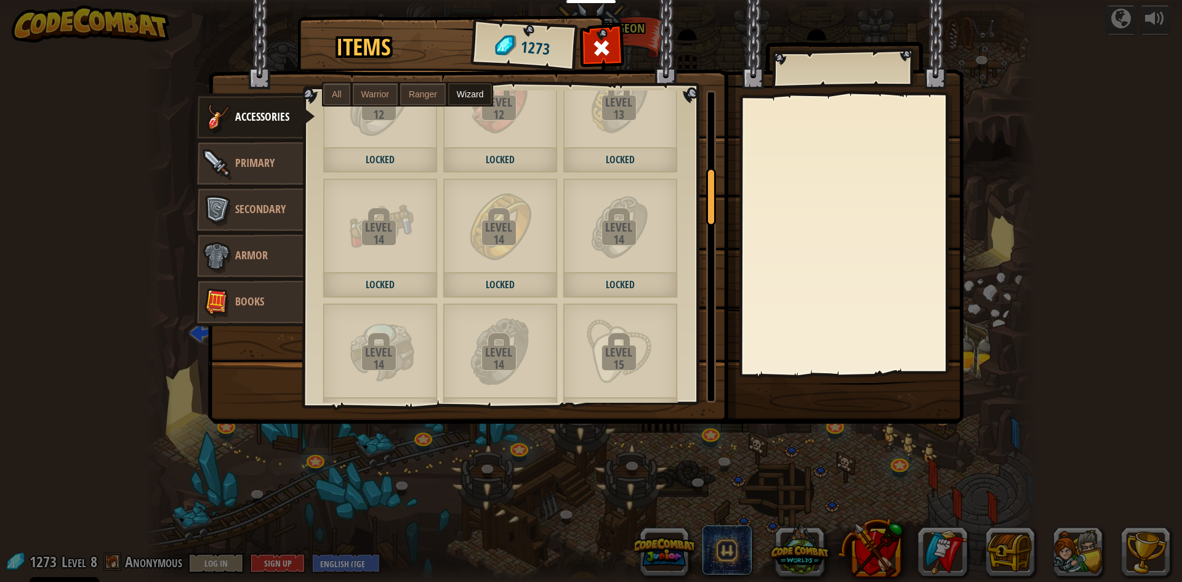
click at [538, 263] on div "Level 14 Locked" at bounding box center [500, 238] width 115 height 120
click at [384, 88] on label "Warrior" at bounding box center [375, 94] width 45 height 22
drag, startPoint x: 399, startPoint y: 88, endPoint x: 449, endPoint y: 90, distance: 49.9
click at [405, 88] on div "All Warrior Ranger Wizard" at bounding box center [407, 94] width 171 height 25
click at [440, 89] on label "Ranger" at bounding box center [423, 94] width 46 height 22
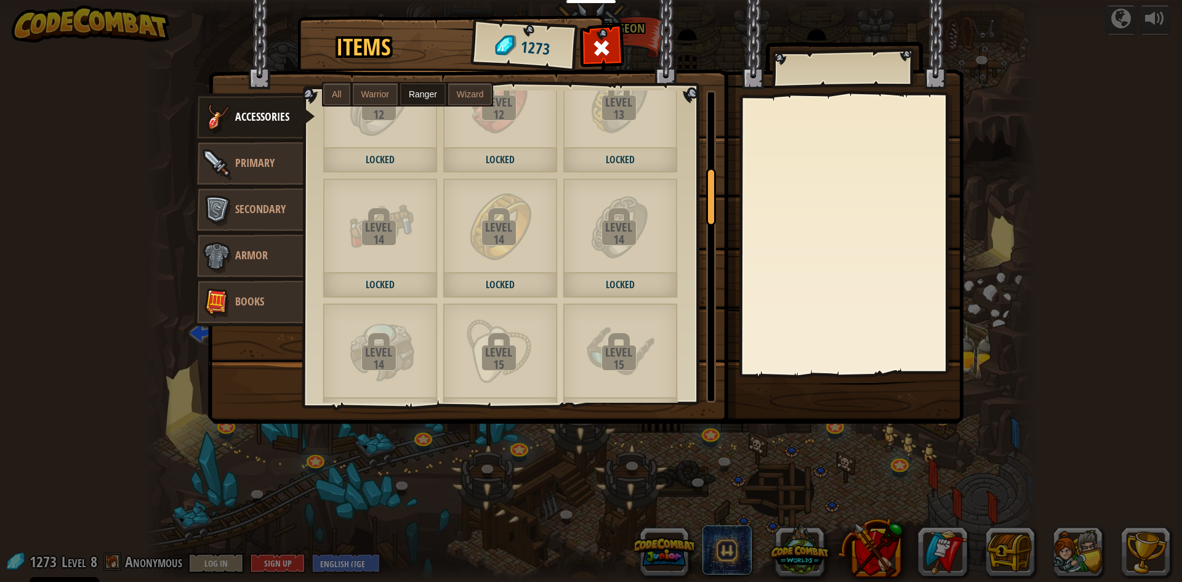
click at [466, 90] on span "Wizard" at bounding box center [470, 94] width 27 height 10
click at [345, 91] on label "All" at bounding box center [336, 94] width 27 height 22
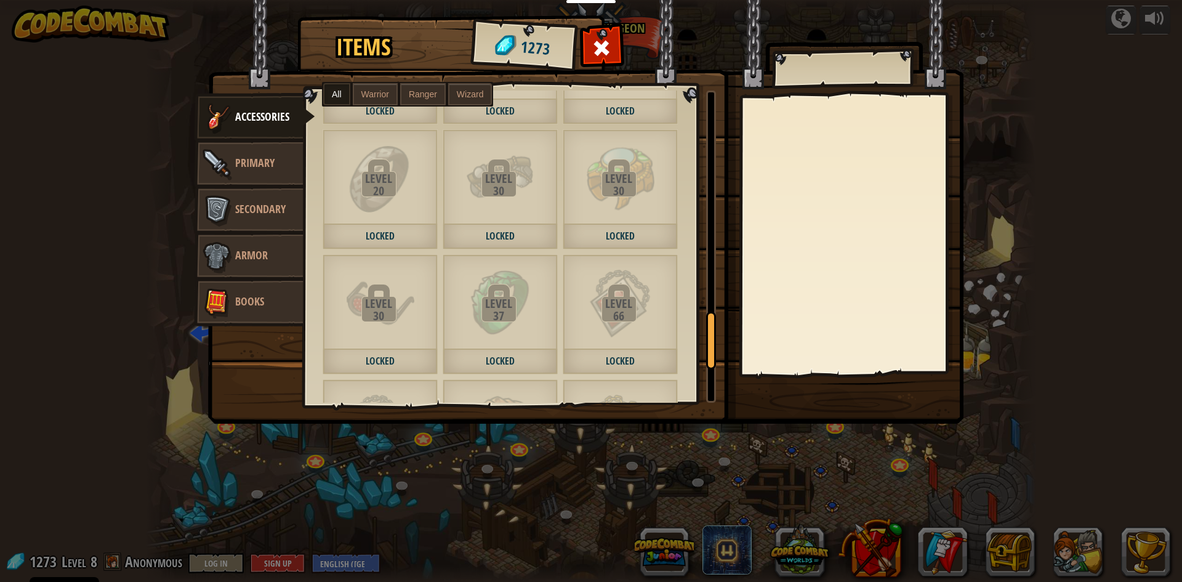
scroll to position [1594, 0]
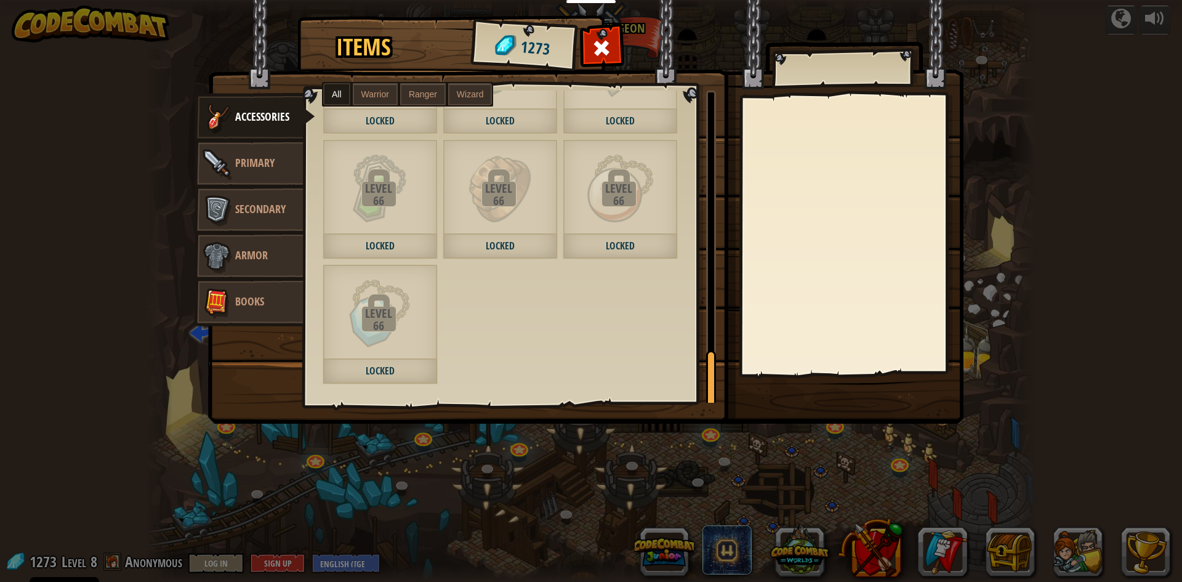
click at [421, 302] on div "Level 66 Locked" at bounding box center [380, 324] width 115 height 120
click at [330, 307] on div "Level 66 Locked" at bounding box center [380, 324] width 115 height 120
click at [259, 220] on link "Secondary" at bounding box center [249, 209] width 110 height 49
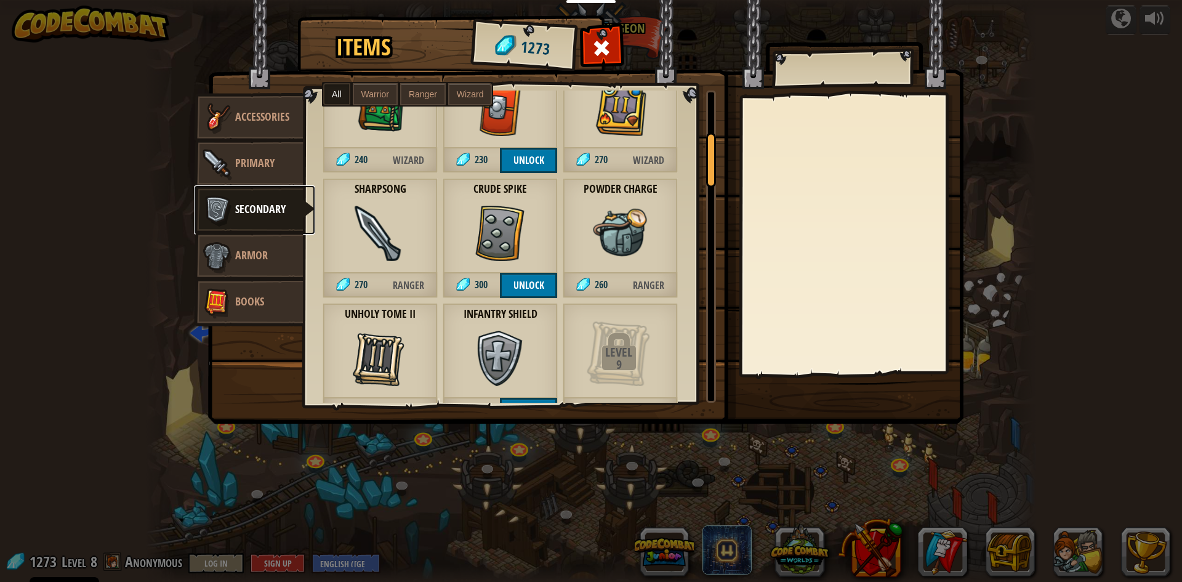
scroll to position [123, 0]
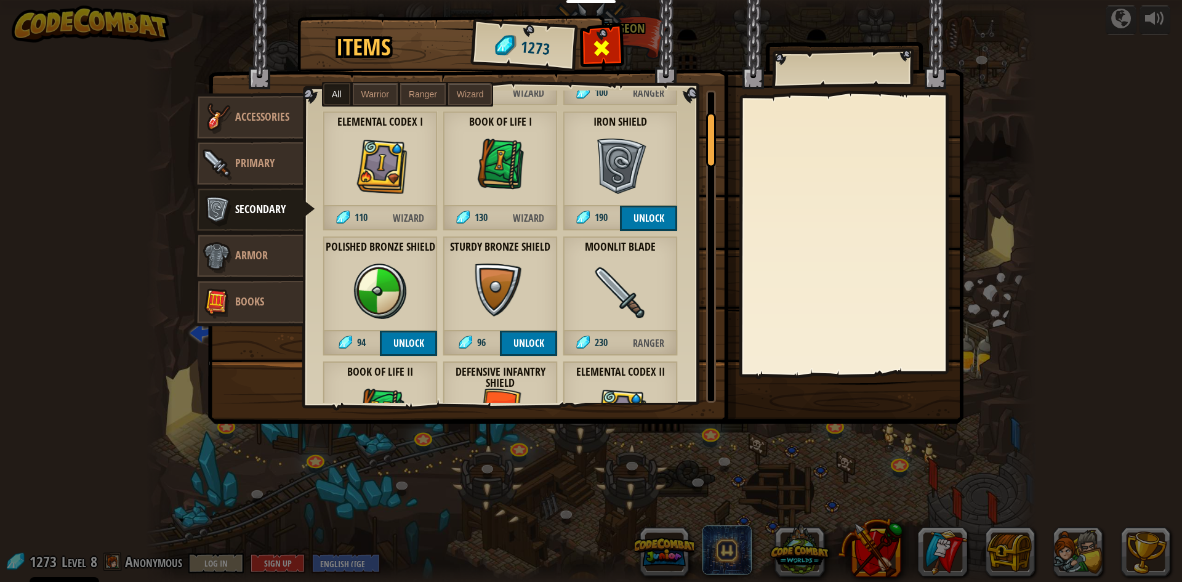
click at [594, 46] on span at bounding box center [602, 48] width 20 height 20
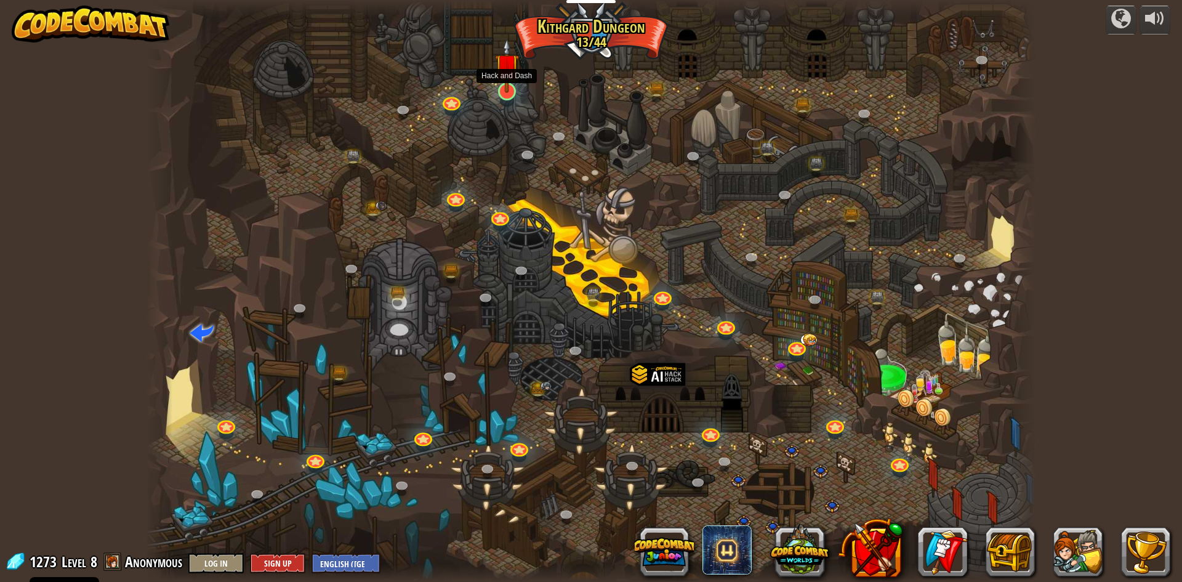
click at [506, 91] on img at bounding box center [507, 65] width 24 height 55
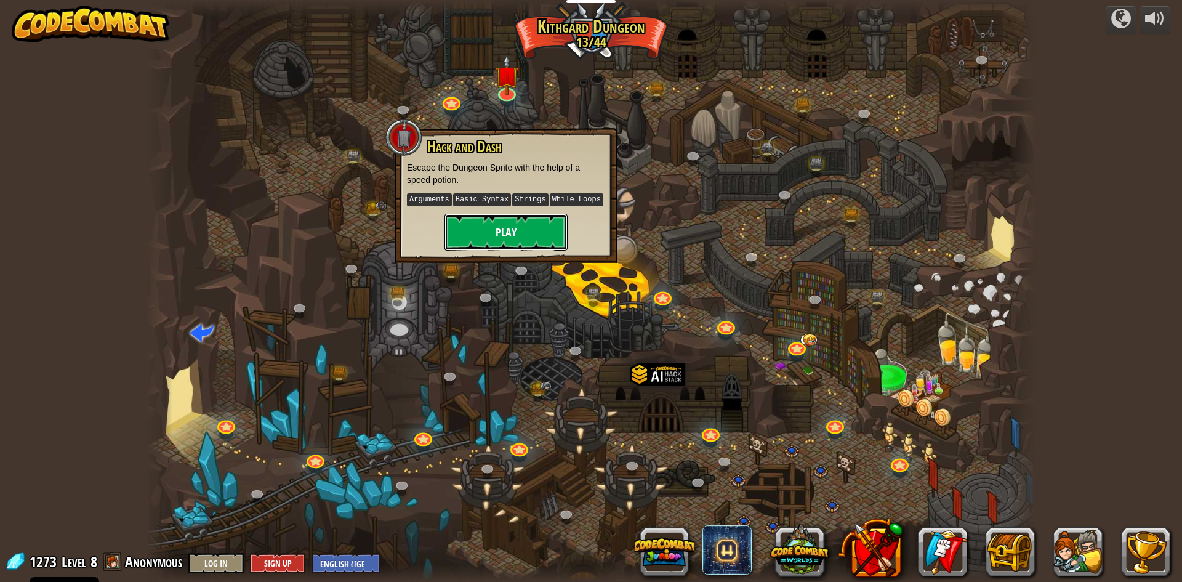
click at [537, 229] on button "Play" at bounding box center [505, 232] width 123 height 37
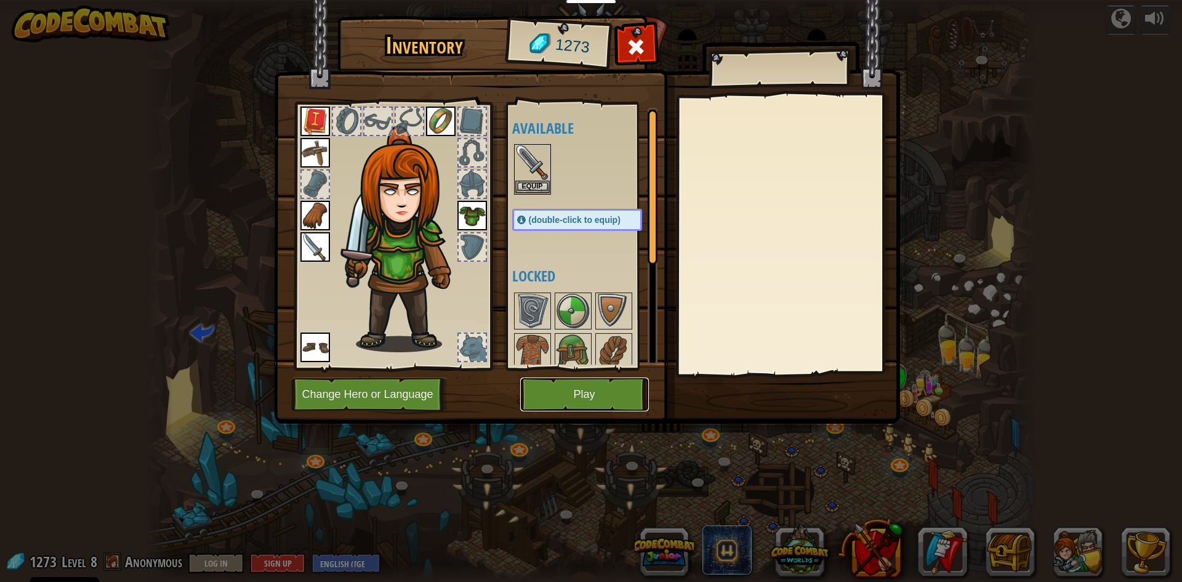
click at [596, 388] on button "Play" at bounding box center [584, 394] width 129 height 34
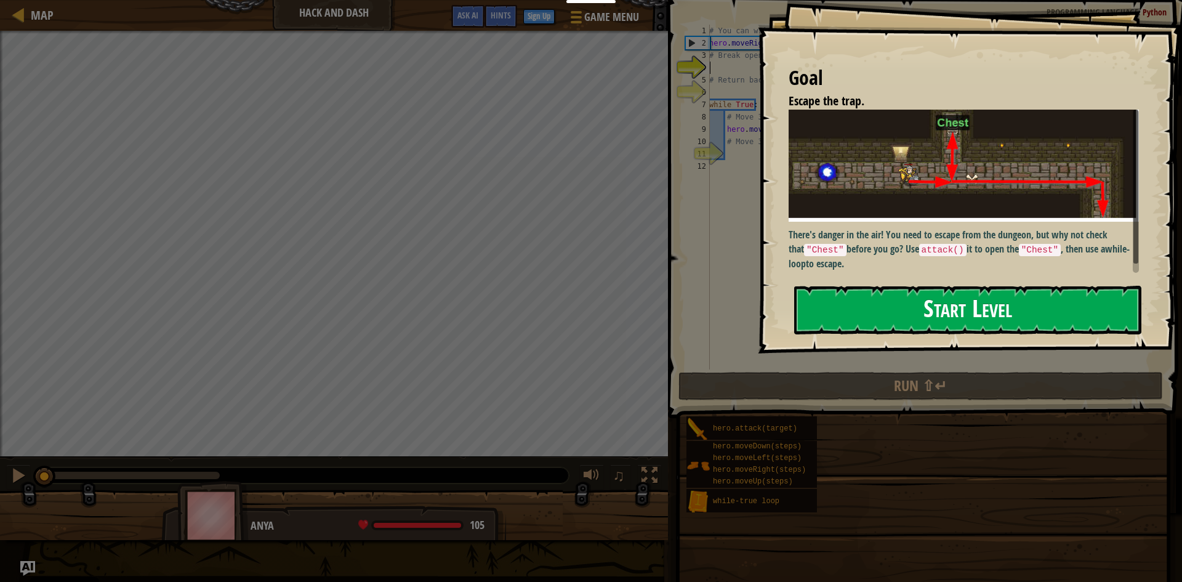
click at [961, 308] on button "Start Level" at bounding box center [967, 310] width 347 height 49
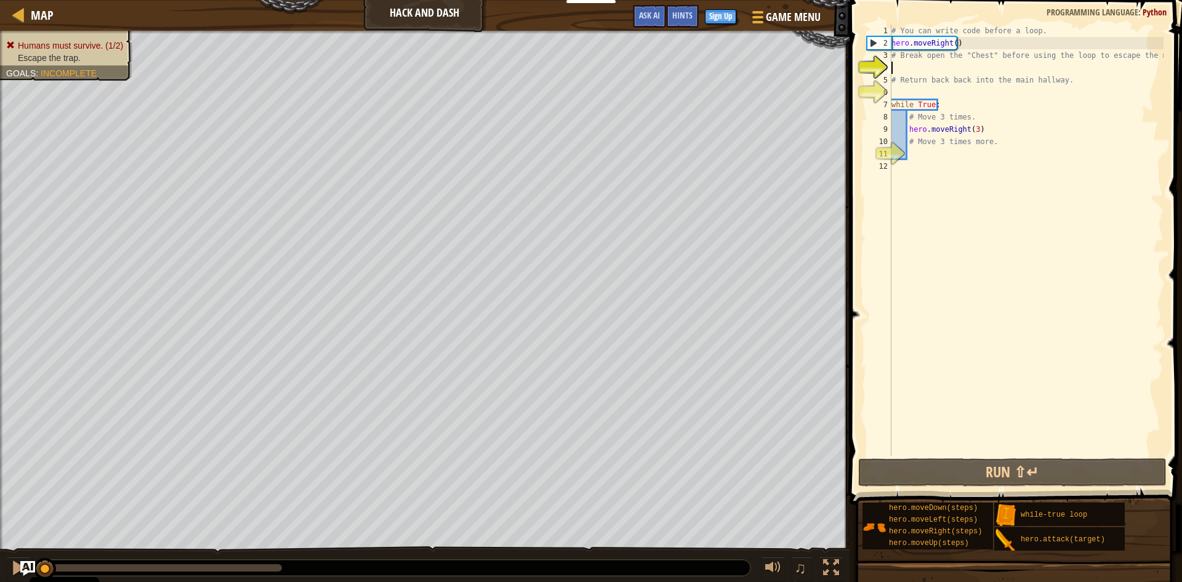
click at [900, 66] on div "# You can write code before a loop. hero . moveRight ( ) # Break open the "Ches…" at bounding box center [1026, 252] width 275 height 455
click at [1054, 468] on button "Run ⇧↵" at bounding box center [1012, 472] width 308 height 28
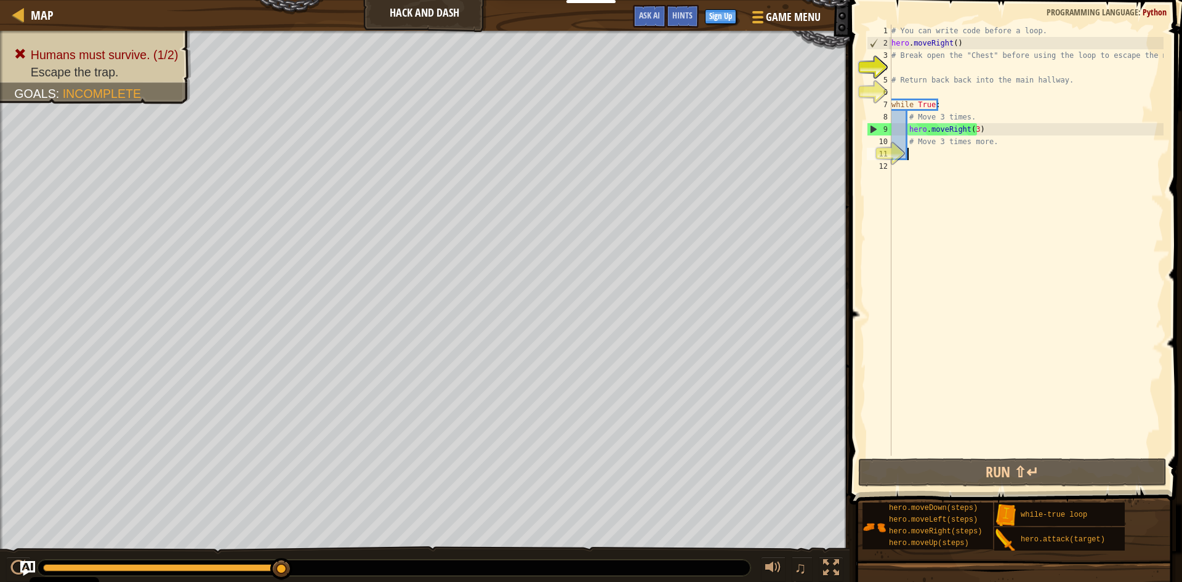
click at [966, 151] on div "# You can write code before a loop. hero . moveRight ( ) # Break open the "Ches…" at bounding box center [1026, 252] width 275 height 455
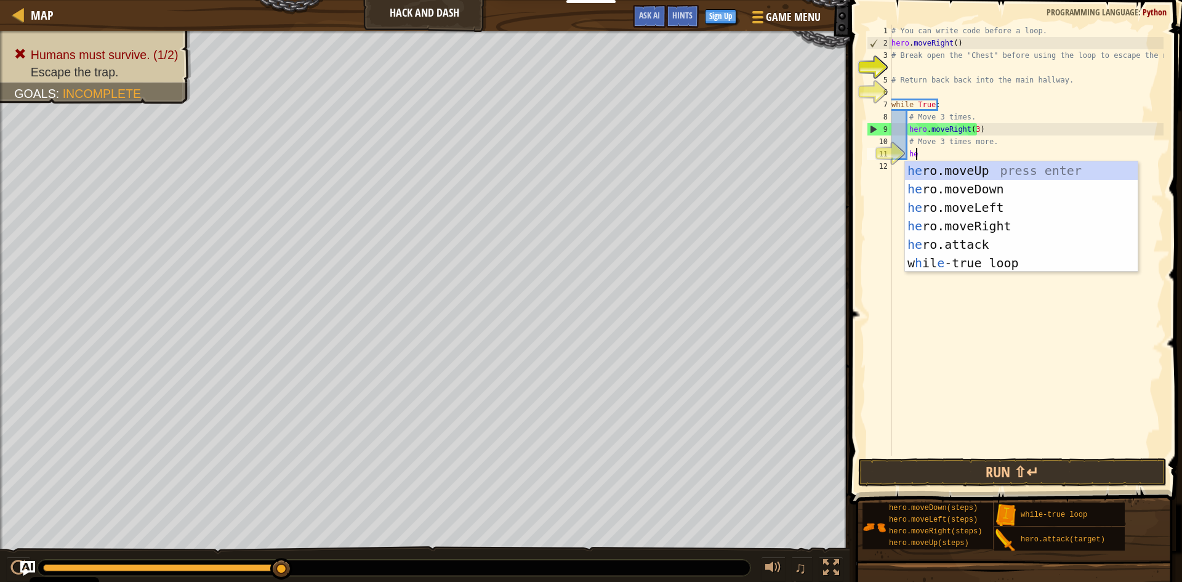
type textarea "hero"
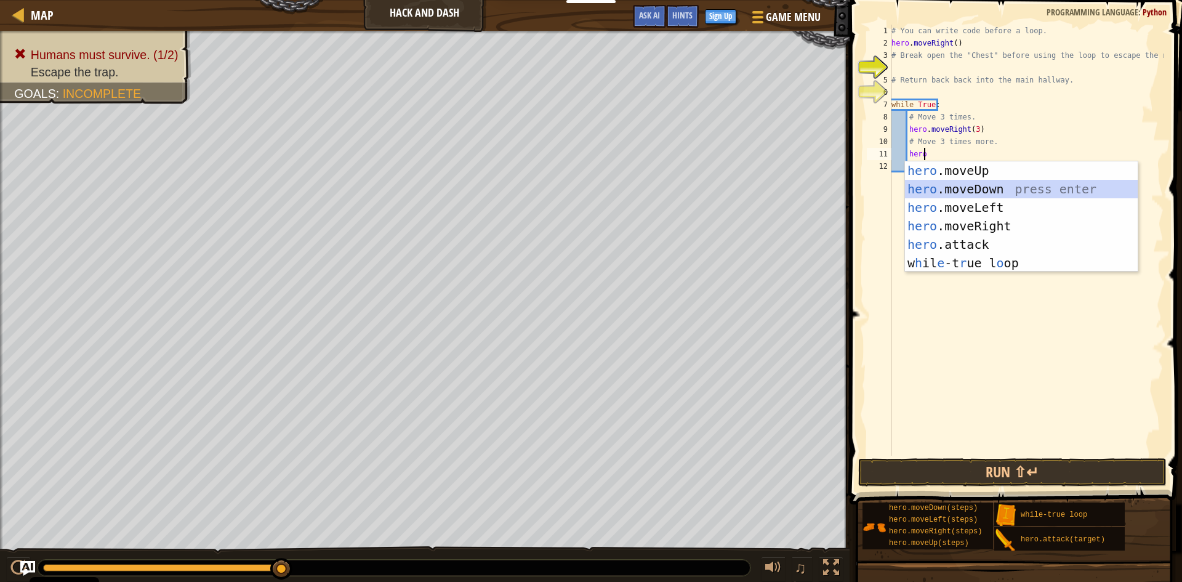
click at [996, 185] on div "hero .moveUp press enter hero .moveDown press enter hero .moveLeft press enter …" at bounding box center [1021, 235] width 233 height 148
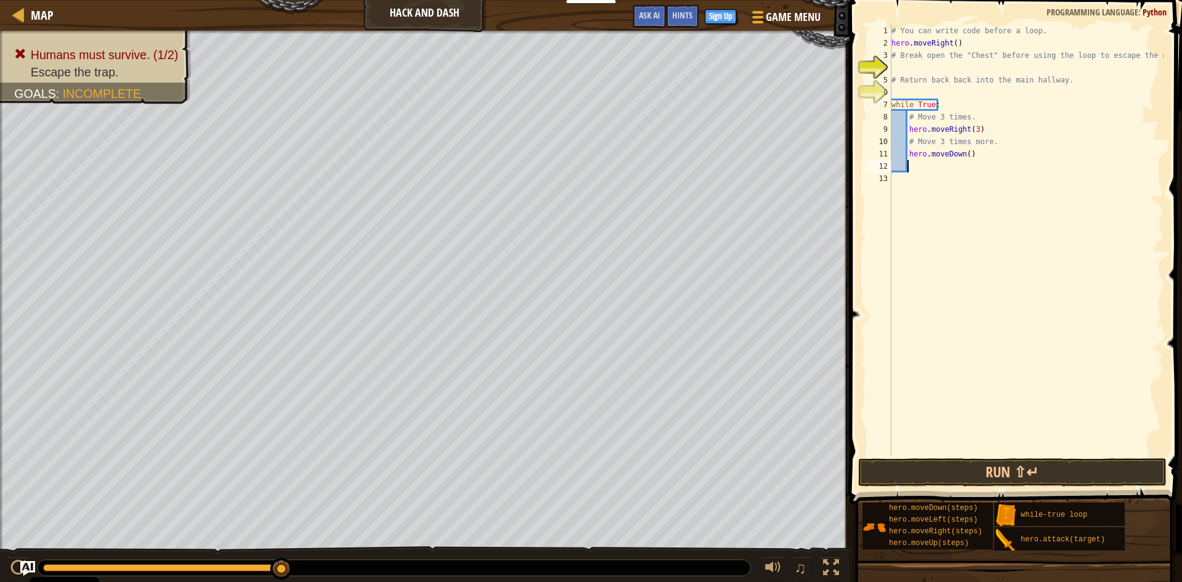
click at [963, 153] on div "# You can write code before a loop. hero . moveRight ( ) # Break open the "Ches…" at bounding box center [1026, 252] width 275 height 455
type textarea "hero.moveDown(3)"
click at [1056, 483] on button "Run ⇧↵" at bounding box center [1012, 472] width 308 height 28
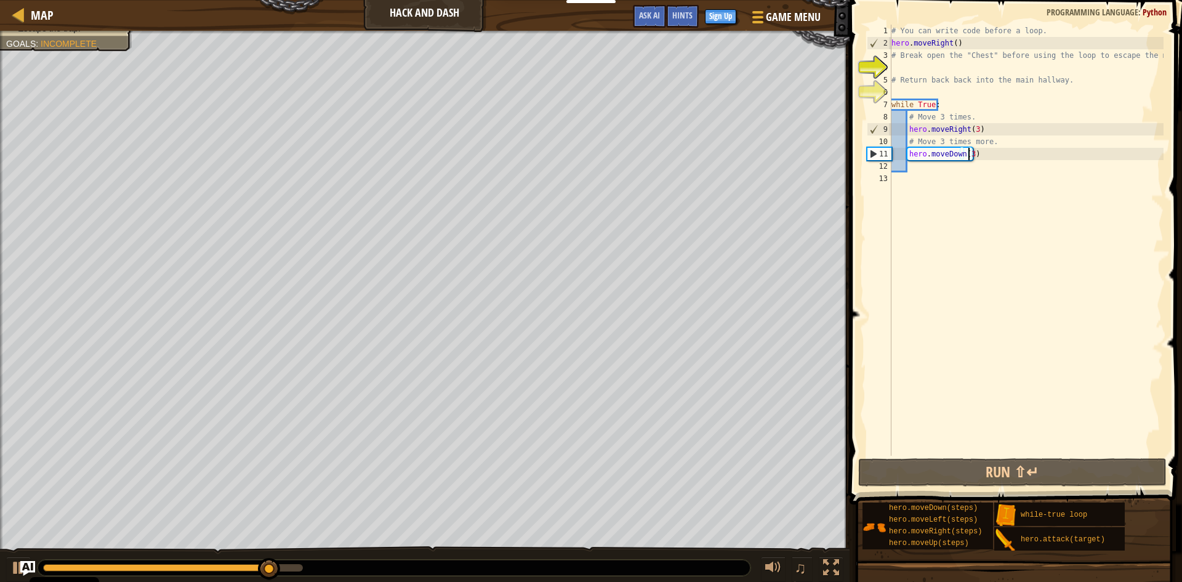
scroll to position [6, 6]
